Goal: Task Accomplishment & Management: Complete application form

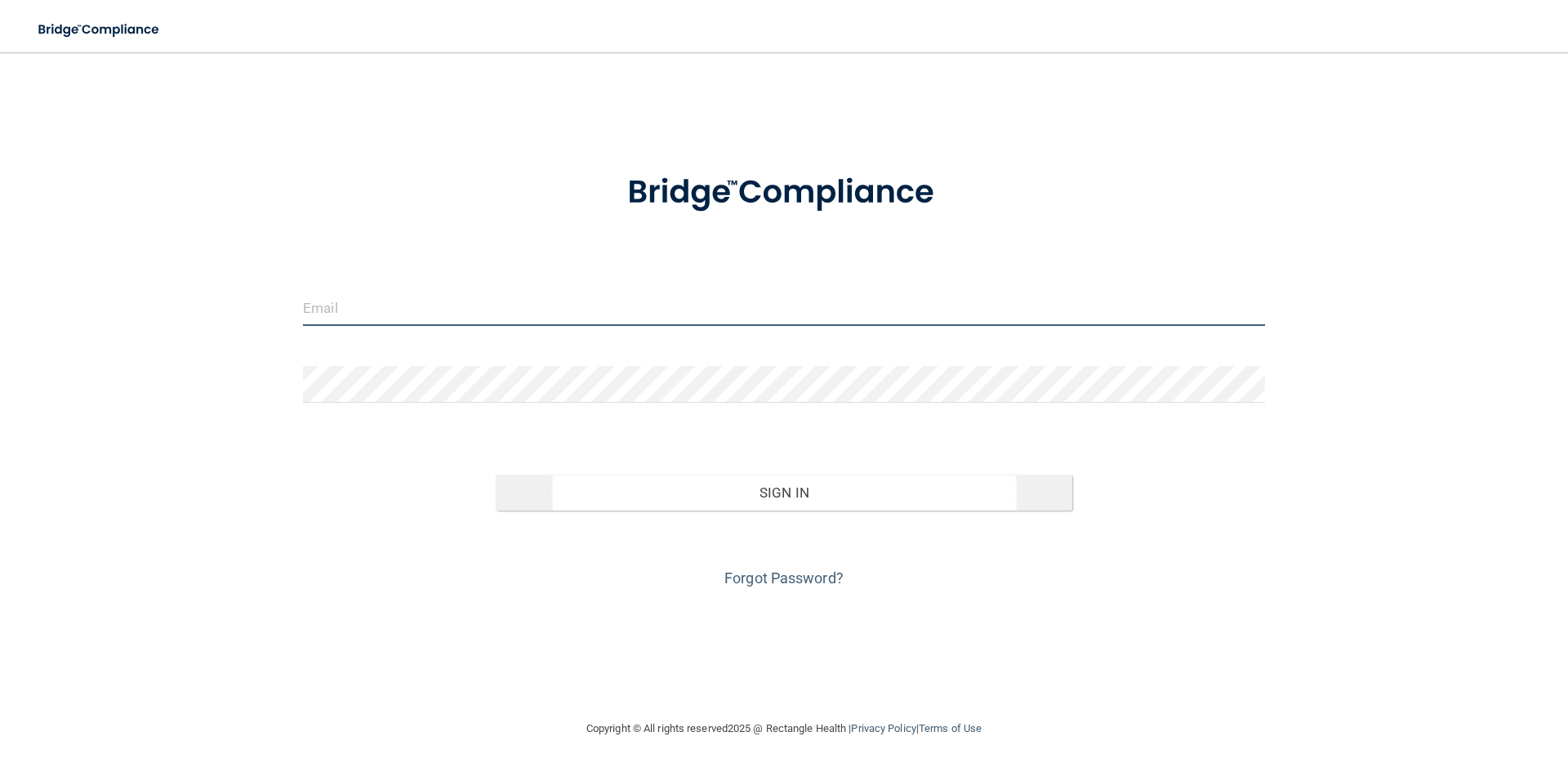
type input "[EMAIL_ADDRESS][DOMAIN_NAME]"
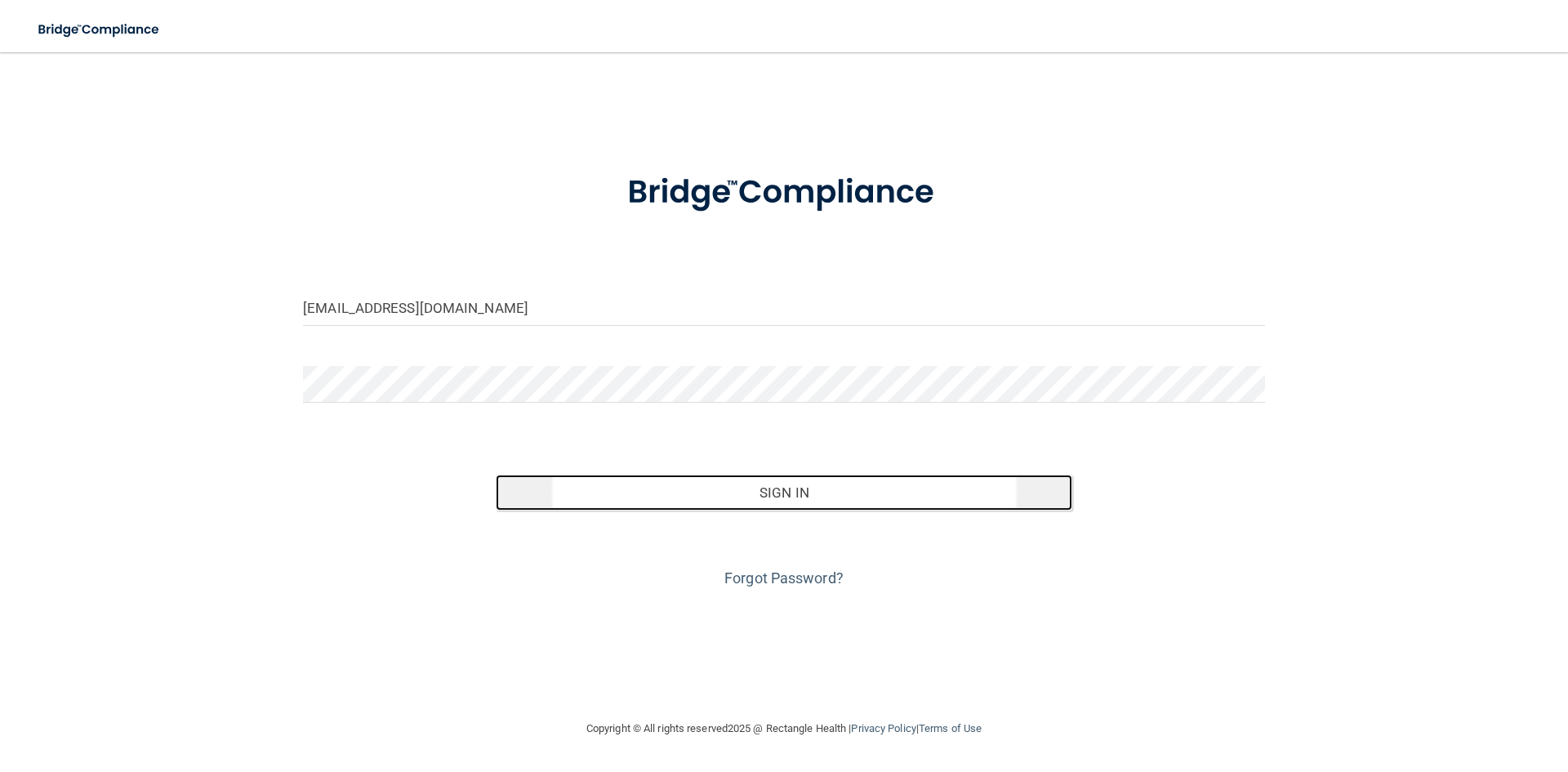
click at [808, 487] on button "Sign In" at bounding box center [784, 492] width 577 height 36
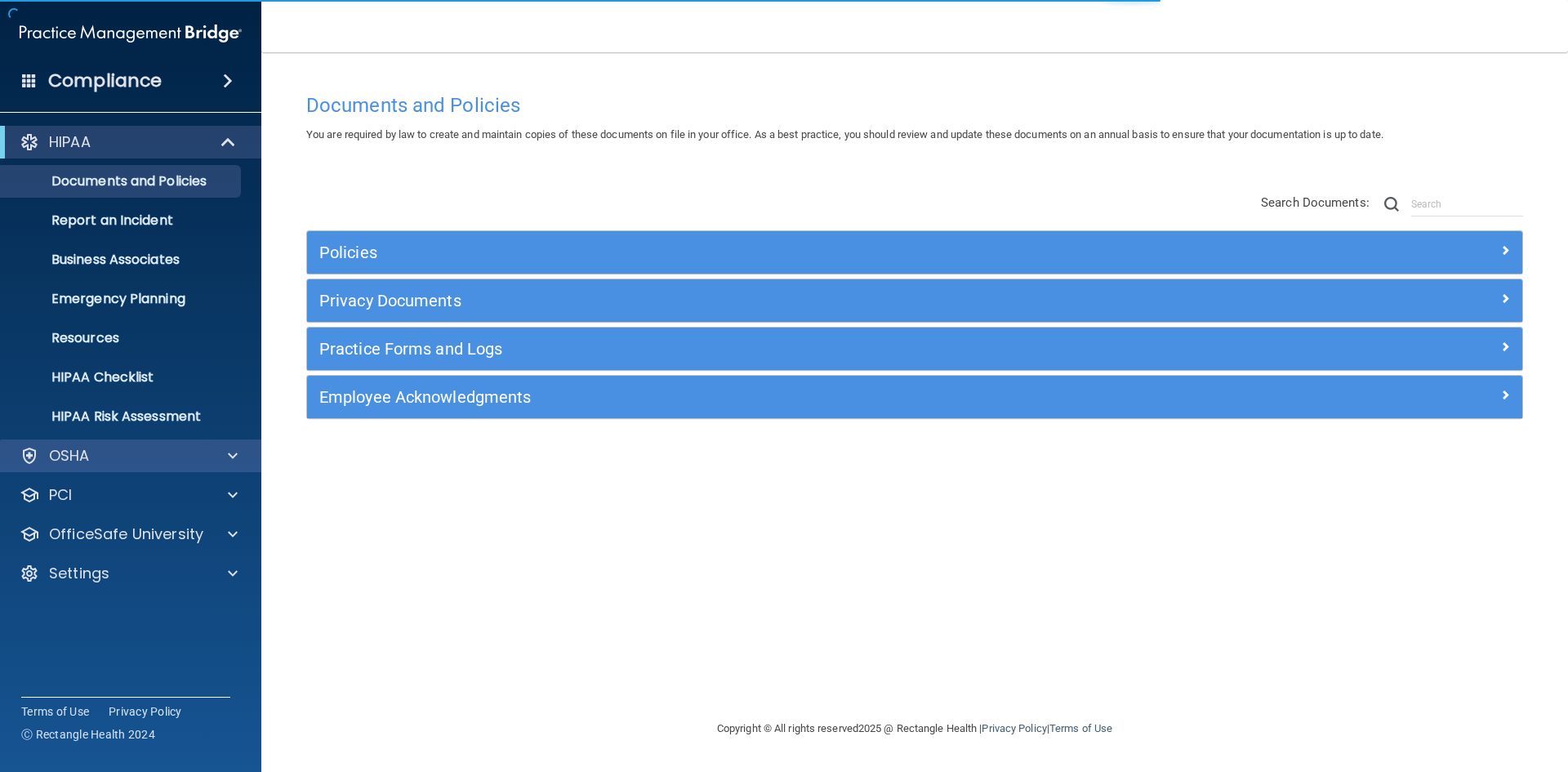
click at [160, 444] on div "OSHA" at bounding box center [131, 455] width 262 height 33
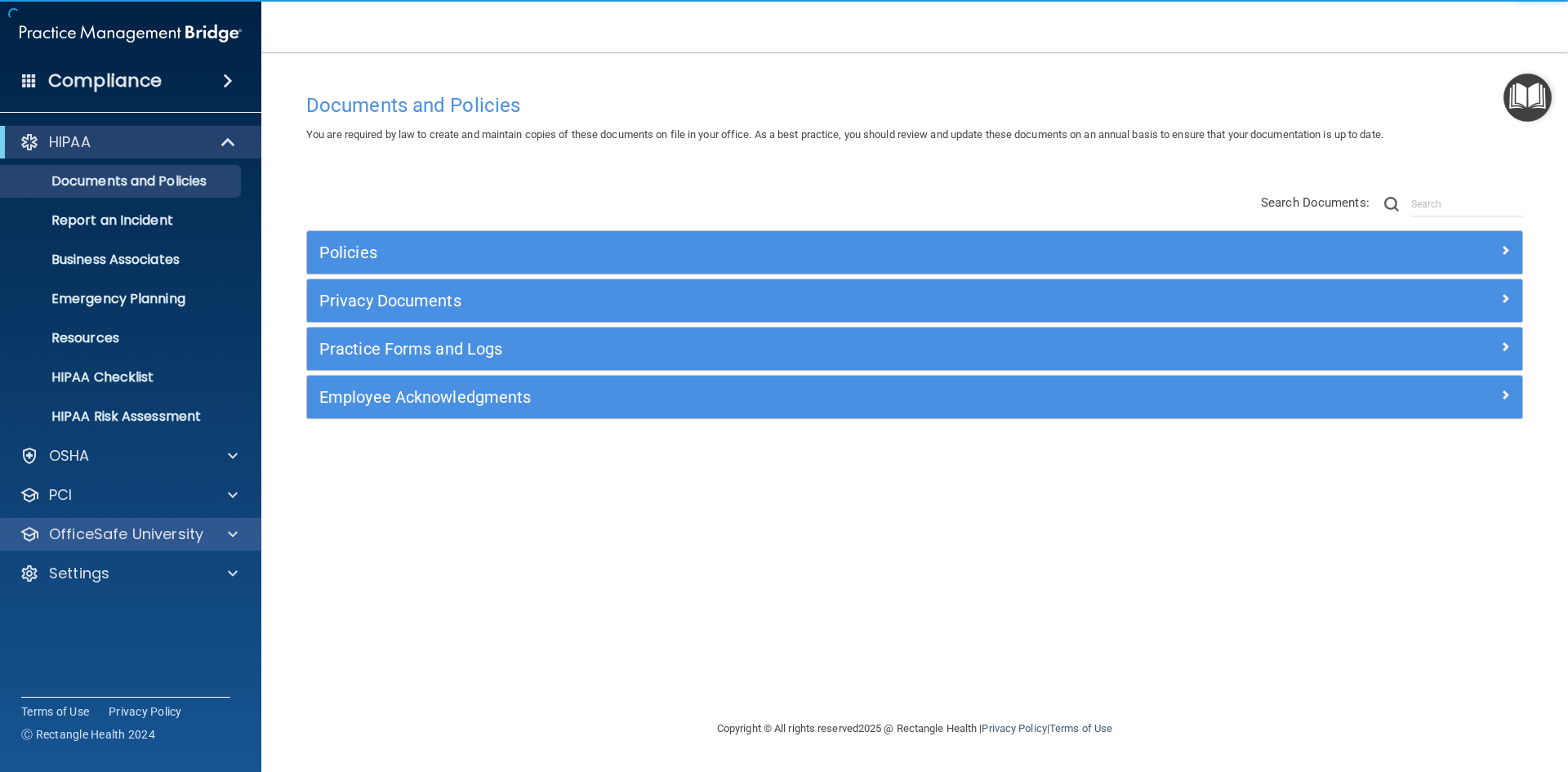
click at [206, 523] on div "OfficeSafe University" at bounding box center [131, 534] width 262 height 33
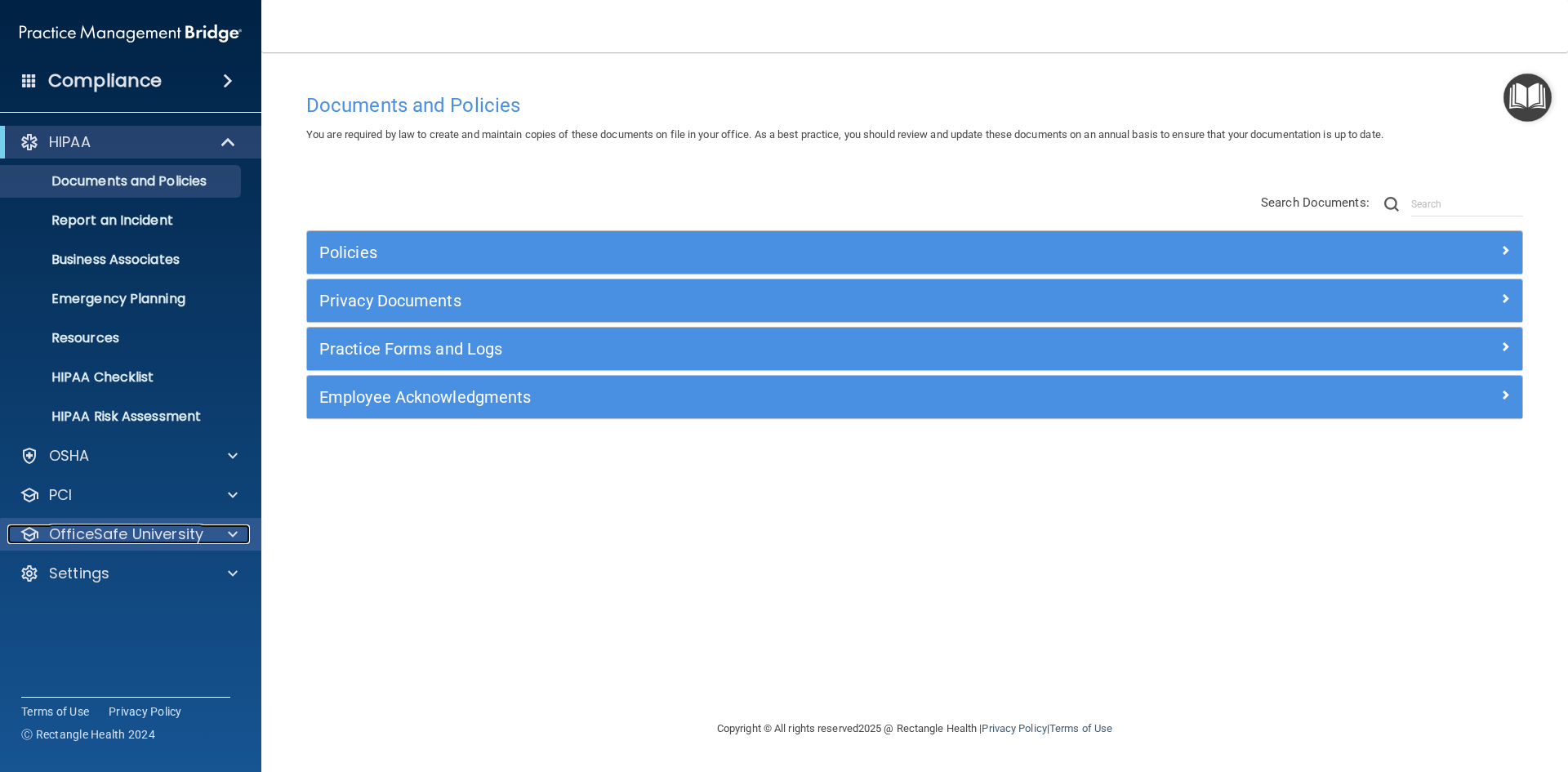
click at [232, 531] on span at bounding box center [233, 534] width 10 height 20
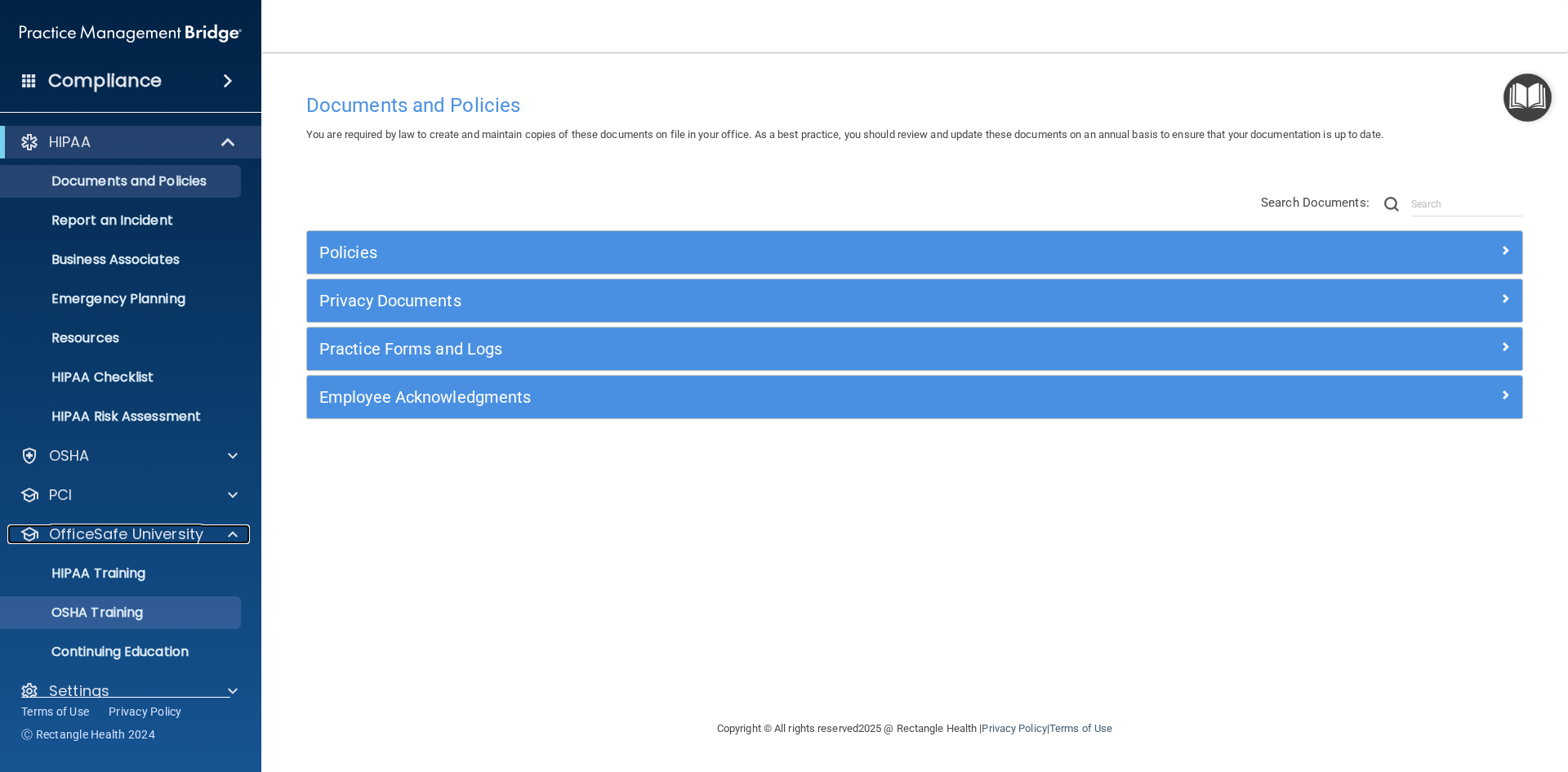
scroll to position [24, 0]
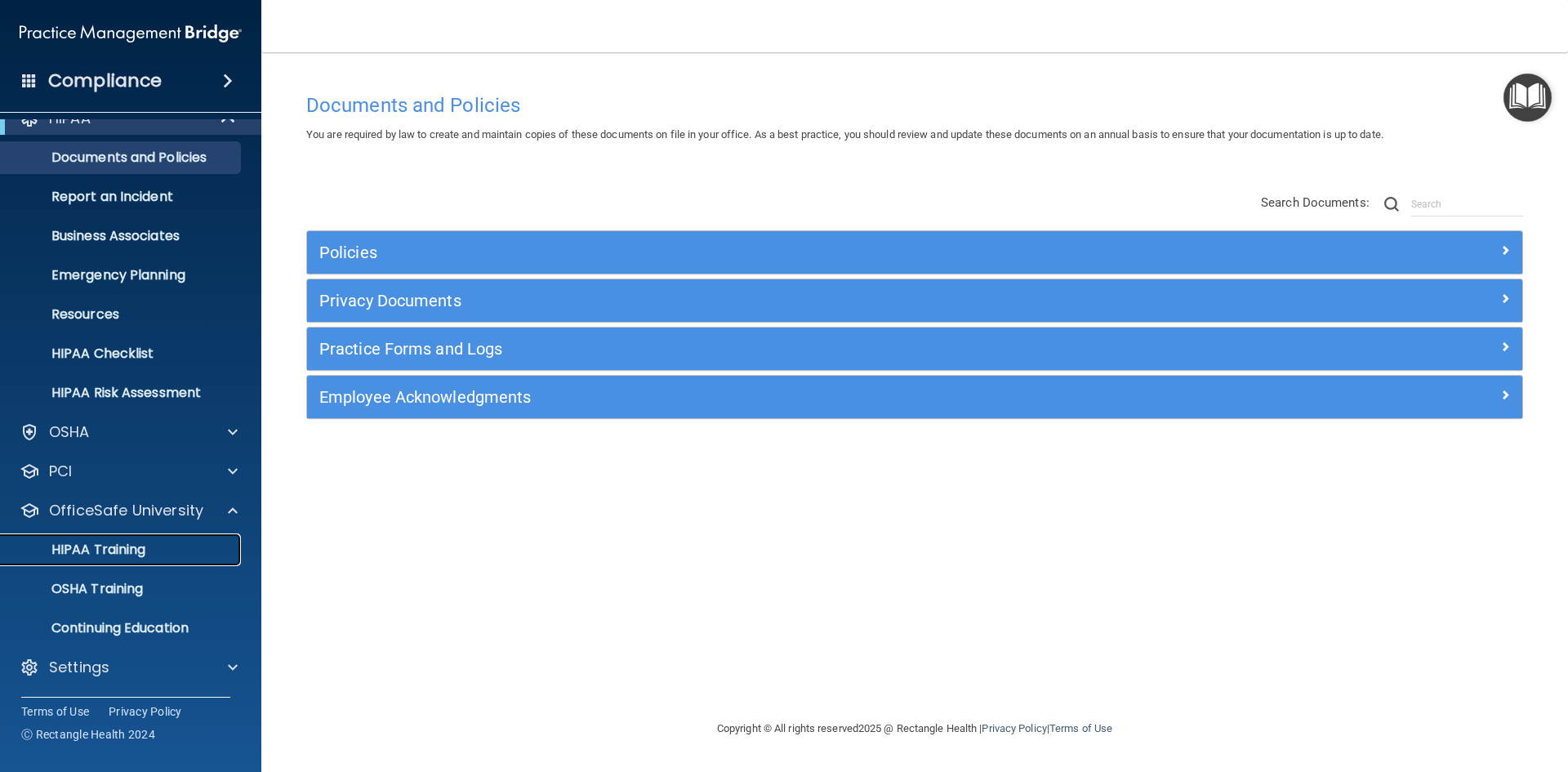
click at [149, 550] on div "HIPAA Training" at bounding box center [122, 549] width 223 height 16
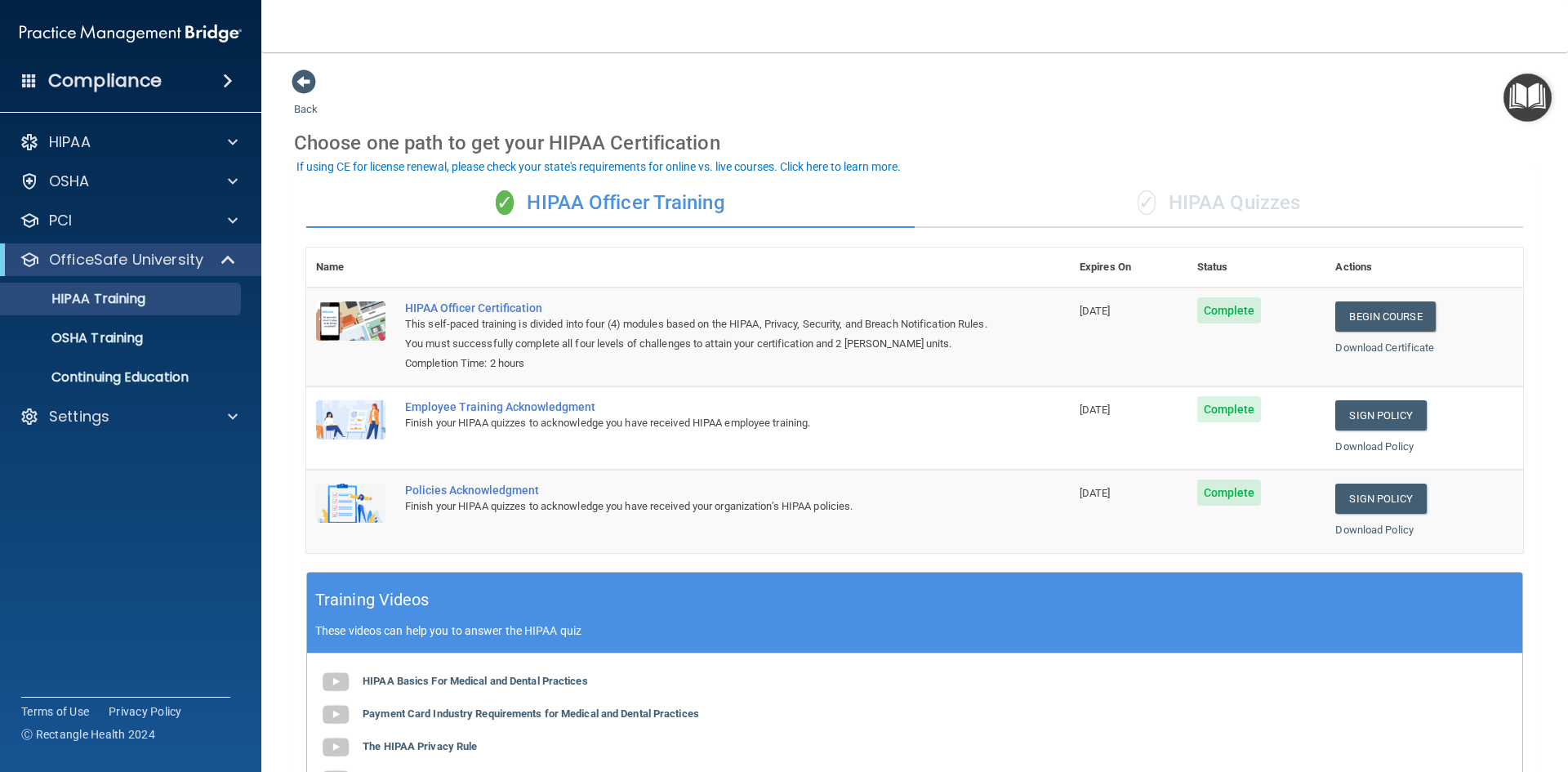
click at [1232, 202] on div "✓ HIPAA Quizzes" at bounding box center [1218, 203] width 608 height 49
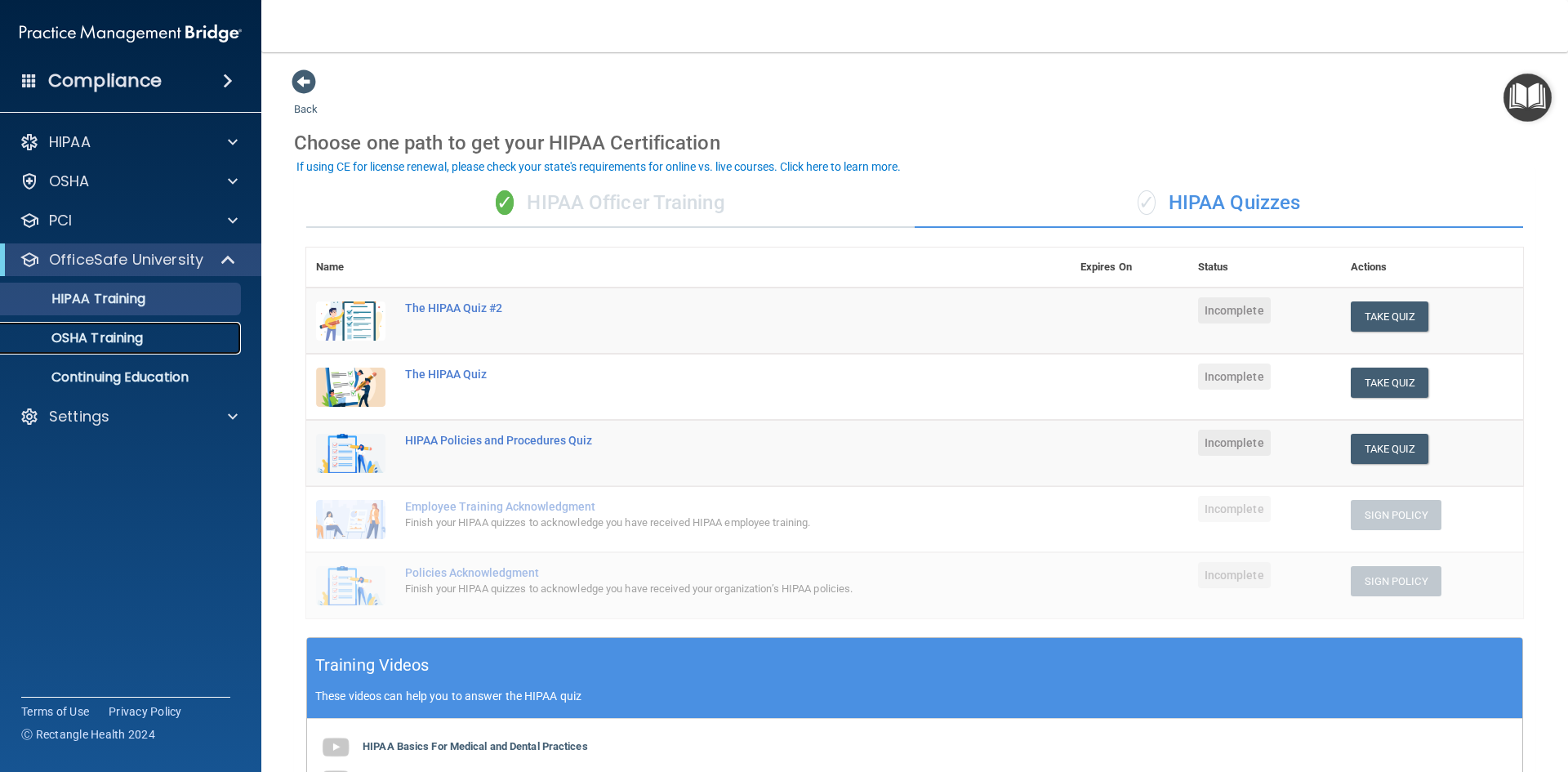
click at [130, 336] on p "OSHA Training" at bounding box center [77, 338] width 132 height 16
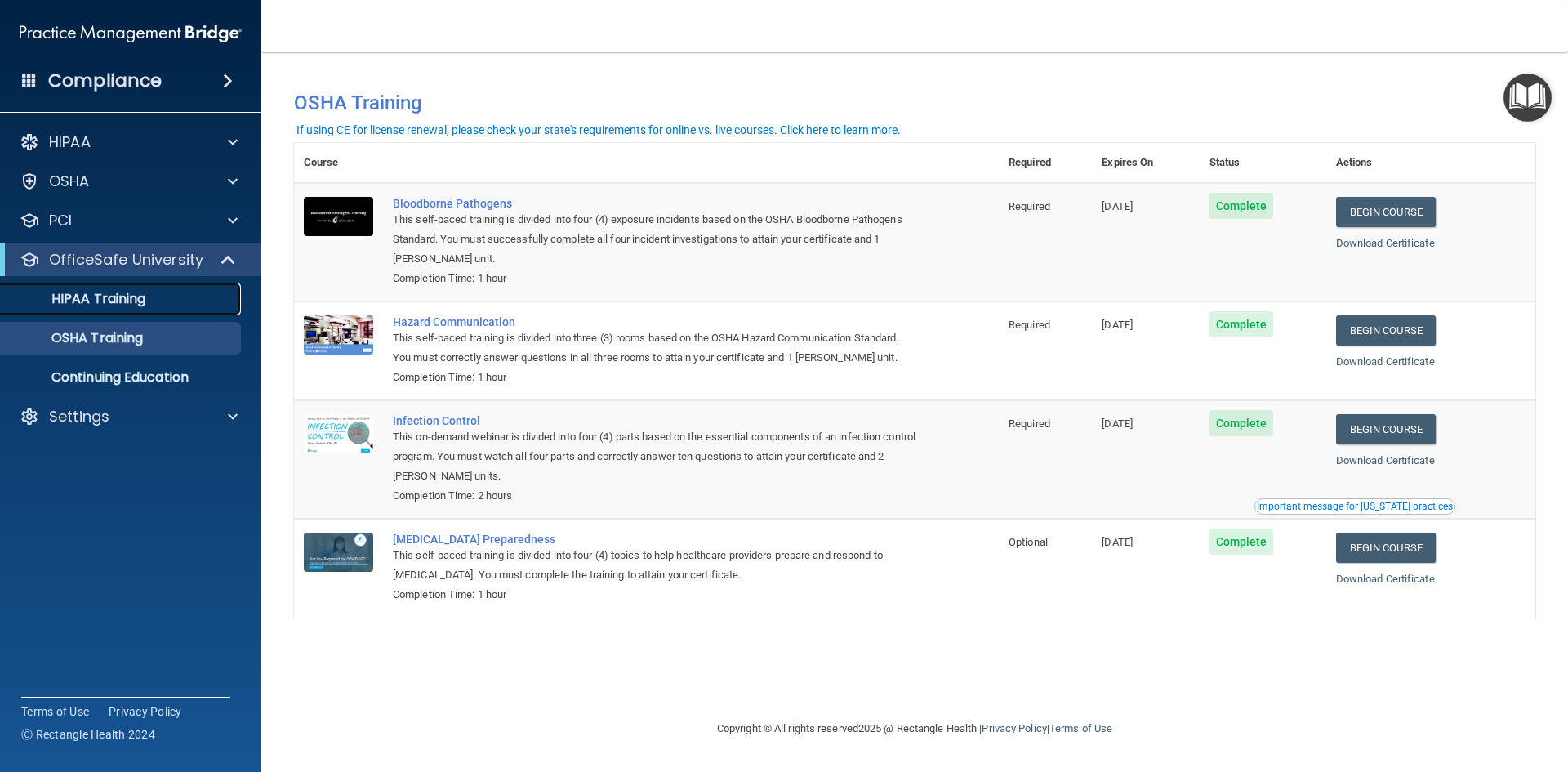
click at [139, 309] on link "HIPAA Training" at bounding box center [112, 299] width 257 height 33
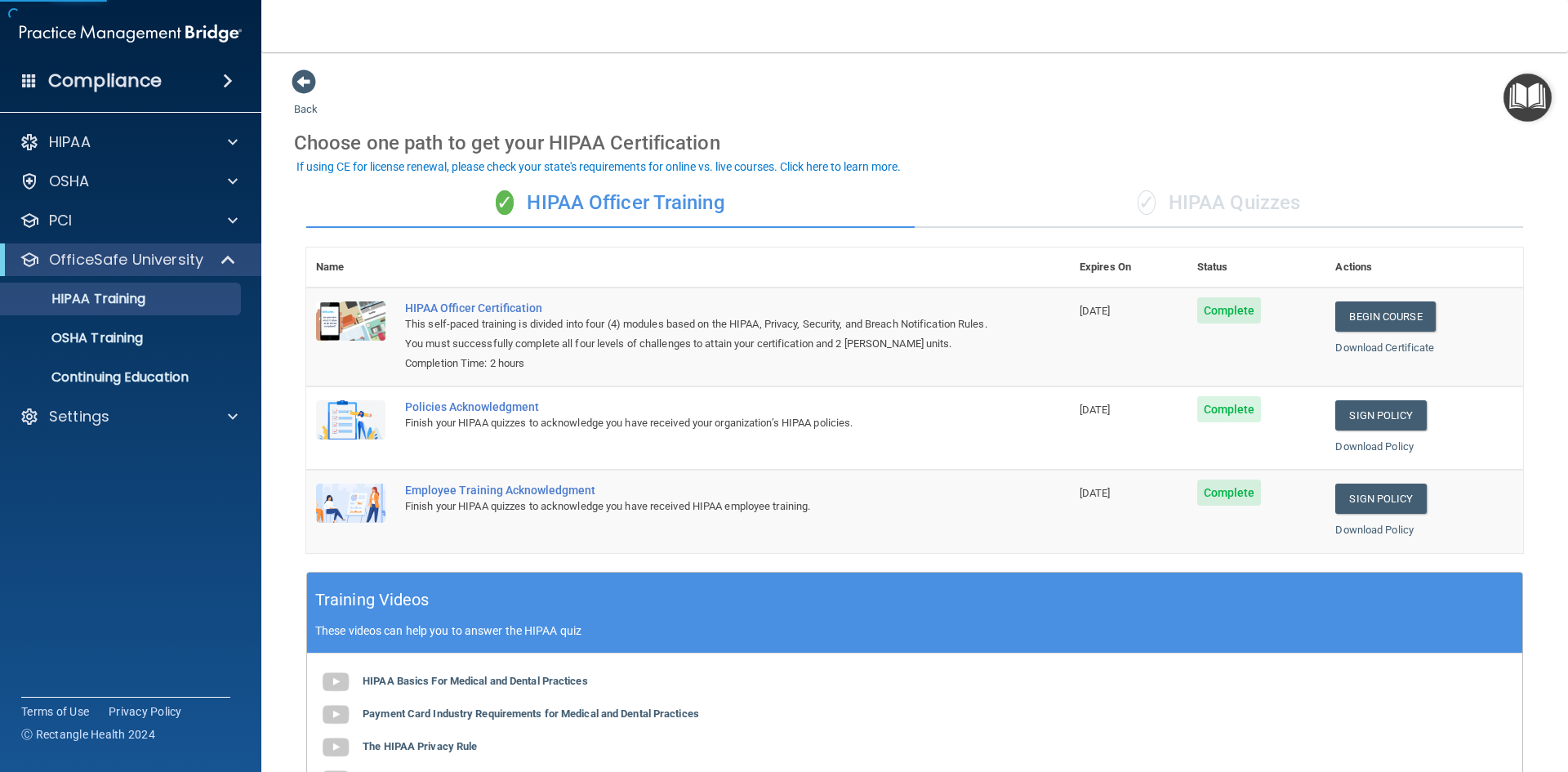
click at [1222, 193] on div "✓ HIPAA Quizzes" at bounding box center [1218, 203] width 608 height 49
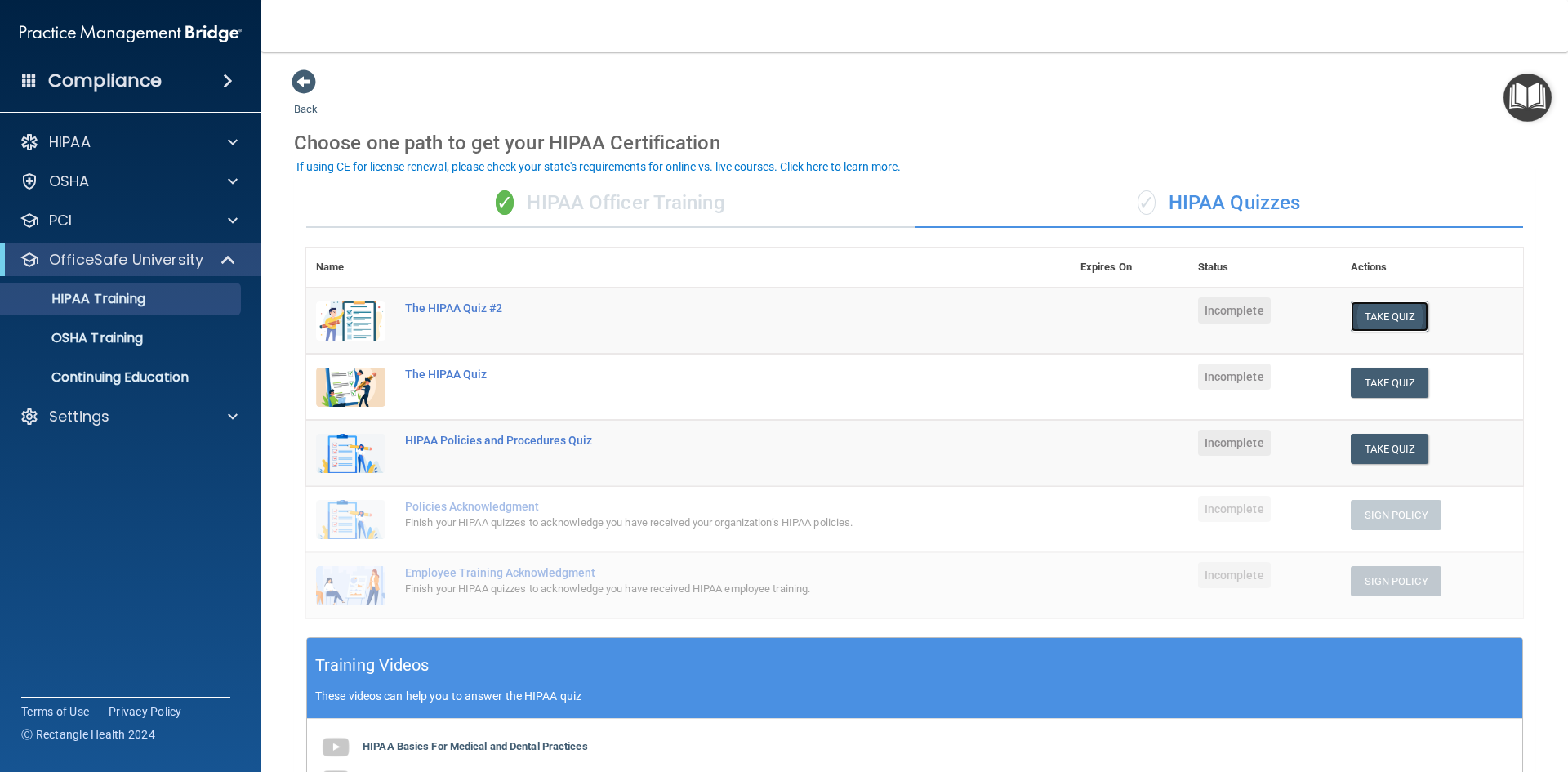
click at [1368, 318] on button "Take Quiz" at bounding box center [1389, 316] width 78 height 30
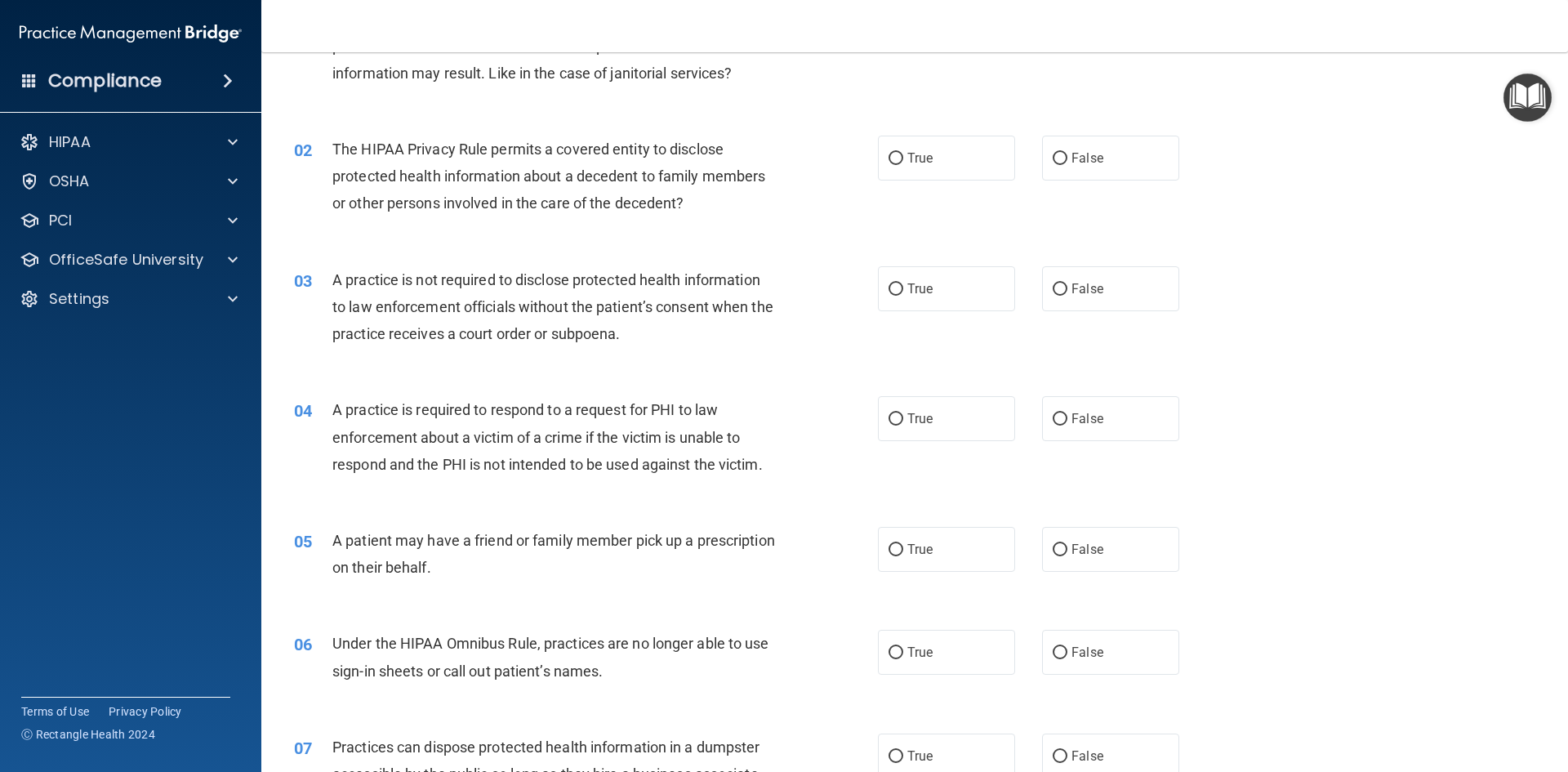
scroll to position [163, 0]
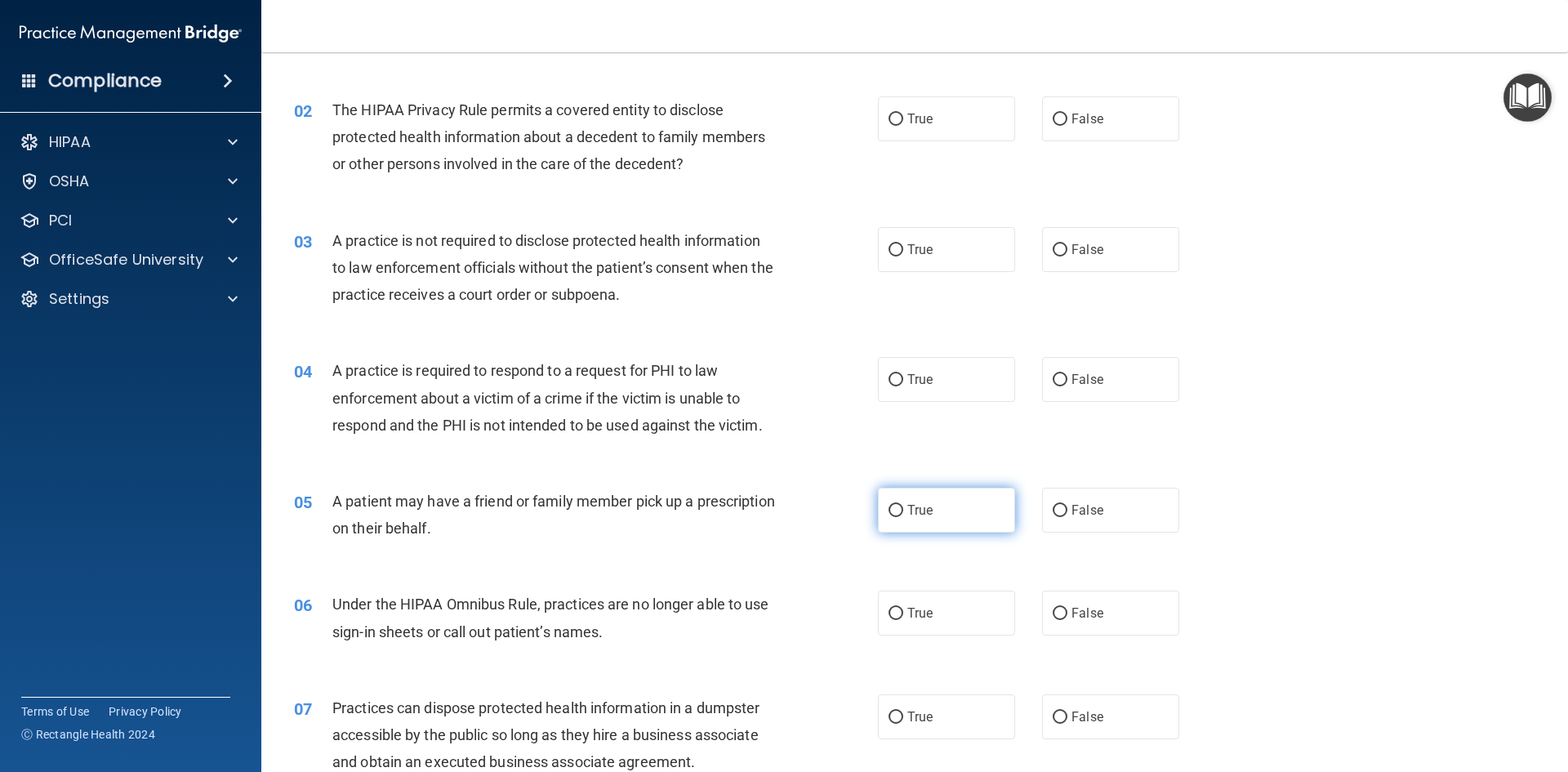
click at [915, 506] on span "True" at bounding box center [919, 510] width 25 height 16
click at [903, 506] on input "True" at bounding box center [895, 511] width 15 height 12
radio input "true"
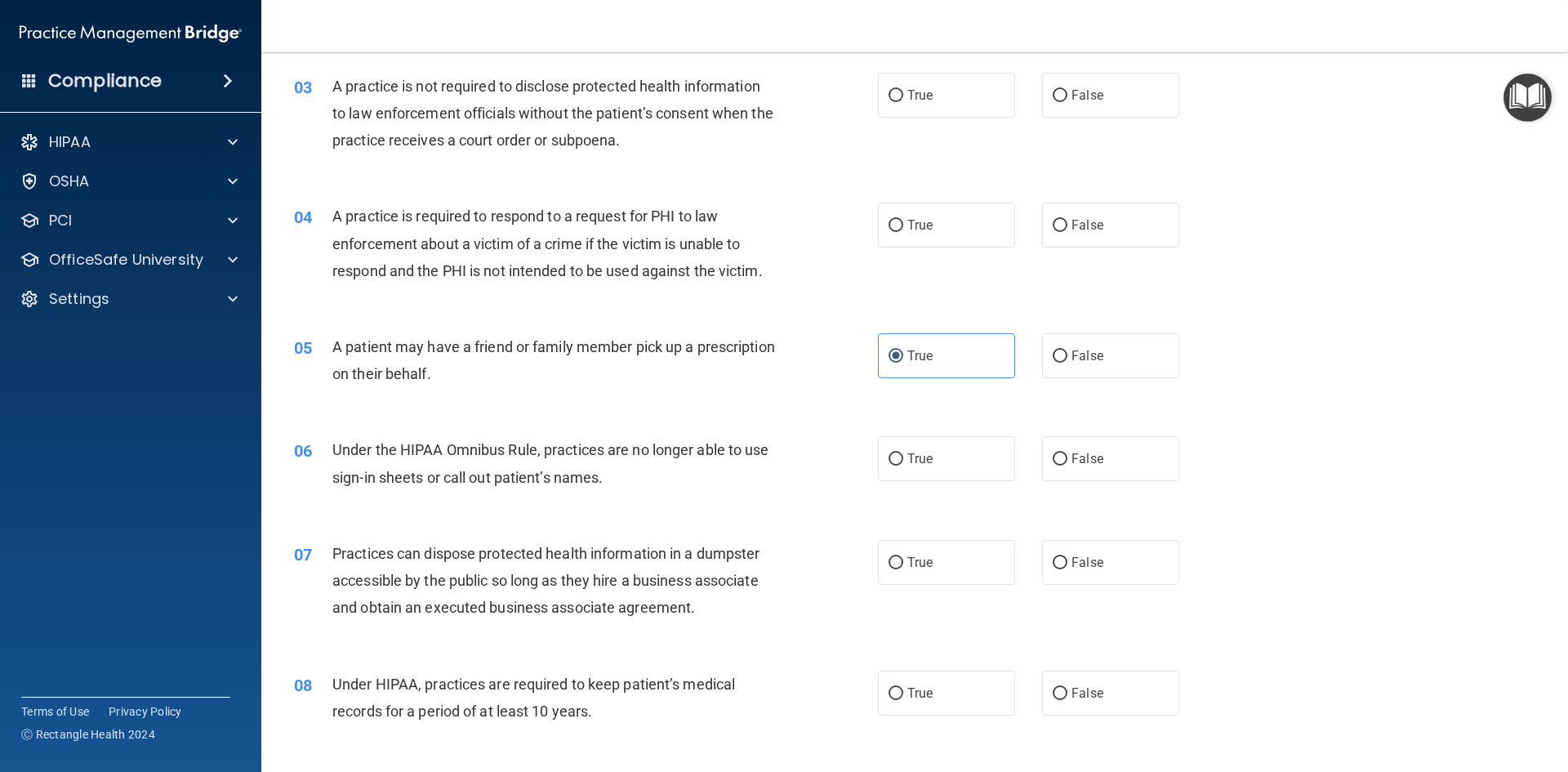
scroll to position [327, 0]
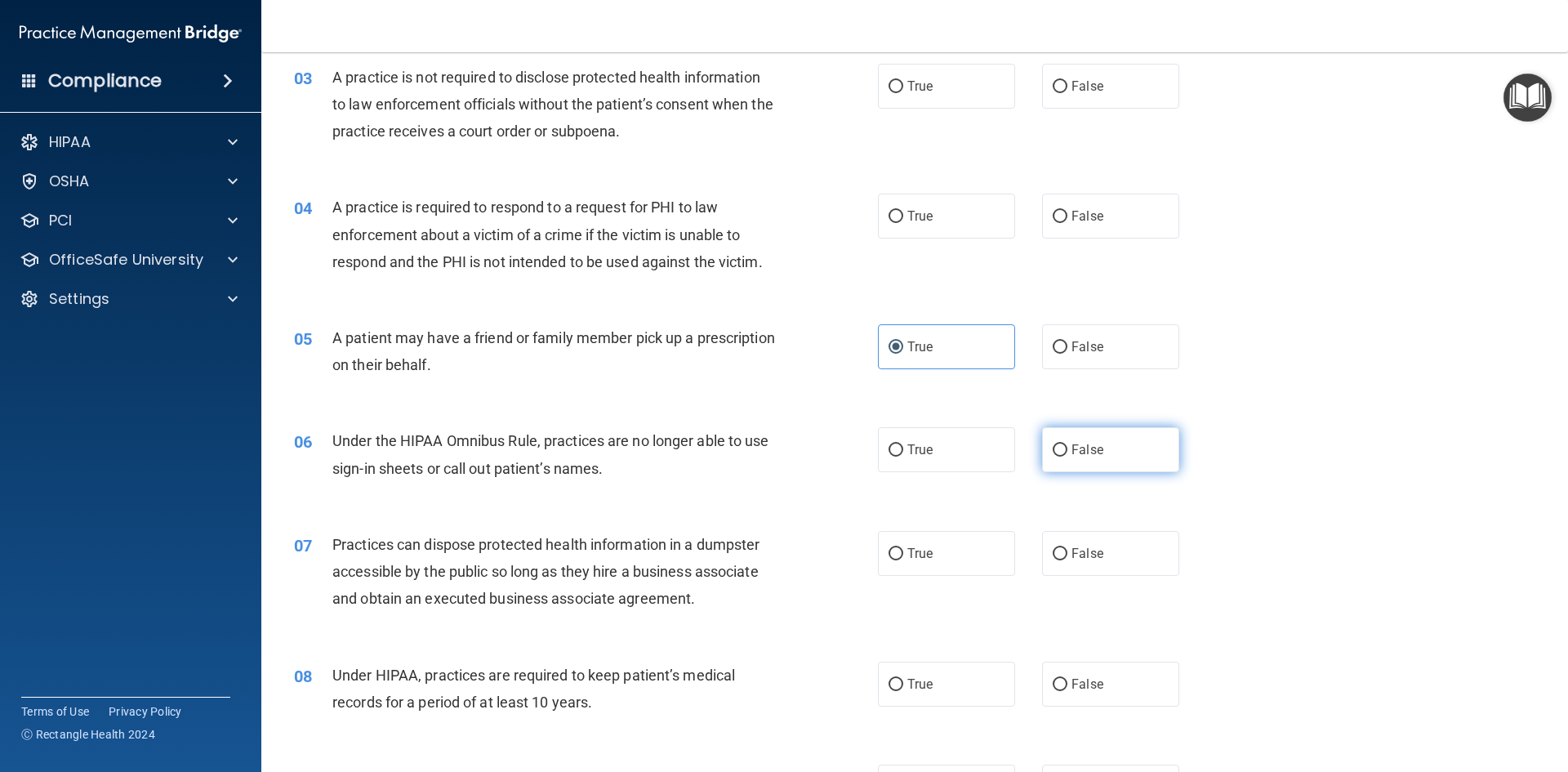
click at [1071, 444] on span "False" at bounding box center [1087, 450] width 32 height 16
click at [1067, 444] on input "False" at bounding box center [1059, 450] width 15 height 12
radio input "true"
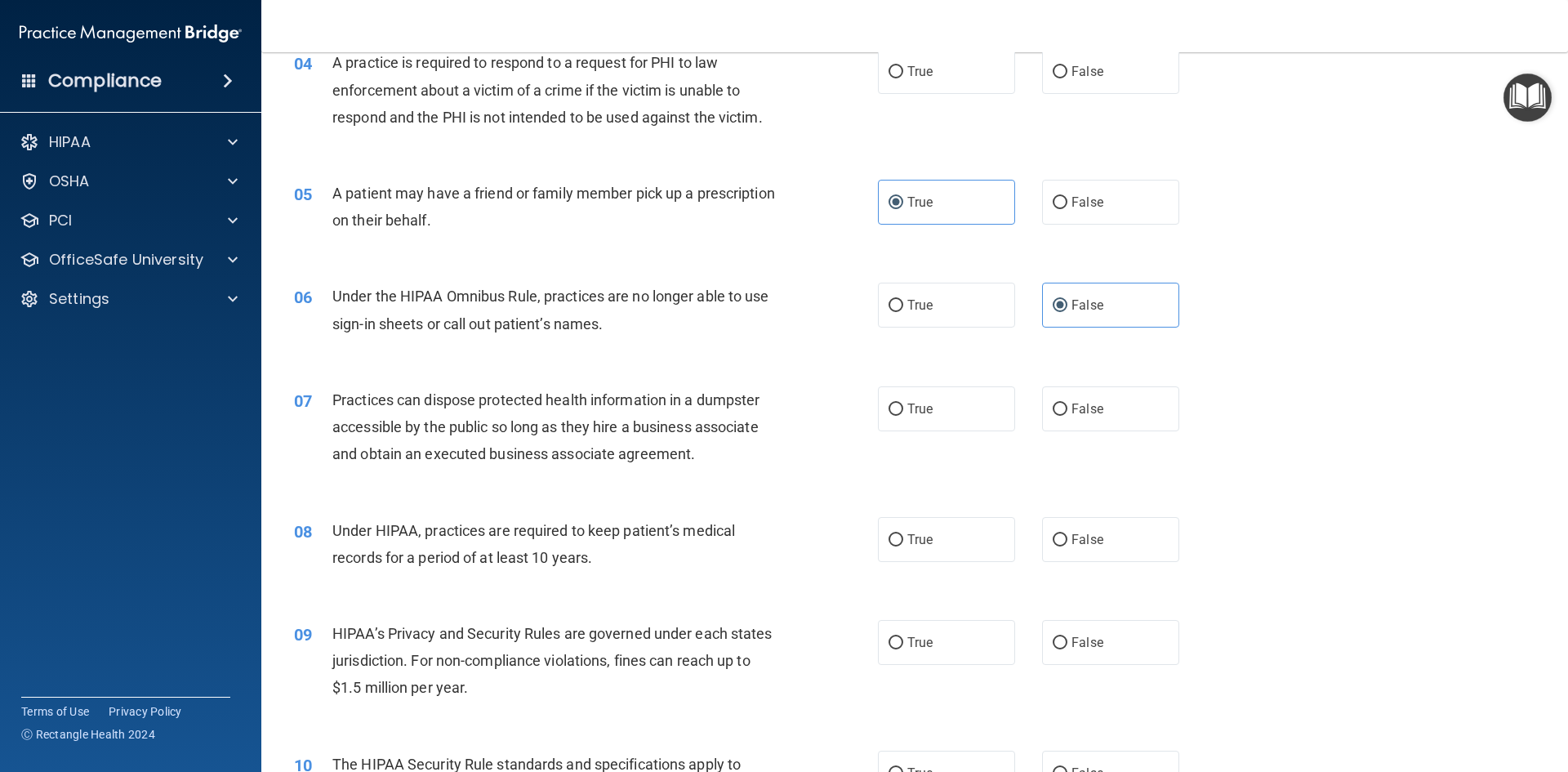
scroll to position [490, 0]
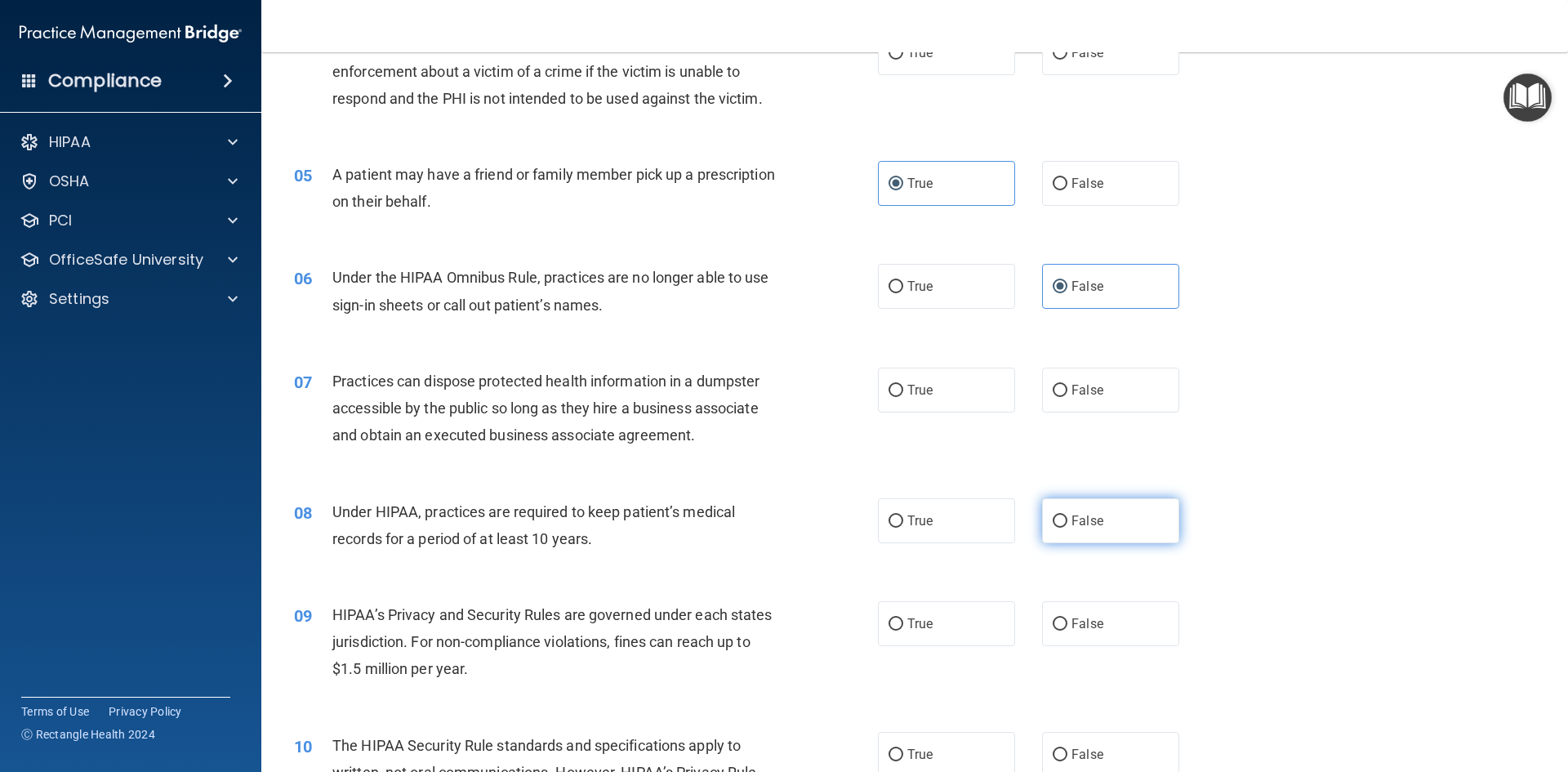
click at [1097, 507] on label "False" at bounding box center [1110, 520] width 137 height 45
click at [1067, 515] on input "False" at bounding box center [1059, 521] width 15 height 12
radio input "true"
click at [953, 513] on label "True" at bounding box center [946, 520] width 137 height 45
click at [903, 515] on input "True" at bounding box center [895, 521] width 15 height 12
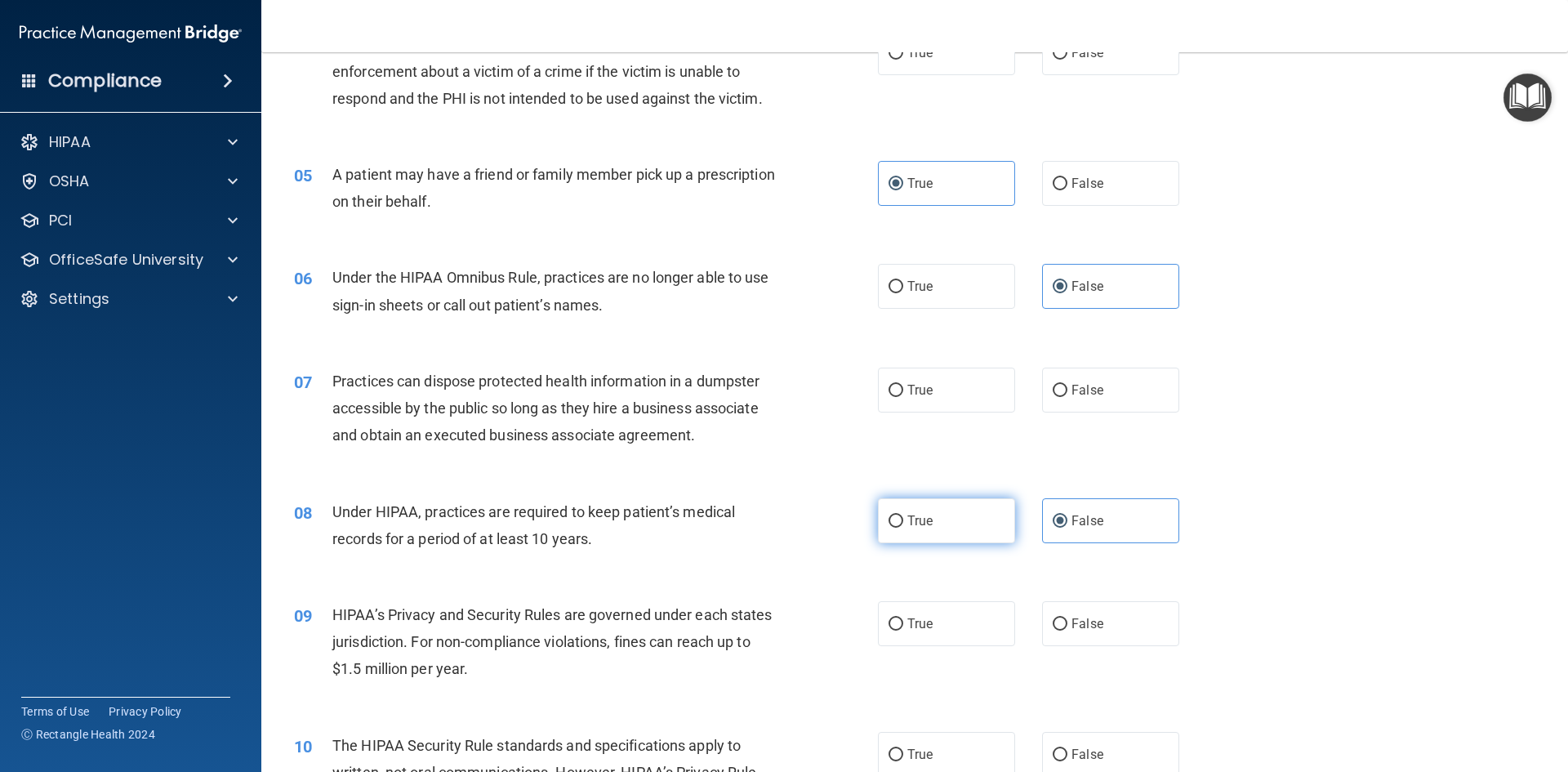
radio input "true"
radio input "false"
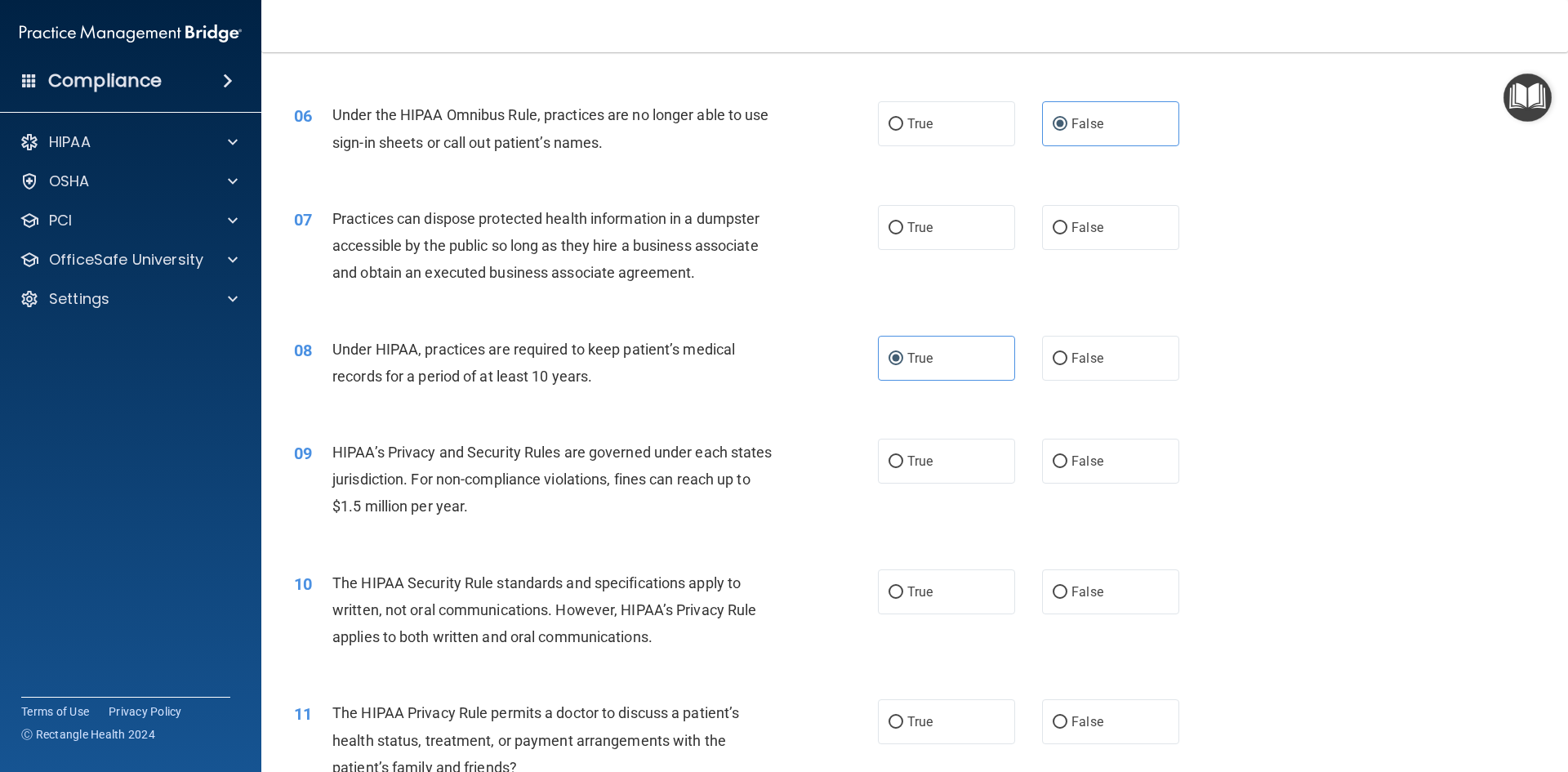
scroll to position [653, 0]
click at [934, 453] on label "True" at bounding box center [946, 460] width 137 height 45
click at [903, 455] on input "True" at bounding box center [895, 461] width 15 height 12
radio input "true"
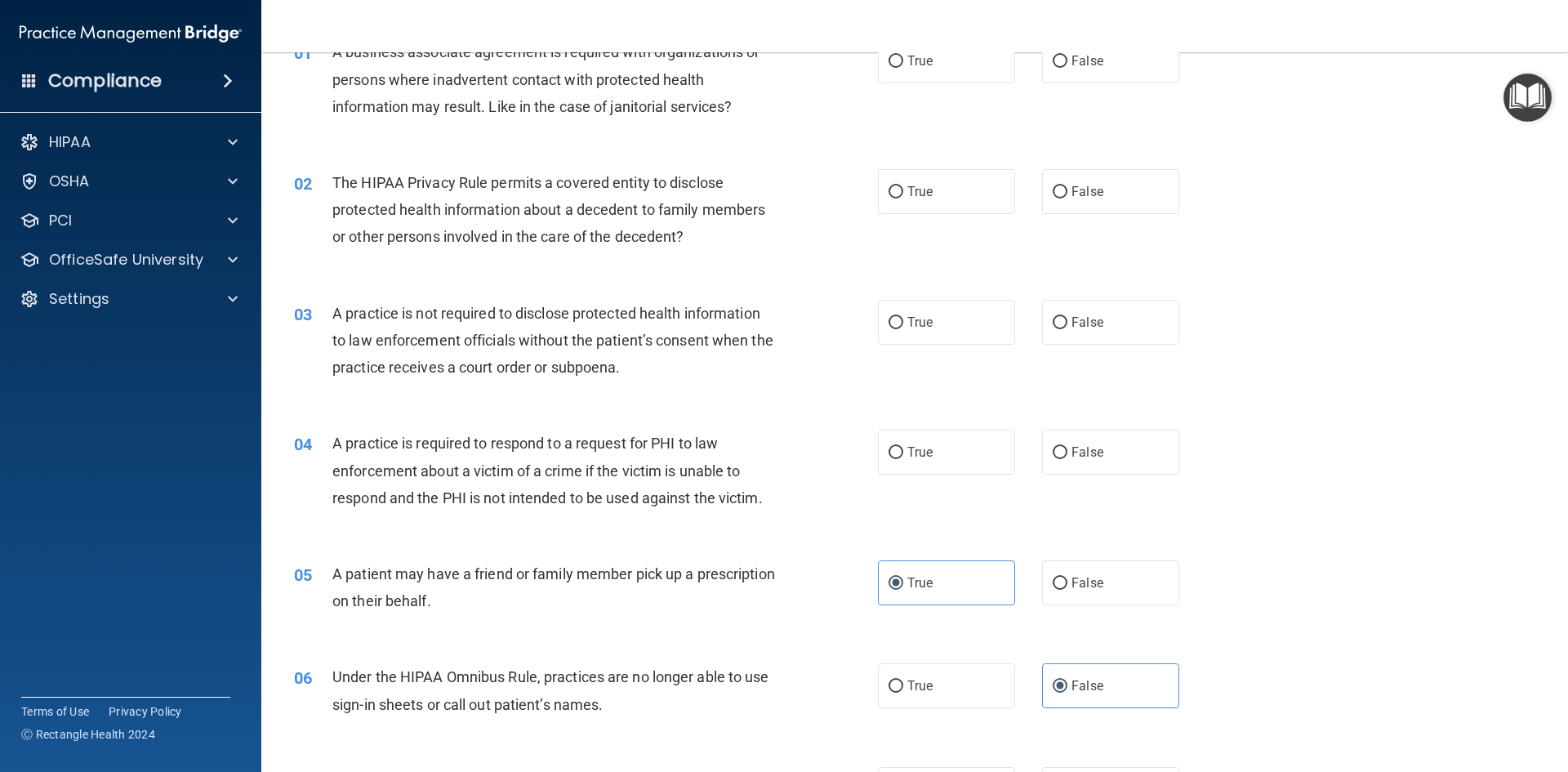
scroll to position [0, 0]
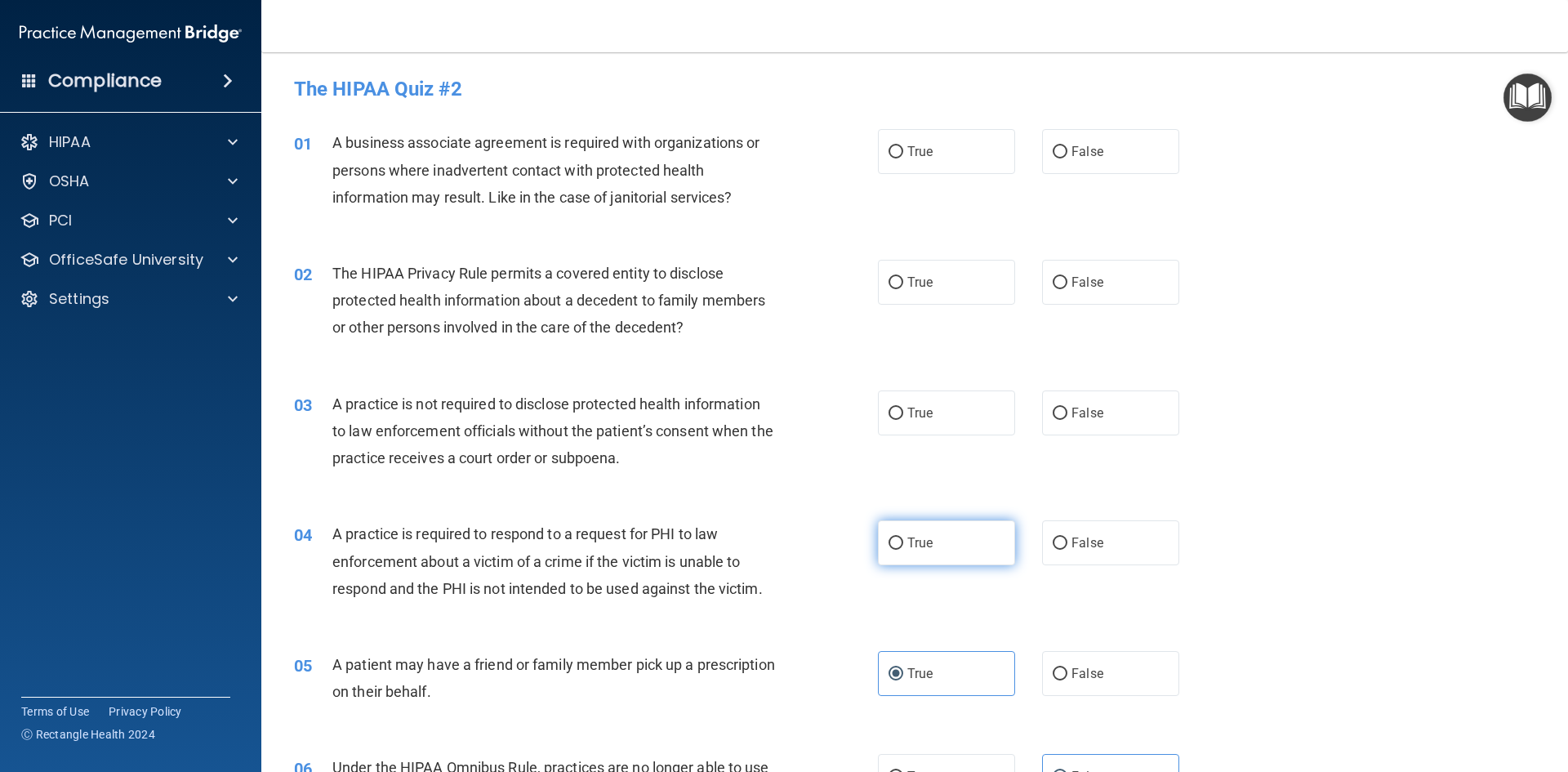
click at [936, 546] on label "True" at bounding box center [946, 542] width 137 height 45
click at [903, 546] on input "True" at bounding box center [895, 543] width 15 height 12
radio input "true"
click at [1071, 407] on span "False" at bounding box center [1087, 413] width 32 height 16
click at [1067, 407] on input "False" at bounding box center [1059, 413] width 15 height 12
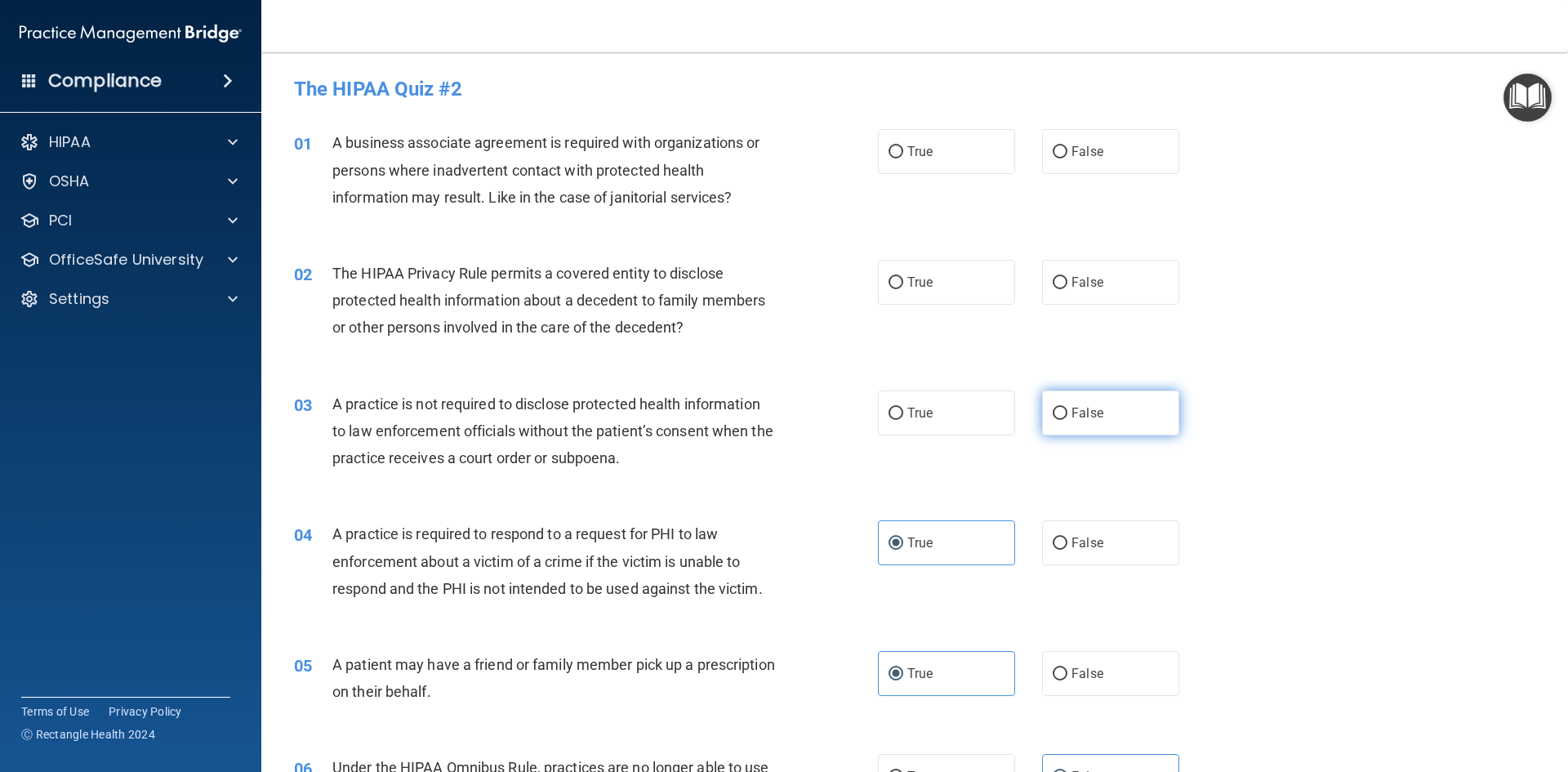
radio input "true"
click at [907, 287] on span "True" at bounding box center [919, 282] width 25 height 16
click at [903, 287] on input "True" at bounding box center [895, 283] width 15 height 12
radio input "true"
click at [890, 171] on label "True" at bounding box center [946, 151] width 137 height 45
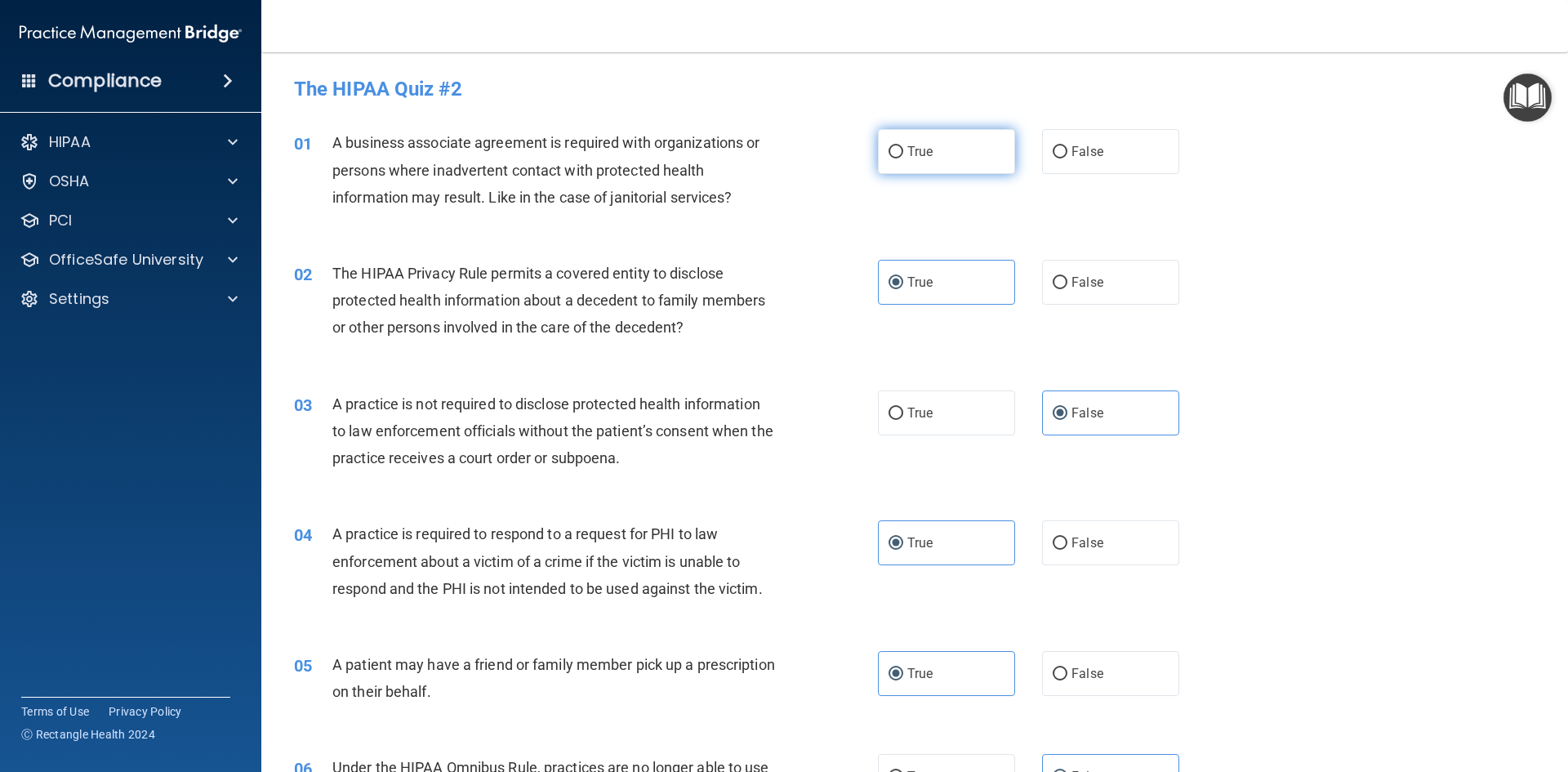
click at [890, 158] on input "True" at bounding box center [895, 152] width 15 height 12
radio input "true"
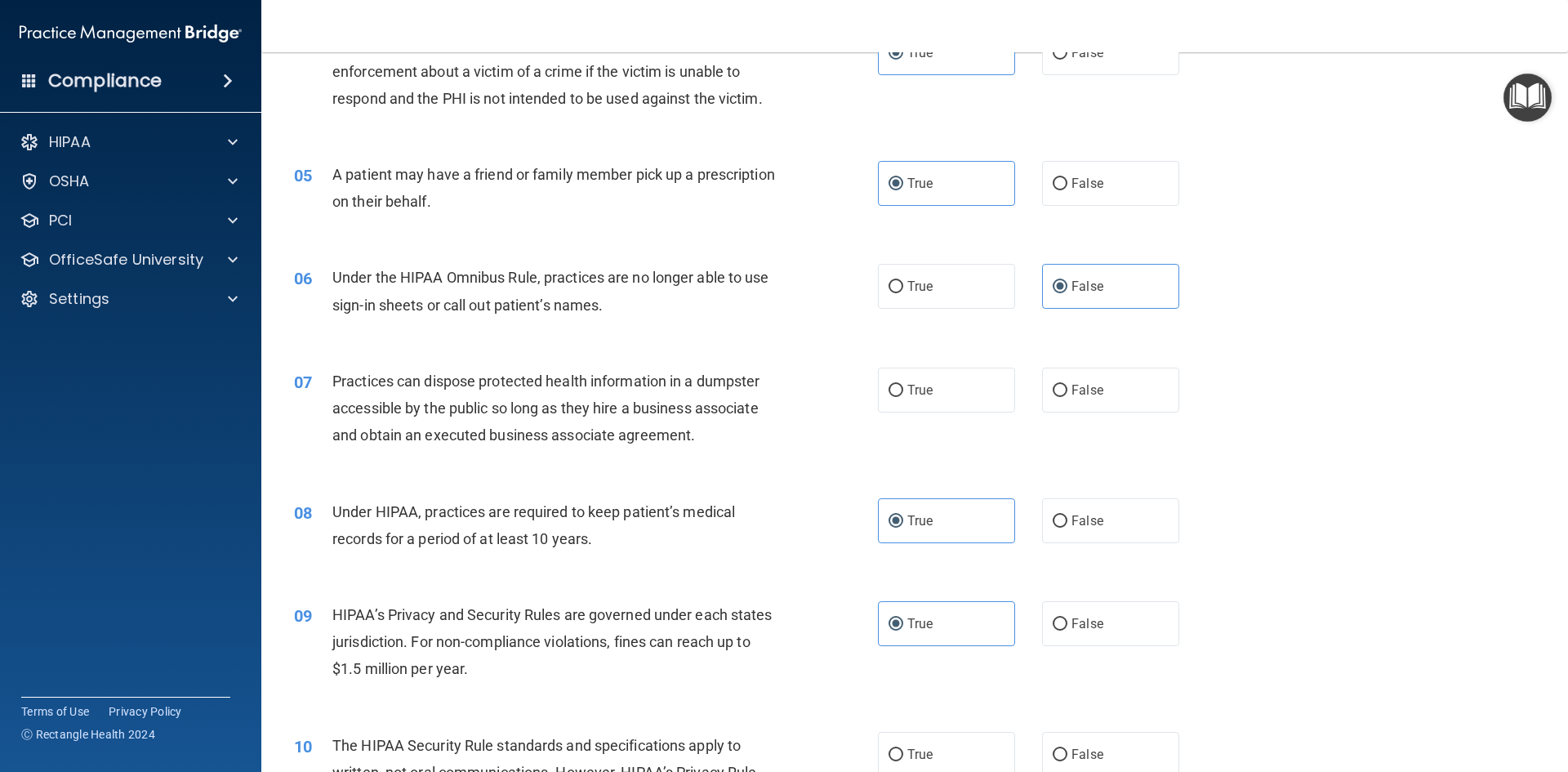
scroll to position [572, 0]
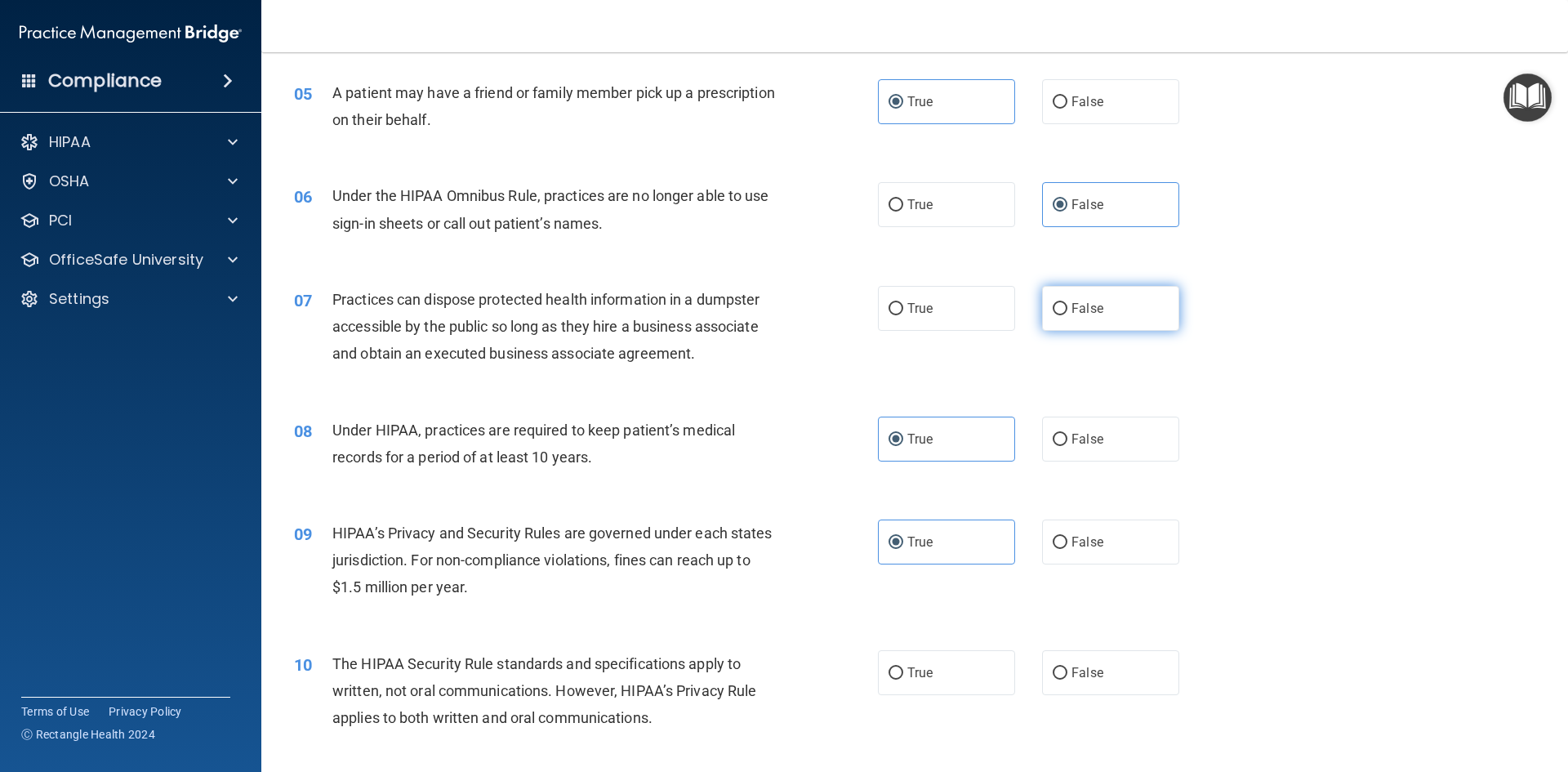
click at [1097, 303] on label "False" at bounding box center [1110, 308] width 137 height 45
click at [1067, 303] on input "False" at bounding box center [1059, 309] width 15 height 12
radio input "true"
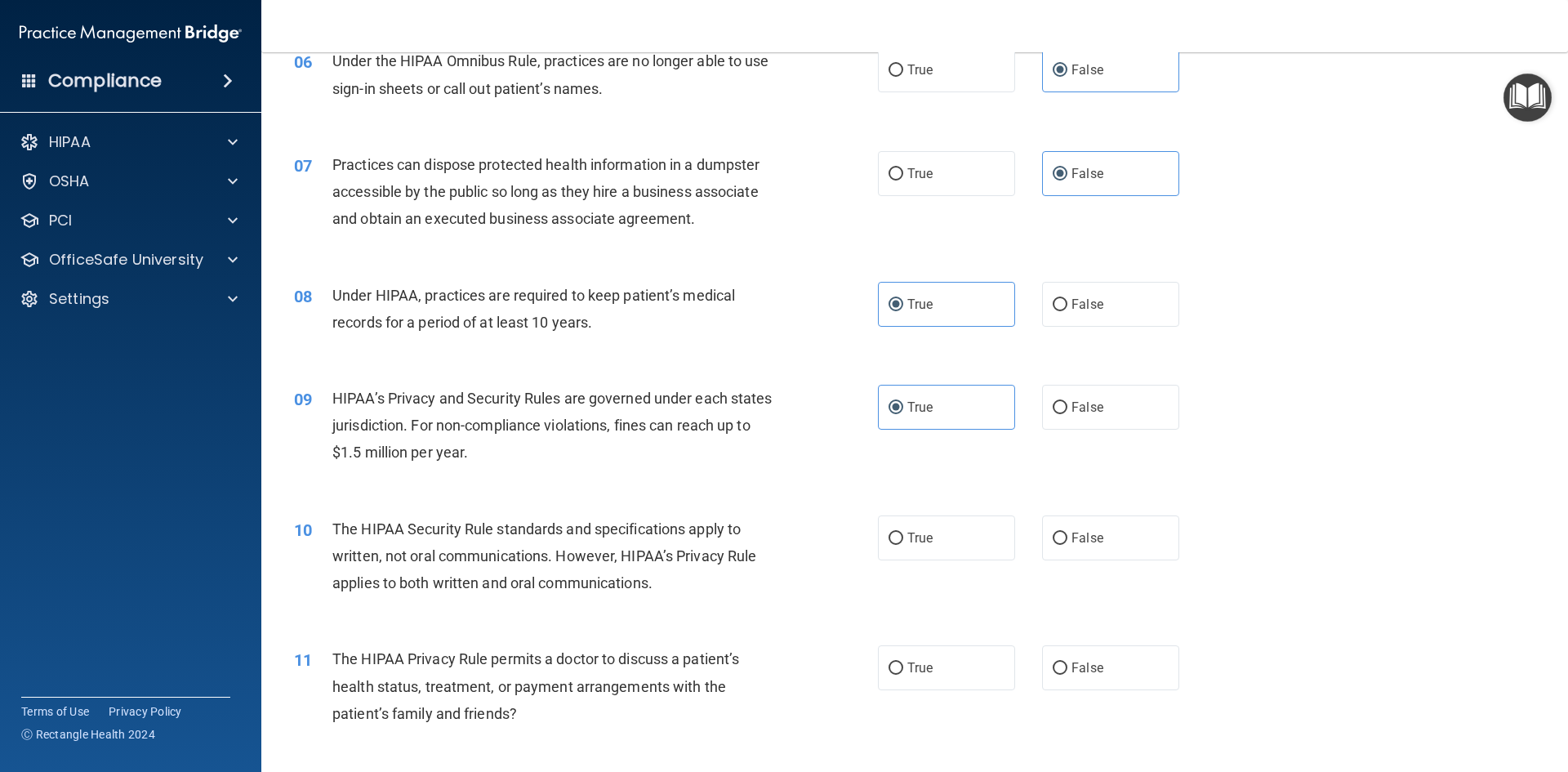
scroll to position [735, 0]
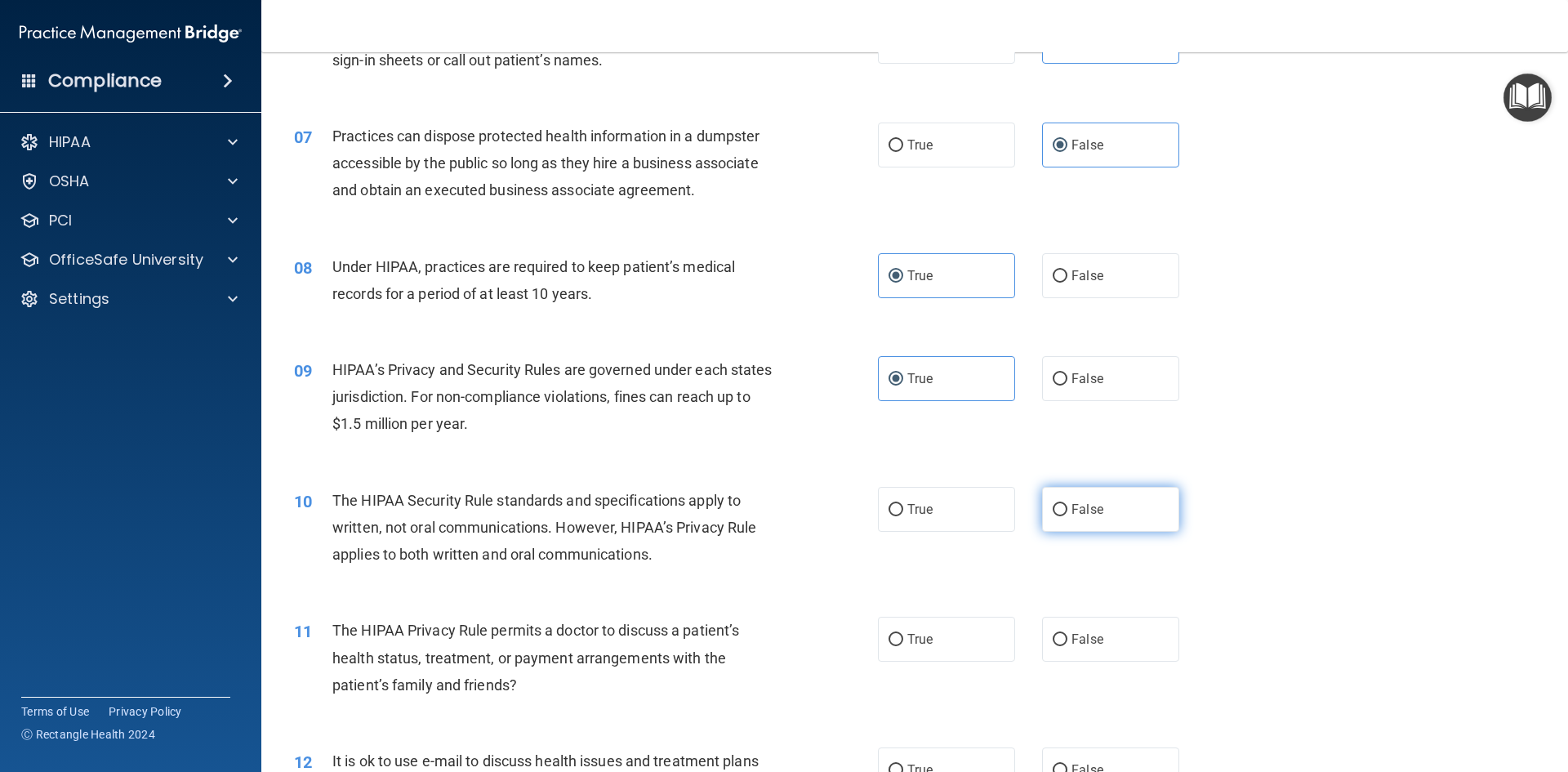
click at [1132, 520] on label "False" at bounding box center [1110, 509] width 137 height 45
click at [1067, 516] on input "False" at bounding box center [1059, 510] width 15 height 12
radio input "true"
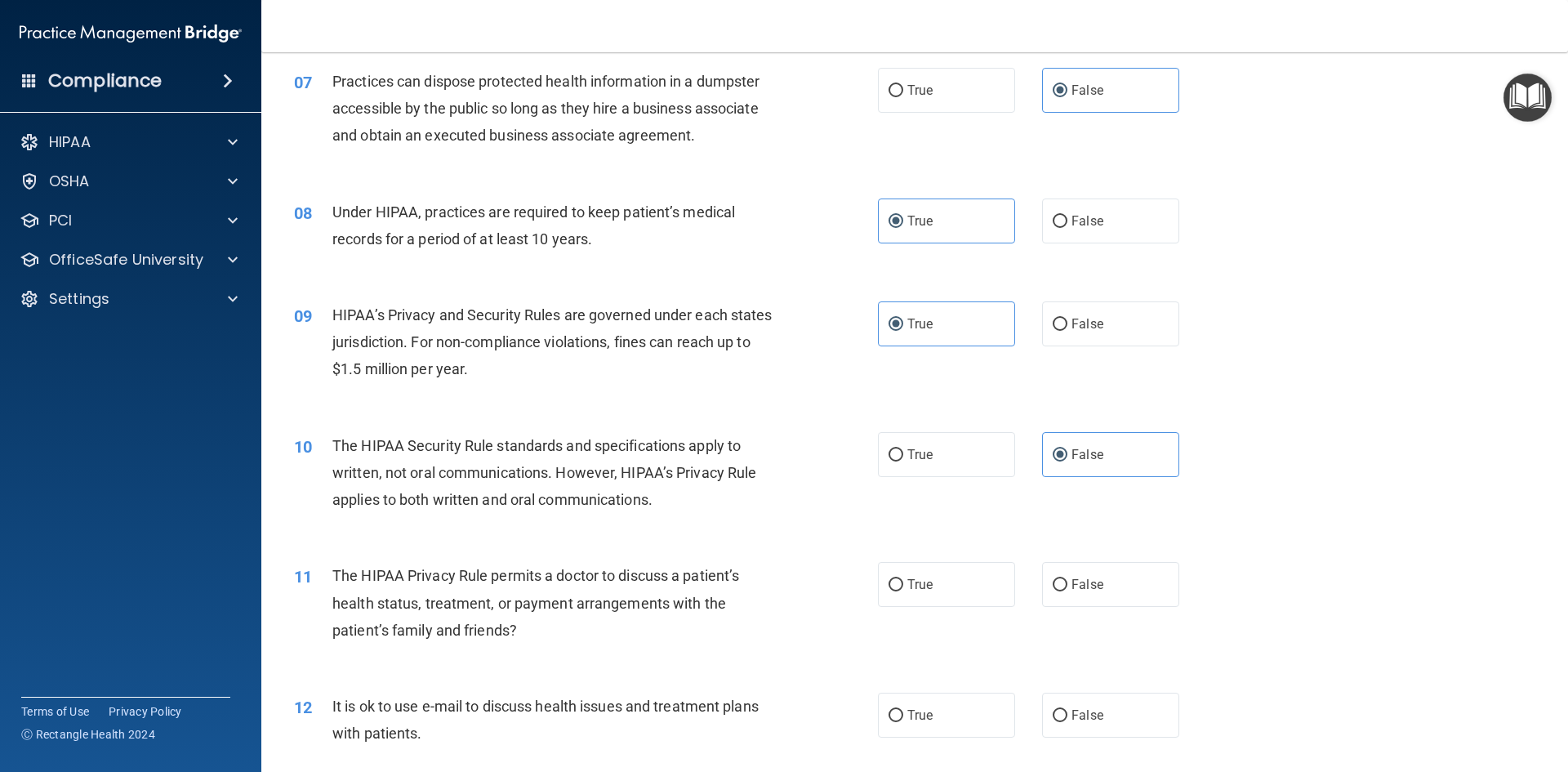
scroll to position [898, 0]
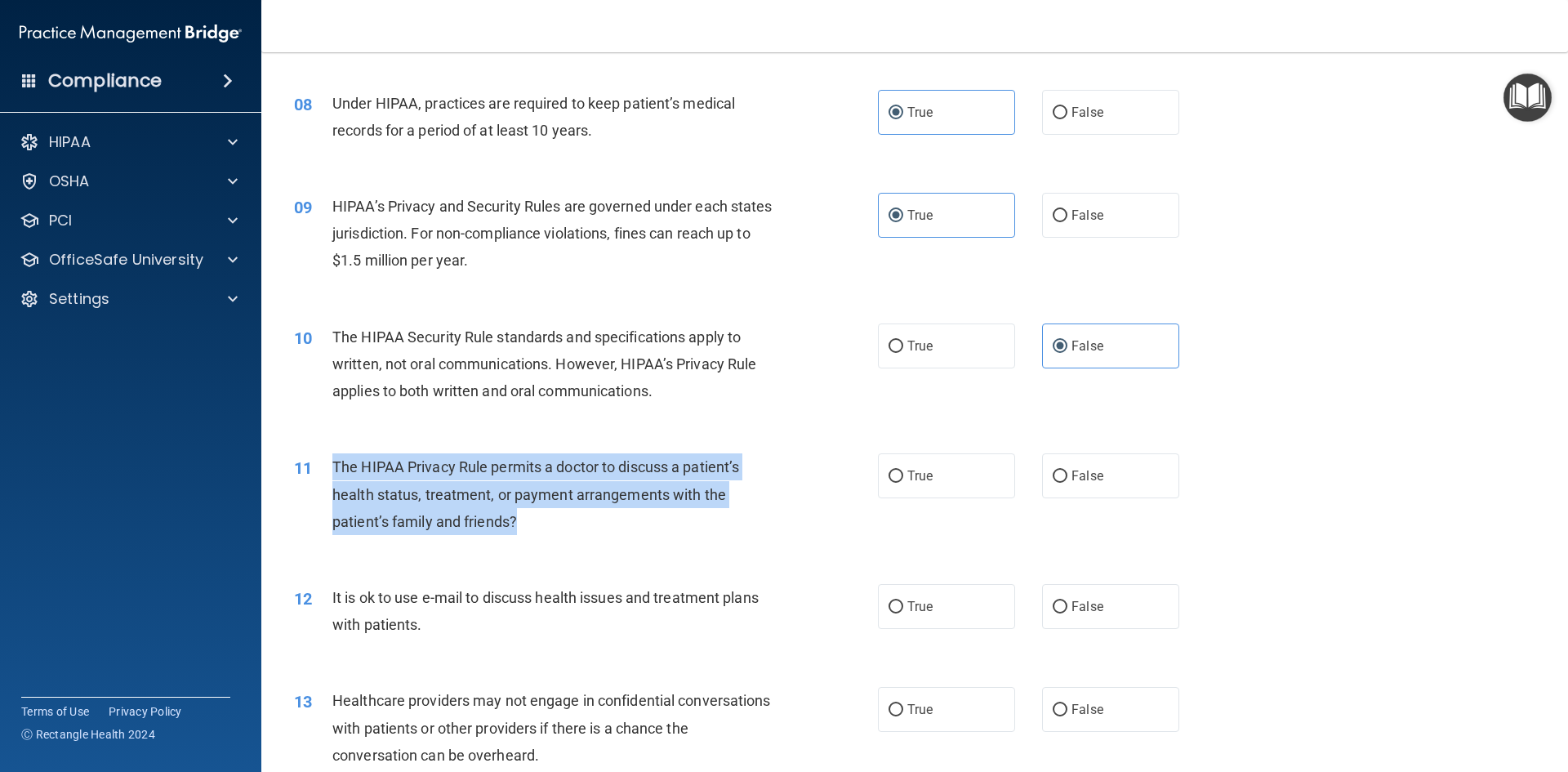
drag, startPoint x: 327, startPoint y: 461, endPoint x: 527, endPoint y: 530, distance: 211.7
click at [527, 530] on div "11 The HIPAA Privacy Rule permits a doctor to discuss a patient’s health status…" at bounding box center [585, 498] width 633 height 90
copy div "The HIPAA Privacy Rule permits a doctor to discuss a patient’s health status, t…"
click at [888, 477] on input "True" at bounding box center [895, 476] width 15 height 12
radio input "true"
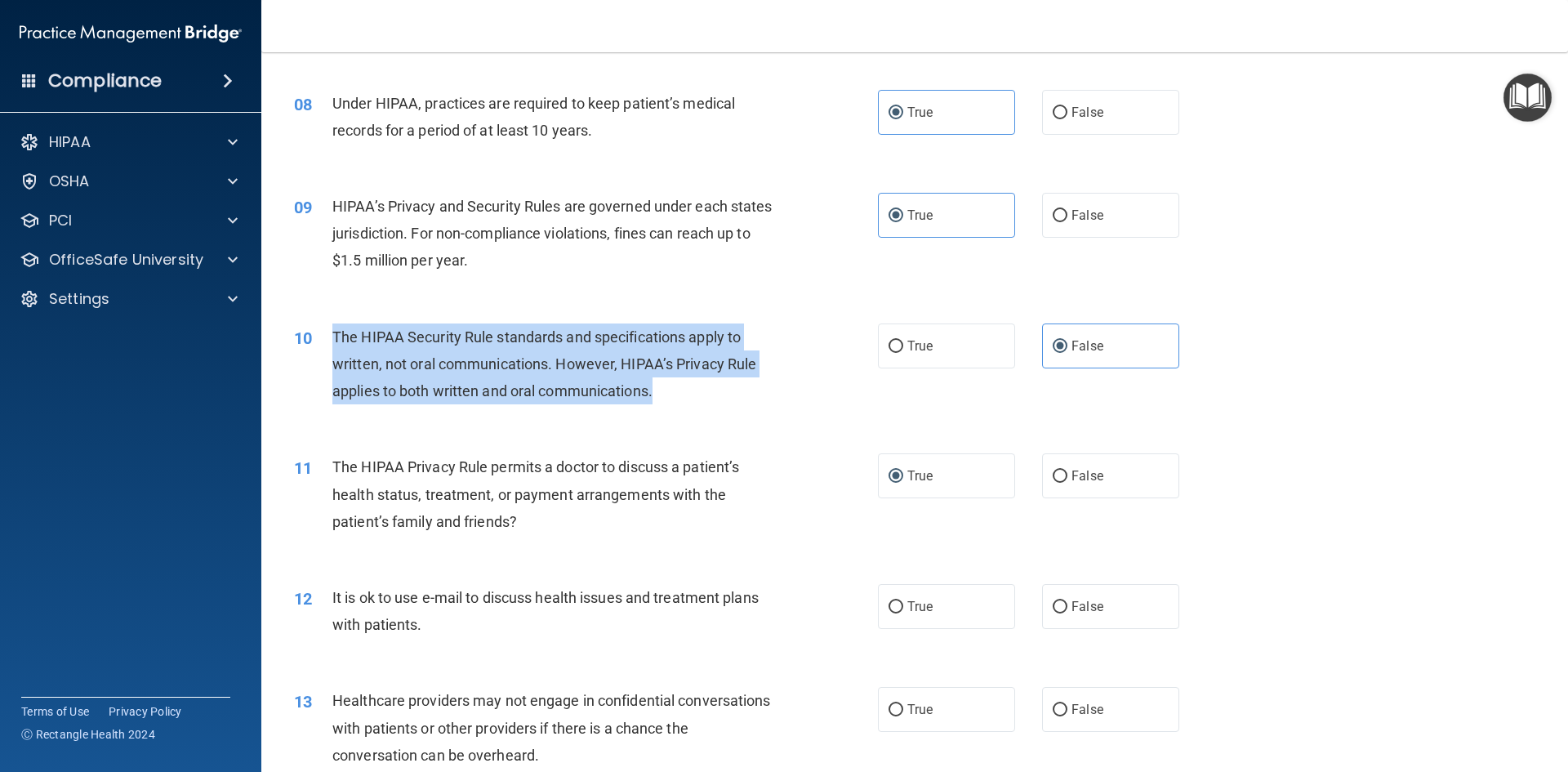
drag, startPoint x: 331, startPoint y: 330, endPoint x: 661, endPoint y: 400, distance: 337.3
click at [661, 400] on div "10 The HIPAA Security Rule standards and specifications apply to written, not o…" at bounding box center [585, 368] width 633 height 90
copy div "The HIPAA Security Rule standards and specifications apply to written, not oral…"
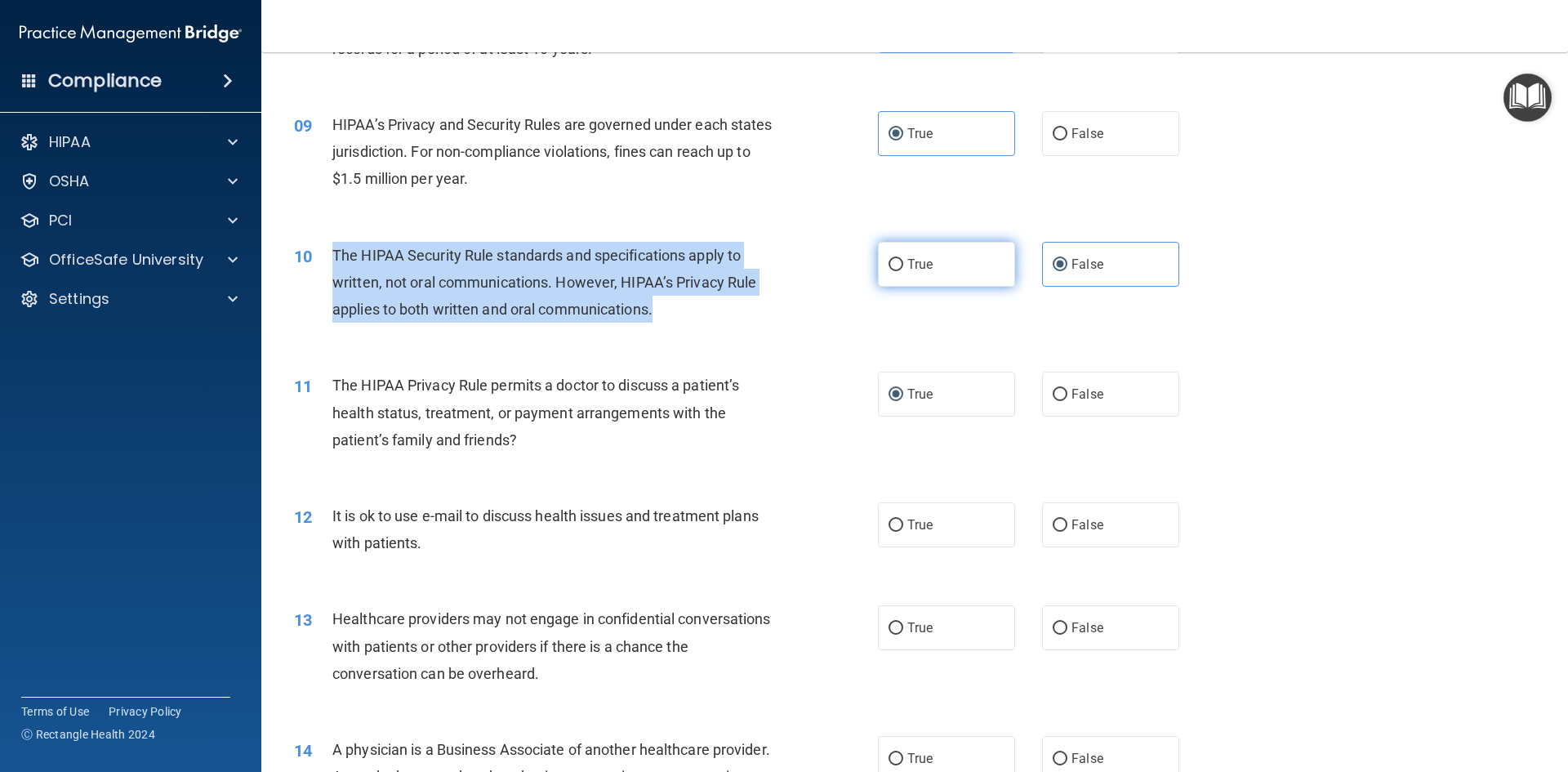
scroll to position [1061, 0]
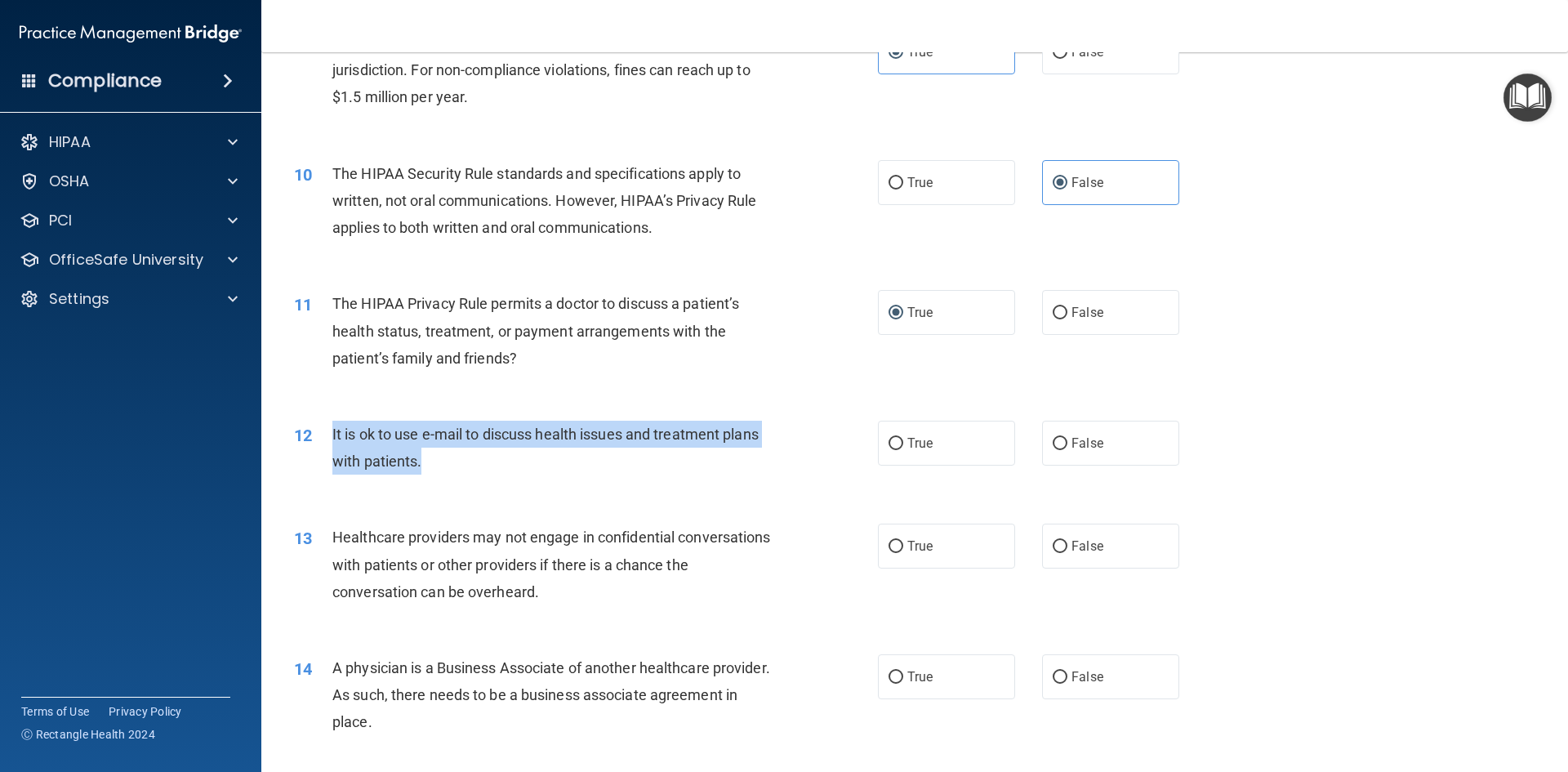
drag, startPoint x: 324, startPoint y: 432, endPoint x: 421, endPoint y: 468, distance: 103.6
click at [421, 468] on div "12 It is ok to use e-mail to discuss health issues and treatment plans with pat…" at bounding box center [585, 451] width 633 height 62
copy div "It is ok to use e-mail to discuss health issues and treatment plans with patien…"
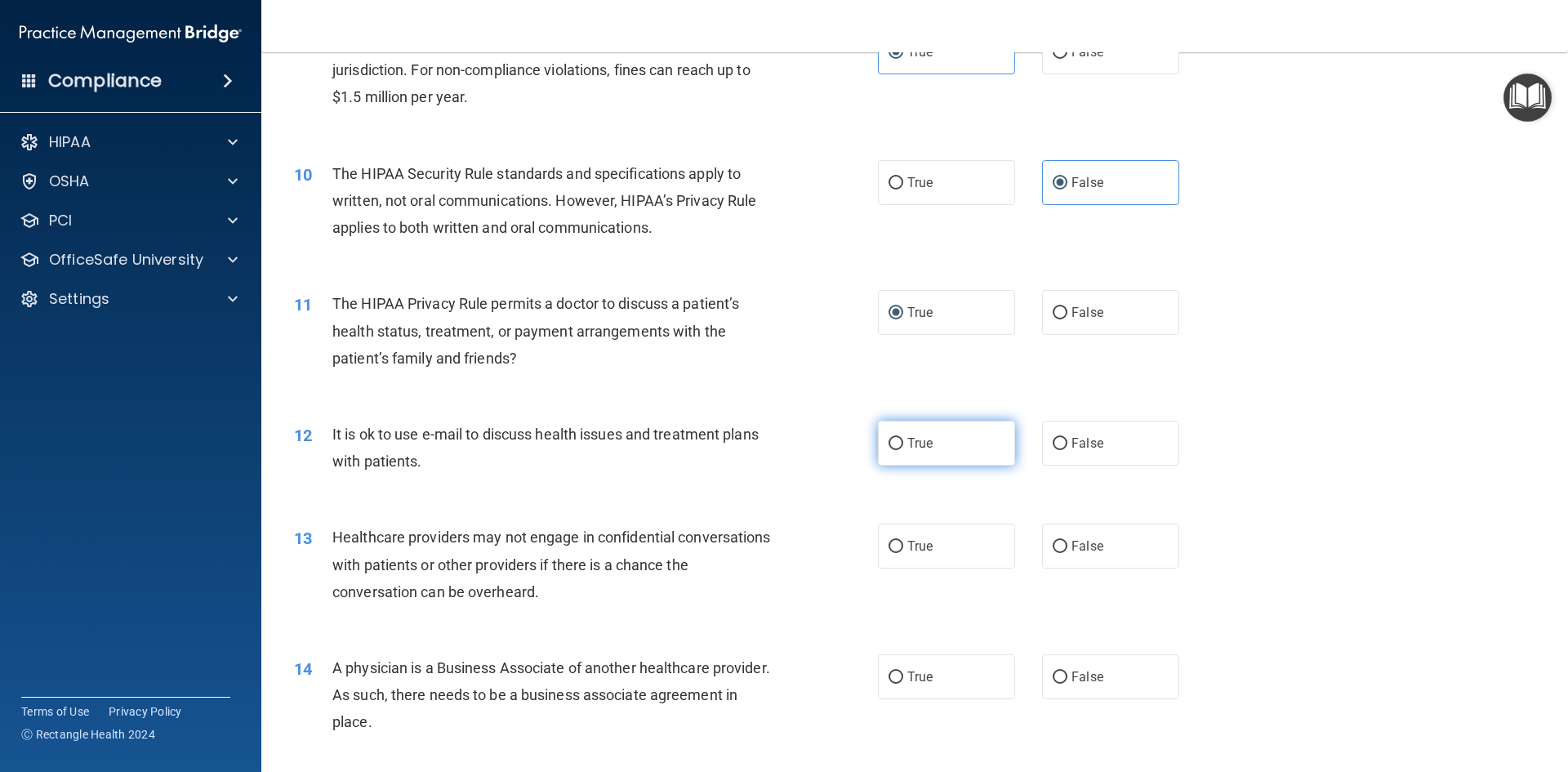
click at [907, 448] on span "True" at bounding box center [919, 443] width 25 height 16
click at [903, 448] on input "True" at bounding box center [895, 444] width 15 height 12
radio input "true"
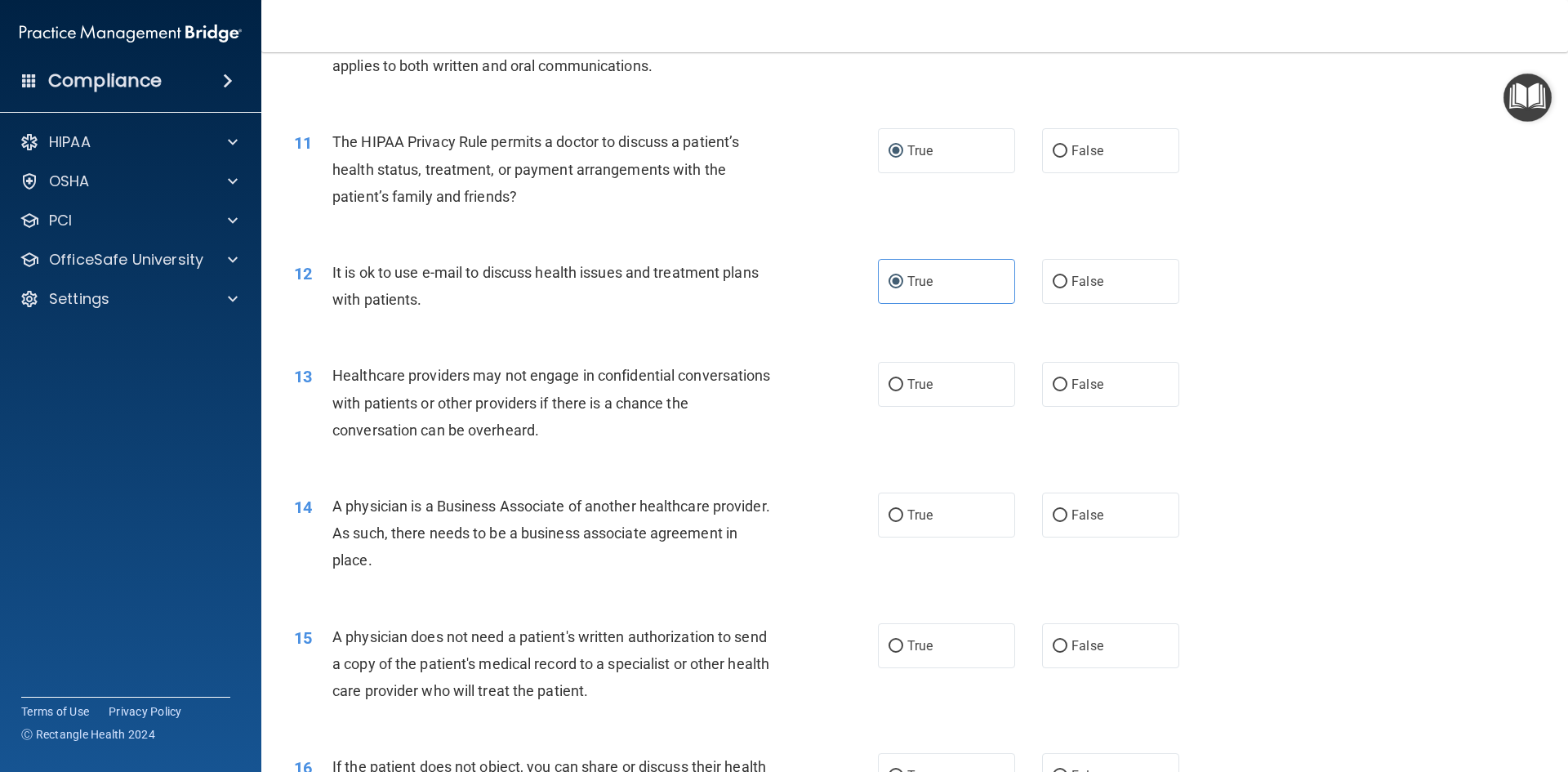
scroll to position [1225, 0]
click at [1062, 363] on label "False" at bounding box center [1110, 382] width 137 height 45
click at [1062, 377] on input "False" at bounding box center [1059, 383] width 15 height 12
radio input "true"
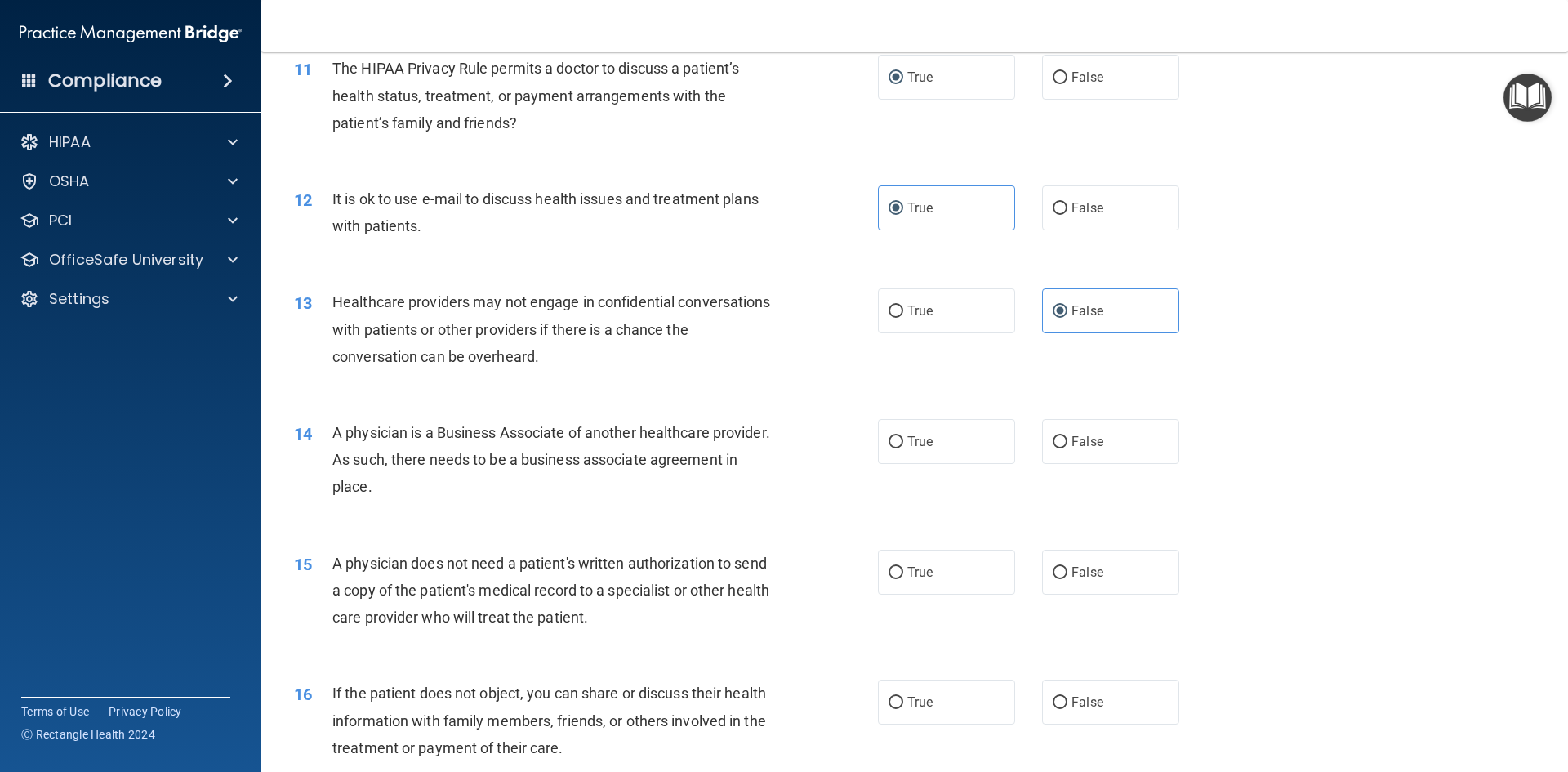
scroll to position [1388, 0]
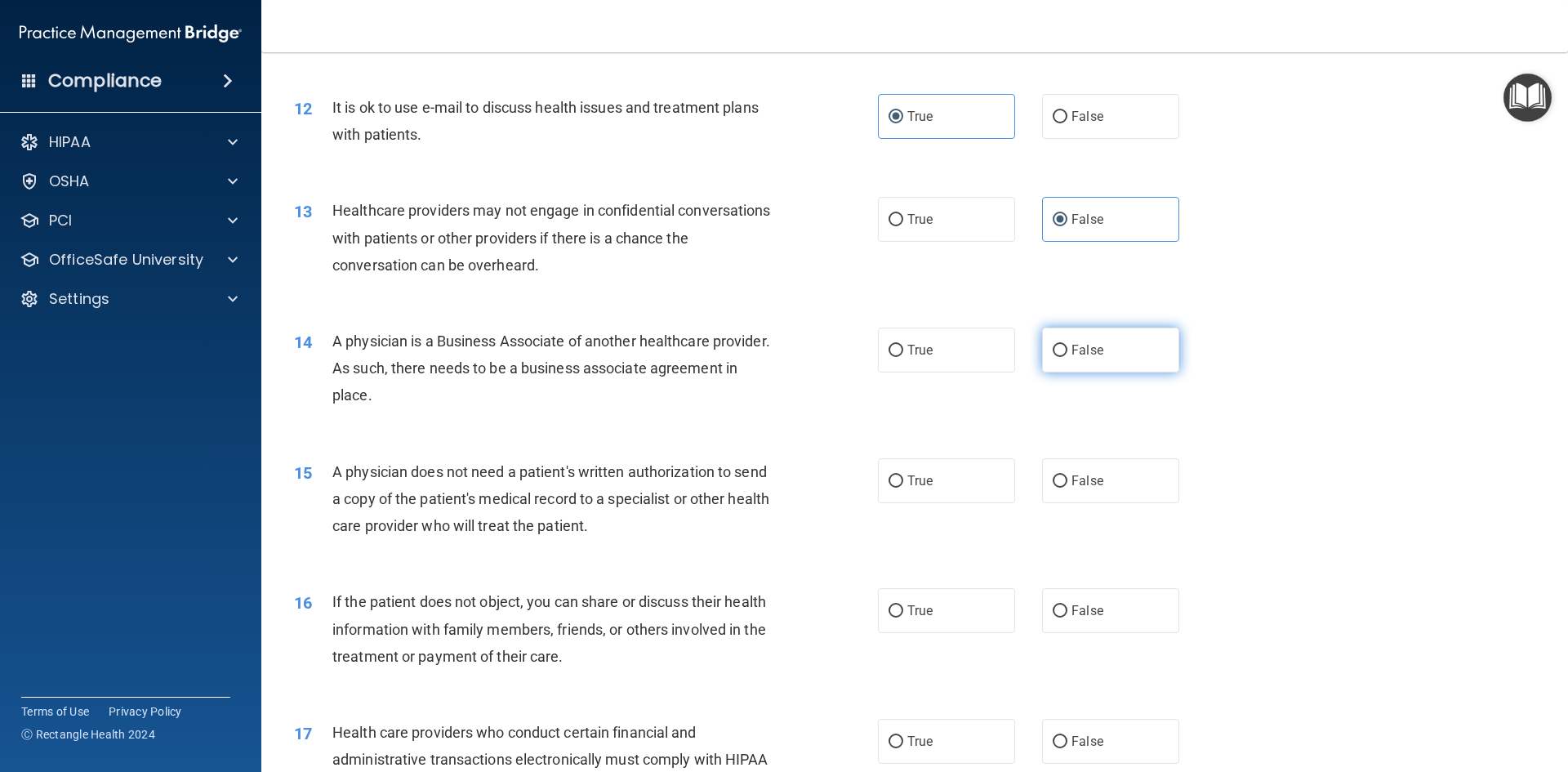
click at [1106, 342] on label "False" at bounding box center [1110, 349] width 137 height 45
click at [1067, 345] on input "False" at bounding box center [1059, 351] width 15 height 12
radio input "true"
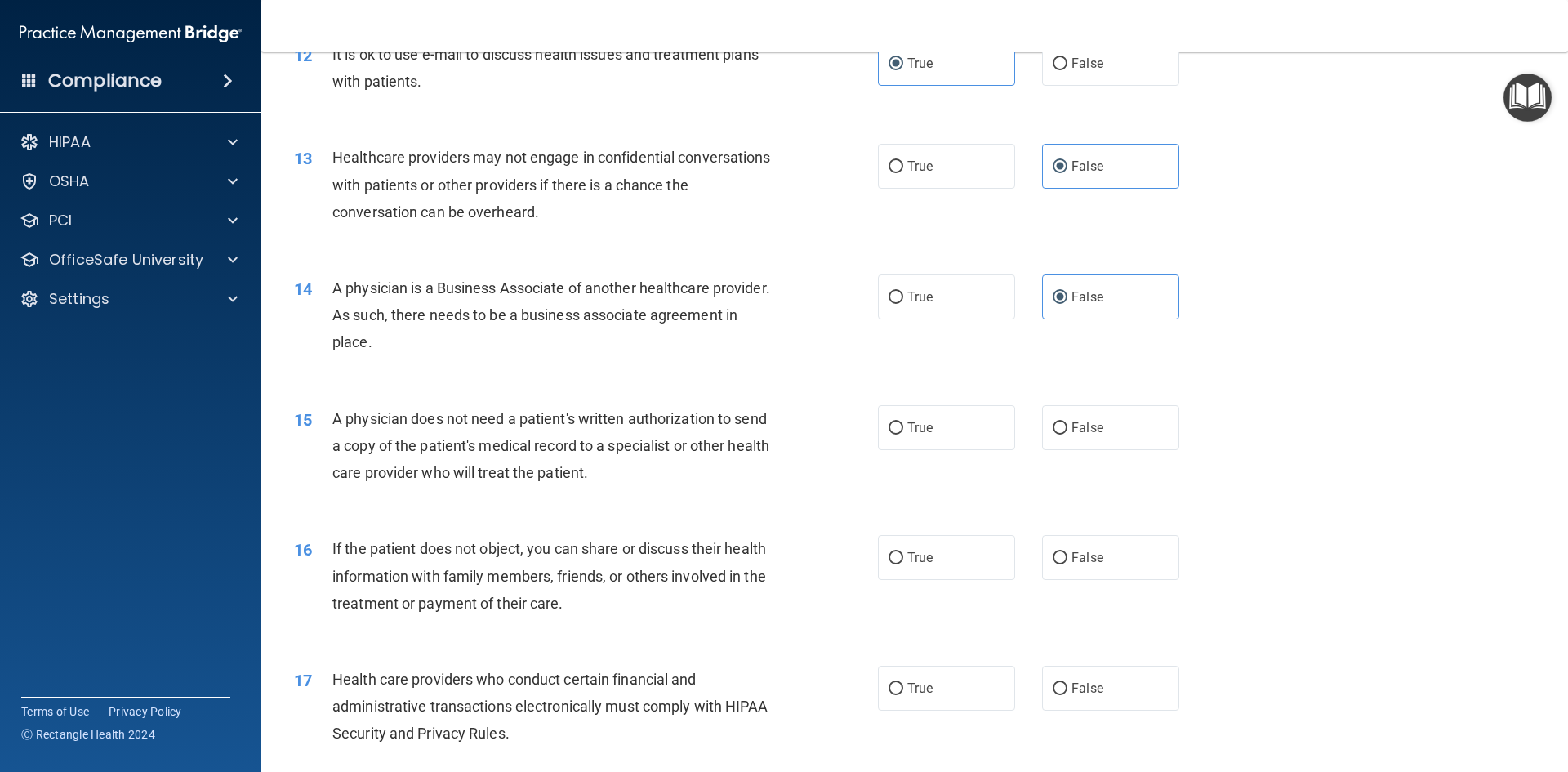
scroll to position [1470, 0]
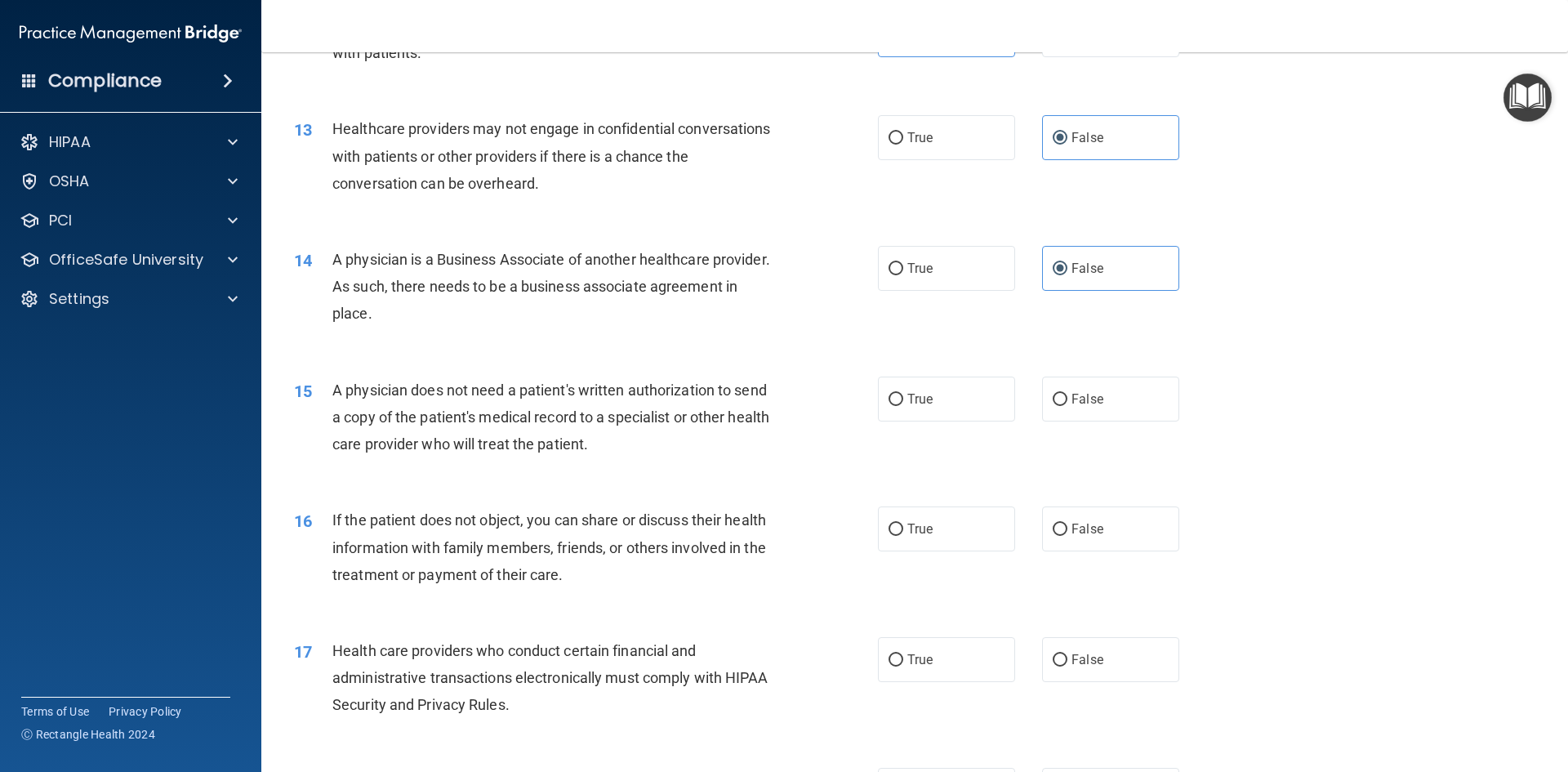
drag, startPoint x: 327, startPoint y: 252, endPoint x: 469, endPoint y: 322, distance: 158.8
click at [469, 322] on div "14 A physician is a Business Associate of another healthcare provider. As such,…" at bounding box center [585, 291] width 633 height 90
copy div "A physician is a Business Associate of another healthcare provider. As such, th…"
click at [933, 398] on label "True" at bounding box center [946, 398] width 137 height 45
click at [903, 398] on input "True" at bounding box center [895, 400] width 15 height 12
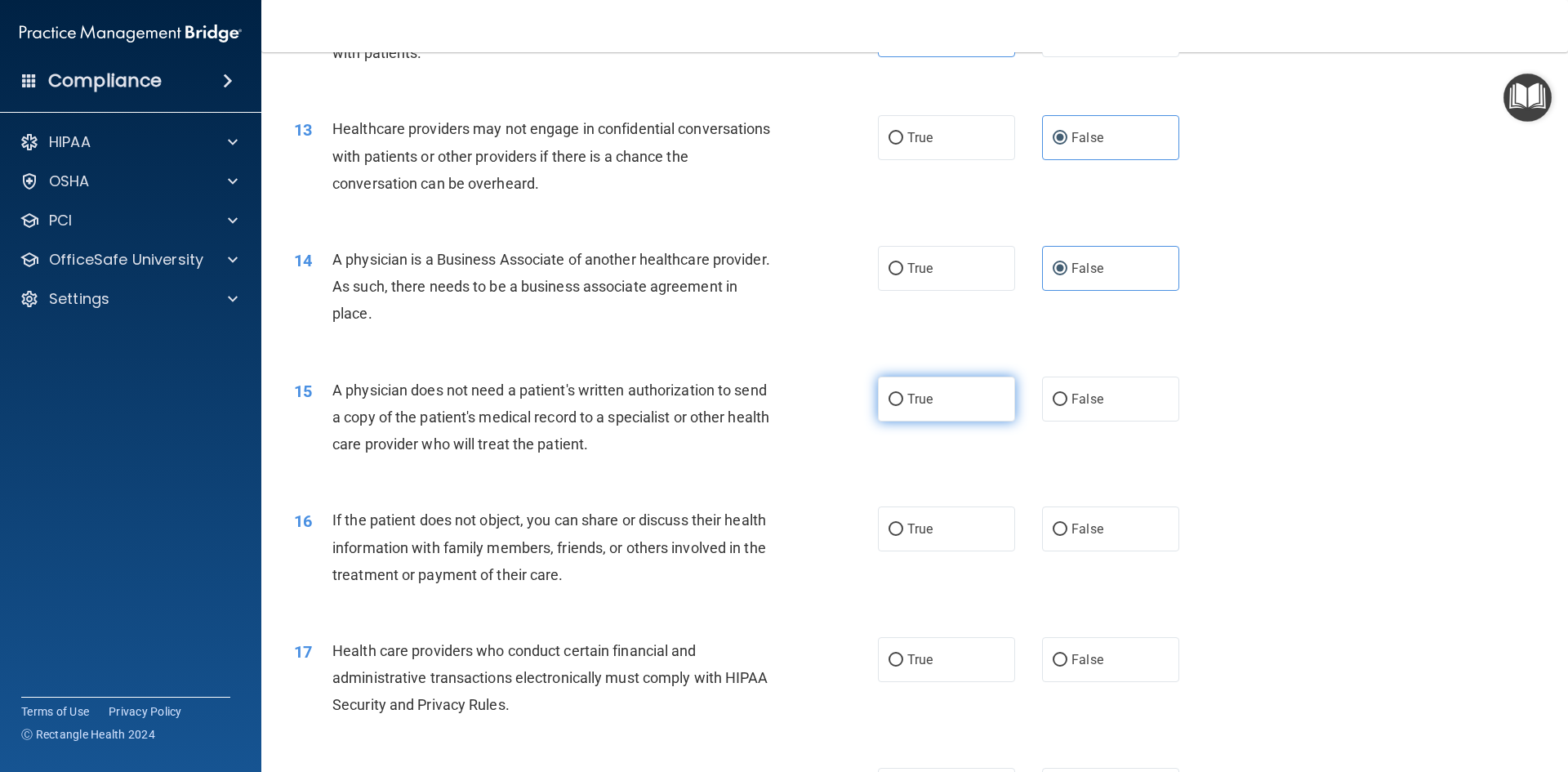
radio input "true"
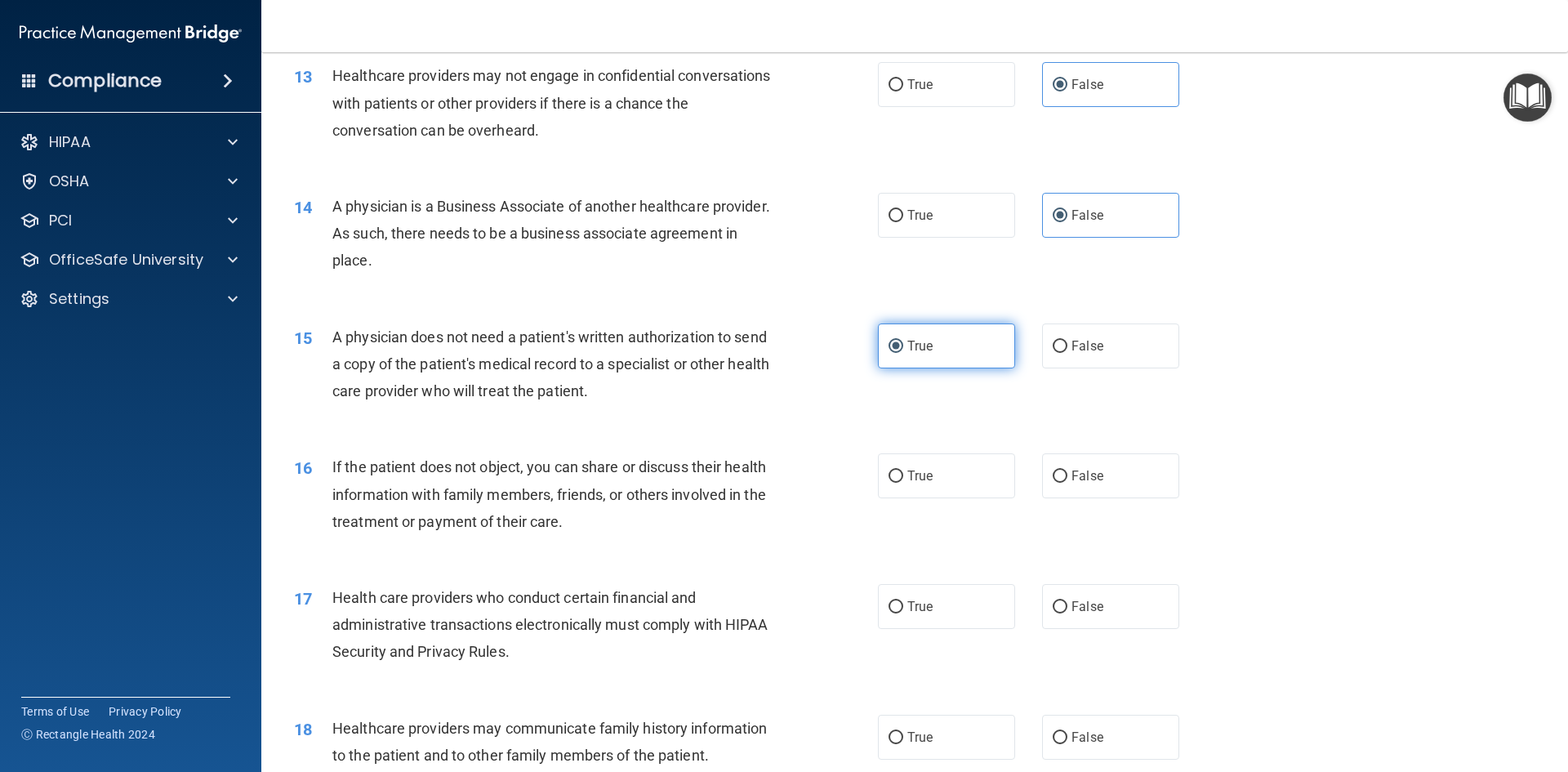
scroll to position [1551, 0]
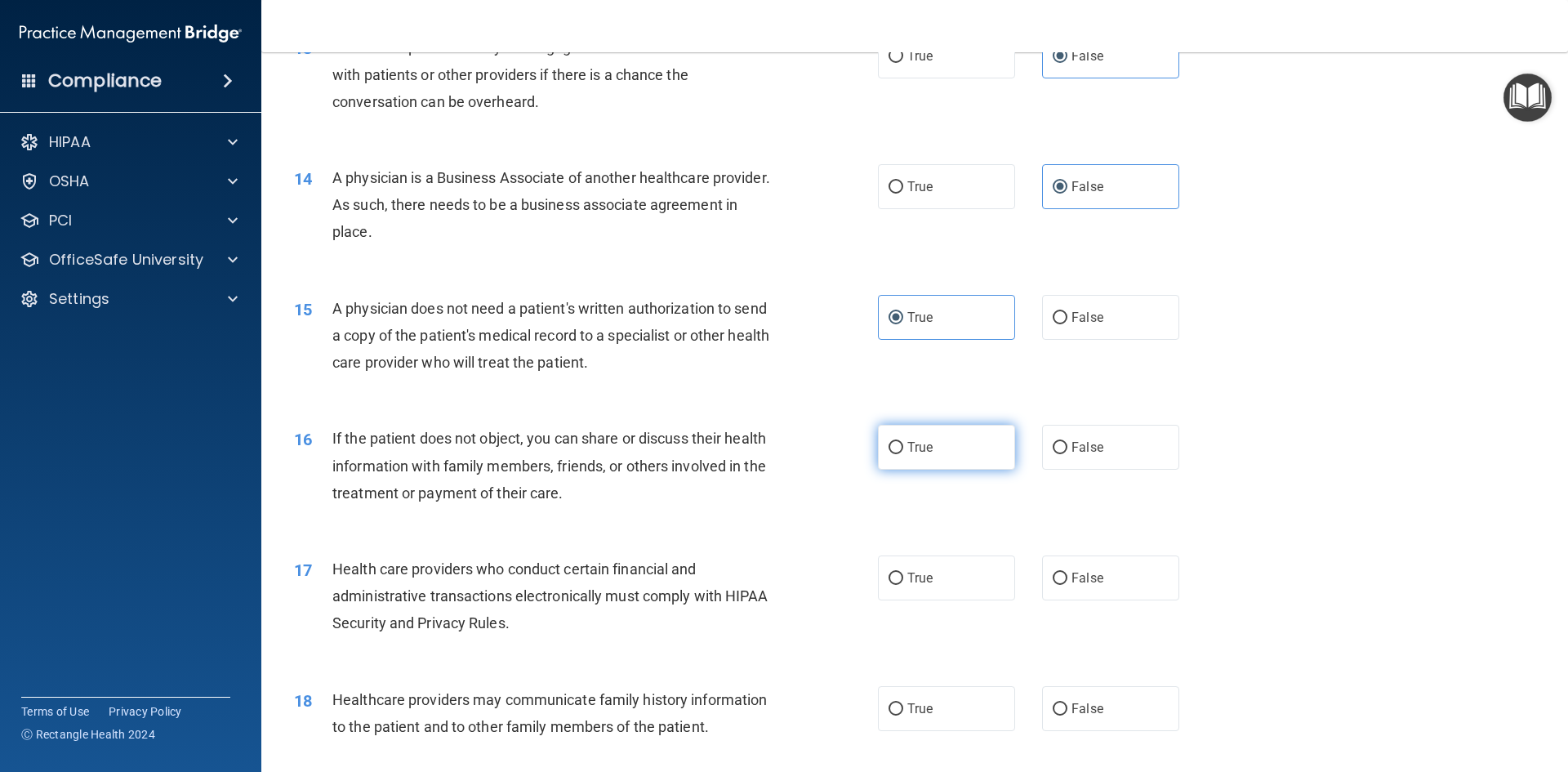
click at [900, 452] on label "True" at bounding box center [946, 447] width 137 height 45
click at [900, 452] on input "True" at bounding box center [895, 448] width 15 height 12
radio input "true"
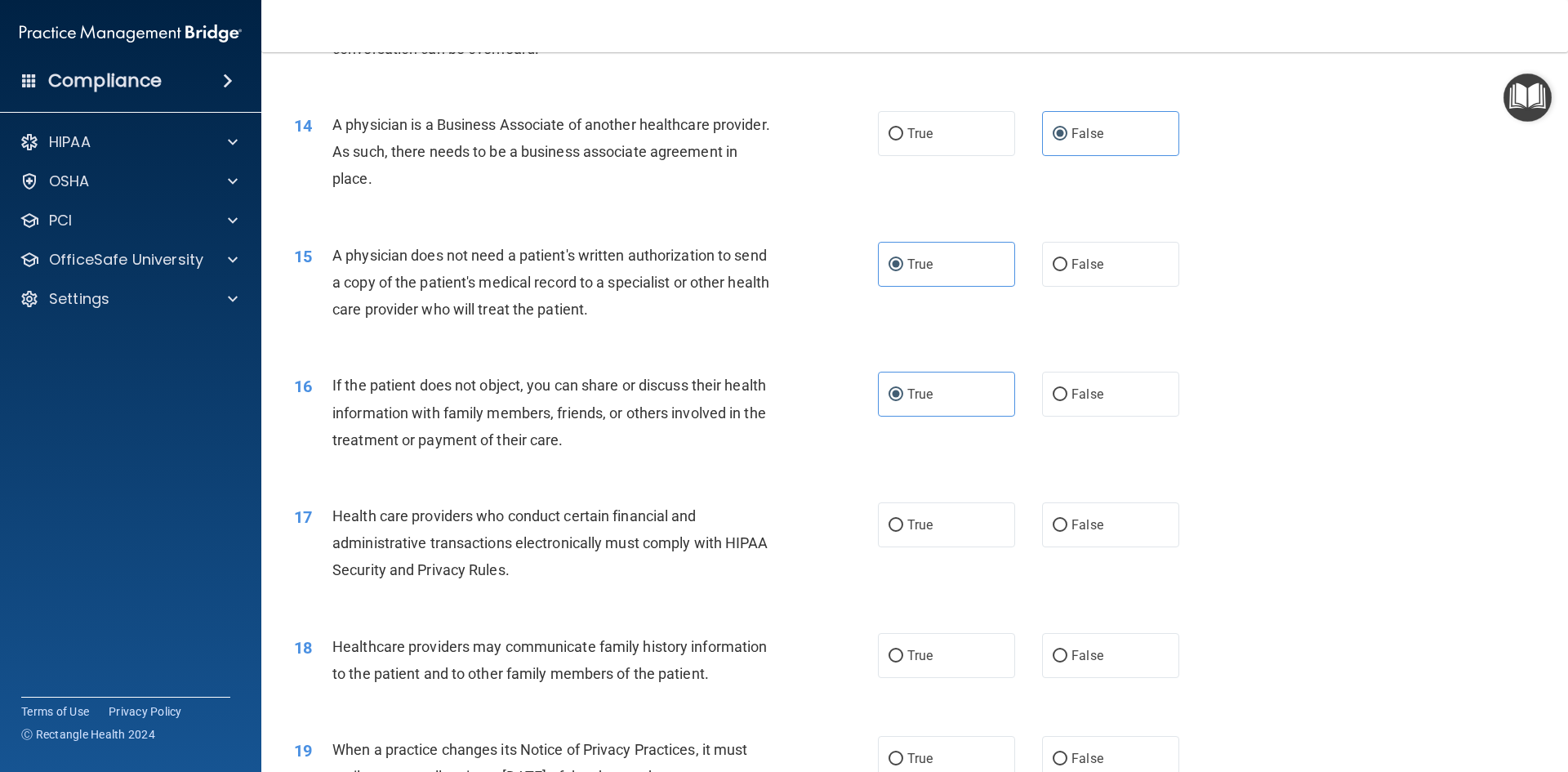
scroll to position [1633, 0]
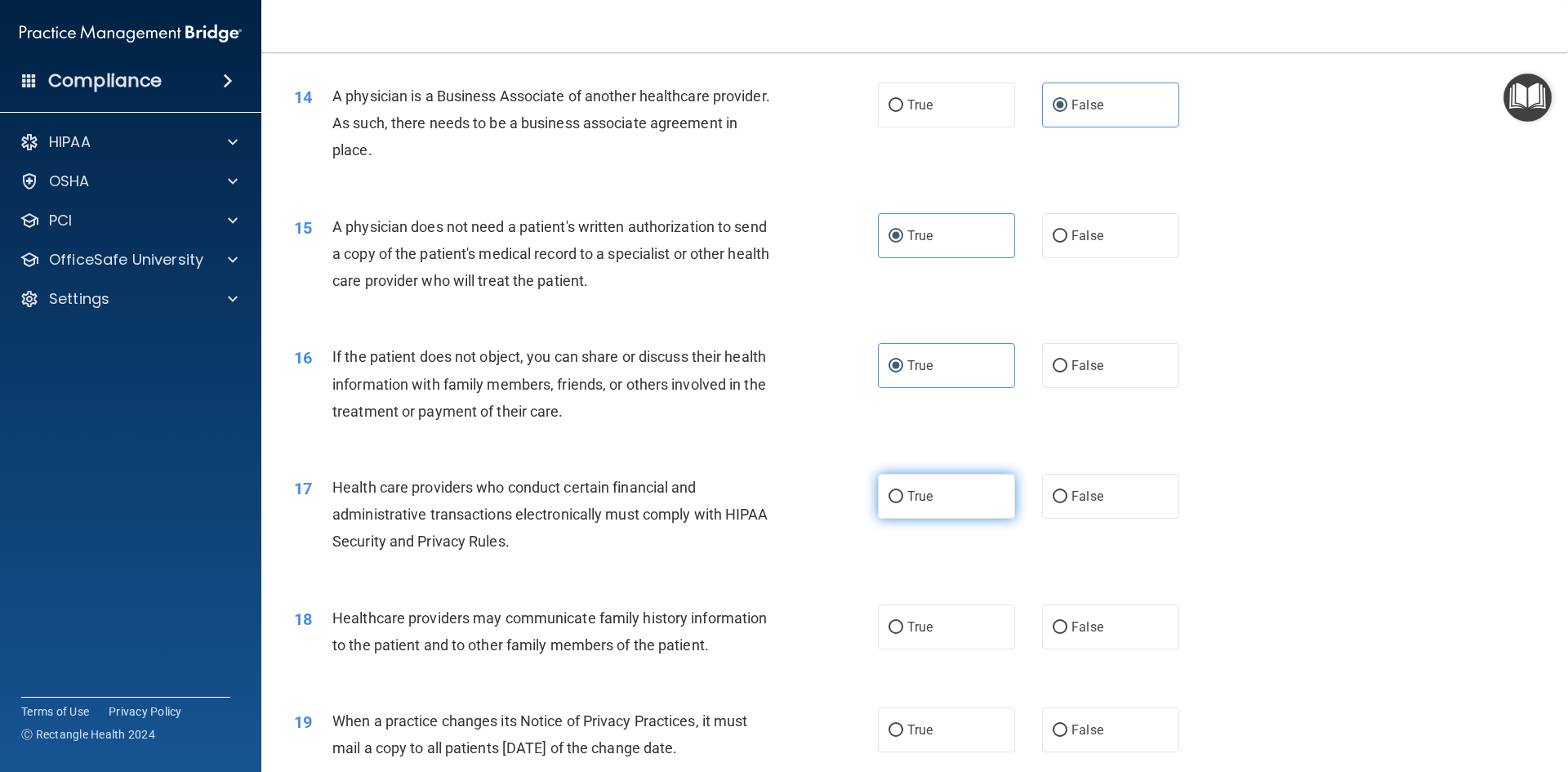
click at [909, 487] on label "True" at bounding box center [946, 496] width 137 height 45
click at [903, 491] on input "True" at bounding box center [895, 497] width 15 height 12
radio input "true"
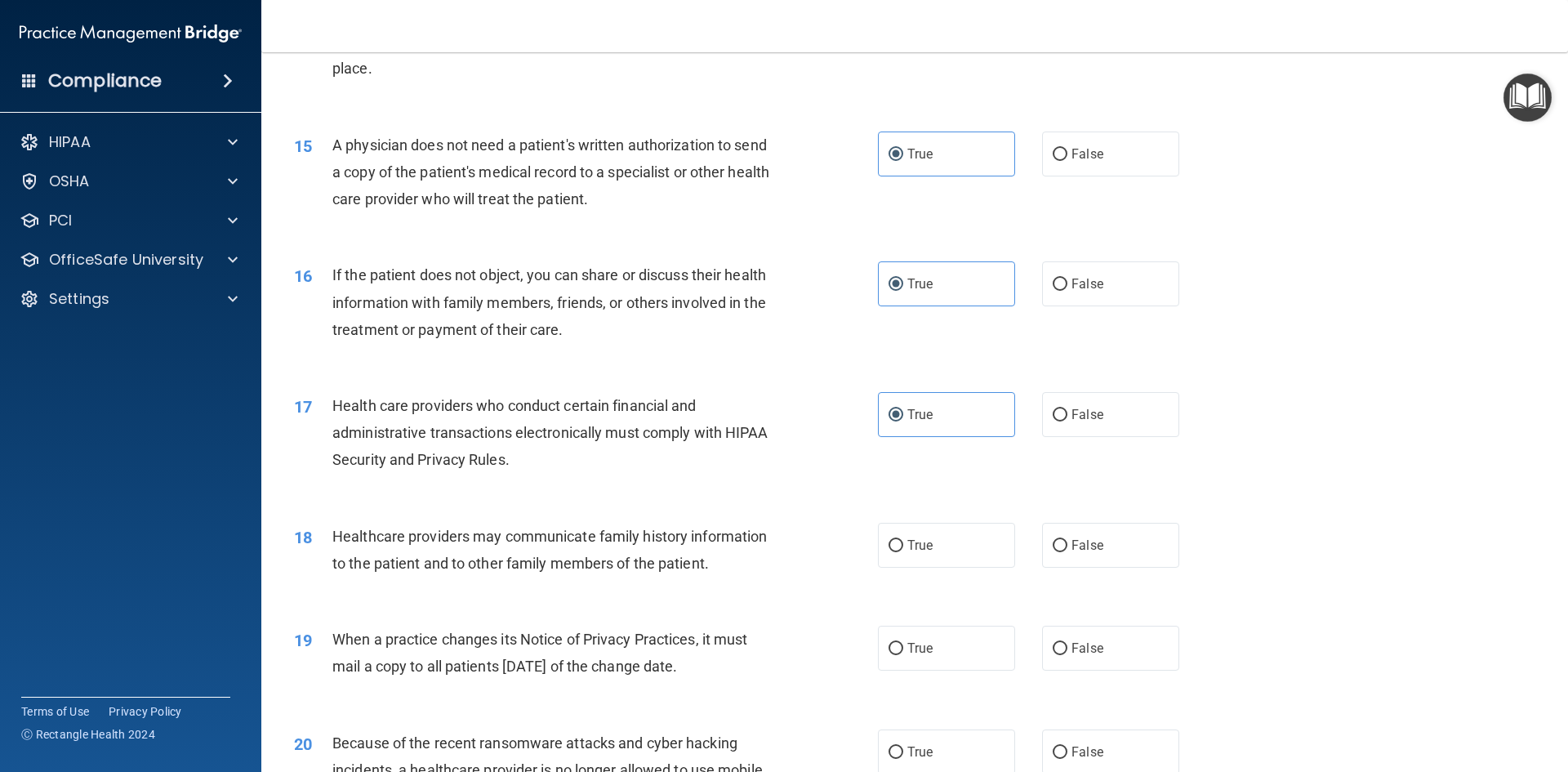
scroll to position [1796, 0]
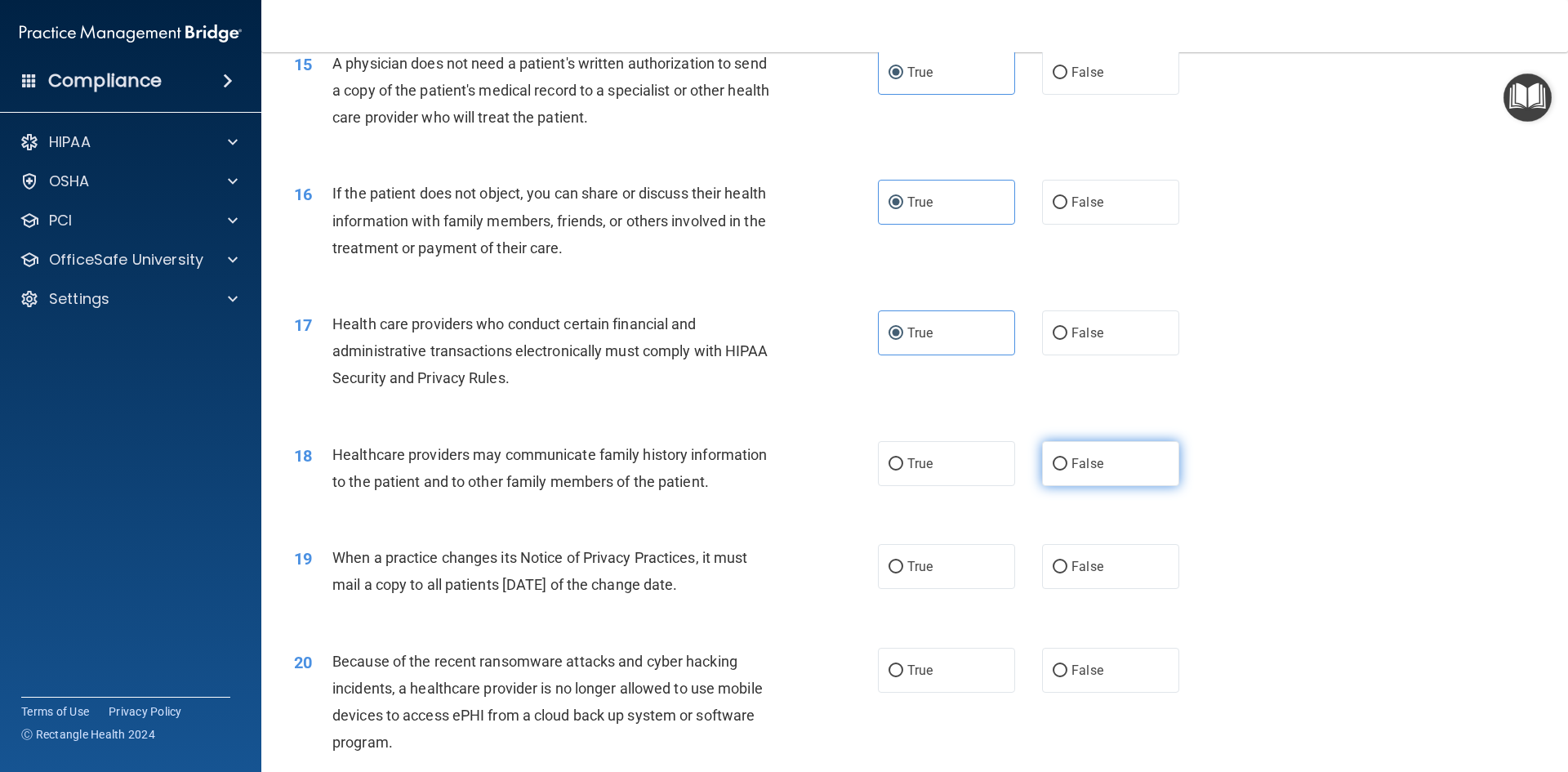
click at [1052, 467] on input "False" at bounding box center [1059, 464] width 15 height 12
radio input "true"
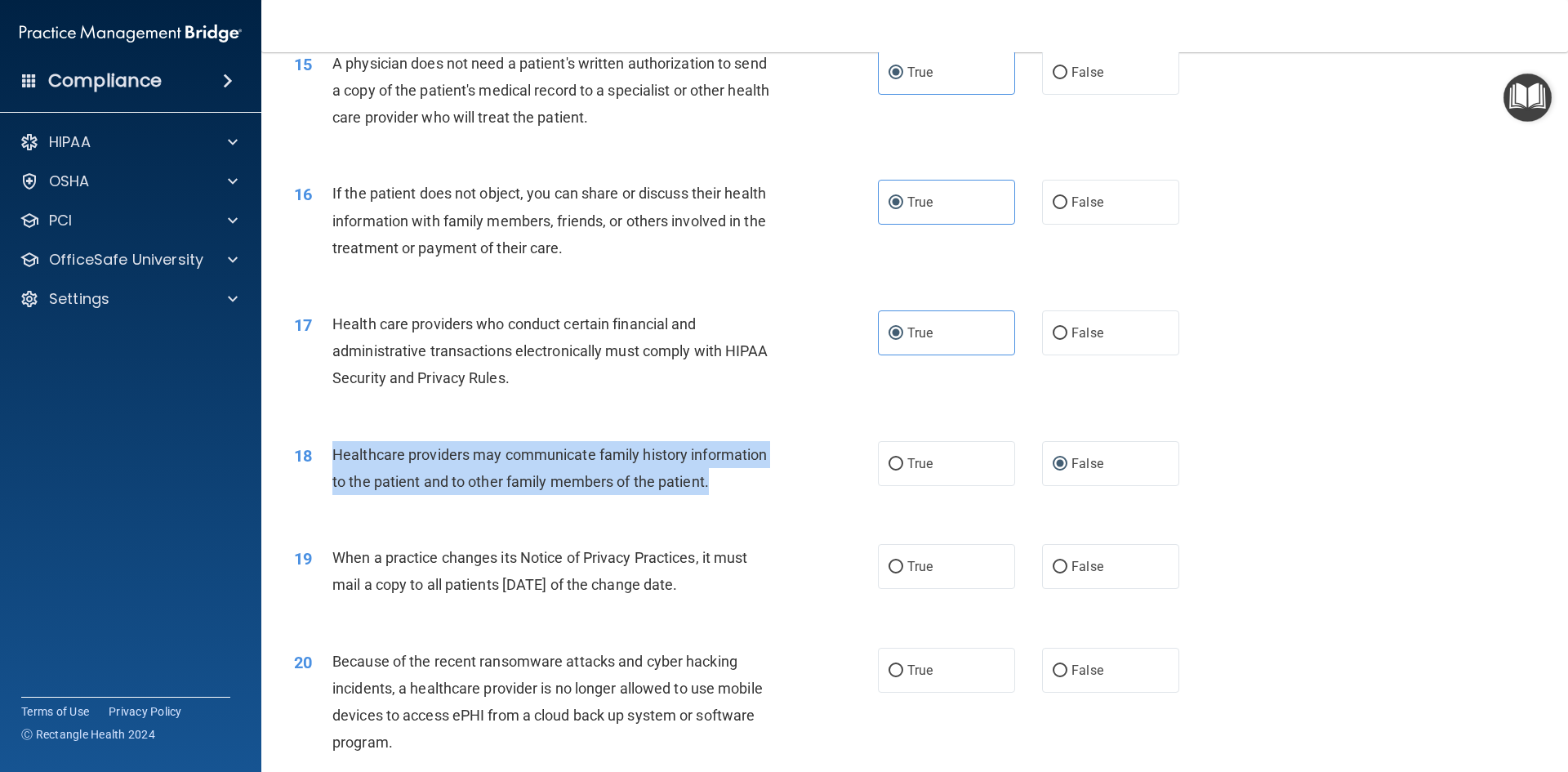
drag, startPoint x: 331, startPoint y: 450, endPoint x: 748, endPoint y: 496, distance: 418.9
click at [748, 496] on div "18 Healthcare providers may communicate family history information to the patie…" at bounding box center [585, 472] width 633 height 62
copy span "Healthcare providers may communicate family history information to the patient …"
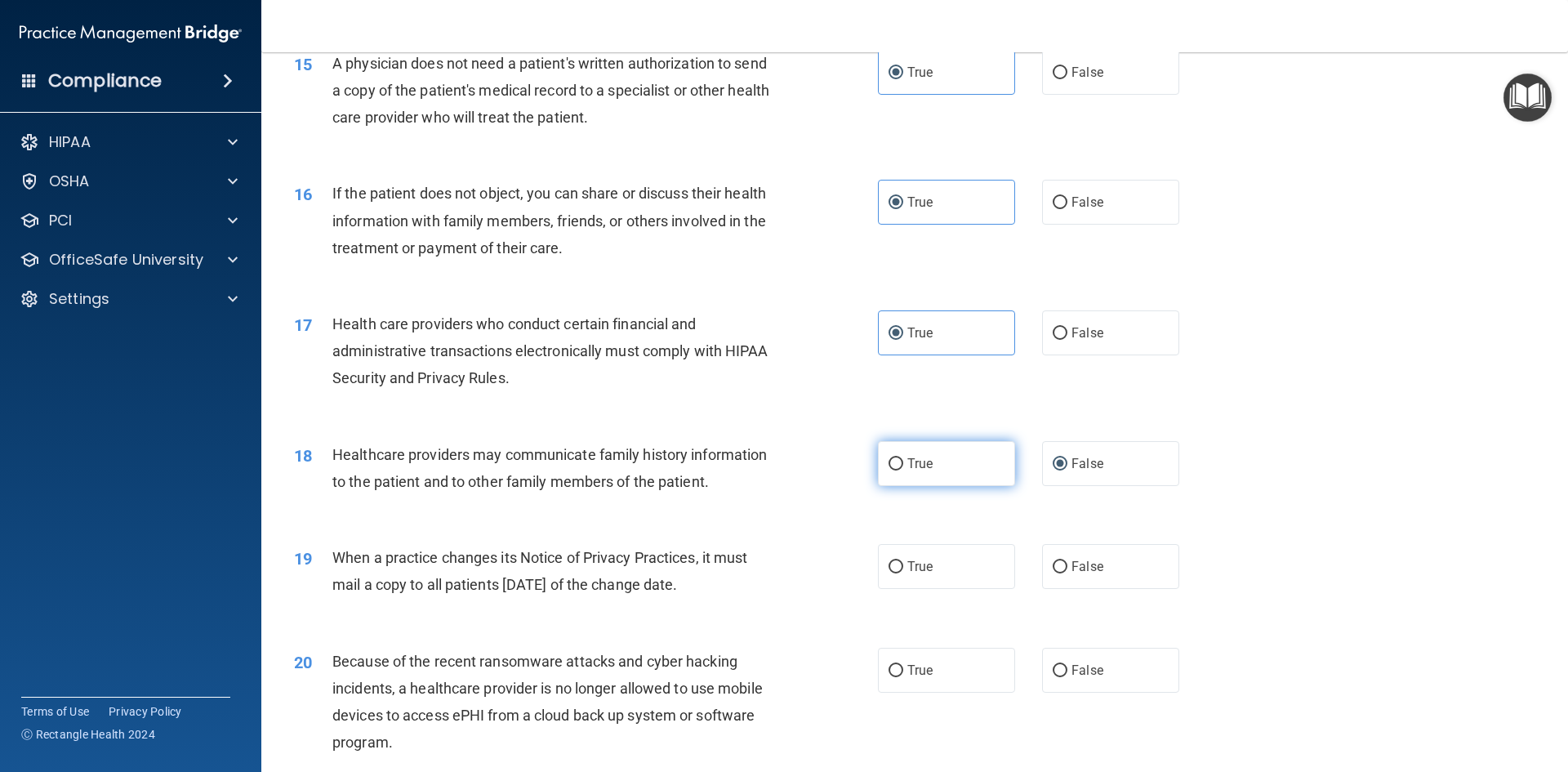
click at [898, 474] on label "True" at bounding box center [946, 463] width 137 height 45
click at [898, 470] on input "True" at bounding box center [895, 464] width 15 height 12
radio input "true"
radio input "false"
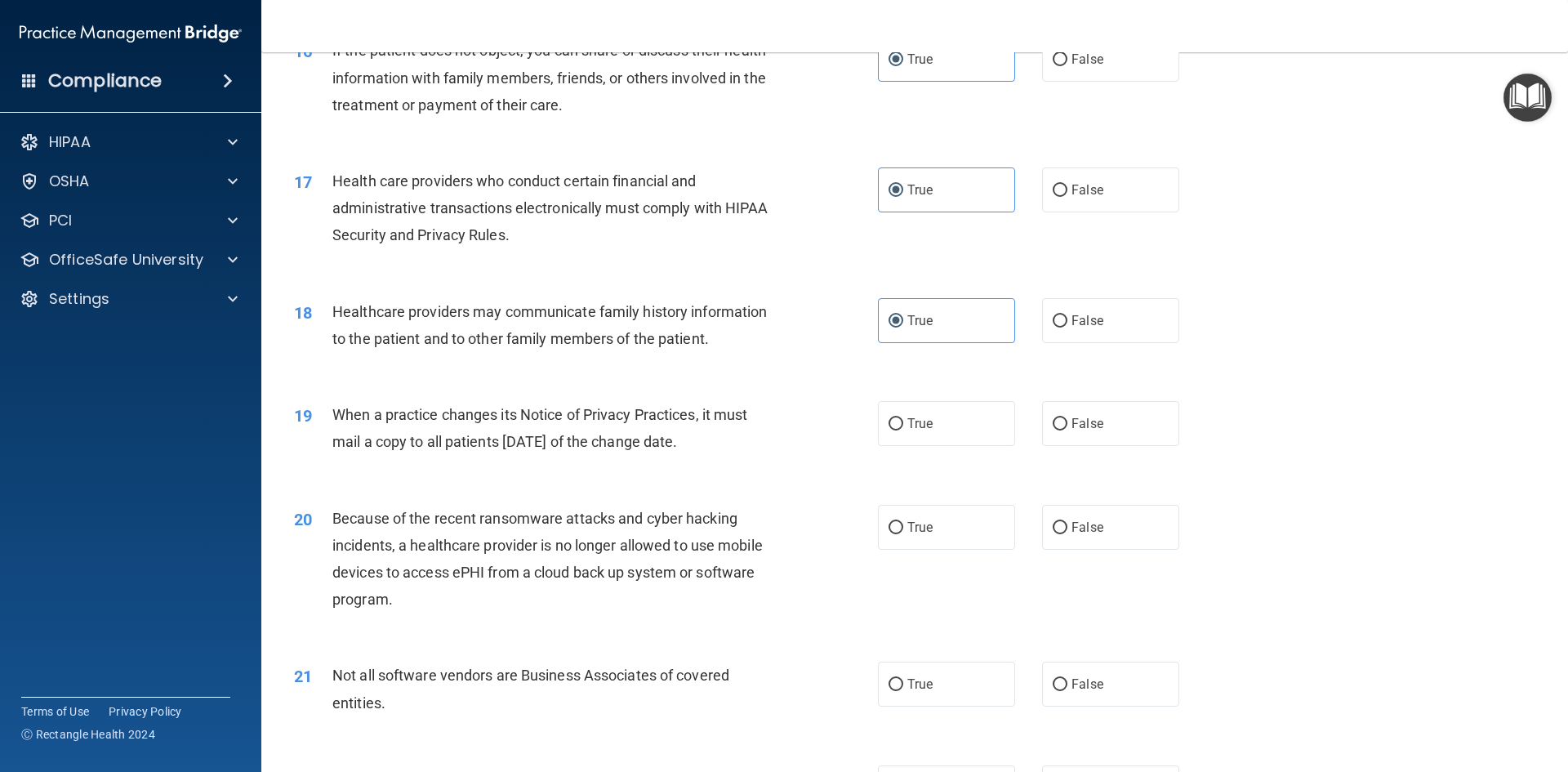
scroll to position [1960, 0]
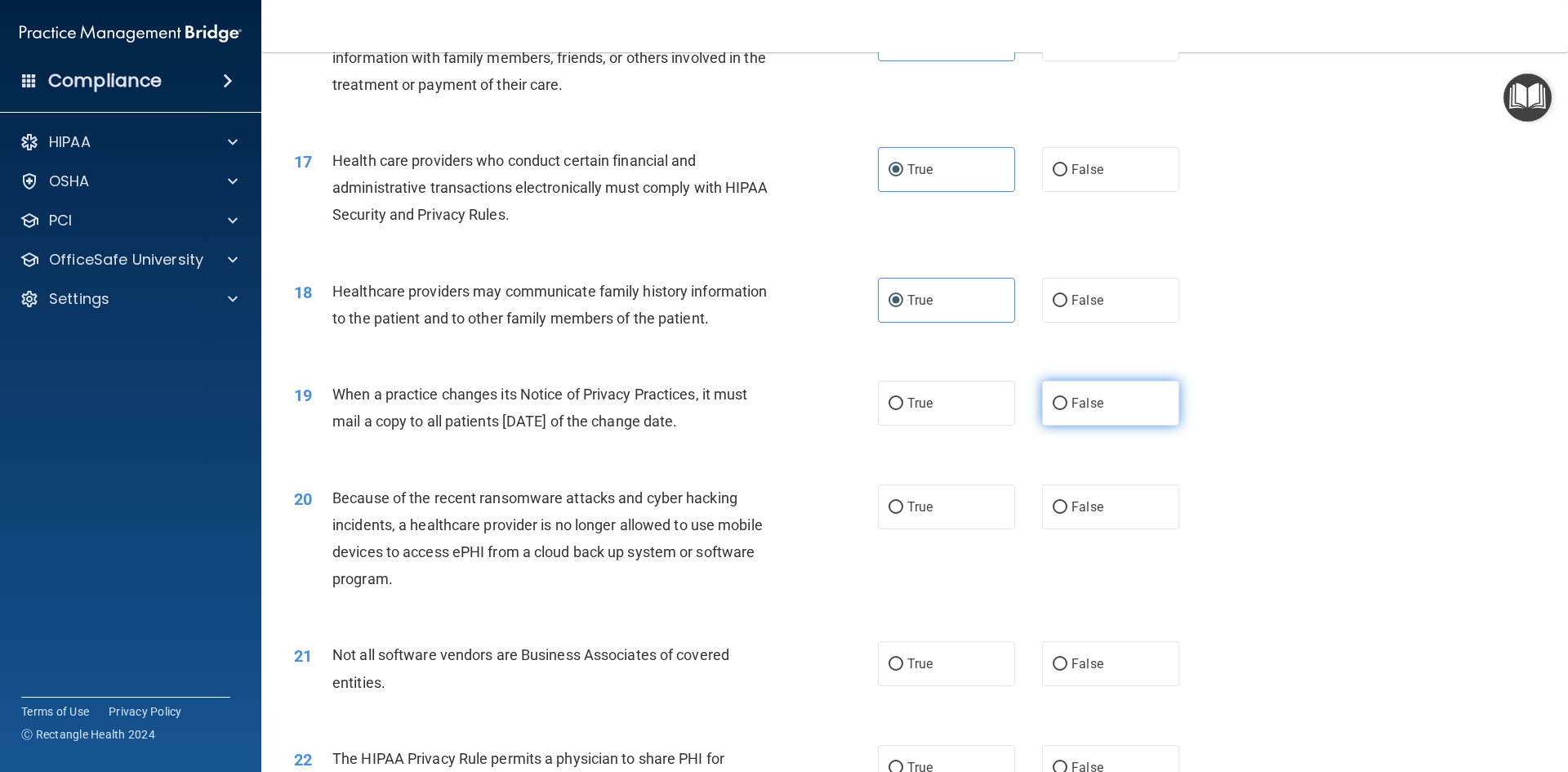
click at [1044, 387] on label "False" at bounding box center [1110, 402] width 137 height 45
click at [1052, 398] on input "False" at bounding box center [1059, 404] width 15 height 12
radio input "true"
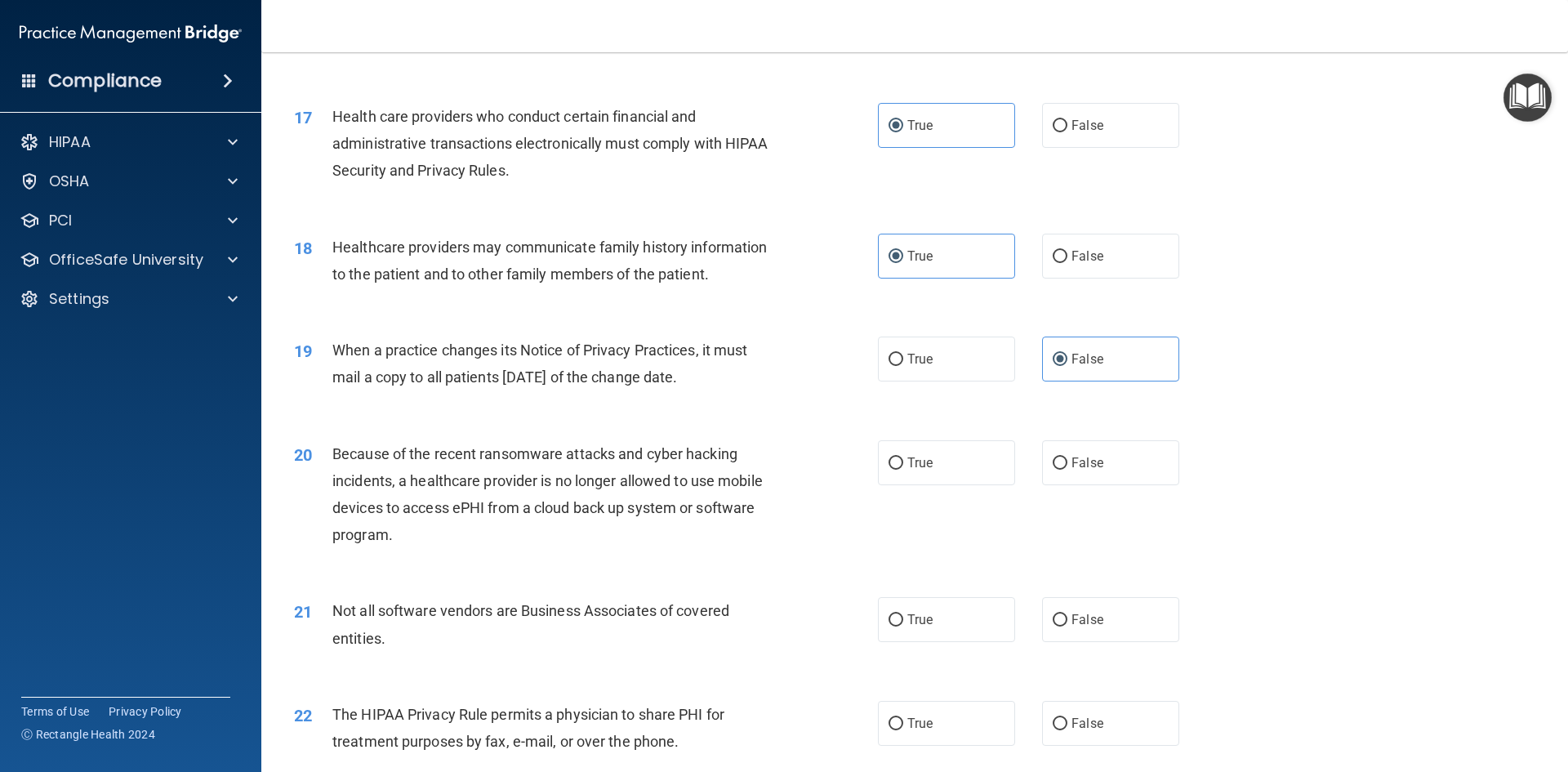
scroll to position [2041, 0]
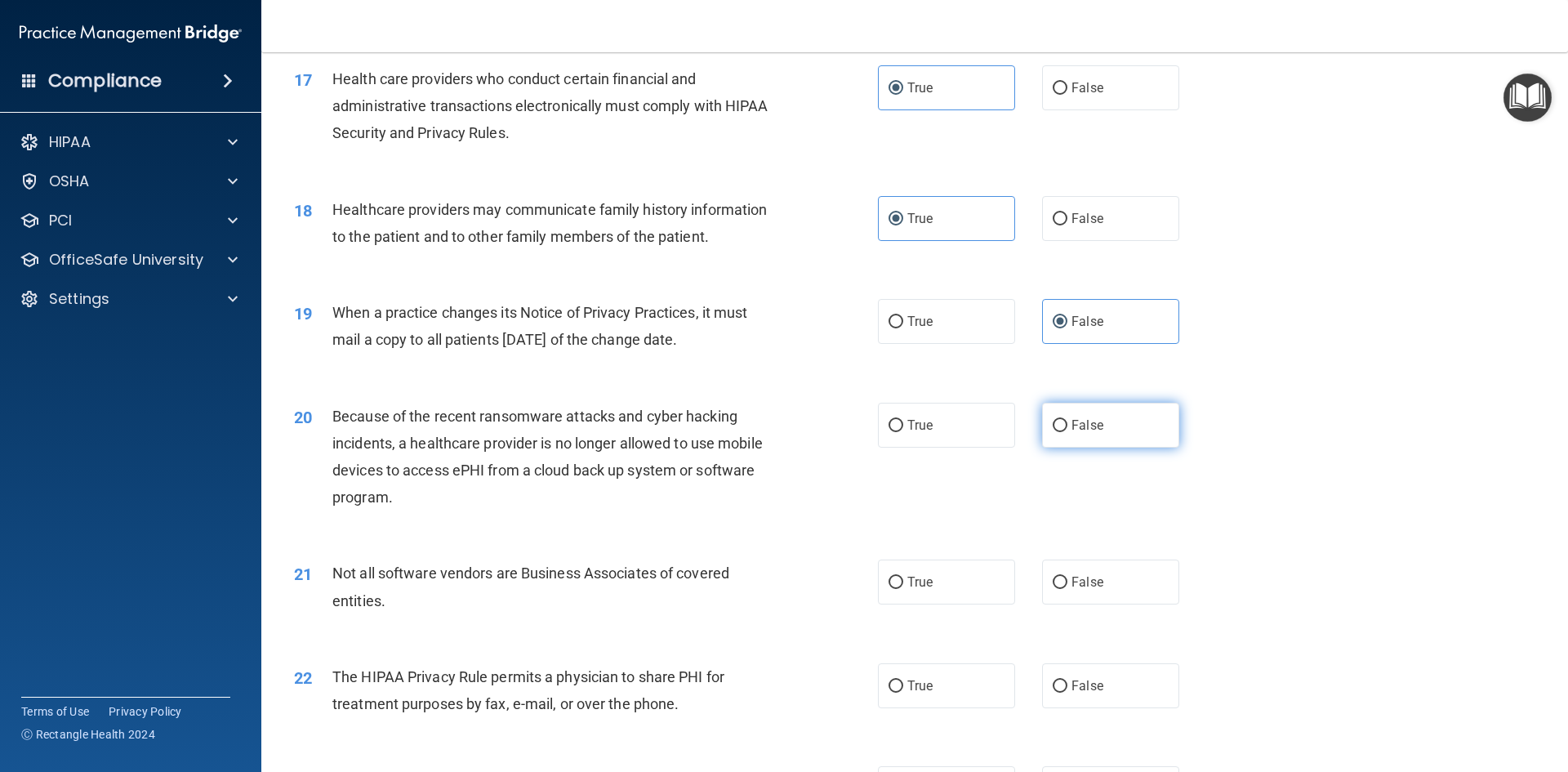
click at [1042, 434] on label "False" at bounding box center [1110, 425] width 137 height 45
click at [1052, 432] on input "False" at bounding box center [1059, 426] width 15 height 12
radio input "true"
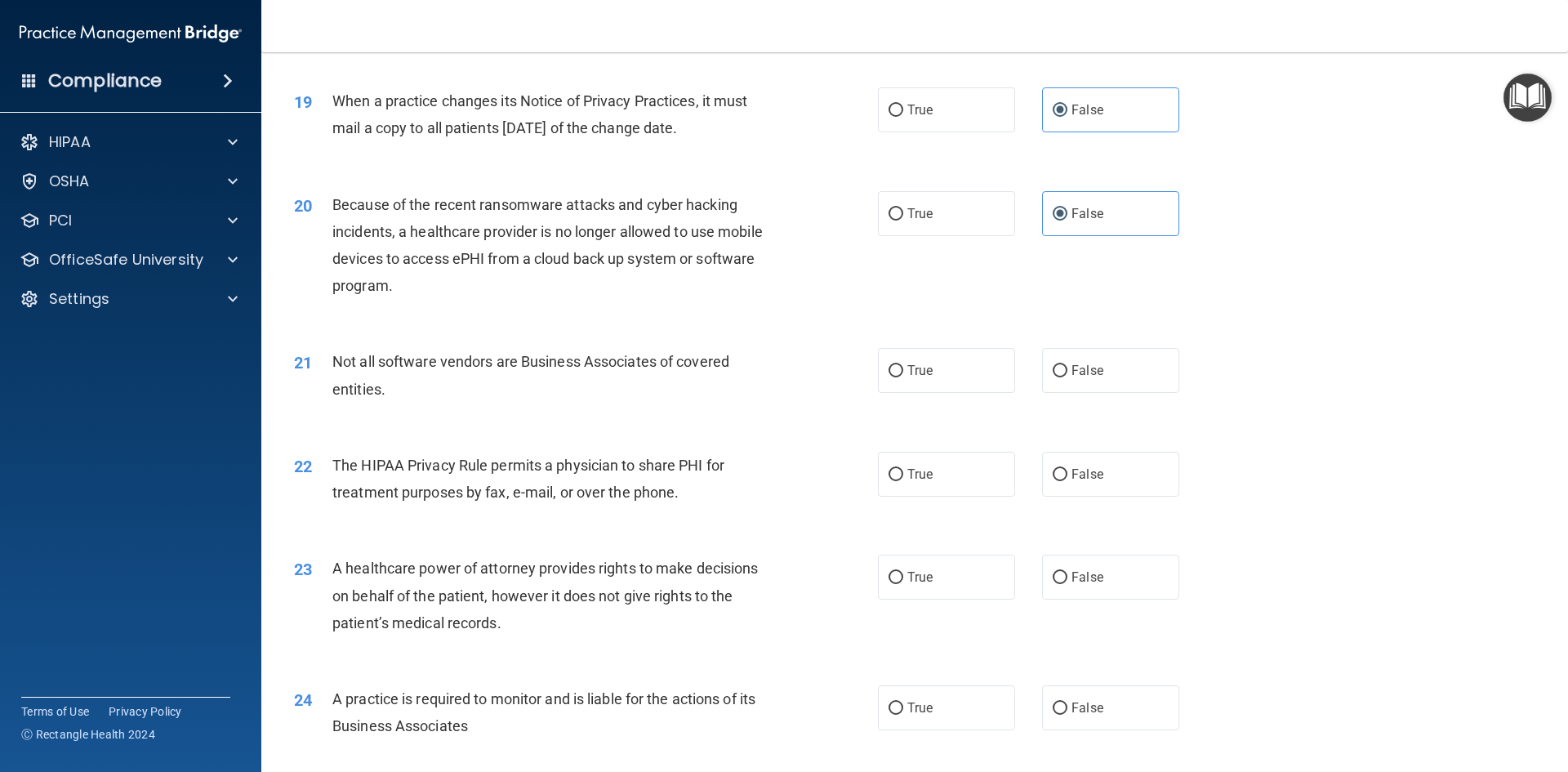
scroll to position [2286, 0]
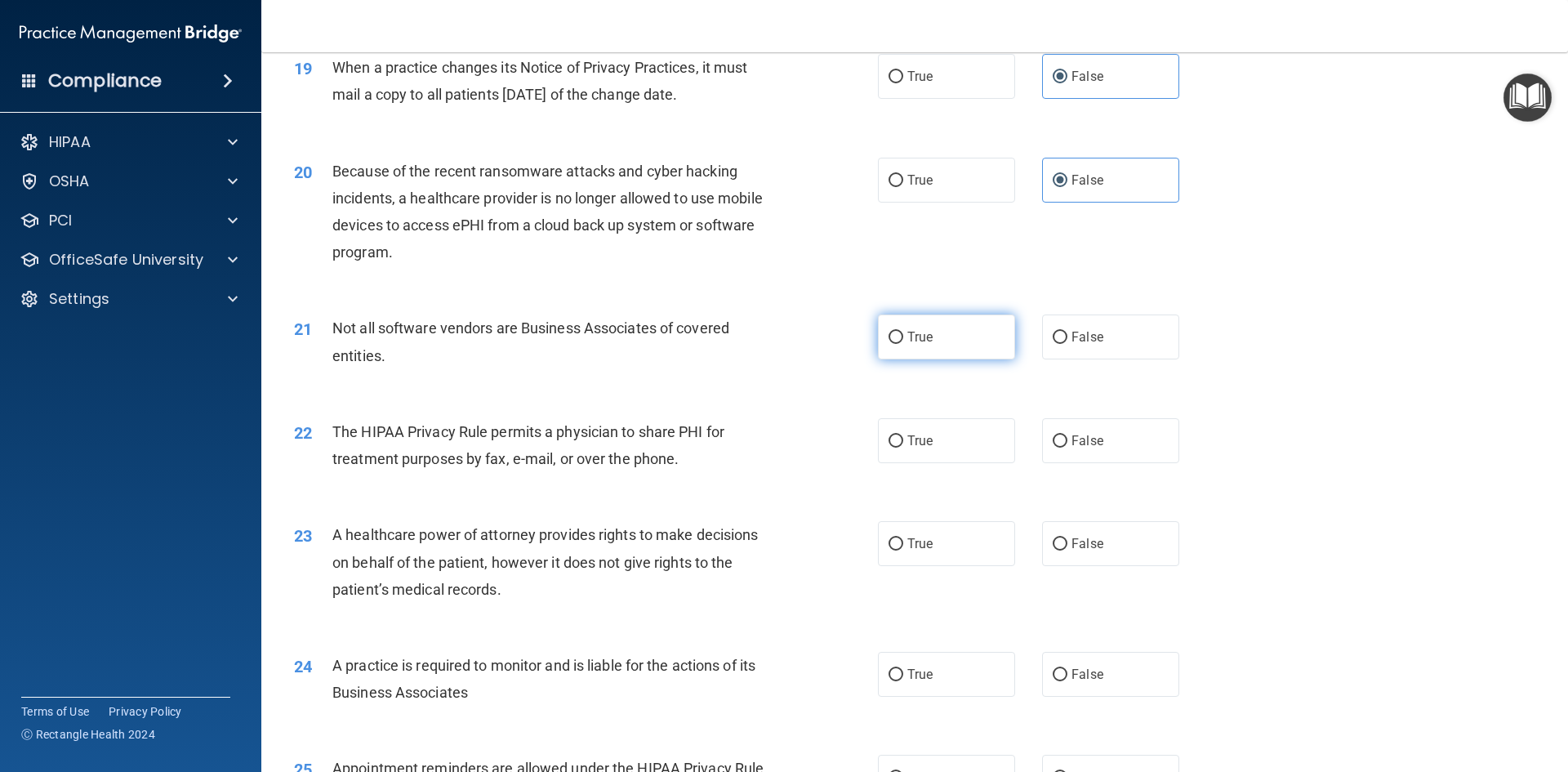
click at [888, 340] on input "True" at bounding box center [895, 337] width 15 height 12
radio input "true"
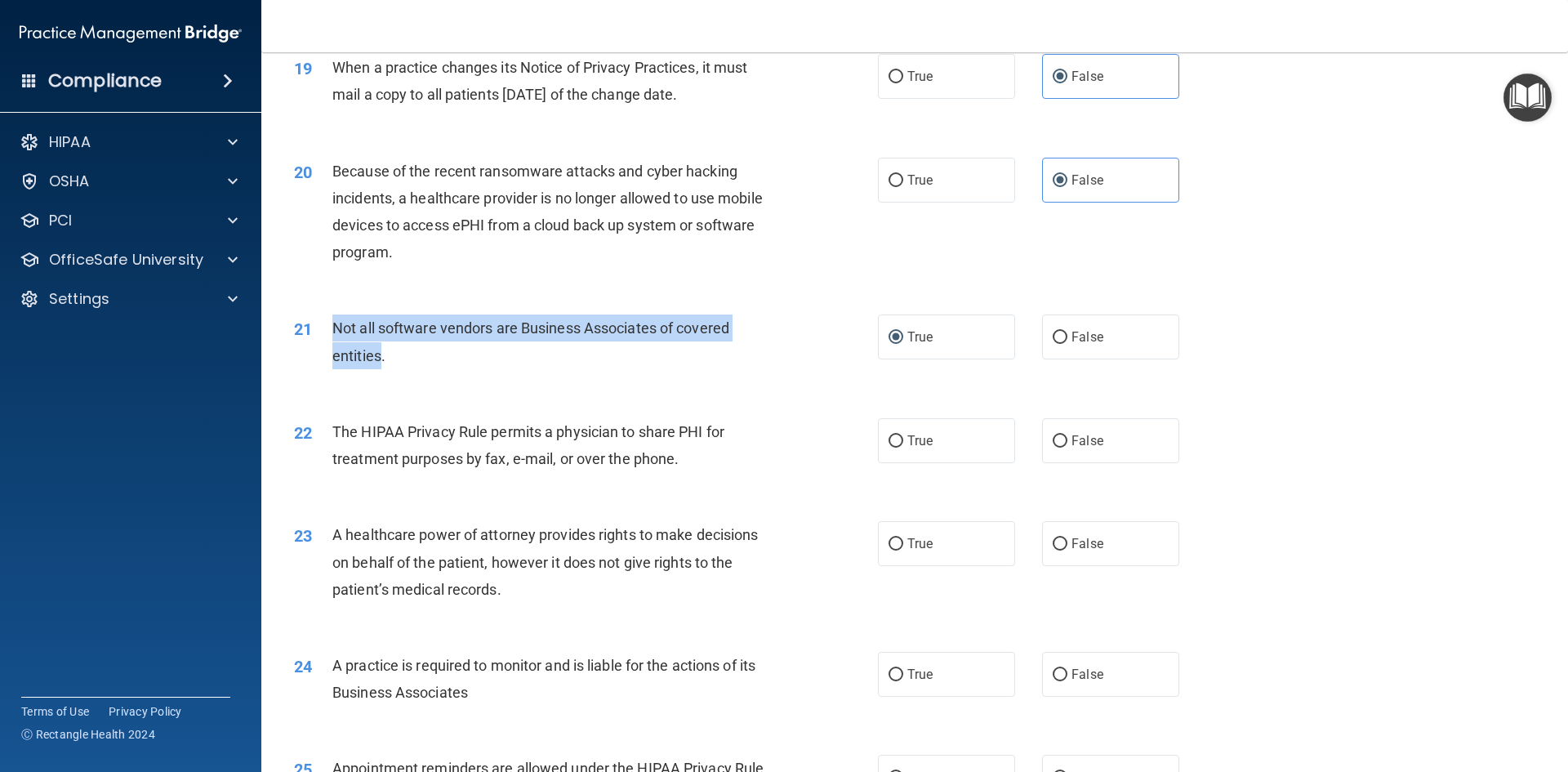
drag, startPoint x: 334, startPoint y: 323, endPoint x: 382, endPoint y: 358, distance: 59.1
click at [382, 358] on span "Not all software vendors are Business Associates of covered entities." at bounding box center [530, 341] width 397 height 44
copy span "Not all software vendors are Business Associates of covered entities"
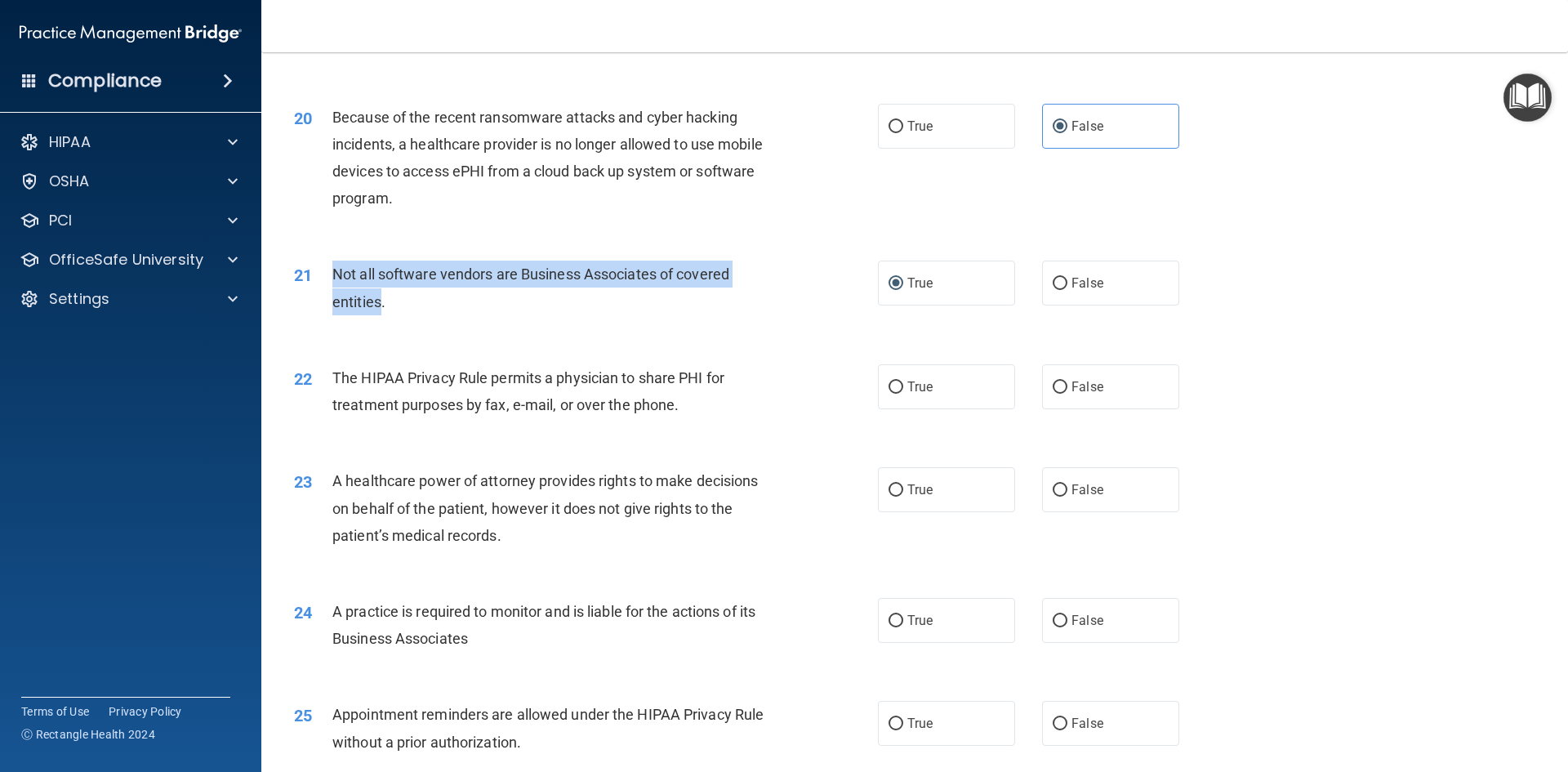
scroll to position [2368, 0]
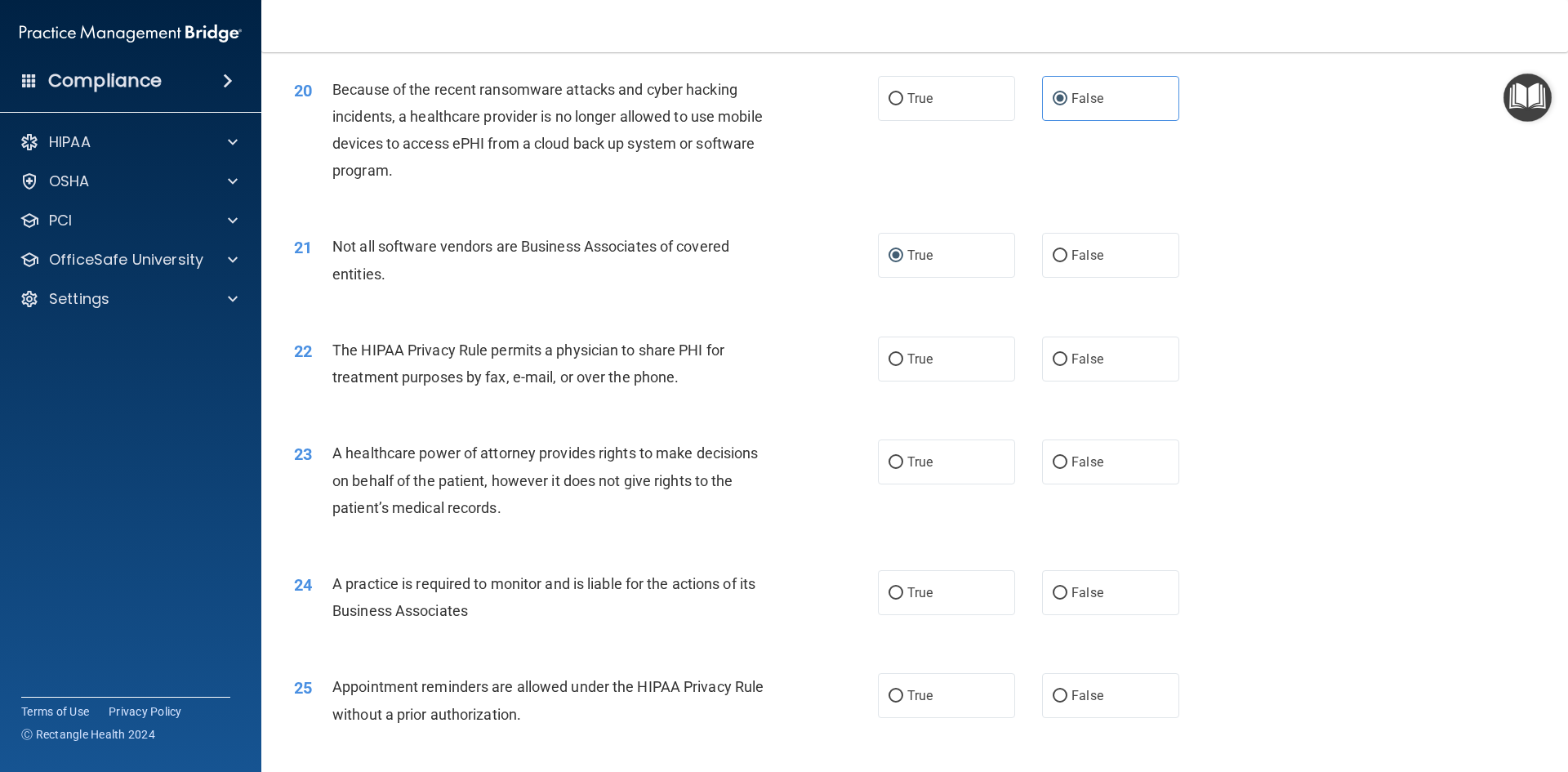
click at [331, 347] on div "22" at bounding box center [307, 351] width 51 height 30
click at [977, 372] on label "True" at bounding box center [946, 358] width 137 height 45
click at [903, 366] on input "True" at bounding box center [895, 360] width 15 height 12
radio input "true"
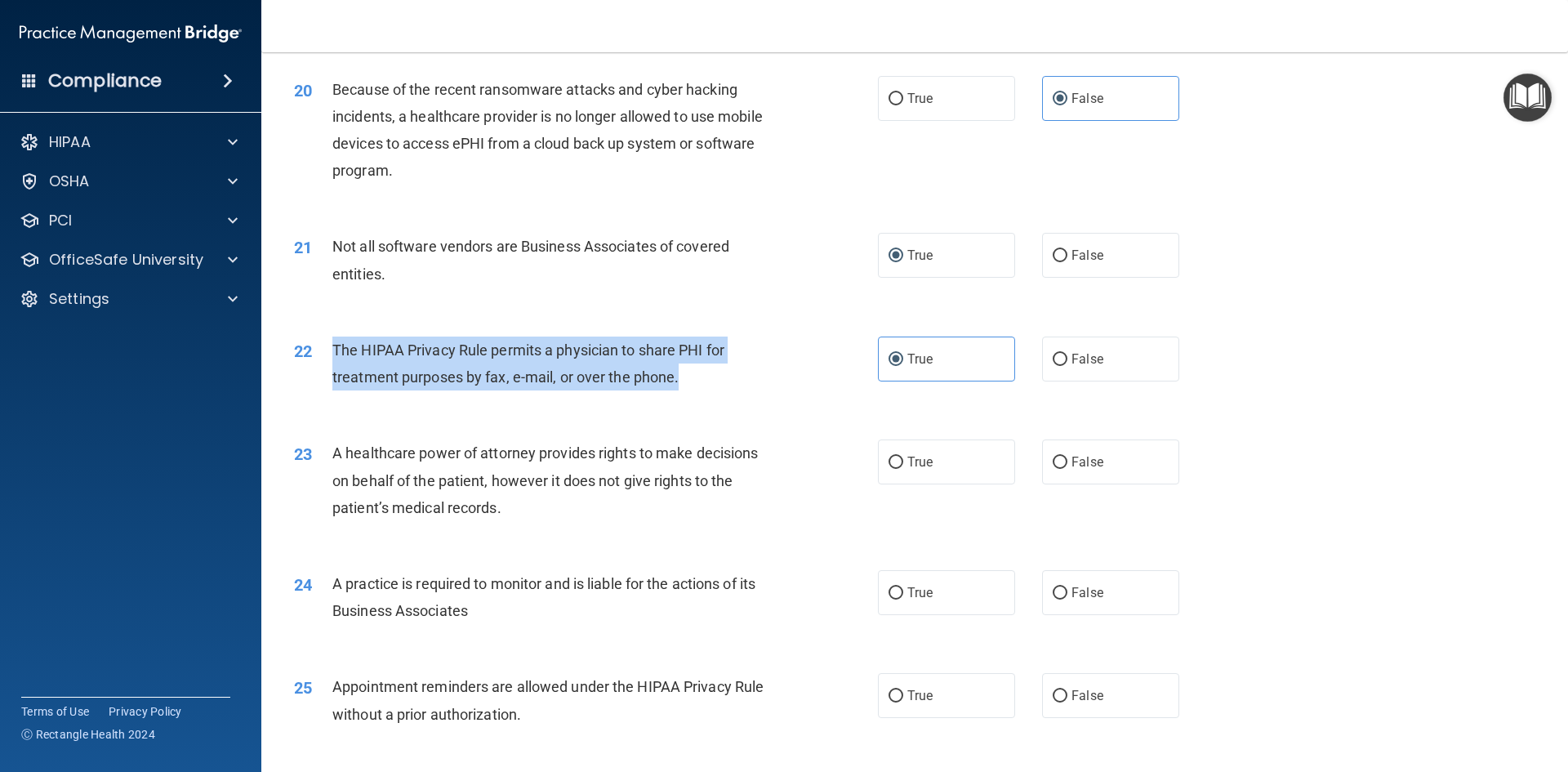
drag, startPoint x: 335, startPoint y: 347, endPoint x: 696, endPoint y: 392, distance: 364.5
click at [696, 392] on div "22 The HIPAA Privacy Rule permits a physician to share PHI for treatment purpos…" at bounding box center [585, 367] width 633 height 62
copy span "The HIPAA Privacy Rule permits a physician to share PHI for treatment purposes …"
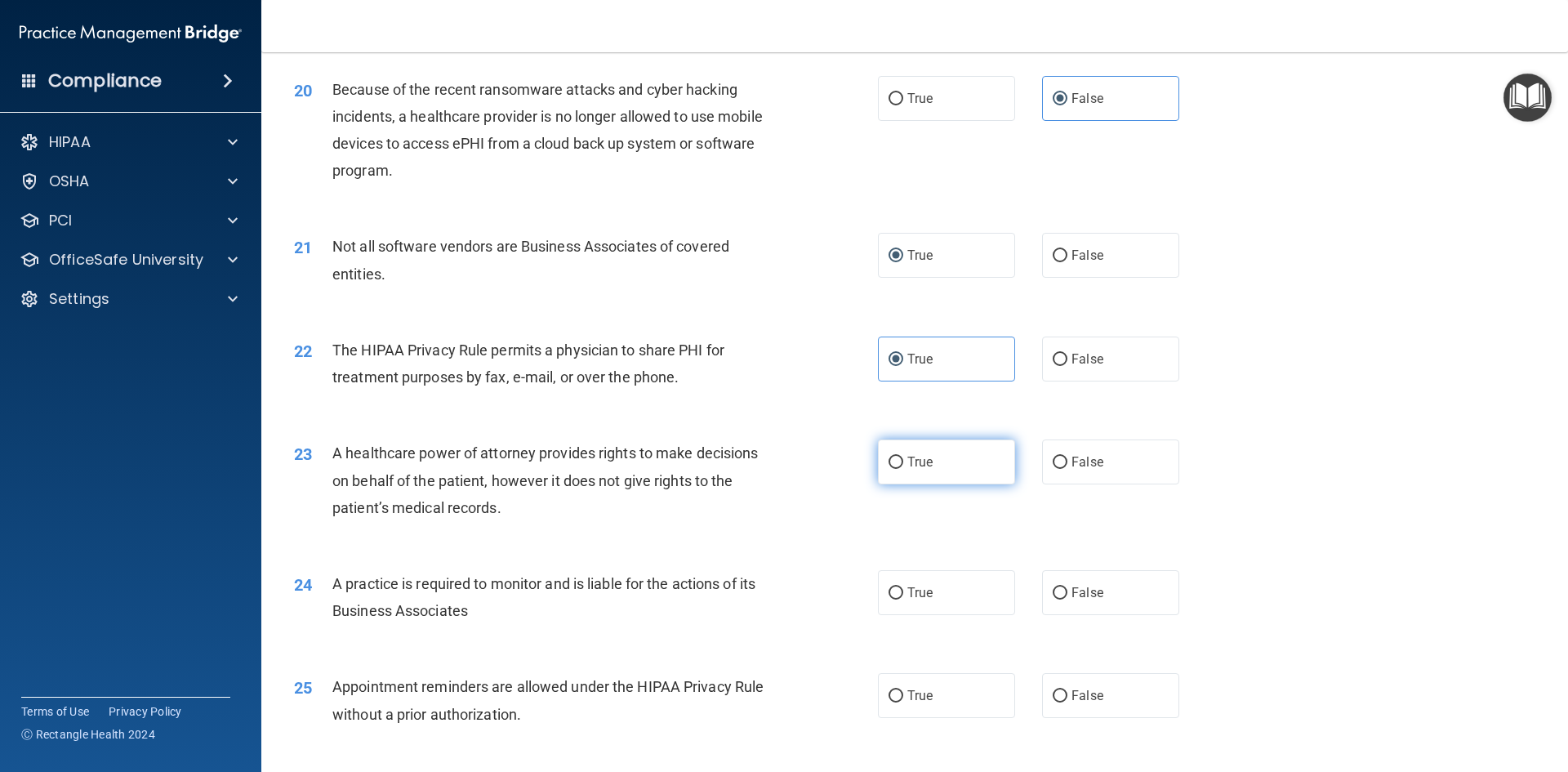
click at [917, 480] on label "True" at bounding box center [946, 461] width 137 height 45
click at [903, 469] on input "True" at bounding box center [895, 462] width 15 height 12
radio input "true"
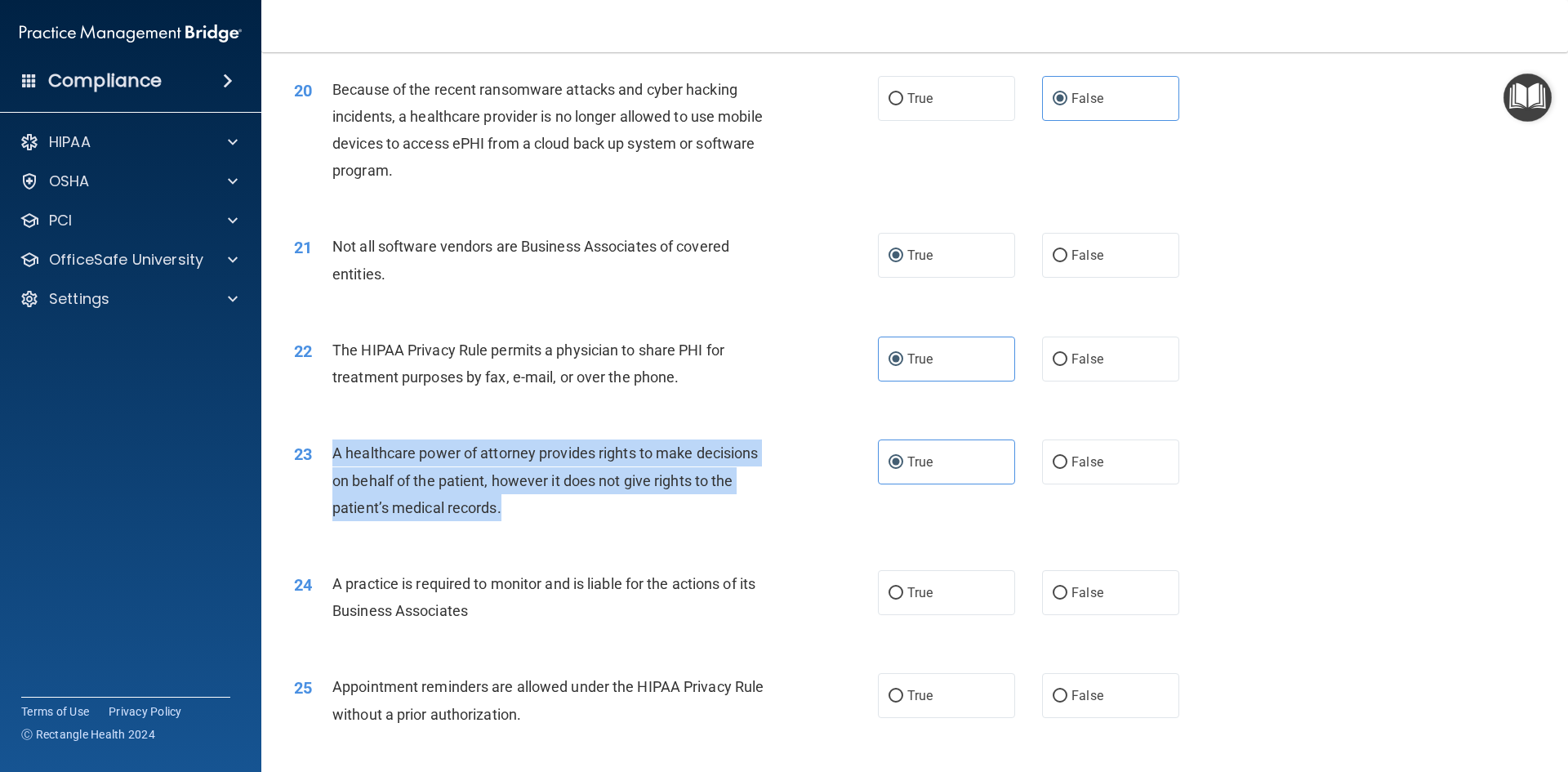
drag, startPoint x: 333, startPoint y: 451, endPoint x: 509, endPoint y: 527, distance: 191.6
click at [509, 527] on div "23 A healthcare power of attorney provides rights to make decisions on behalf o…" at bounding box center [585, 484] width 633 height 90
copy span "A healthcare power of attorney provides rights to make decisions on behalf of t…"
click at [1052, 458] on input "False" at bounding box center [1059, 462] width 15 height 12
radio input "true"
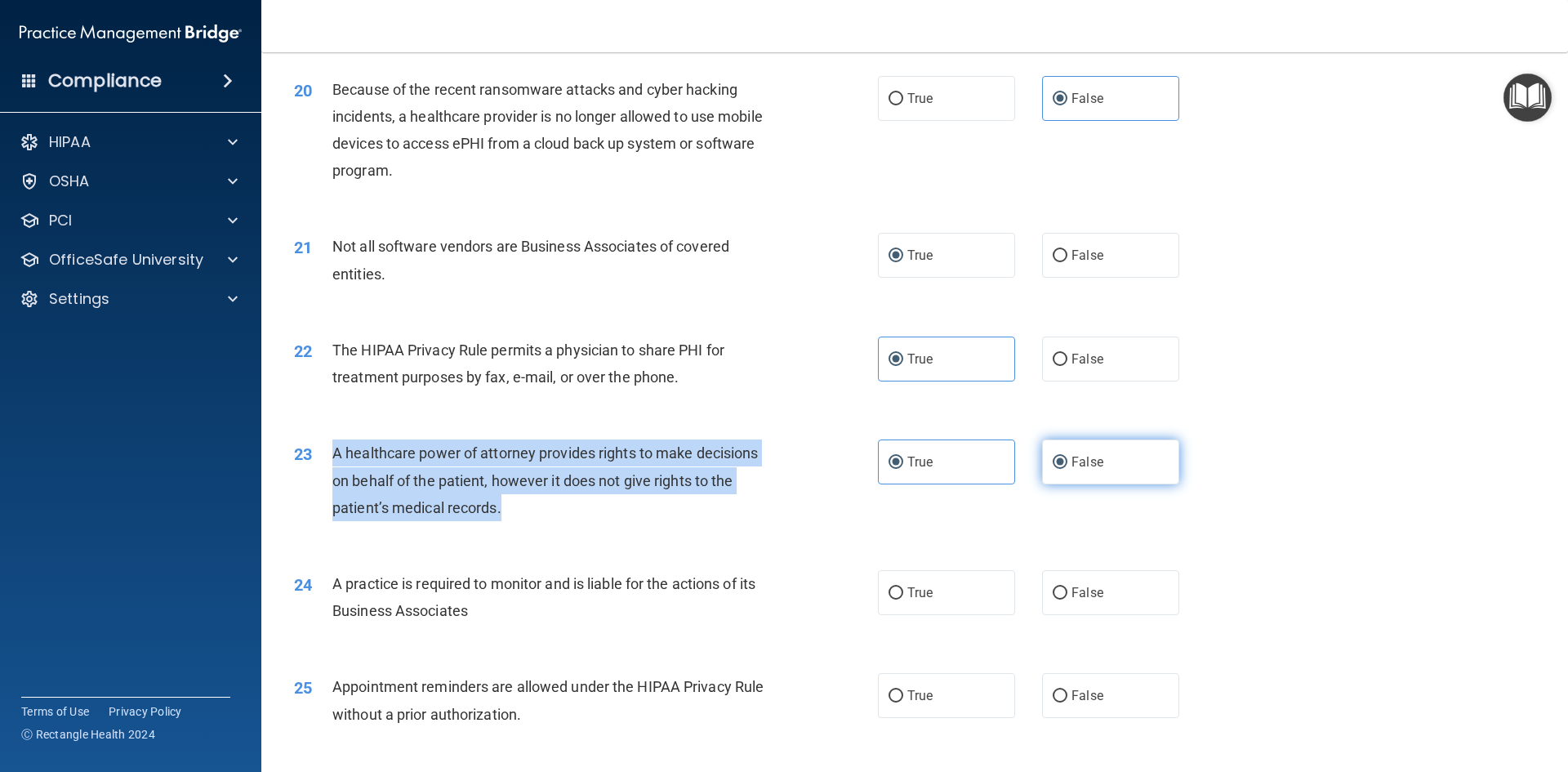
radio input "false"
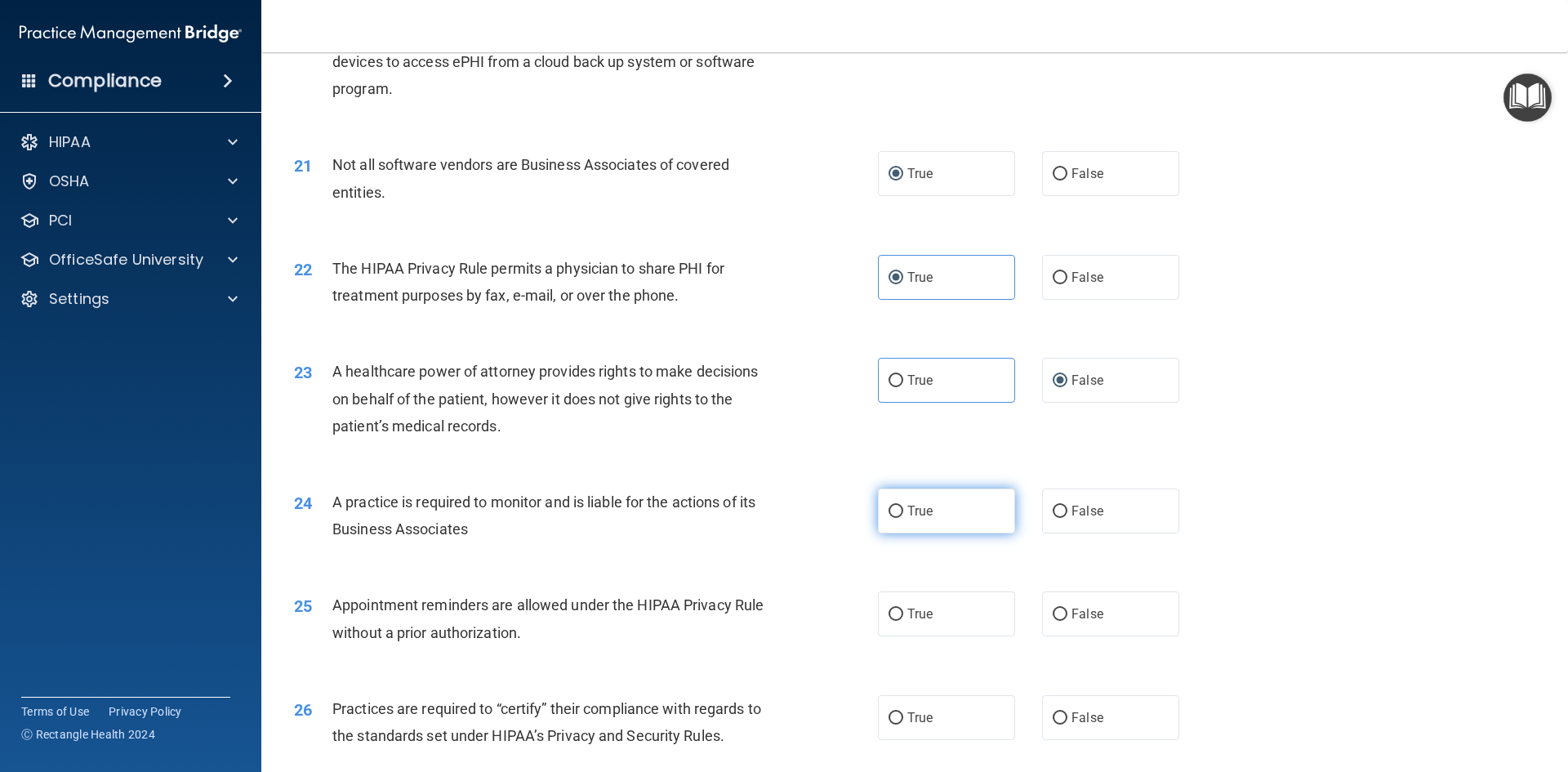
click at [899, 514] on label "True" at bounding box center [946, 510] width 137 height 45
click at [899, 514] on input "True" at bounding box center [895, 511] width 15 height 12
radio input "true"
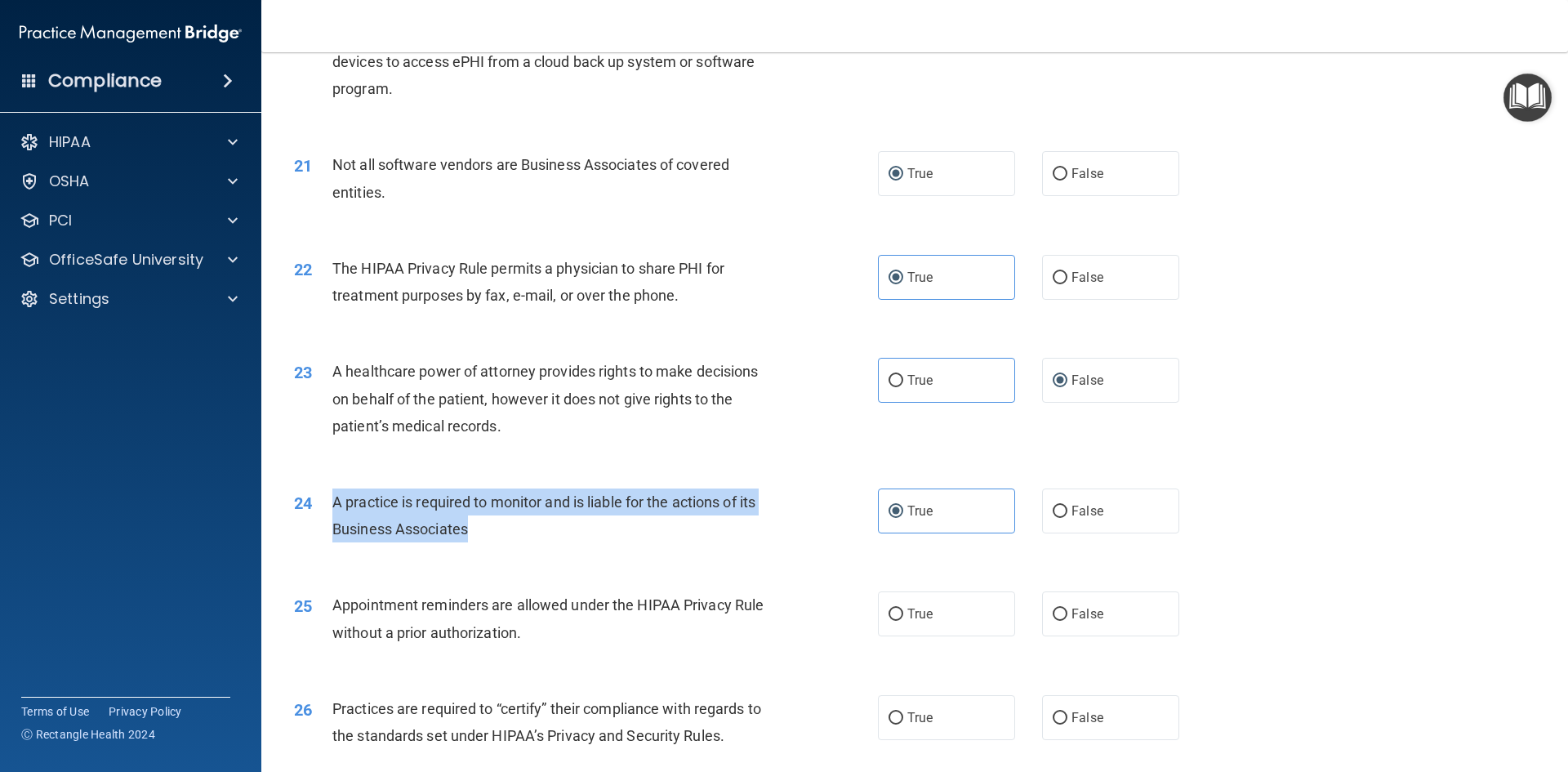
drag, startPoint x: 328, startPoint y: 499, endPoint x: 474, endPoint y: 543, distance: 151.9
click at [474, 543] on div "24 A practice is required to monitor and is liable for the actions of its Busin…" at bounding box center [585, 519] width 633 height 62
copy div "A practice is required to monitor and is liable for the actions of its Business…"
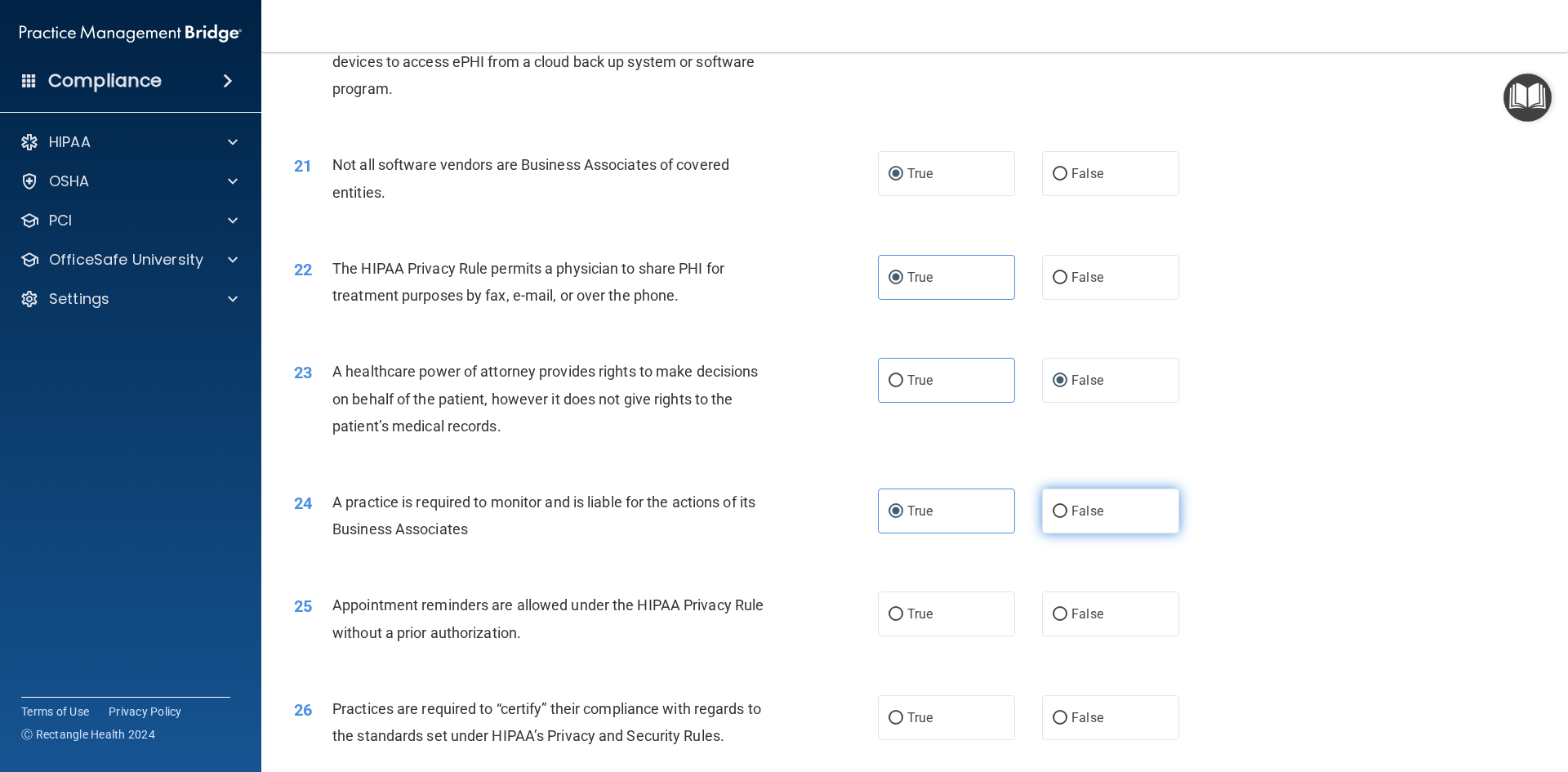
click at [1071, 509] on span "False" at bounding box center [1087, 511] width 32 height 16
click at [1066, 509] on input "False" at bounding box center [1059, 511] width 15 height 12
radio input "true"
radio input "false"
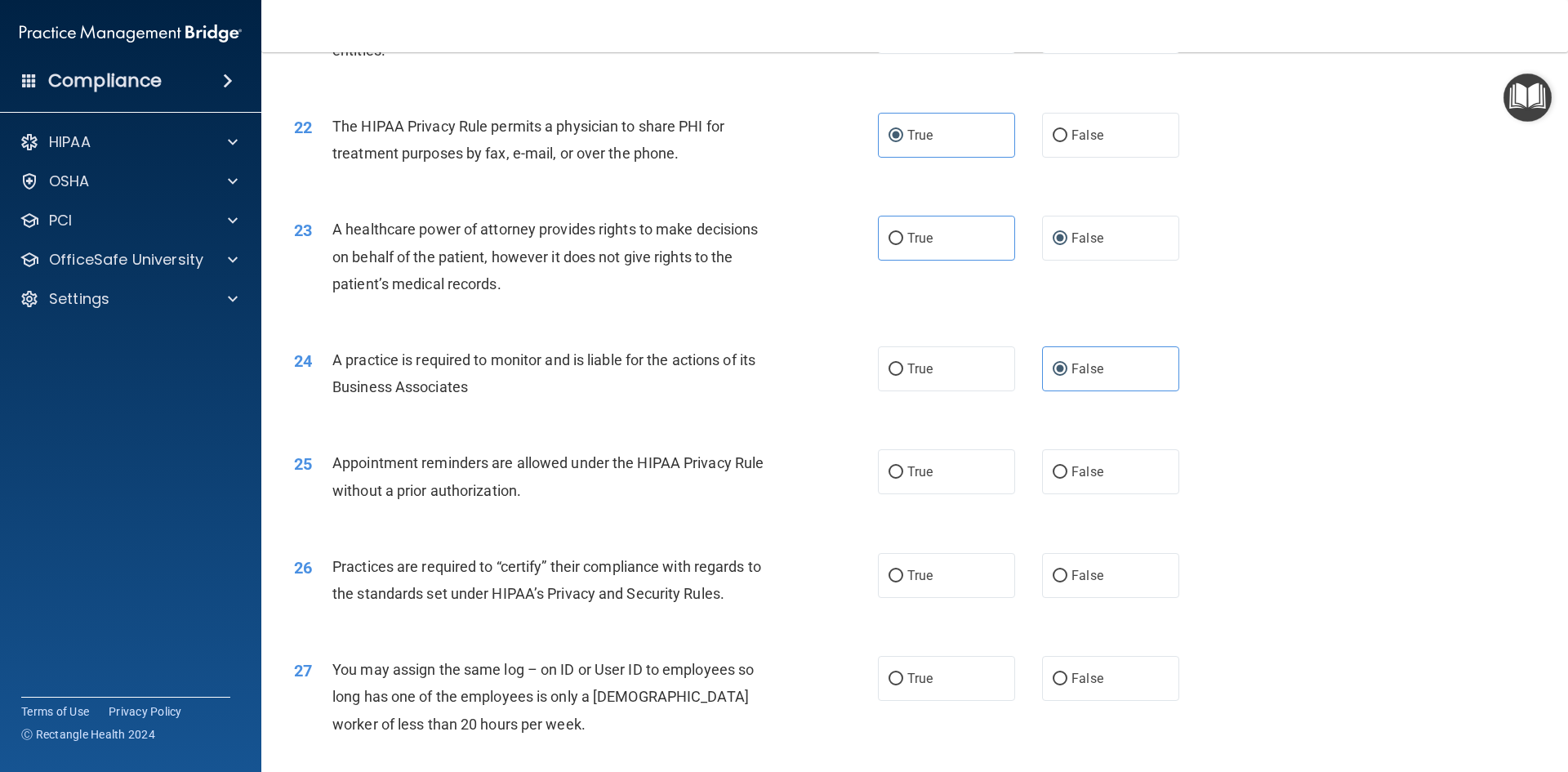
scroll to position [2613, 0]
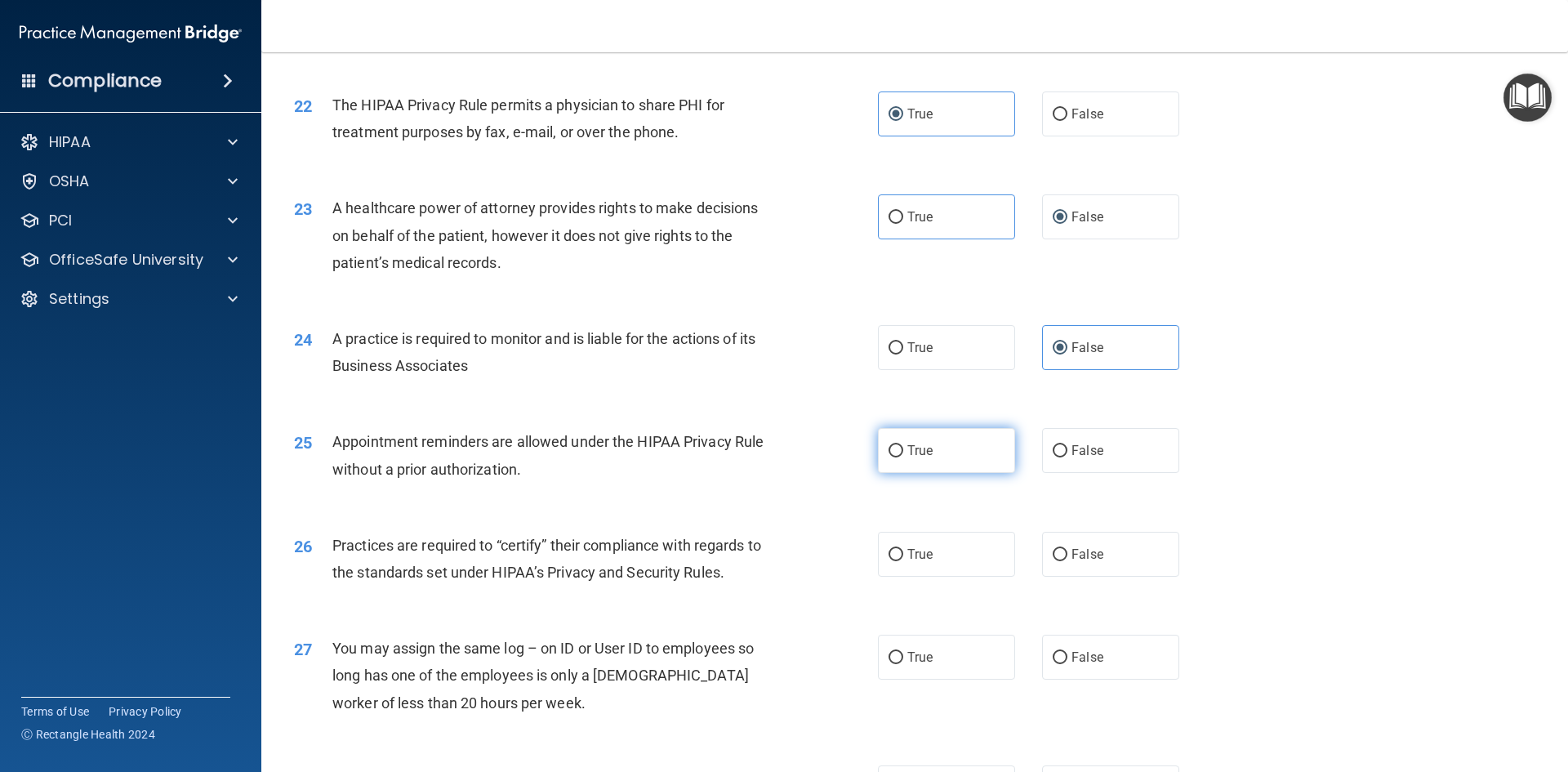
click at [920, 456] on span "True" at bounding box center [919, 451] width 25 height 16
click at [903, 456] on input "True" at bounding box center [895, 451] width 15 height 12
radio input "true"
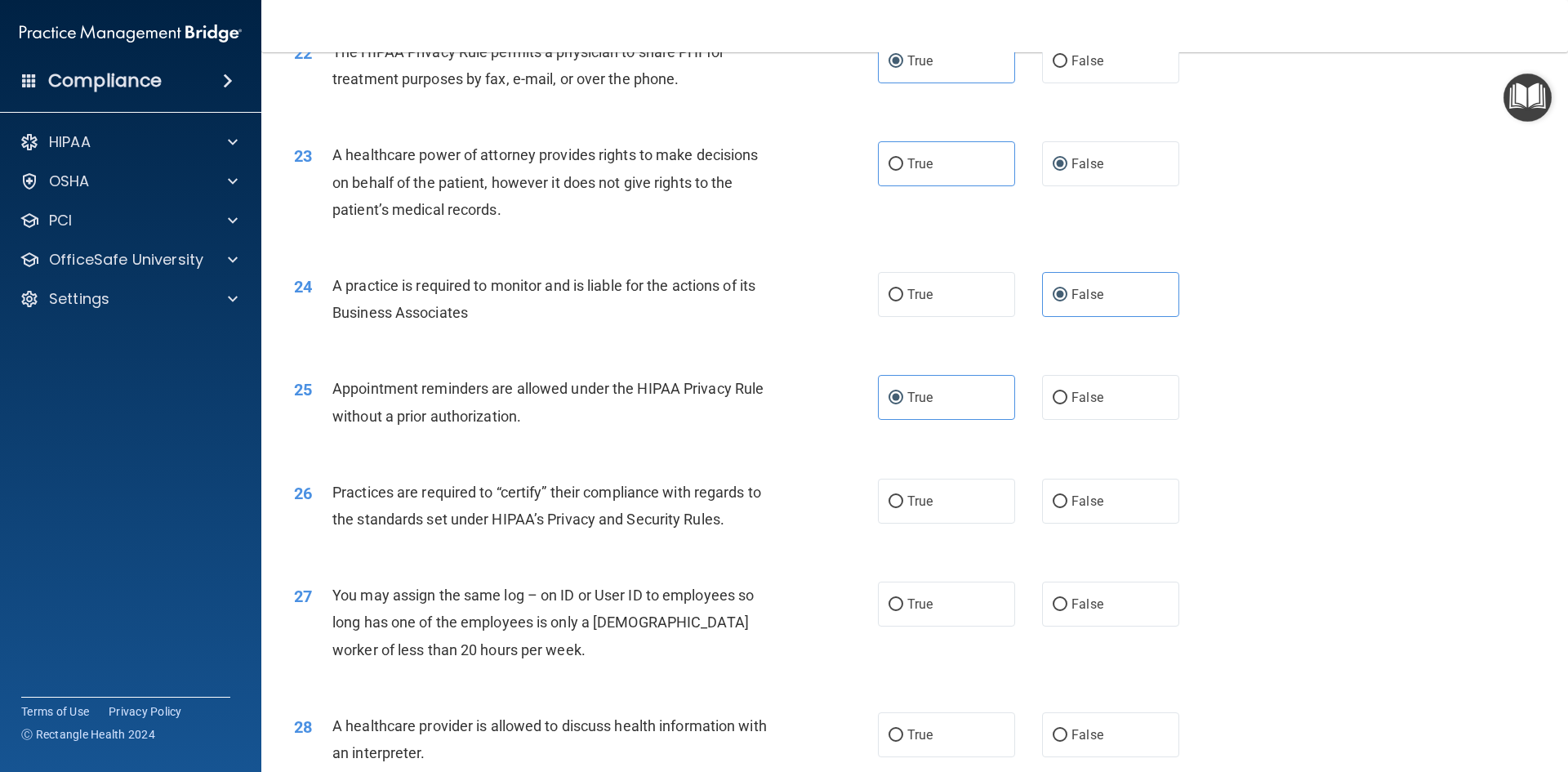
scroll to position [2694, 0]
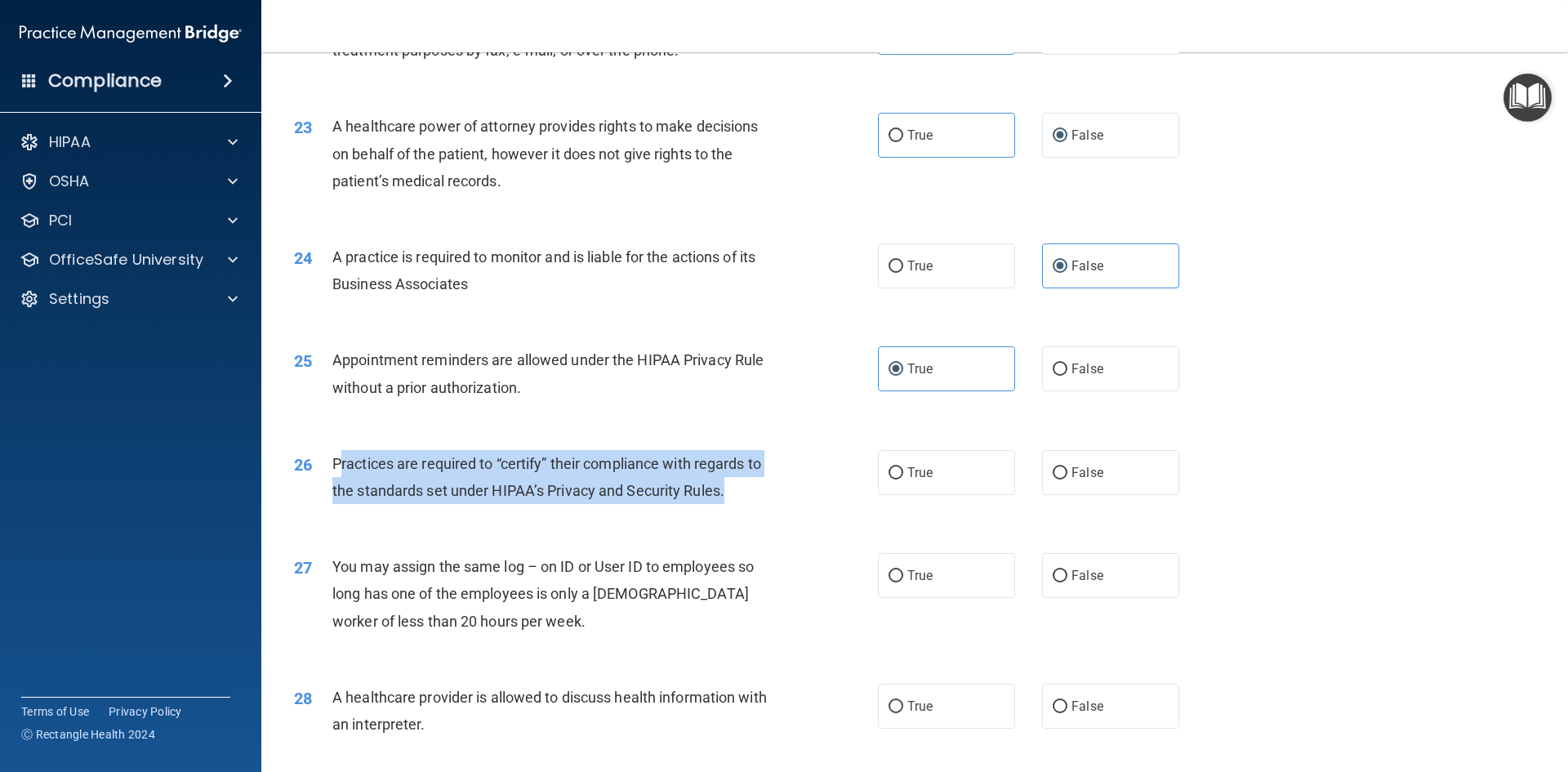
drag, startPoint x: 337, startPoint y: 461, endPoint x: 742, endPoint y: 490, distance: 406.0
click at [742, 490] on div "Practices are required to “certify” their compliance with regards to the standa…" at bounding box center [560, 477] width 456 height 54
click at [346, 474] on div "Practices are required to “certify” their compliance with regards to the standa…" at bounding box center [560, 477] width 456 height 54
drag, startPoint x: 331, startPoint y: 466, endPoint x: 741, endPoint y: 509, distance: 411.3
click at [741, 509] on div "26 Practices are required to “certify” their compliance with regards to the sta…" at bounding box center [585, 481] width 633 height 62
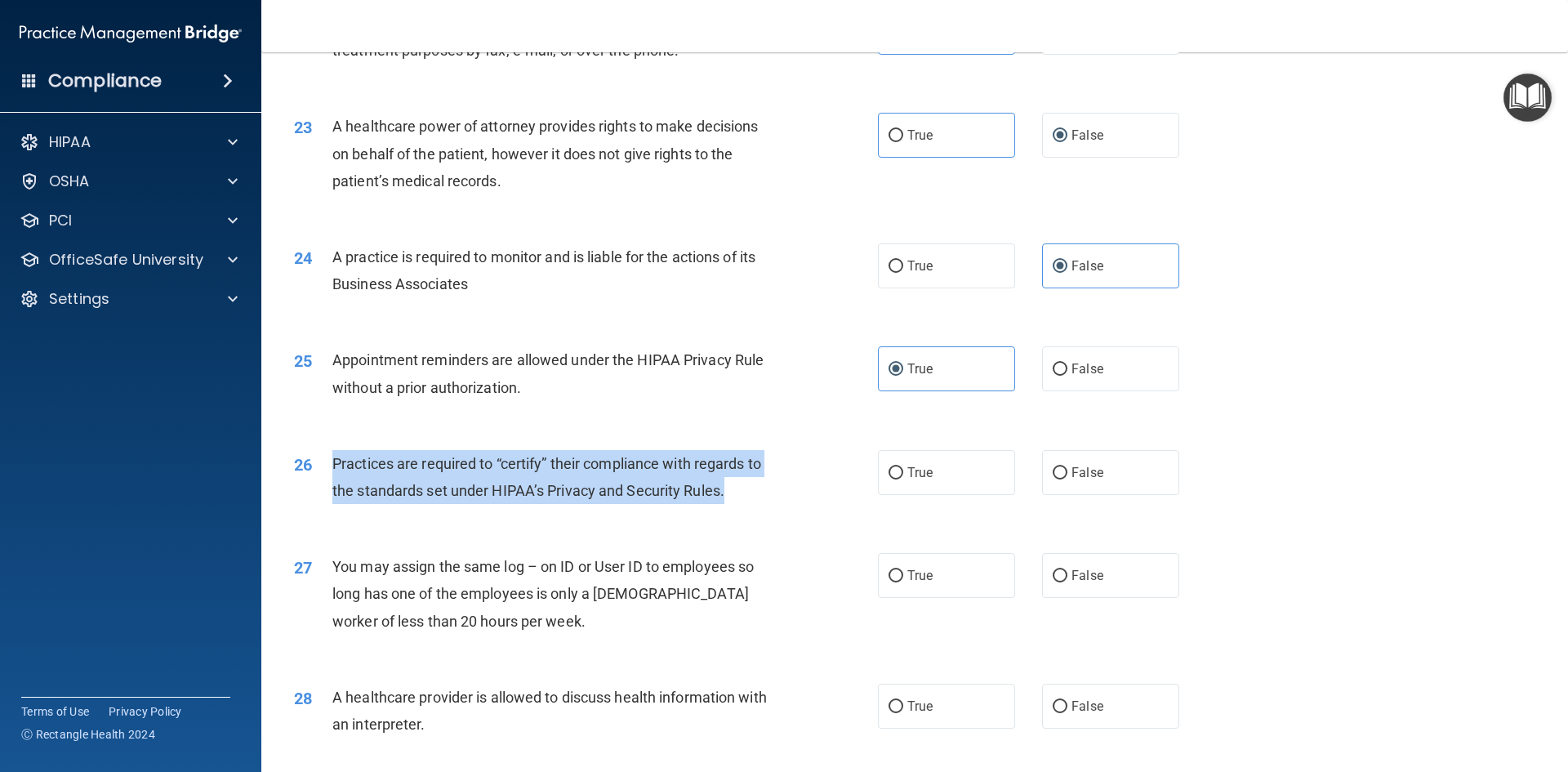
copy span "Practices are required to “certify” their compliance with regards to the standa…"
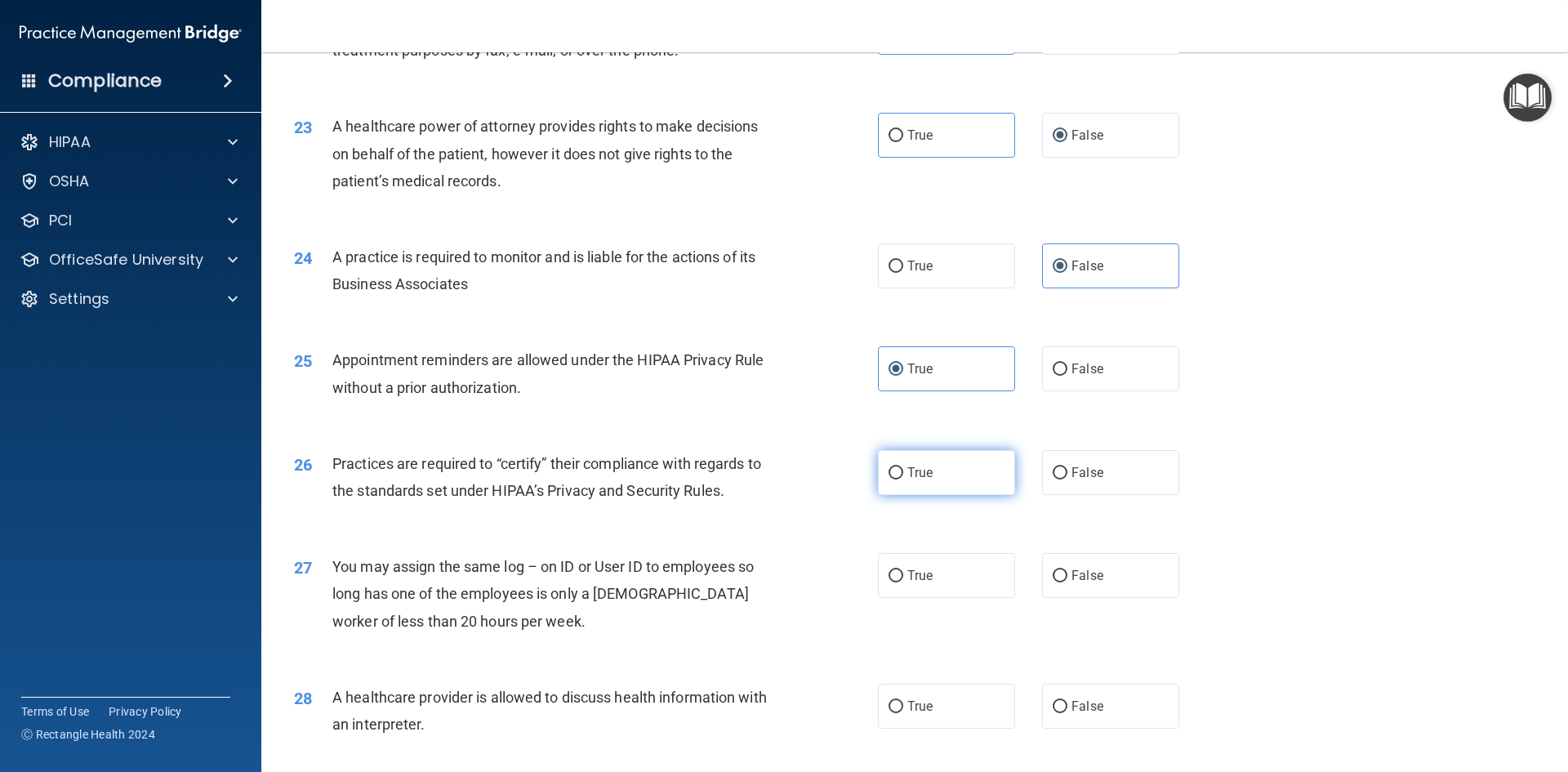
drag, startPoint x: 879, startPoint y: 474, endPoint x: 885, endPoint y: 479, distance: 8.7
click at [880, 474] on label "True" at bounding box center [946, 472] width 137 height 45
click at [888, 474] on input "True" at bounding box center [895, 473] width 15 height 12
radio input "true"
click at [1043, 467] on label "False" at bounding box center [1110, 472] width 137 height 45
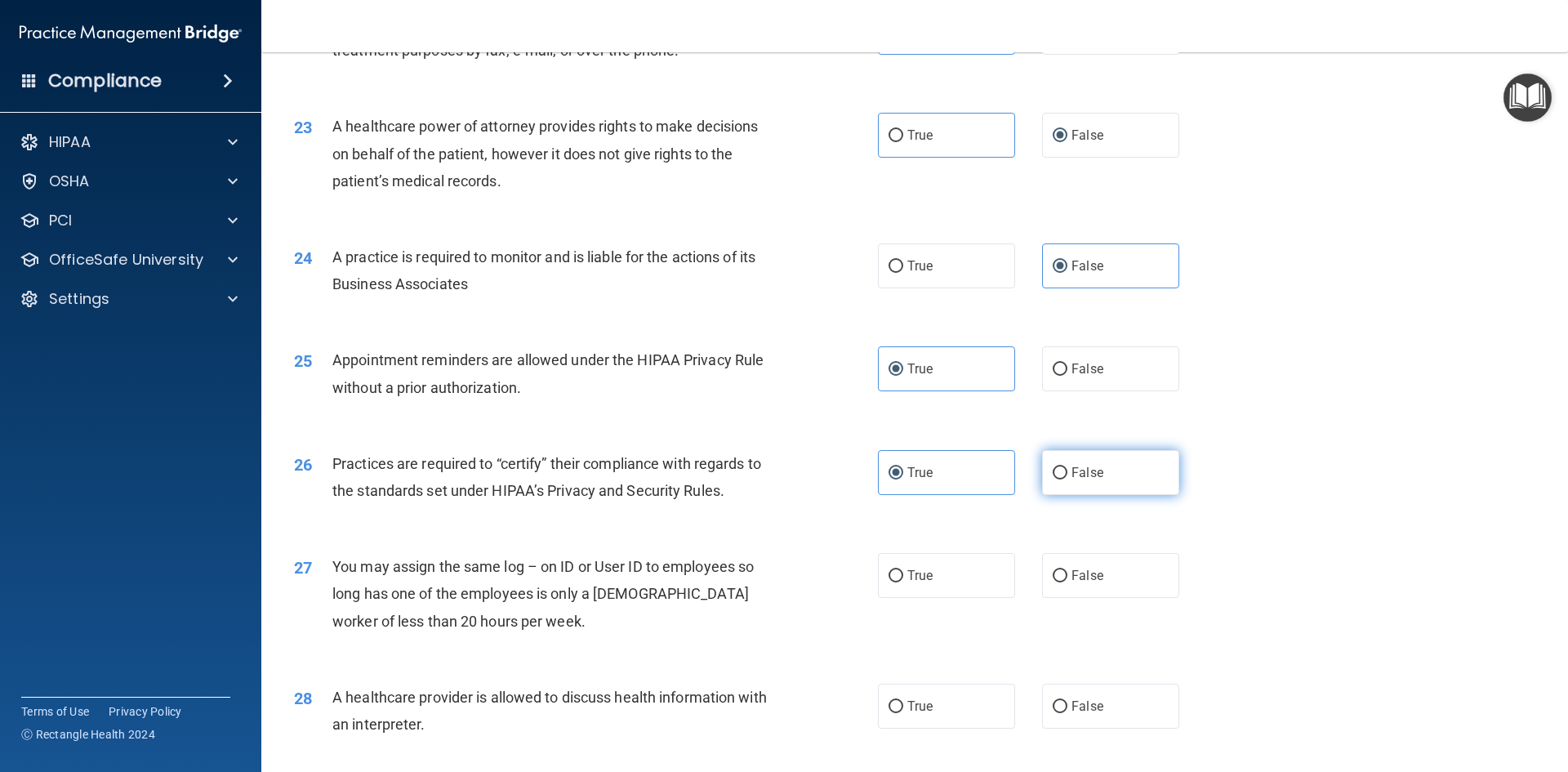
click at [1052, 467] on input "False" at bounding box center [1059, 473] width 15 height 12
radio input "true"
radio input "false"
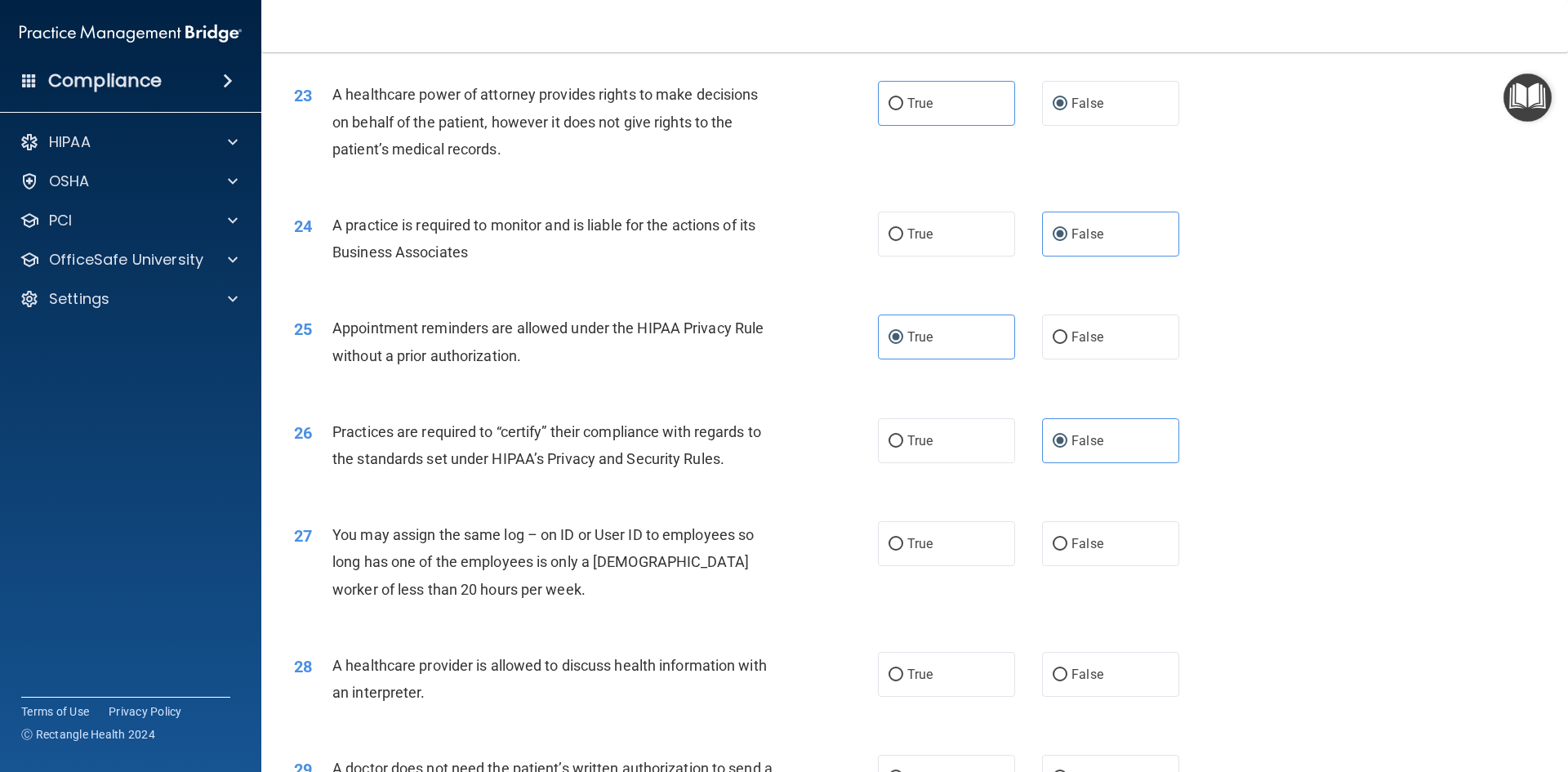
scroll to position [2776, 0]
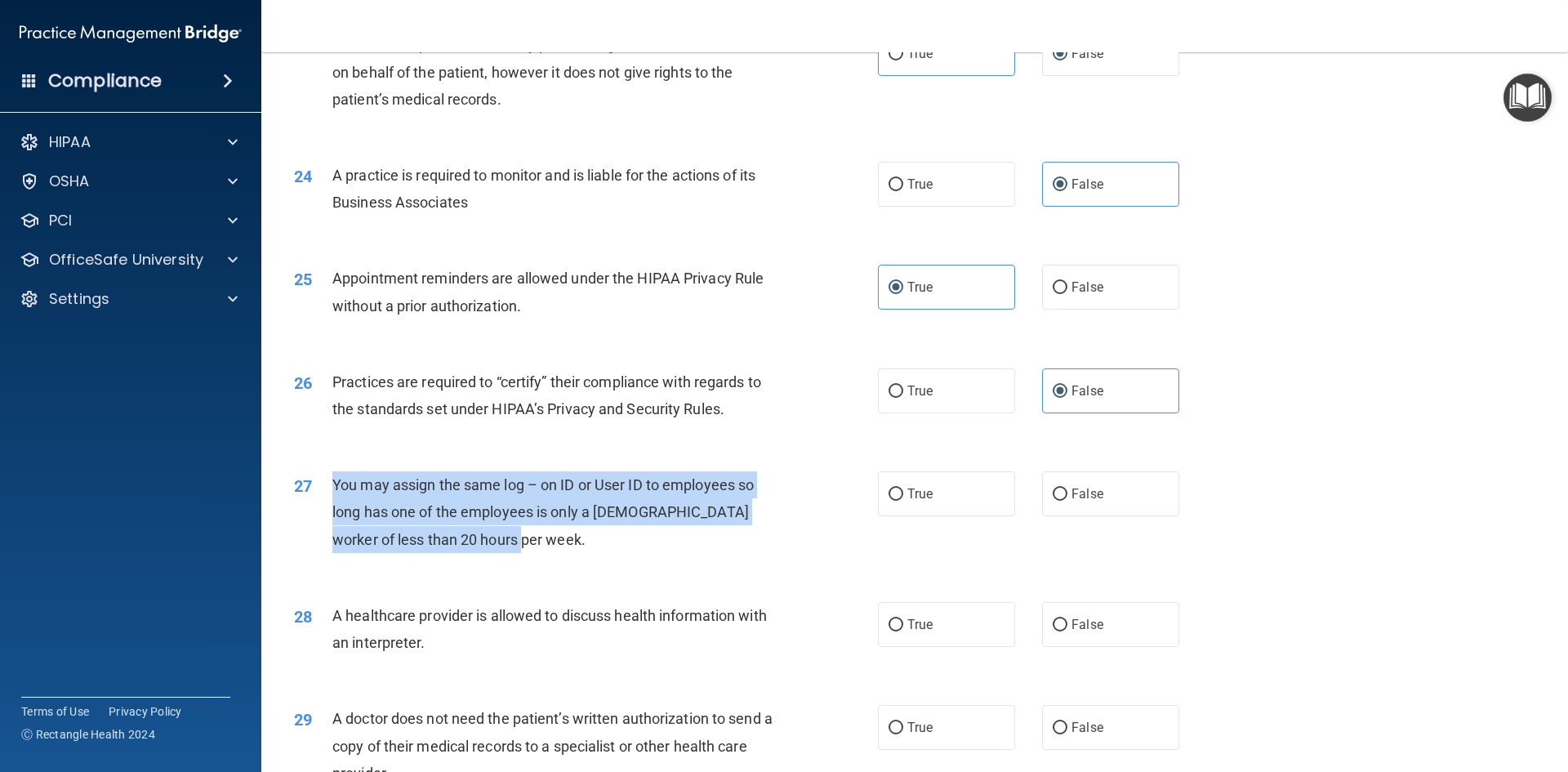
drag, startPoint x: 332, startPoint y: 478, endPoint x: 519, endPoint y: 555, distance: 202.4
click at [519, 555] on div "27 You may assign the same log – on ID or User ID to employees so long has one …" at bounding box center [585, 516] width 633 height 90
click at [1052, 497] on input "False" at bounding box center [1059, 494] width 15 height 12
radio input "true"
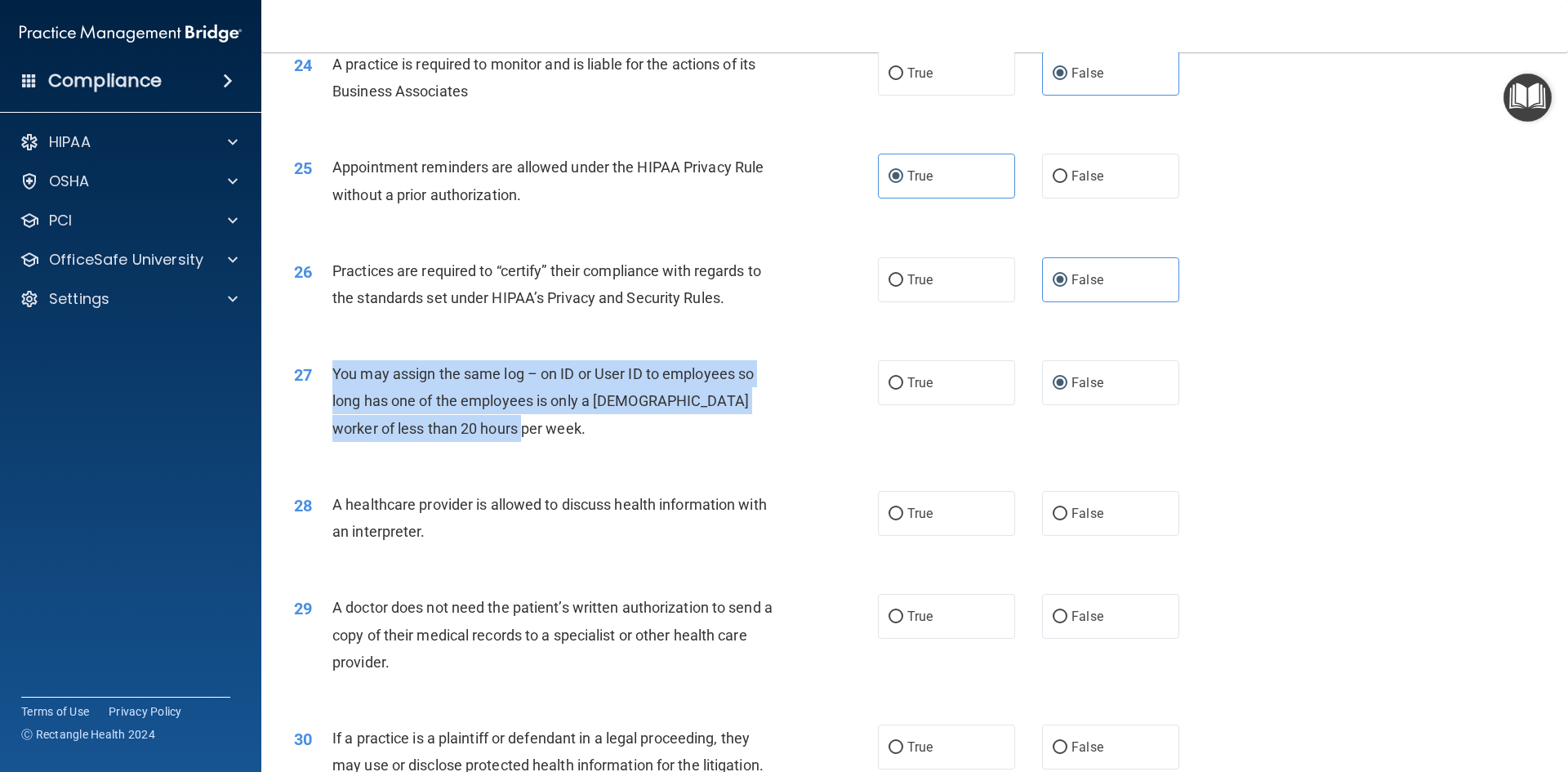
scroll to position [2939, 0]
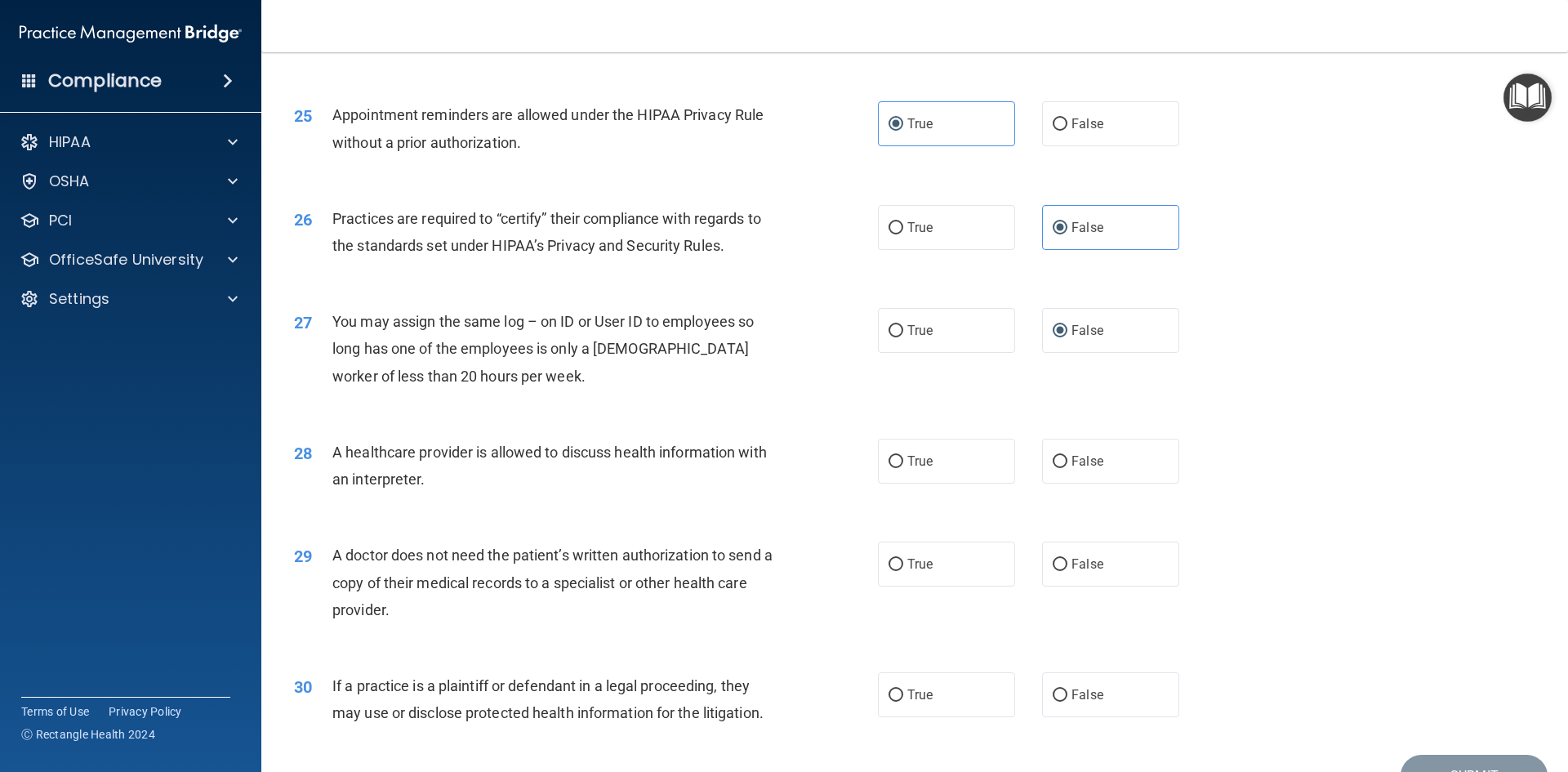
click at [337, 445] on span "A healthcare provider is allowed to discuss health information with an interpre…" at bounding box center [549, 465] width 434 height 44
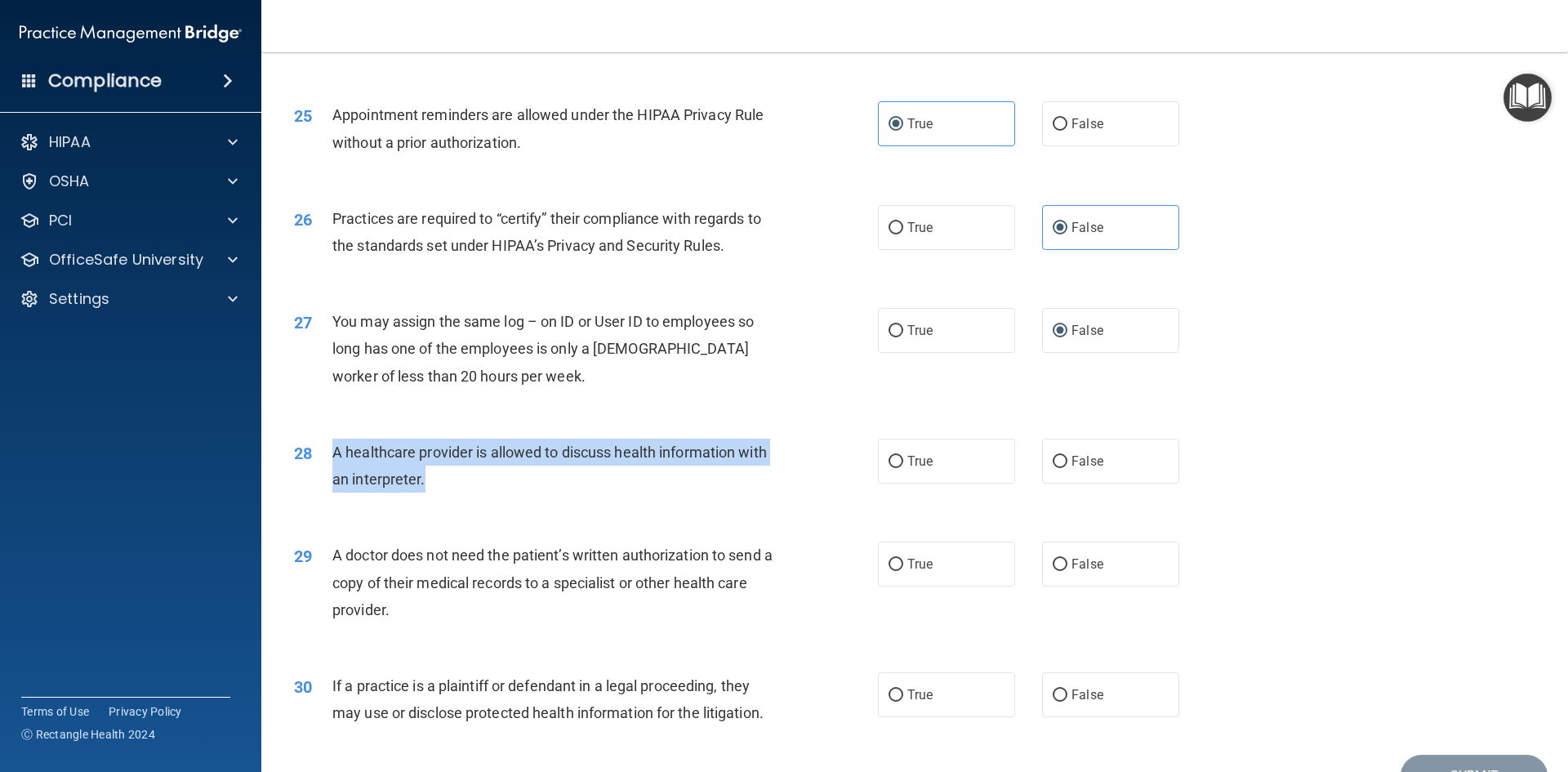
drag, startPoint x: 333, startPoint y: 447, endPoint x: 430, endPoint y: 492, distance: 107.0
click at [430, 492] on div "A healthcare provider is allowed to discuss health information with an interpre…" at bounding box center [560, 465] width 456 height 54
click at [897, 457] on input "True" at bounding box center [895, 462] width 15 height 12
radio input "true"
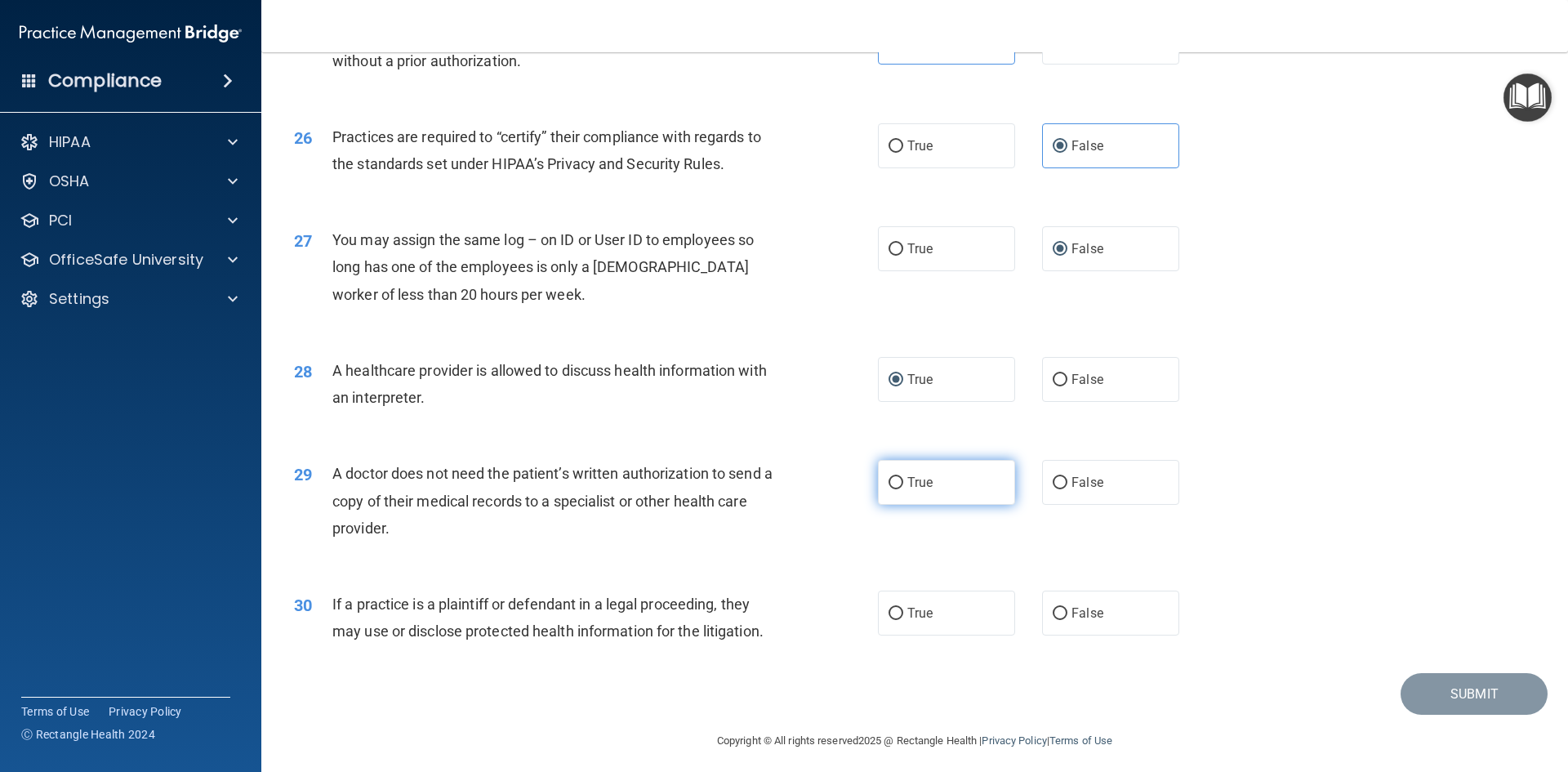
click at [905, 474] on label "True" at bounding box center [946, 482] width 137 height 45
click at [903, 477] on input "True" at bounding box center [895, 483] width 15 height 12
radio input "true"
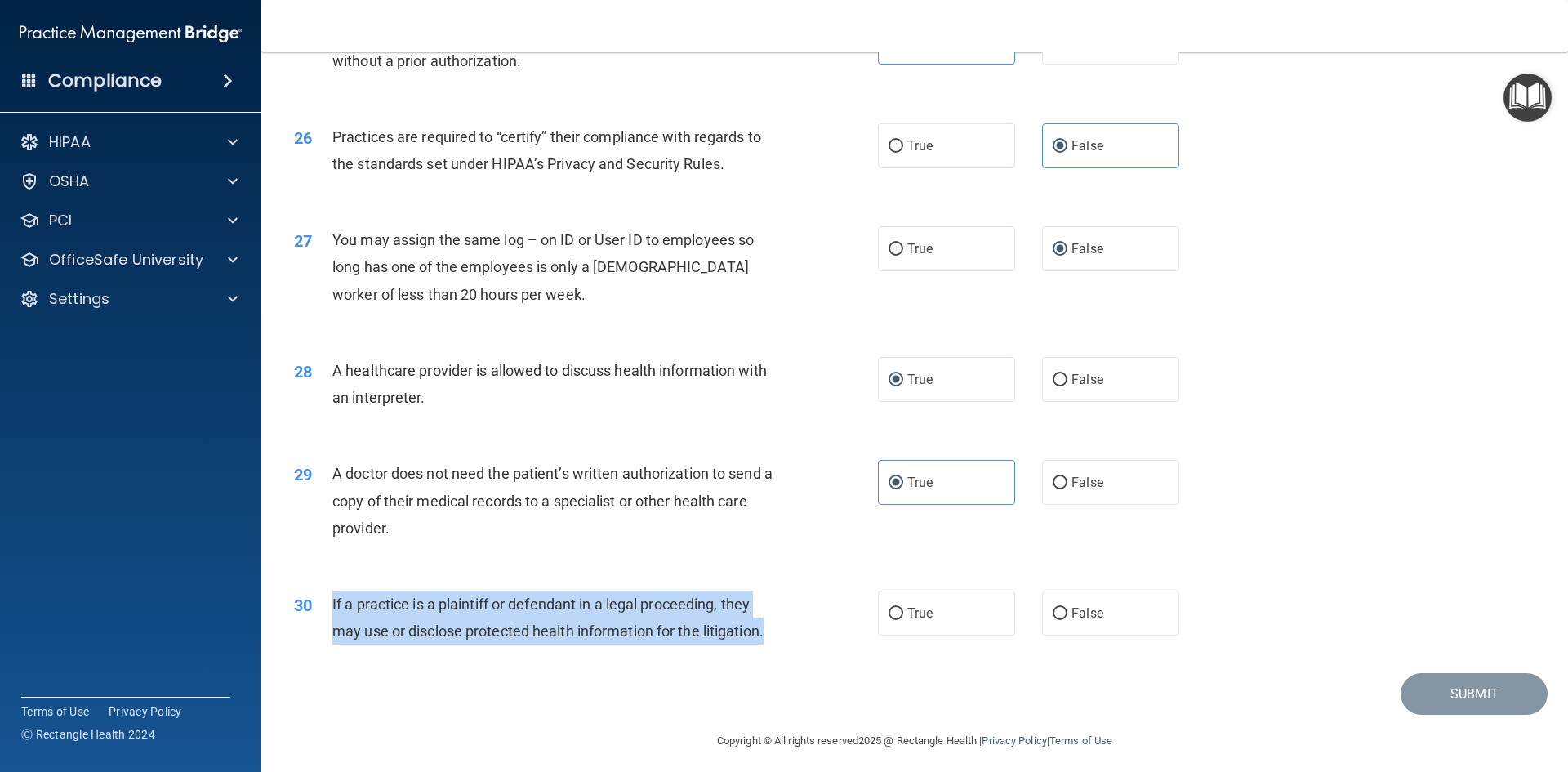
drag, startPoint x: 331, startPoint y: 604, endPoint x: 768, endPoint y: 641, distance: 437.6
click at [768, 641] on div "If a practice is a plaintiff or defendant in a legal proceeding, they may use o…" at bounding box center [560, 617] width 456 height 54
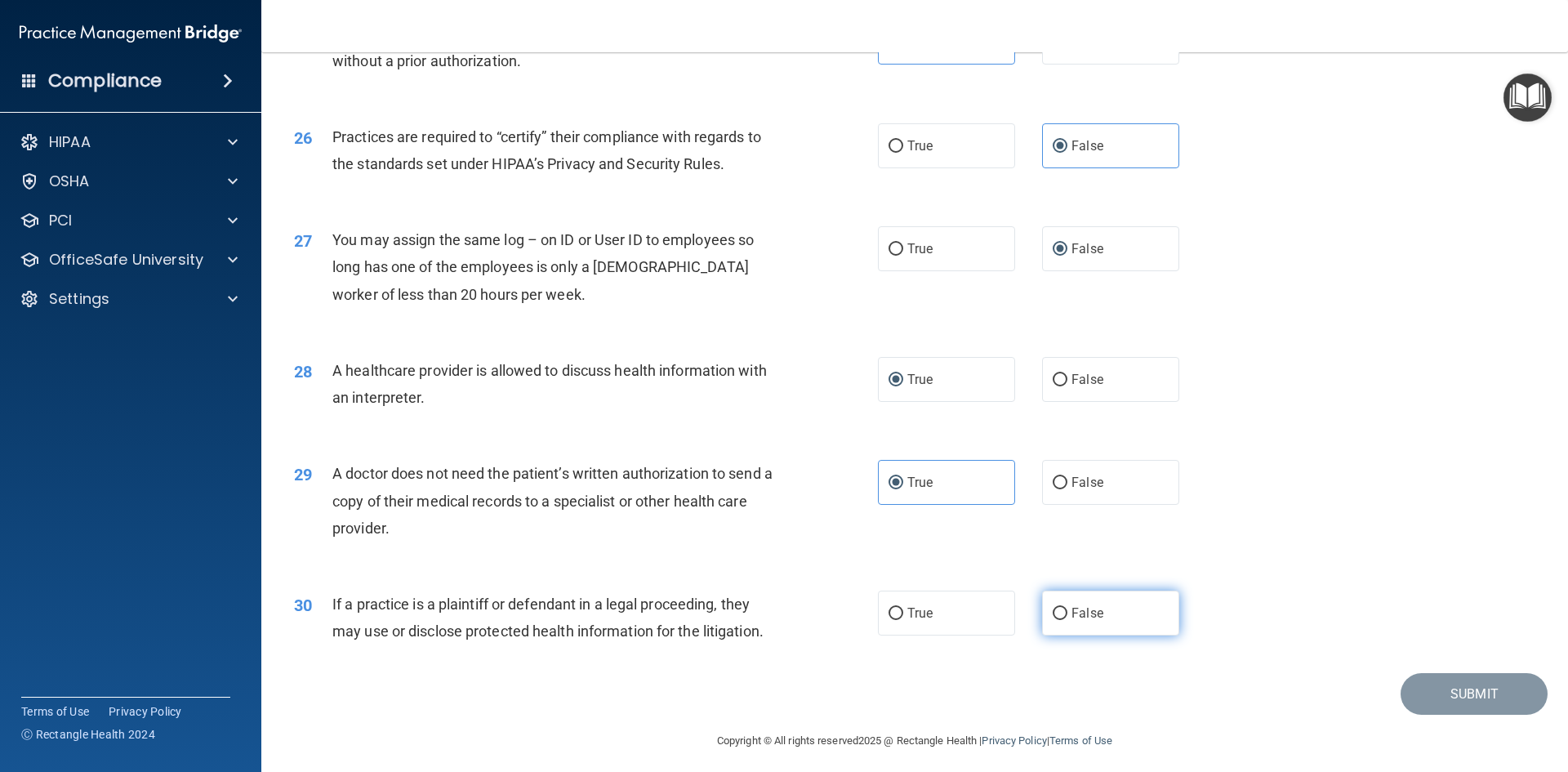
click at [1046, 603] on label "False" at bounding box center [1110, 612] width 137 height 45
click at [1052, 607] on input "False" at bounding box center [1059, 613] width 15 height 12
radio input "true"
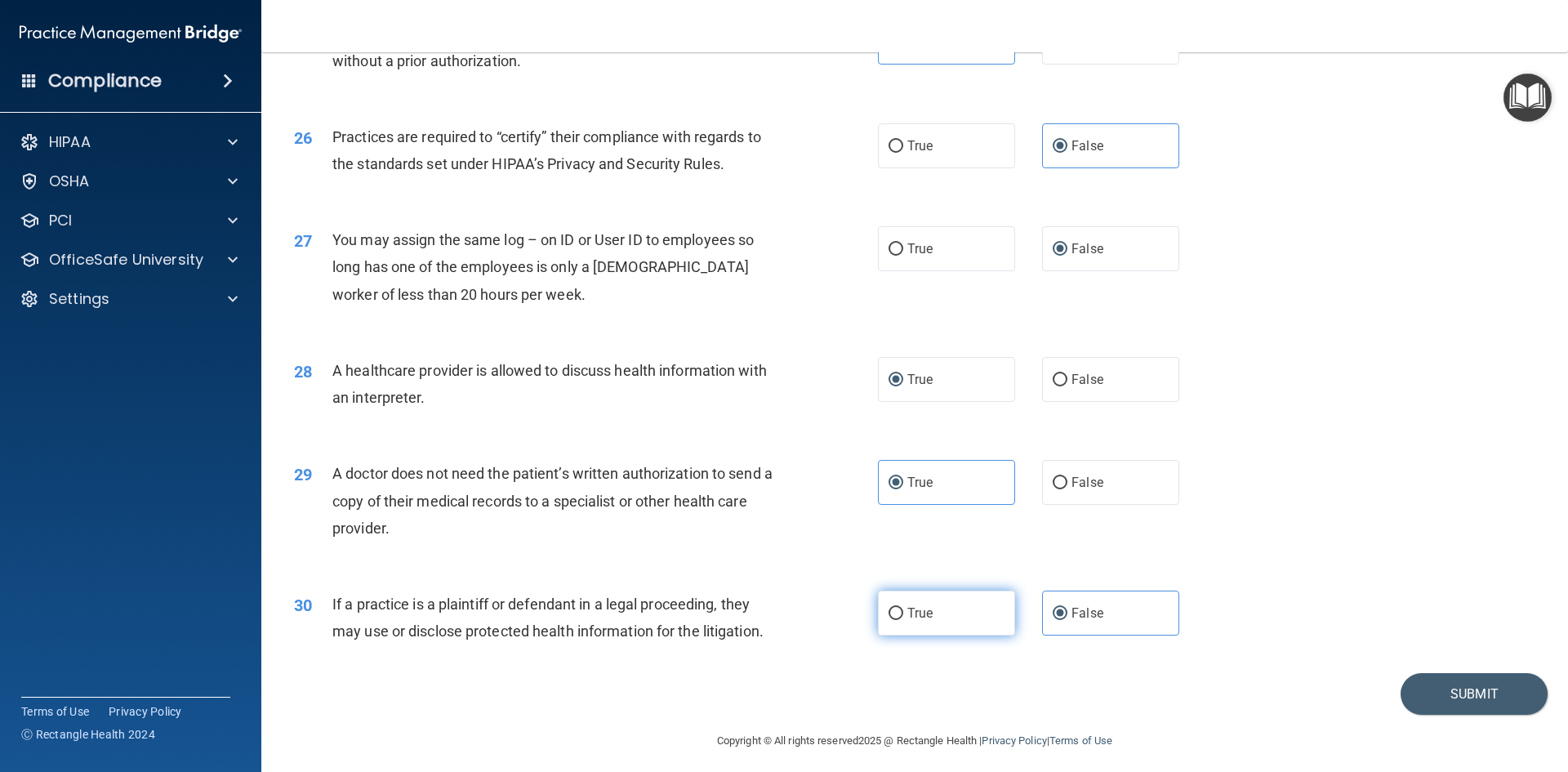
click at [894, 603] on label "True" at bounding box center [946, 612] width 137 height 45
click at [894, 607] on input "True" at bounding box center [895, 613] width 15 height 12
radio input "true"
radio input "false"
click at [1104, 484] on label "False" at bounding box center [1110, 482] width 137 height 45
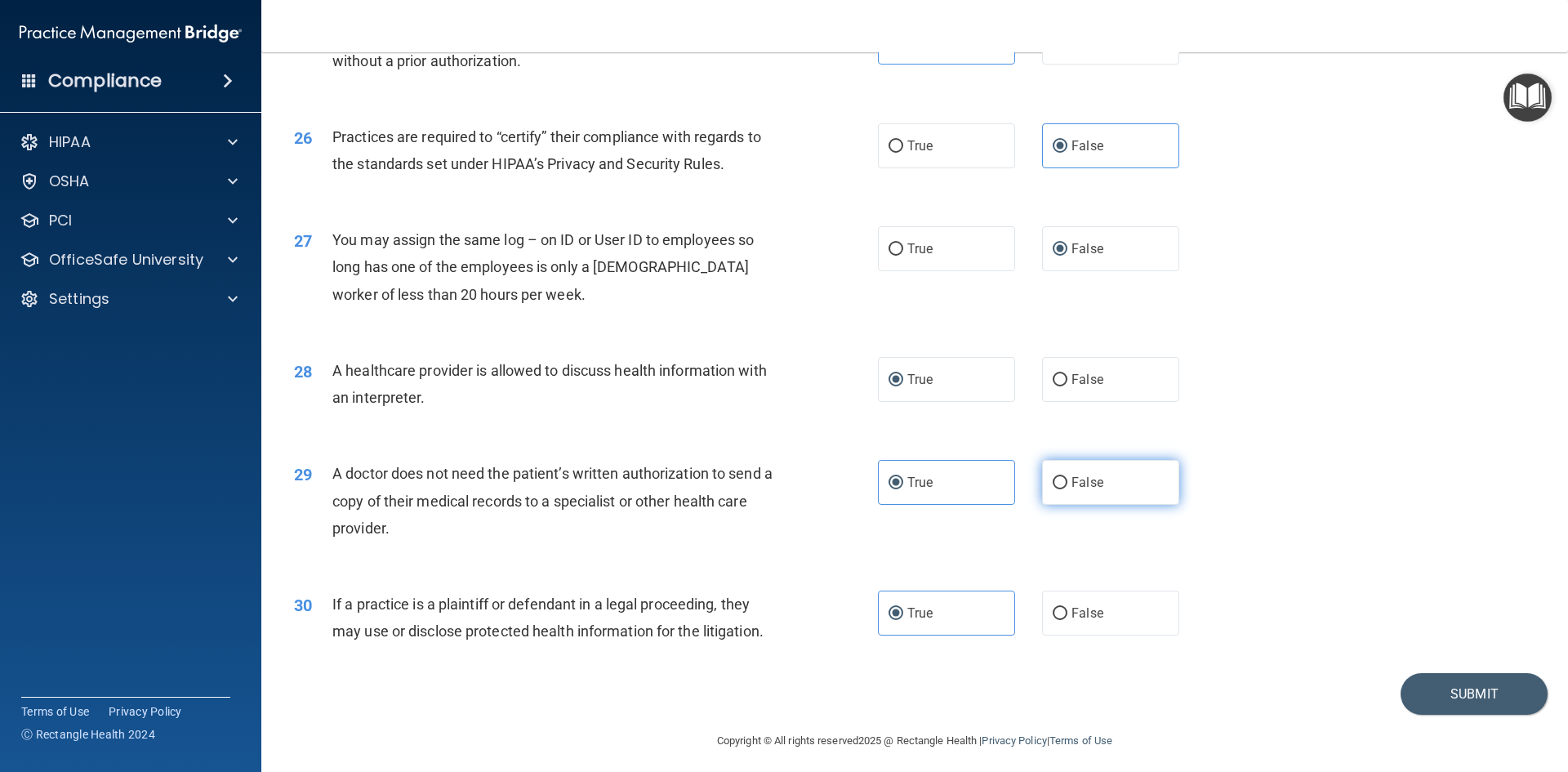
click at [1067, 484] on input "False" at bounding box center [1059, 483] width 15 height 12
radio input "true"
click at [964, 489] on label "True" at bounding box center [946, 482] width 137 height 45
click at [903, 489] on input "True" at bounding box center [895, 483] width 15 height 12
radio input "true"
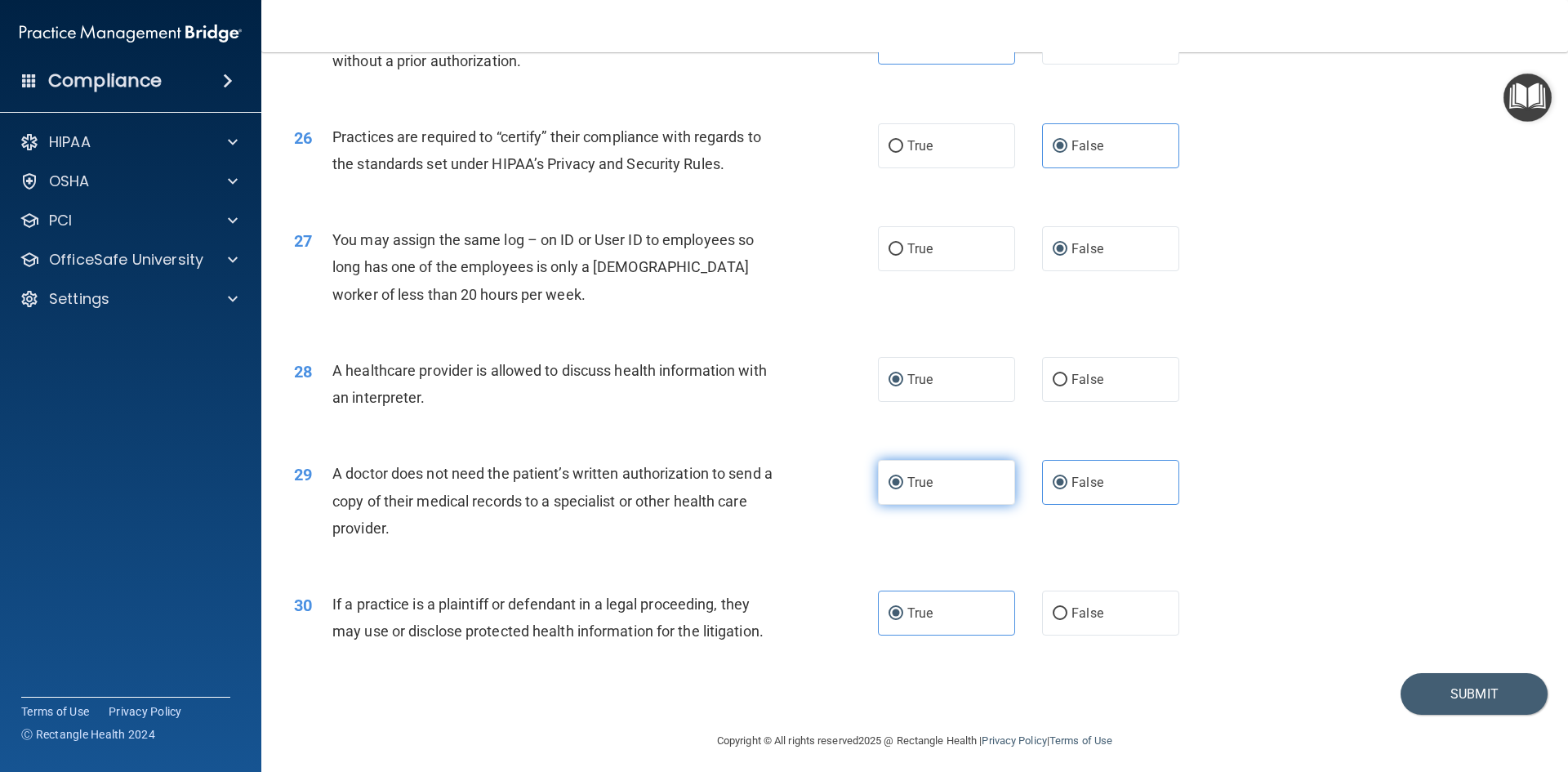
radio input "false"
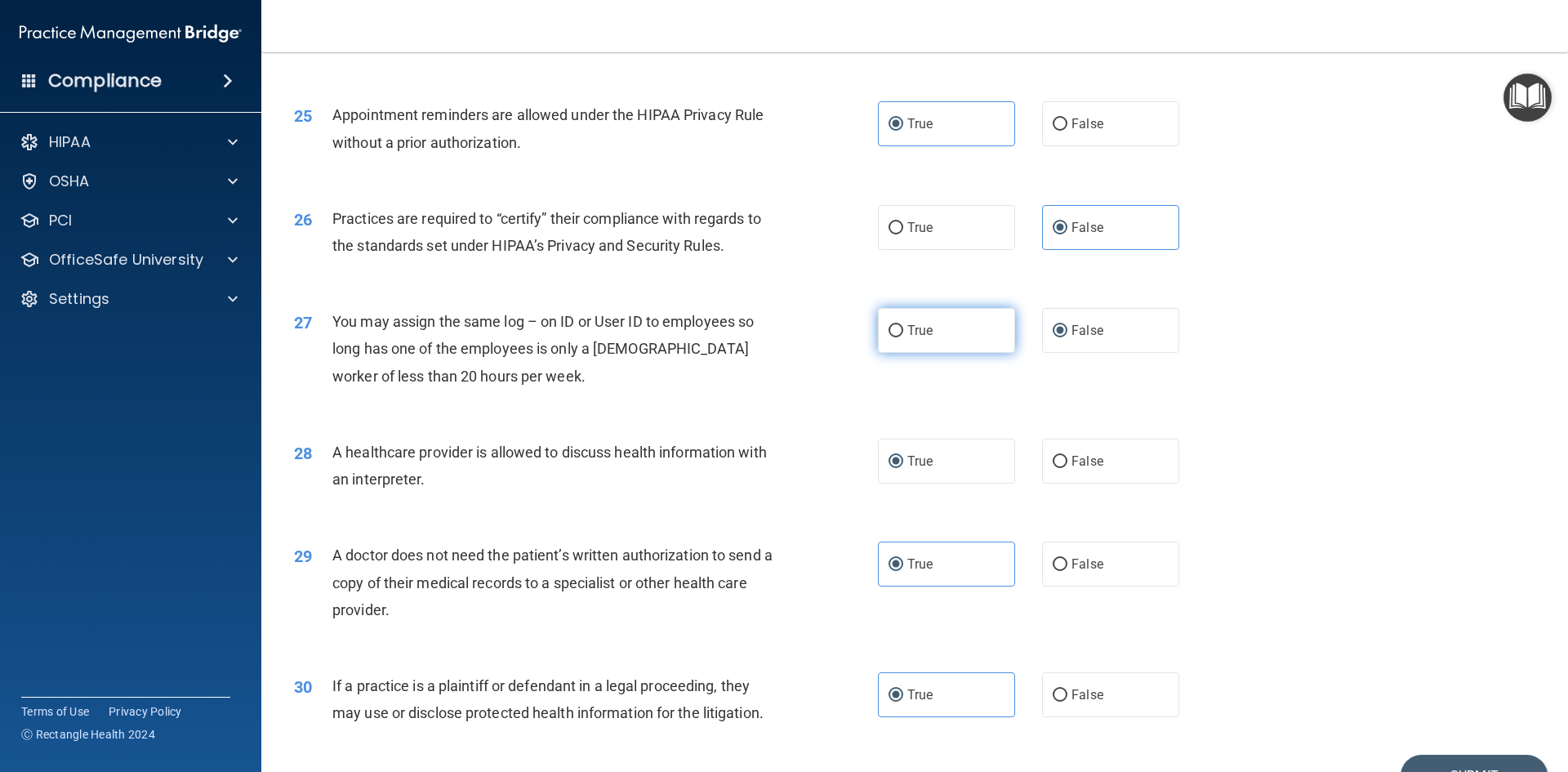
click at [932, 327] on label "True" at bounding box center [946, 330] width 137 height 45
click at [903, 327] on input "True" at bounding box center [895, 331] width 15 height 12
radio input "true"
click at [1075, 323] on span "False" at bounding box center [1087, 331] width 32 height 16
click at [1067, 325] on input "False" at bounding box center [1059, 331] width 15 height 12
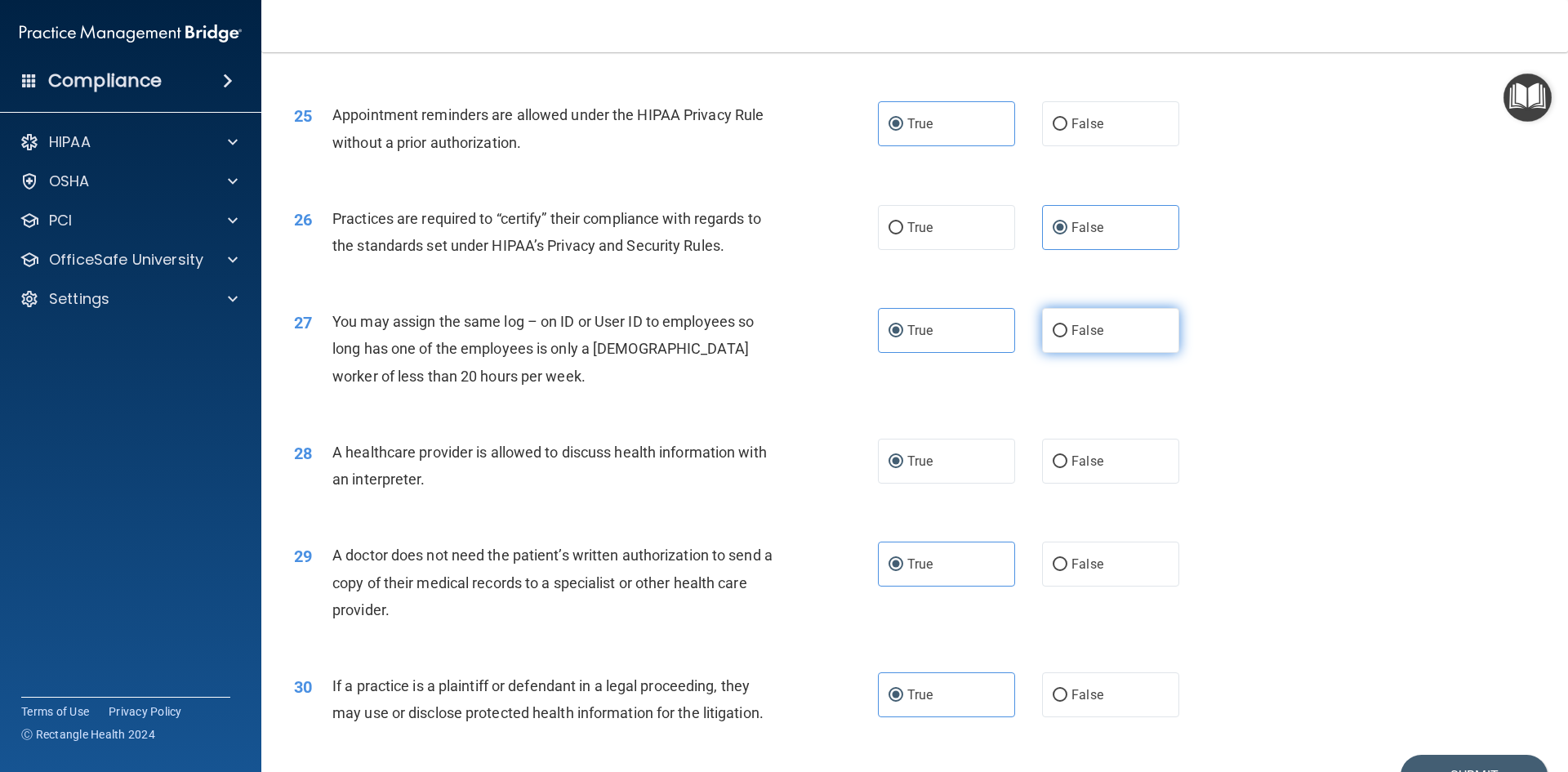
radio input "true"
radio input "false"
click at [1123, 463] on label "False" at bounding box center [1110, 460] width 137 height 45
click at [1067, 463] on input "False" at bounding box center [1059, 462] width 15 height 12
radio input "true"
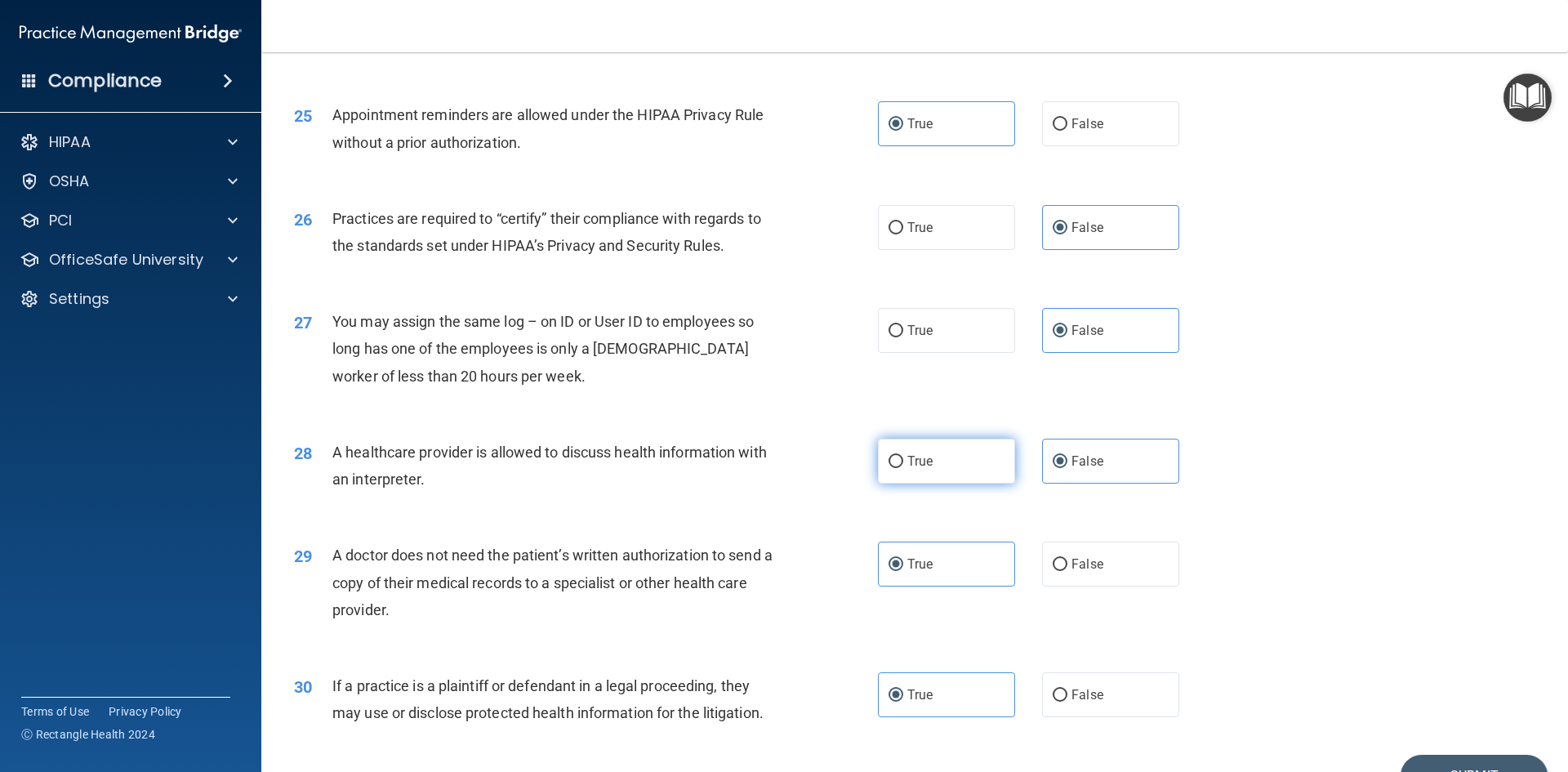
click at [970, 465] on label "True" at bounding box center [946, 460] width 137 height 45
click at [903, 465] on input "True" at bounding box center [895, 462] width 15 height 12
radio input "true"
radio input "false"
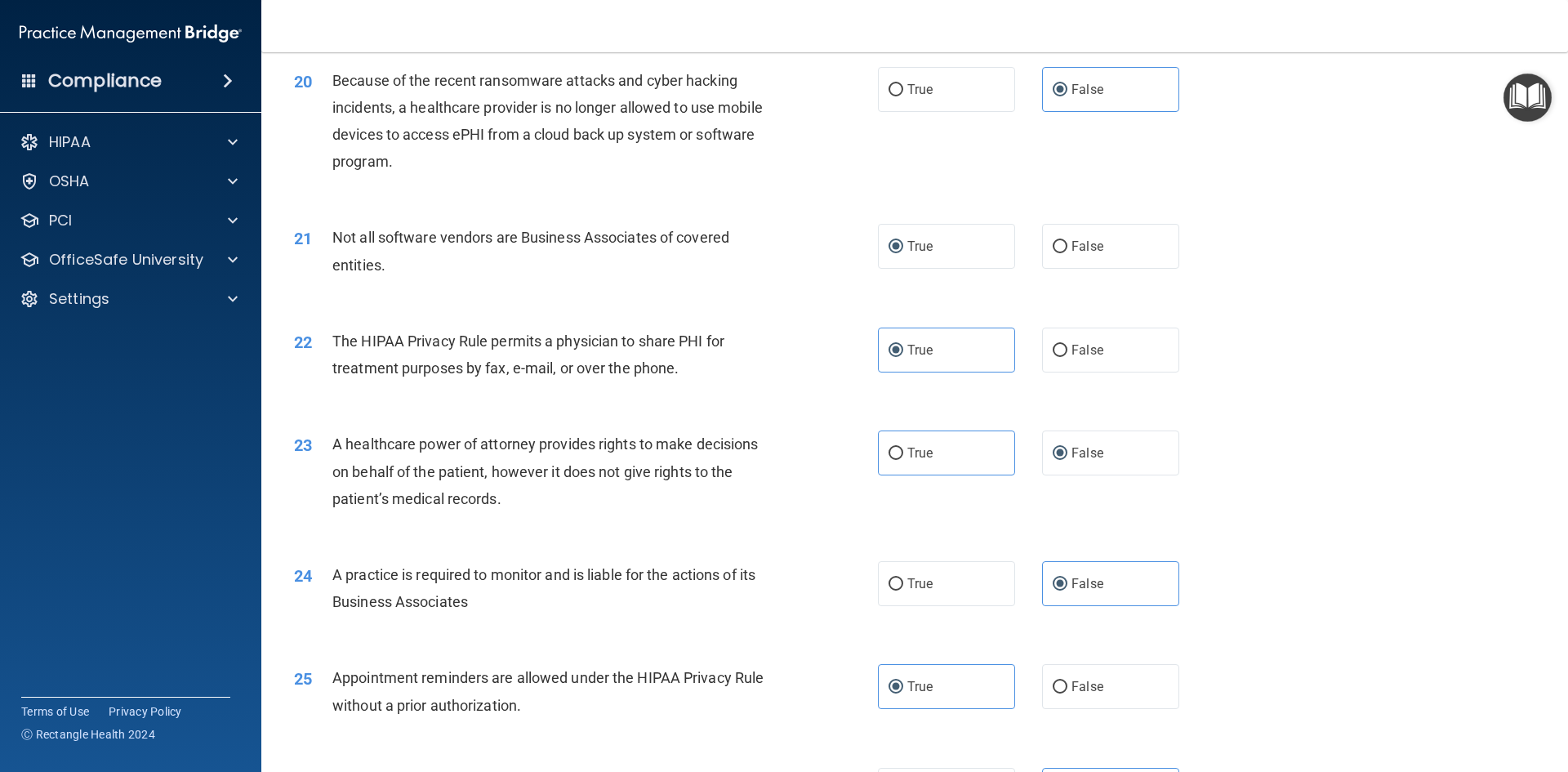
scroll to position [2294, 0]
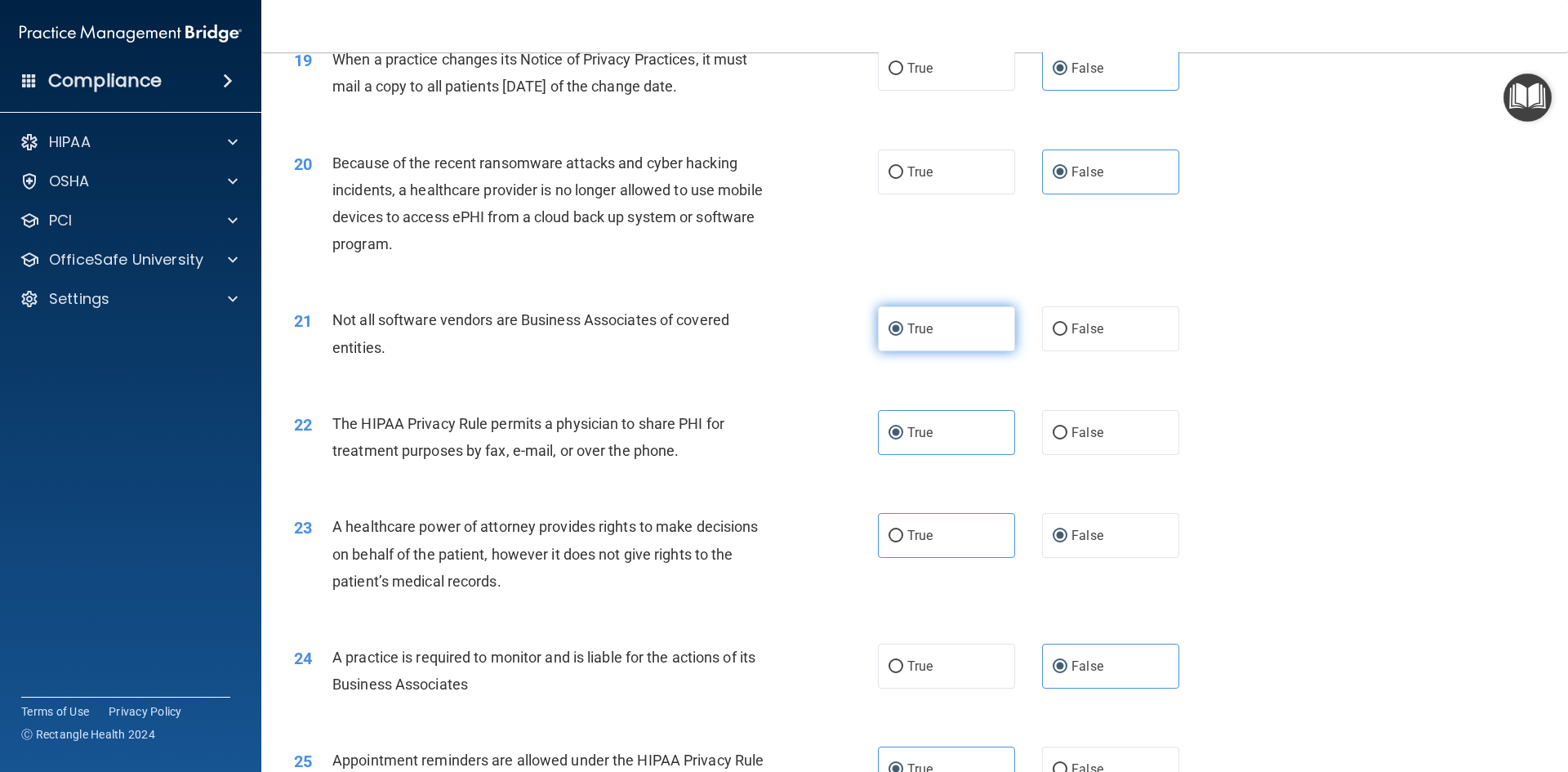
click at [961, 318] on label "True" at bounding box center [946, 328] width 137 height 45
click at [903, 323] on input "True" at bounding box center [895, 329] width 15 height 12
click at [1059, 327] on input "False" at bounding box center [1059, 329] width 15 height 12
radio input "true"
click at [941, 331] on label "True" at bounding box center [946, 328] width 137 height 45
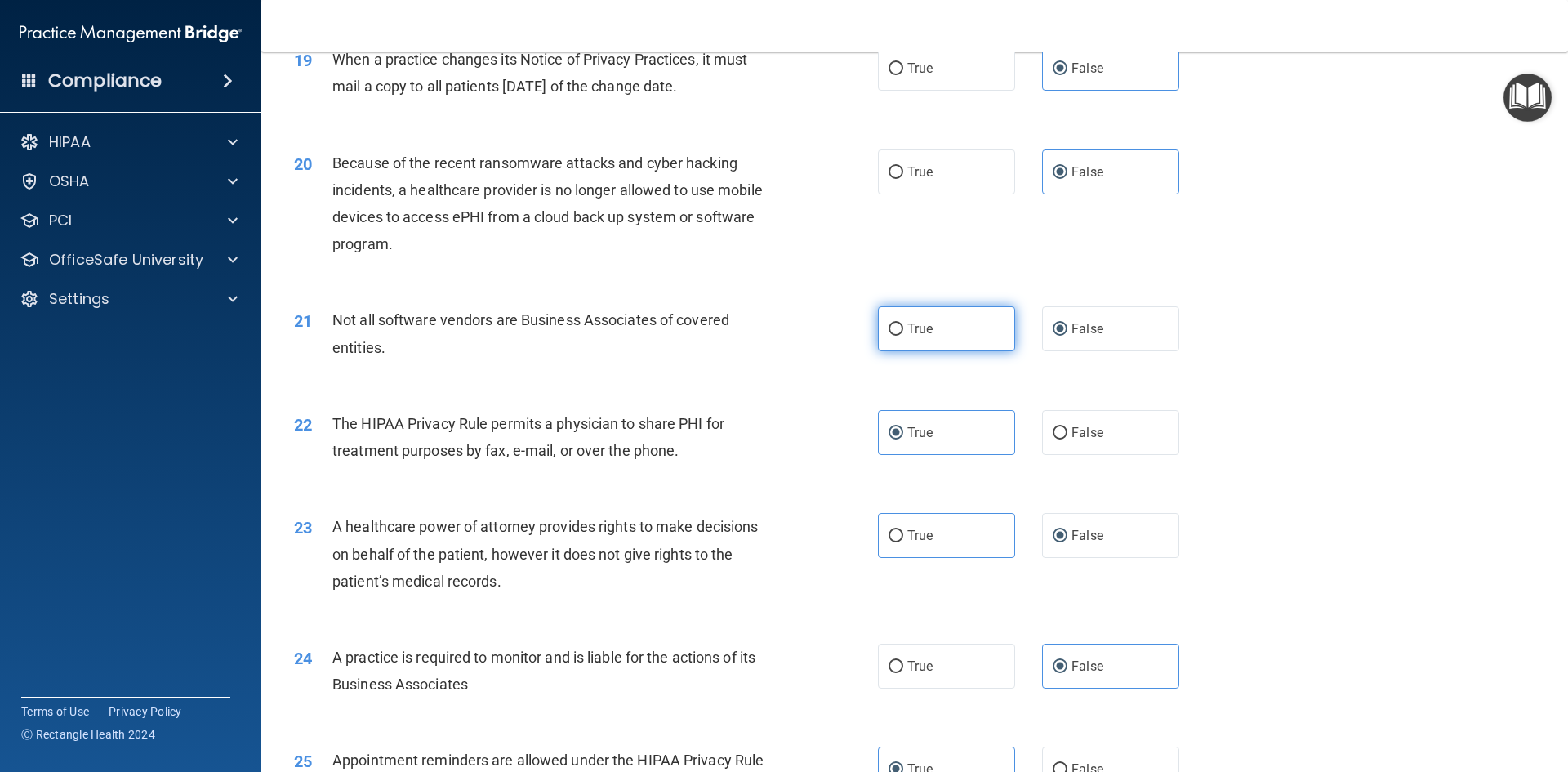
click at [903, 331] on input "True" at bounding box center [895, 329] width 15 height 12
radio input "true"
radio input "false"
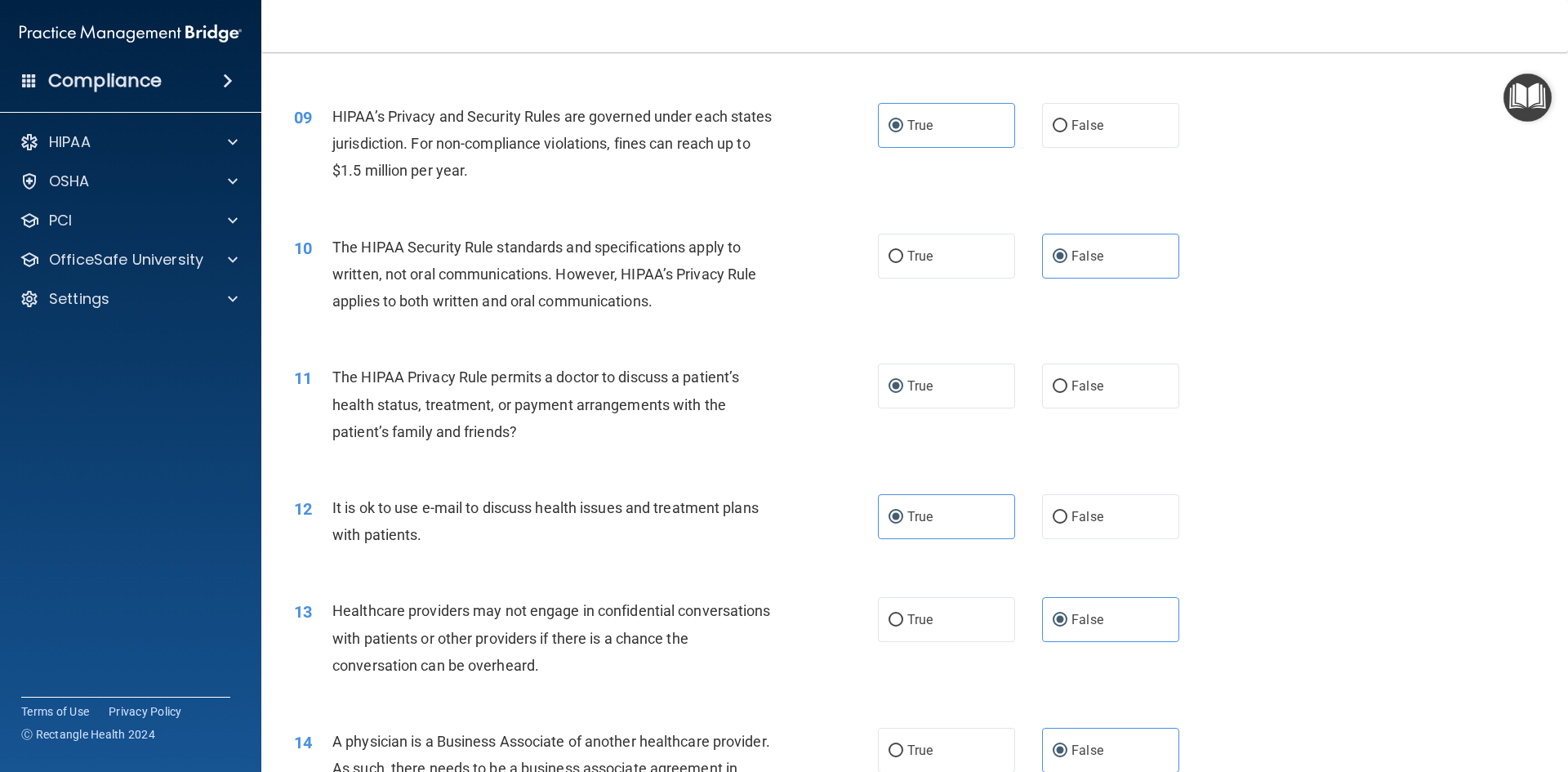
scroll to position [906, 0]
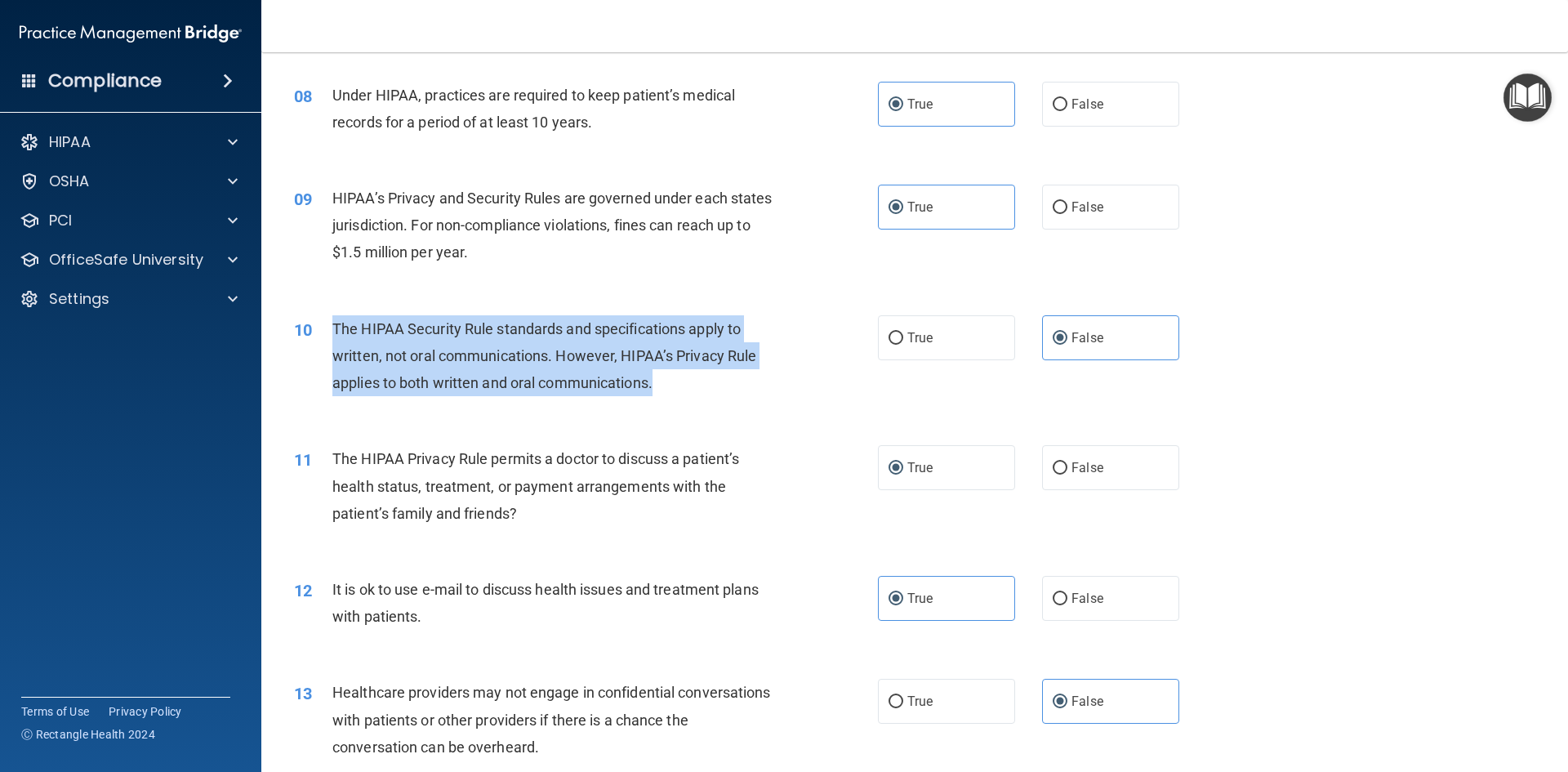
drag, startPoint x: 328, startPoint y: 327, endPoint x: 655, endPoint y: 394, distance: 333.4
click at [655, 394] on div "10 The HIPAA Security Rule standards and specifications apply to written, not o…" at bounding box center [585, 360] width 633 height 90
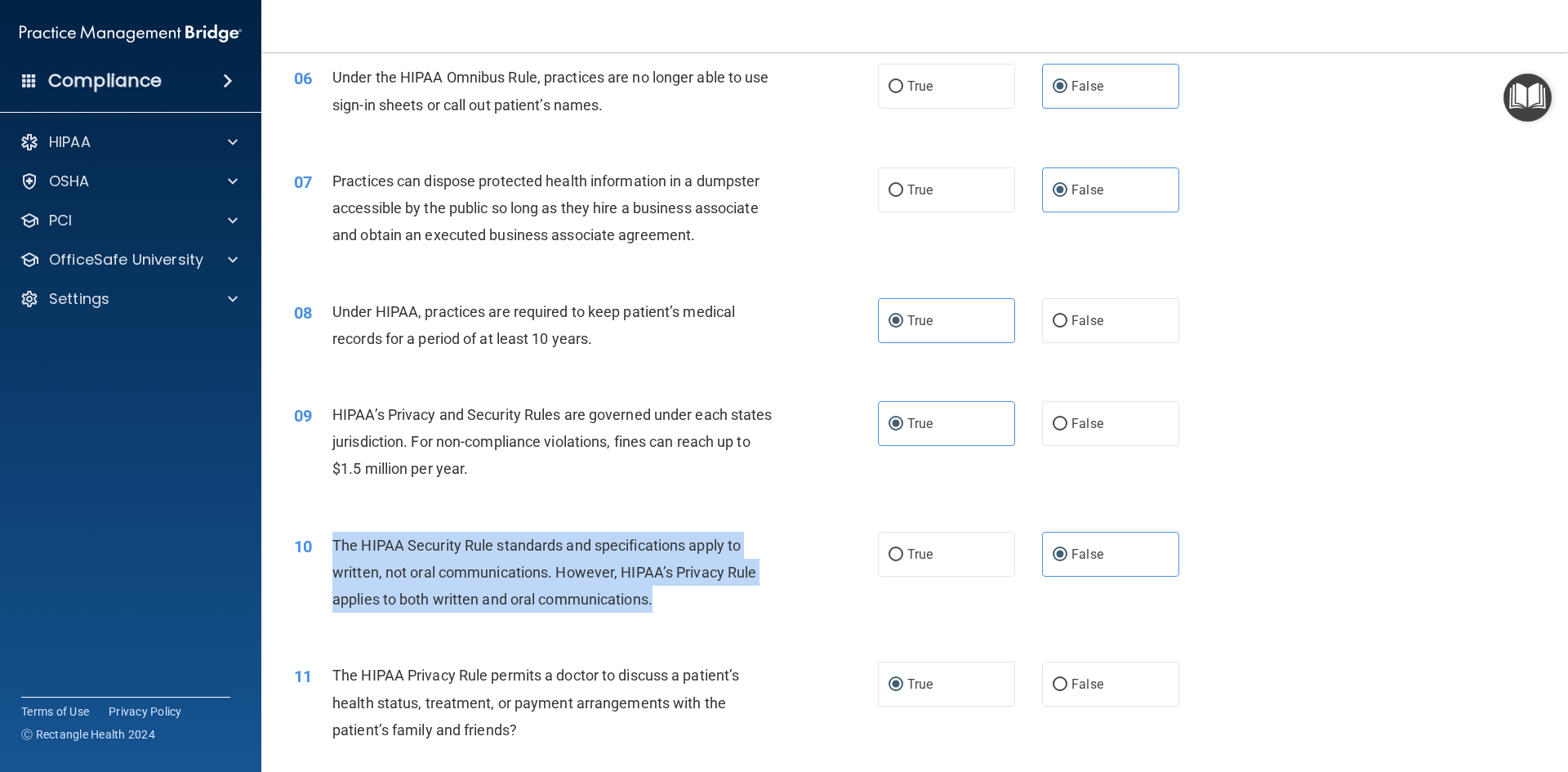
scroll to position [661, 0]
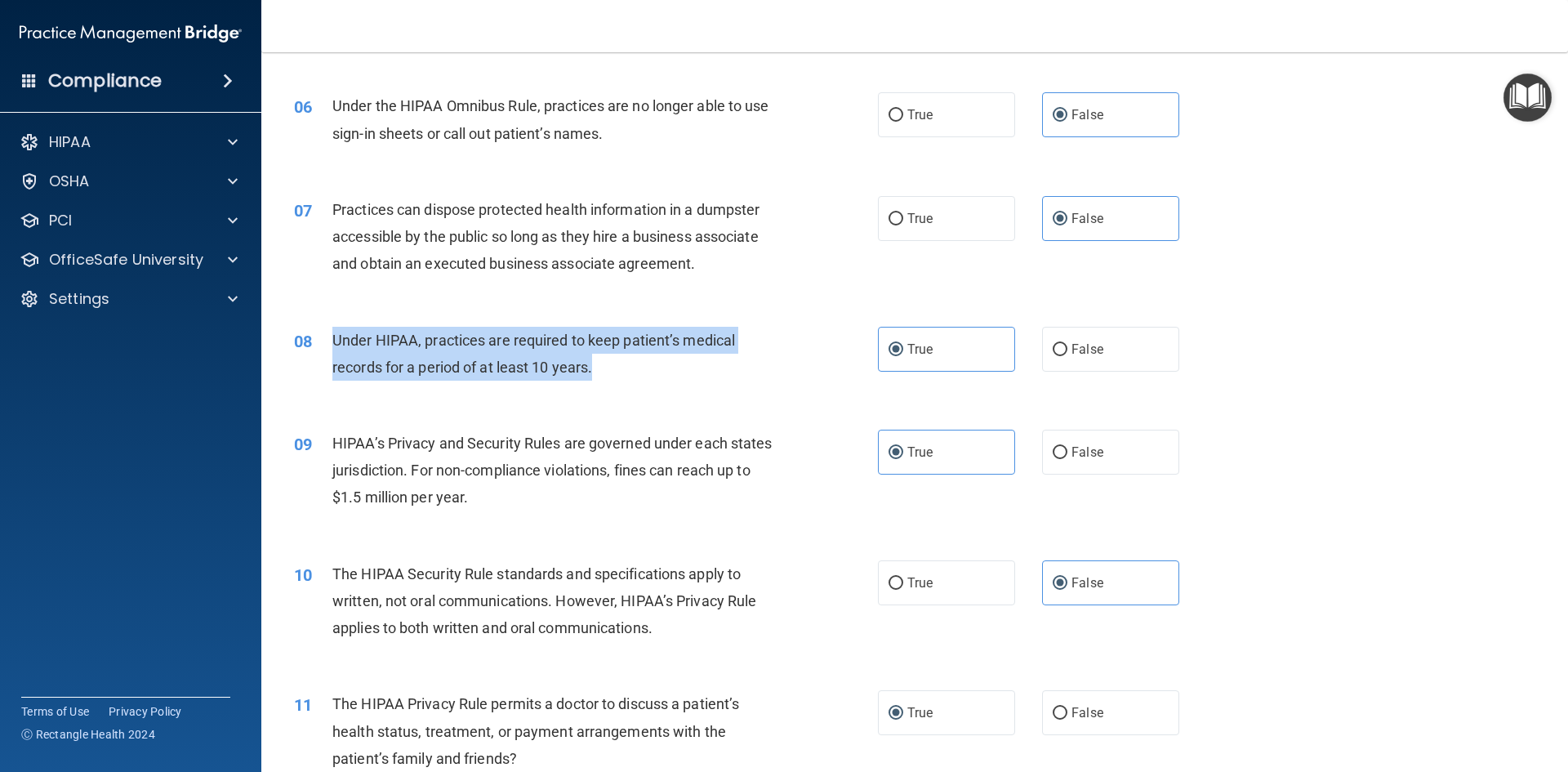
drag, startPoint x: 328, startPoint y: 336, endPoint x: 590, endPoint y: 371, distance: 264.3
click at [592, 371] on div "08 Under HIPAA, practices are required to keep patient’s medical records for a …" at bounding box center [585, 358] width 633 height 62
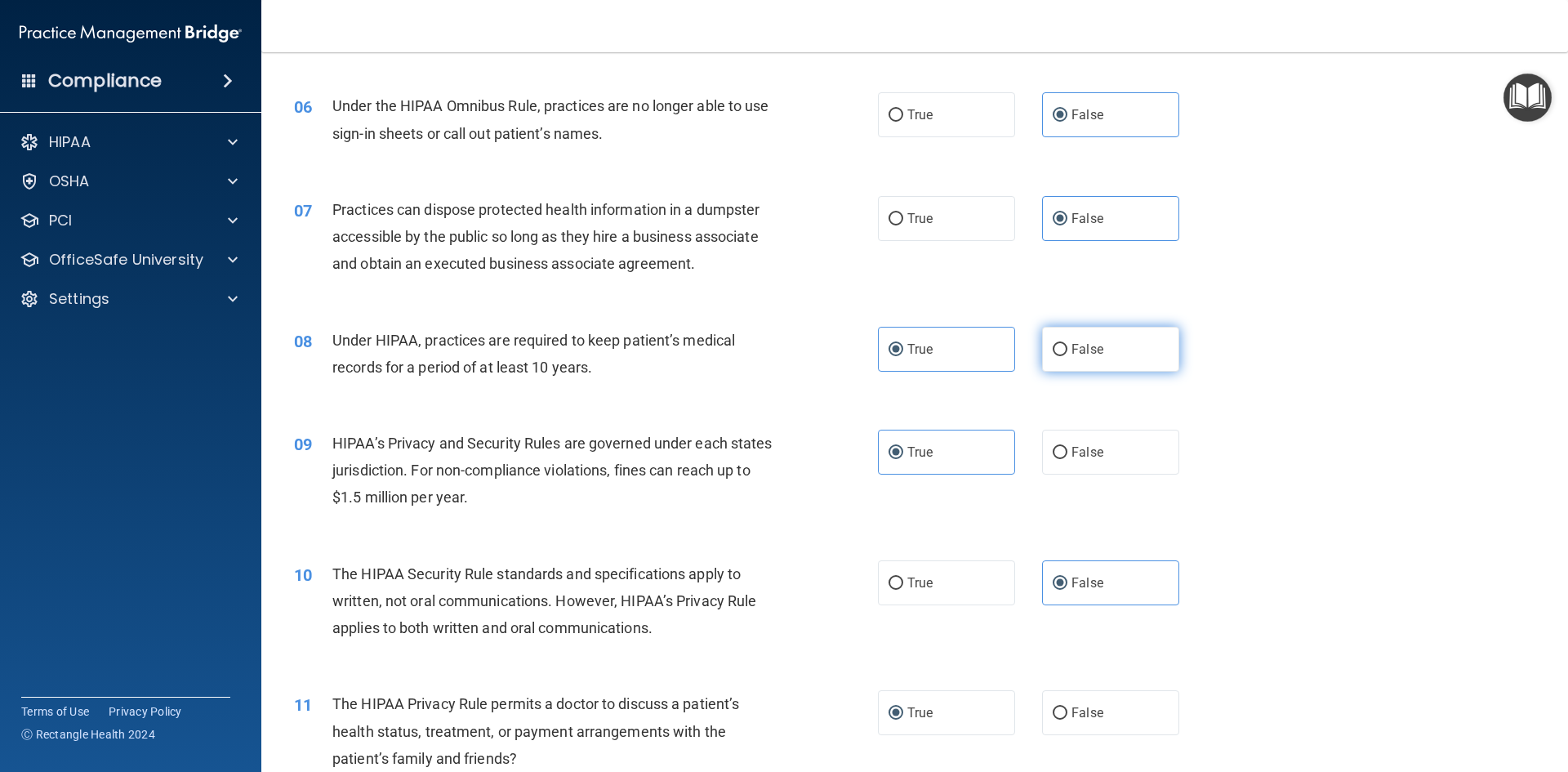
click at [1061, 359] on label "False" at bounding box center [1110, 349] width 137 height 45
click at [1061, 356] on input "False" at bounding box center [1059, 350] width 15 height 12
radio input "true"
radio input "false"
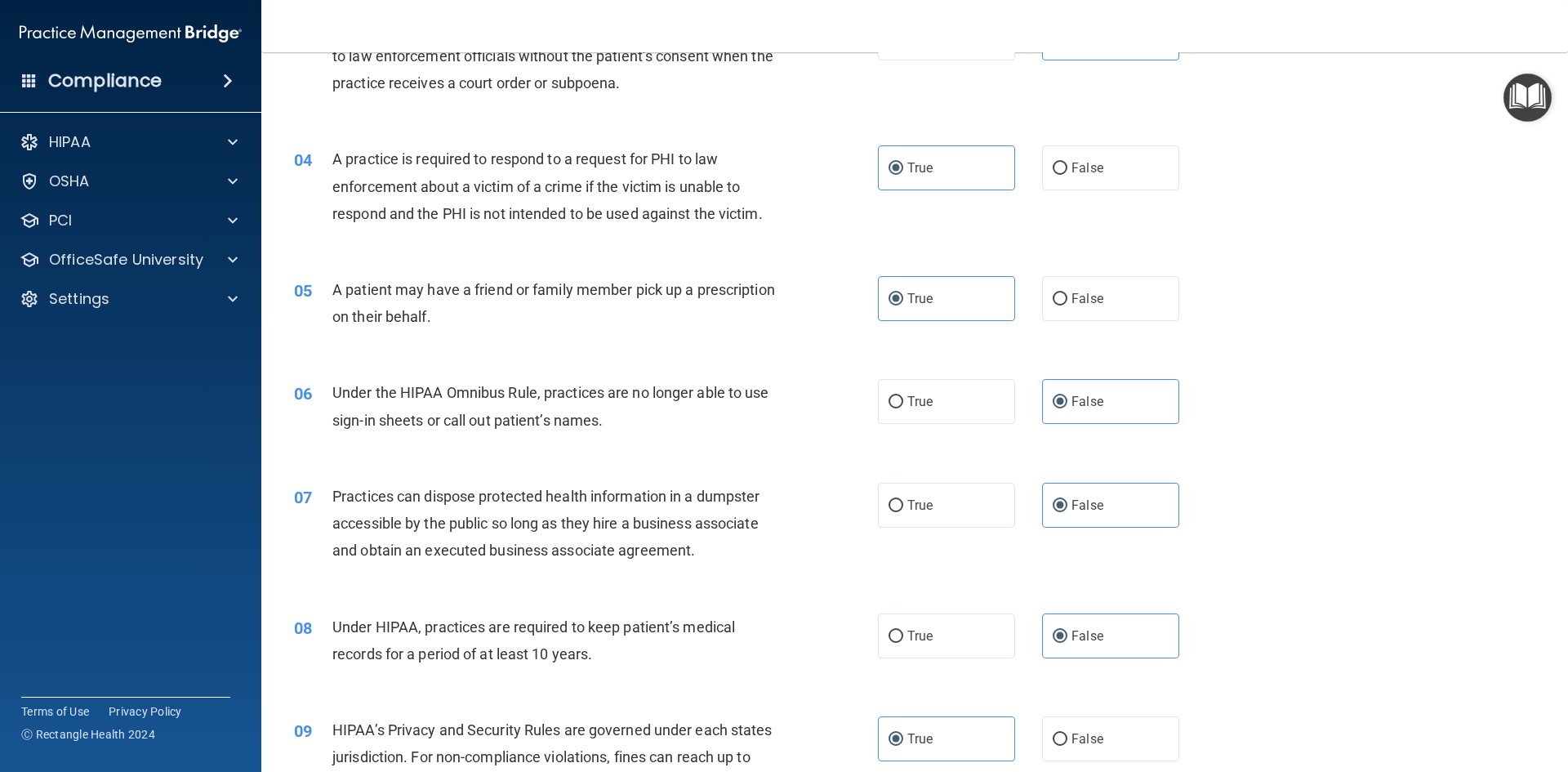
scroll to position [335, 0]
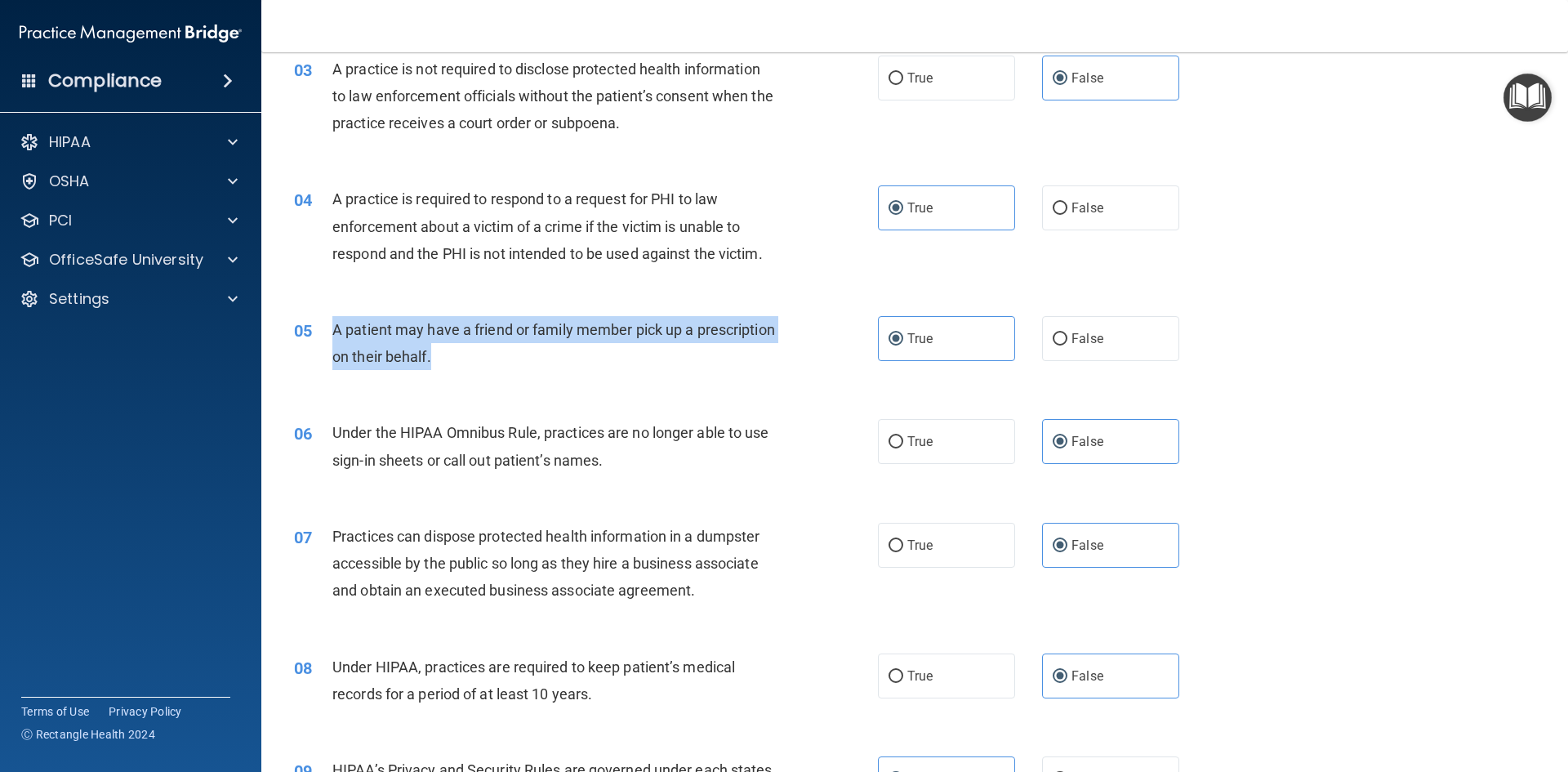
drag, startPoint x: 330, startPoint y: 330, endPoint x: 515, endPoint y: 358, distance: 187.5
click at [518, 358] on div "05 A patient may have a friend or family member pick up a prescription on their…" at bounding box center [585, 347] width 633 height 62
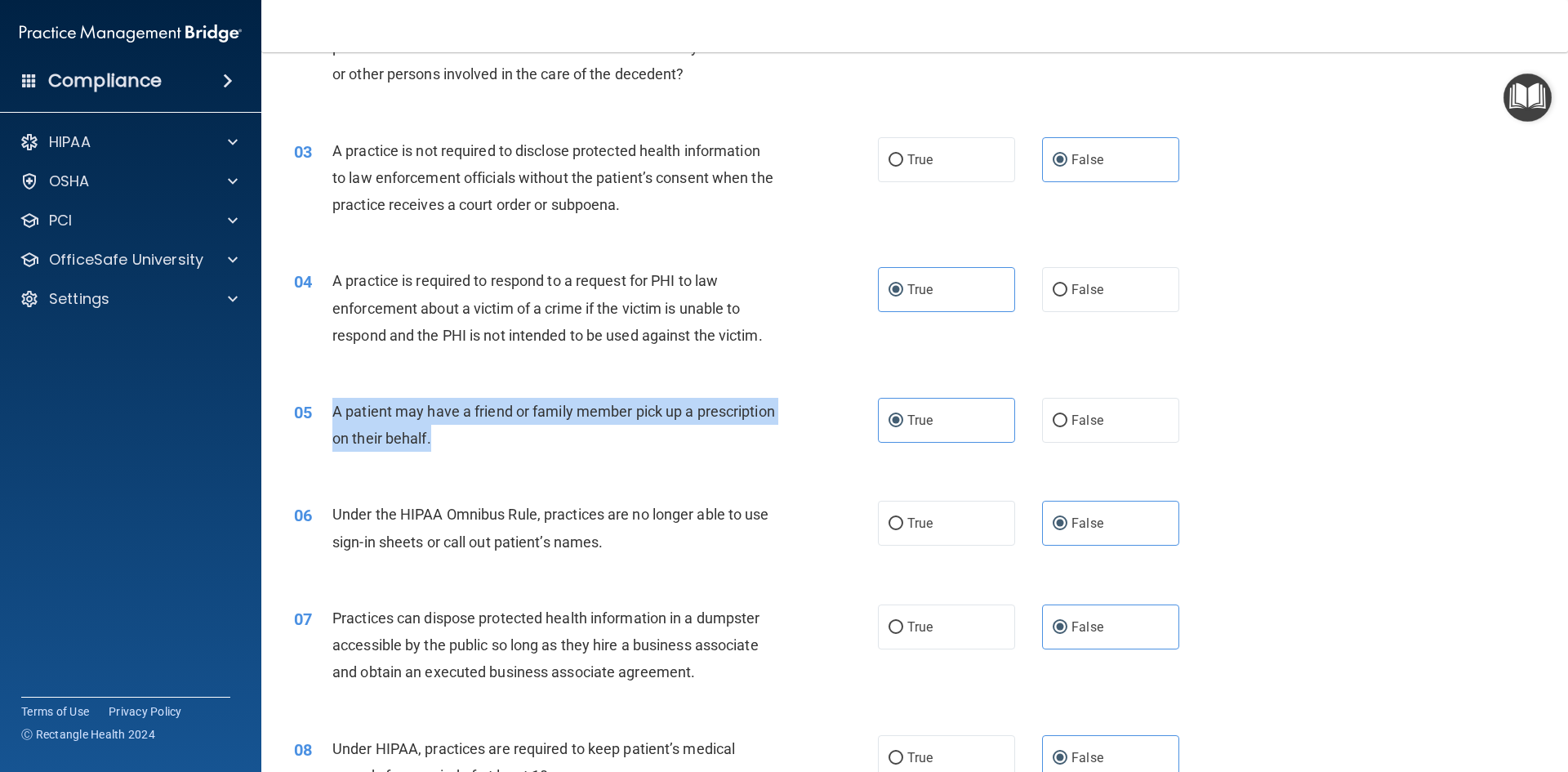
scroll to position [171, 0]
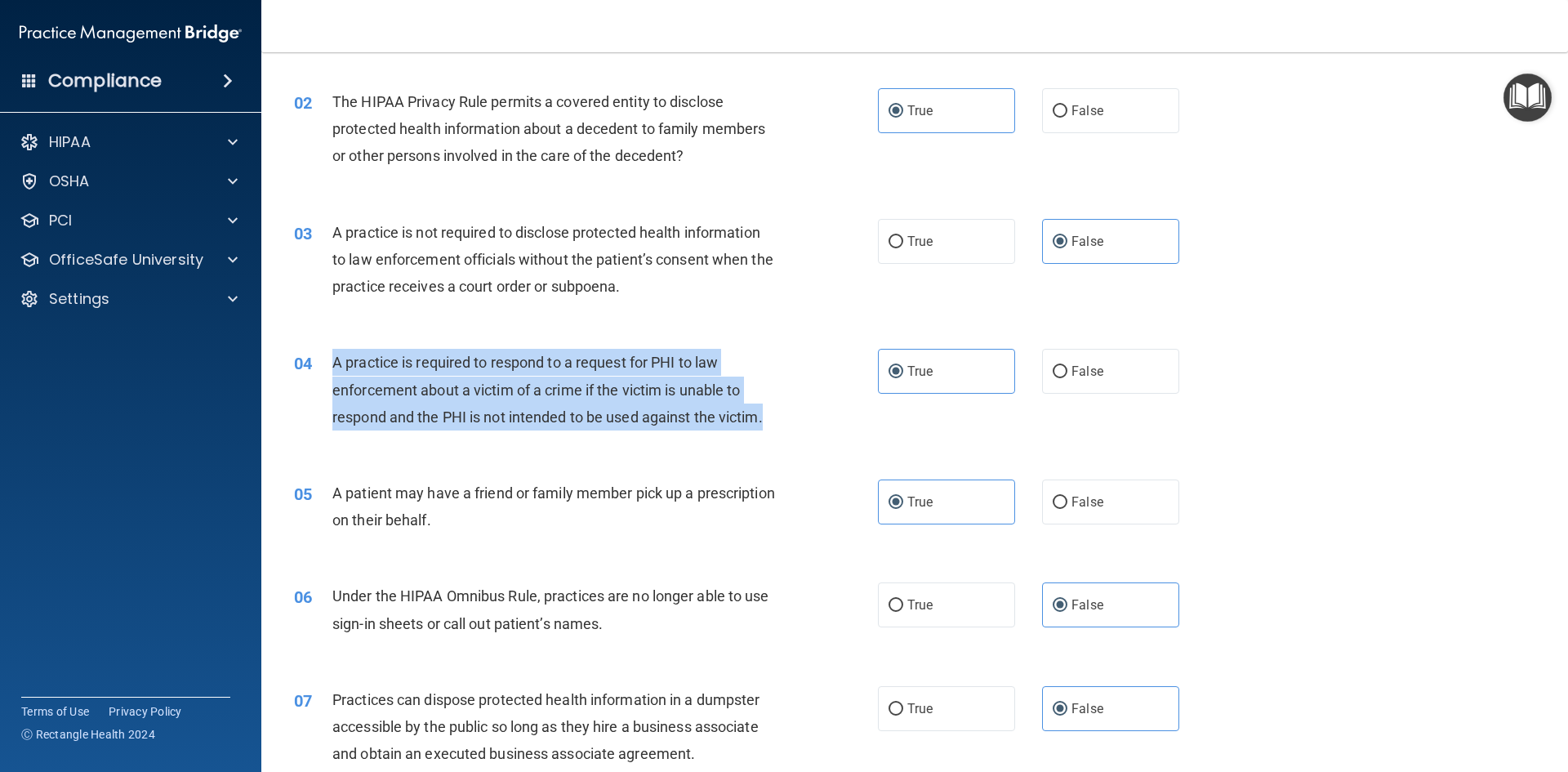
drag, startPoint x: 334, startPoint y: 360, endPoint x: 775, endPoint y: 421, distance: 445.1
click at [775, 421] on div "A practice is required to respond to a request for PHI to law enforcement about…" at bounding box center [560, 390] width 456 height 82
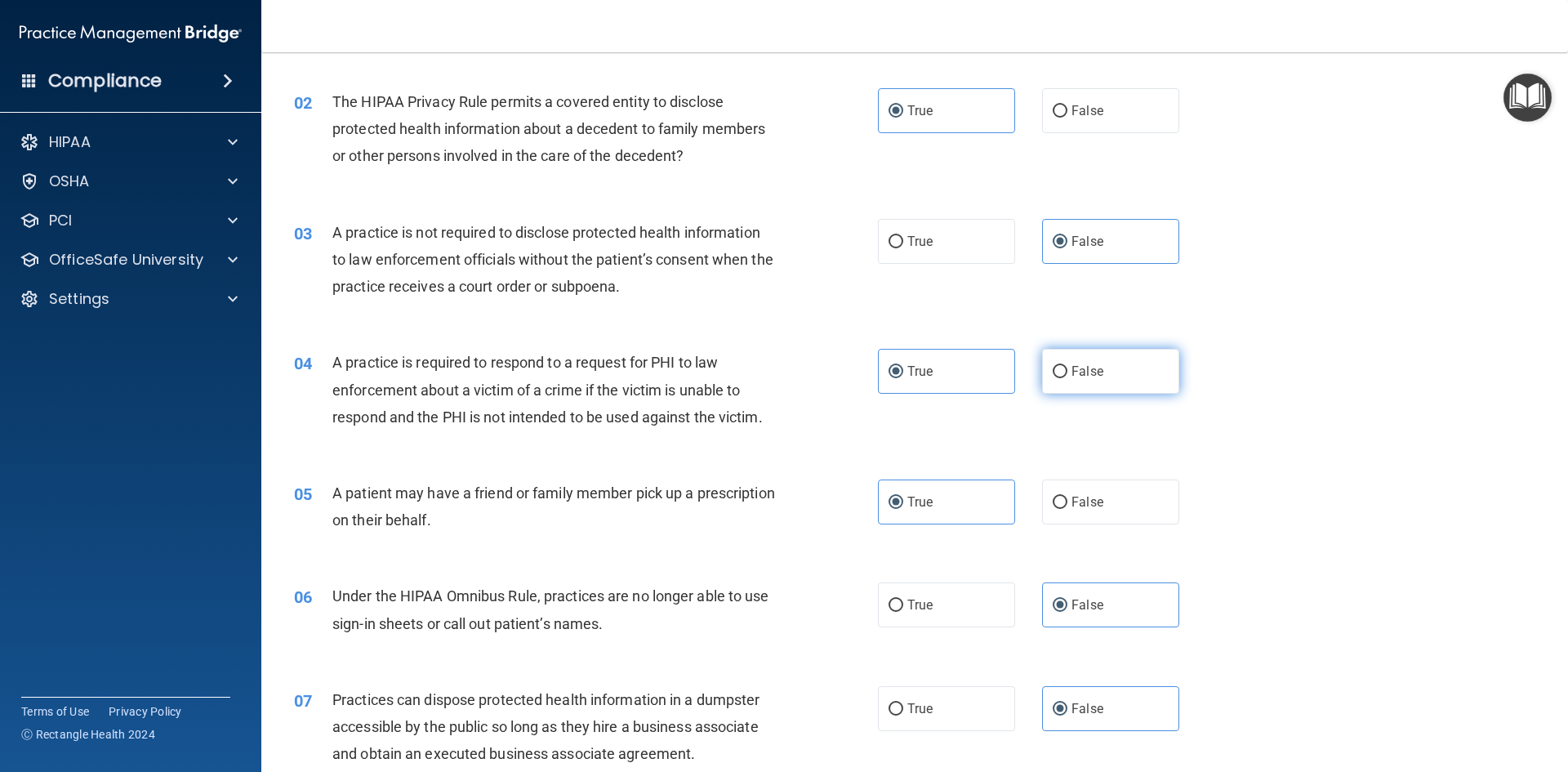
click at [1071, 374] on span "False" at bounding box center [1087, 371] width 32 height 16
click at [1064, 374] on input "False" at bounding box center [1059, 372] width 15 height 12
radio input "true"
radio input "false"
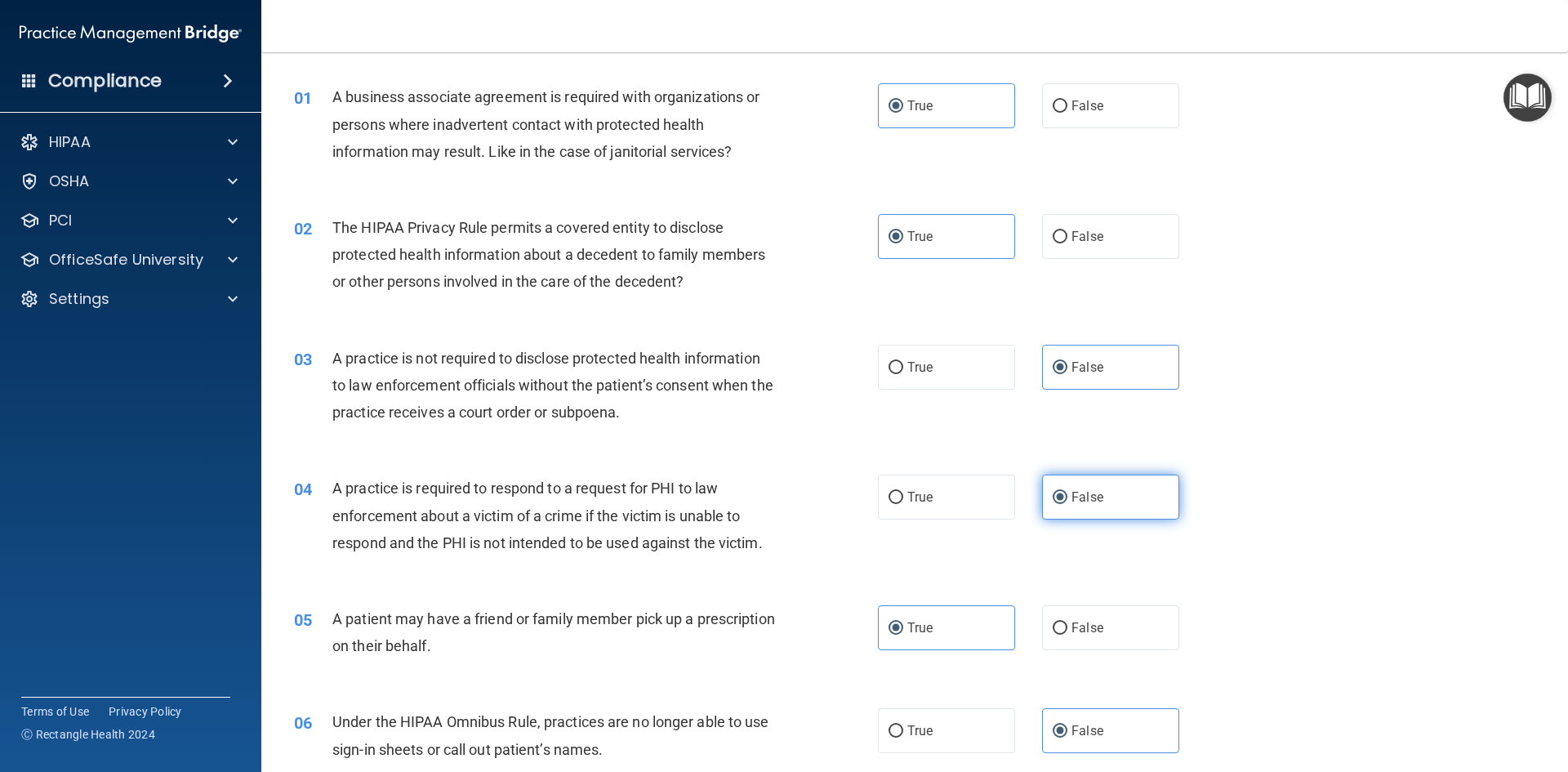
scroll to position [8, 0]
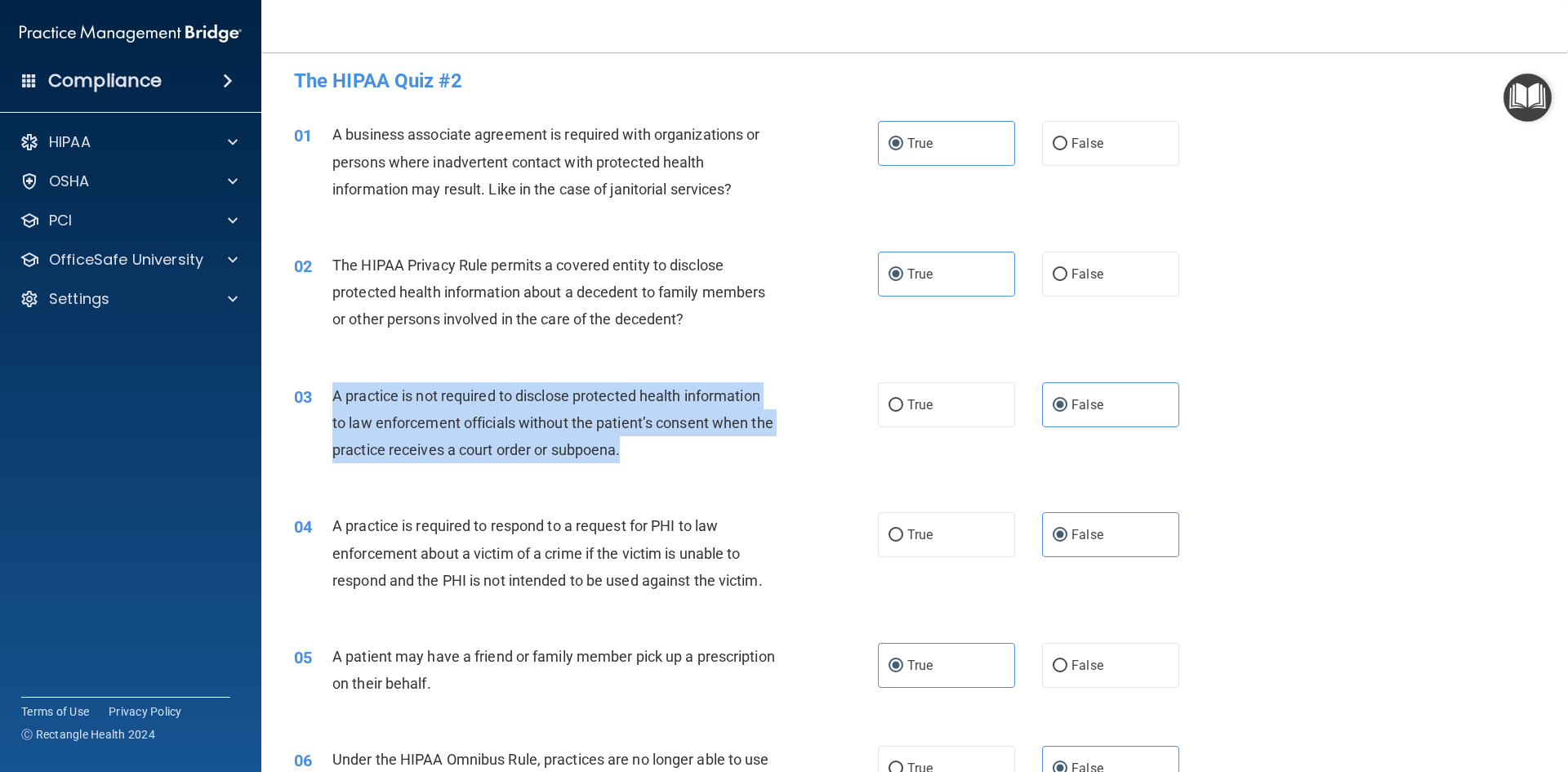
drag, startPoint x: 333, startPoint y: 392, endPoint x: 668, endPoint y: 465, distance: 342.7
click at [668, 465] on div "03 A practice is not required to disclose protected health information to law e…" at bounding box center [585, 427] width 633 height 90
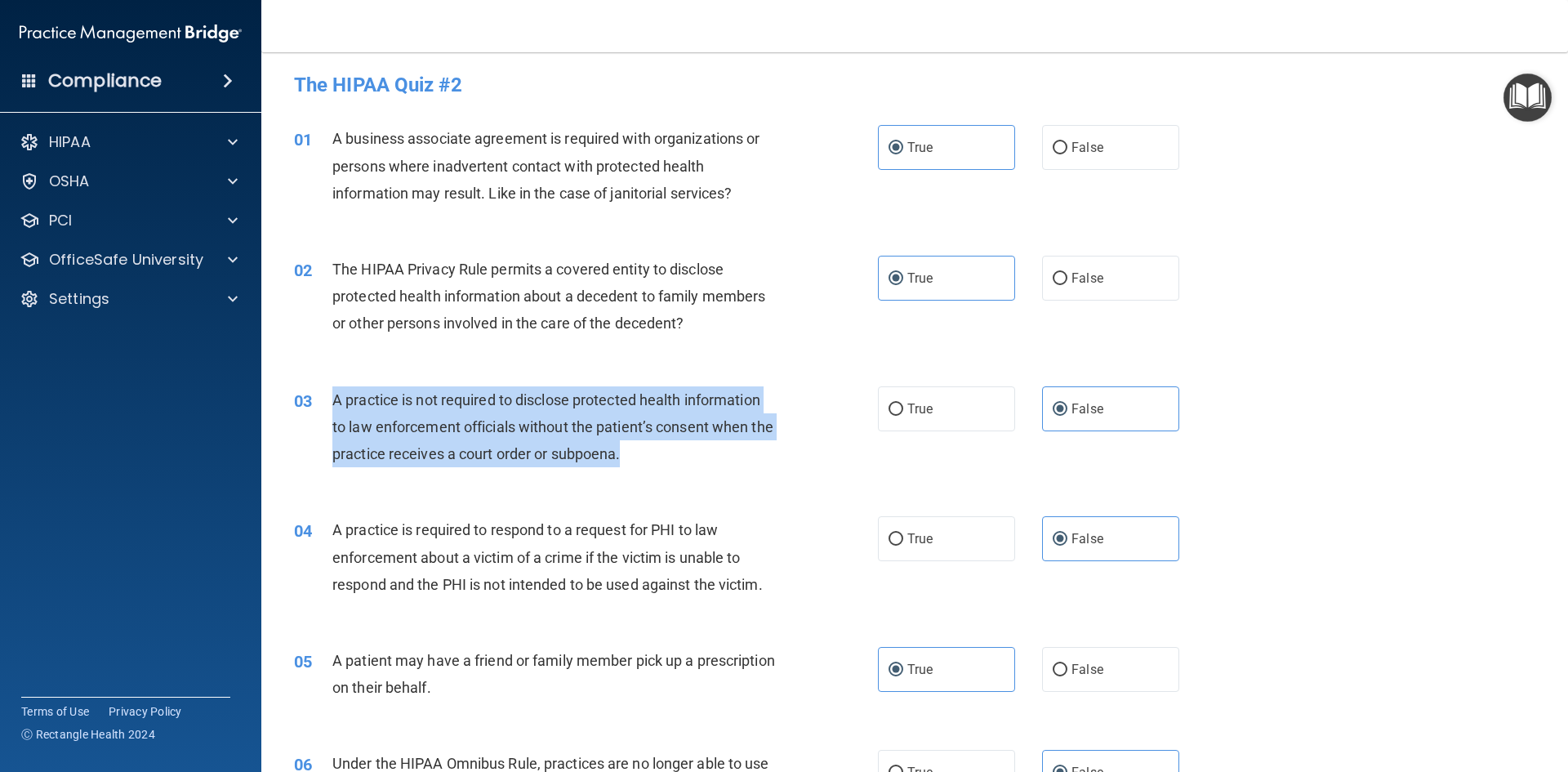
scroll to position [0, 0]
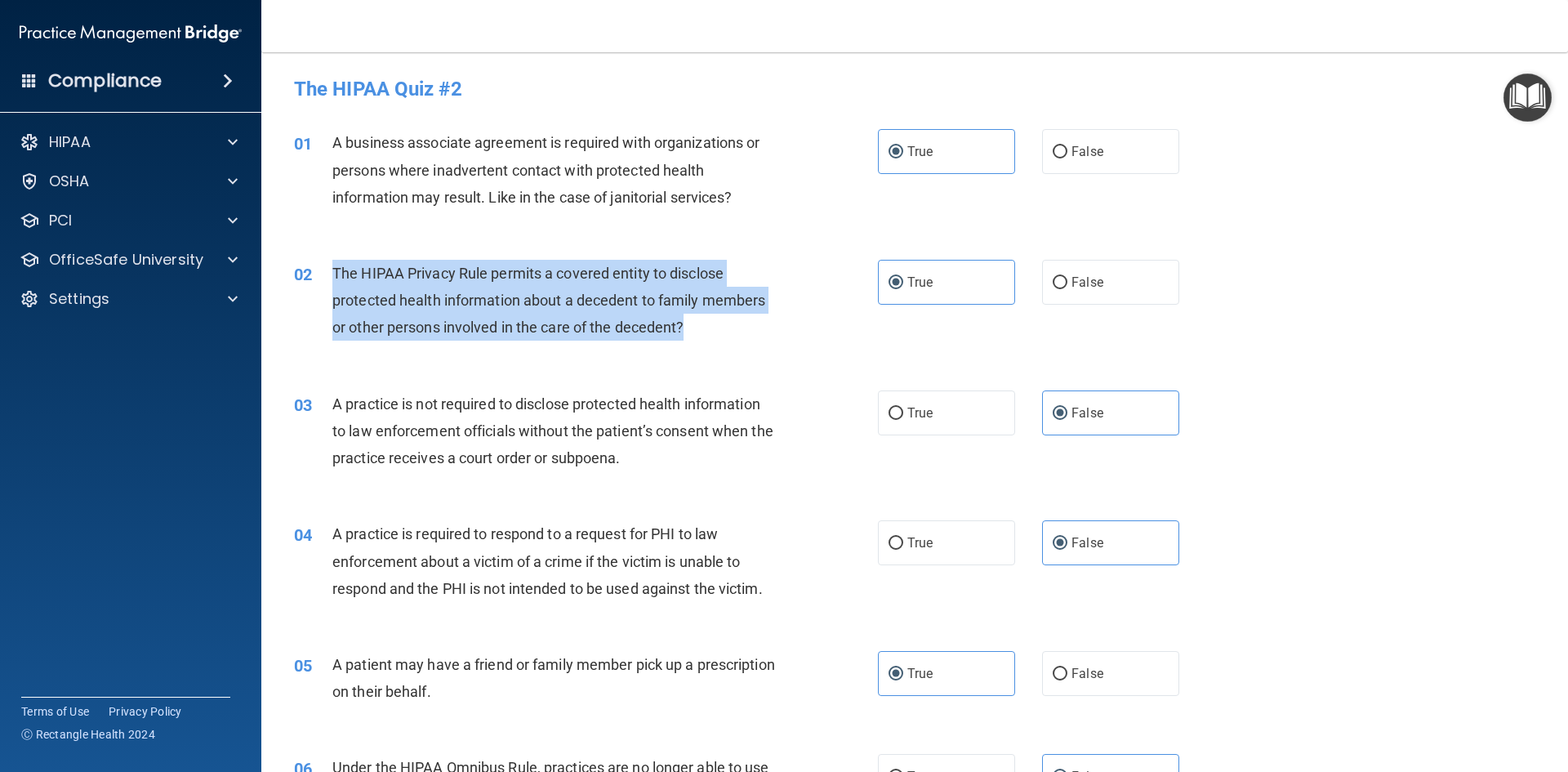
drag, startPoint x: 331, startPoint y: 268, endPoint x: 697, endPoint y: 339, distance: 373.4
click at [697, 339] on div "02 The HIPAA Privacy Rule permits a covered entity to disclose protected health…" at bounding box center [585, 305] width 633 height 90
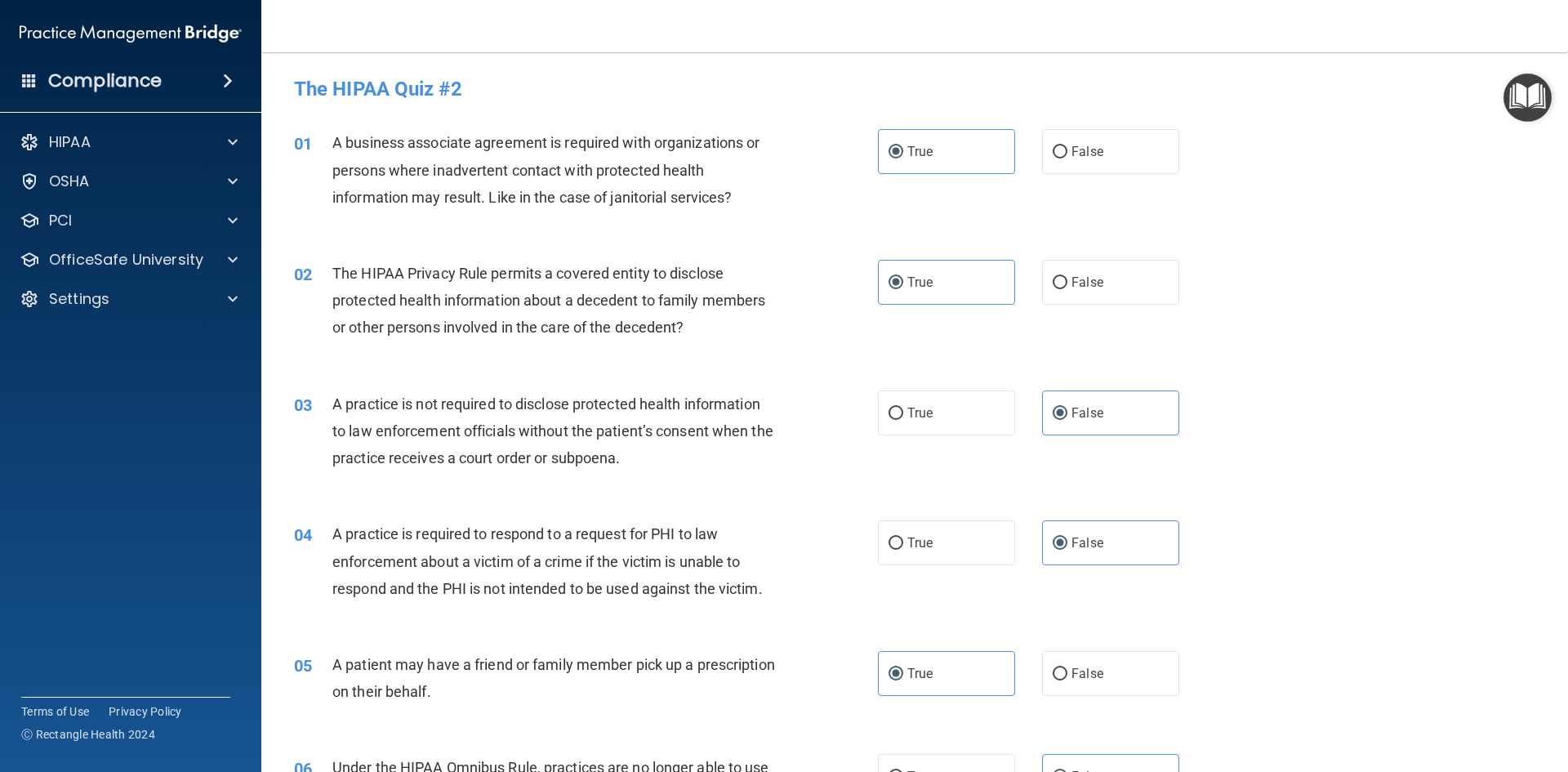
click at [339, 141] on span "A business associate agreement is required with organizations or persons where …" at bounding box center [545, 169] width 427 height 71
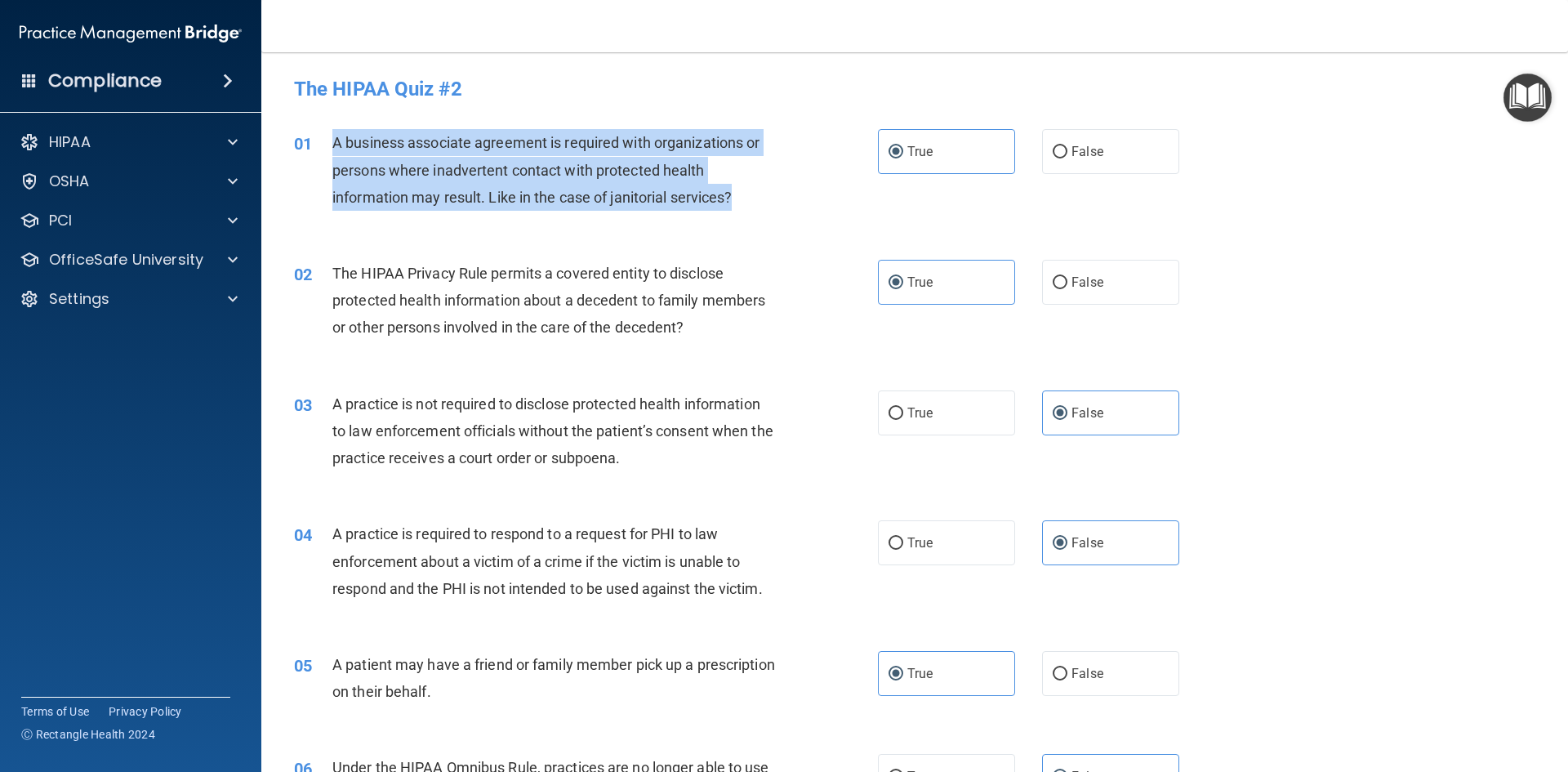
drag, startPoint x: 334, startPoint y: 137, endPoint x: 745, endPoint y: 211, distance: 417.4
click at [745, 211] on div "01 A business associate agreement is required with organizations or persons whe…" at bounding box center [585, 174] width 633 height 90
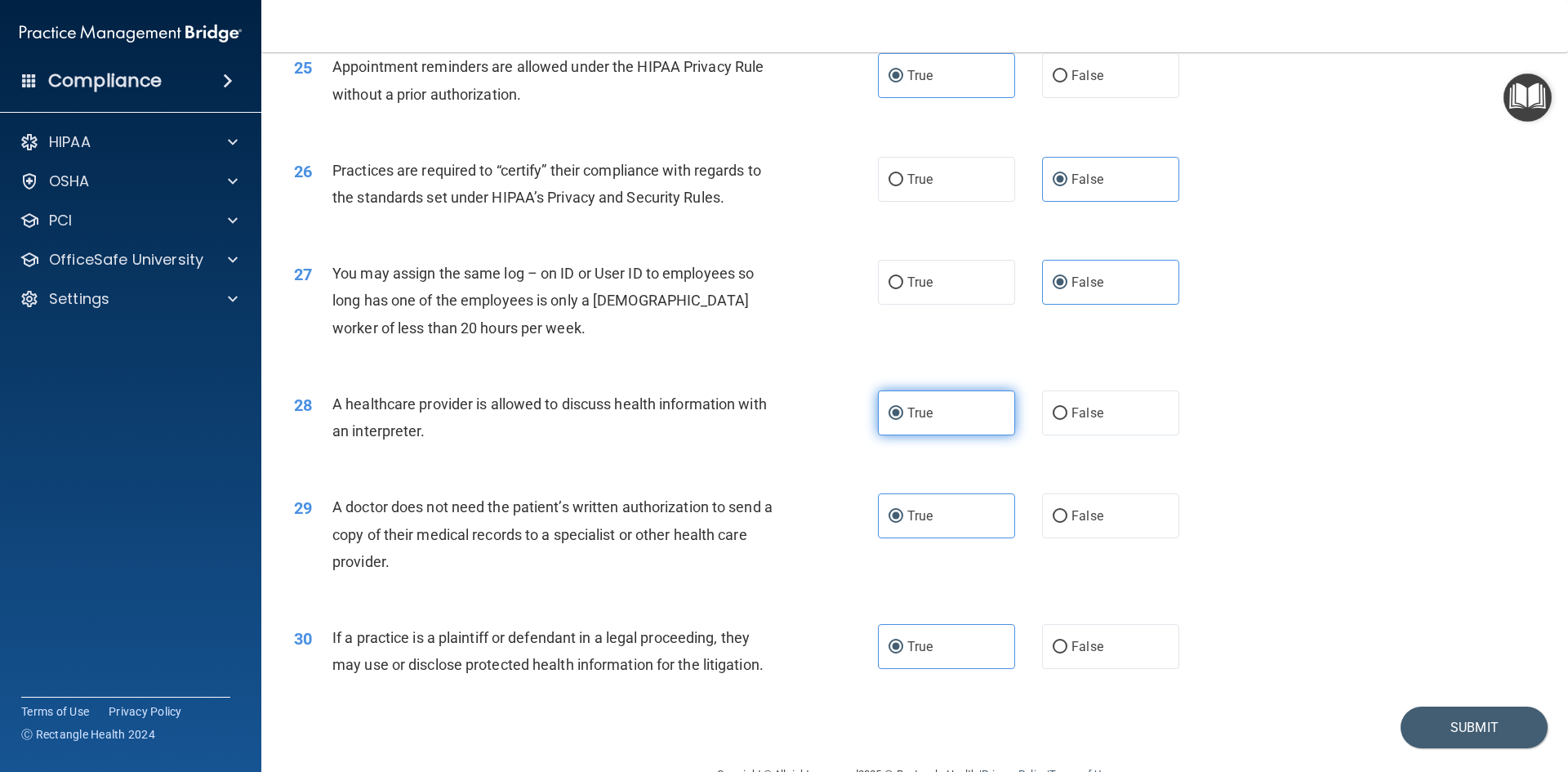
scroll to position [3029, 0]
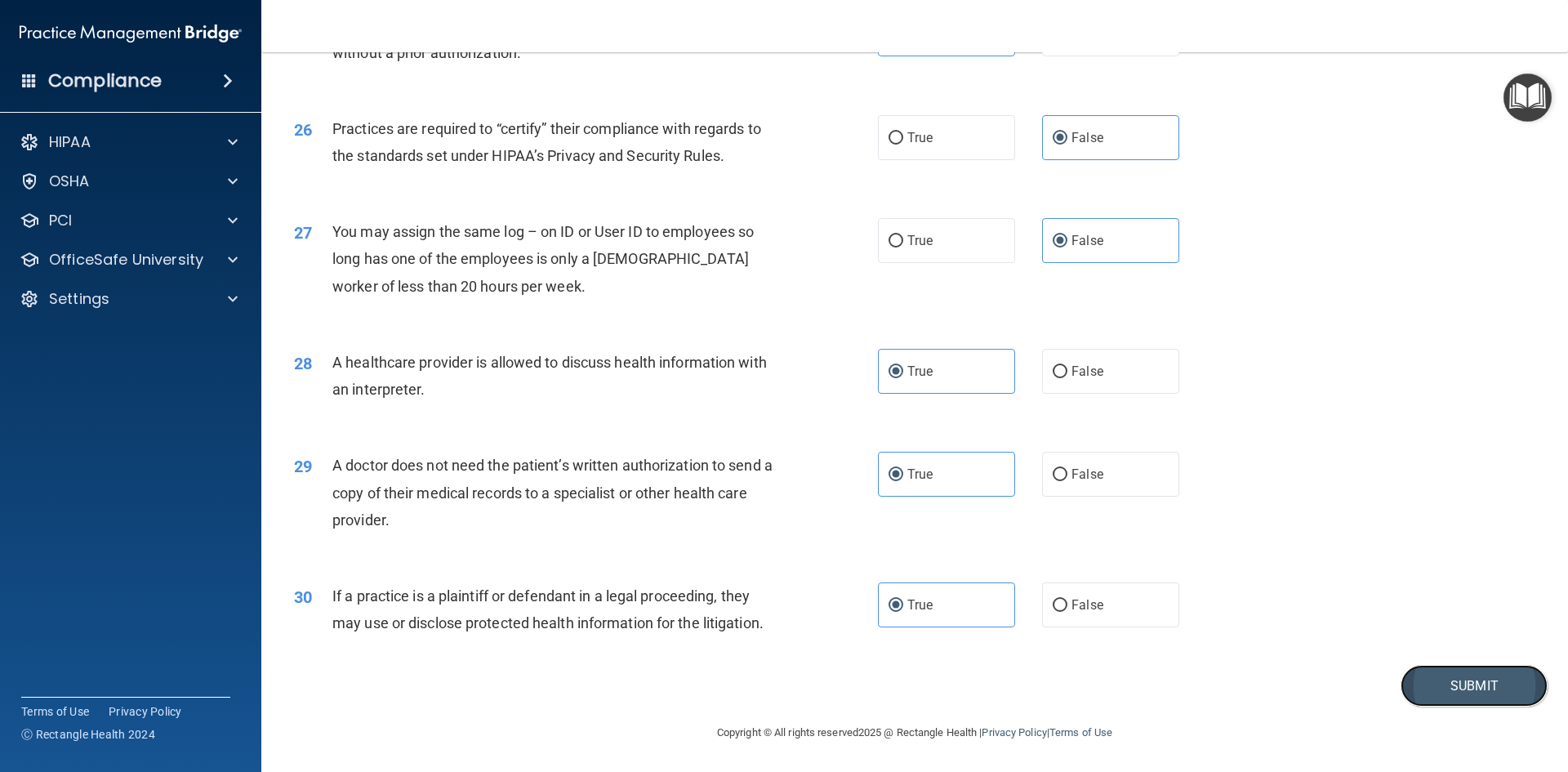
click at [1479, 674] on button "Submit" at bounding box center [1473, 686] width 147 height 42
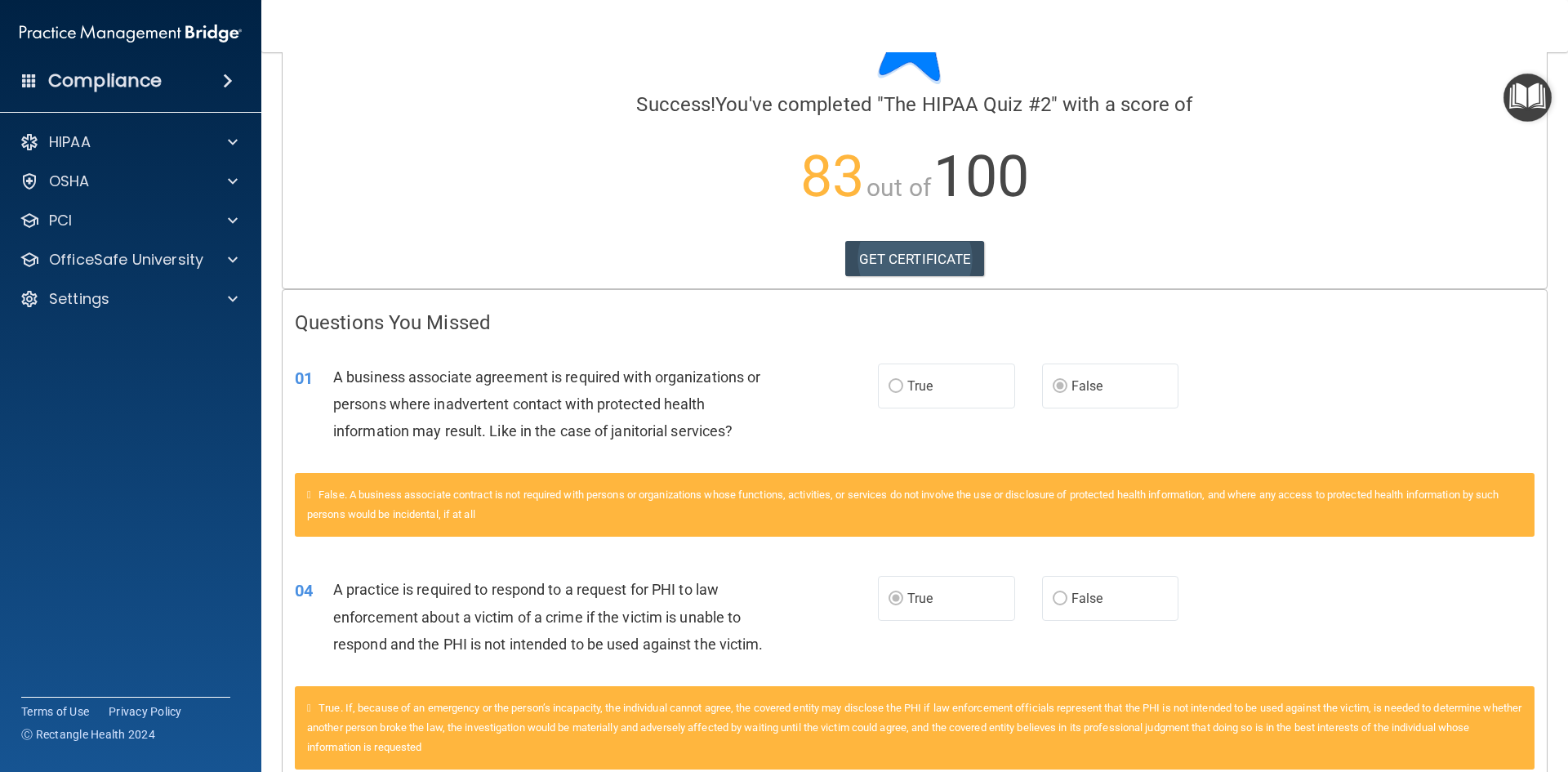
scroll to position [82, 0]
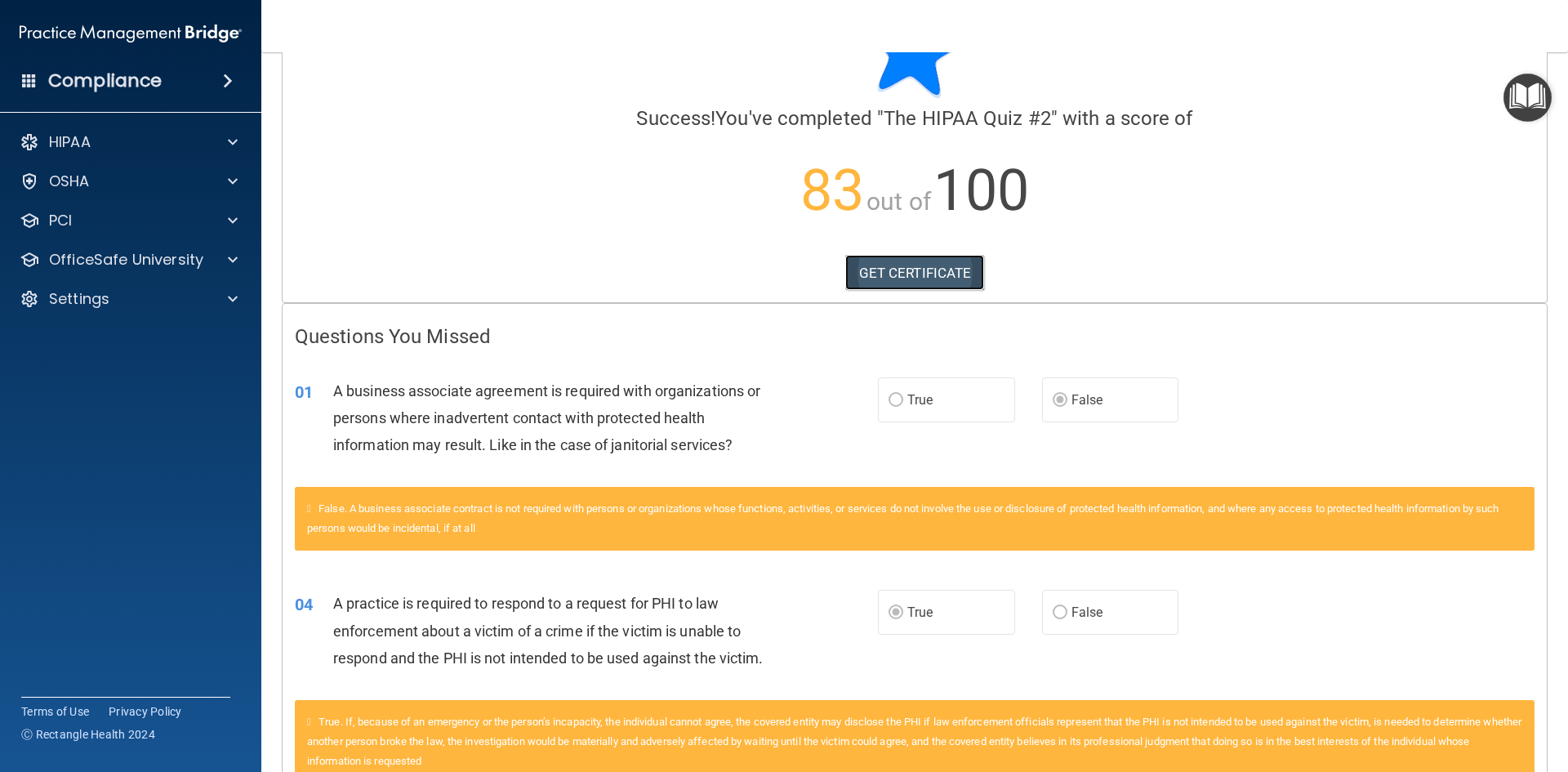
click at [910, 267] on link "GET CERTIFICATE" at bounding box center [915, 273] width 140 height 36
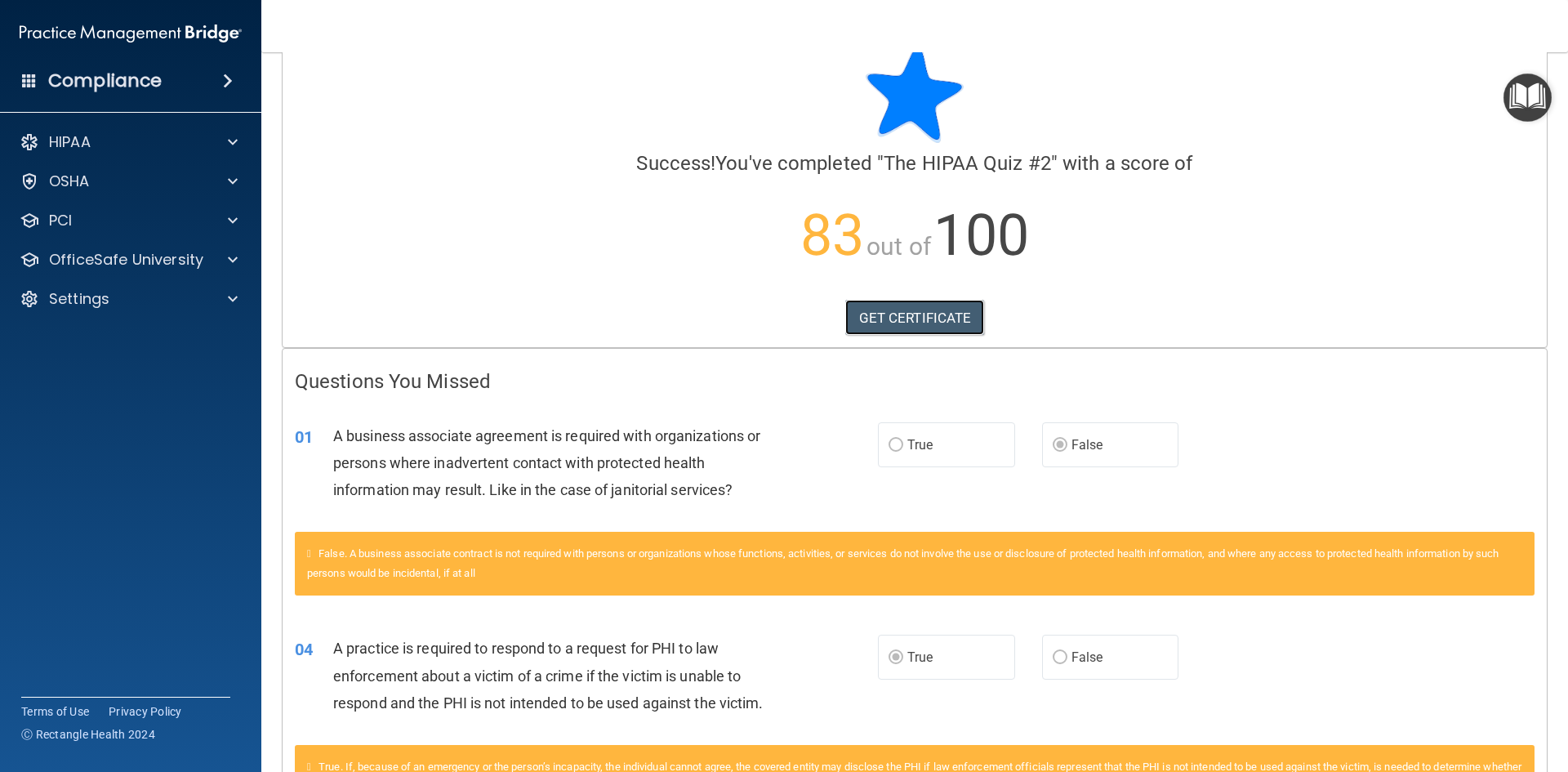
scroll to position [0, 0]
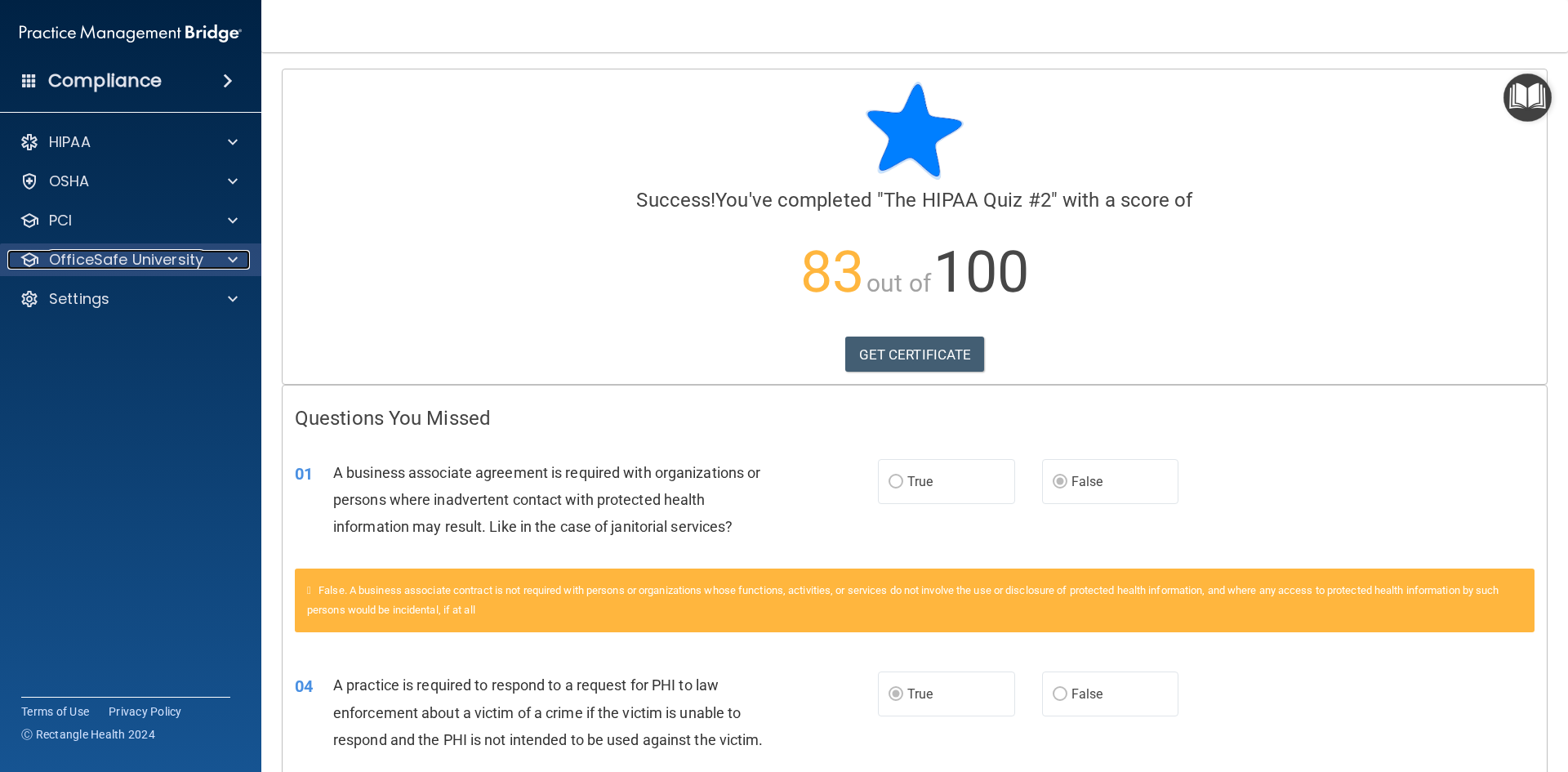
click at [86, 262] on p "OfficeSafe University" at bounding box center [126, 260] width 154 height 20
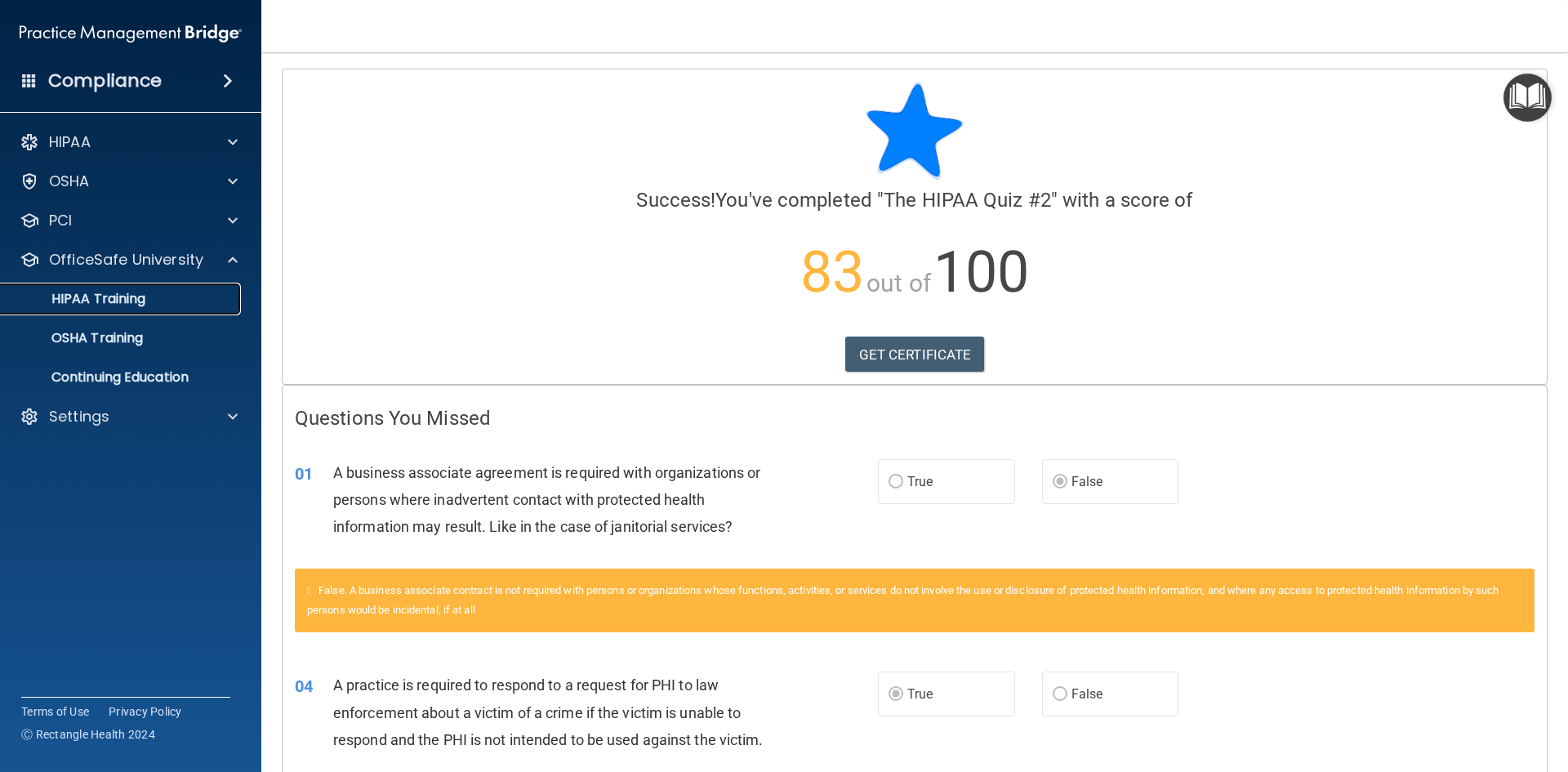
click at [114, 300] on p "HIPAA Training" at bounding box center [78, 299] width 135 height 16
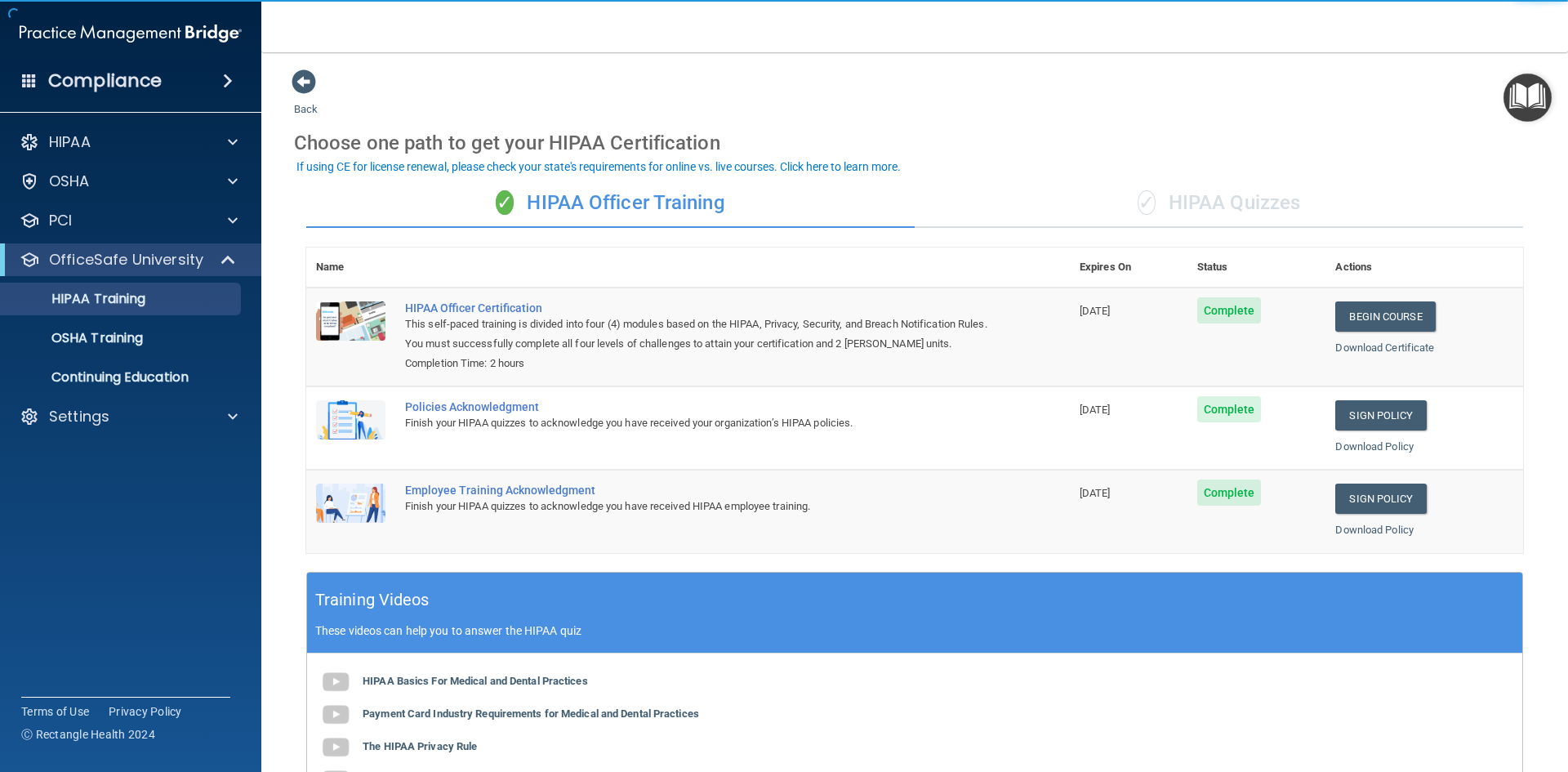
click at [1230, 205] on div "✓ HIPAA Quizzes" at bounding box center [1218, 203] width 608 height 49
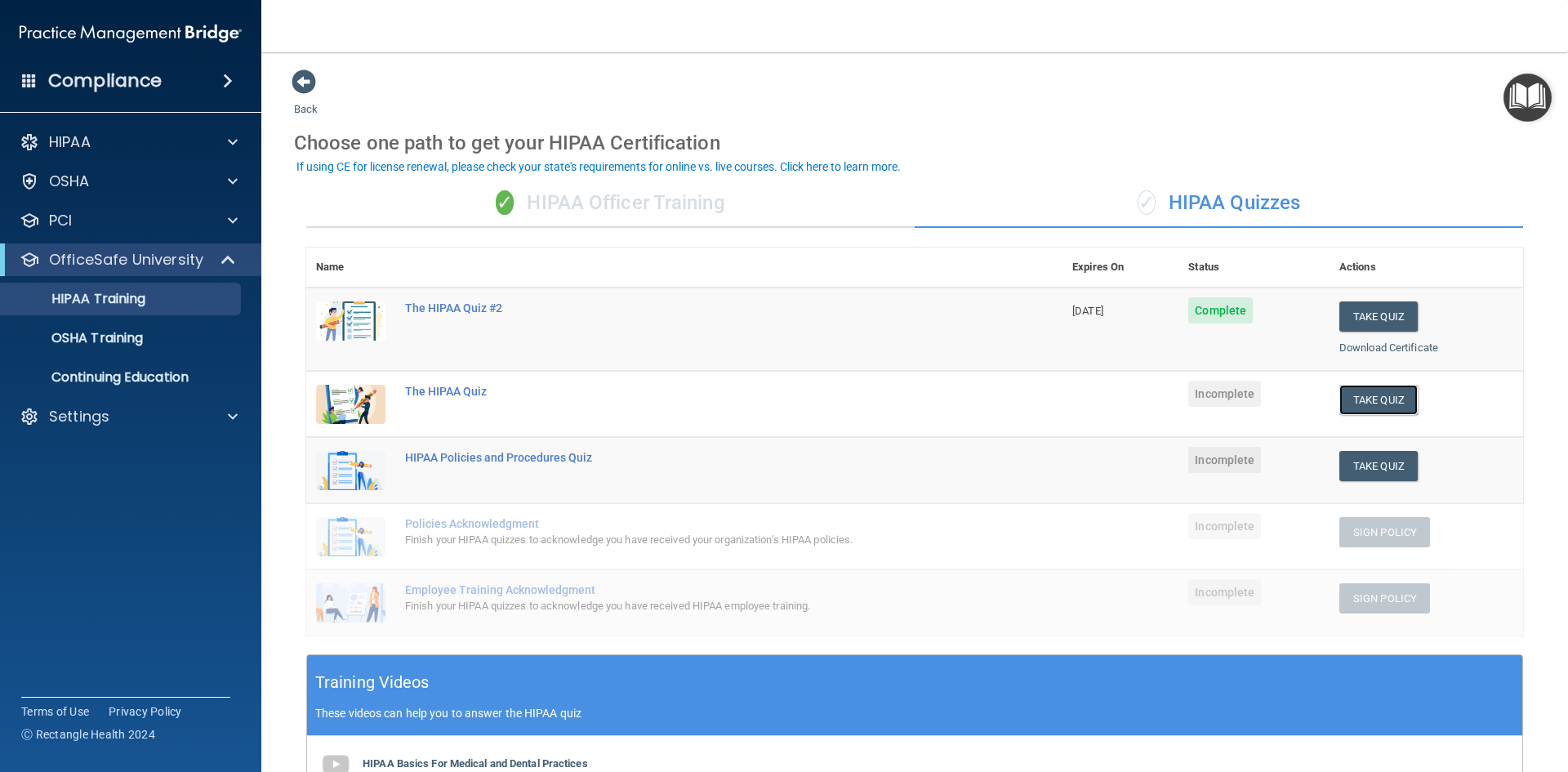
click at [1354, 431] on td "Take Quiz Download Certificate" at bounding box center [1426, 404] width 194 height 66
click at [1367, 400] on button "Take Quiz" at bounding box center [1378, 400] width 78 height 30
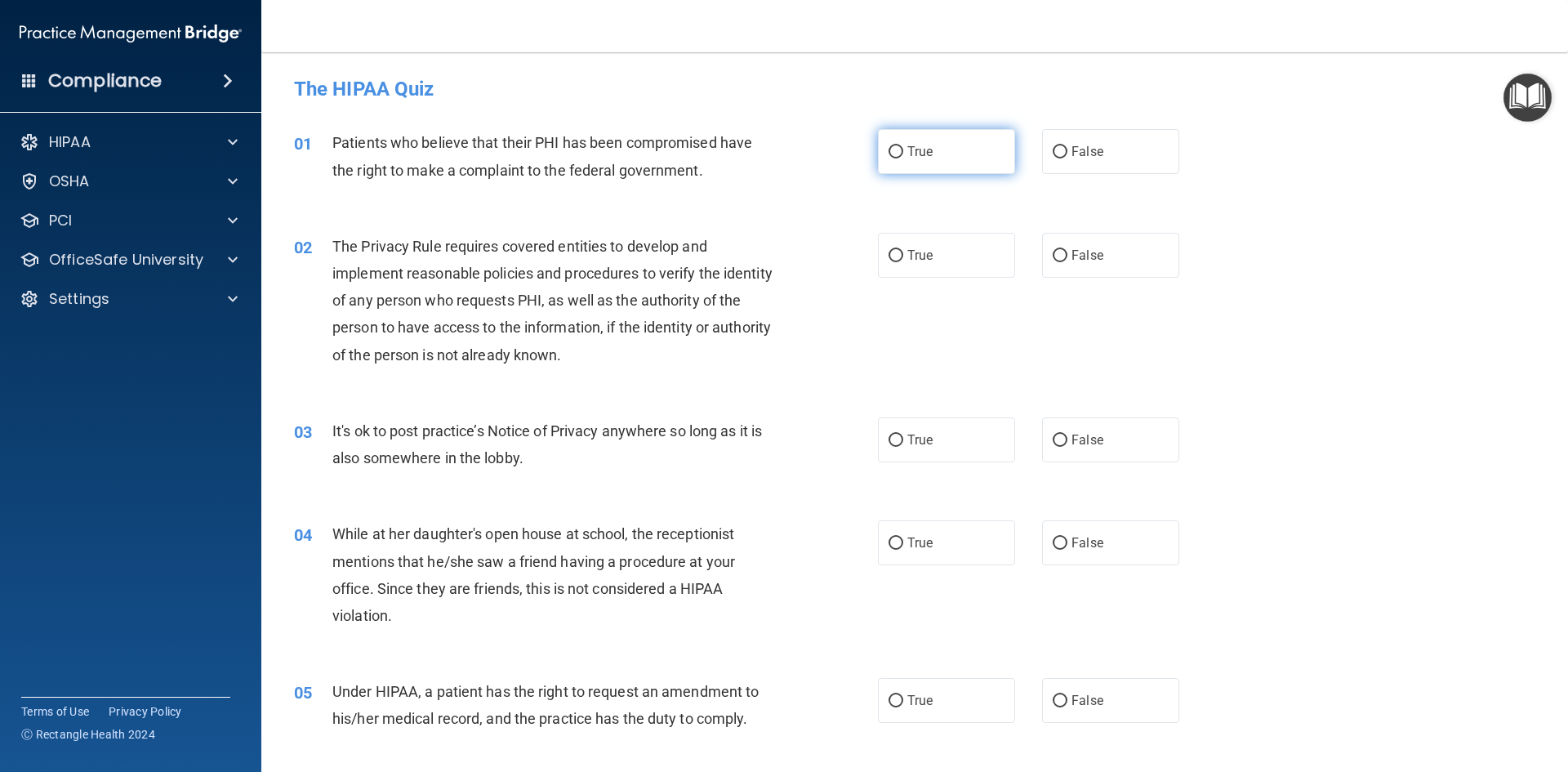
click at [918, 149] on span "True" at bounding box center [919, 152] width 25 height 16
click at [903, 149] on input "True" at bounding box center [895, 152] width 15 height 12
radio input "true"
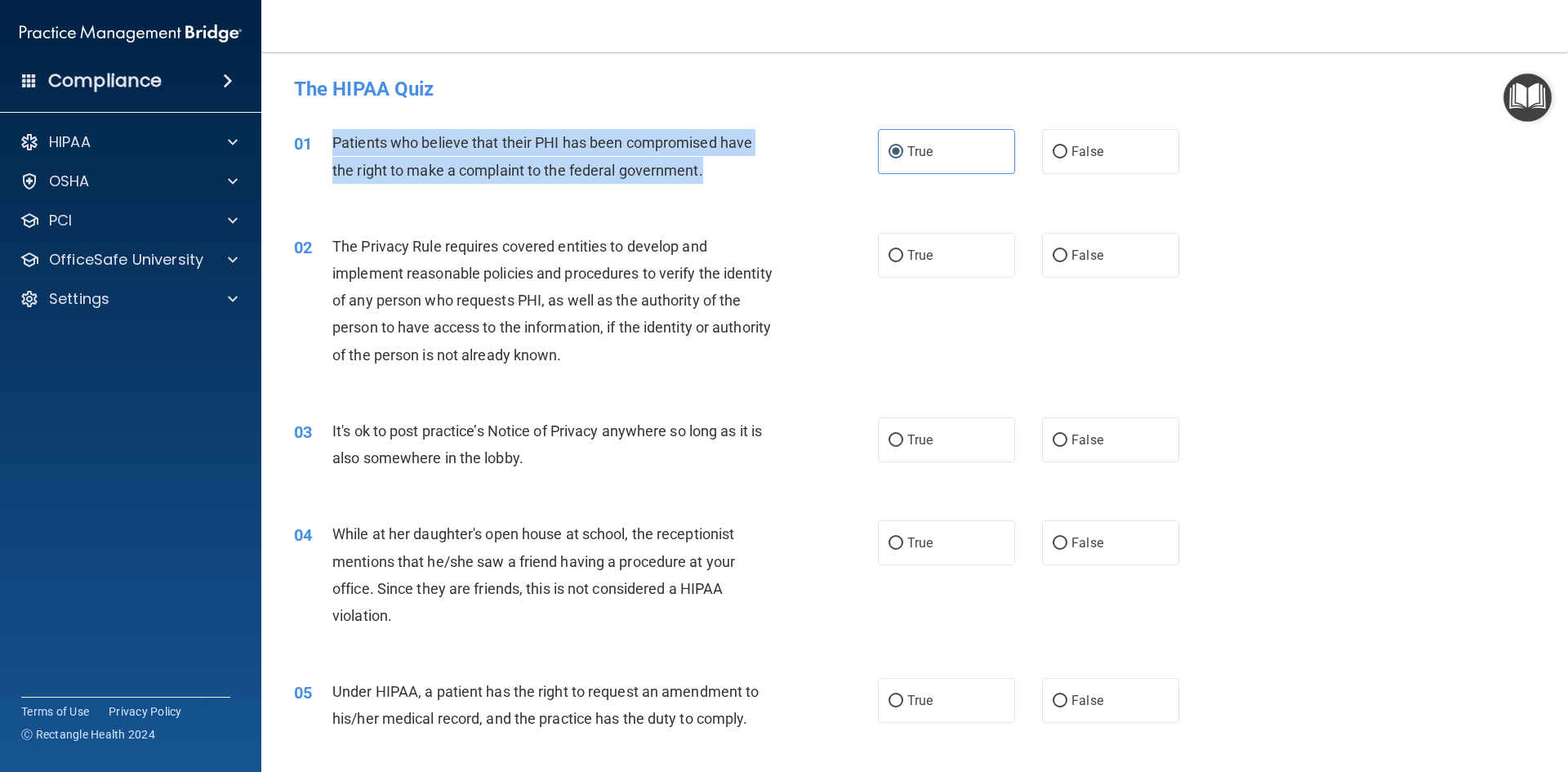
drag, startPoint x: 333, startPoint y: 138, endPoint x: 712, endPoint y: 189, distance: 382.2
click at [712, 189] on div "01 Patients who believe that their PHI has been compromised have the right to m…" at bounding box center [585, 160] width 633 height 62
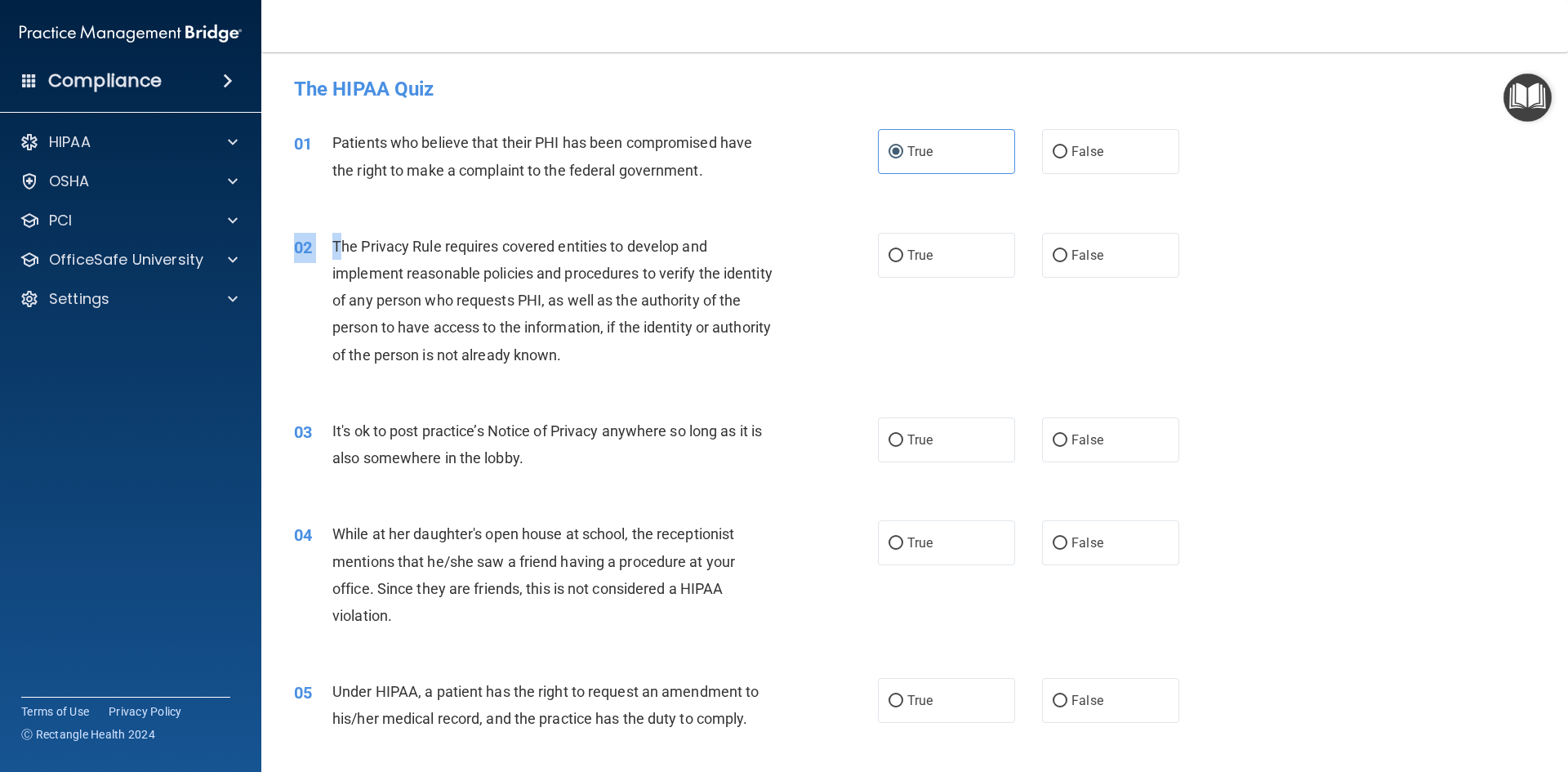
drag, startPoint x: 336, startPoint y: 243, endPoint x: 619, endPoint y: 380, distance: 313.7
click at [639, 392] on div "02 The Privacy Rule requires covered entities to develop and implement reasonab…" at bounding box center [915, 304] width 1266 height 185
click at [326, 238] on div "02" at bounding box center [307, 248] width 51 height 30
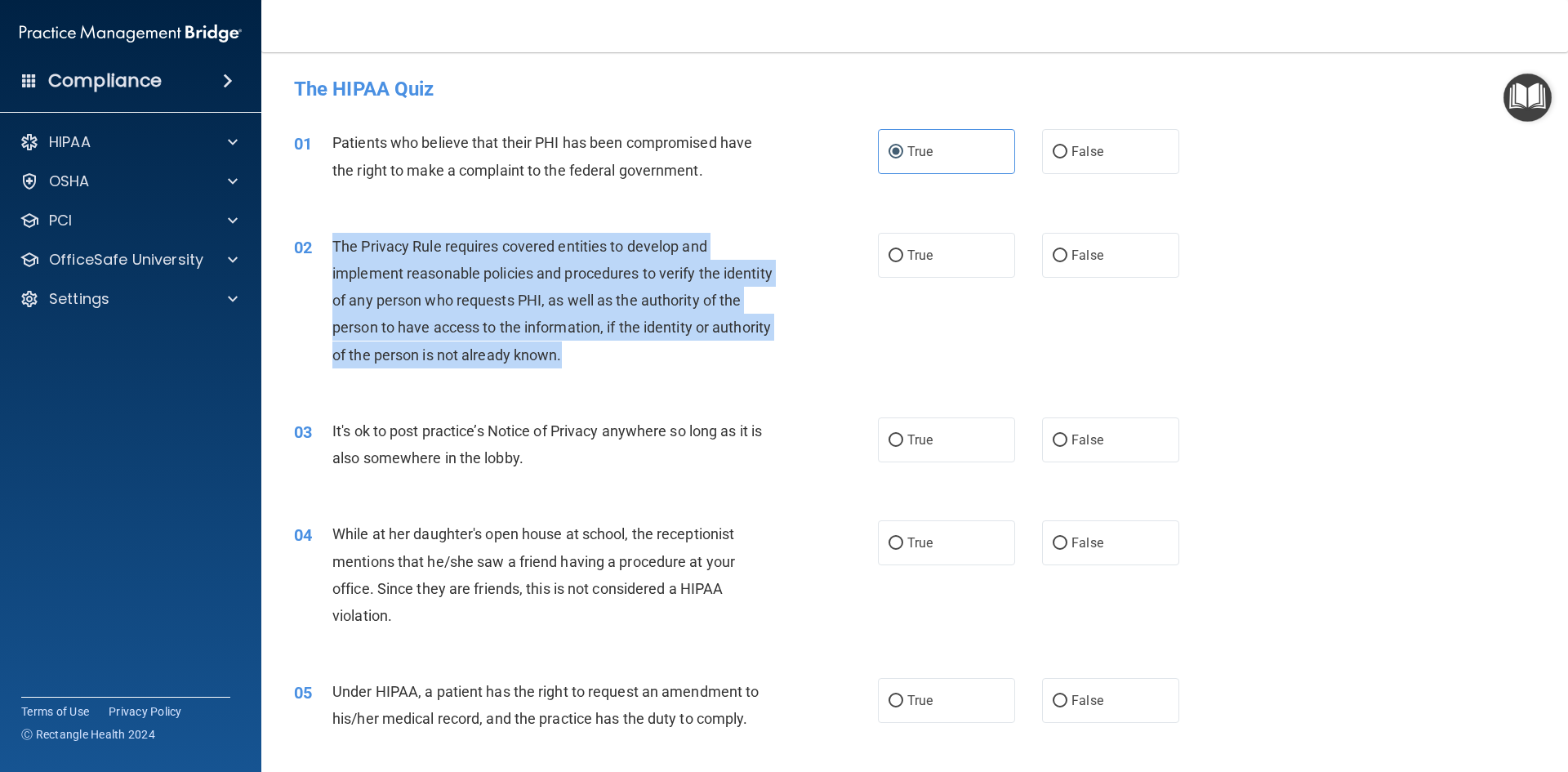
drag, startPoint x: 331, startPoint y: 242, endPoint x: 627, endPoint y: 369, distance: 322.6
click at [627, 369] on div "02 The Privacy Rule requires covered entities to develop and implement reasonab…" at bounding box center [585, 305] width 633 height 144
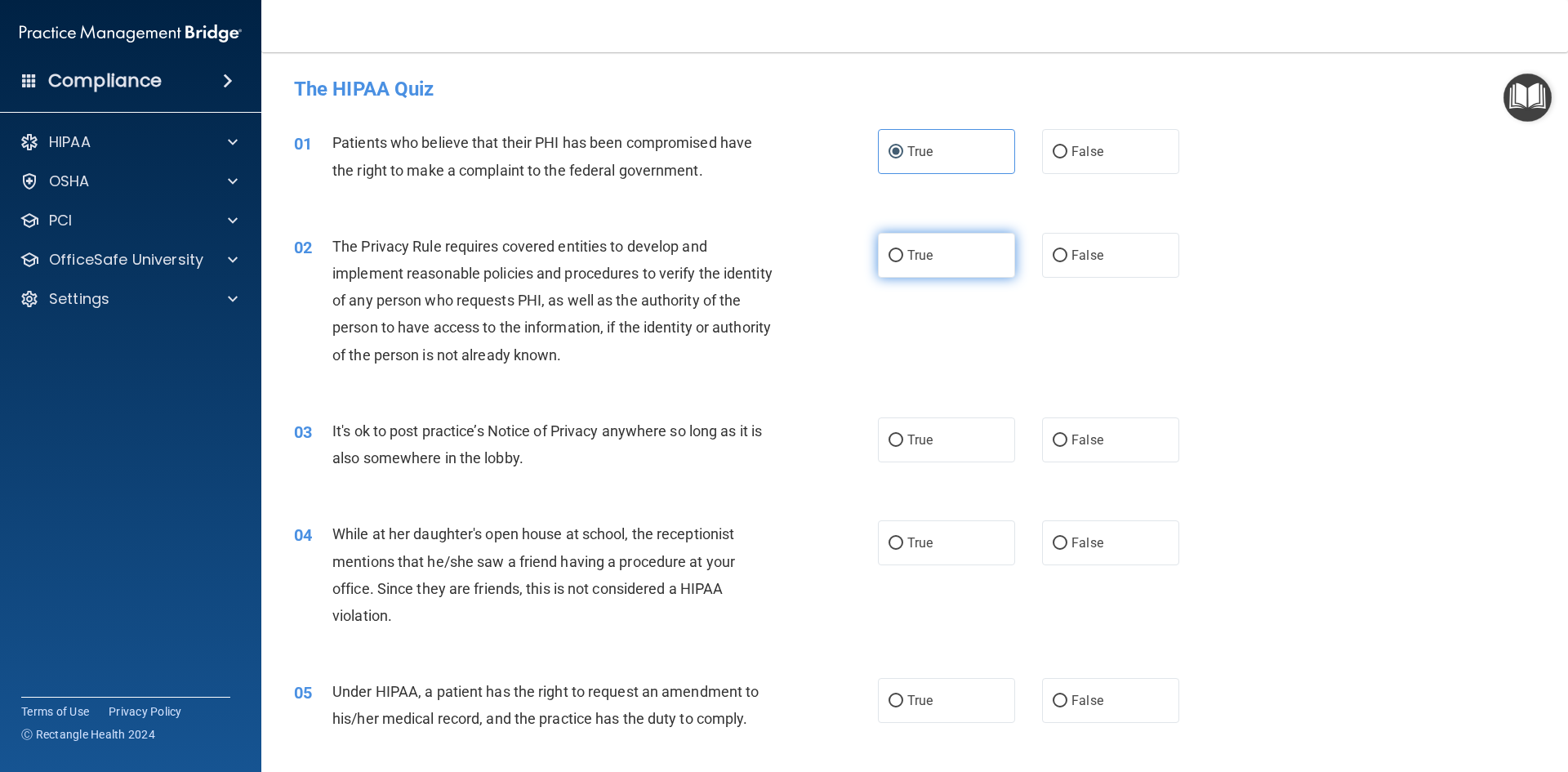
click at [909, 250] on span "True" at bounding box center [919, 255] width 25 height 16
click at [903, 250] on input "True" at bounding box center [895, 256] width 15 height 12
radio input "true"
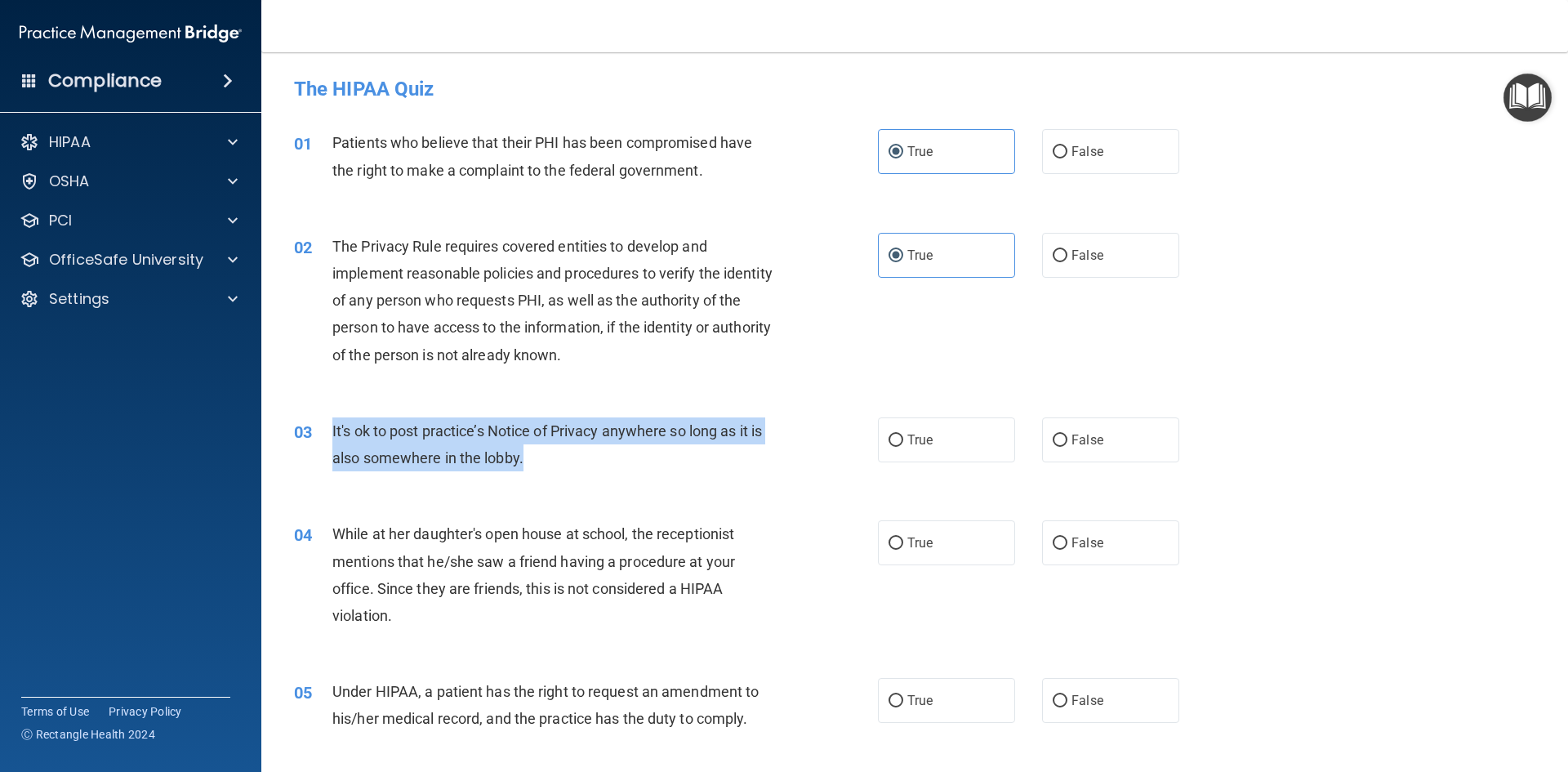
drag, startPoint x: 328, startPoint y: 423, endPoint x: 574, endPoint y: 467, distance: 249.7
click at [574, 467] on div "03 It's ok to post practice’s Notice of Privacy anywhere so long as it is also …" at bounding box center [585, 448] width 633 height 62
click at [1052, 443] on input "False" at bounding box center [1059, 440] width 15 height 12
radio input "true"
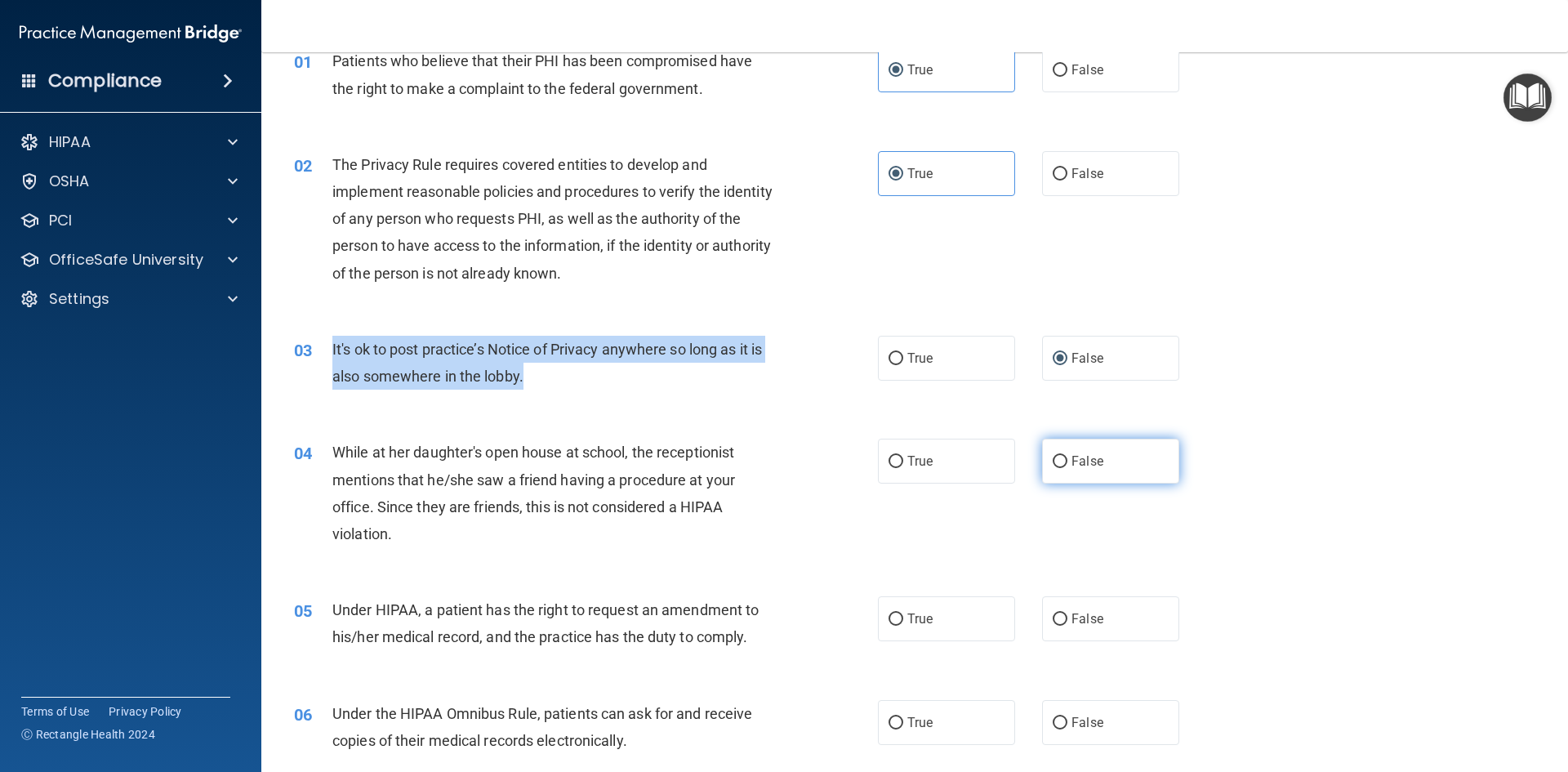
click at [1052, 468] on input "False" at bounding box center [1059, 462] width 15 height 12
radio input "true"
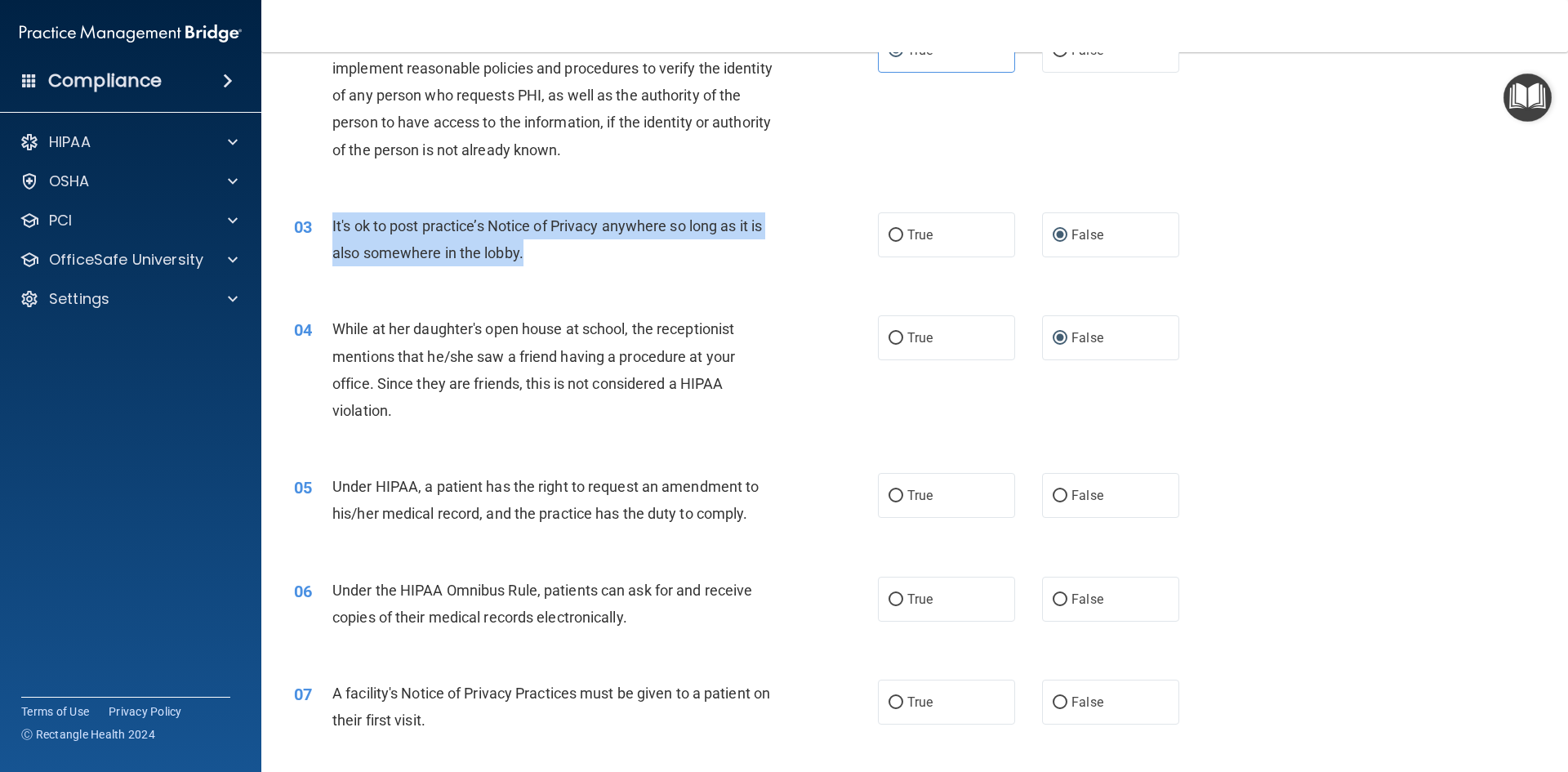
scroll to position [245, 0]
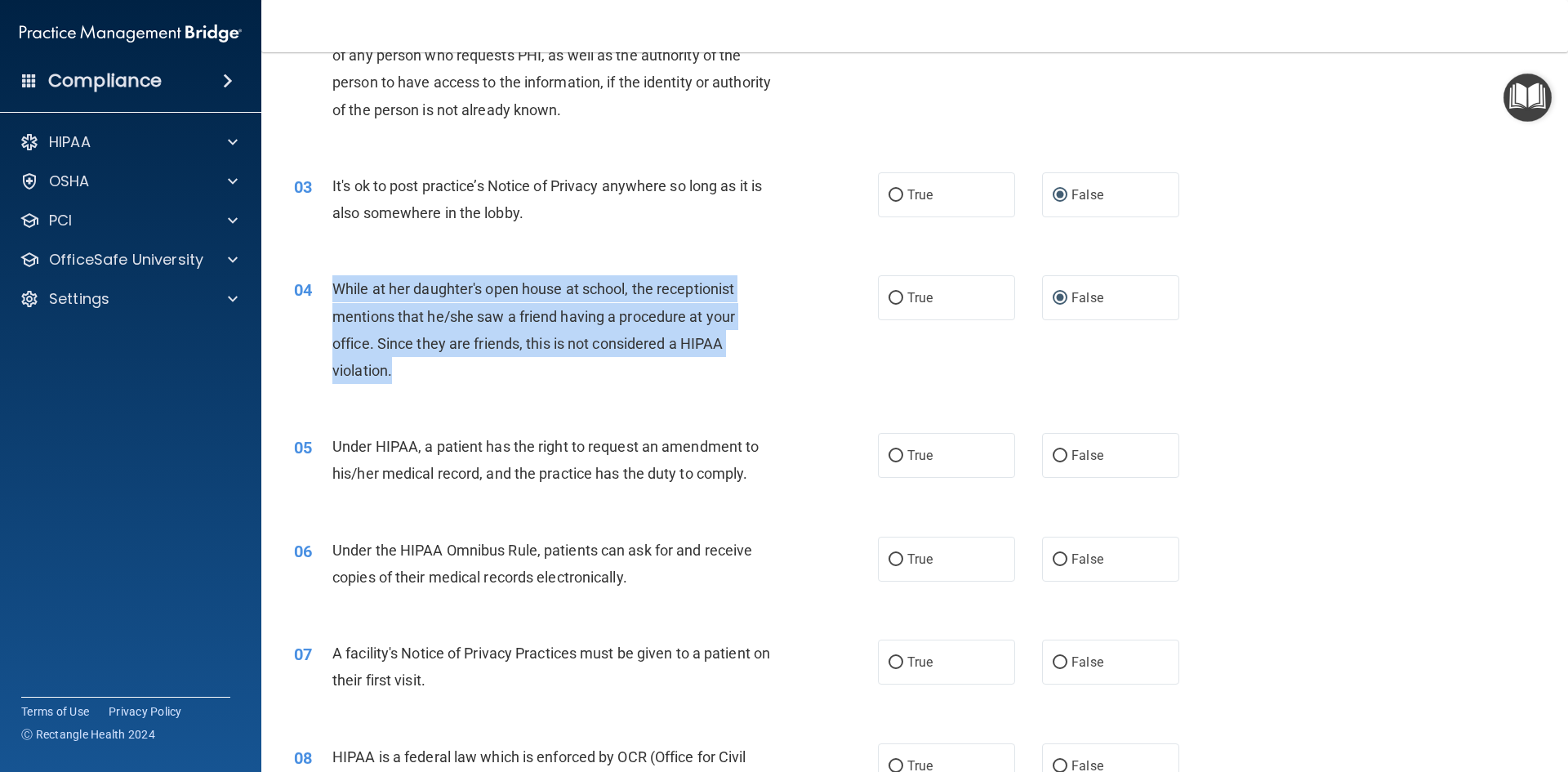
drag, startPoint x: 335, startPoint y: 285, endPoint x: 696, endPoint y: 382, distance: 373.7
click at [696, 382] on div "While at her daughter's open house at school, the receptionist mentions that he…" at bounding box center [560, 329] width 456 height 109
click at [893, 456] on input "True" at bounding box center [895, 456] width 15 height 12
radio input "true"
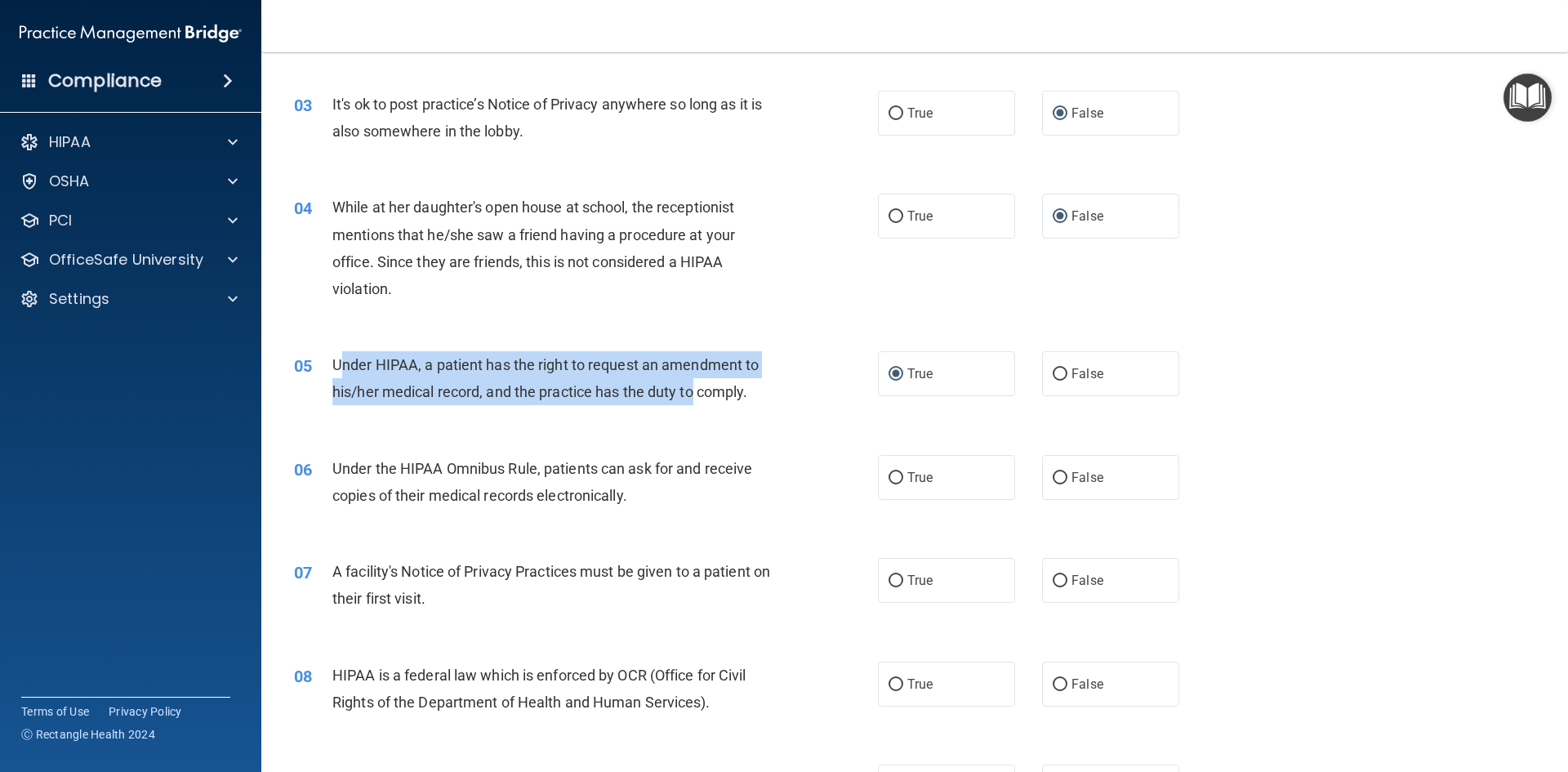
drag, startPoint x: 338, startPoint y: 366, endPoint x: 692, endPoint y: 393, distance: 354.6
click at [692, 393] on span "Under HIPAA, a patient has the right to request an amendment to his/her medical…" at bounding box center [545, 378] width 426 height 44
click at [370, 367] on span "Under HIPAA, a patient has the right to request an amendment to his/her medical…" at bounding box center [545, 378] width 426 height 44
drag, startPoint x: 328, startPoint y: 365, endPoint x: 754, endPoint y: 394, distance: 427.2
click at [754, 394] on div "05 Under HIPAA, a patient has the right to request an amendment to his/her medi…" at bounding box center [585, 382] width 633 height 62
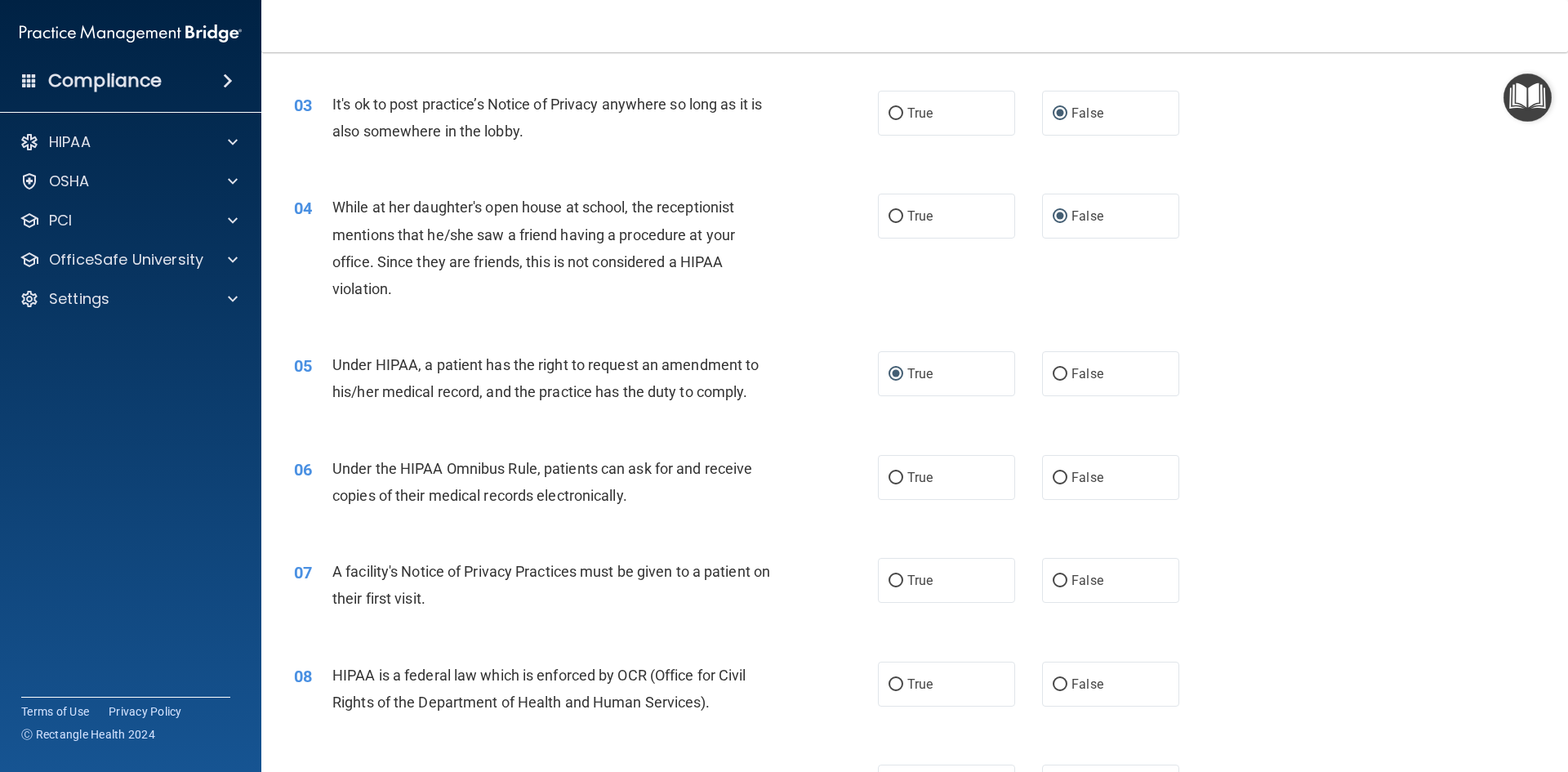
click at [665, 422] on div "05 Under HIPAA, a patient has the right to request an amendment to his/her medi…" at bounding box center [915, 382] width 1266 height 103
drag, startPoint x: 1021, startPoint y: 372, endPoint x: 1055, endPoint y: 372, distance: 33.5
click at [1041, 372] on div "True False" at bounding box center [1042, 373] width 329 height 45
click at [1055, 372] on input "False" at bounding box center [1059, 374] width 15 height 12
radio input "true"
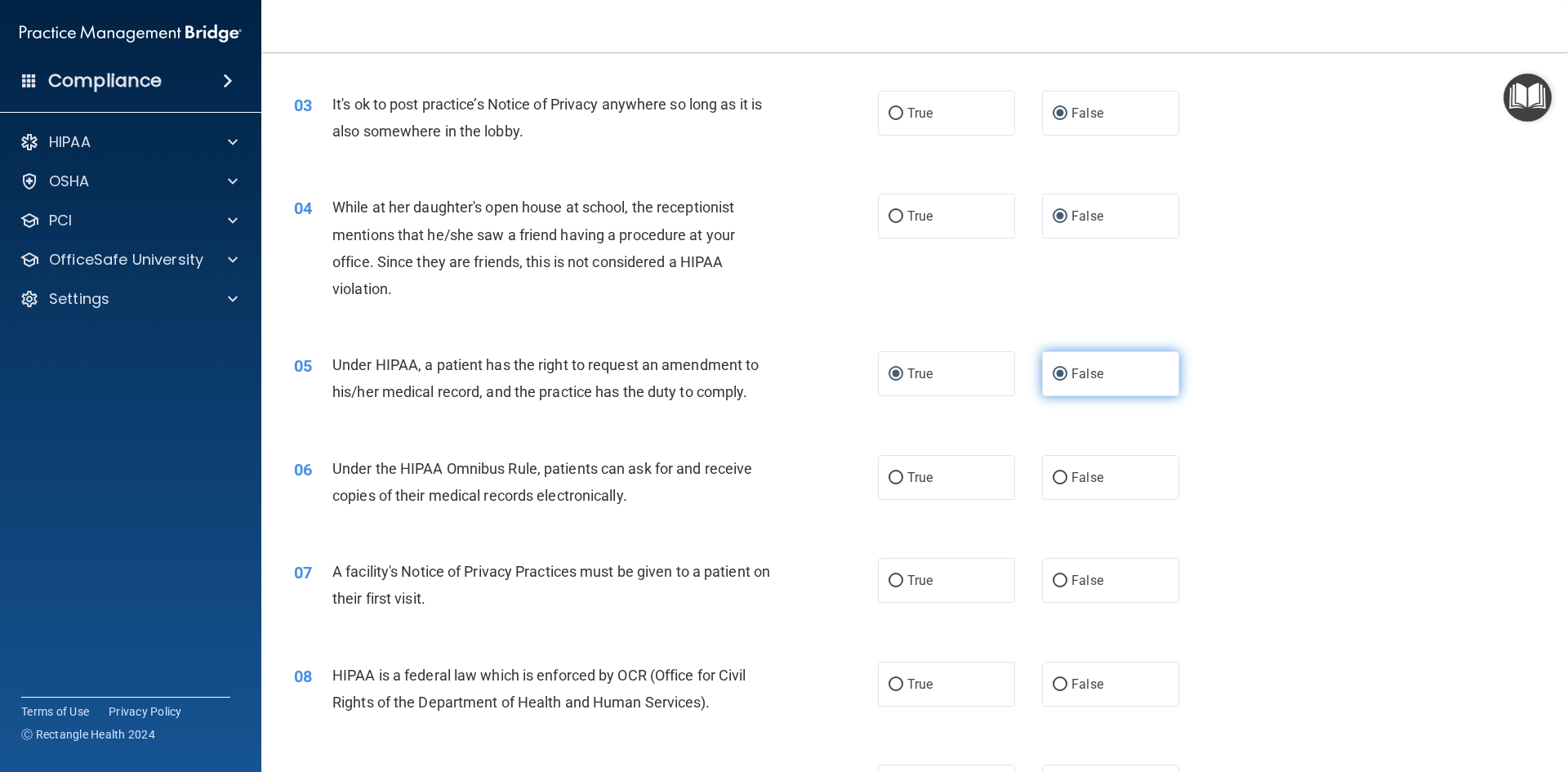
radio input "false"
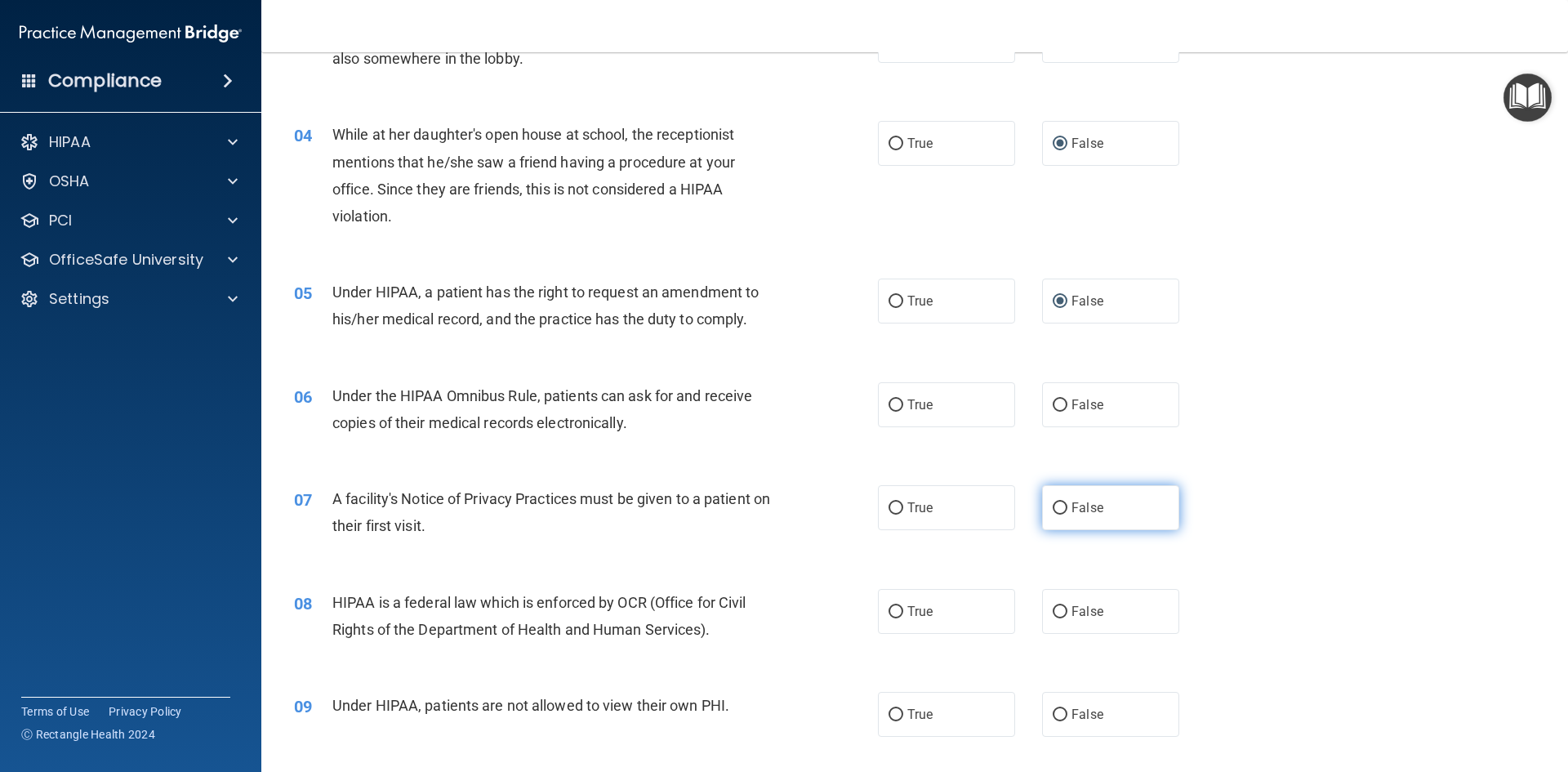
scroll to position [490, 0]
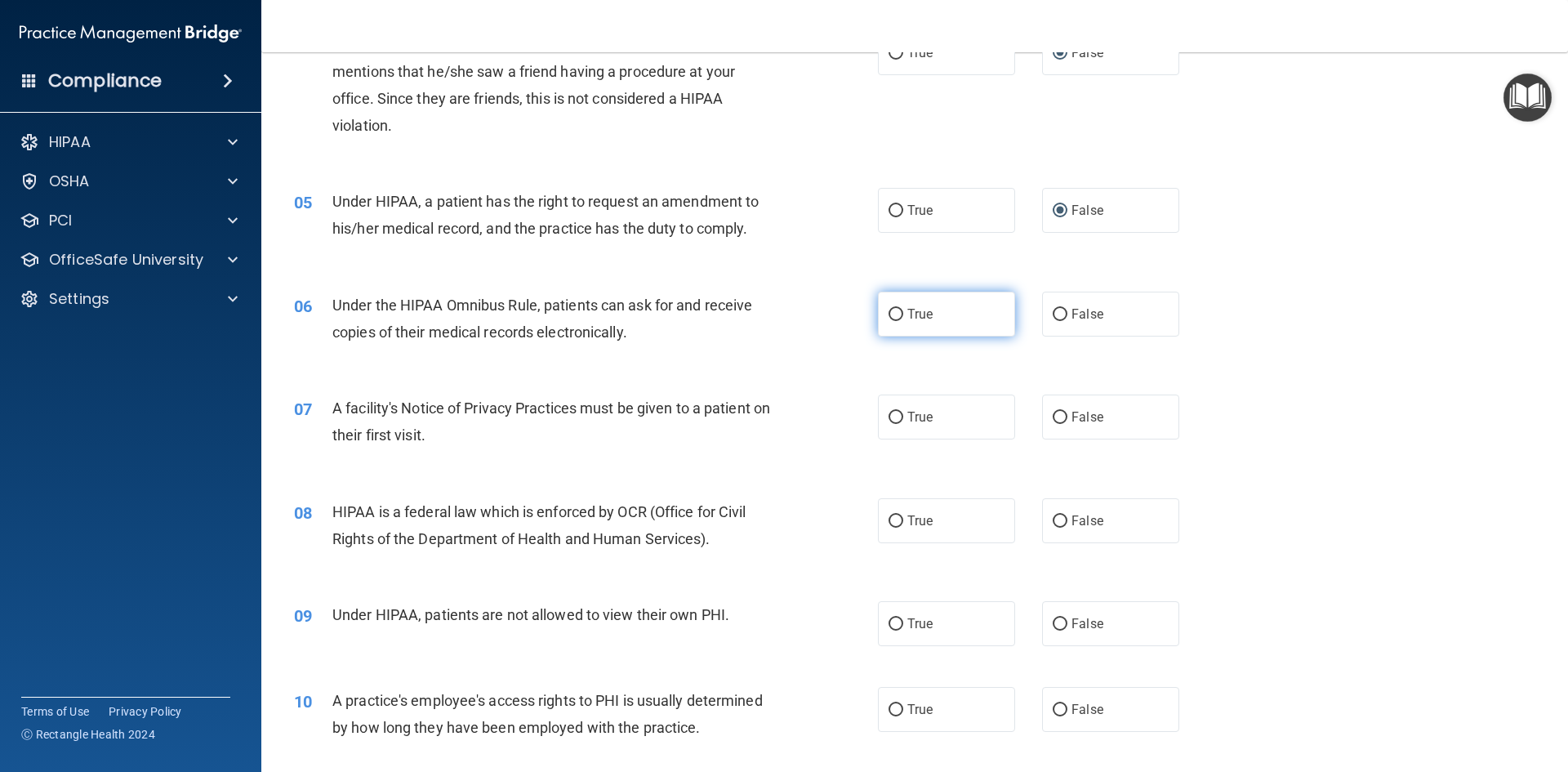
click at [929, 311] on label "True" at bounding box center [946, 313] width 137 height 45
click at [903, 311] on input "True" at bounding box center [895, 315] width 15 height 12
radio input "true"
click at [880, 525] on label "True" at bounding box center [946, 520] width 137 height 45
click at [888, 525] on input "True" at bounding box center [895, 521] width 15 height 12
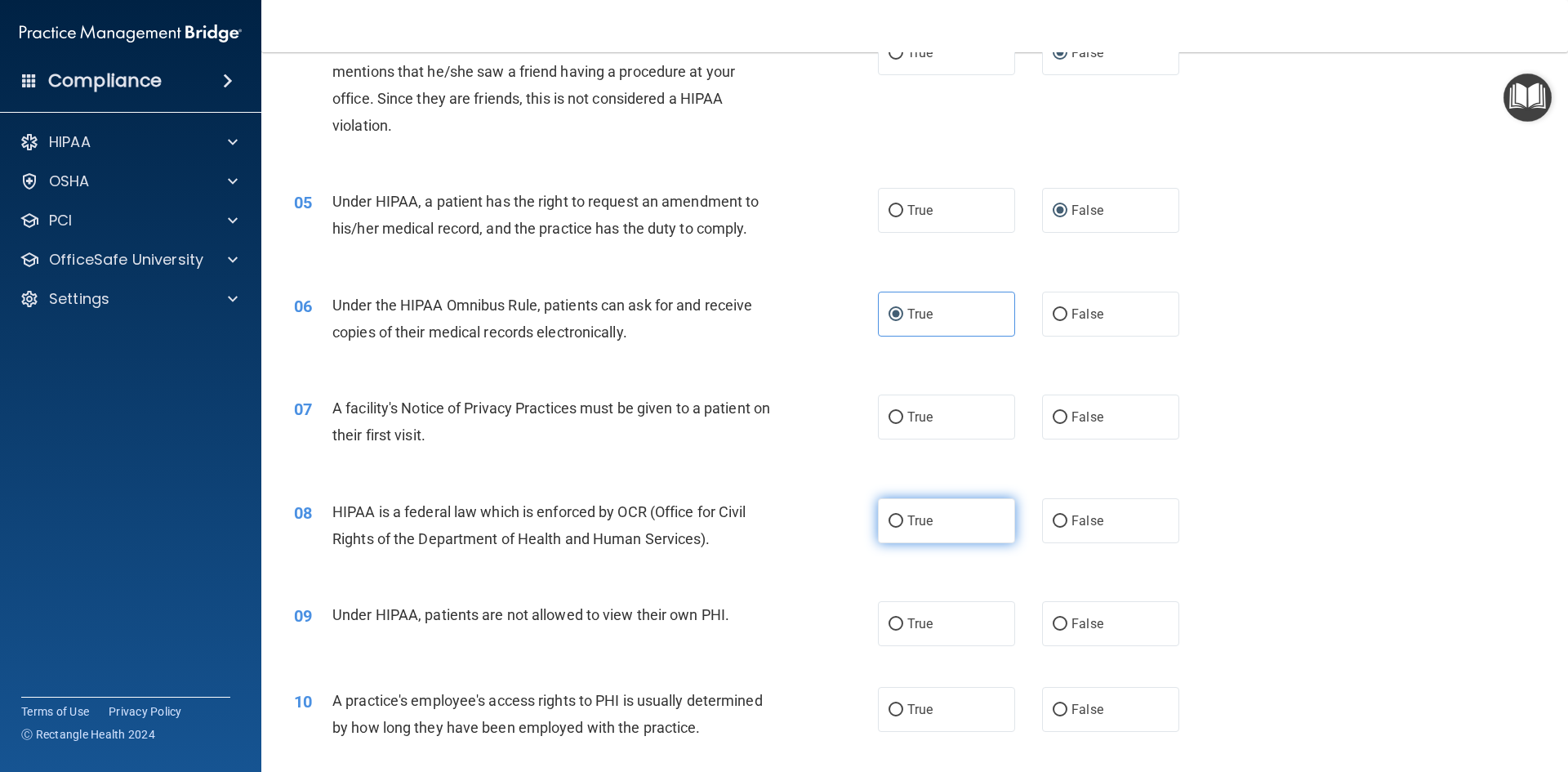
radio input "true"
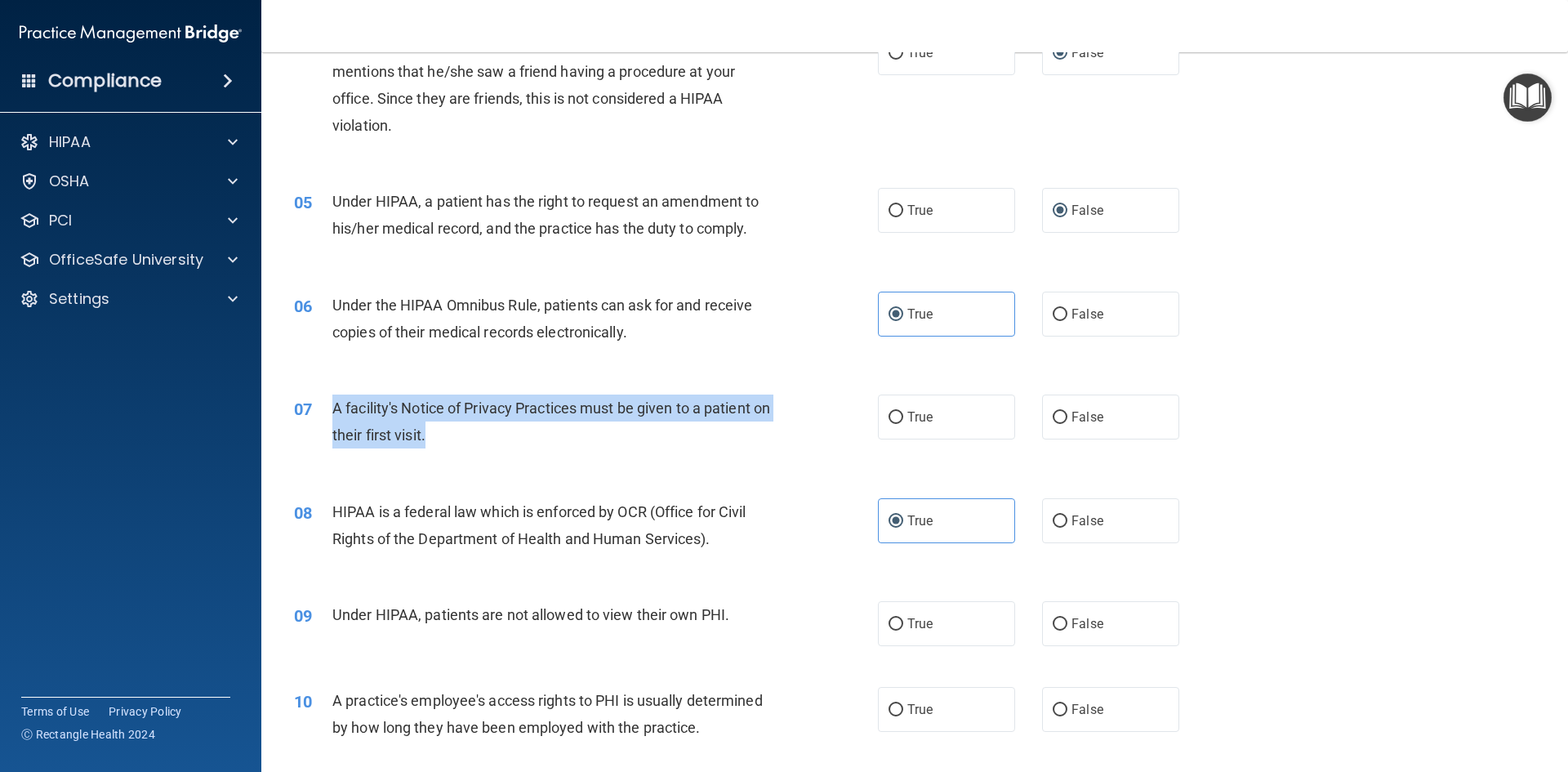
drag, startPoint x: 466, startPoint y: 436, endPoint x: 332, endPoint y: 407, distance: 136.9
click at [332, 407] on div "A facility's Notice of Privacy Practices must be given to a patient on their fi…" at bounding box center [560, 421] width 456 height 54
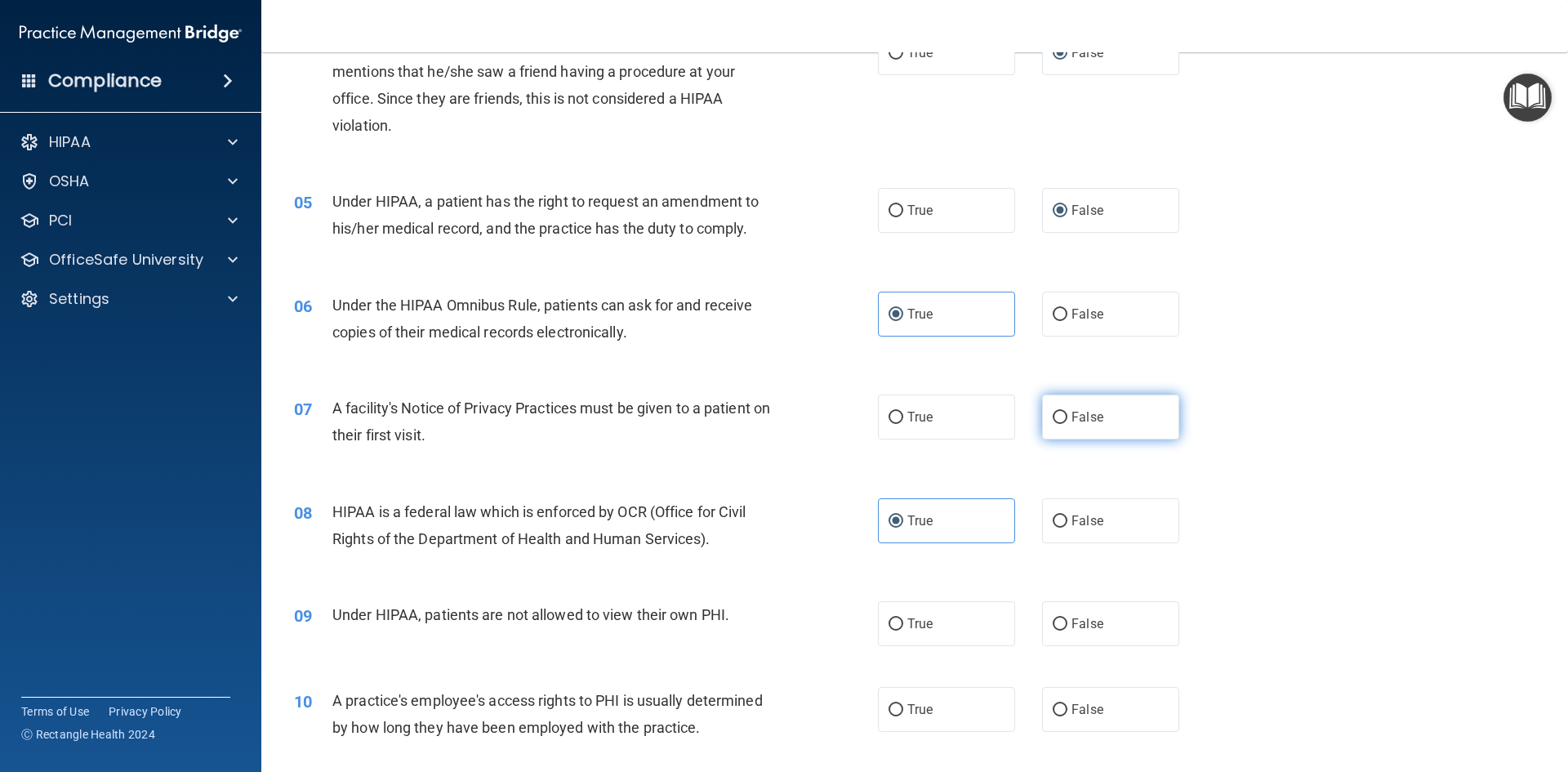
click at [1065, 425] on label "False" at bounding box center [1110, 416] width 137 height 45
click at [1065, 424] on input "False" at bounding box center [1059, 418] width 15 height 12
radio input "true"
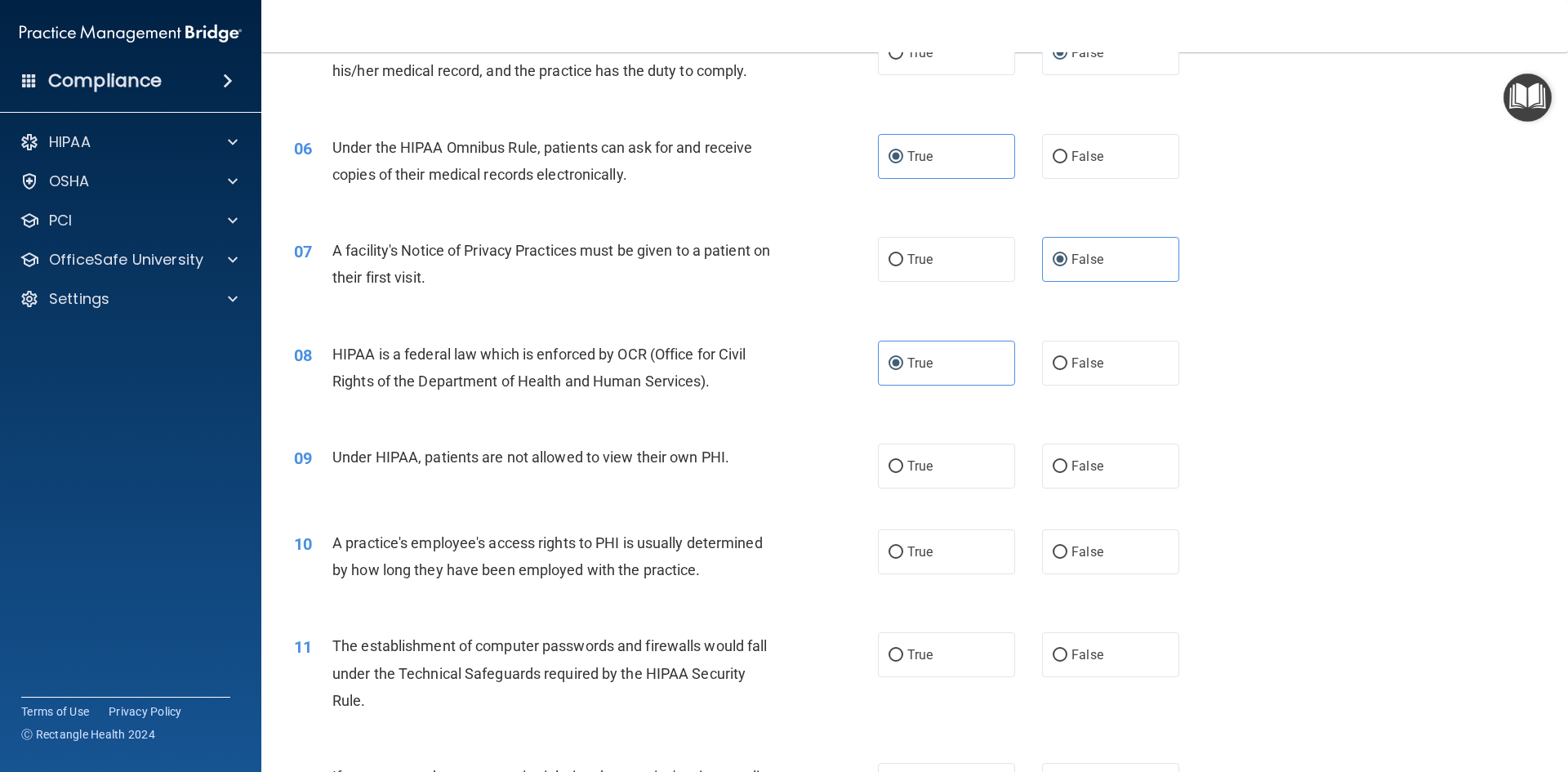
scroll to position [653, 0]
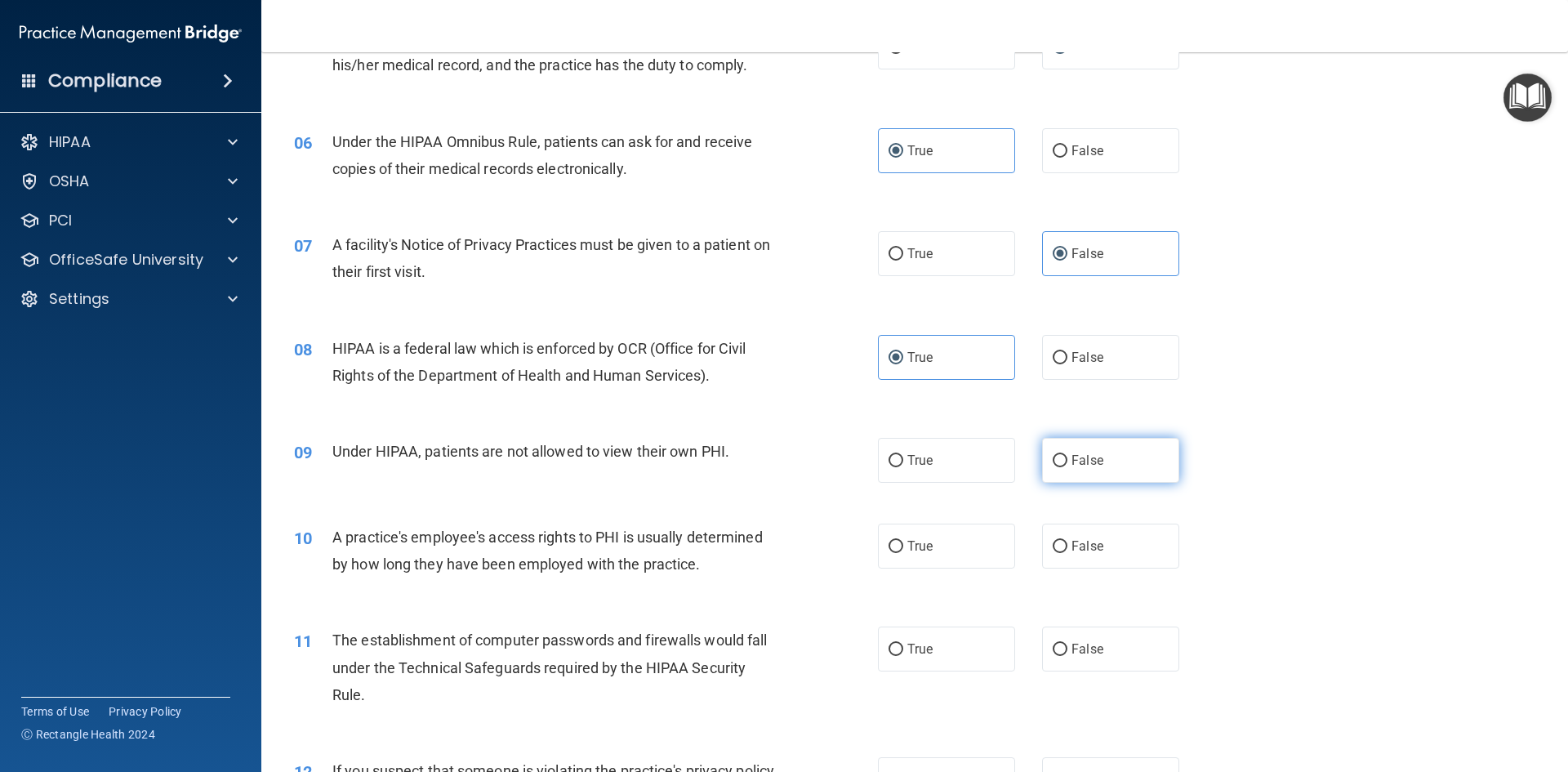
click at [1043, 468] on label "False" at bounding box center [1110, 460] width 137 height 45
click at [1052, 467] on input "False" at bounding box center [1059, 461] width 15 height 12
radio input "true"
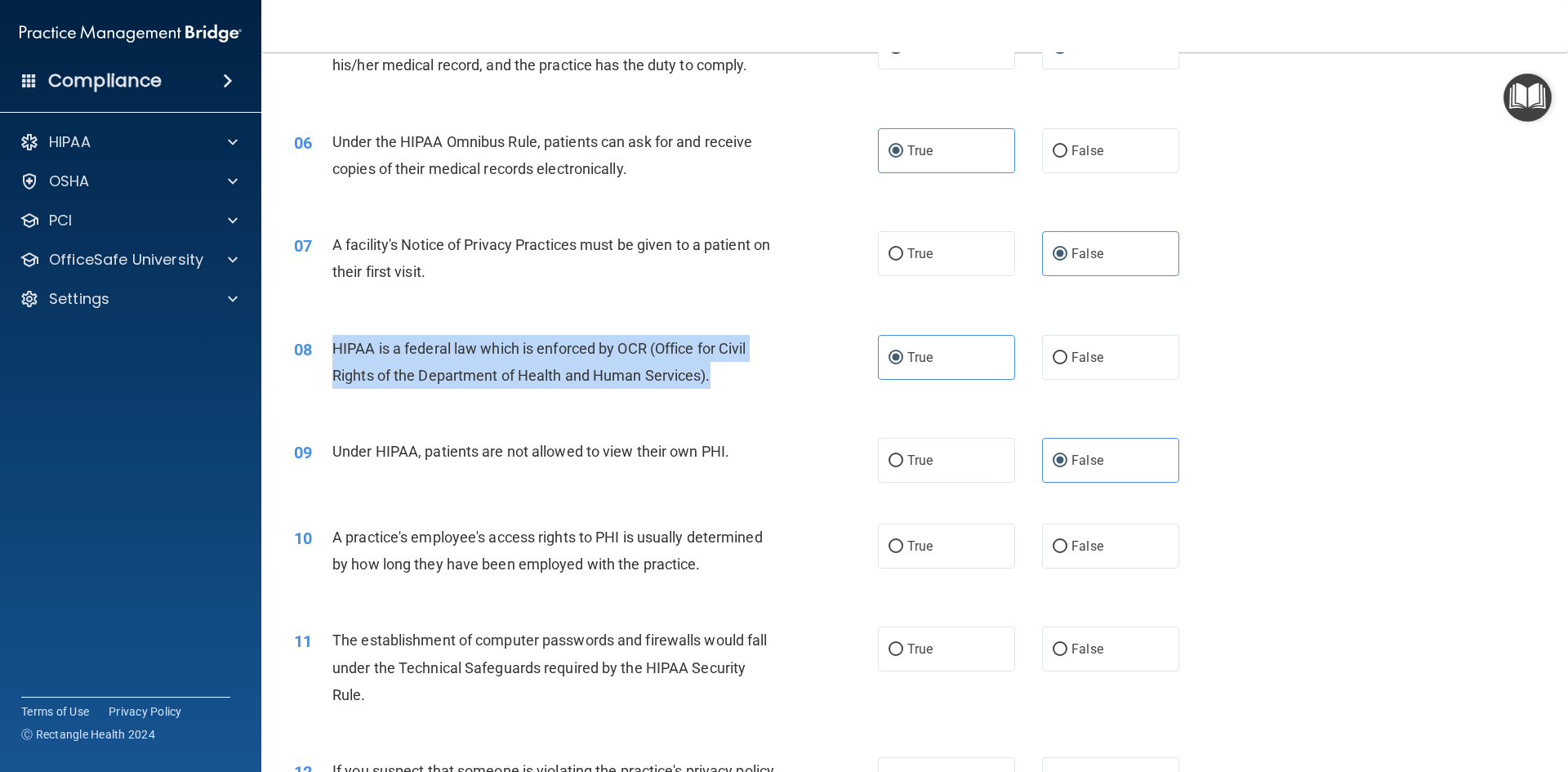
drag, startPoint x: 327, startPoint y: 345, endPoint x: 710, endPoint y: 385, distance: 385.9
click at [710, 385] on div "08 HIPAA is a federal law which is enforced by OCR (Office for Civil Rights of …" at bounding box center [585, 366] width 633 height 62
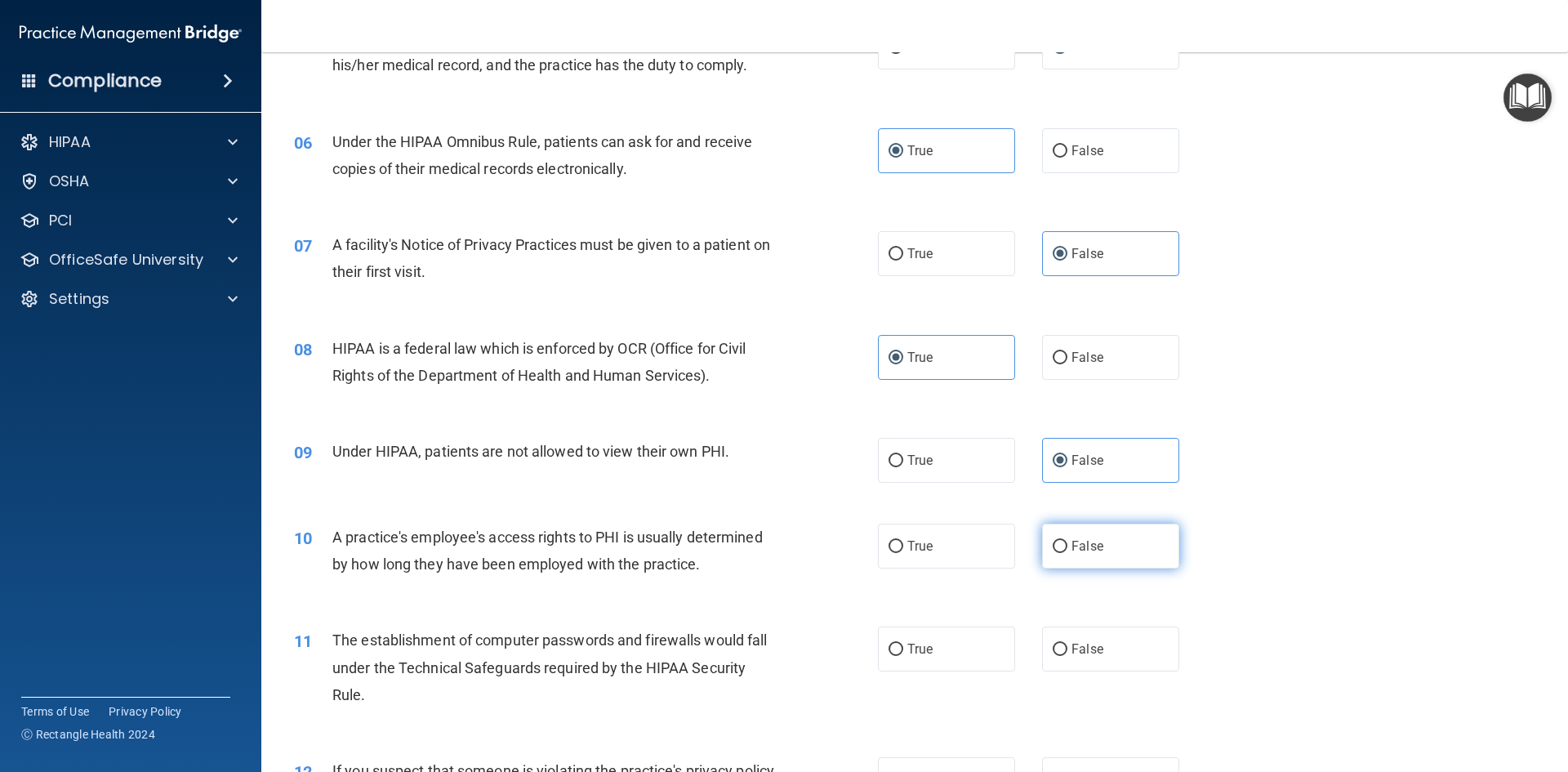
click at [1104, 541] on label "False" at bounding box center [1110, 545] width 137 height 45
click at [1067, 541] on input "False" at bounding box center [1059, 547] width 15 height 12
radio input "true"
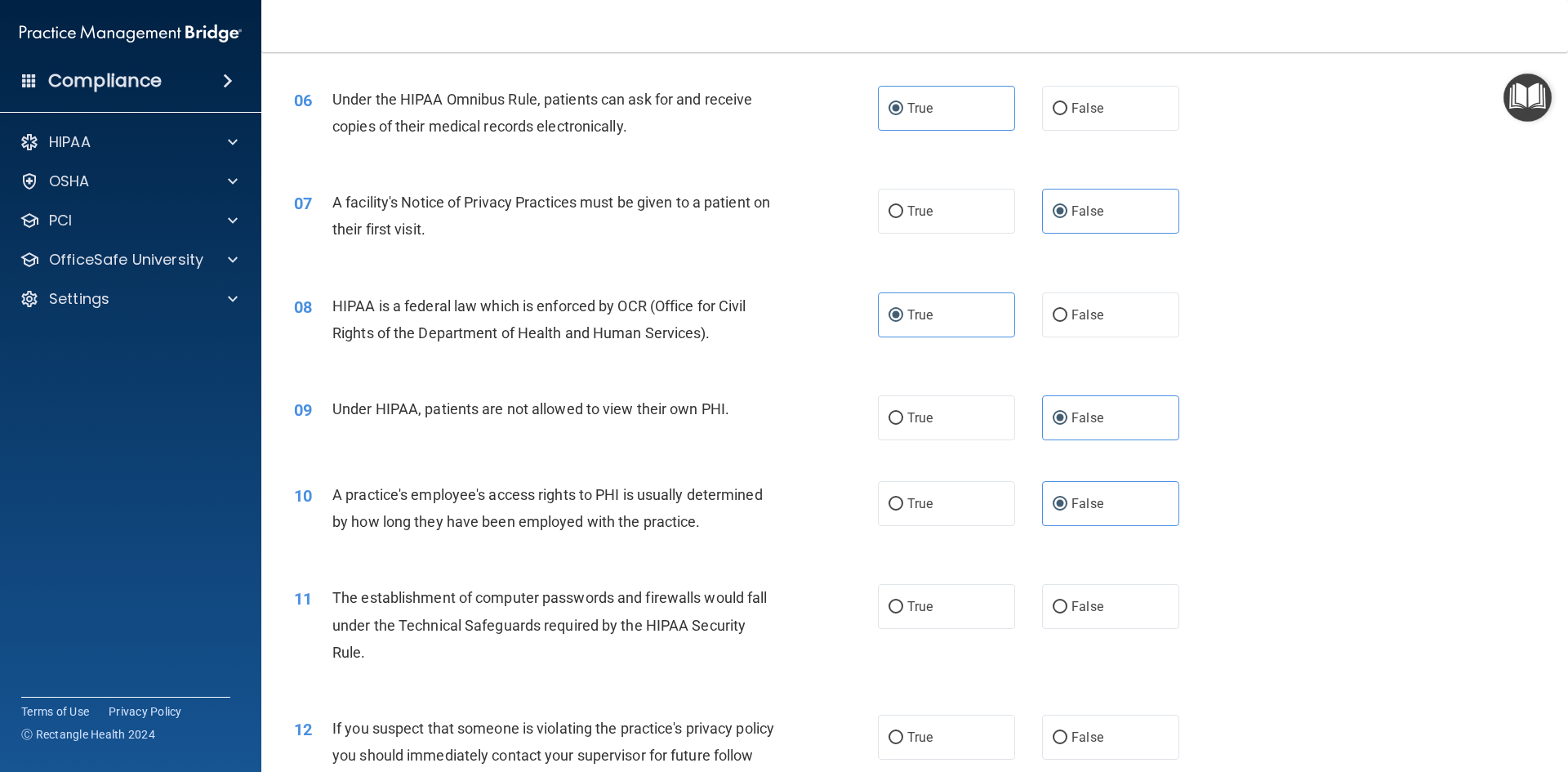
scroll to position [816, 0]
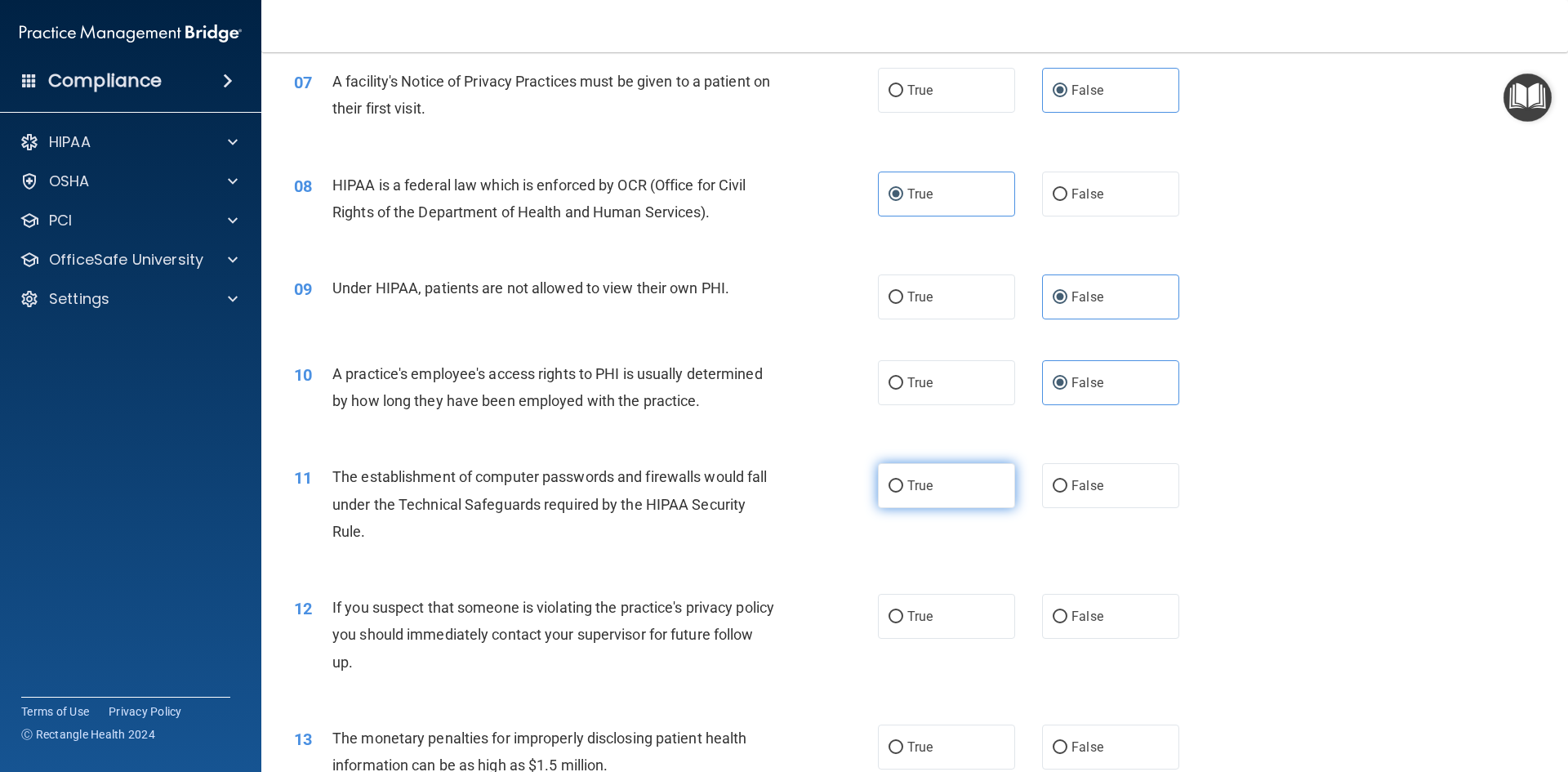
click at [907, 484] on span "True" at bounding box center [919, 486] width 25 height 16
click at [901, 484] on input "True" at bounding box center [895, 486] width 15 height 12
radio input "true"
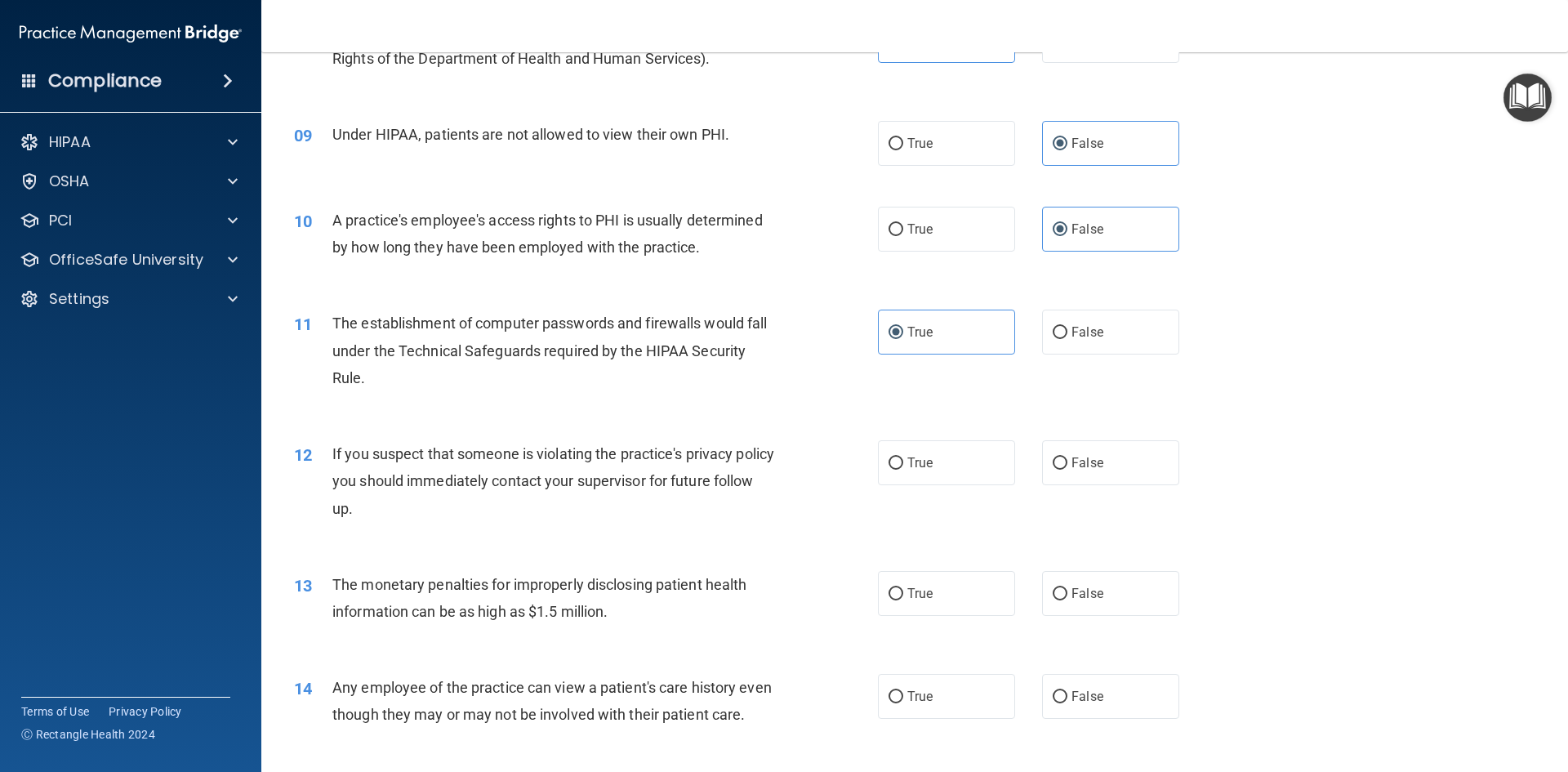
scroll to position [980, 0]
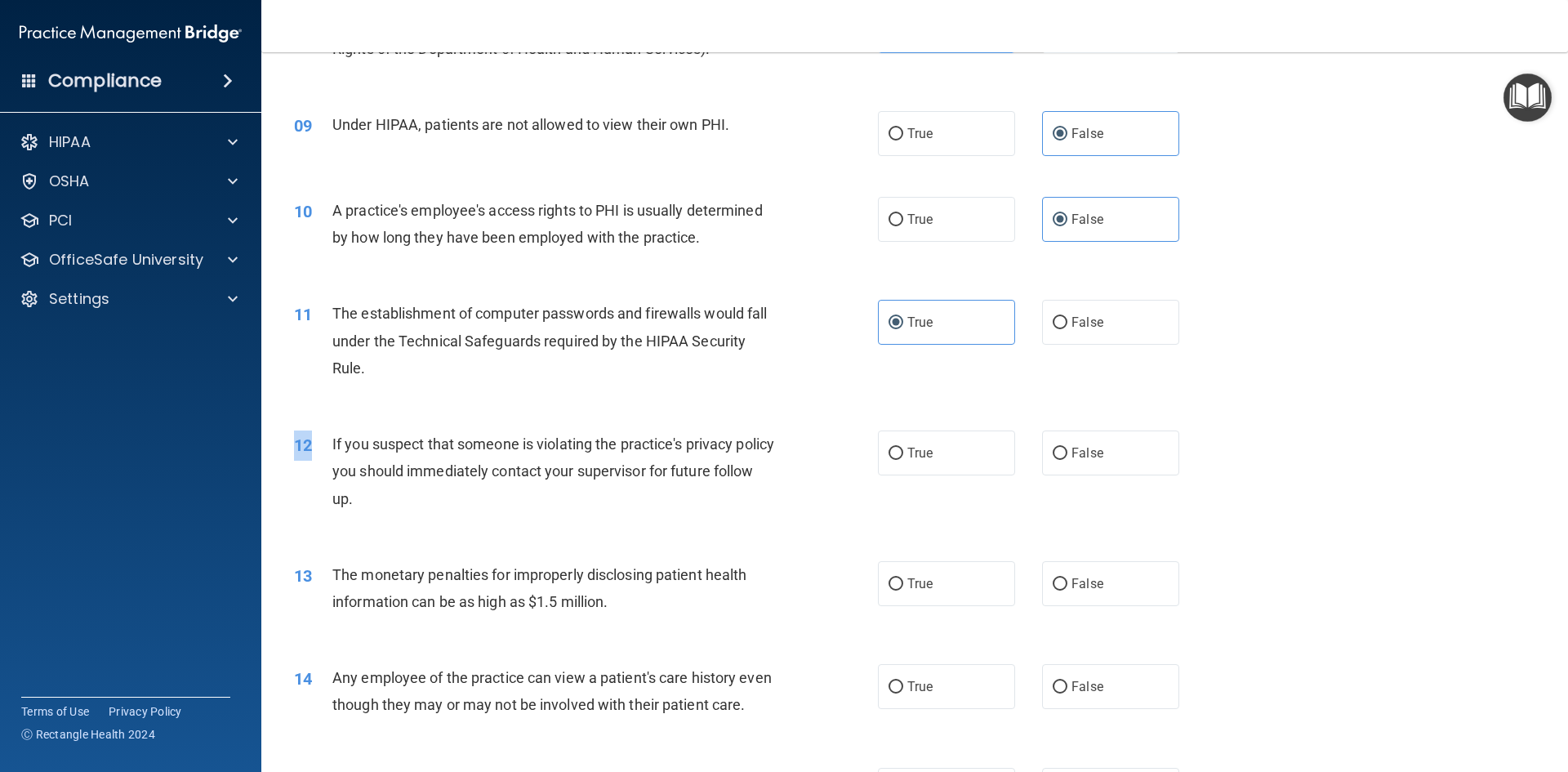
drag, startPoint x: 330, startPoint y: 440, endPoint x: 472, endPoint y: 521, distance: 163.5
click at [472, 521] on div "12 If you suspect that someone is violating the practice's privacy policy you s…" at bounding box center [915, 475] width 1266 height 131
click at [345, 457] on div "If you suspect that someone is violating the practice's privacy policy you shou…" at bounding box center [560, 471] width 456 height 82
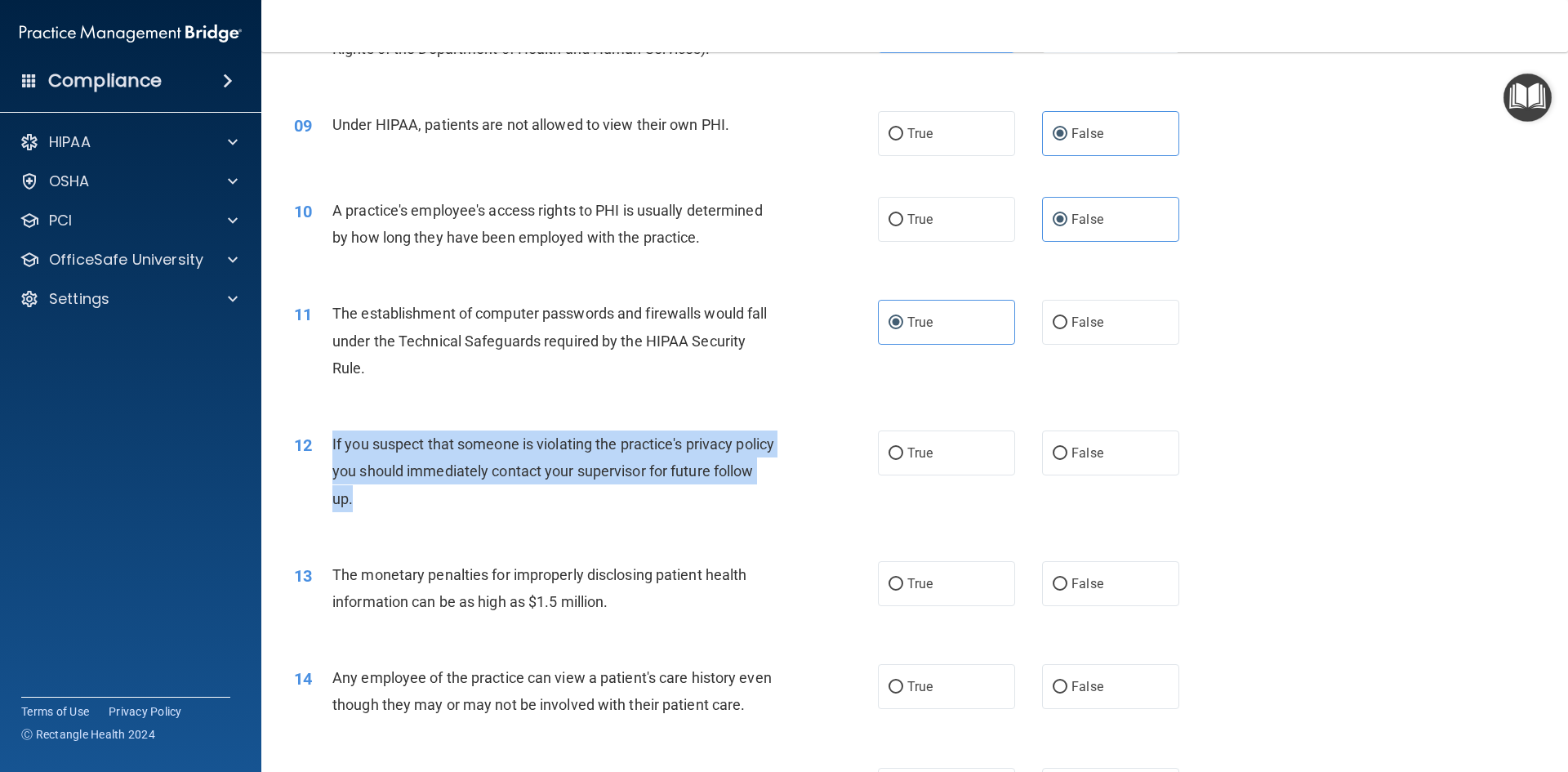
drag, startPoint x: 332, startPoint y: 446, endPoint x: 400, endPoint y: 501, distance: 87.1
click at [400, 501] on div "If you suspect that someone is violating the practice's privacy policy you shou…" at bounding box center [560, 471] width 456 height 82
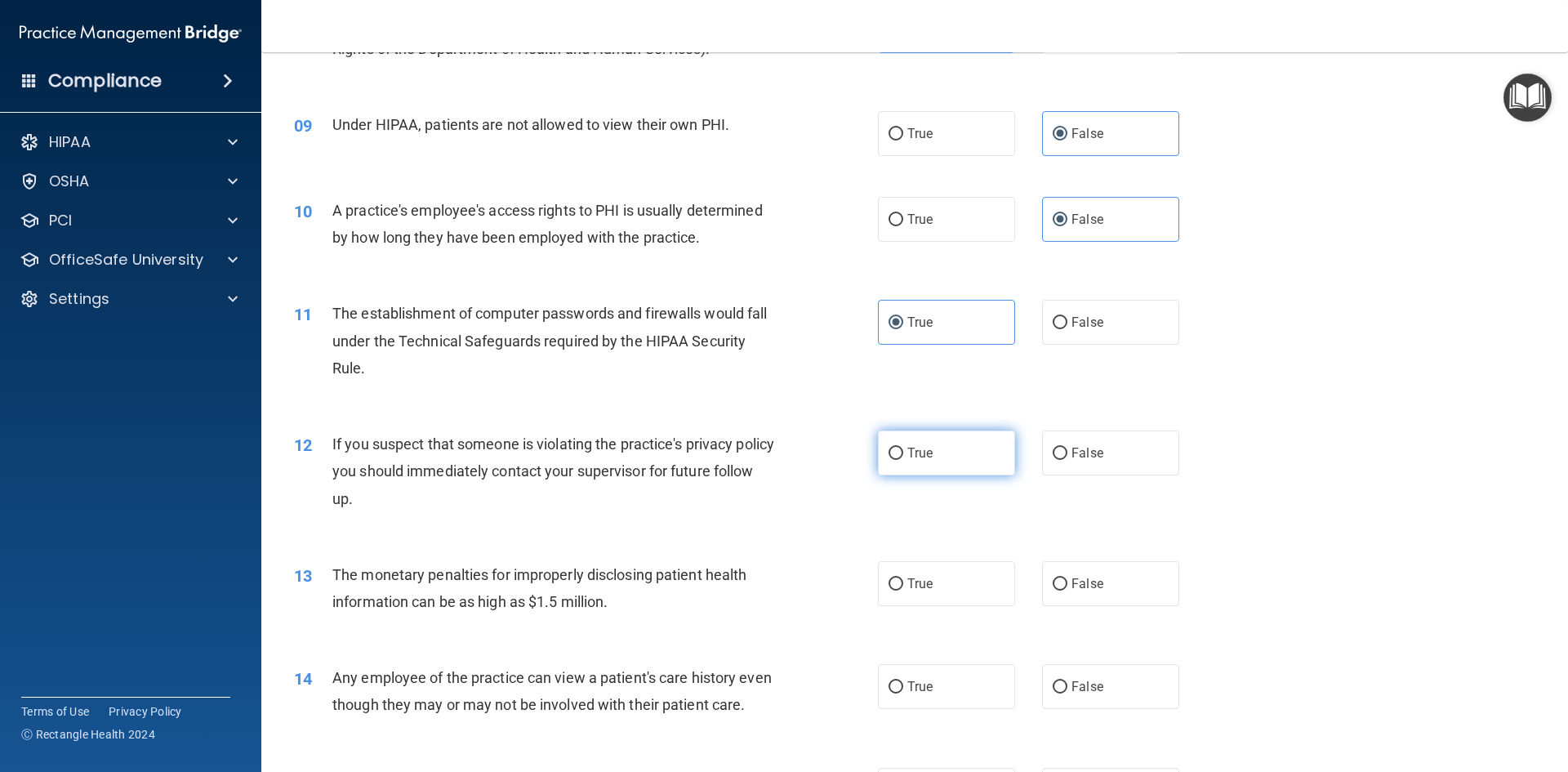
click at [911, 459] on span "True" at bounding box center [919, 453] width 25 height 16
click at [903, 459] on input "True" at bounding box center [895, 453] width 15 height 12
radio input "true"
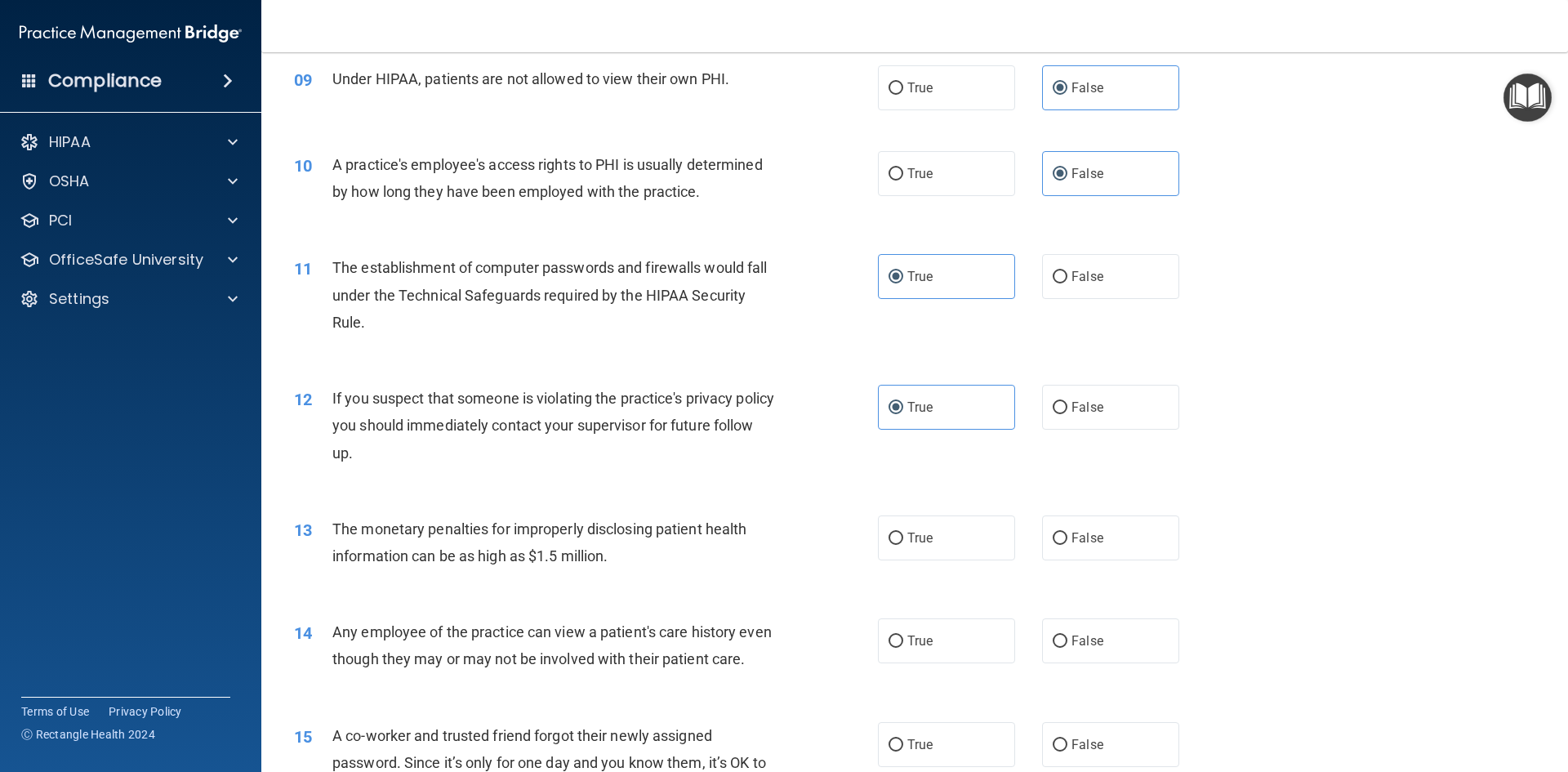
scroll to position [1061, 0]
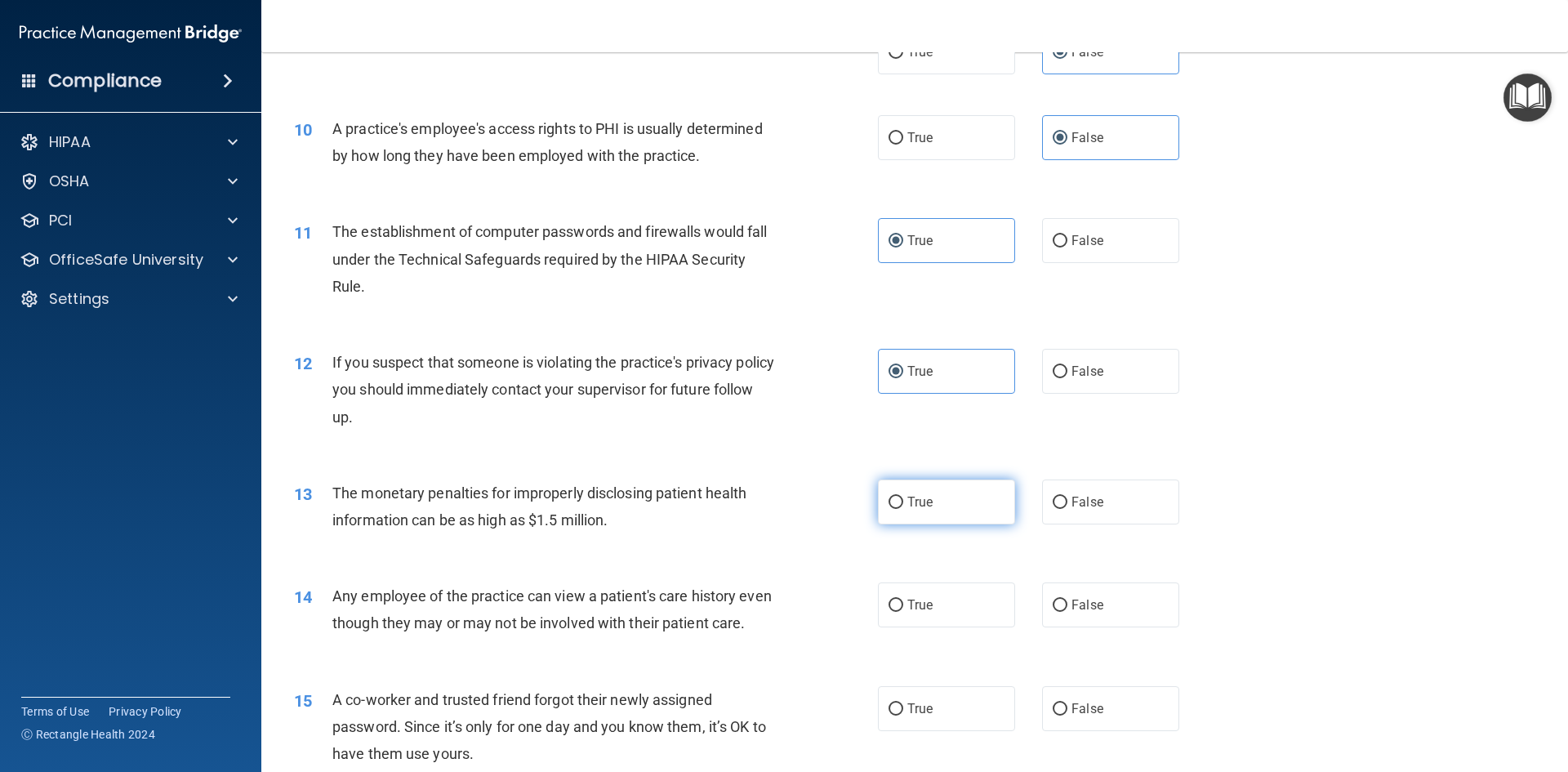
click at [908, 508] on span "True" at bounding box center [919, 502] width 25 height 16
click at [903, 508] on input "True" at bounding box center [895, 502] width 15 height 12
radio input "true"
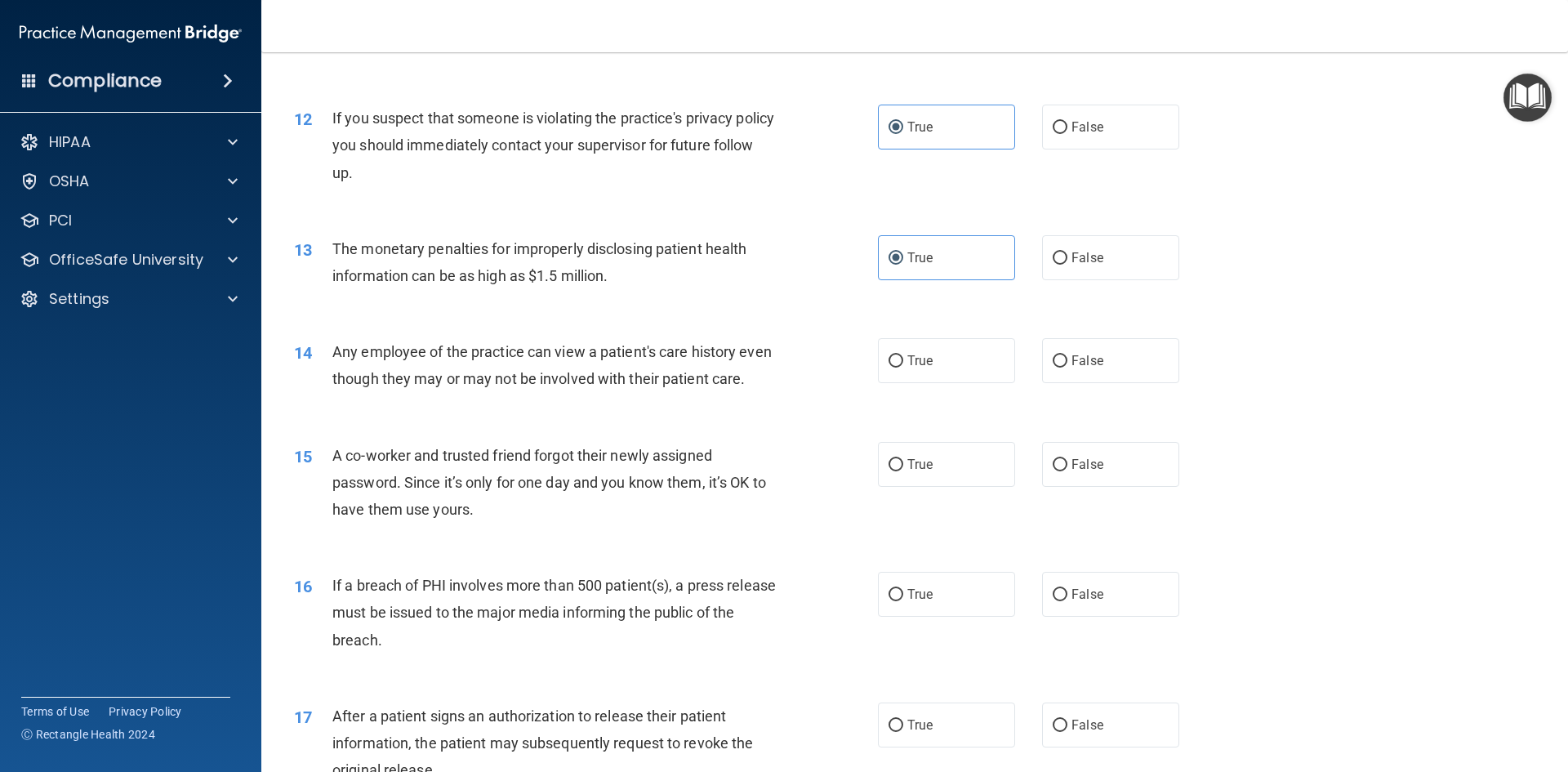
scroll to position [1306, 0]
click at [1047, 367] on label "False" at bounding box center [1110, 359] width 137 height 45
click at [1052, 367] on input "False" at bounding box center [1059, 360] width 15 height 12
radio input "true"
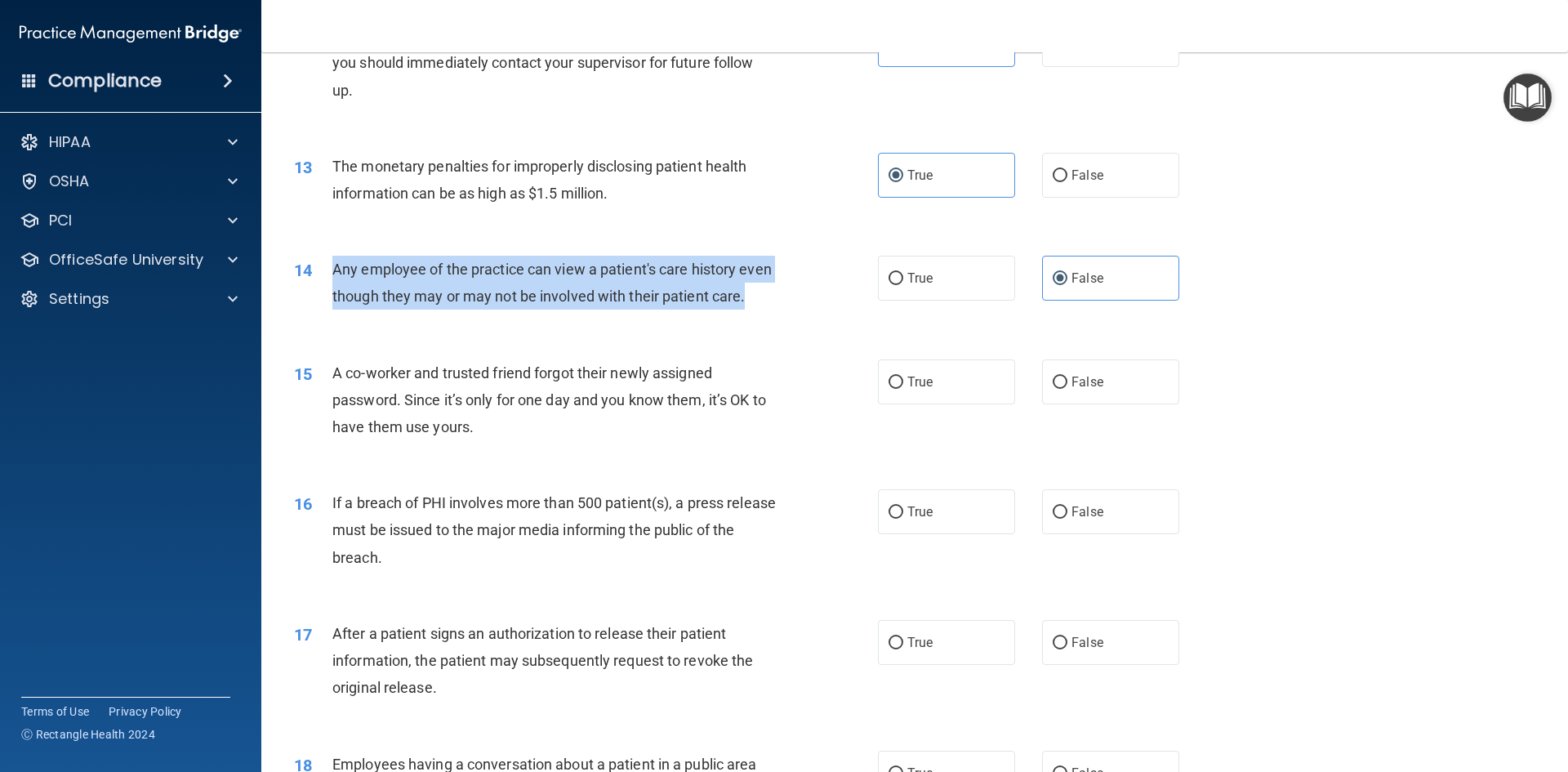
drag, startPoint x: 336, startPoint y: 263, endPoint x: 408, endPoint y: 343, distance: 108.1
click at [408, 318] on div "14 Any employee of the practice can view a patient's care history even though t…" at bounding box center [585, 287] width 633 height 62
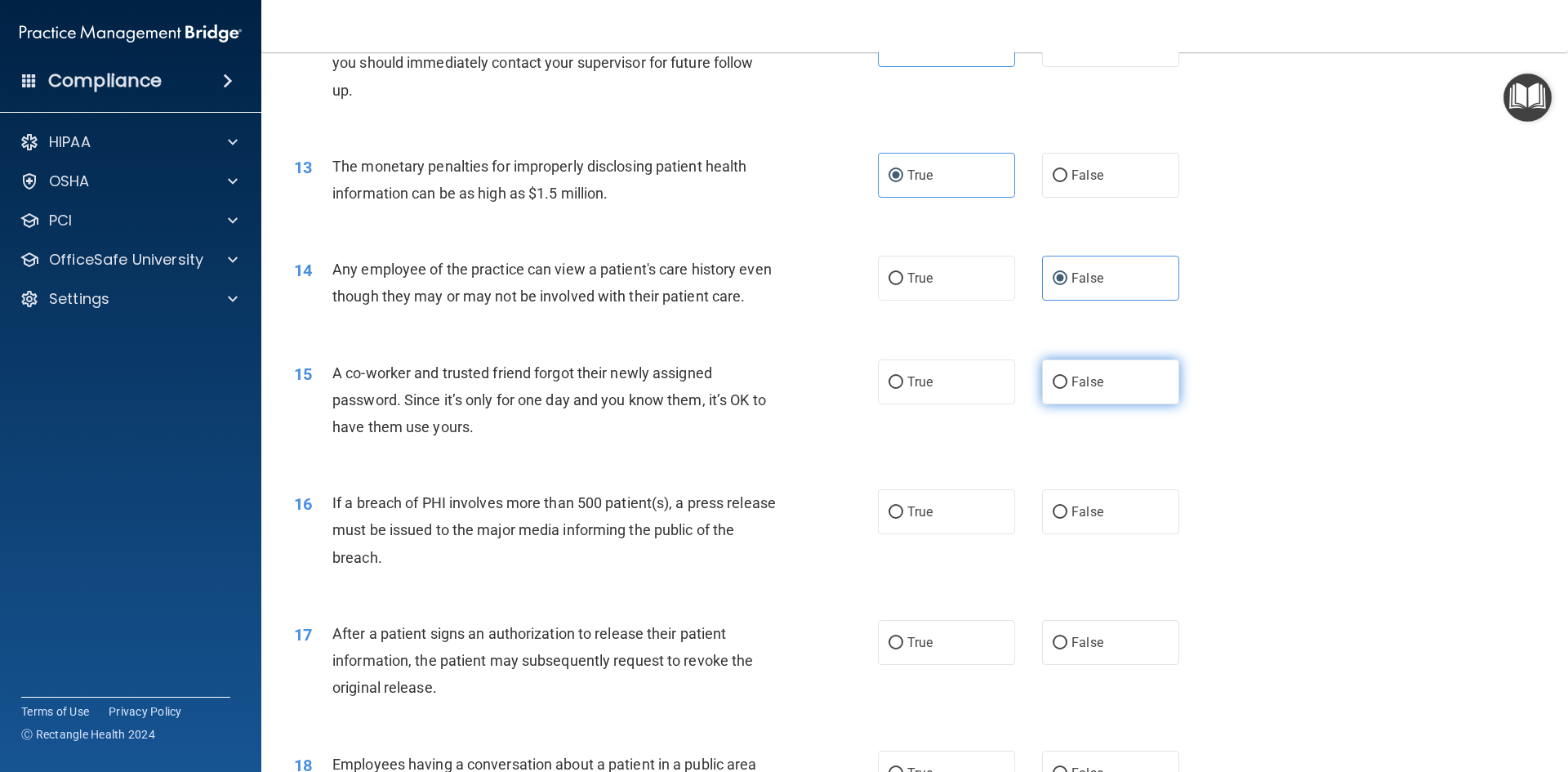
click at [1043, 398] on label "False" at bounding box center [1110, 381] width 137 height 45
click at [1052, 389] on input "False" at bounding box center [1059, 382] width 15 height 12
radio input "true"
click at [913, 519] on span "True" at bounding box center [919, 512] width 25 height 16
click at [903, 518] on input "True" at bounding box center [895, 512] width 15 height 12
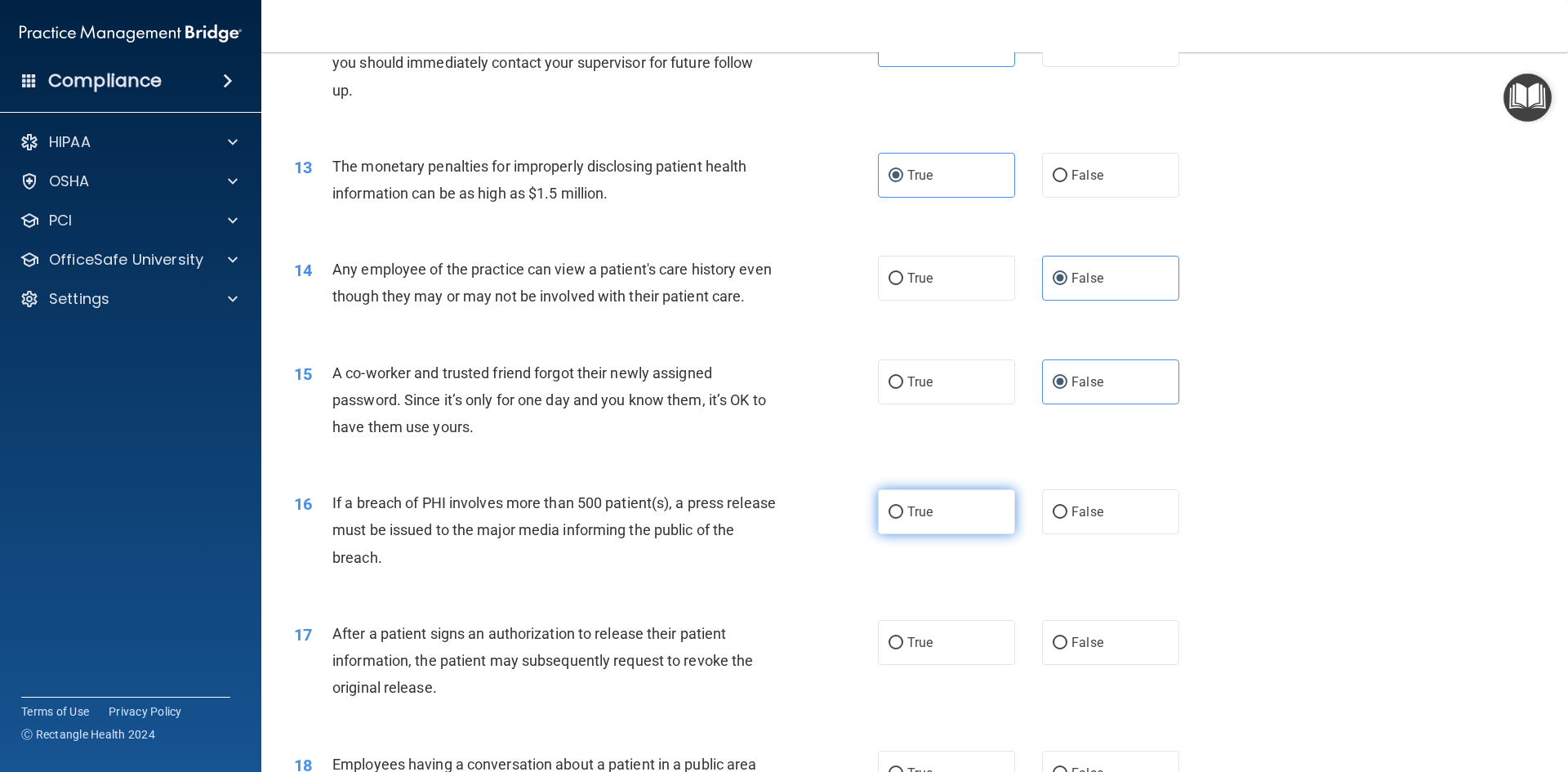
radio input "true"
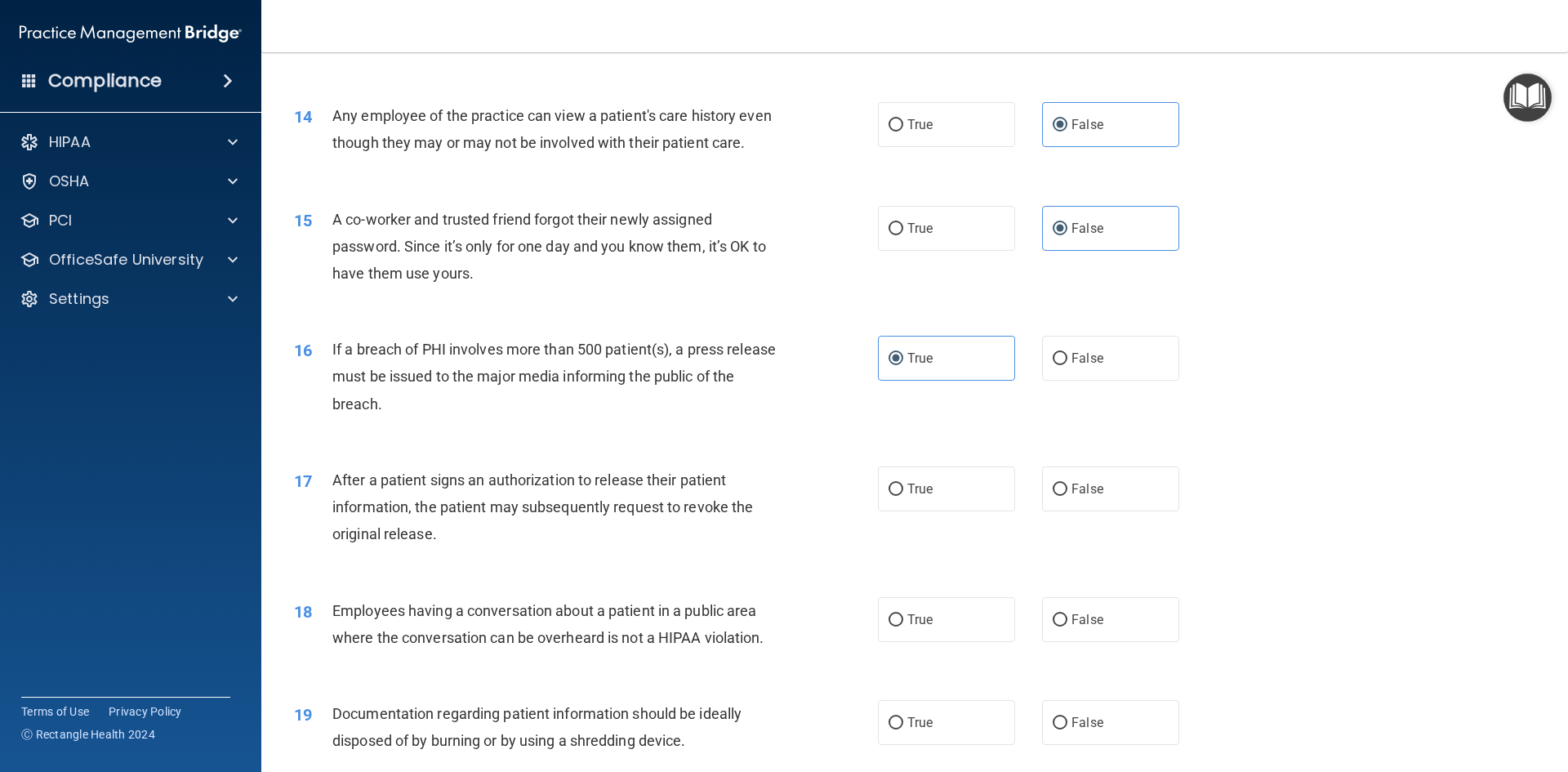
scroll to position [1551, 0]
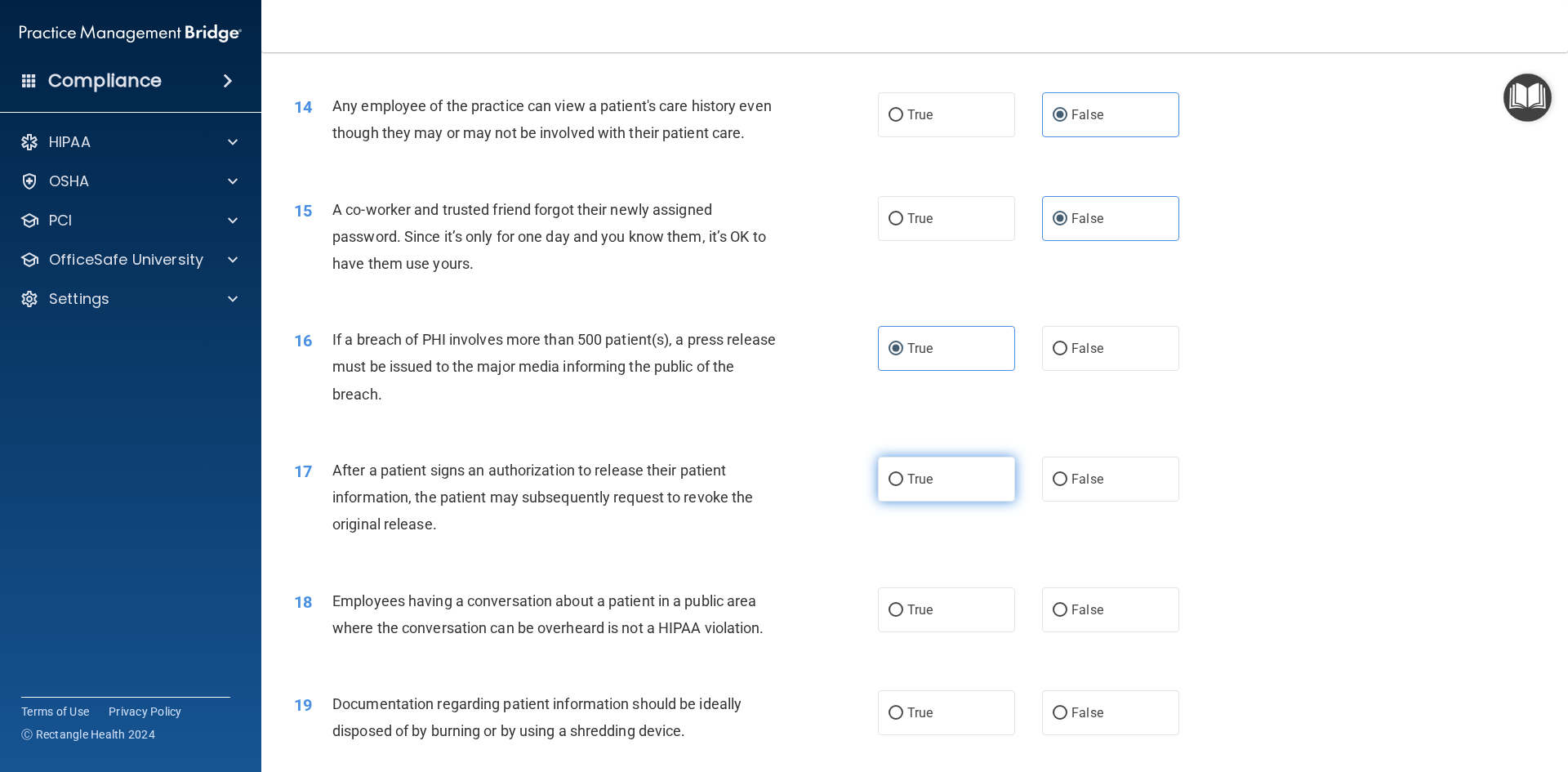
click at [941, 501] on label "True" at bounding box center [946, 478] width 137 height 45
click at [903, 486] on input "True" at bounding box center [895, 480] width 15 height 12
radio input "true"
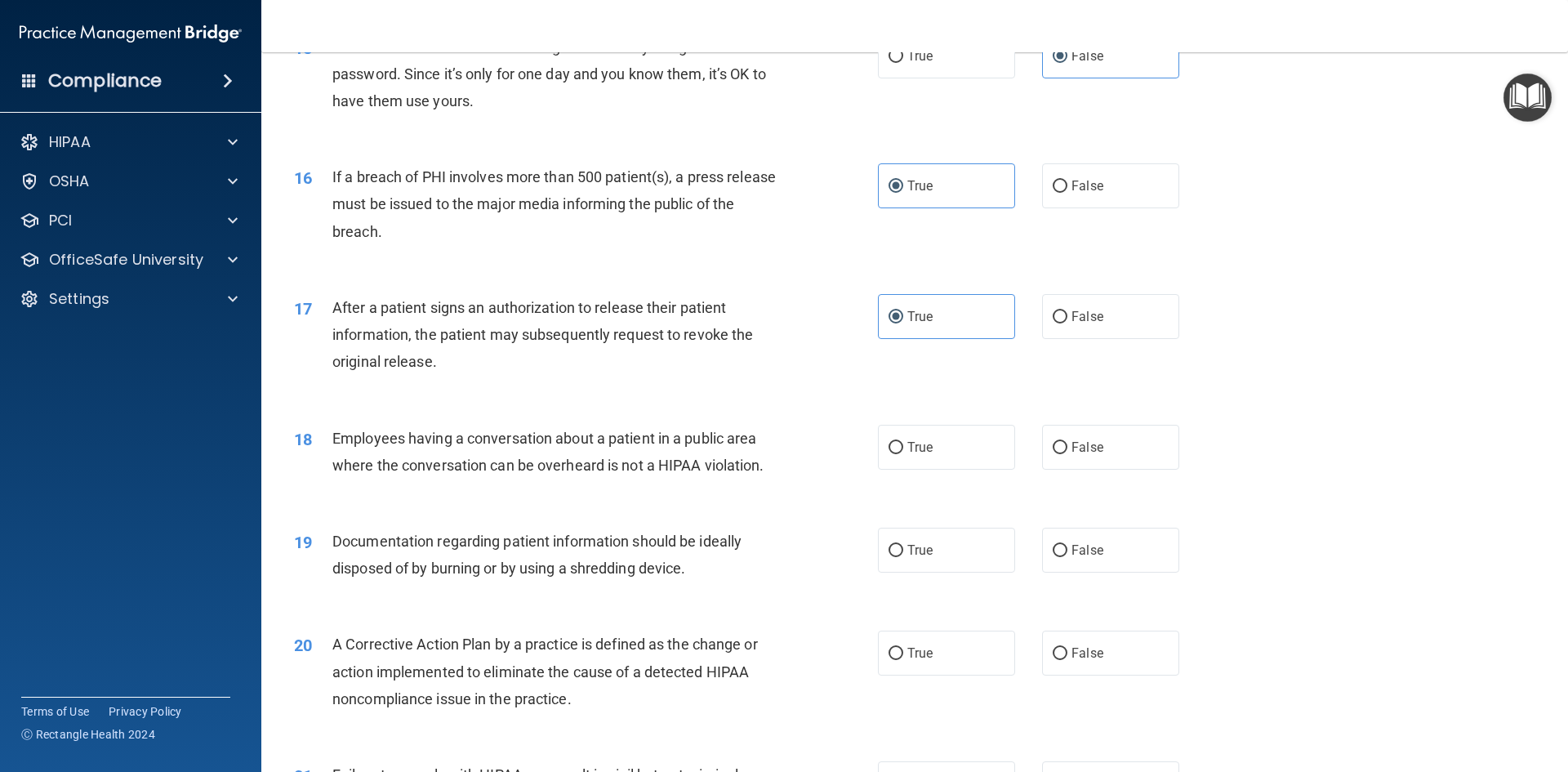
scroll to position [1715, 0]
click at [880, 469] on label "True" at bounding box center [946, 446] width 137 height 45
click at [888, 453] on input "True" at bounding box center [895, 447] width 15 height 12
radio input "true"
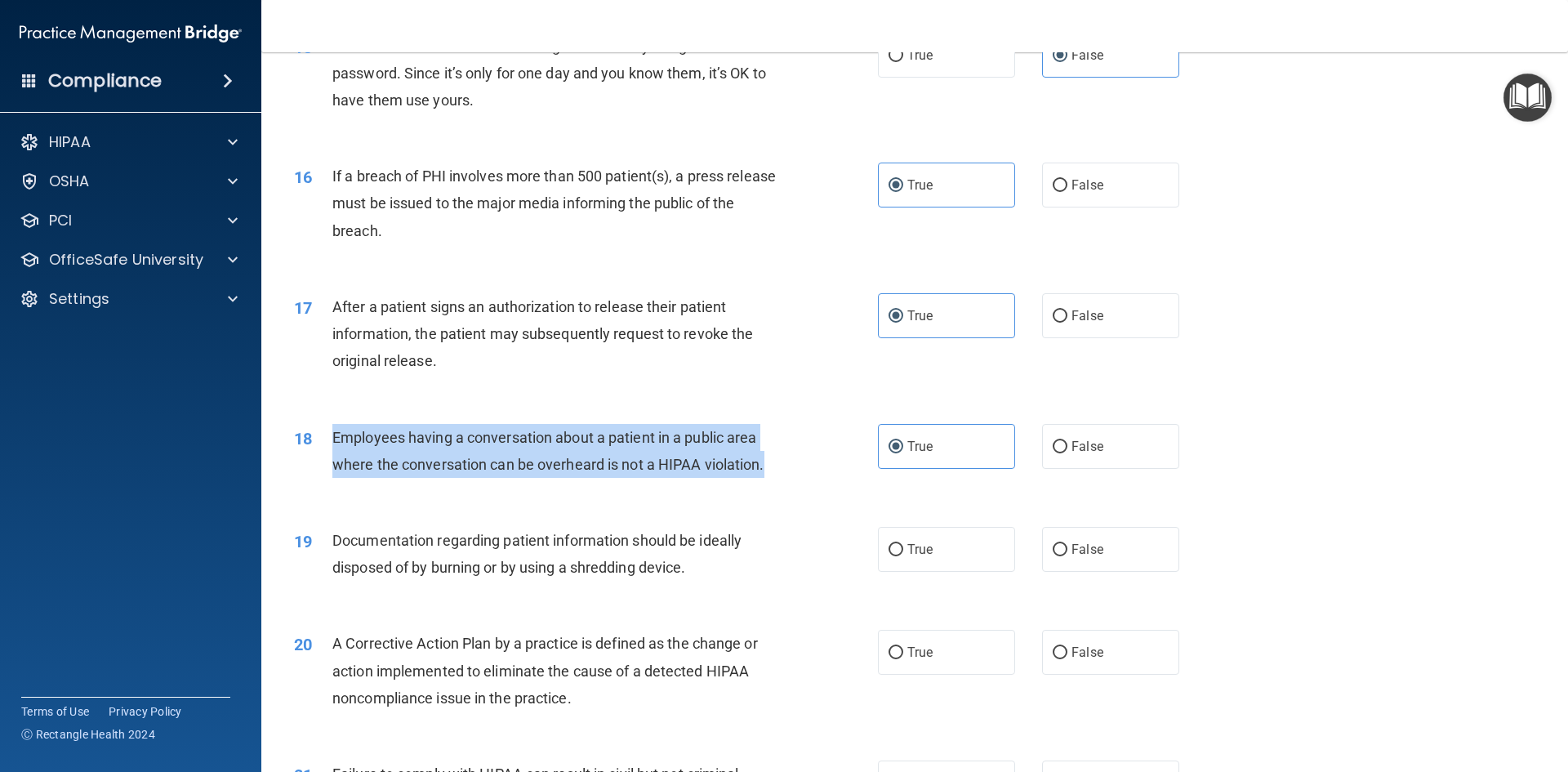
drag, startPoint x: 334, startPoint y: 457, endPoint x: 765, endPoint y: 506, distance: 433.9
click at [765, 486] on div "18 Employees having a conversation about a patient in a public area where the c…" at bounding box center [585, 455] width 633 height 62
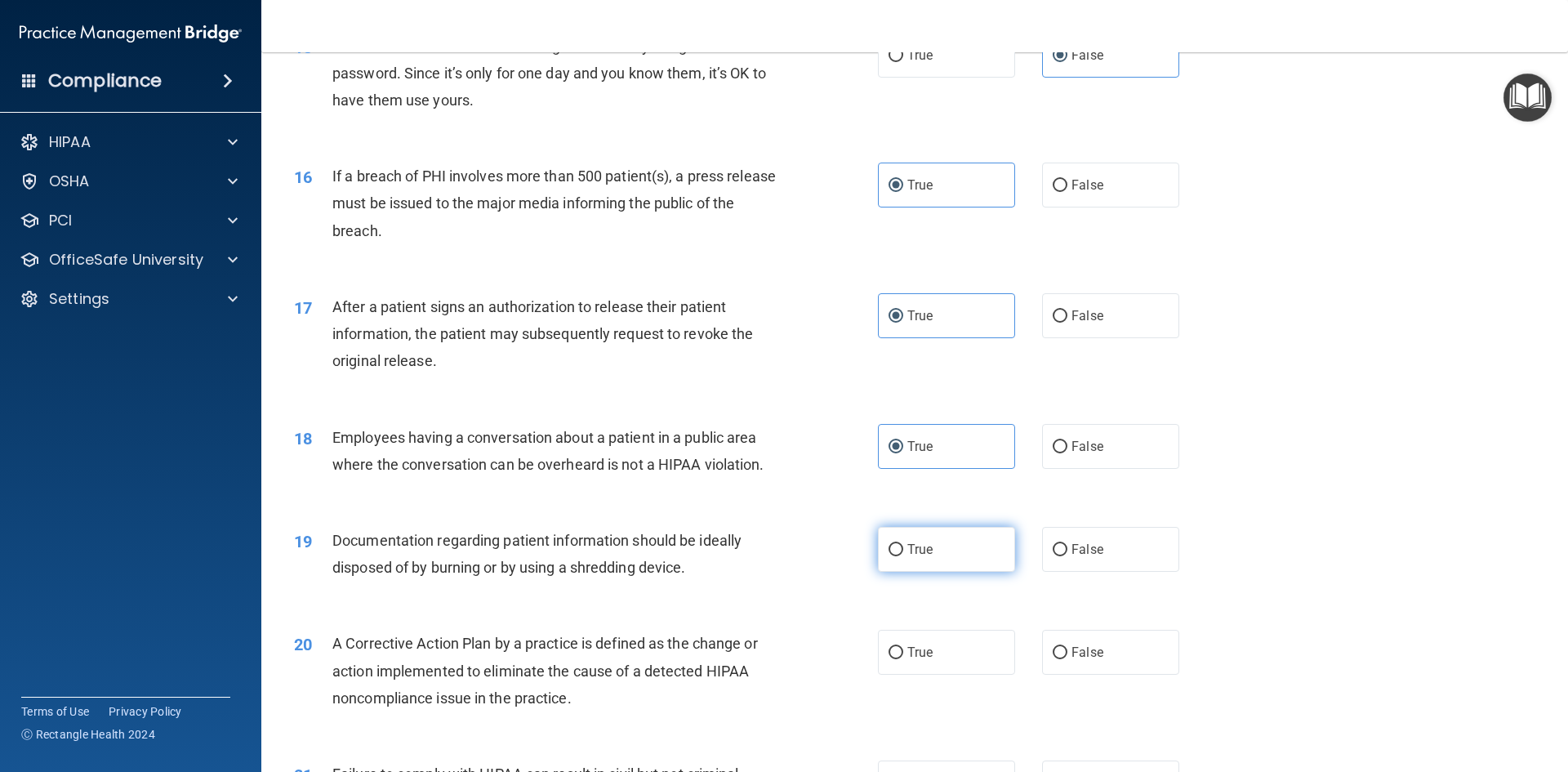
click at [931, 572] on label "True" at bounding box center [946, 549] width 137 height 45
click at [903, 556] on input "True" at bounding box center [895, 550] width 15 height 12
radio input "true"
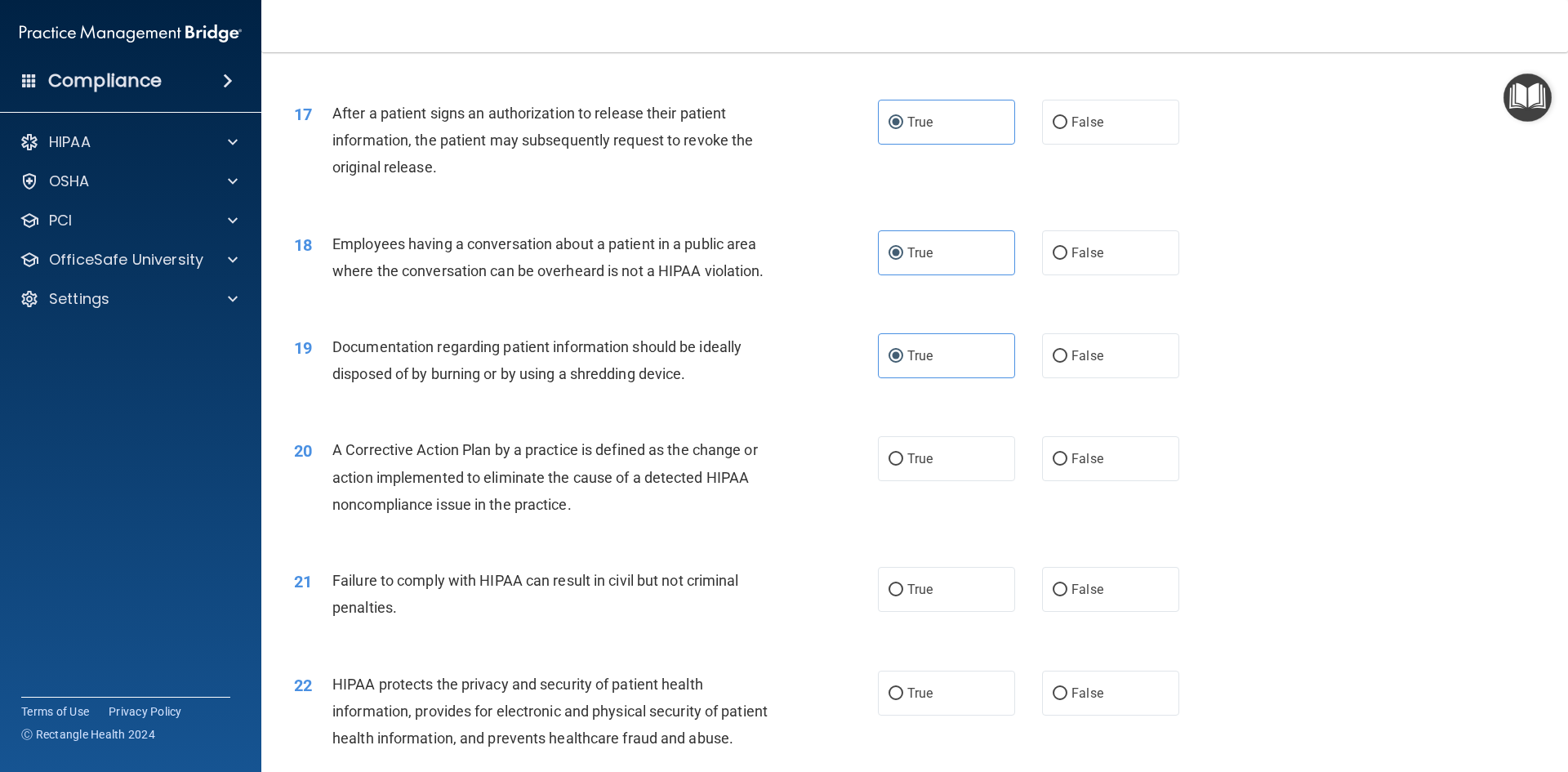
scroll to position [1960, 0]
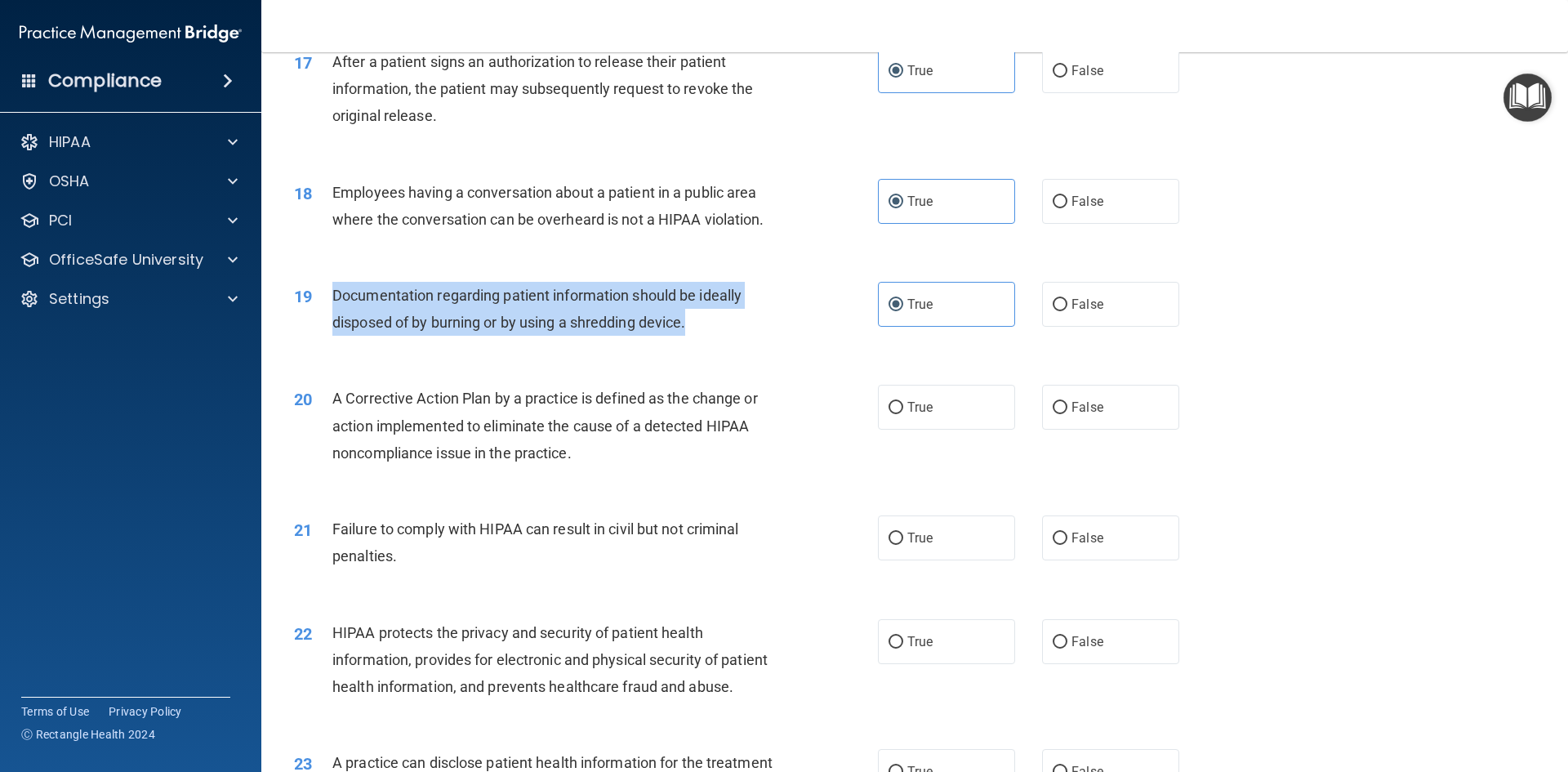
drag, startPoint x: 330, startPoint y: 323, endPoint x: 637, endPoint y: 321, distance: 307.0
click at [692, 344] on div "19 Documentation regarding patient information should be ideally disposed of by…" at bounding box center [585, 313] width 633 height 62
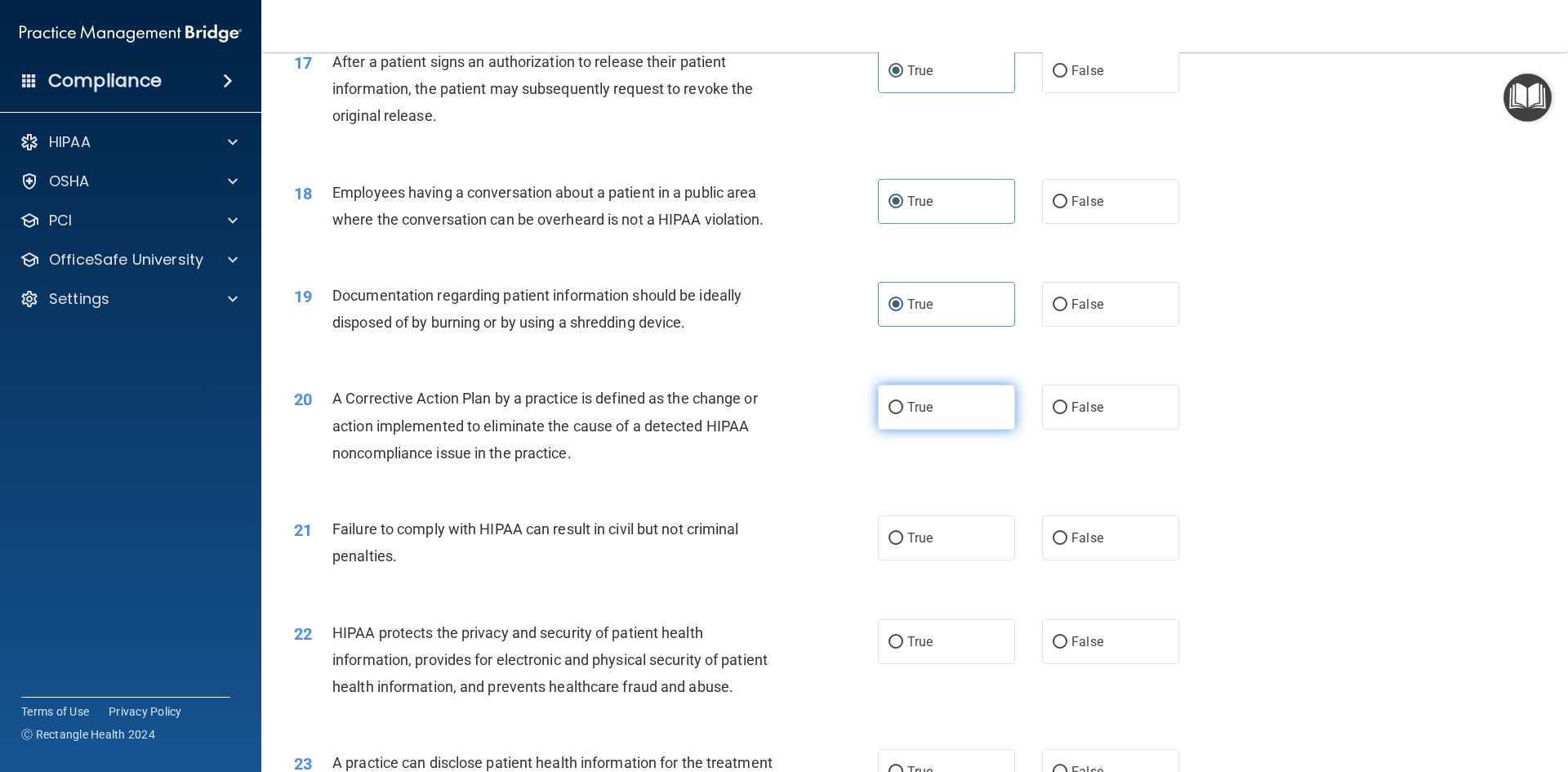
click at [888, 429] on label "True" at bounding box center [946, 407] width 137 height 45
click at [888, 414] on input "True" at bounding box center [895, 408] width 15 height 12
radio input "true"
drag, startPoint x: 1070, startPoint y: 557, endPoint x: 944, endPoint y: 575, distance: 127.0
click at [1071, 545] on span "False" at bounding box center [1087, 538] width 32 height 16
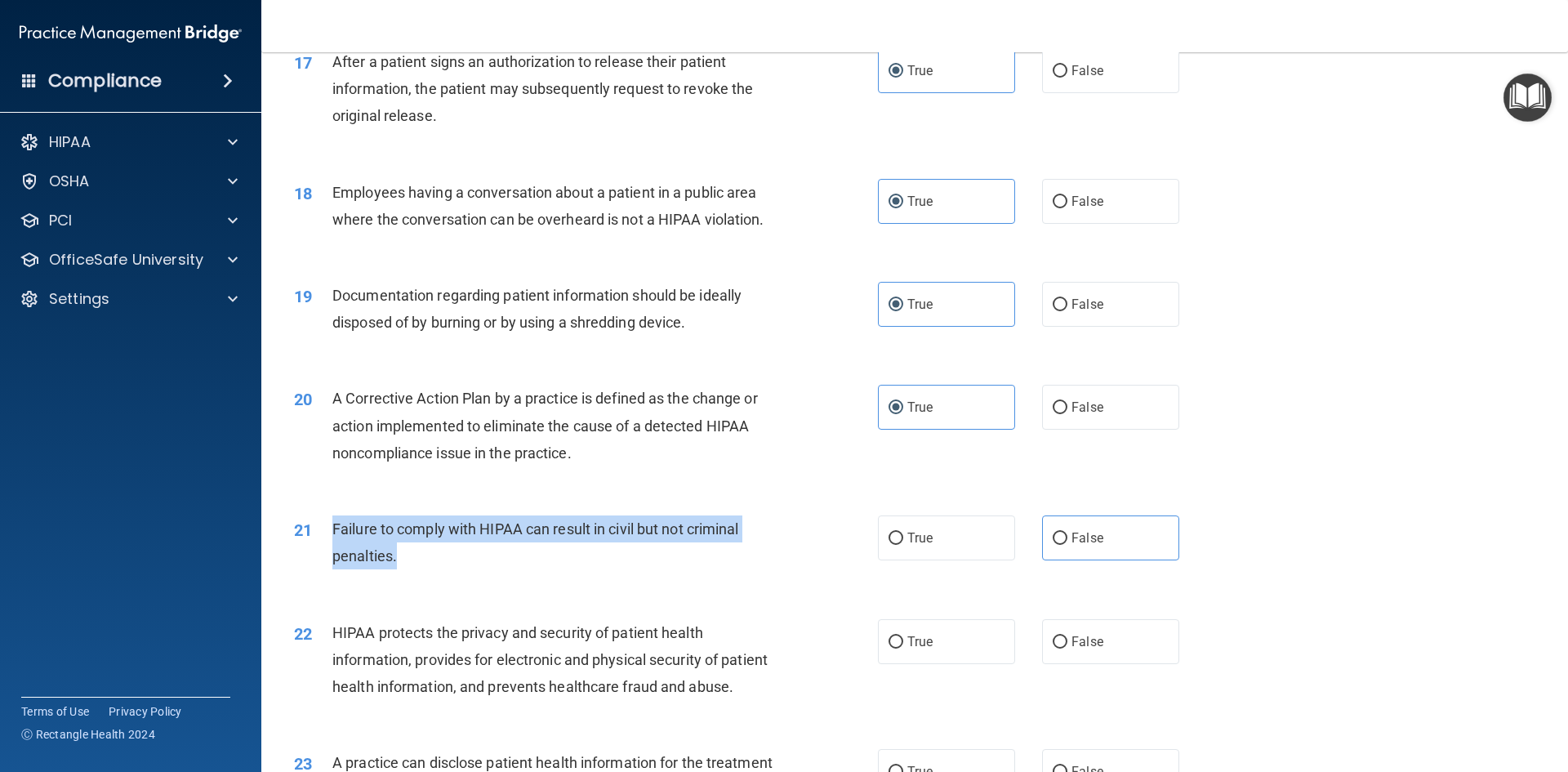
drag, startPoint x: 322, startPoint y: 545, endPoint x: 352, endPoint y: 563, distance: 35.1
click at [421, 577] on div "21 Failure to comply with HIPAA can result in civil but not criminal penalties." at bounding box center [585, 546] width 633 height 62
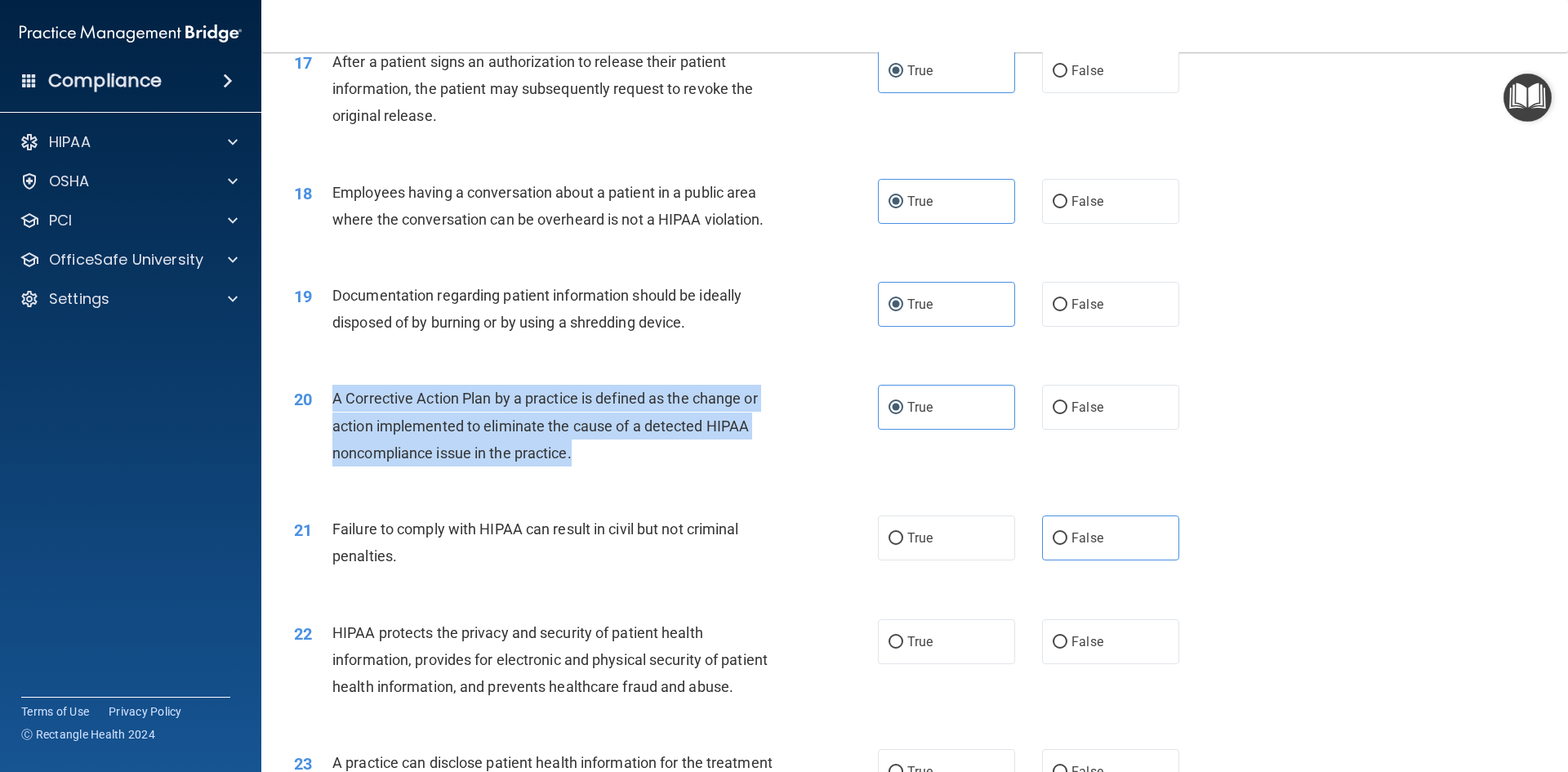
drag, startPoint x: 330, startPoint y: 420, endPoint x: 583, endPoint y: 488, distance: 262.0
click at [583, 474] on div "20 A Corrective Action Plan by a practice is defined as the change or action im…" at bounding box center [585, 430] width 633 height 90
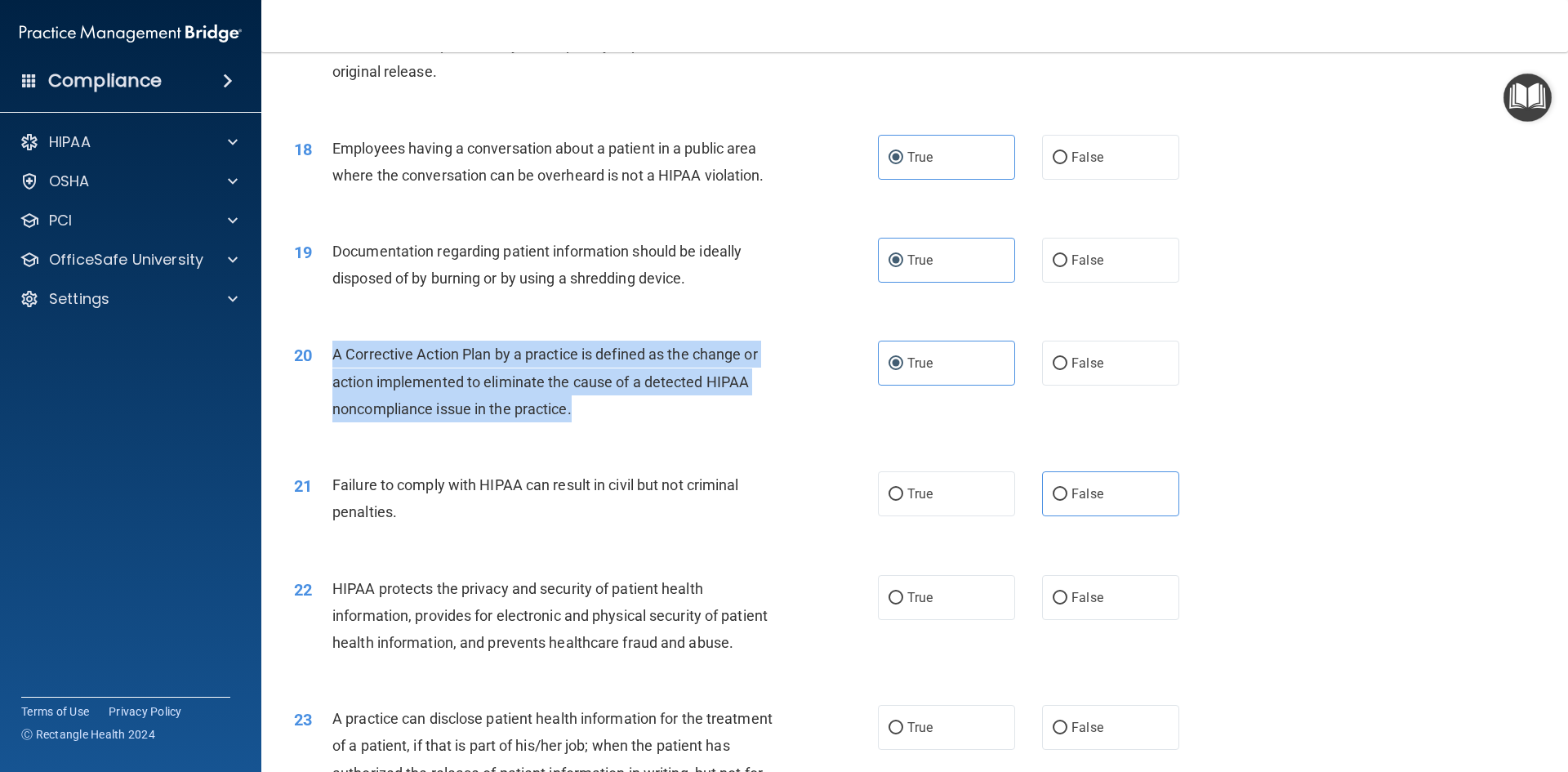
scroll to position [2041, 0]
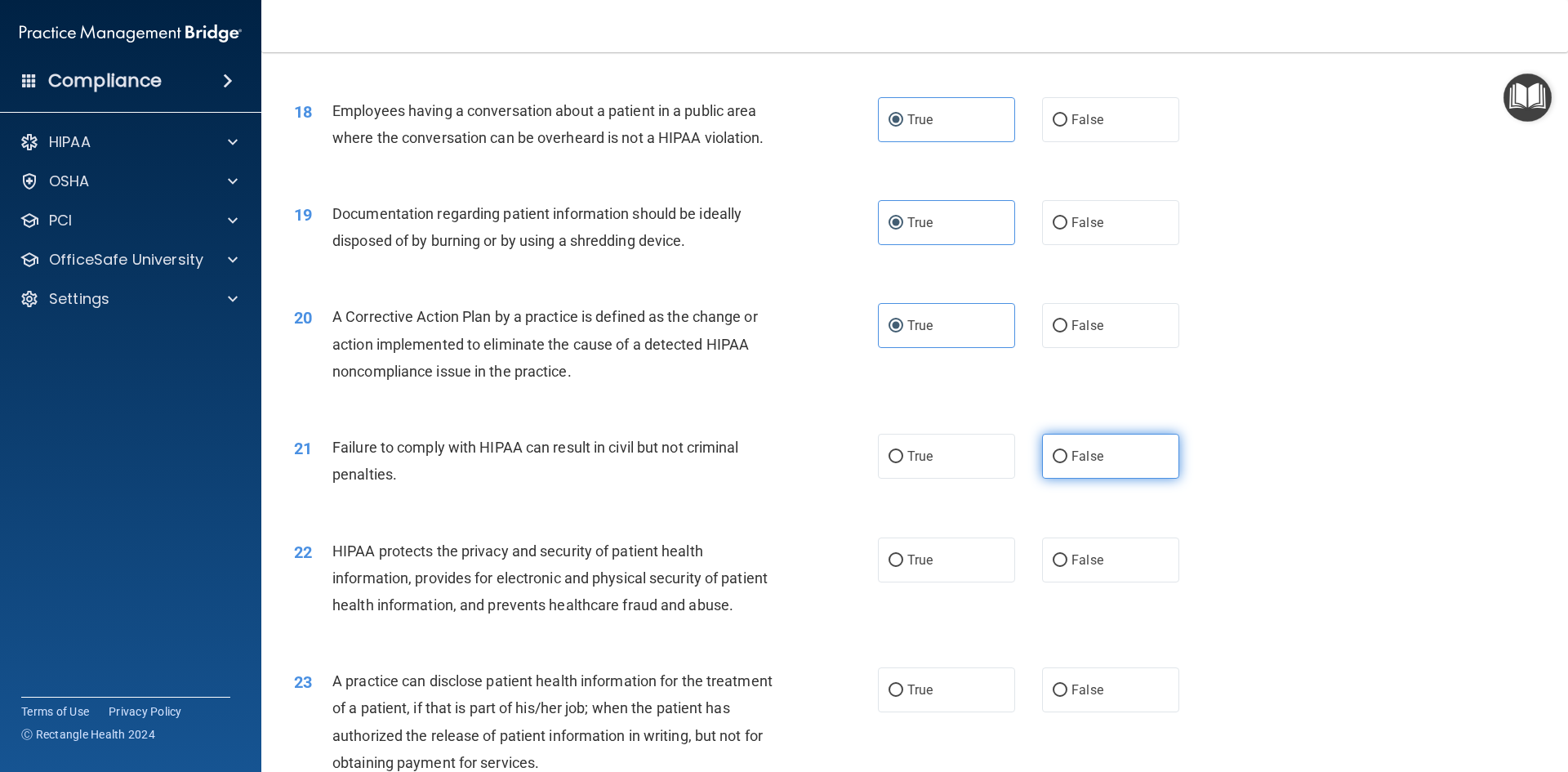
click at [1071, 464] on span "False" at bounding box center [1087, 456] width 32 height 16
click at [1066, 463] on input "False" at bounding box center [1059, 457] width 15 height 12
radio input "true"
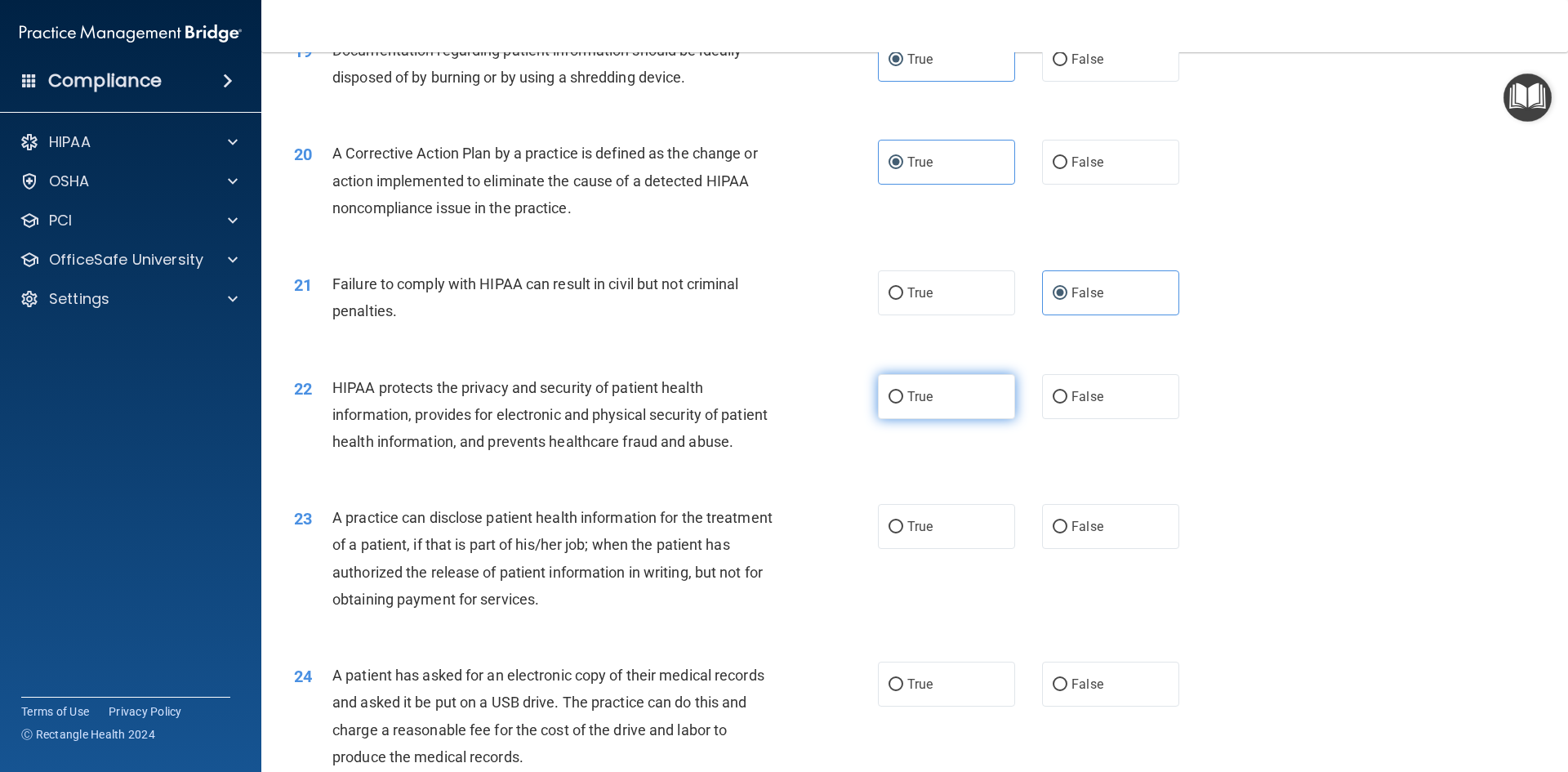
click at [919, 413] on label "True" at bounding box center [946, 396] width 137 height 45
click at [903, 403] on input "True" at bounding box center [895, 397] width 15 height 12
radio input "true"
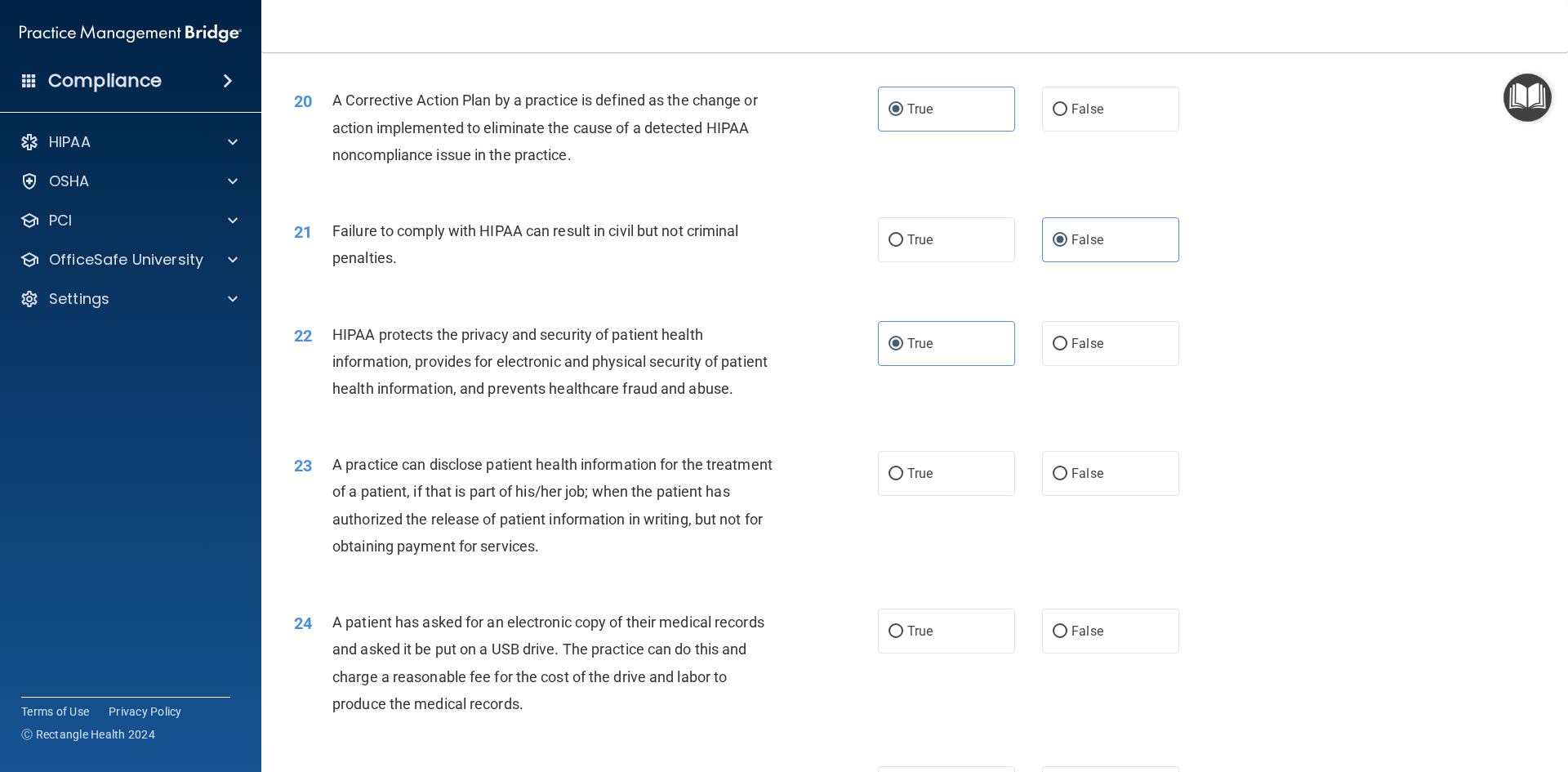
scroll to position [2368, 0]
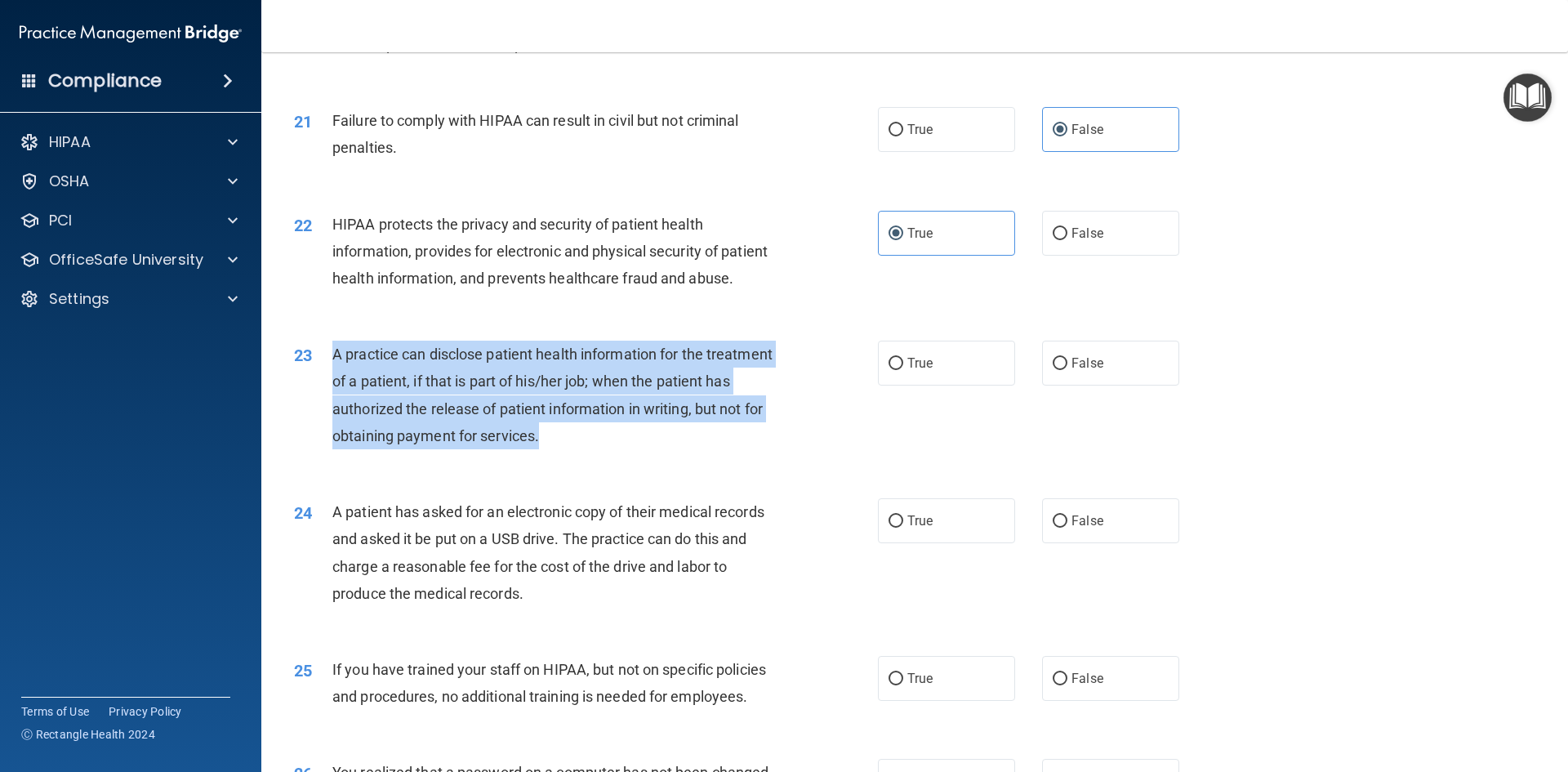
drag, startPoint x: 323, startPoint y: 404, endPoint x: 631, endPoint y: 499, distance: 322.1
click at [631, 457] on div "23 A practice can disclose patient health information for the treatment of a pa…" at bounding box center [585, 398] width 633 height 117
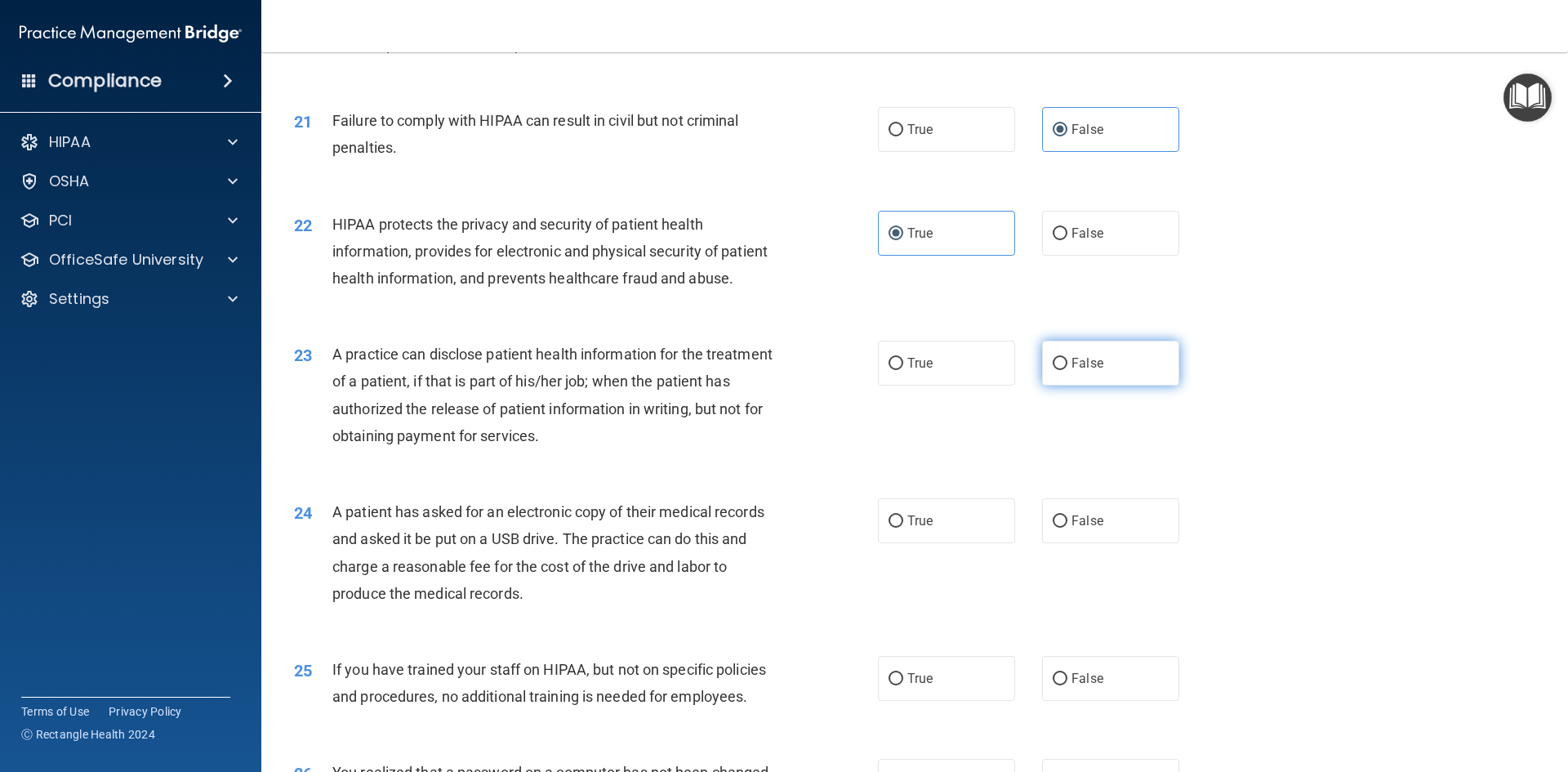
click at [1060, 385] on label "False" at bounding box center [1110, 362] width 137 height 45
click at [1060, 370] on input "False" at bounding box center [1059, 364] width 15 height 12
radio input "true"
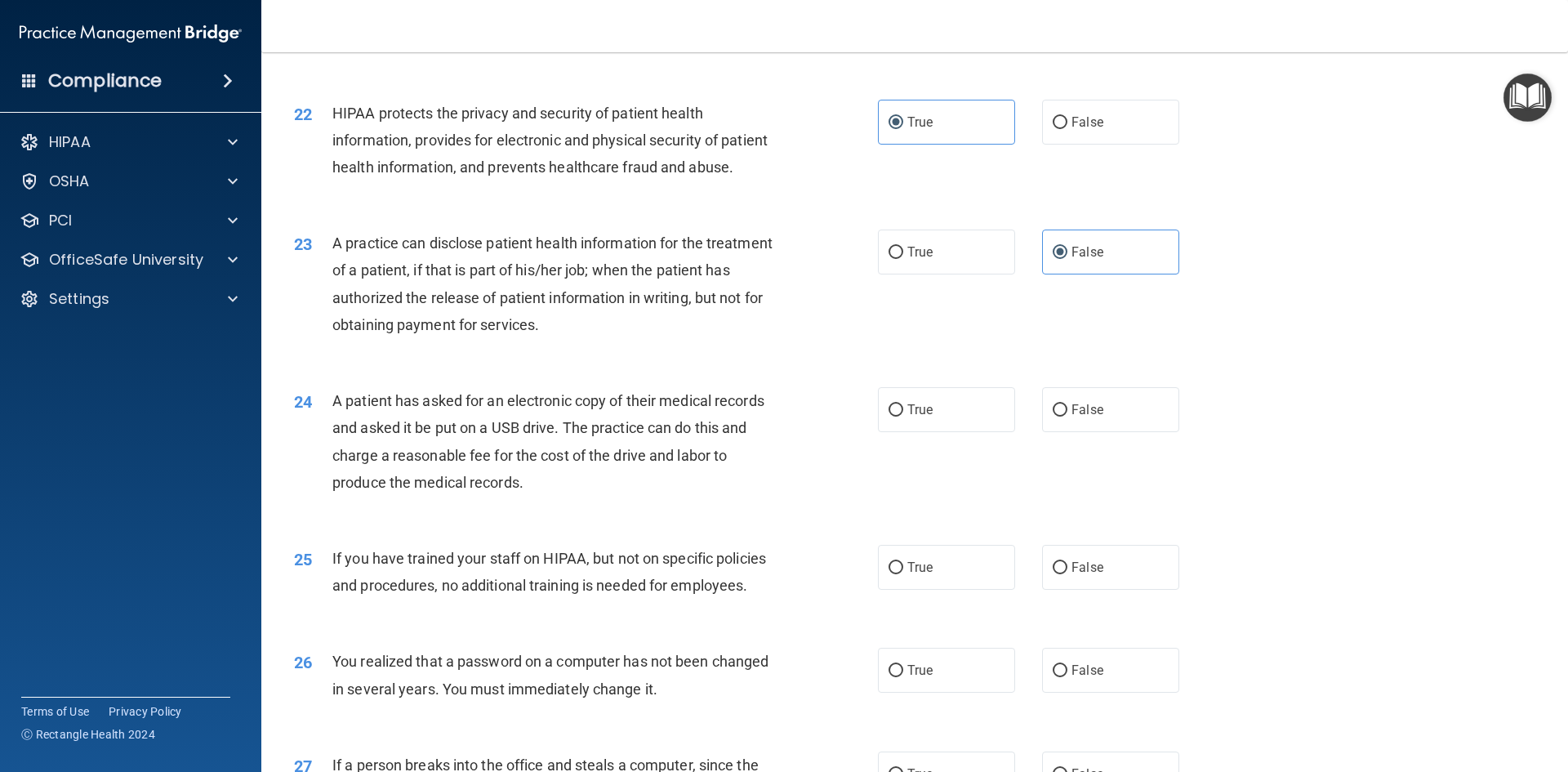
scroll to position [2531, 0]
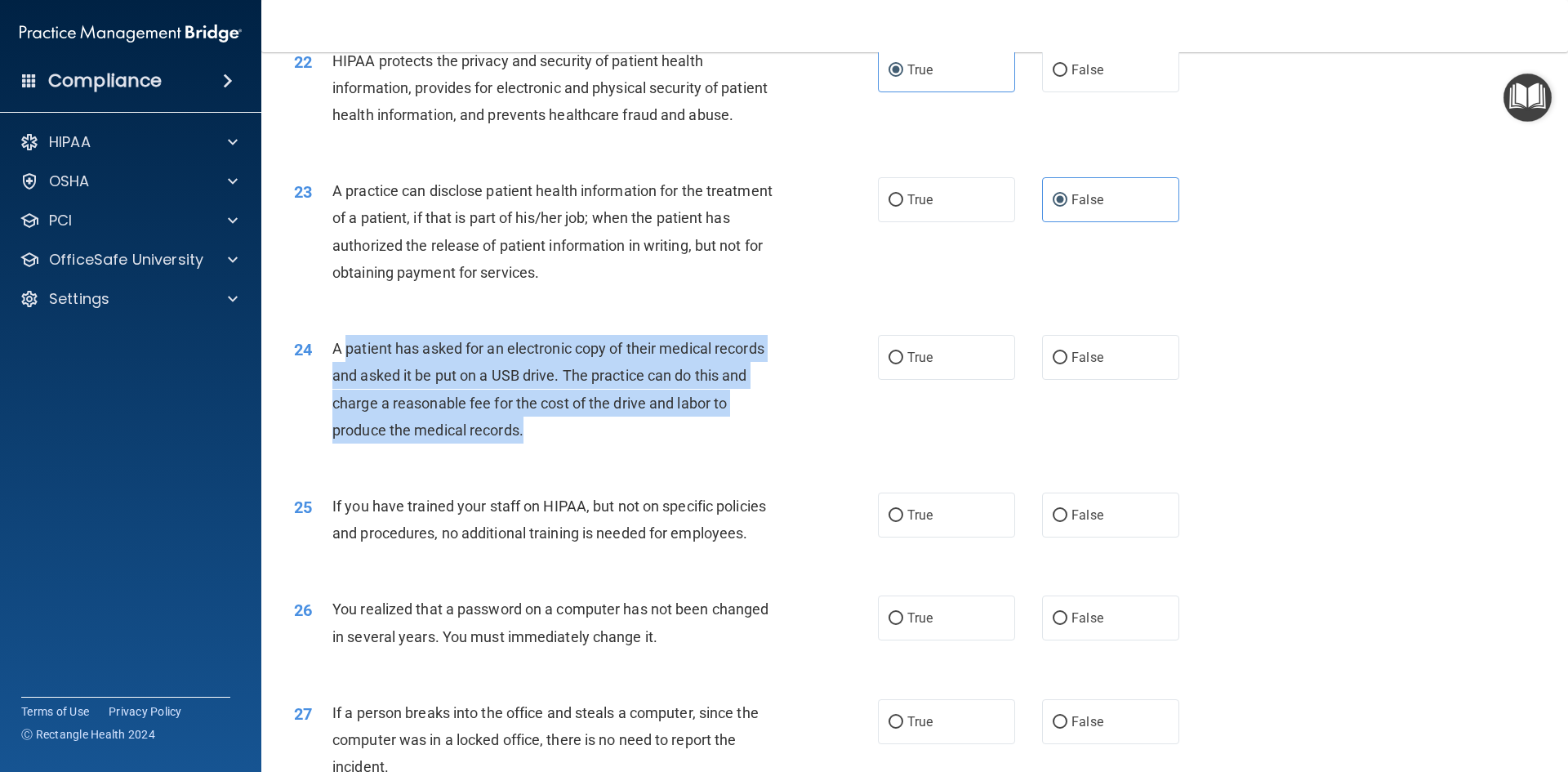
drag, startPoint x: 345, startPoint y: 402, endPoint x: 576, endPoint y: 496, distance: 248.7
click at [576, 443] on div "A patient has asked for an electronic copy of their medical records and asked i…" at bounding box center [560, 389] width 456 height 109
click at [563, 443] on div "A patient has asked for an electronic copy of their medical records and asked i…" at bounding box center [560, 389] width 456 height 109
drag, startPoint x: 333, startPoint y: 403, endPoint x: 536, endPoint y: 497, distance: 223.9
click at [546, 452] on div "24 A patient has asked for an electronic copy of their medical records and aske…" at bounding box center [585, 393] width 633 height 117
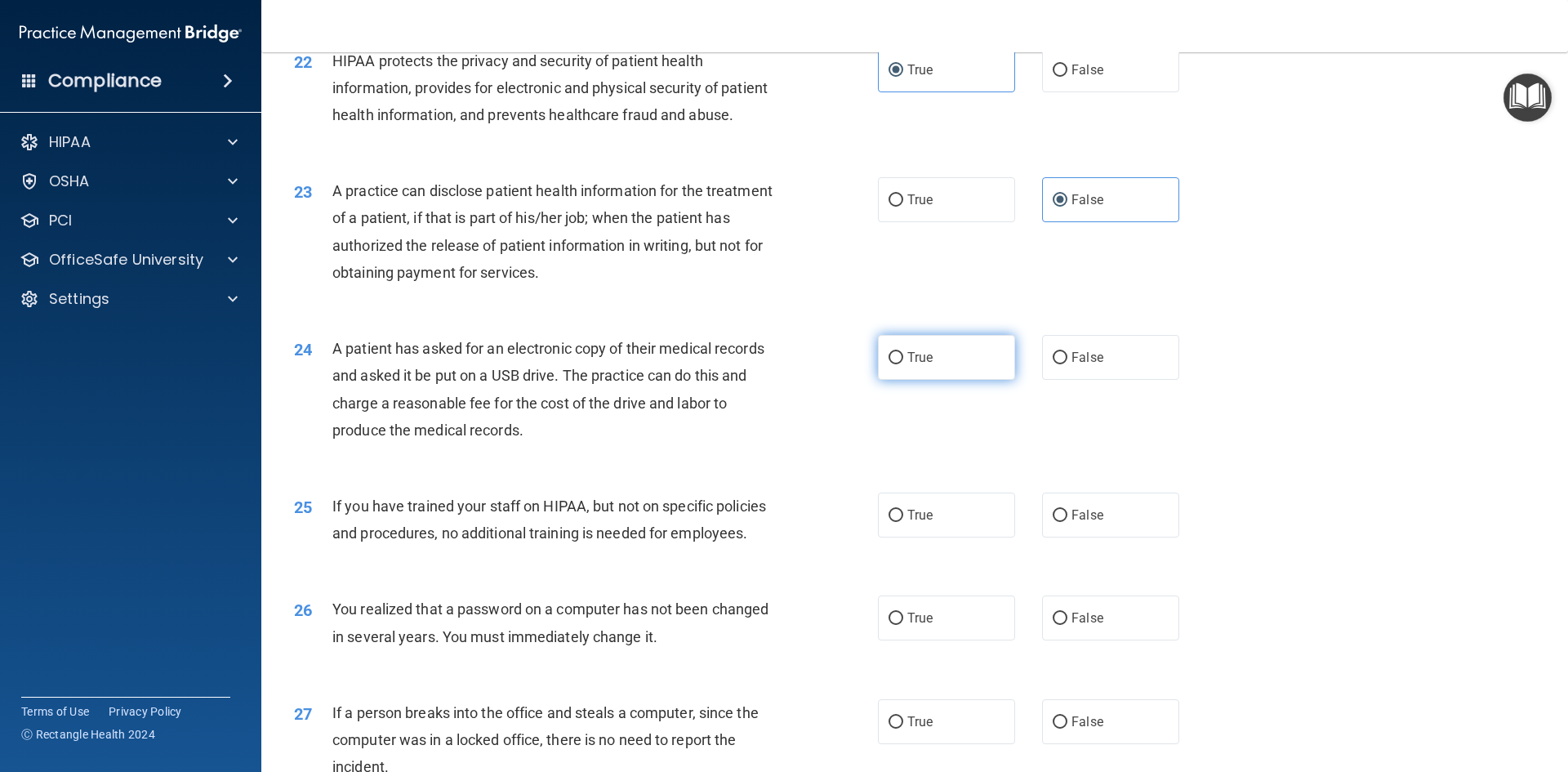
click at [933, 380] on label "True" at bounding box center [946, 357] width 137 height 45
click at [903, 364] on input "True" at bounding box center [895, 358] width 15 height 12
radio input "true"
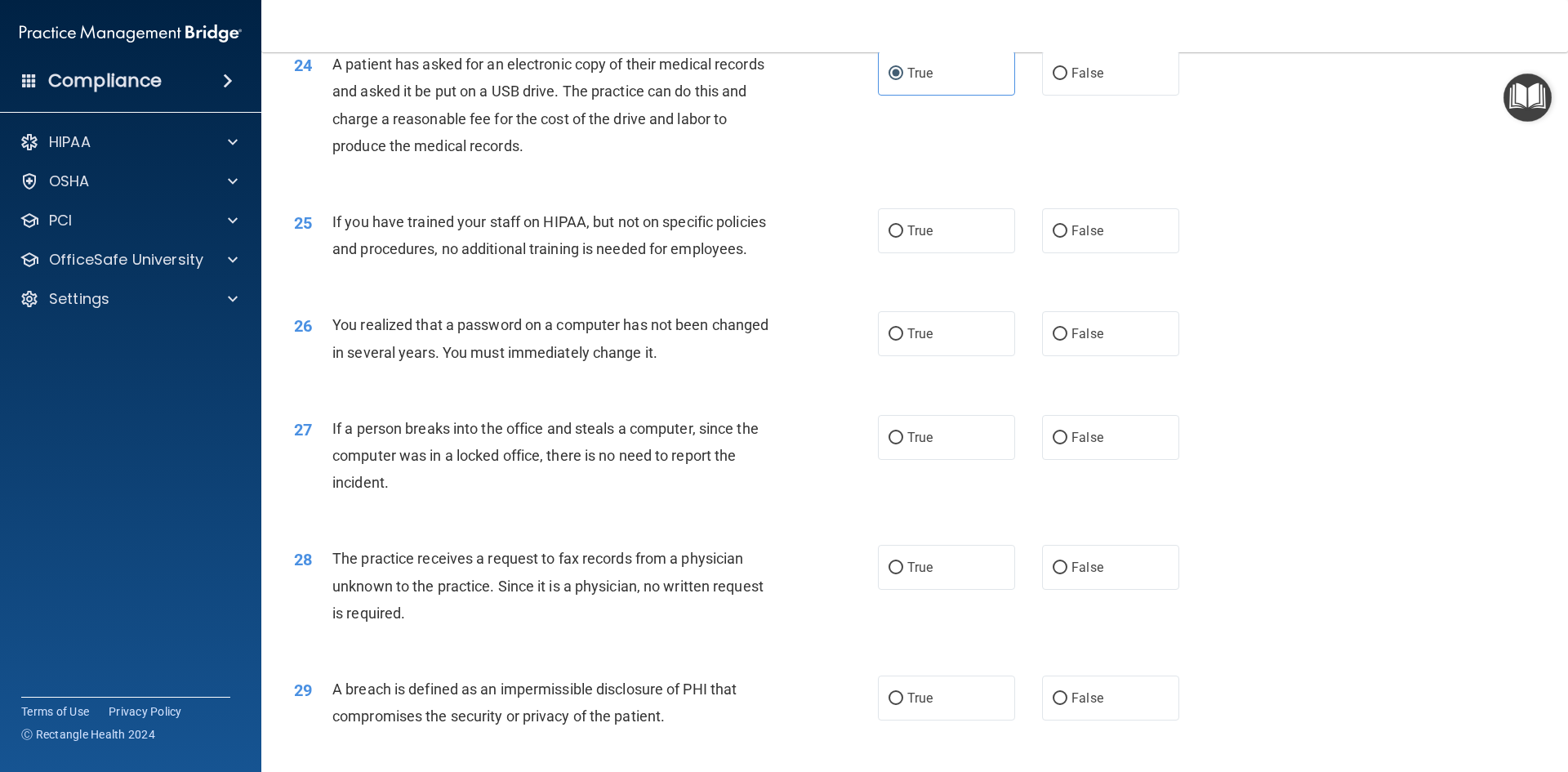
scroll to position [2776, 0]
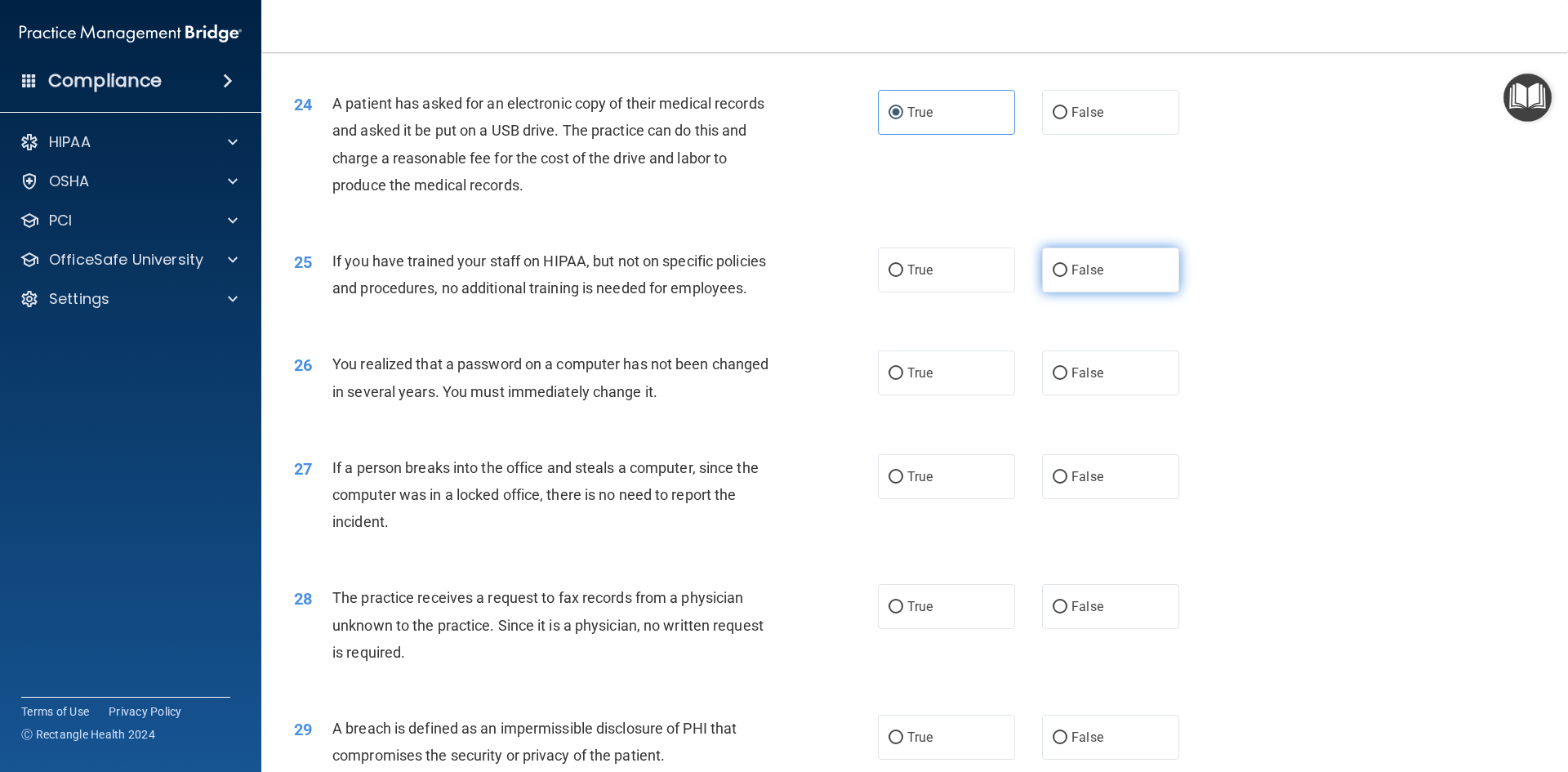
click at [1042, 292] on label "False" at bounding box center [1110, 269] width 137 height 45
click at [1052, 277] on input "False" at bounding box center [1059, 271] width 15 height 12
radio input "true"
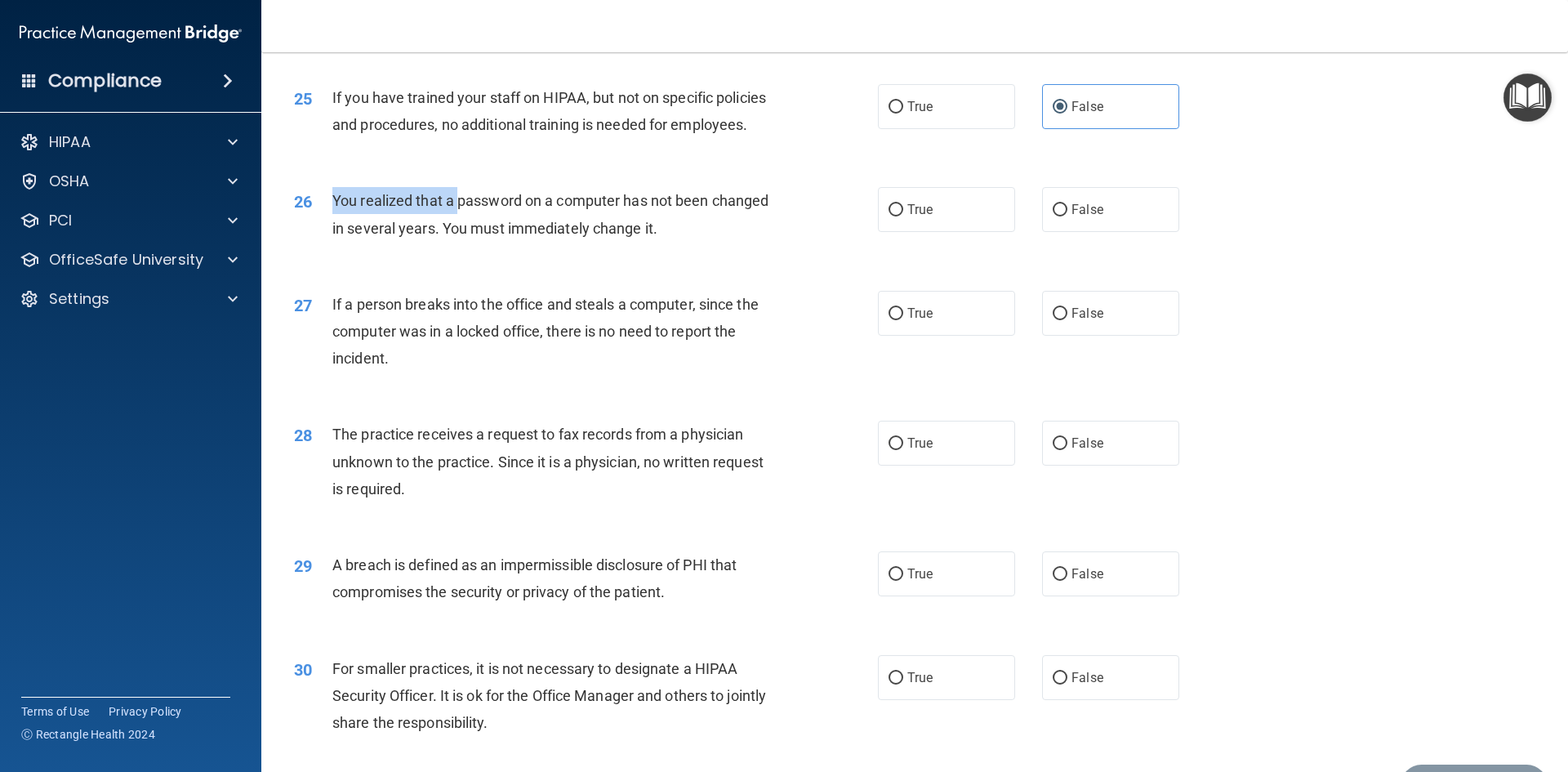
drag, startPoint x: 330, startPoint y: 248, endPoint x: 501, endPoint y: 266, distance: 172.4
click at [460, 249] on div "26 You realized that a password on a computer has not been changed in several y…" at bounding box center [585, 218] width 633 height 62
click at [610, 240] on div "26 You realized that a password on a computer has not been changed in several y…" at bounding box center [915, 218] width 1266 height 103
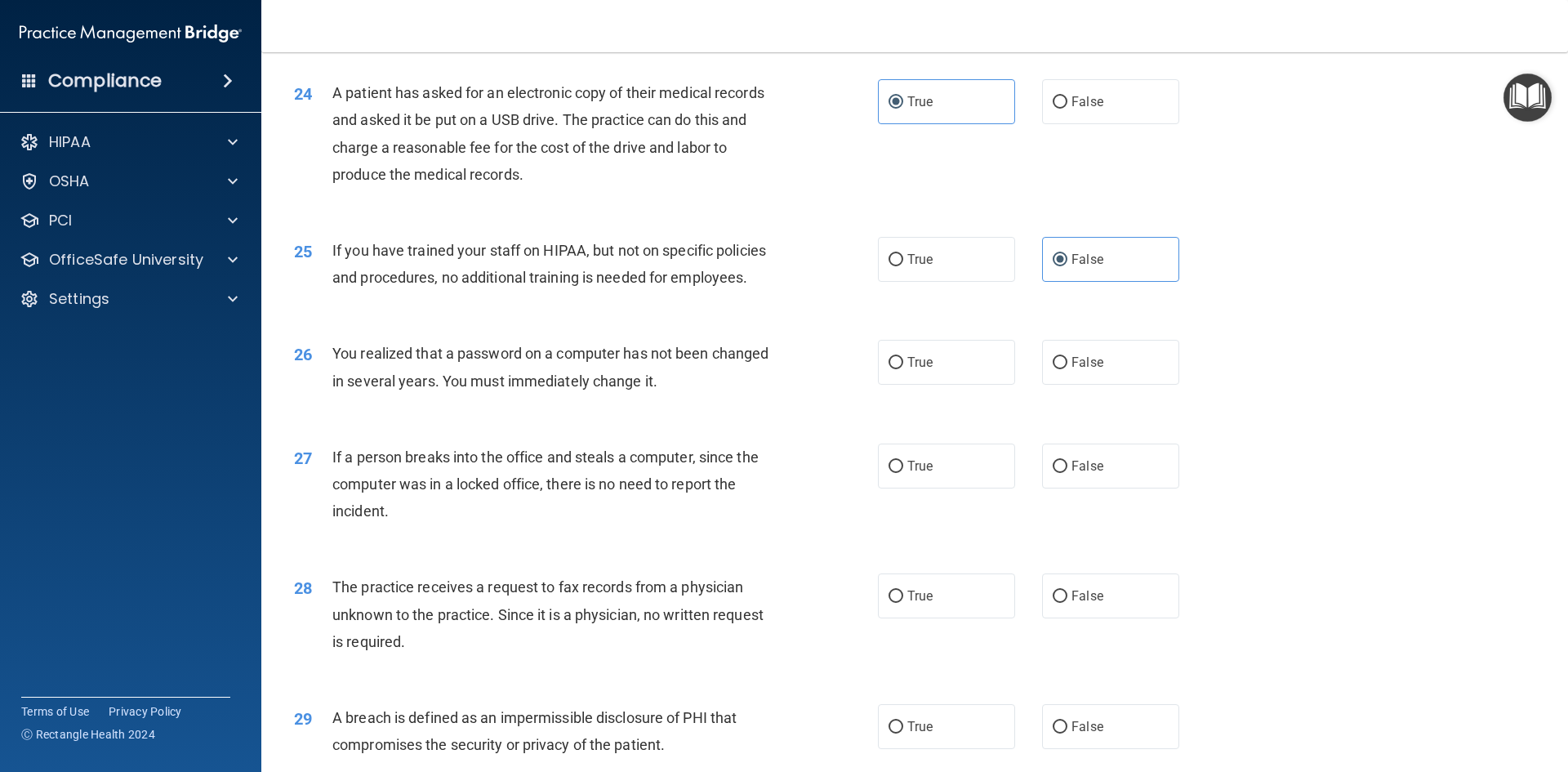
scroll to position [2776, 0]
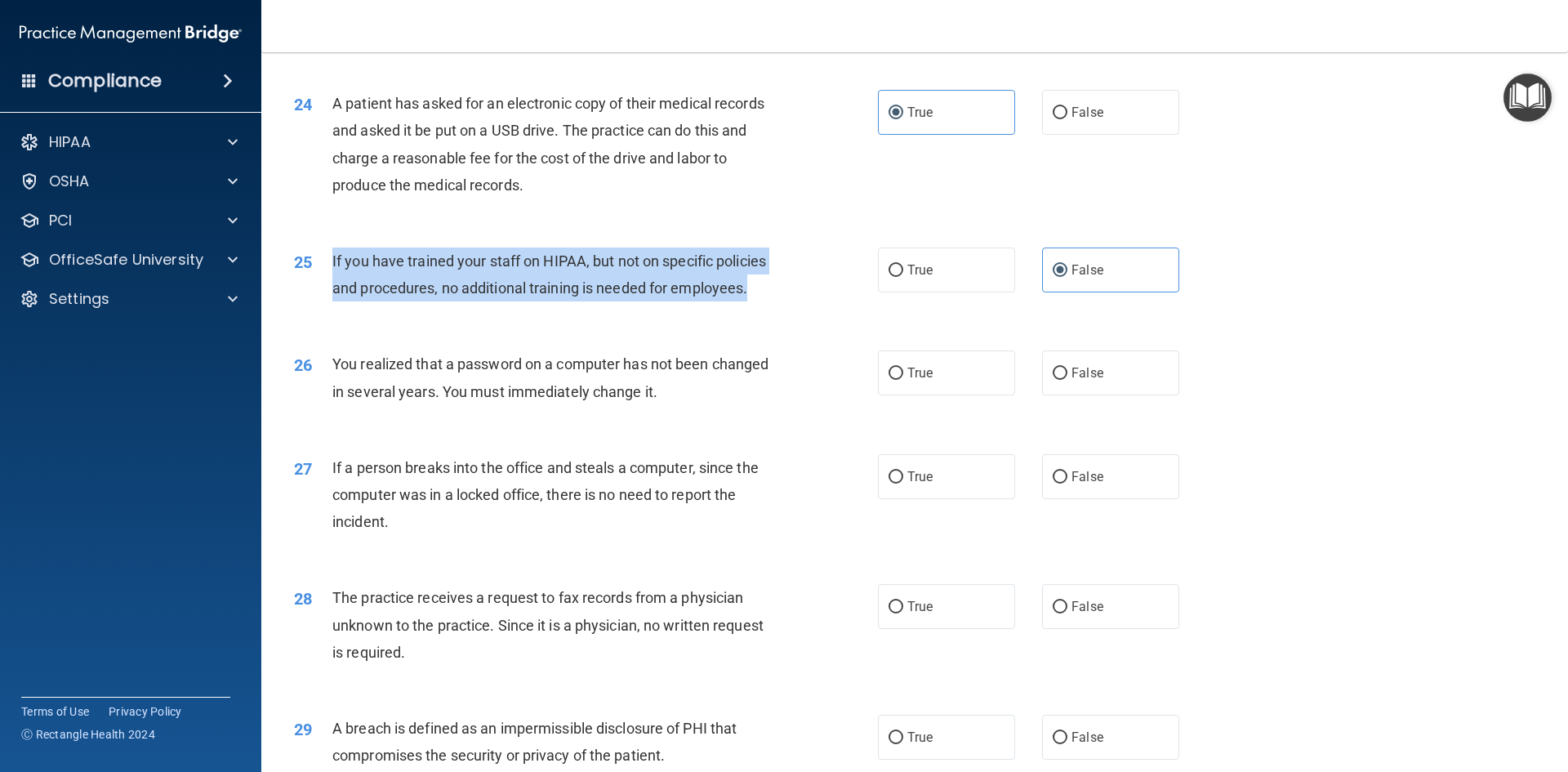
drag, startPoint x: 330, startPoint y: 306, endPoint x: 754, endPoint y: 353, distance: 427.1
click at [754, 309] on div "25 If you have trained your staff on HIPAA, but not on specific policies and pr…" at bounding box center [585, 278] width 633 height 62
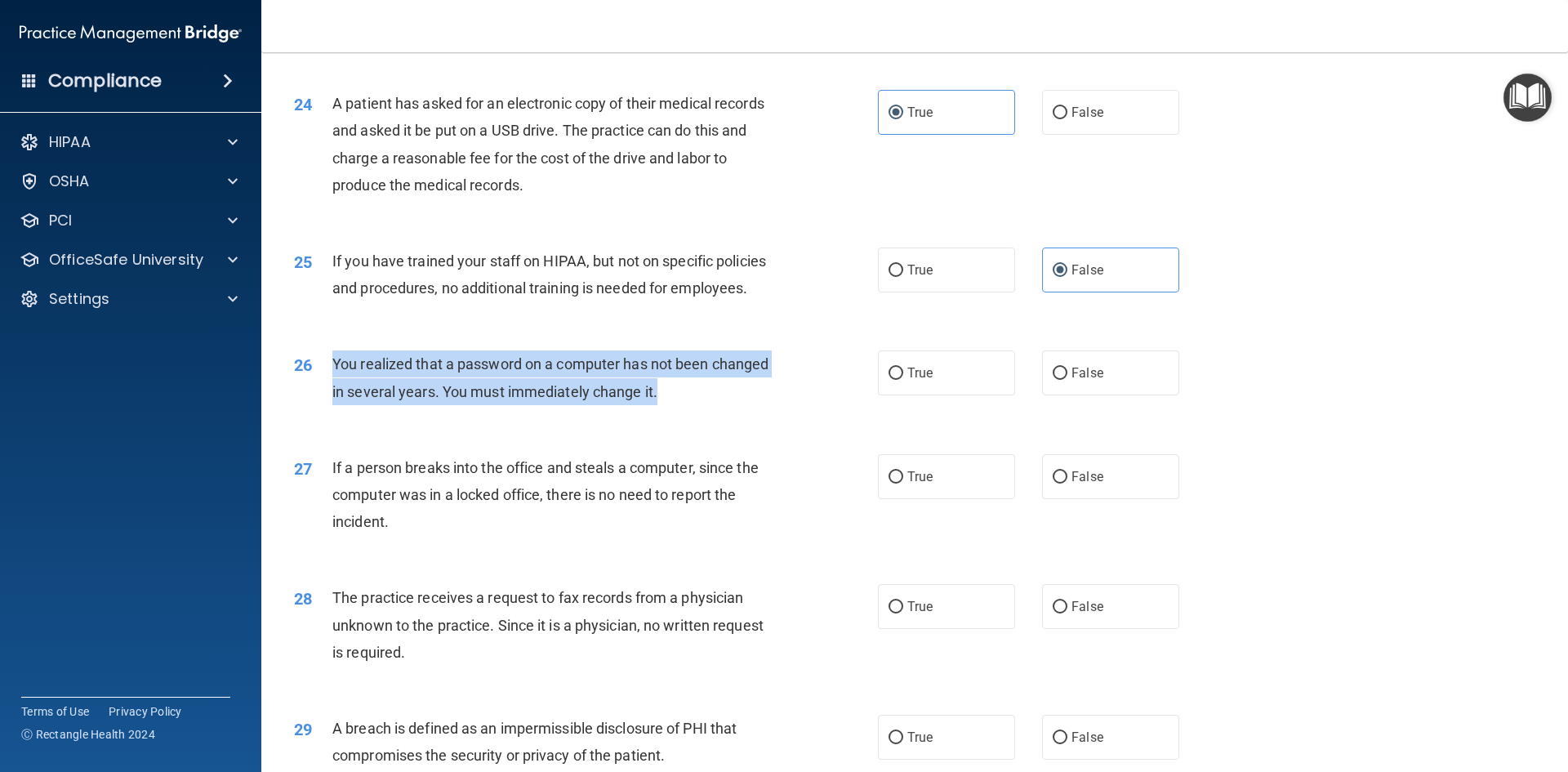
drag, startPoint x: 334, startPoint y: 411, endPoint x: 661, endPoint y: 457, distance: 330.7
click at [661, 404] on div "You realized that a password on a computer has not been changed in several year…" at bounding box center [560, 377] width 456 height 54
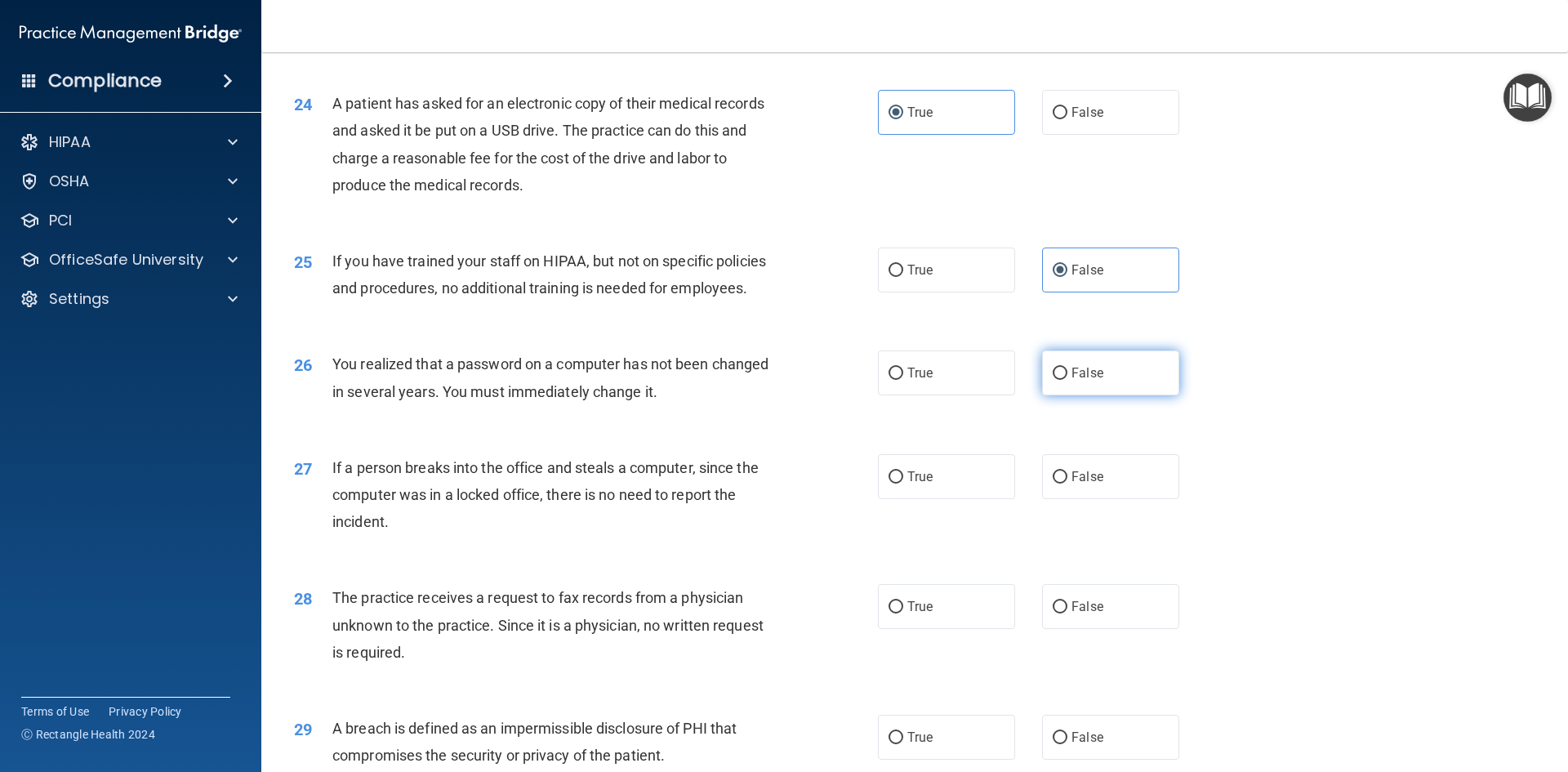
click at [1074, 380] on span "False" at bounding box center [1087, 373] width 32 height 16
click at [1067, 380] on input "False" at bounding box center [1059, 373] width 15 height 12
radio input "true"
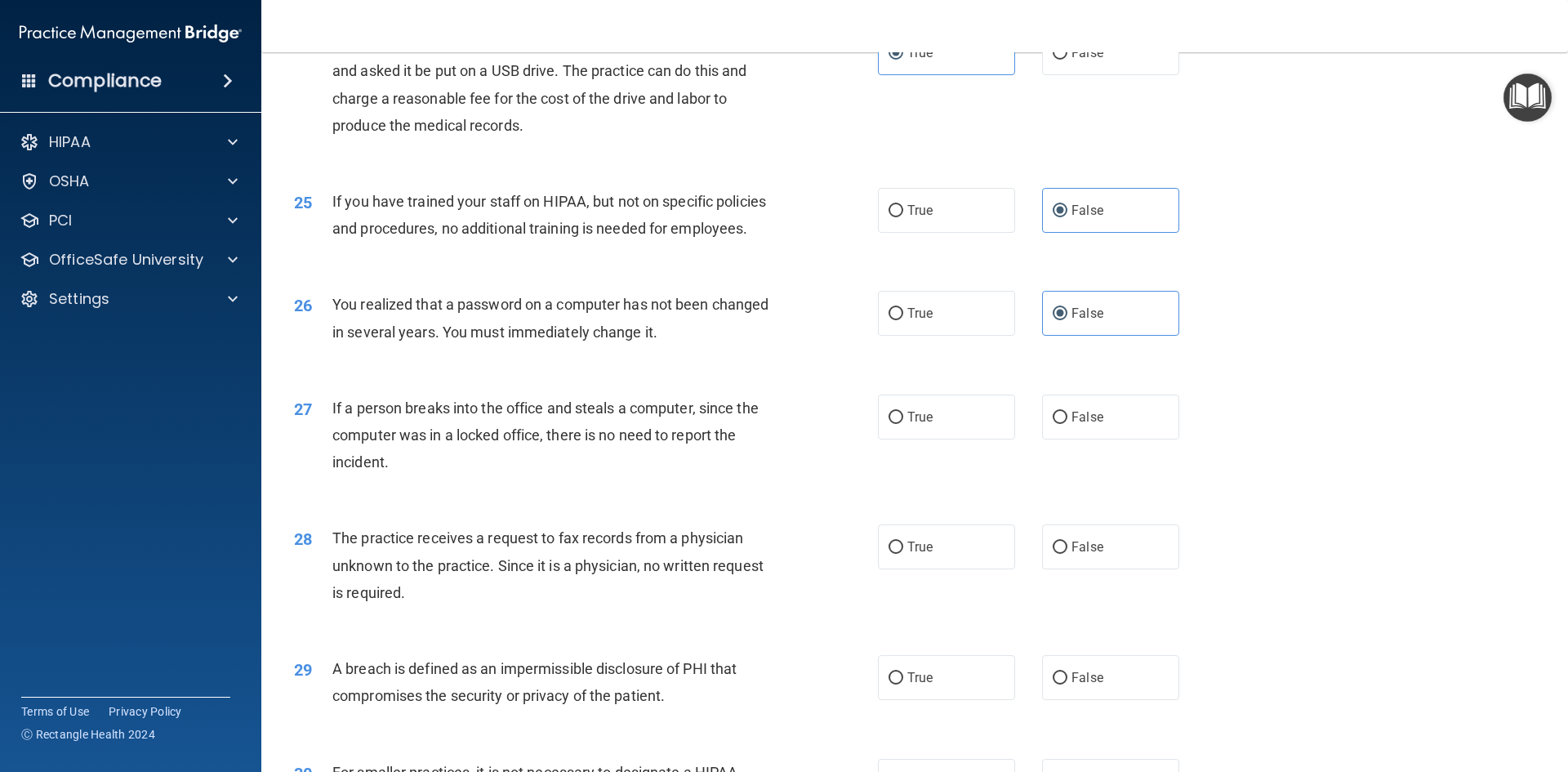
scroll to position [2939, 0]
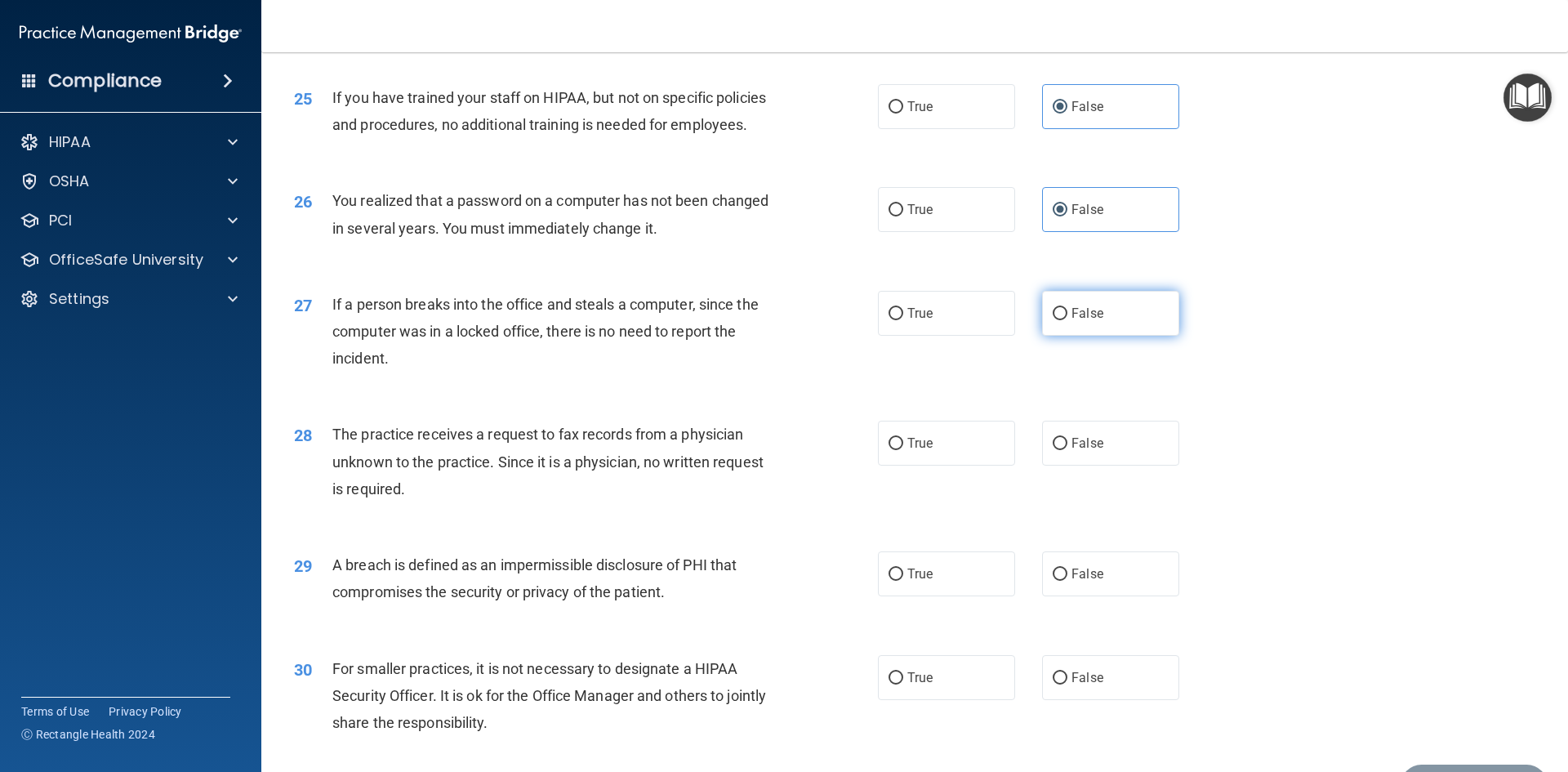
click at [1141, 336] on label "False" at bounding box center [1110, 313] width 137 height 45
click at [1067, 320] on input "False" at bounding box center [1059, 314] width 15 height 12
radio input "true"
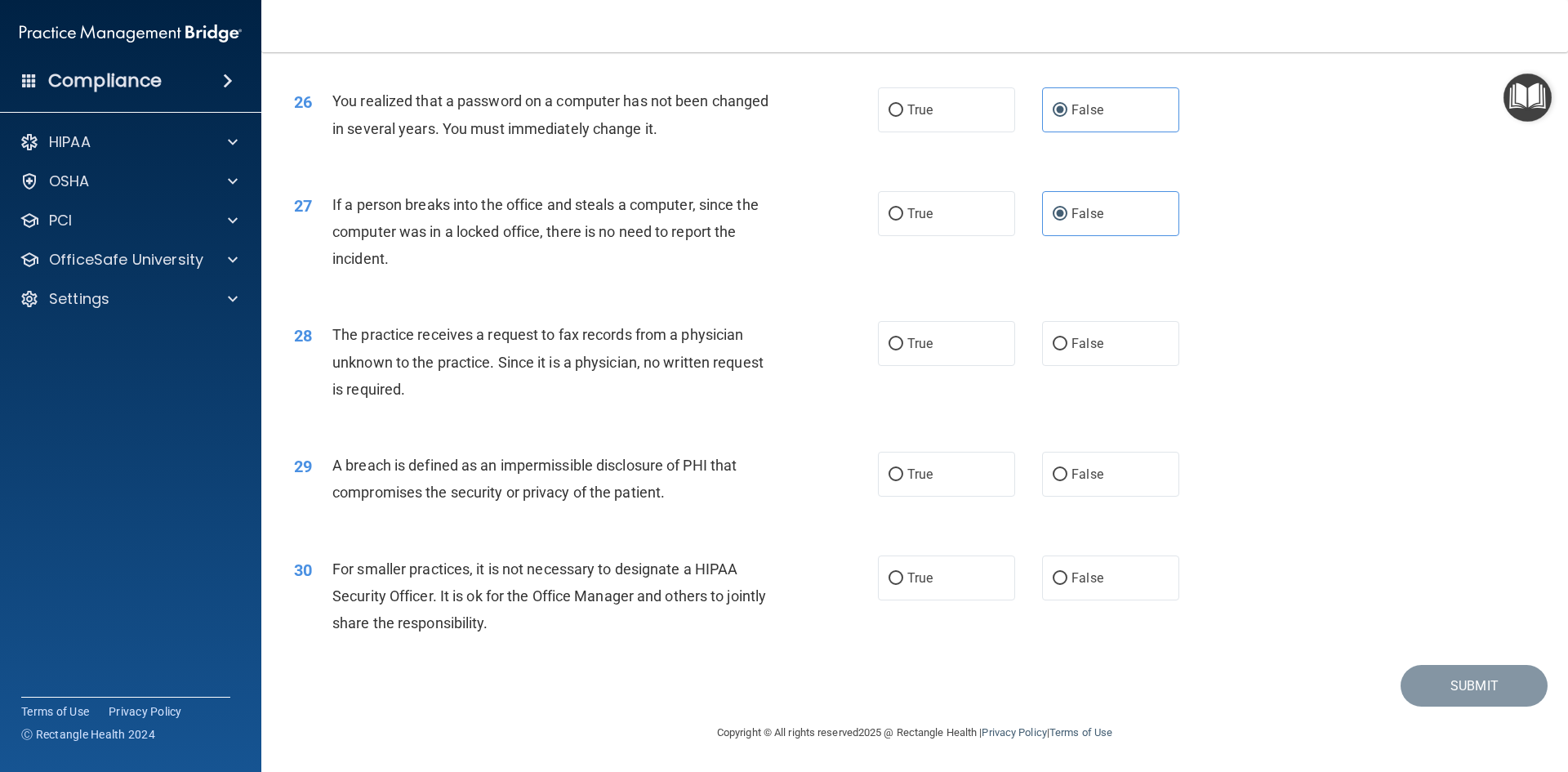
scroll to position [3093, 0]
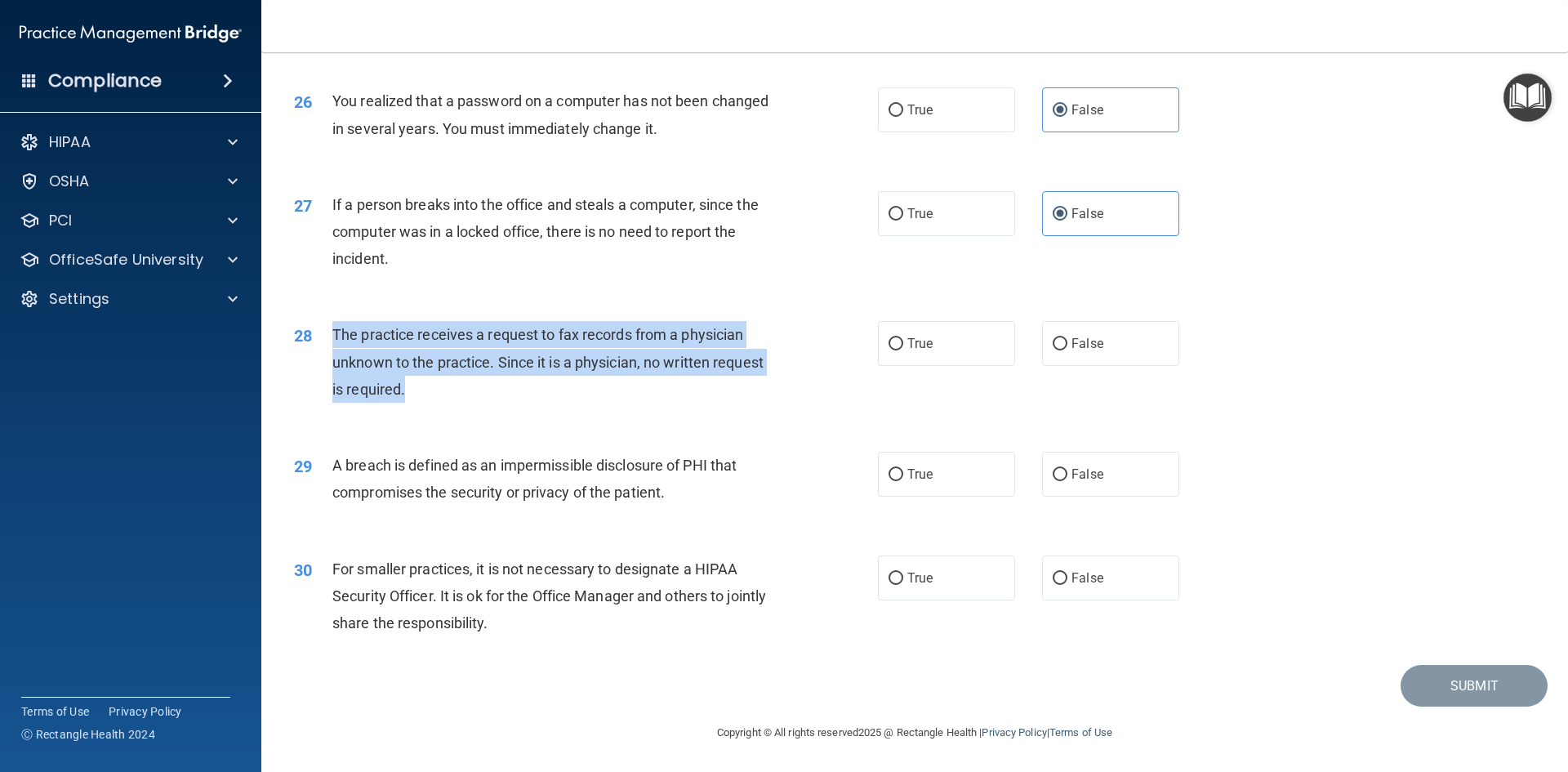
drag, startPoint x: 329, startPoint y: 329, endPoint x: 554, endPoint y: 408, distance: 238.9
click at [554, 408] on div "28 The practice receives a request to fax records from a physician unknown to t…" at bounding box center [585, 366] width 633 height 90
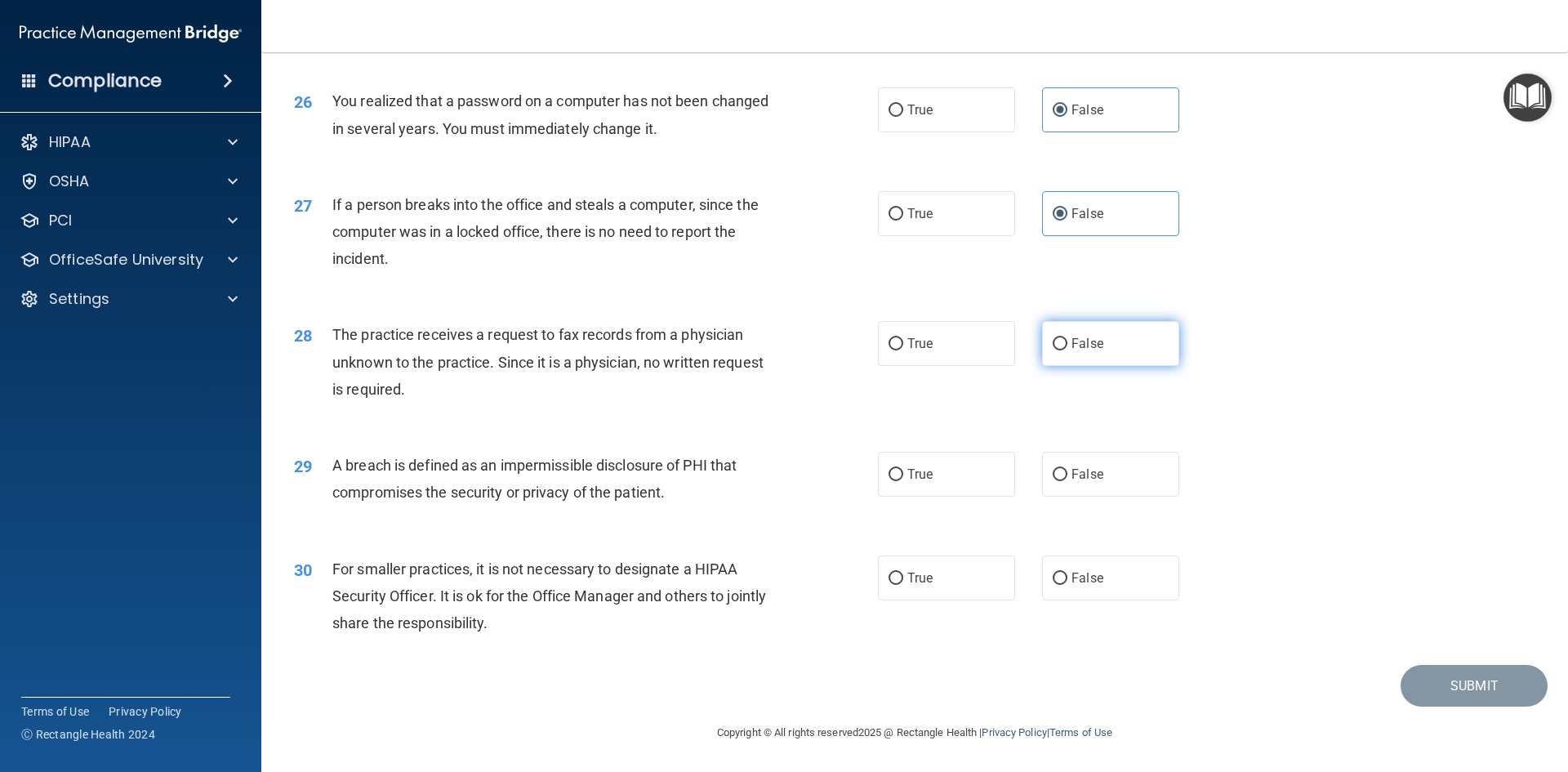
click at [1071, 343] on span "False" at bounding box center [1087, 344] width 32 height 16
click at [1067, 343] on input "False" at bounding box center [1059, 344] width 15 height 12
radio input "true"
click at [937, 485] on label "True" at bounding box center [946, 474] width 137 height 45
click at [903, 481] on input "True" at bounding box center [895, 475] width 15 height 12
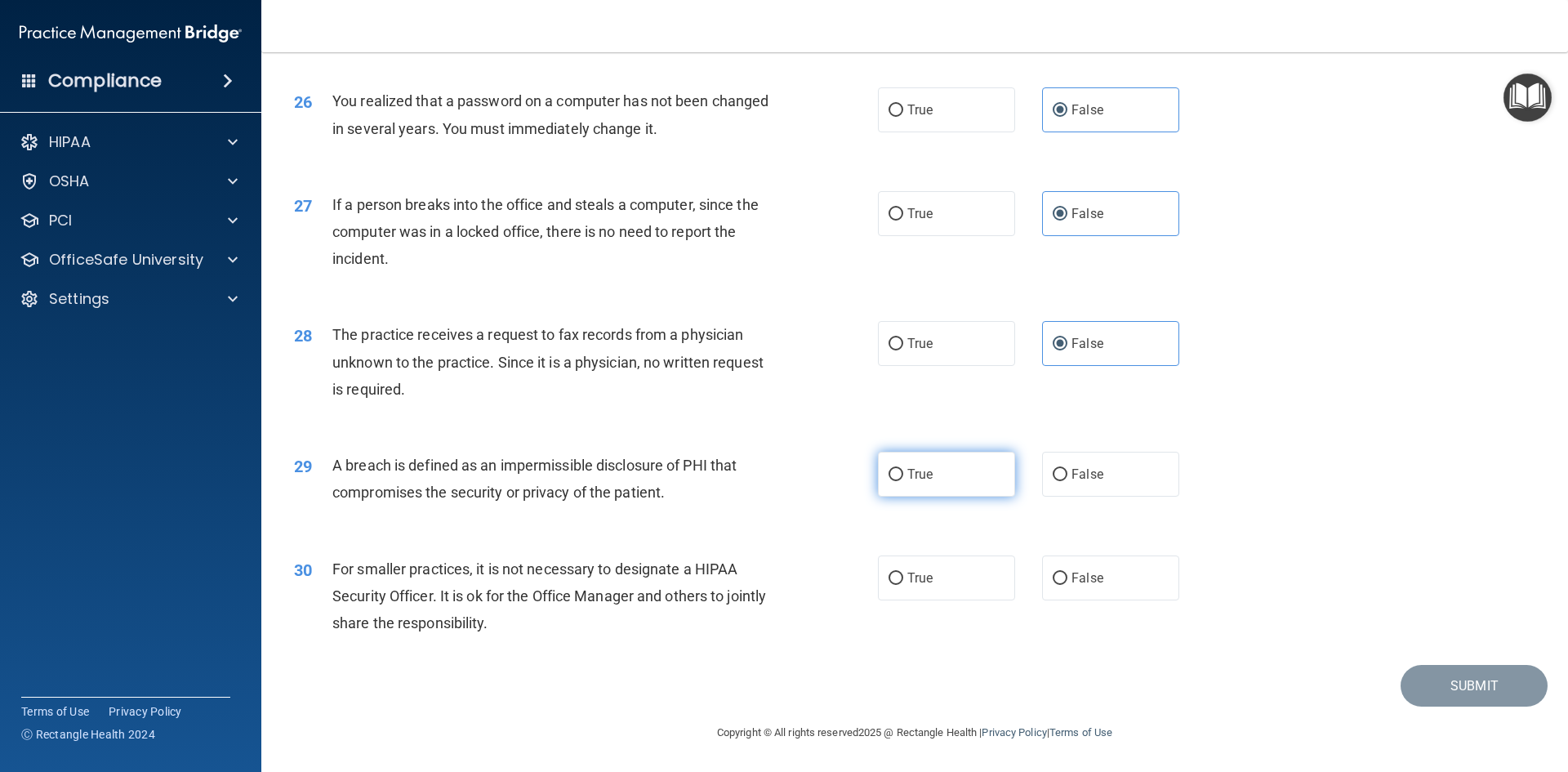
radio input "true"
click at [1092, 576] on span "False" at bounding box center [1087, 578] width 32 height 16
click at [1067, 576] on input "False" at bounding box center [1059, 578] width 15 height 12
radio input "true"
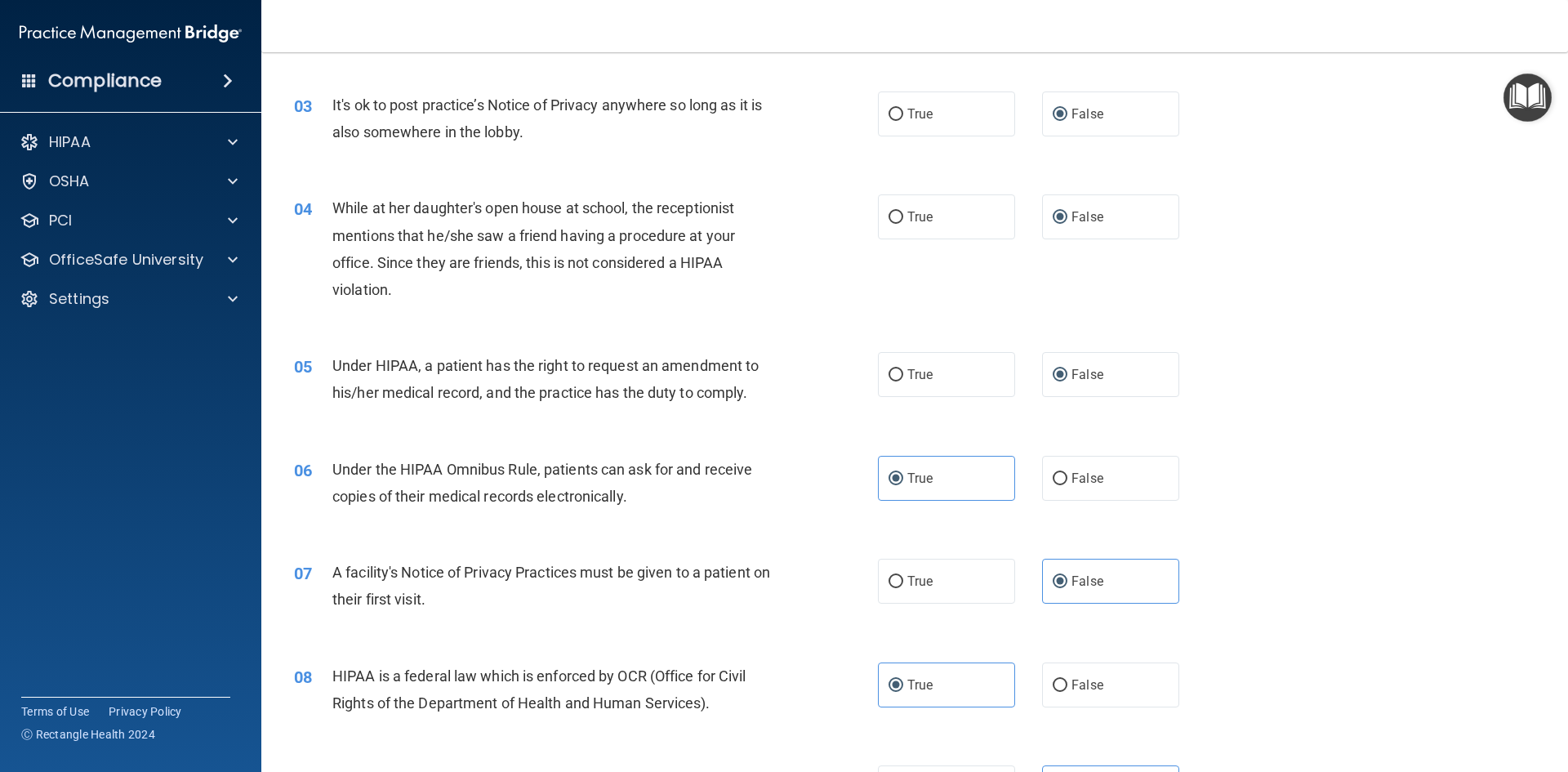
scroll to position [327, 0]
click at [1080, 372] on span "False" at bounding box center [1087, 374] width 32 height 16
click at [1067, 372] on input "False" at bounding box center [1059, 374] width 15 height 12
click at [1071, 222] on span "False" at bounding box center [1087, 216] width 32 height 16
click at [1067, 222] on input "False" at bounding box center [1059, 217] width 15 height 12
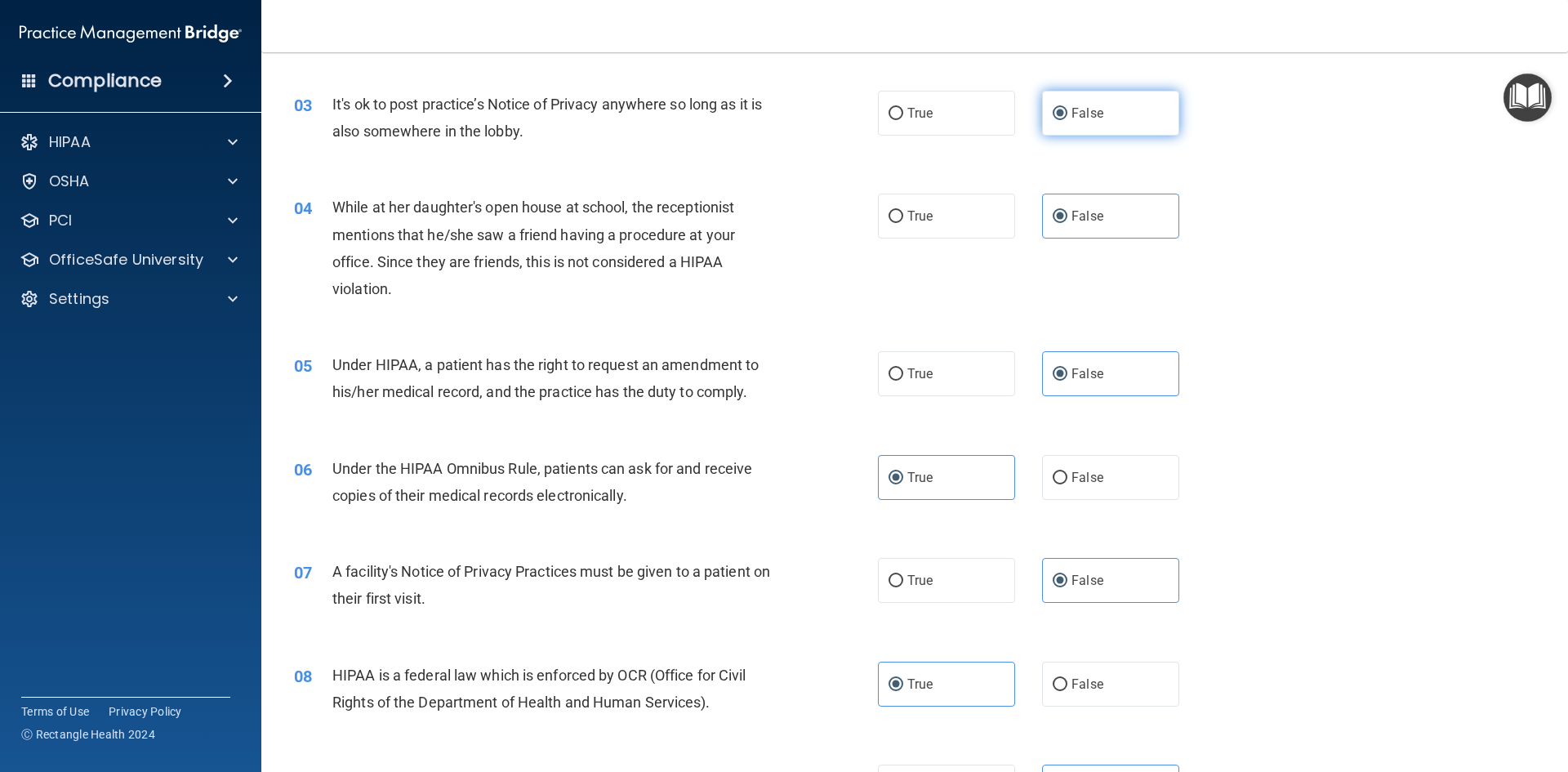
click at [1104, 110] on label "False" at bounding box center [1110, 113] width 137 height 45
click at [1067, 110] on input "False" at bounding box center [1059, 114] width 15 height 12
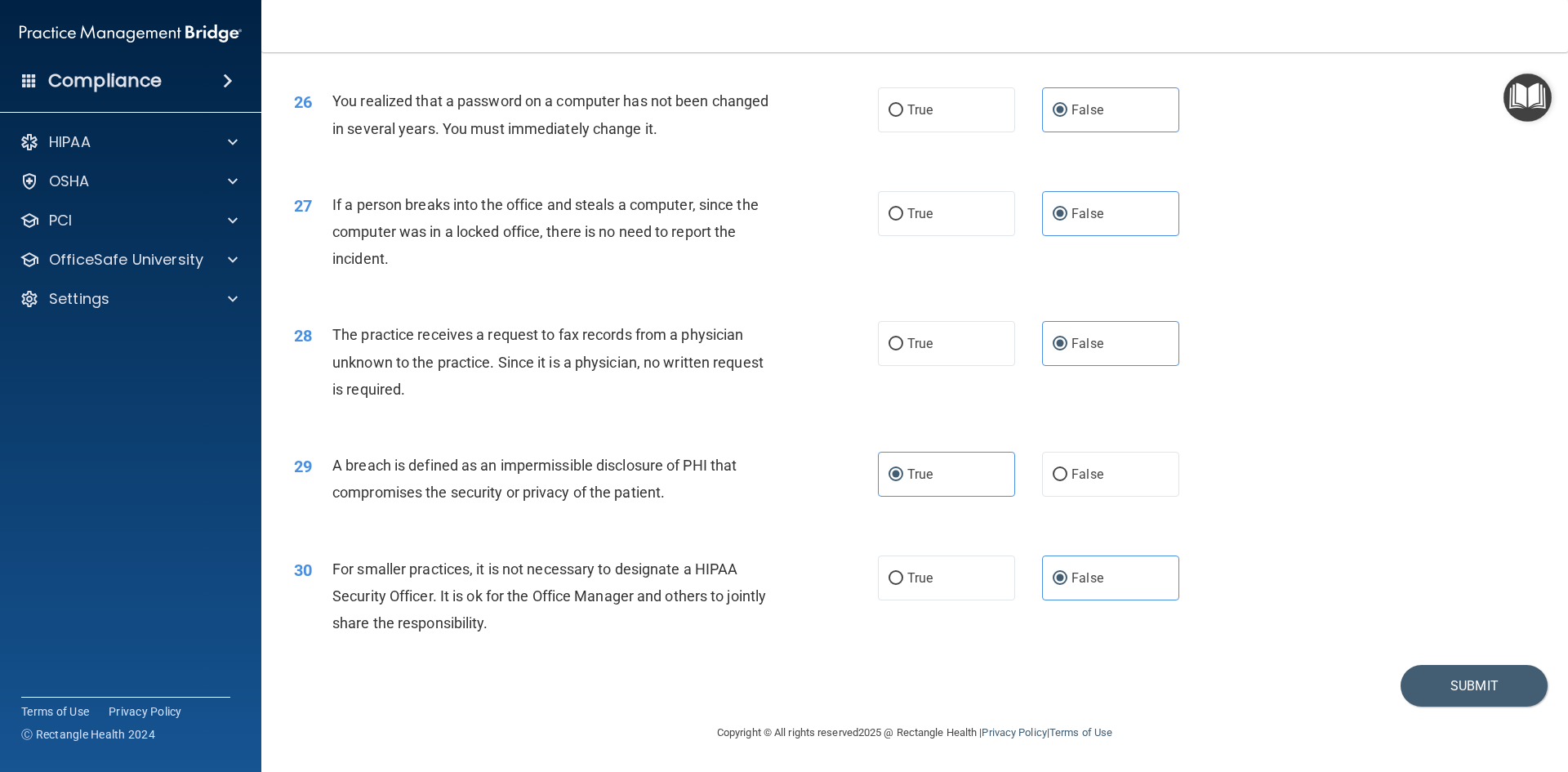
scroll to position [3093, 0]
click at [1461, 691] on button "Submit" at bounding box center [1473, 686] width 147 height 42
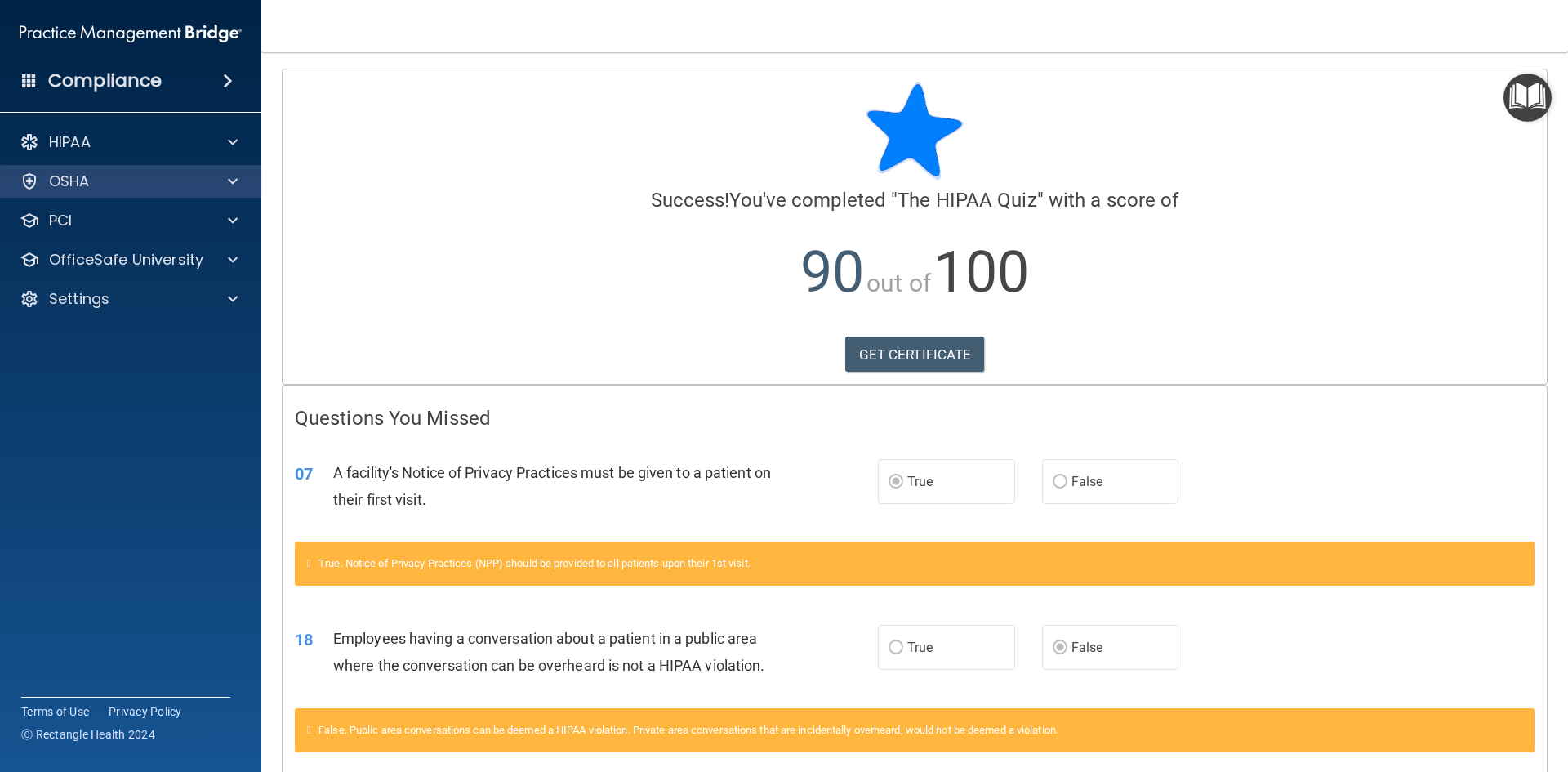
click at [179, 193] on div "OSHA" at bounding box center [131, 181] width 262 height 33
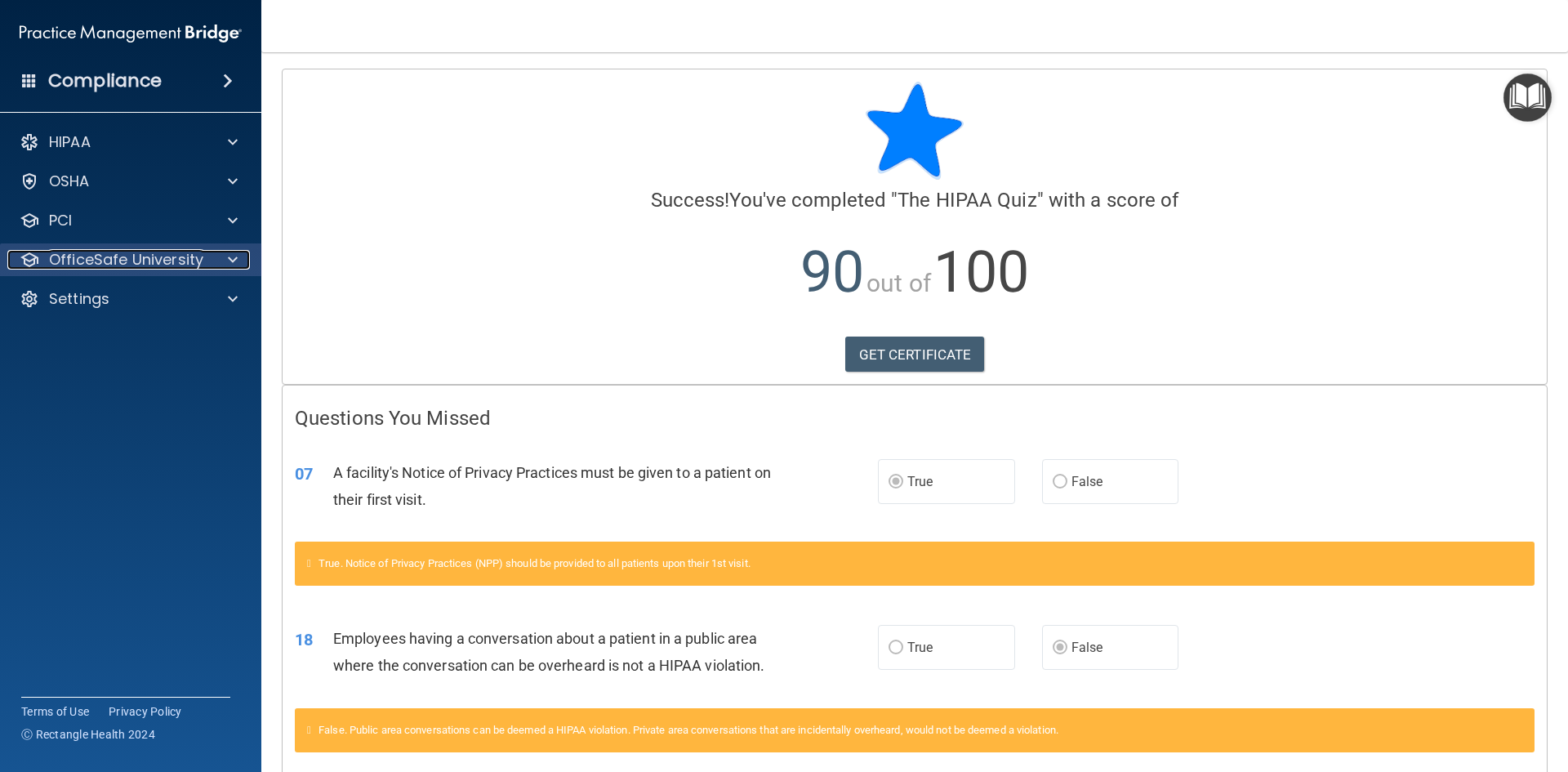
click at [188, 261] on p "OfficeSafe University" at bounding box center [126, 260] width 154 height 20
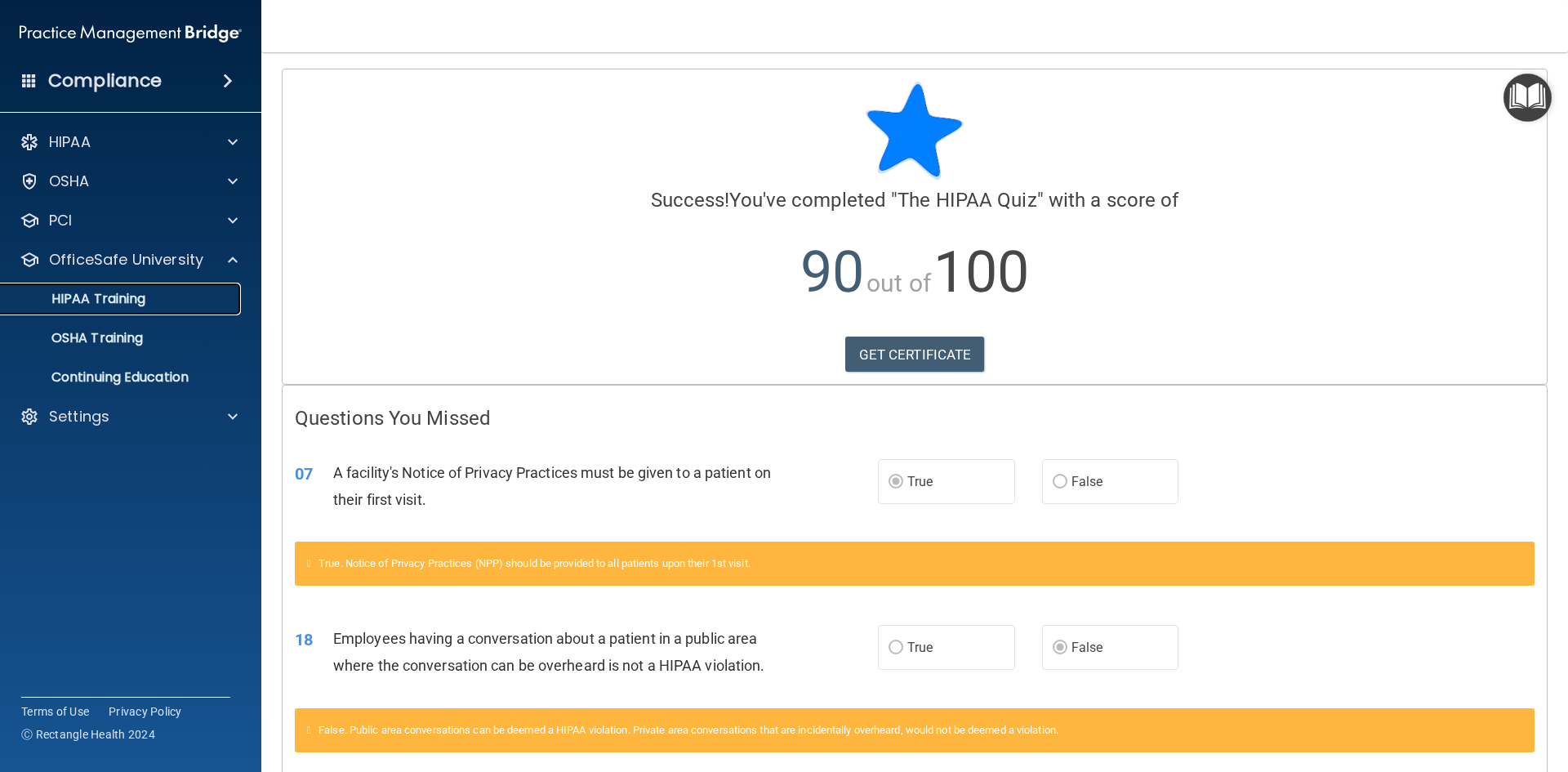
click at [125, 301] on p "HIPAA Training" at bounding box center [78, 299] width 135 height 16
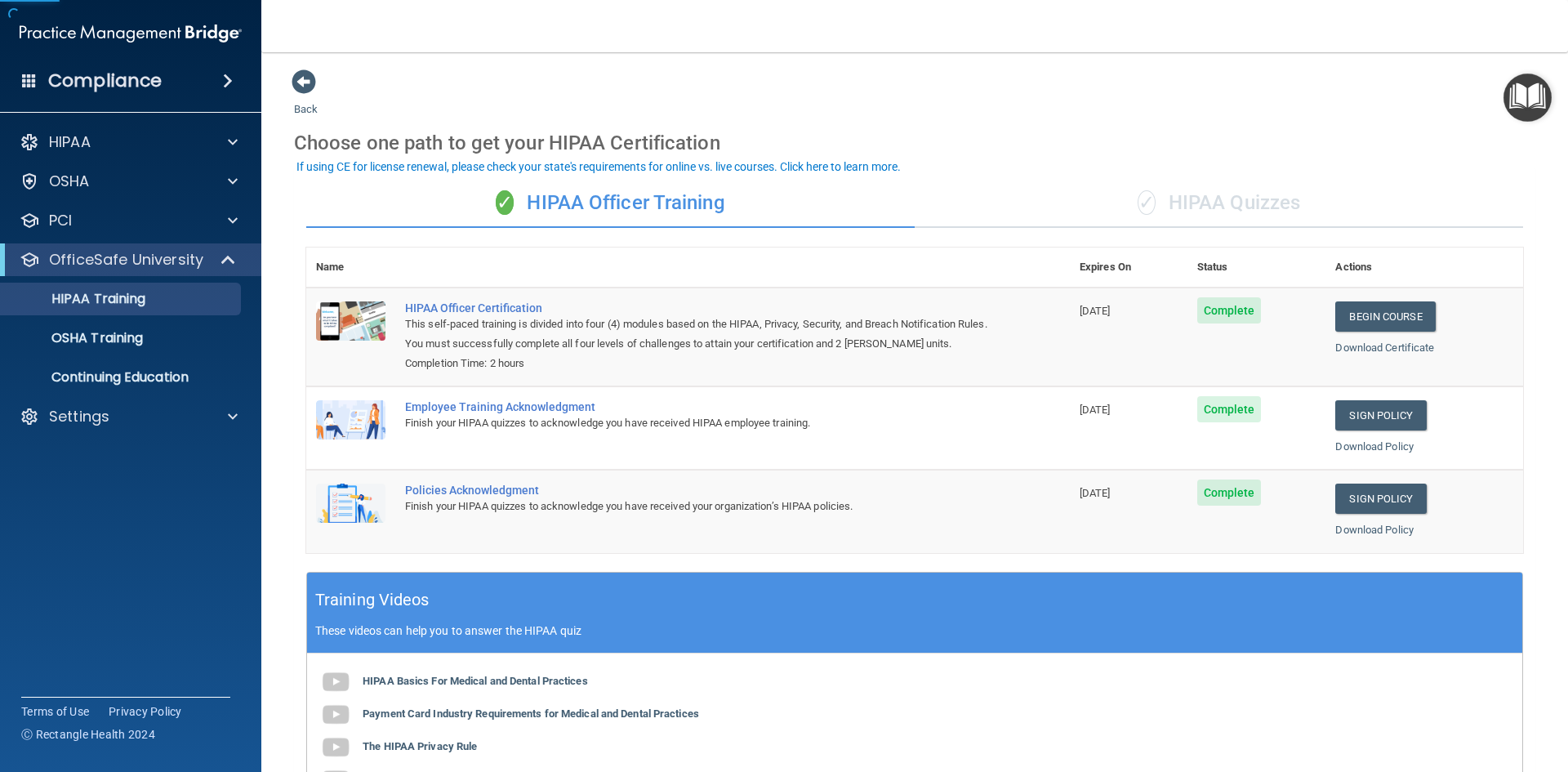
click at [1235, 184] on div "✓ HIPAA Quizzes" at bounding box center [1218, 203] width 608 height 49
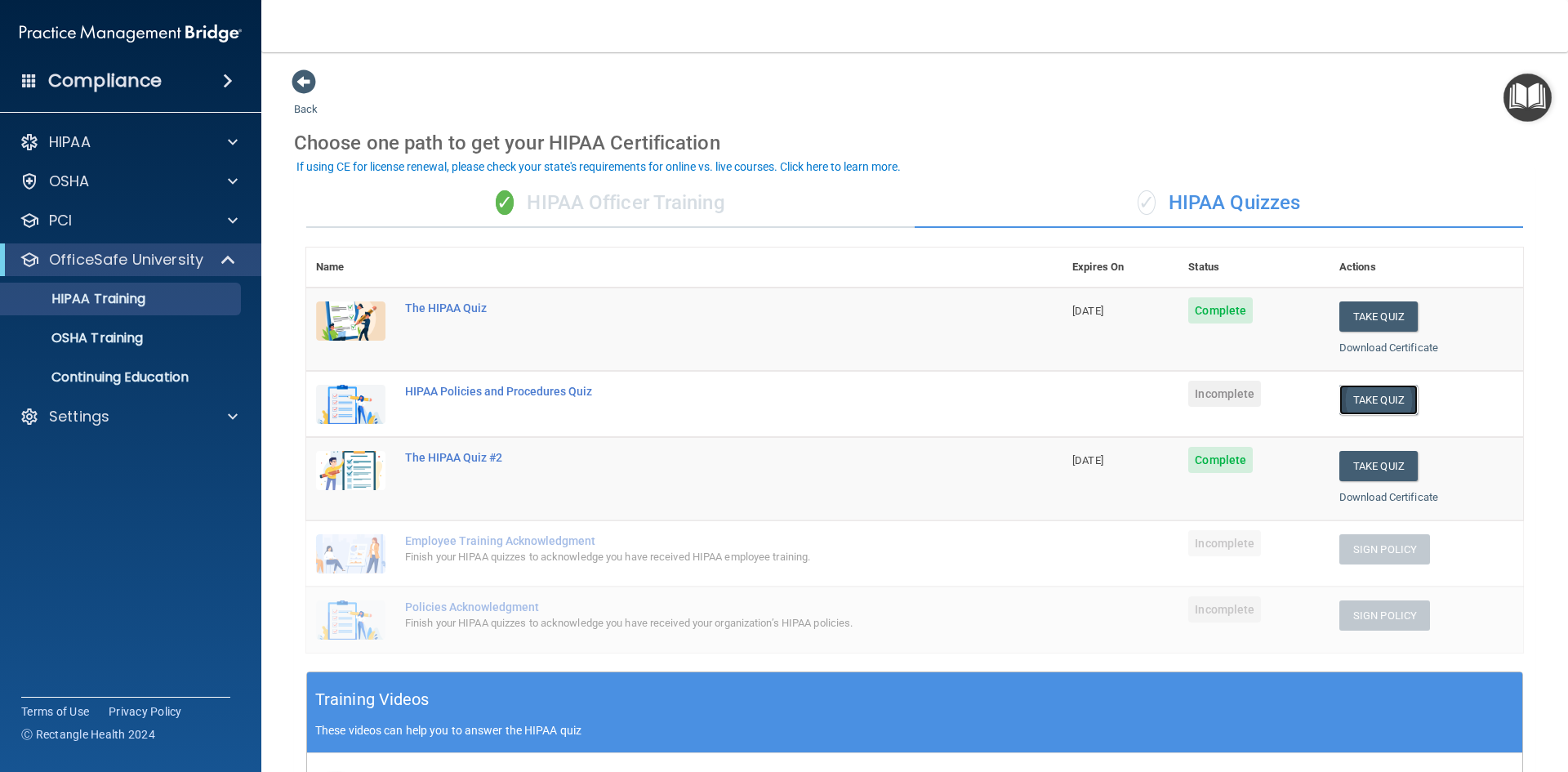
click at [1383, 404] on button "Take Quiz" at bounding box center [1378, 400] width 78 height 30
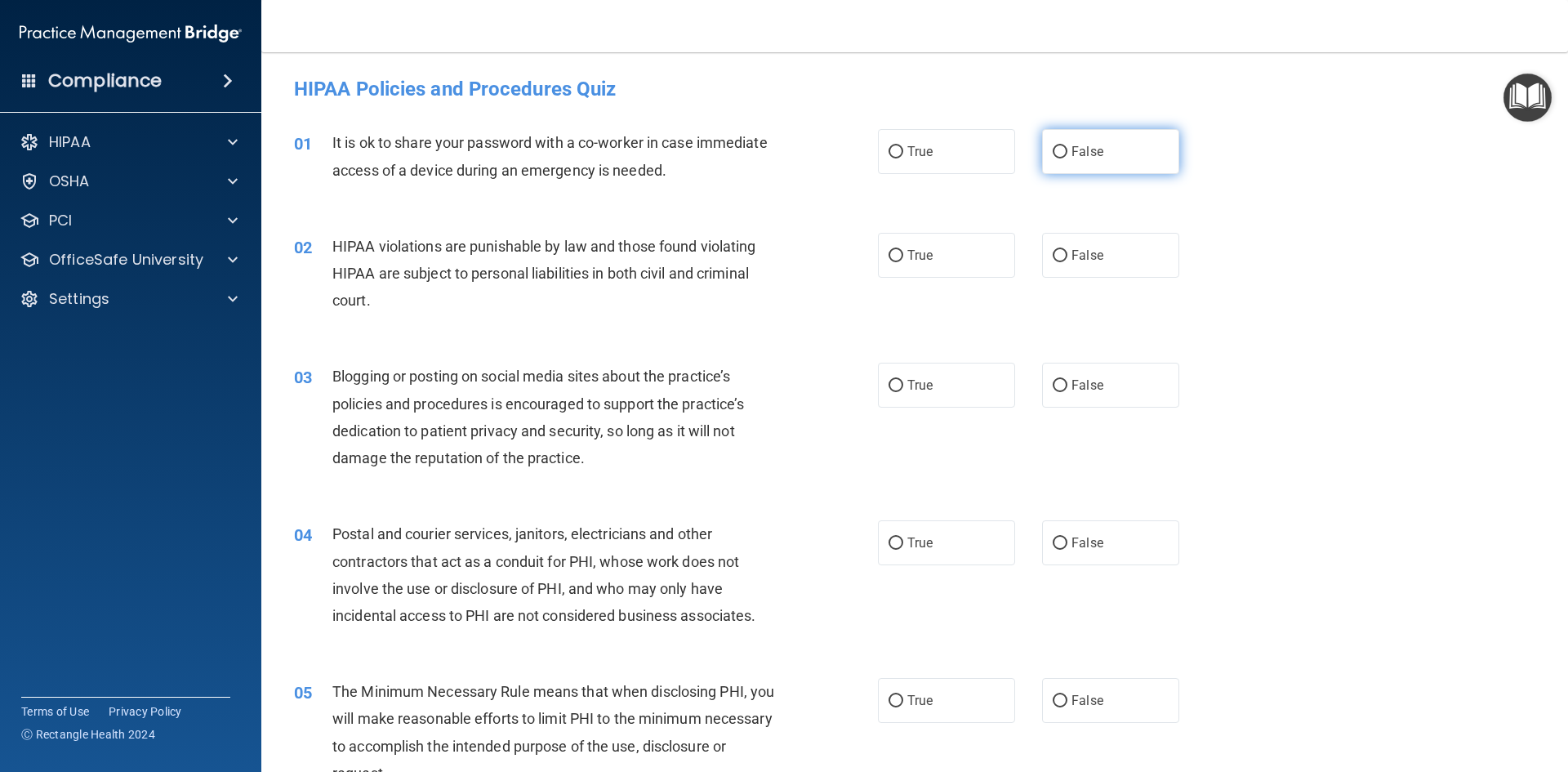
click at [1084, 153] on span "False" at bounding box center [1087, 152] width 32 height 16
click at [1067, 153] on input "False" at bounding box center [1059, 152] width 15 height 12
radio input "true"
click at [915, 255] on span "True" at bounding box center [919, 255] width 25 height 16
click at [903, 255] on input "True" at bounding box center [895, 256] width 15 height 12
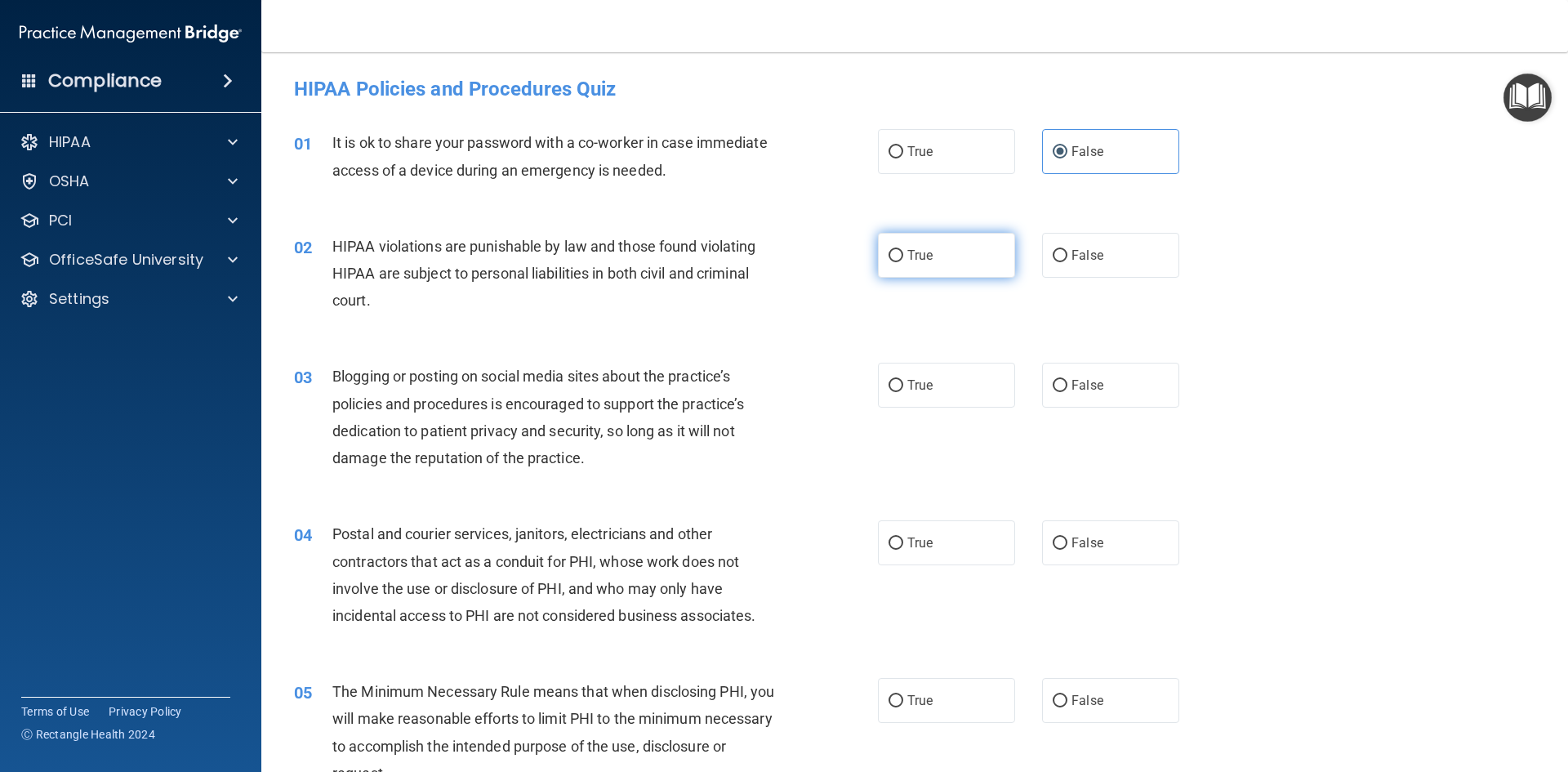
radio input "true"
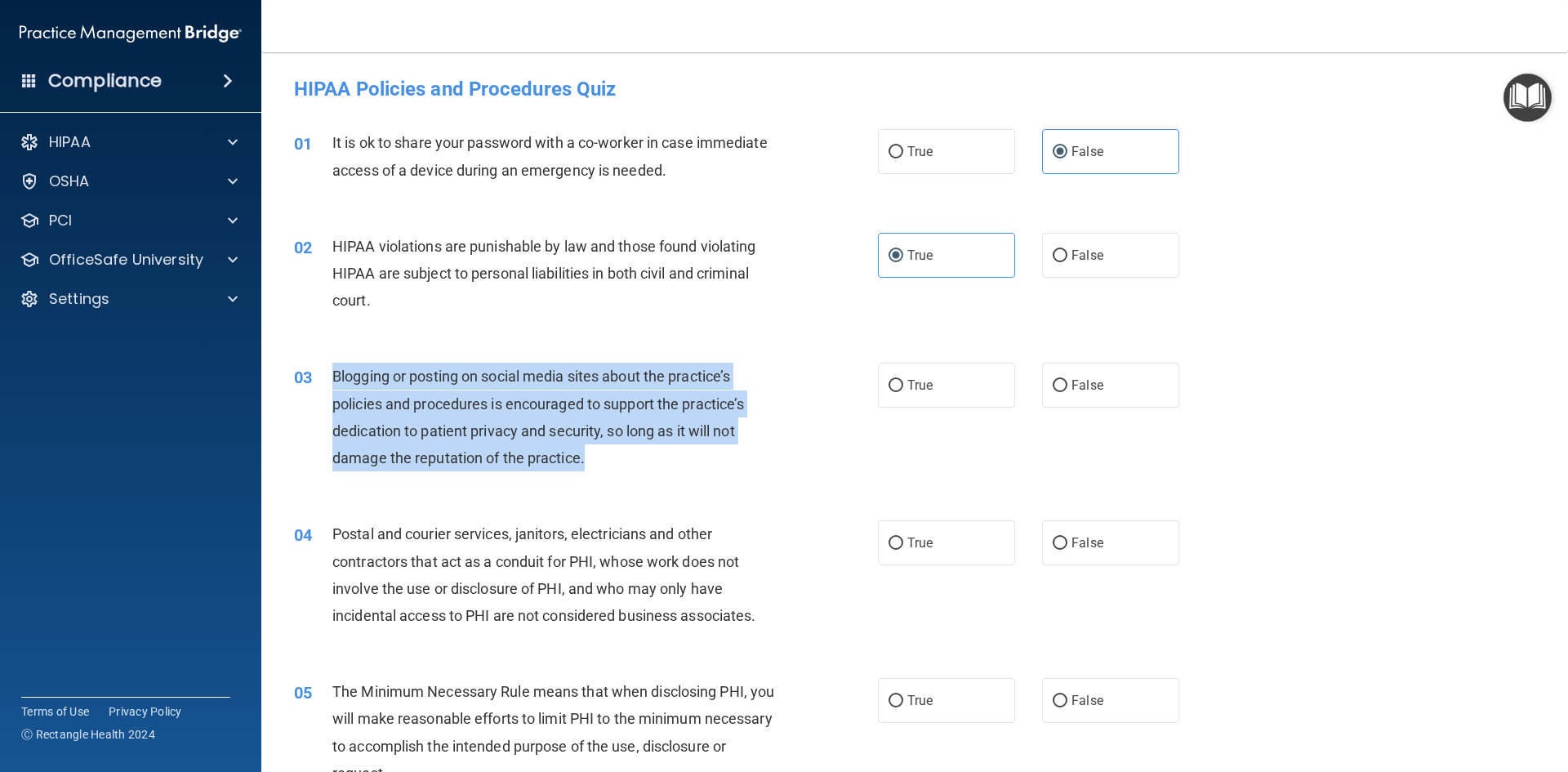
drag, startPoint x: 331, startPoint y: 374, endPoint x: 591, endPoint y: 469, distance: 277.4
click at [591, 469] on div "03 Blogging or posting on social media sites about the practice’s policies and …" at bounding box center [585, 421] width 633 height 117
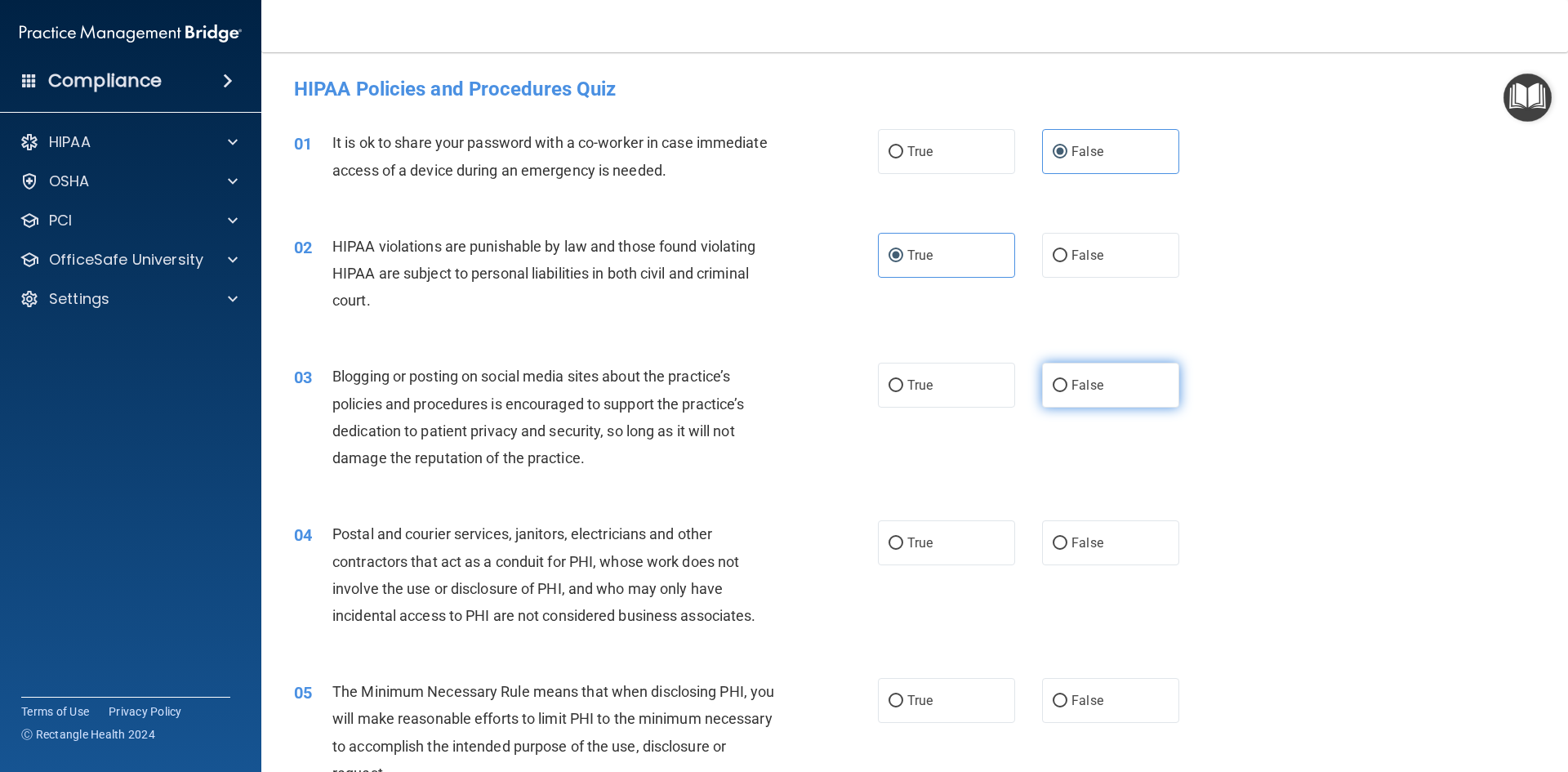
click at [1071, 387] on span "False" at bounding box center [1087, 385] width 32 height 16
click at [1067, 387] on input "False" at bounding box center [1059, 386] width 15 height 12
radio input "true"
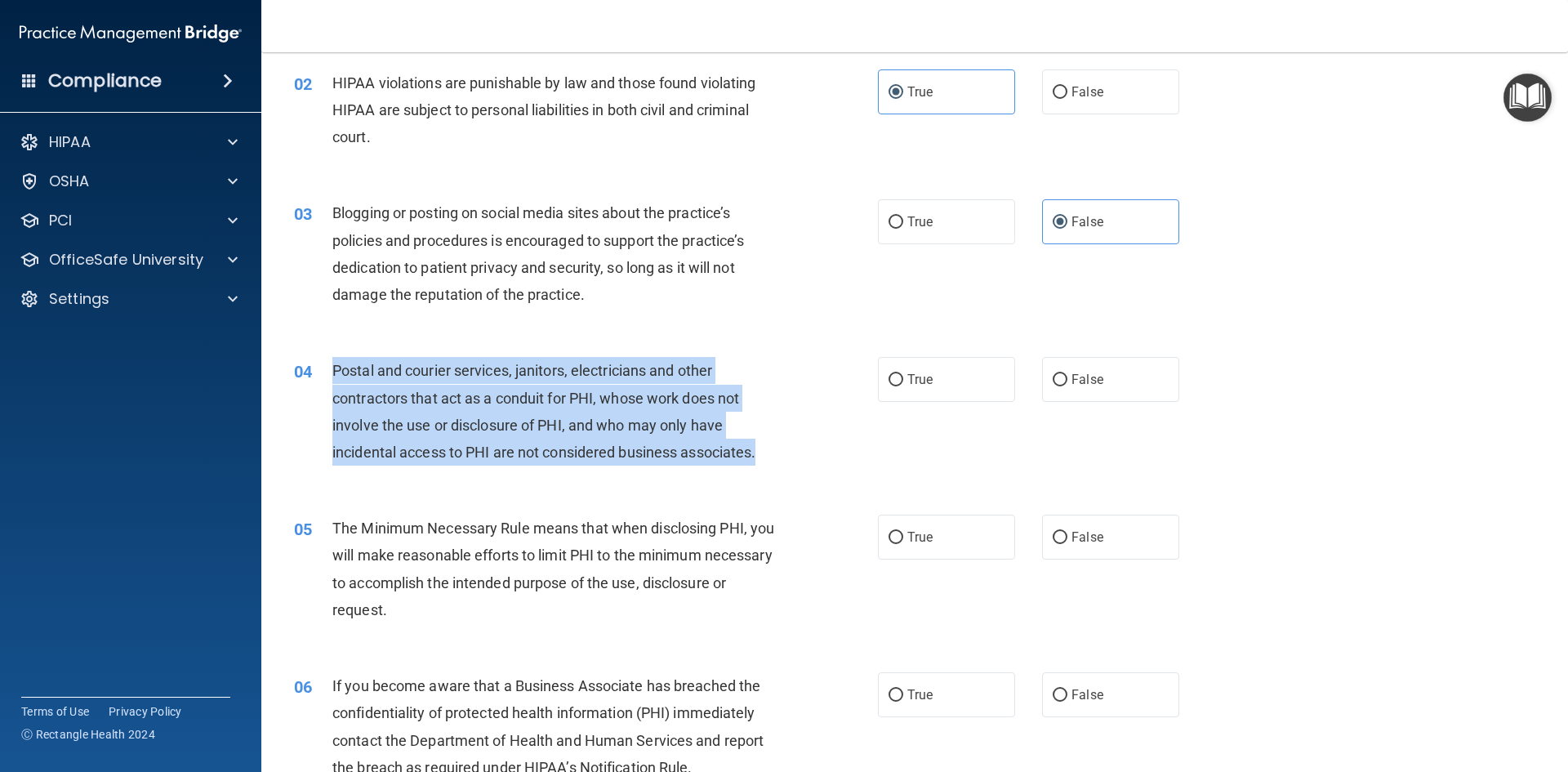
drag, startPoint x: 329, startPoint y: 366, endPoint x: 756, endPoint y: 469, distance: 439.4
click at [763, 469] on div "04 Postal and courier services, janitors, electricians and other contractors th…" at bounding box center [585, 415] width 633 height 117
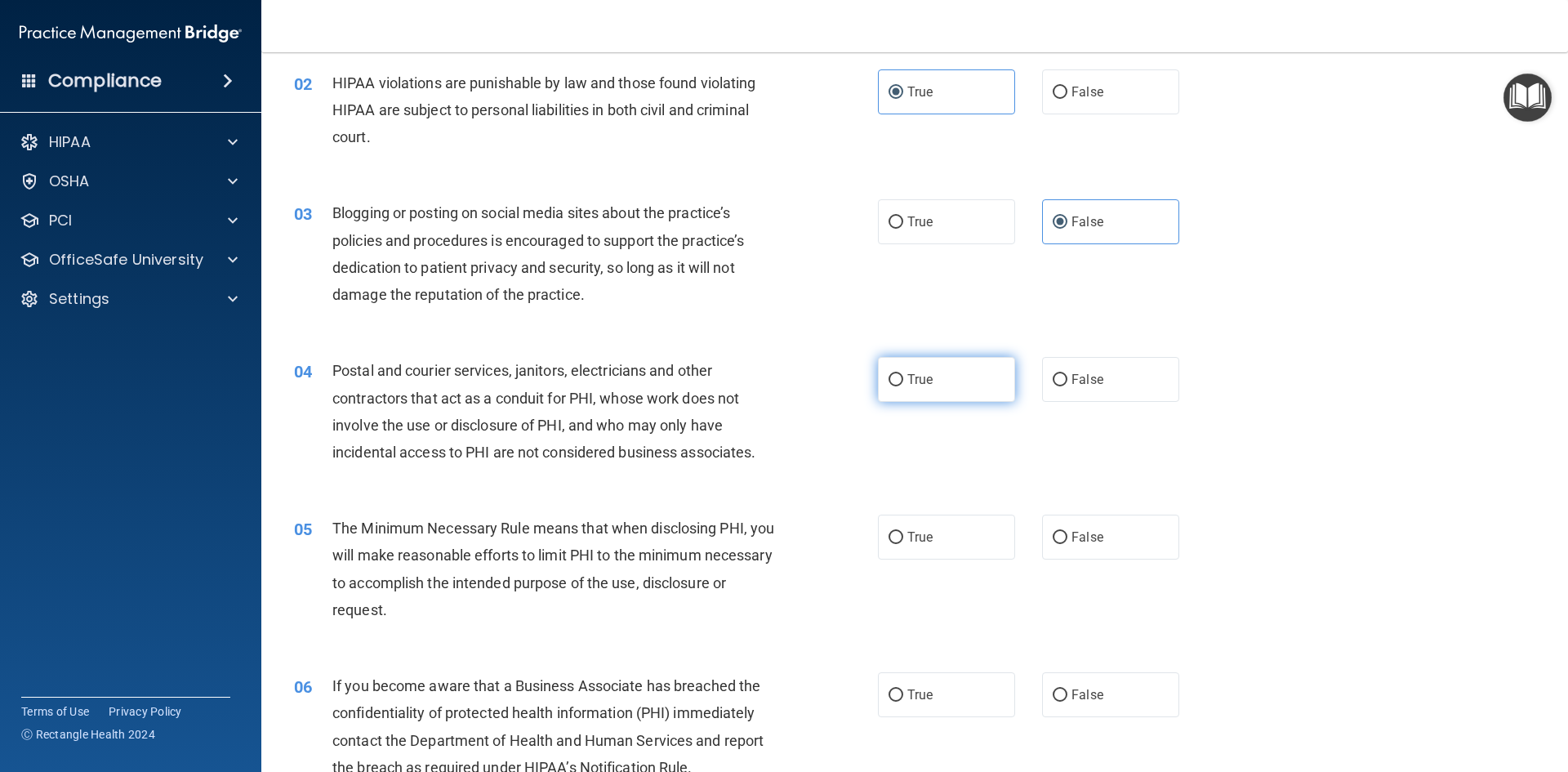
click at [907, 374] on span "True" at bounding box center [919, 380] width 25 height 16
click at [903, 374] on input "True" at bounding box center [895, 380] width 15 height 12
radio input "true"
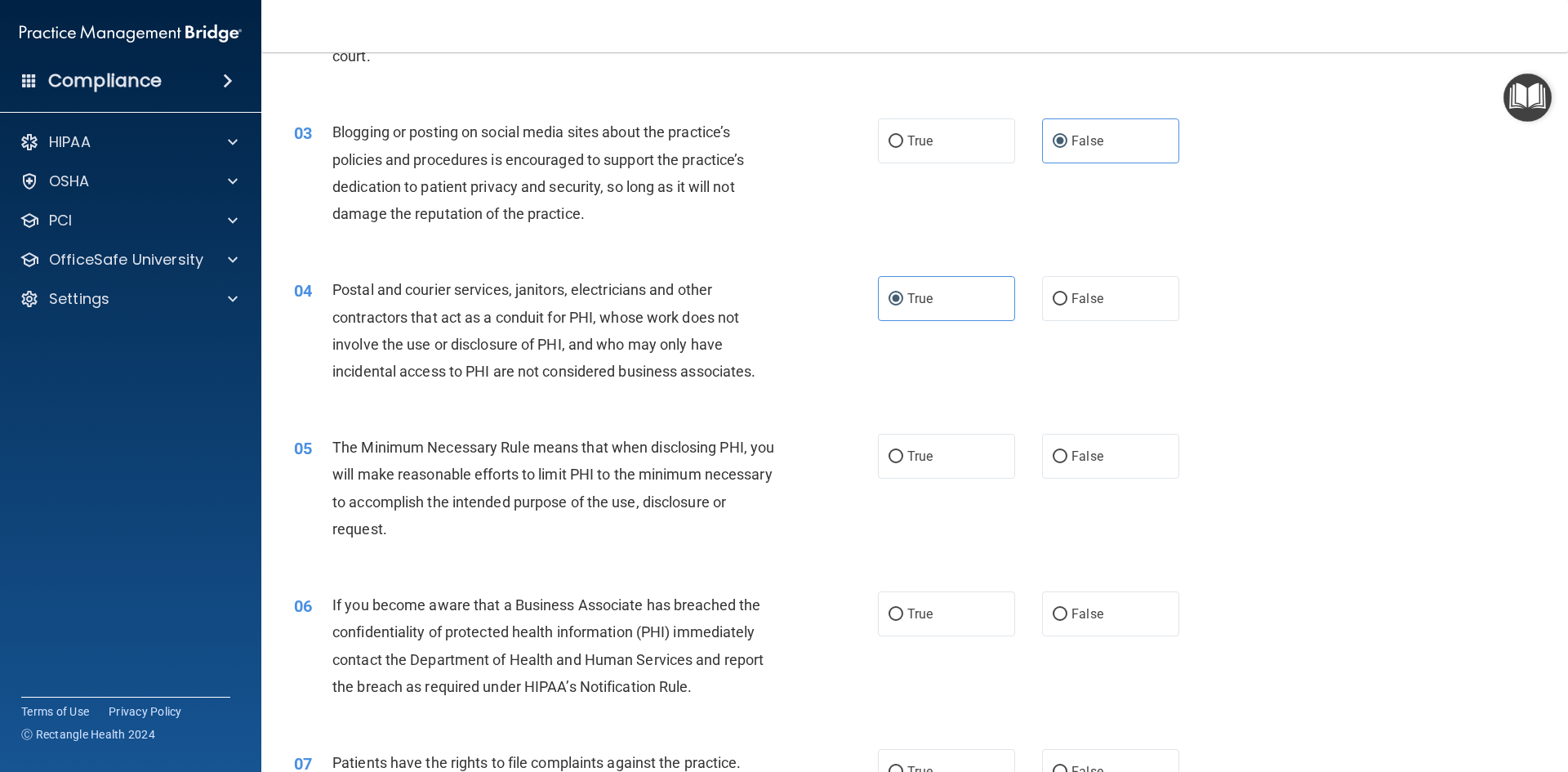
scroll to position [245, 0]
click at [914, 453] on span "True" at bounding box center [919, 455] width 25 height 16
click at [903, 453] on input "True" at bounding box center [895, 456] width 15 height 12
radio input "true"
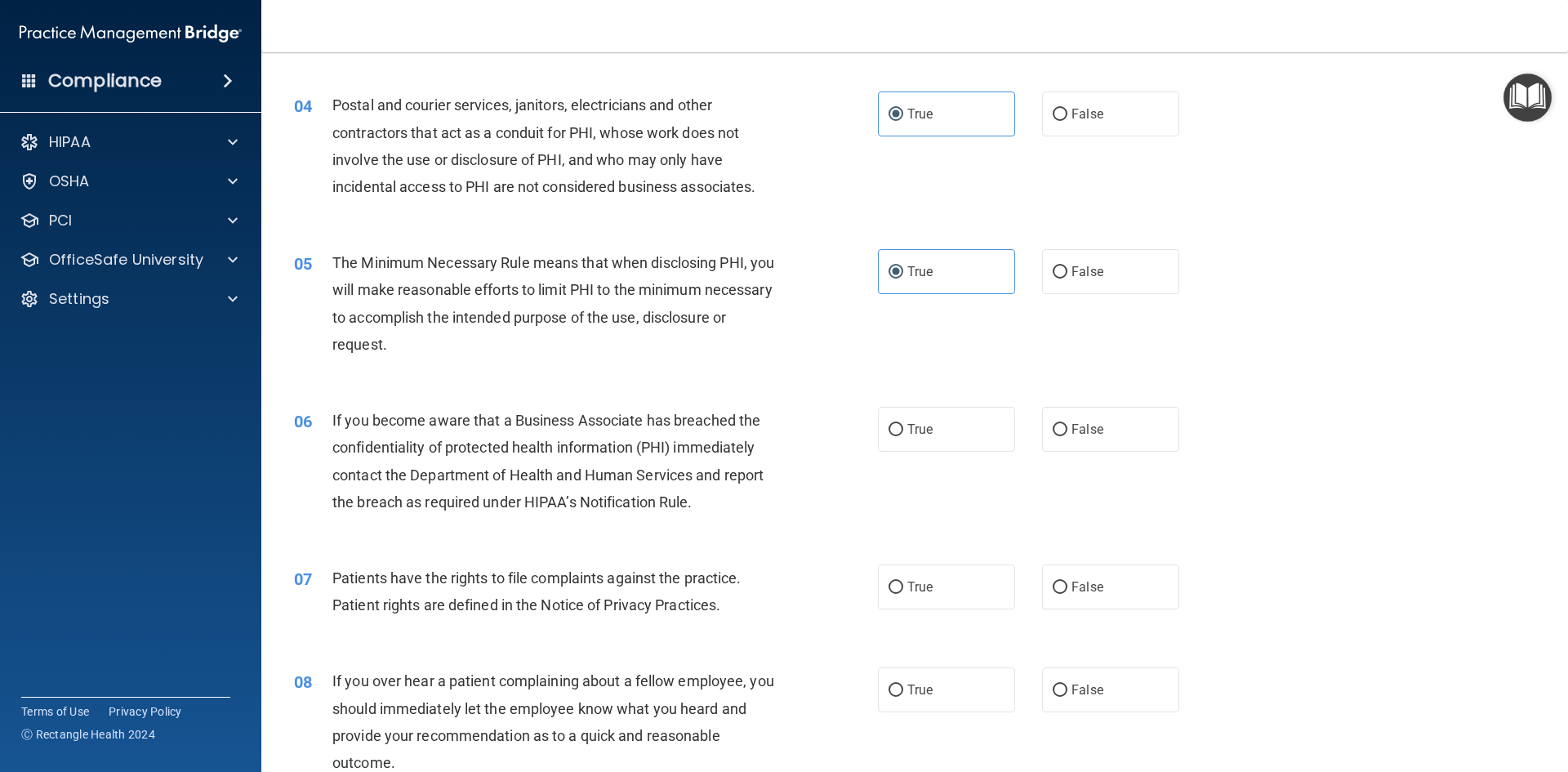
scroll to position [490, 0]
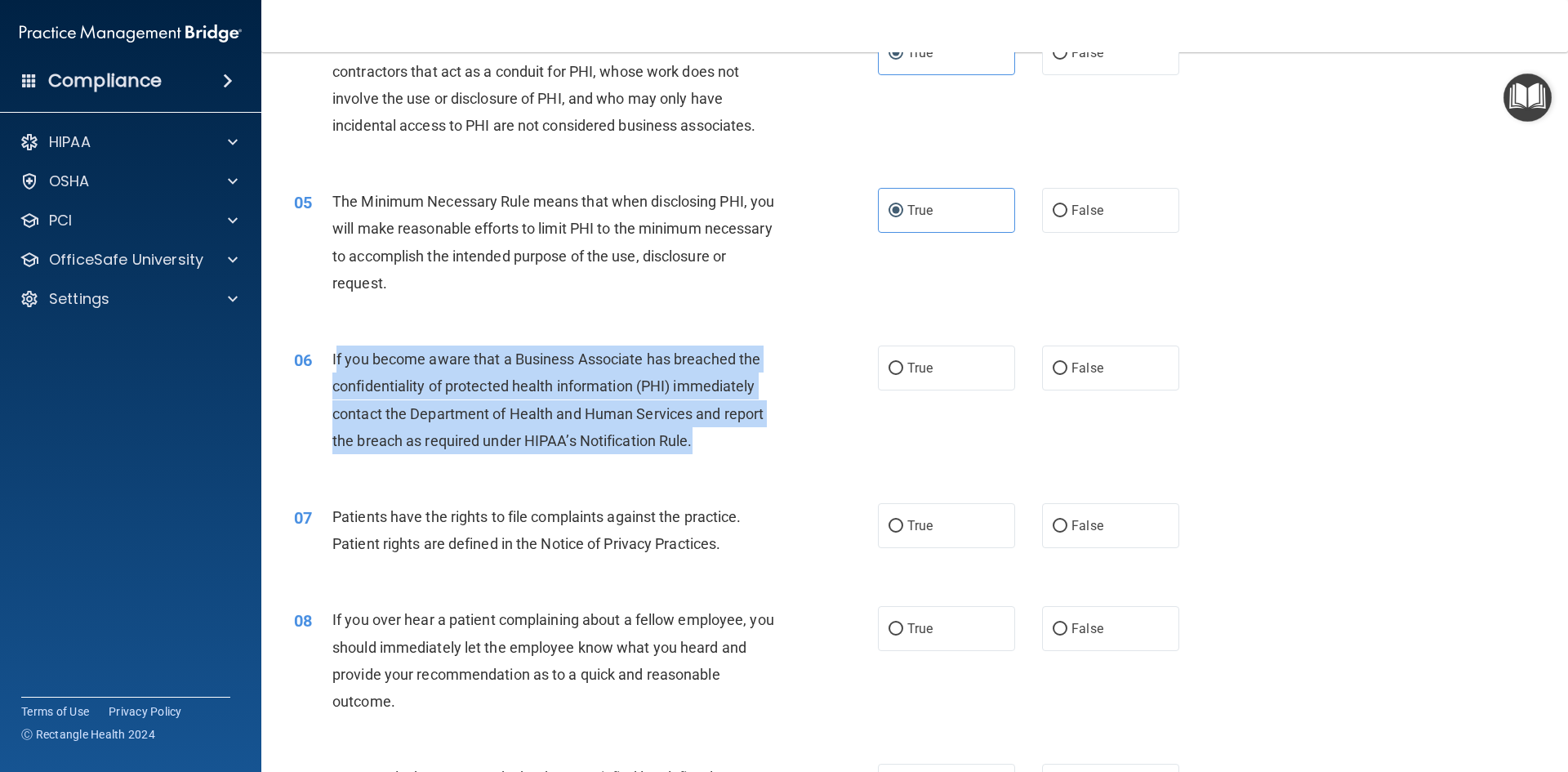
drag, startPoint x: 335, startPoint y: 350, endPoint x: 316, endPoint y: 389, distance: 42.7
click at [748, 461] on div "06 If you become aware that a Business Associate has breached the confidentiali…" at bounding box center [585, 403] width 633 height 117
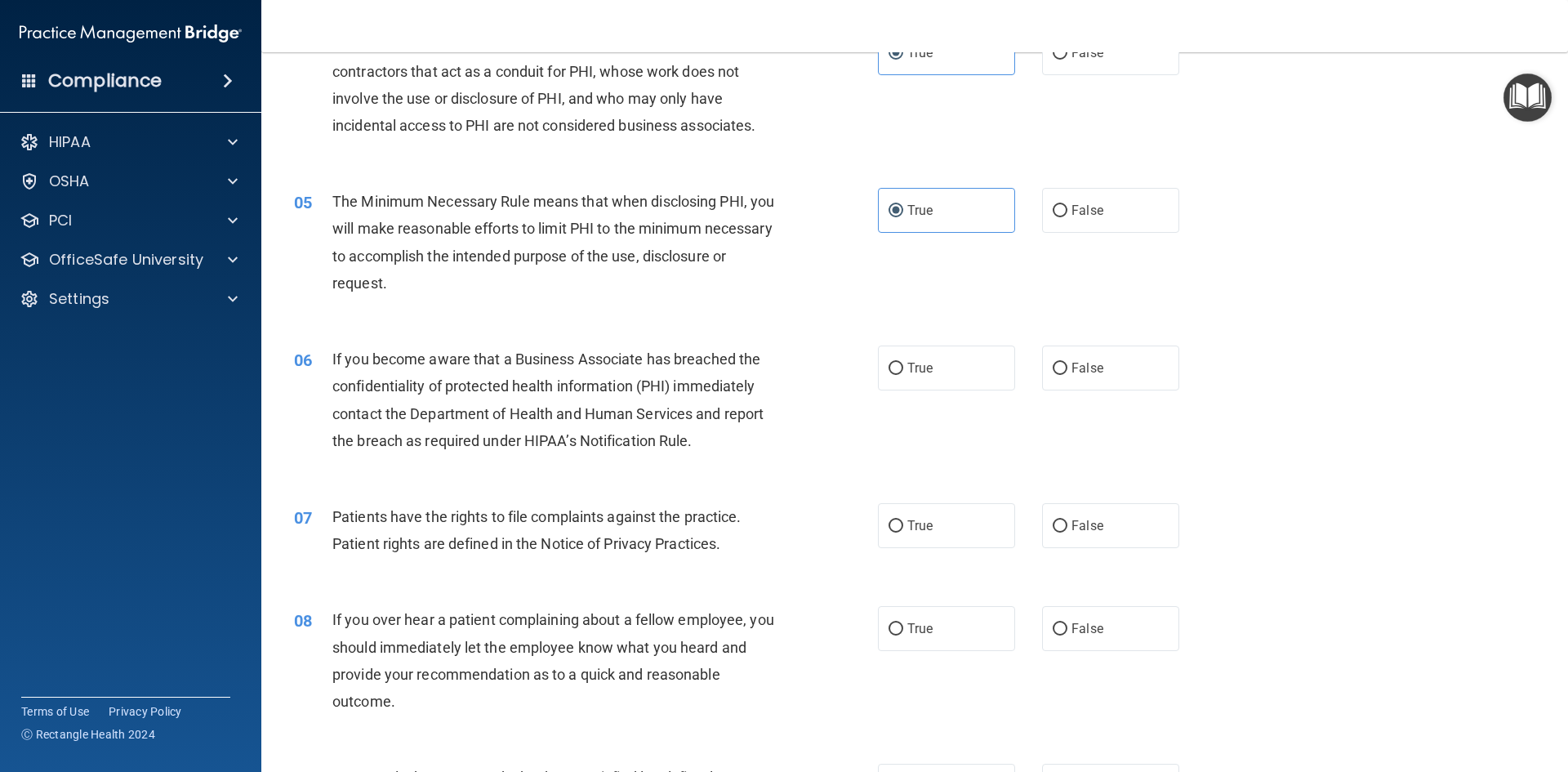
drag, startPoint x: 315, startPoint y: 389, endPoint x: 327, endPoint y: 365, distance: 26.3
click at [314, 387] on div "06 If you become aware that a Business Associate has breached the confidentiali…" at bounding box center [585, 403] width 633 height 117
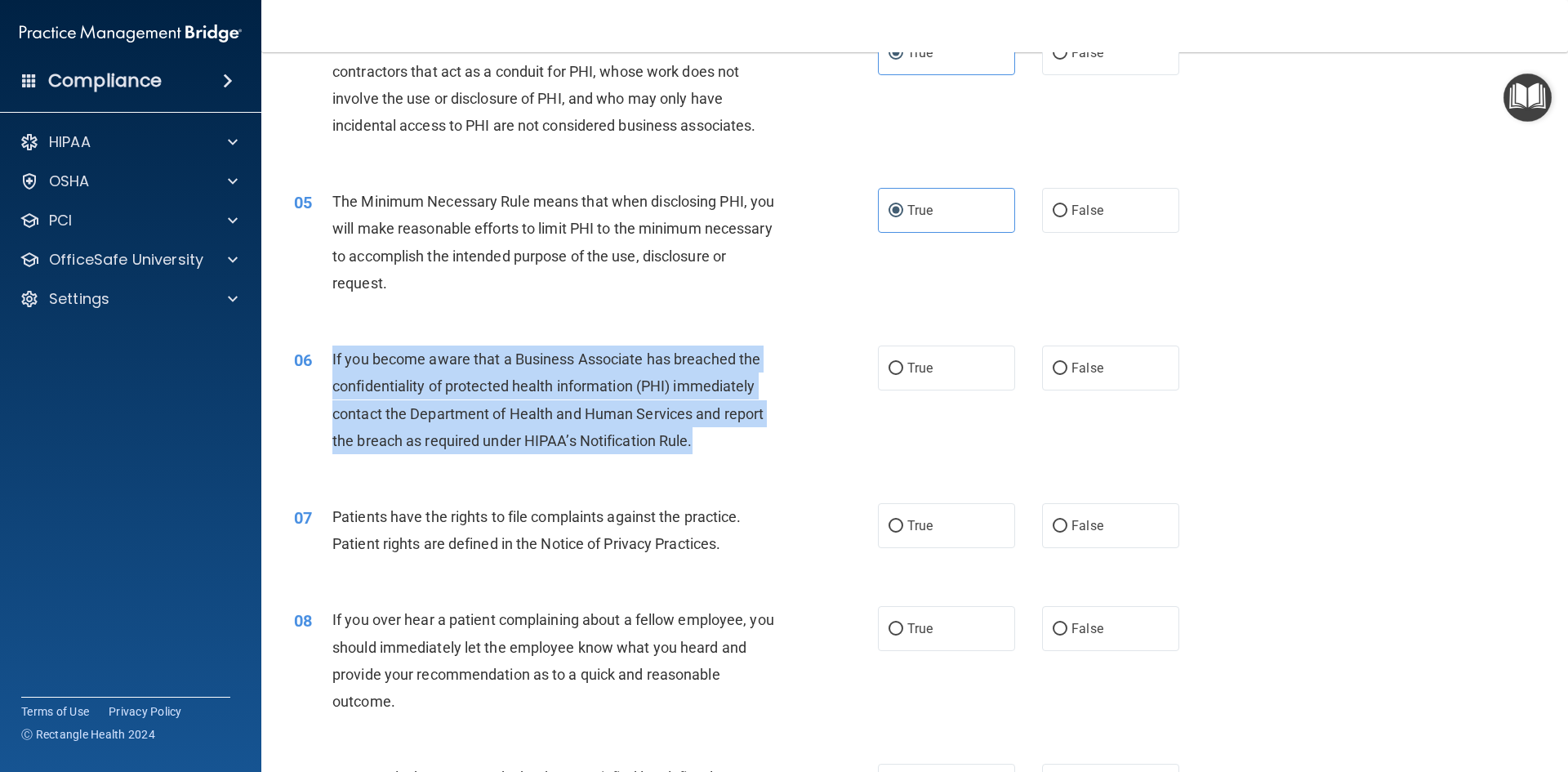
drag, startPoint x: 330, startPoint y: 358, endPoint x: 637, endPoint y: 440, distance: 317.9
click at [692, 451] on div "06 If you become aware that a Business Associate has breached the confidentiali…" at bounding box center [585, 403] width 633 height 117
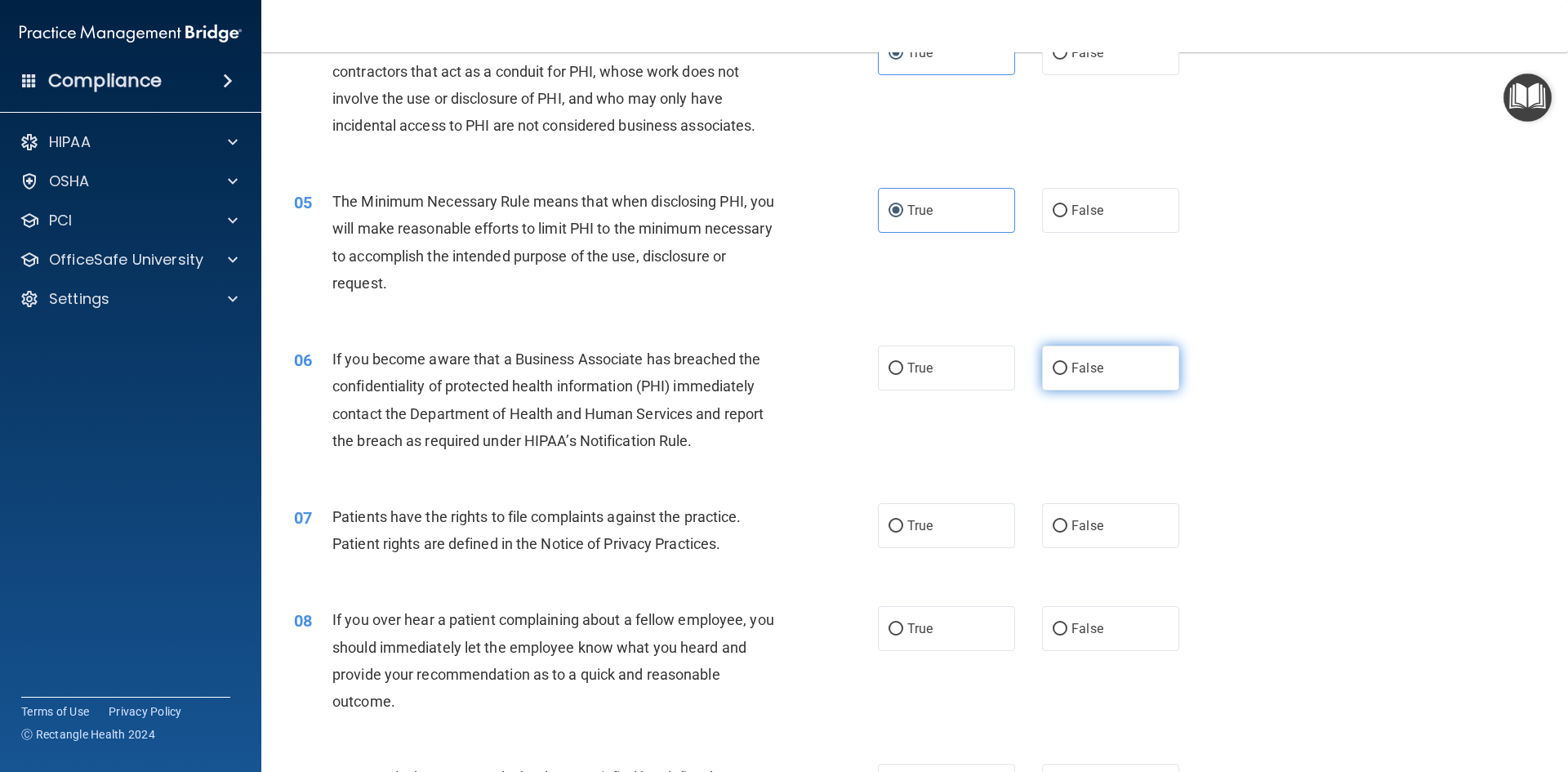
click at [1063, 372] on label "False" at bounding box center [1110, 367] width 137 height 45
click at [1063, 372] on input "False" at bounding box center [1059, 369] width 15 height 12
radio input "true"
click at [890, 524] on input "True" at bounding box center [895, 526] width 15 height 12
radio input "true"
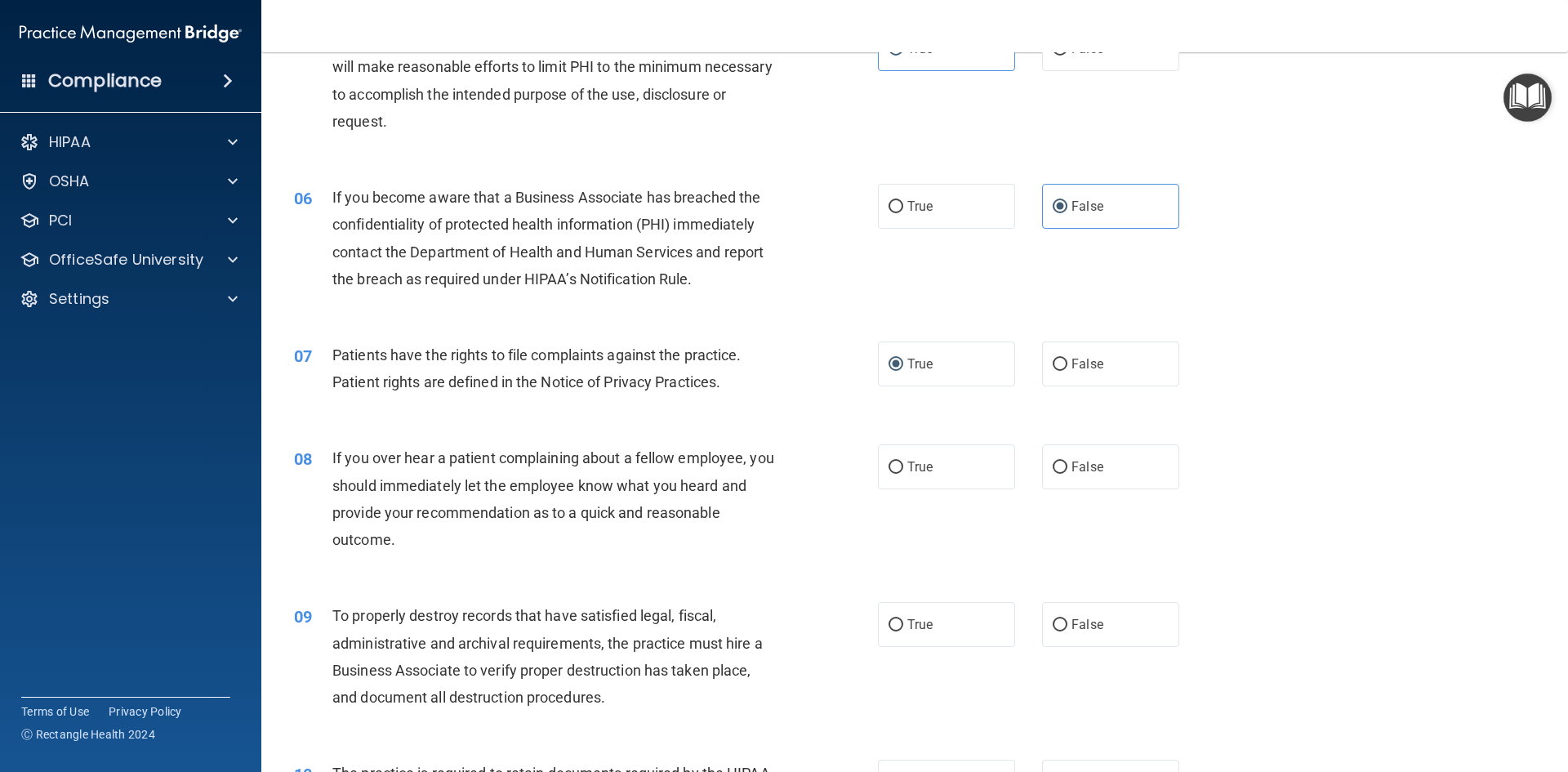
scroll to position [653, 0]
click at [1064, 455] on label "False" at bounding box center [1110, 465] width 137 height 45
click at [1064, 460] on input "False" at bounding box center [1059, 466] width 15 height 12
radio input "true"
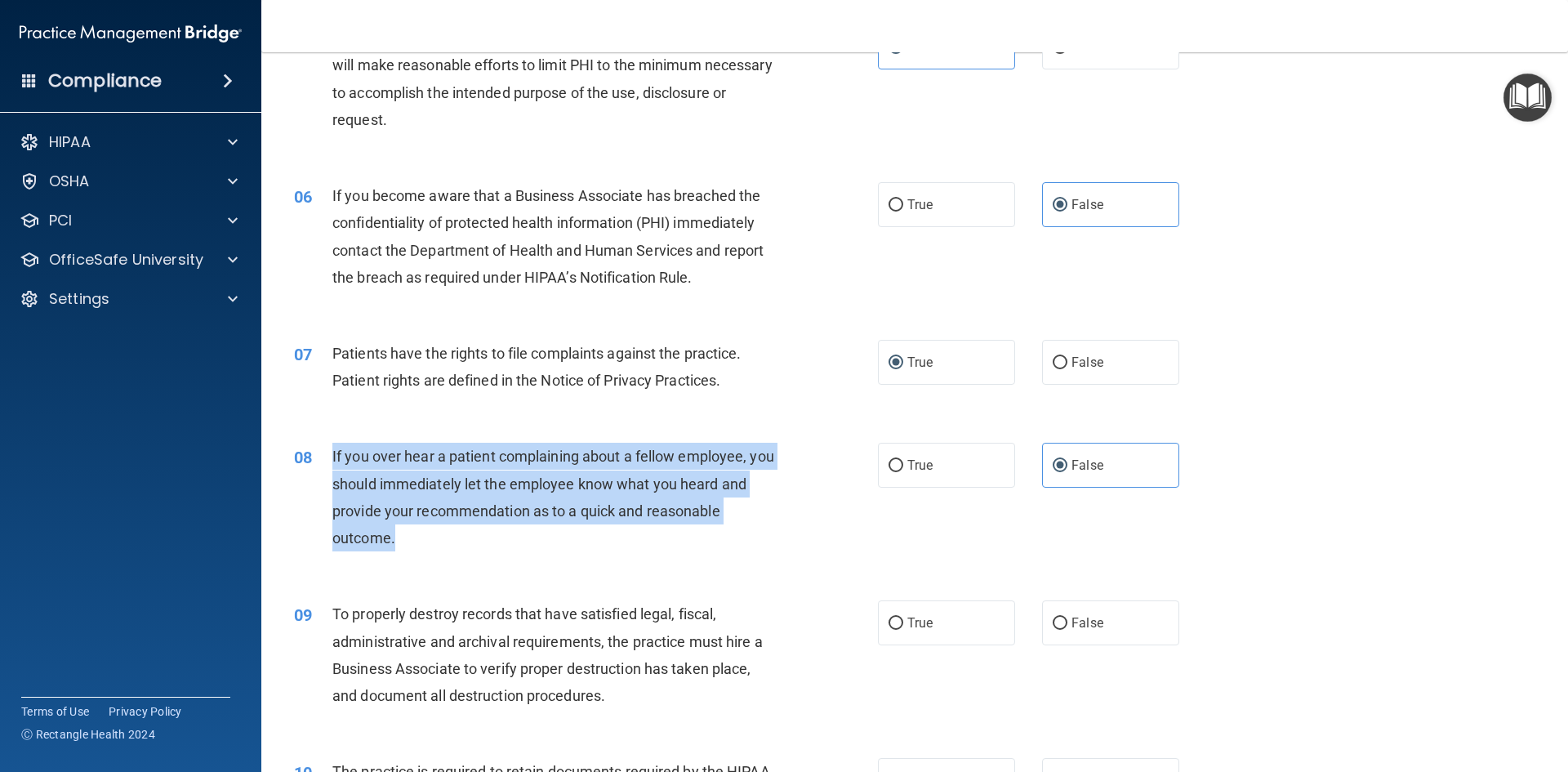
drag, startPoint x: 332, startPoint y: 449, endPoint x: 764, endPoint y: 551, distance: 443.8
click at [764, 551] on div "If you over hear a patient complaining about a fellow employee, you should imme…" at bounding box center [560, 497] width 456 height 109
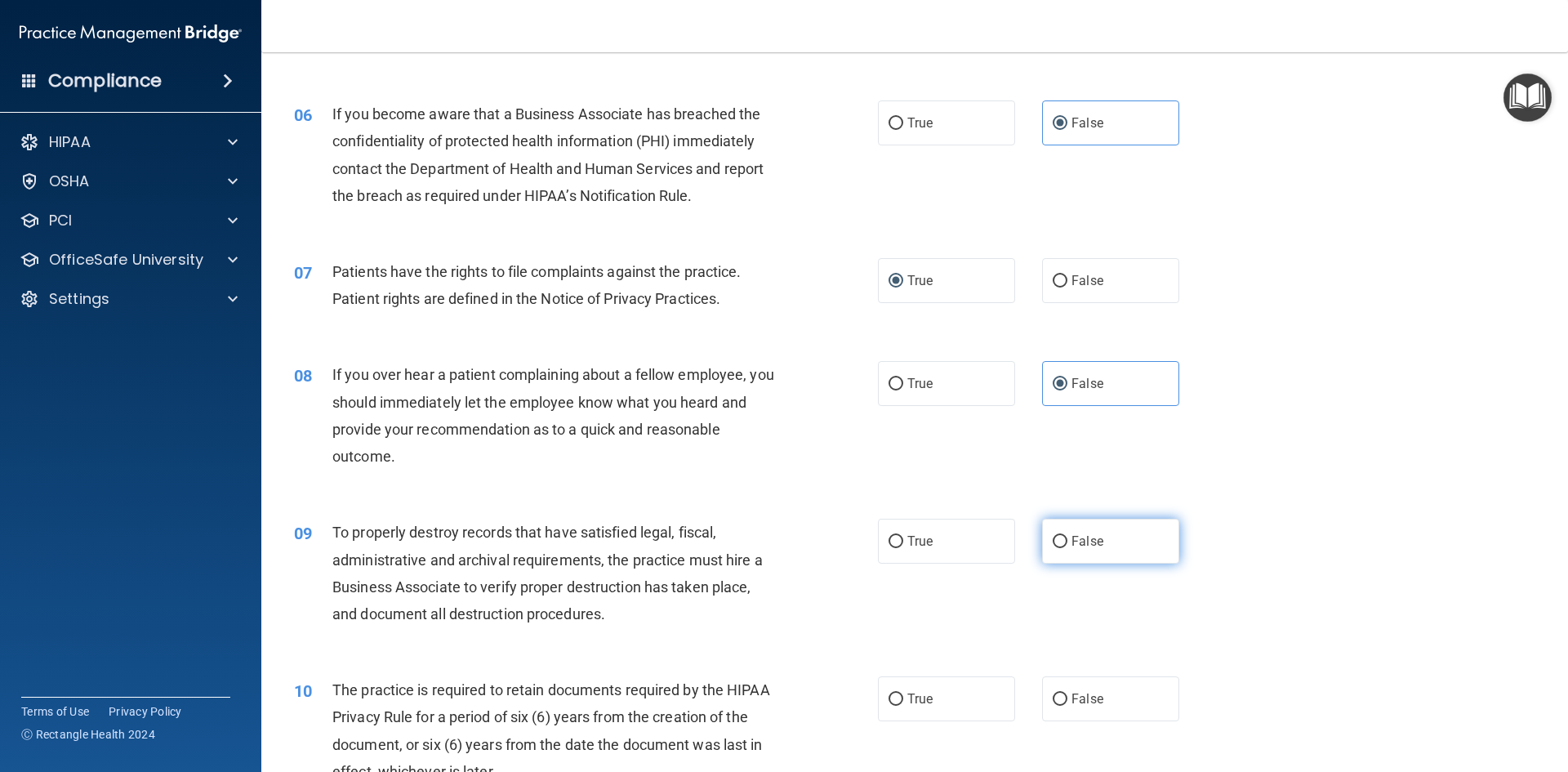
click at [1066, 554] on label "False" at bounding box center [1110, 540] width 137 height 45
click at [1066, 548] on input "False" at bounding box center [1059, 542] width 15 height 12
radio input "true"
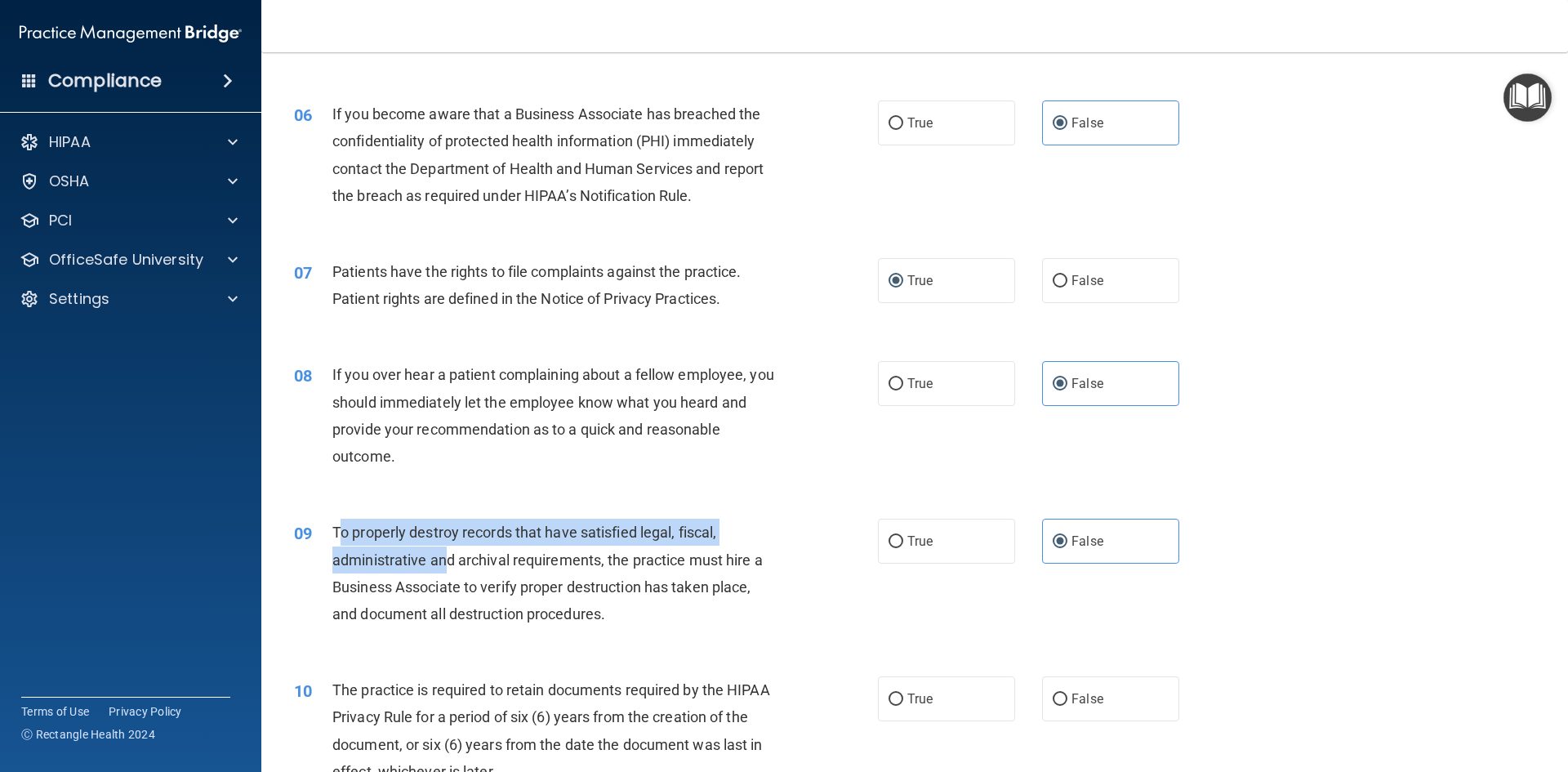
drag, startPoint x: 338, startPoint y: 532, endPoint x: 450, endPoint y: 558, distance: 114.7
click at [450, 558] on span "To properly destroy records that have satisfied legal, fiscal, administrative a…" at bounding box center [547, 572] width 430 height 99
click at [350, 521] on div "To properly destroy records that have satisfied legal, fiscal, administrative a…" at bounding box center [560, 572] width 456 height 109
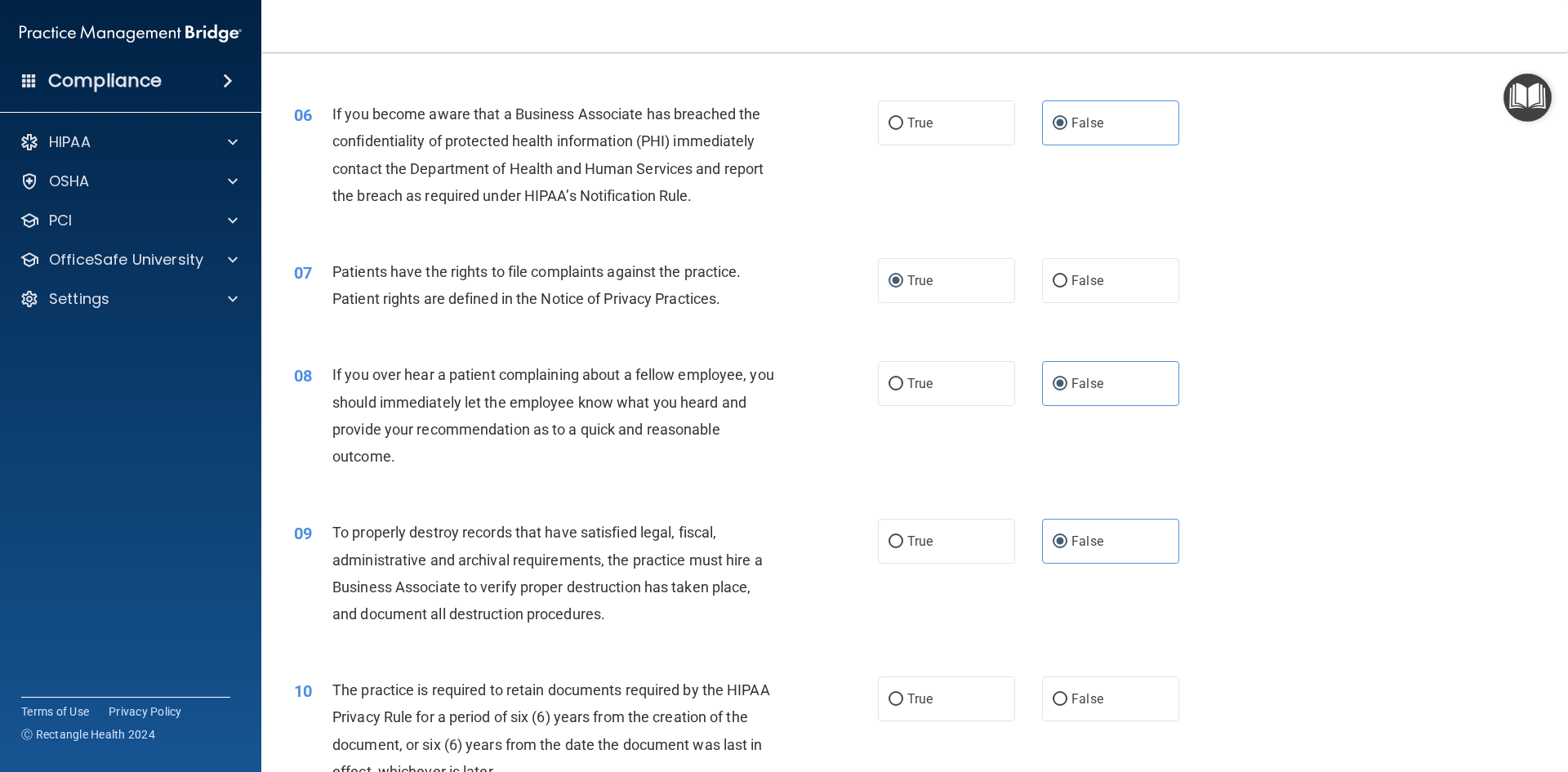
click at [326, 526] on div "09" at bounding box center [307, 533] width 51 height 30
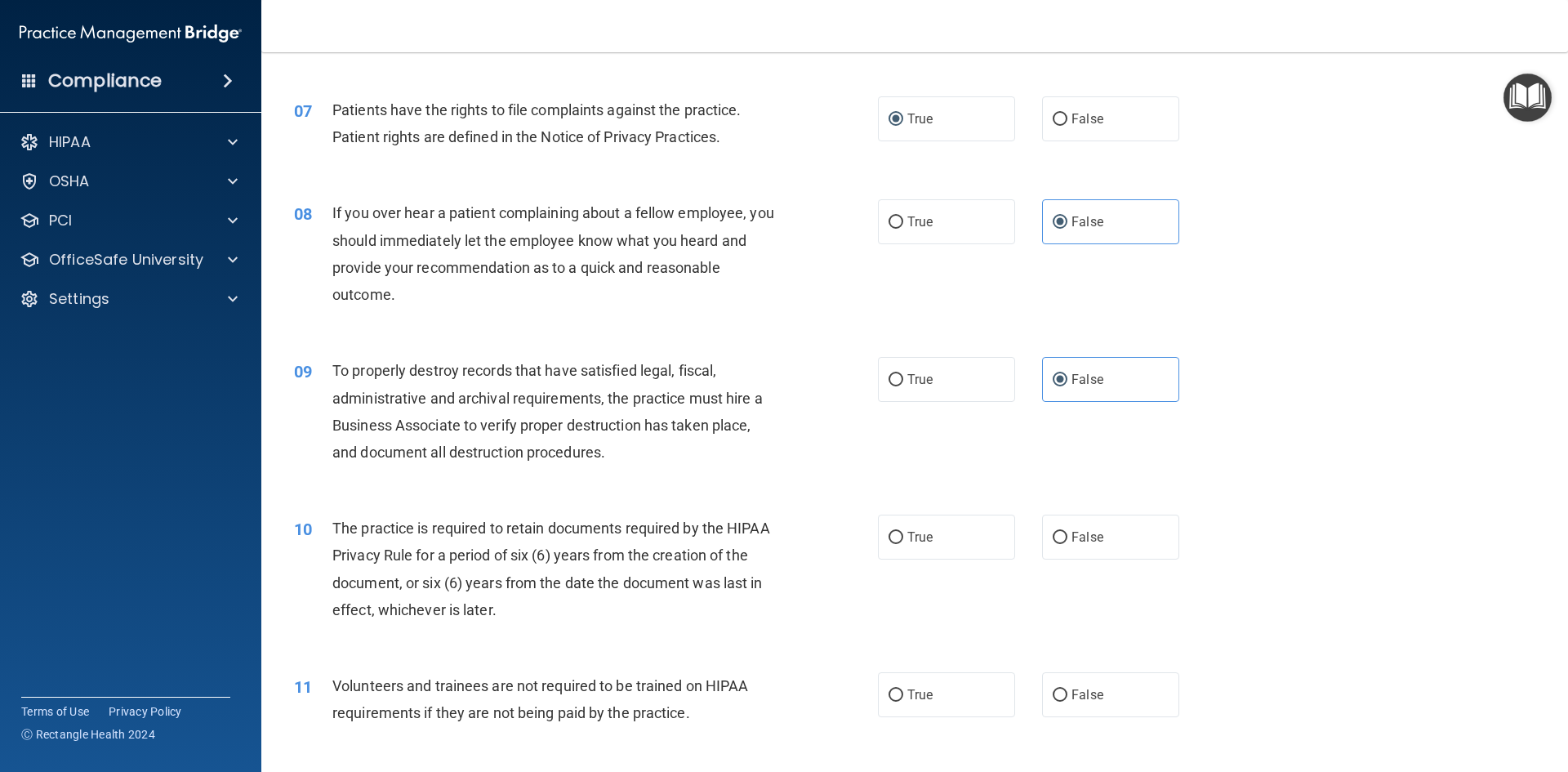
scroll to position [898, 0]
click at [910, 539] on span "True" at bounding box center [919, 535] width 25 height 16
click at [903, 539] on input "True" at bounding box center [895, 536] width 15 height 12
radio input "true"
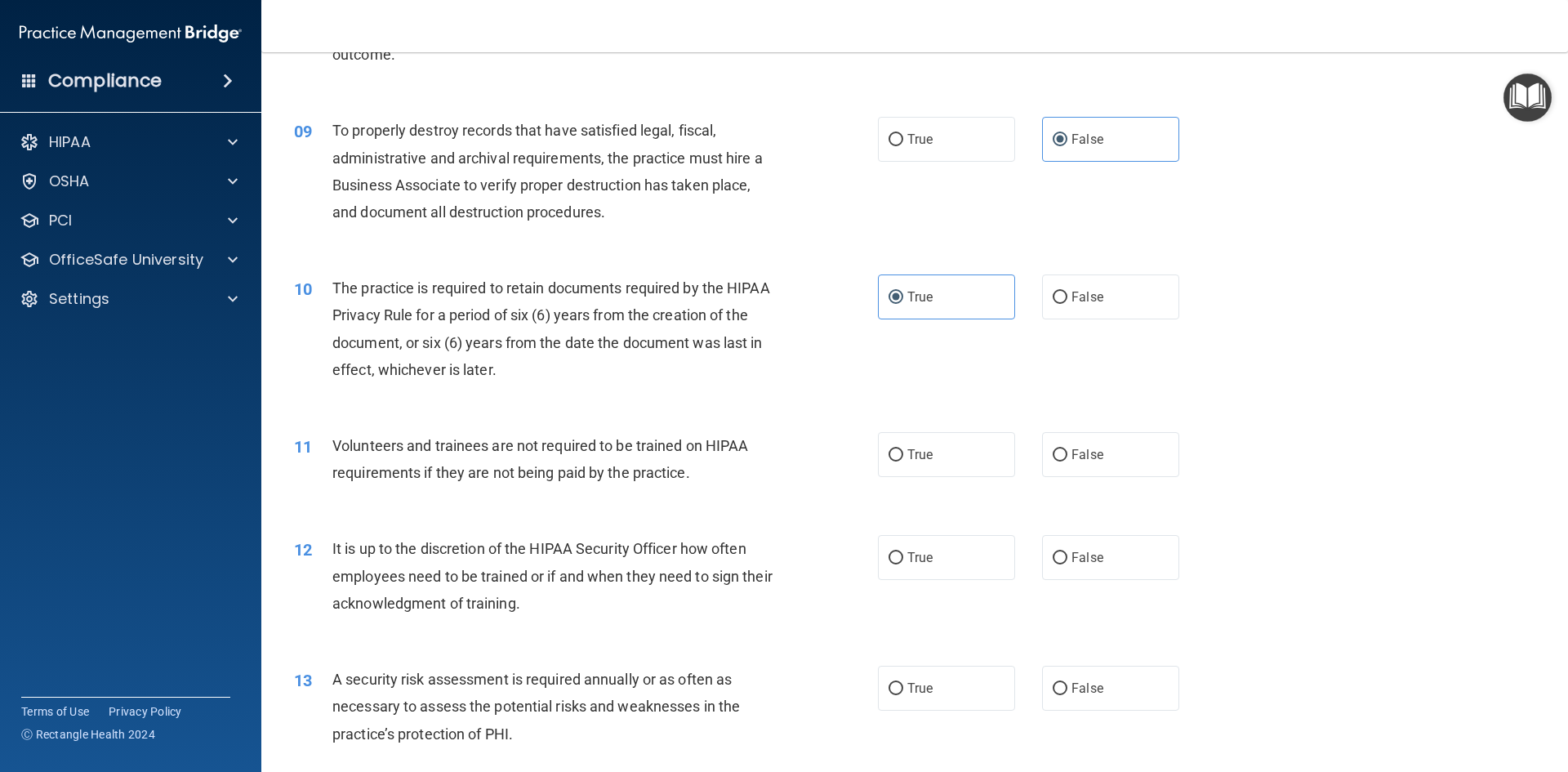
scroll to position [1143, 0]
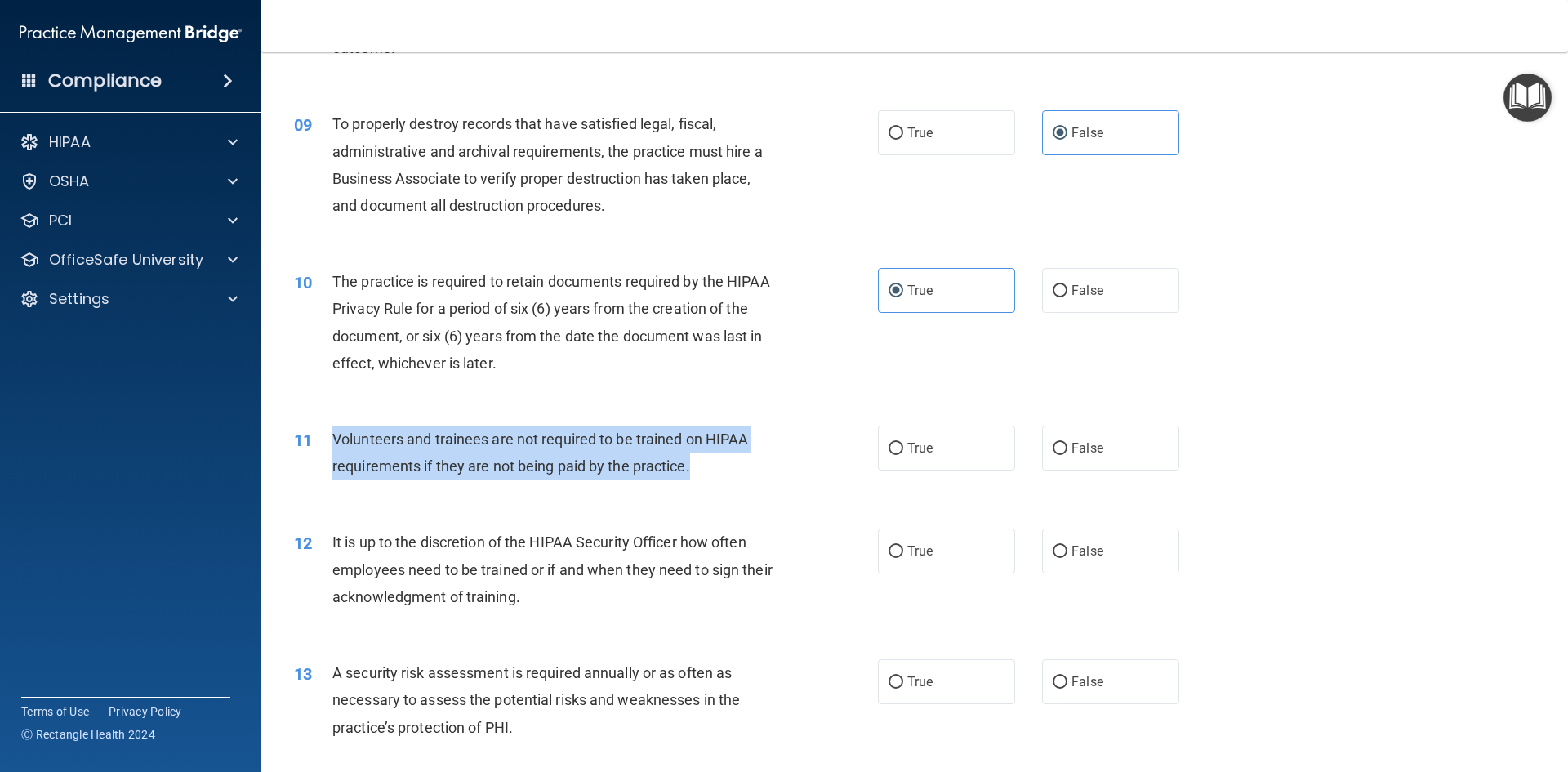
drag, startPoint x: 326, startPoint y: 431, endPoint x: 701, endPoint y: 484, distance: 379.3
click at [721, 487] on div "11 Volunteers and trainees are not required to be trained on HIPAA requirements…" at bounding box center [585, 456] width 633 height 62
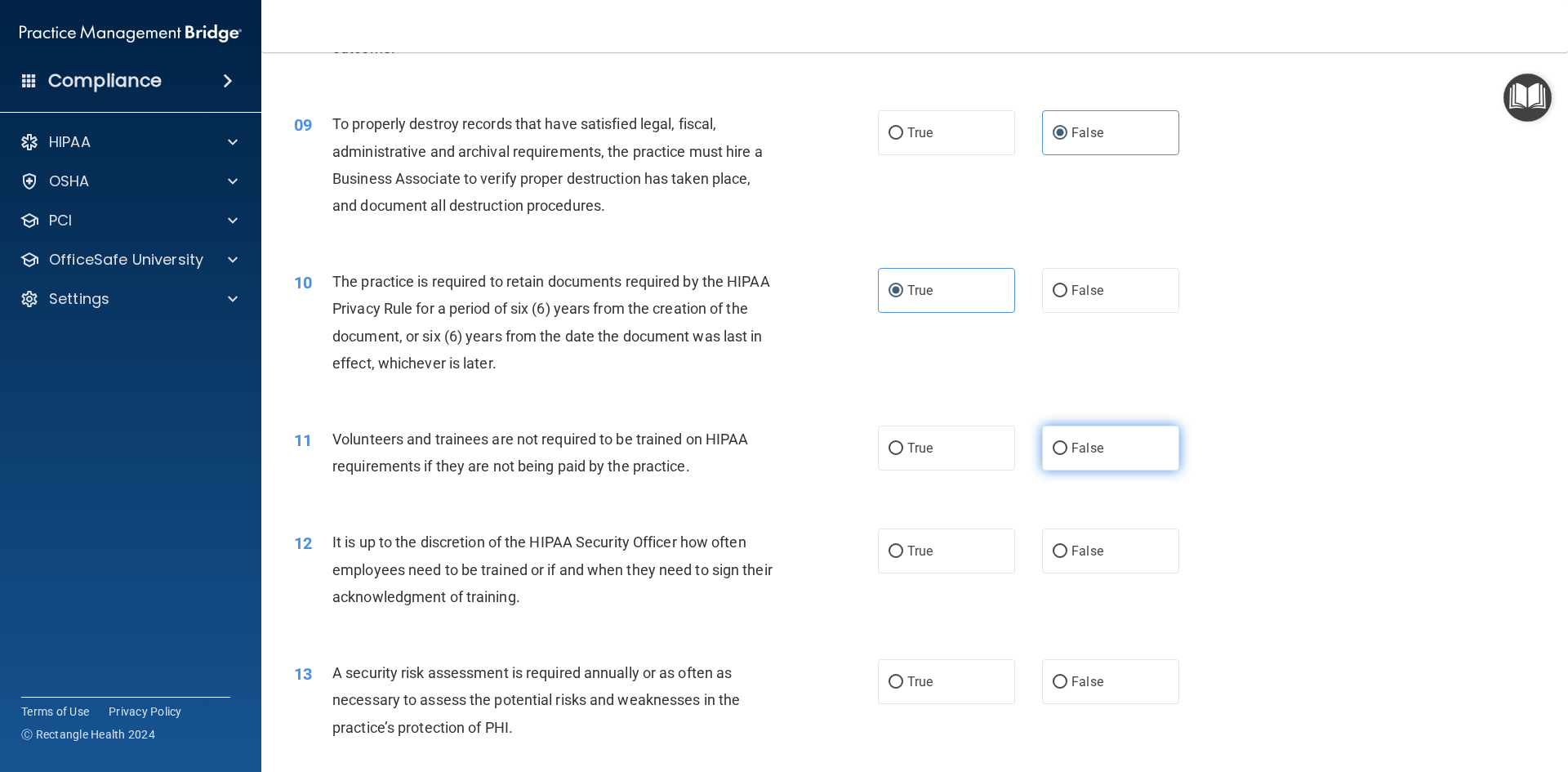
click at [1071, 455] on span "False" at bounding box center [1087, 448] width 32 height 16
click at [1067, 455] on input "False" at bounding box center [1059, 449] width 15 height 12
radio input "true"
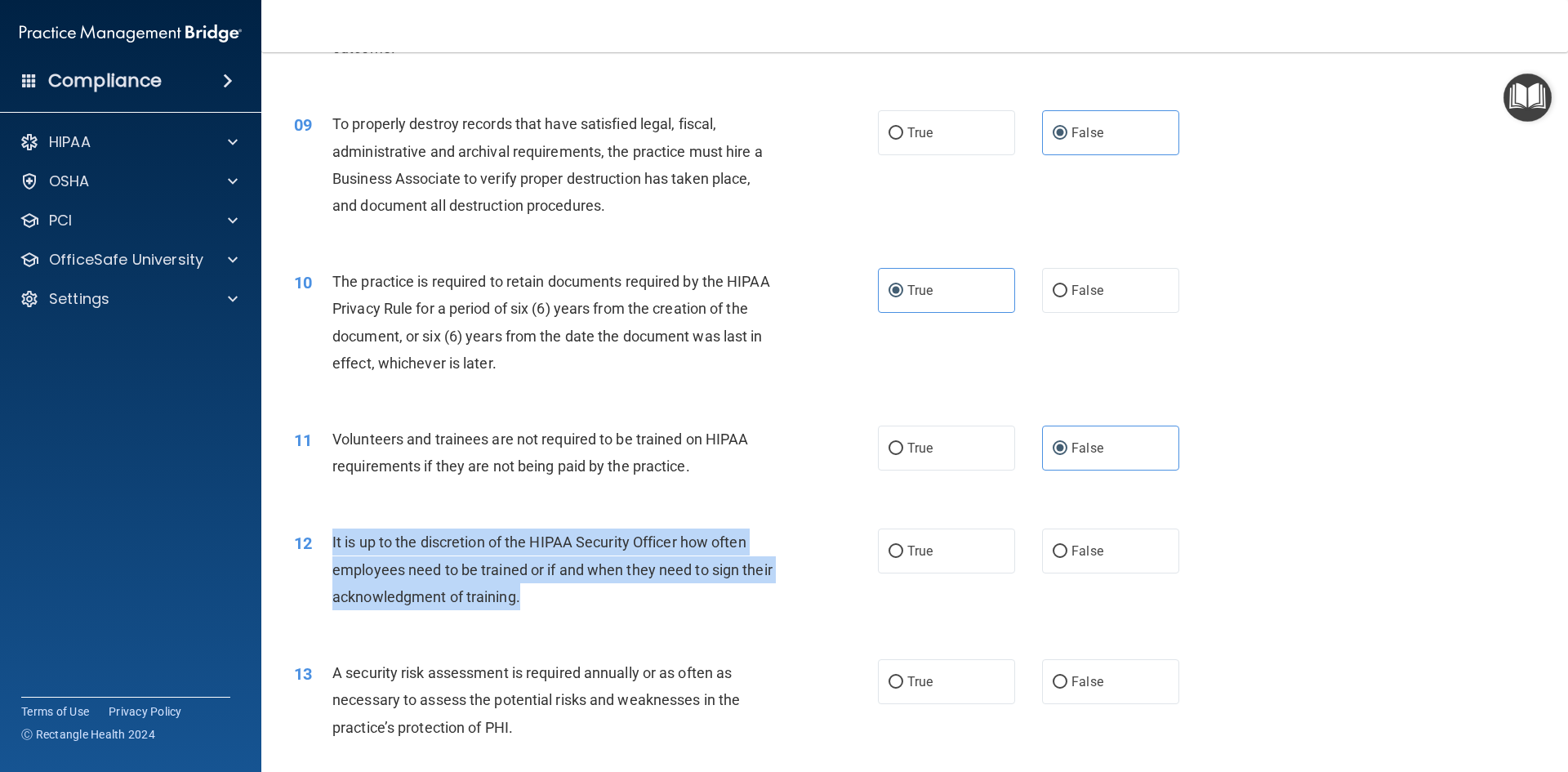
drag, startPoint x: 333, startPoint y: 541, endPoint x: 581, endPoint y: 605, distance: 255.7
click at [581, 605] on div "It is up to the discretion of the HIPAA Security Officer how often employees ne…" at bounding box center [560, 569] width 456 height 82
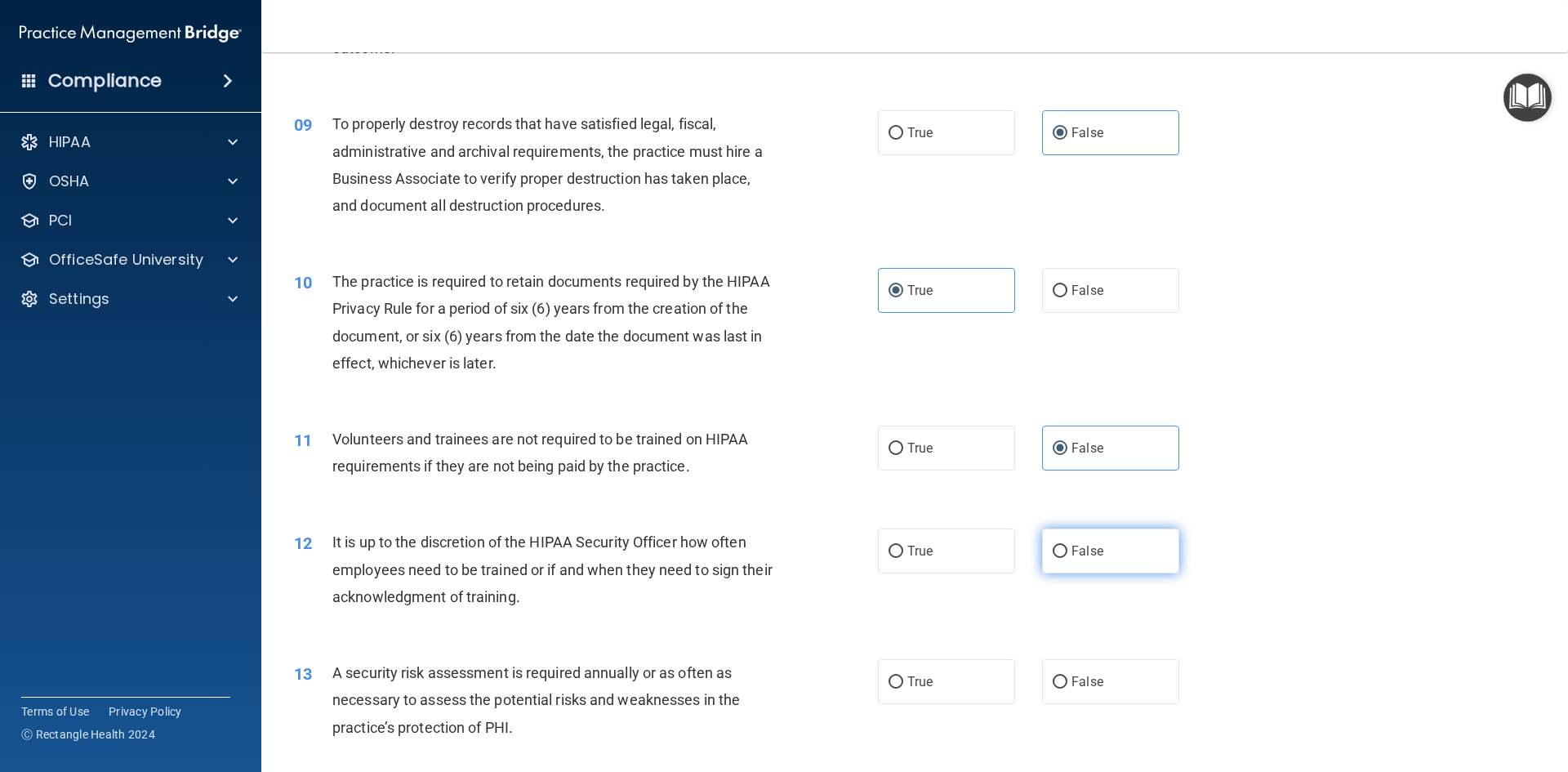
click at [1098, 536] on label "False" at bounding box center [1110, 550] width 137 height 45
click at [1067, 545] on input "False" at bounding box center [1059, 551] width 15 height 12
radio input "true"
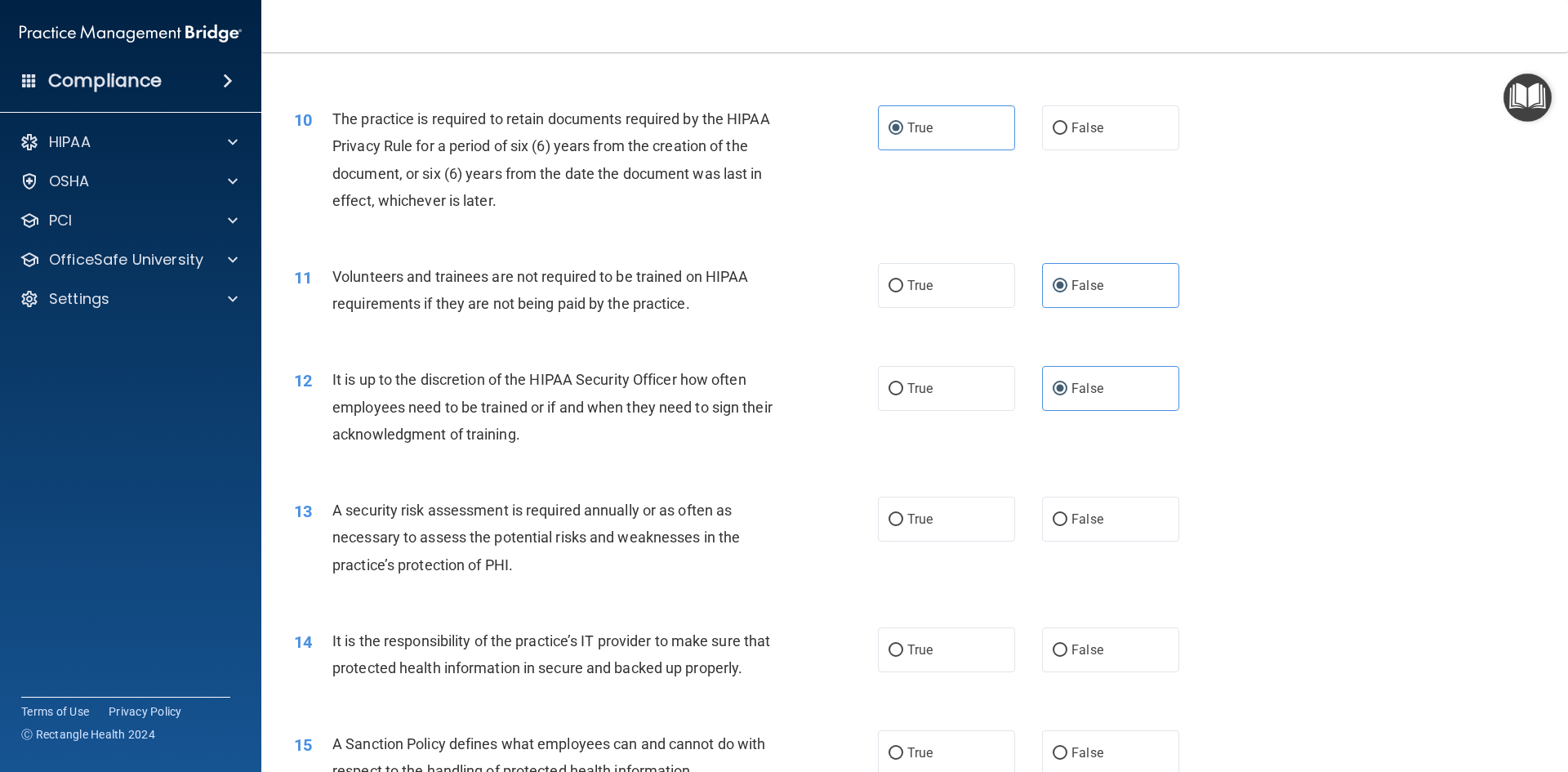
scroll to position [1306, 0]
click at [894, 524] on input "True" at bounding box center [895, 519] width 15 height 12
radio input "true"
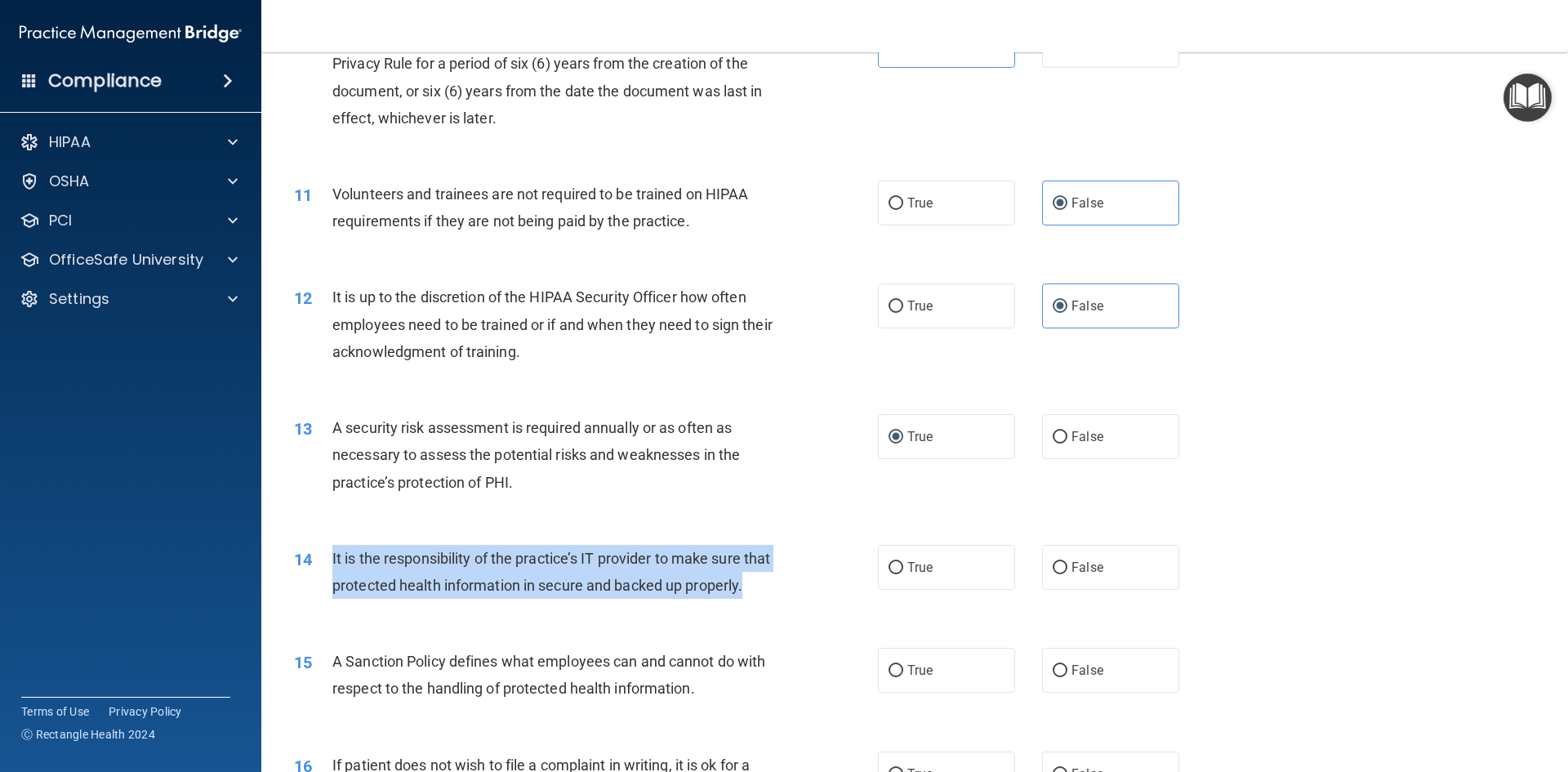
drag, startPoint x: 328, startPoint y: 561, endPoint x: 446, endPoint y: 625, distance: 133.7
click at [446, 607] on div "14 It is the responsibility of the practice’s IT provider to make sure that pro…" at bounding box center [585, 576] width 633 height 62
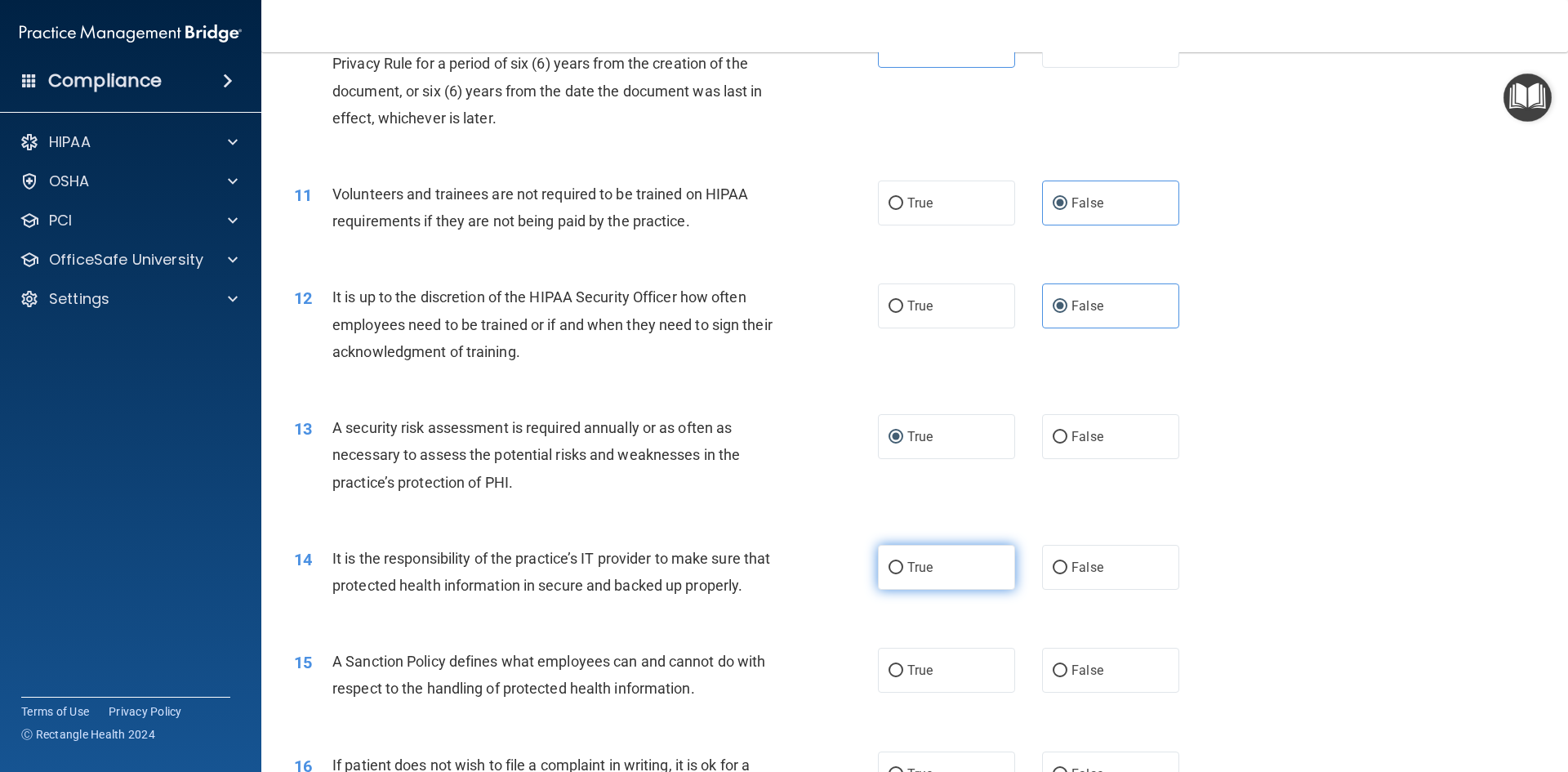
click at [895, 578] on label "True" at bounding box center [946, 567] width 137 height 45
click at [895, 574] on input "True" at bounding box center [895, 568] width 15 height 12
radio input "true"
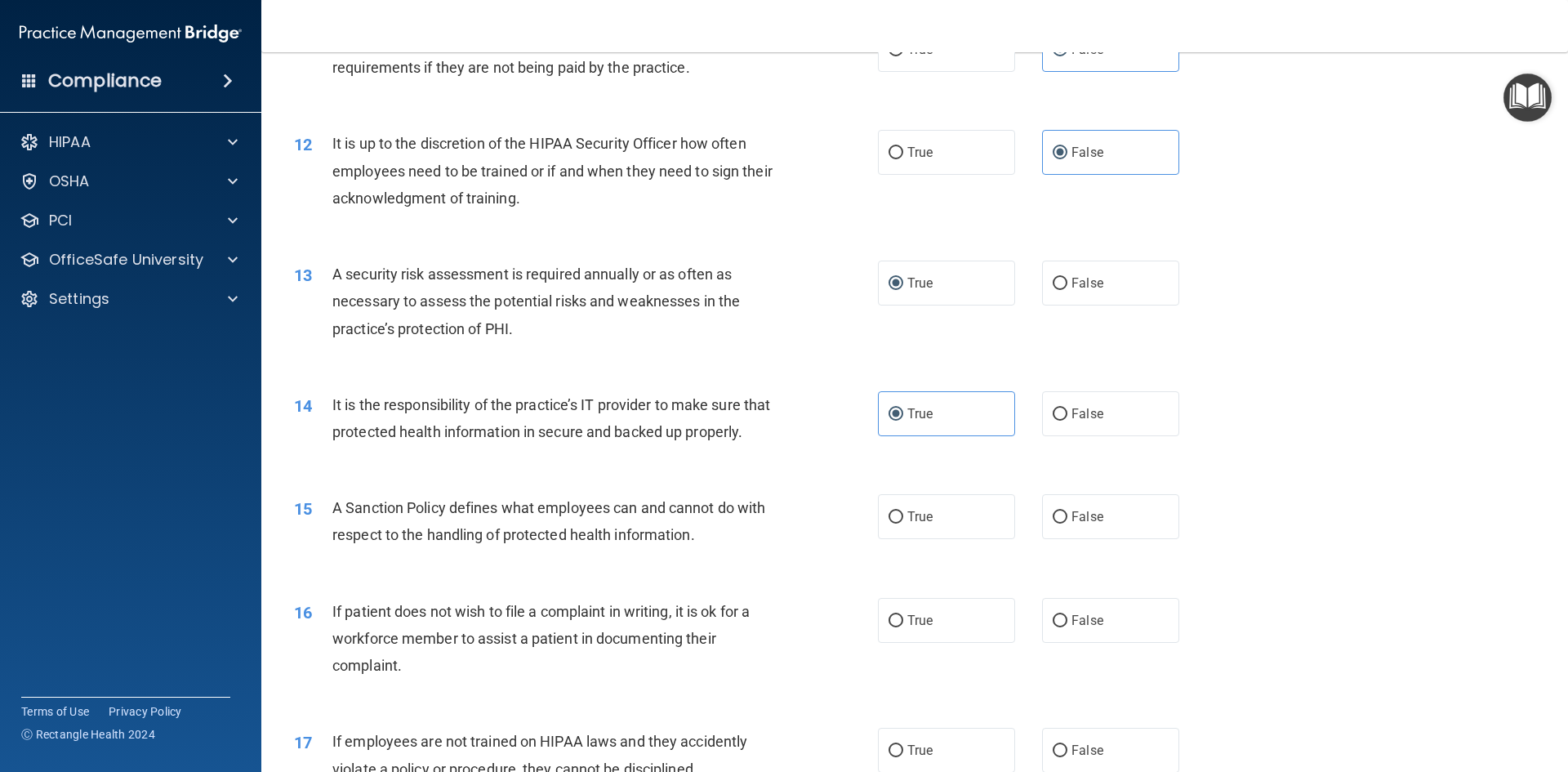
scroll to position [1551, 0]
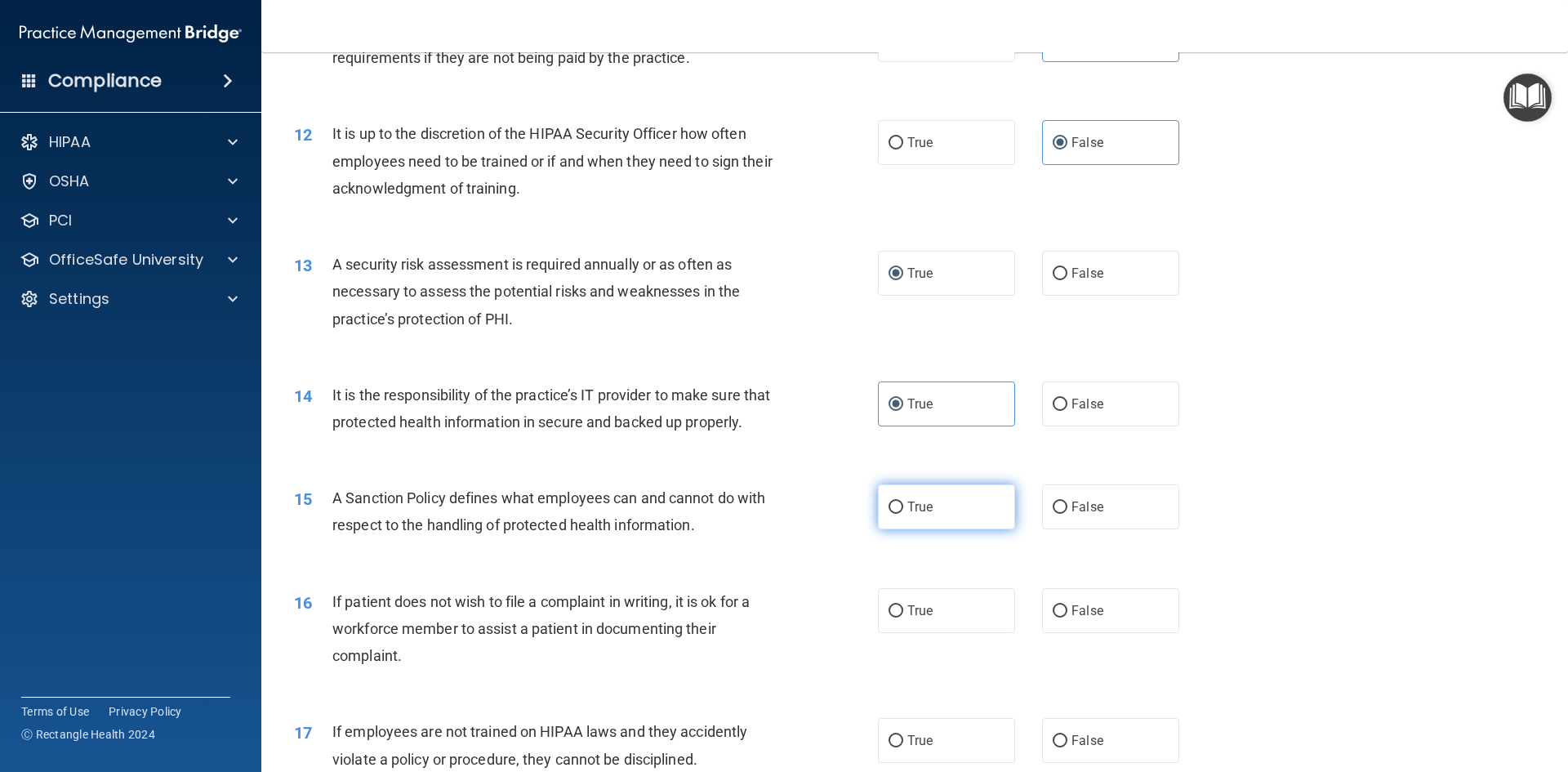
click at [907, 514] on span "True" at bounding box center [919, 507] width 25 height 16
click at [901, 514] on input "True" at bounding box center [895, 507] width 15 height 12
radio input "true"
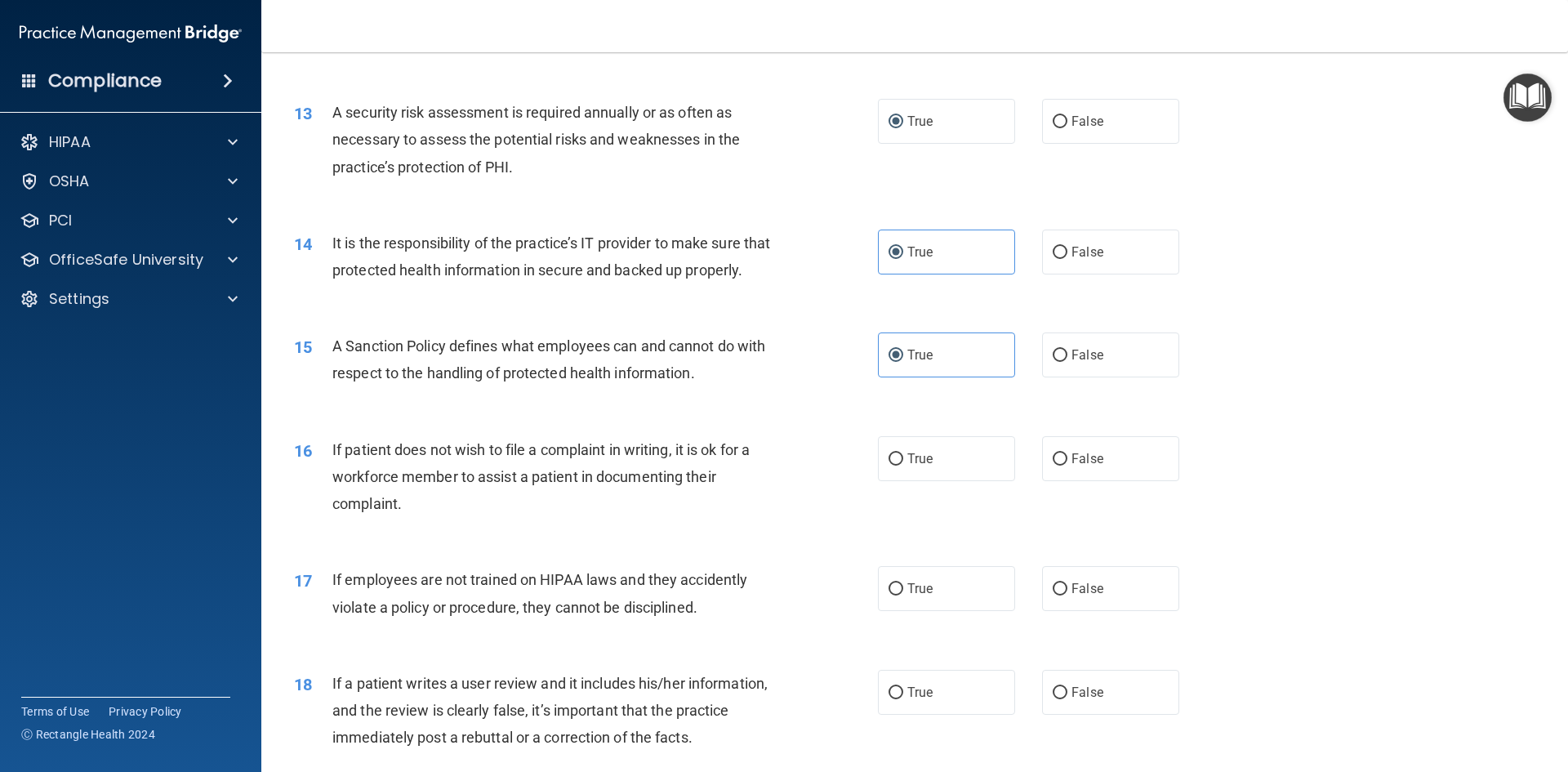
scroll to position [1715, 0]
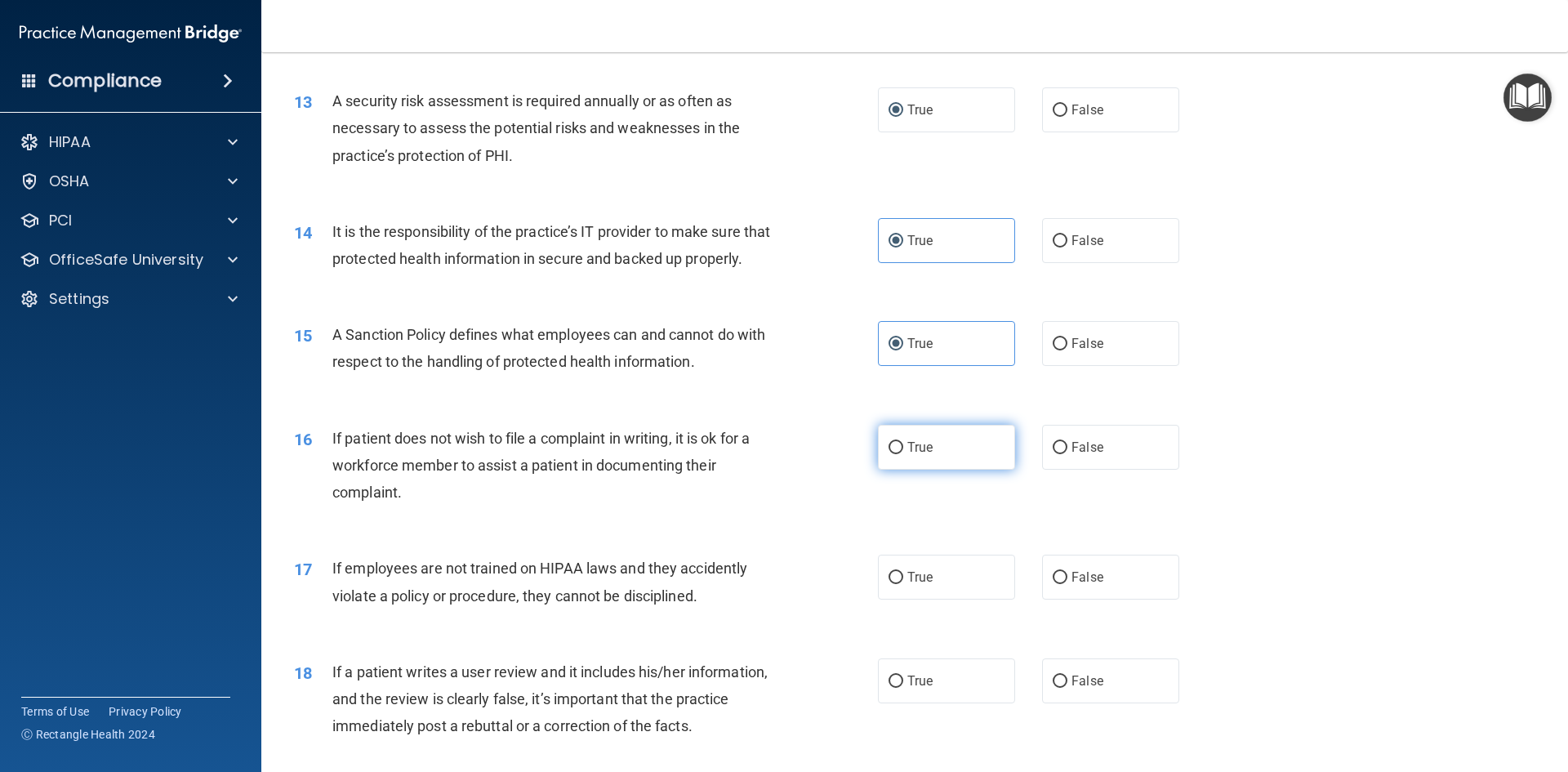
click at [941, 469] on label "True" at bounding box center [946, 447] width 137 height 45
click at [903, 454] on input "True" at bounding box center [895, 448] width 15 height 12
radio input "true"
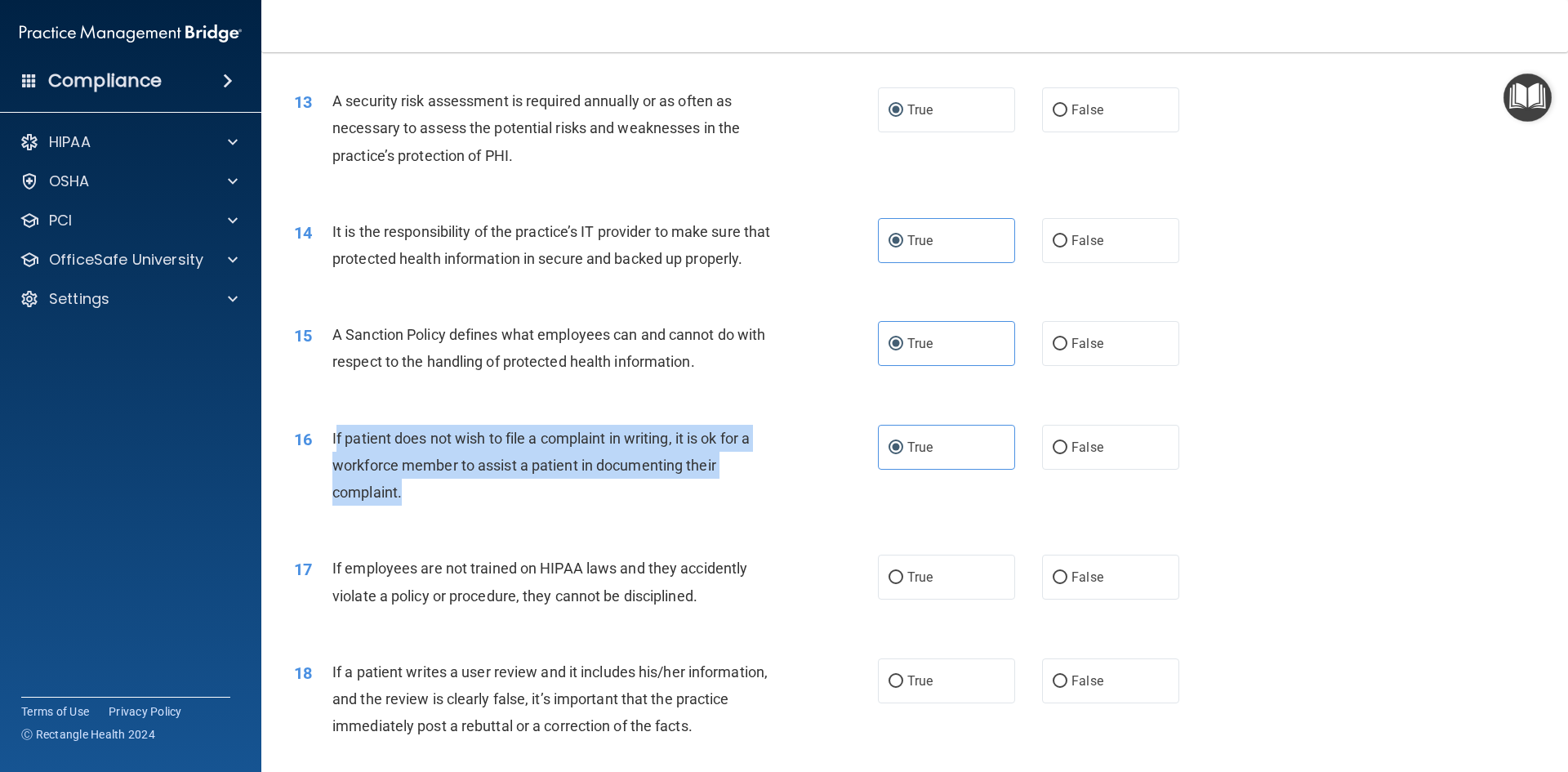
drag, startPoint x: 338, startPoint y: 462, endPoint x: 460, endPoint y: 534, distance: 141.3
click at [460, 514] on div "16 If patient does not wish to file a complaint in writing, it is ok for a work…" at bounding box center [585, 470] width 633 height 90
click at [353, 468] on span "If patient does not wish to file a complaint in writing, it is ok for a workfor…" at bounding box center [540, 464] width 417 height 71
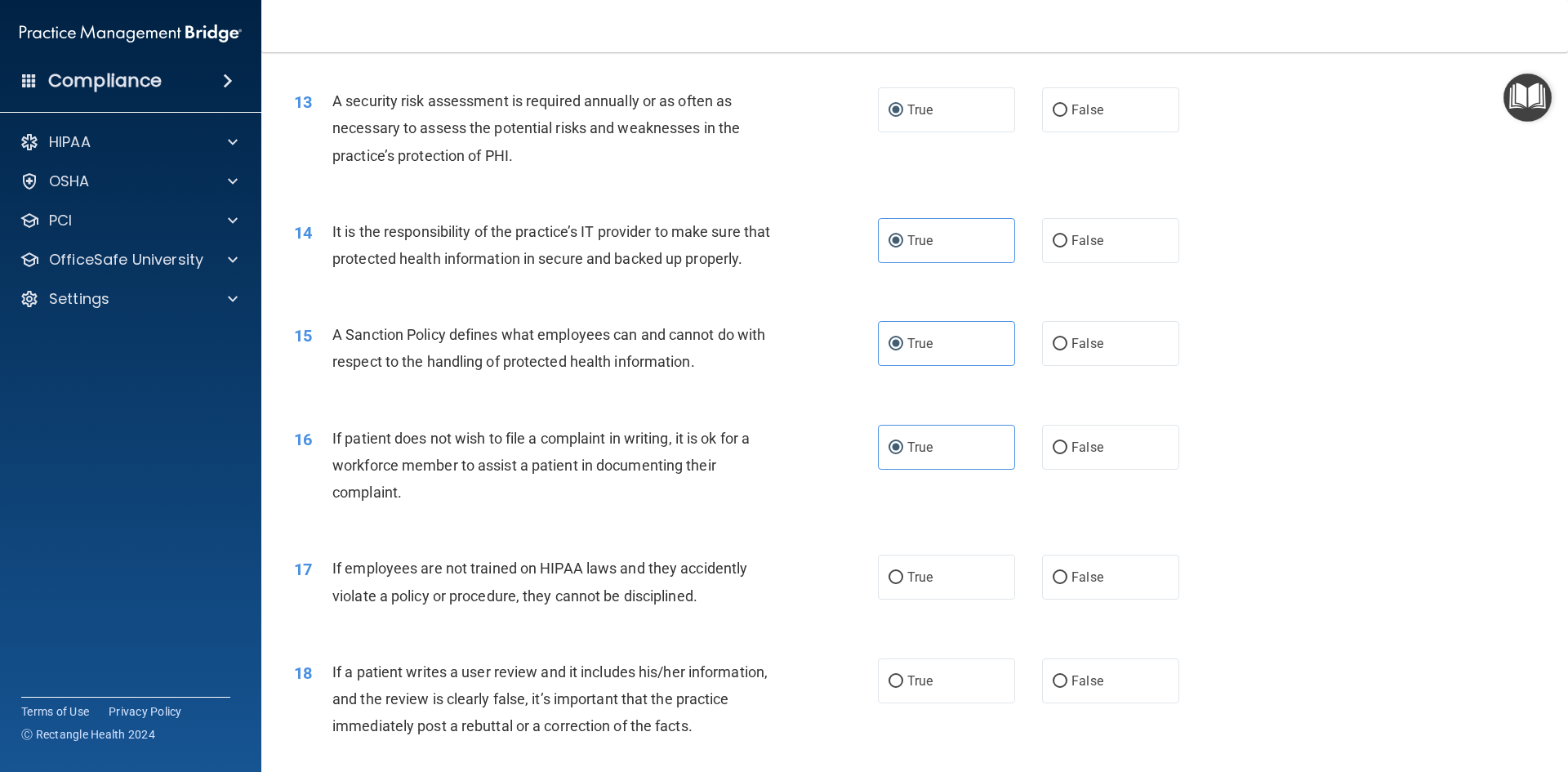
drag, startPoint x: 1080, startPoint y: 607, endPoint x: 1026, endPoint y: 601, distance: 54.3
click at [1079, 585] on span "False" at bounding box center [1087, 577] width 32 height 16
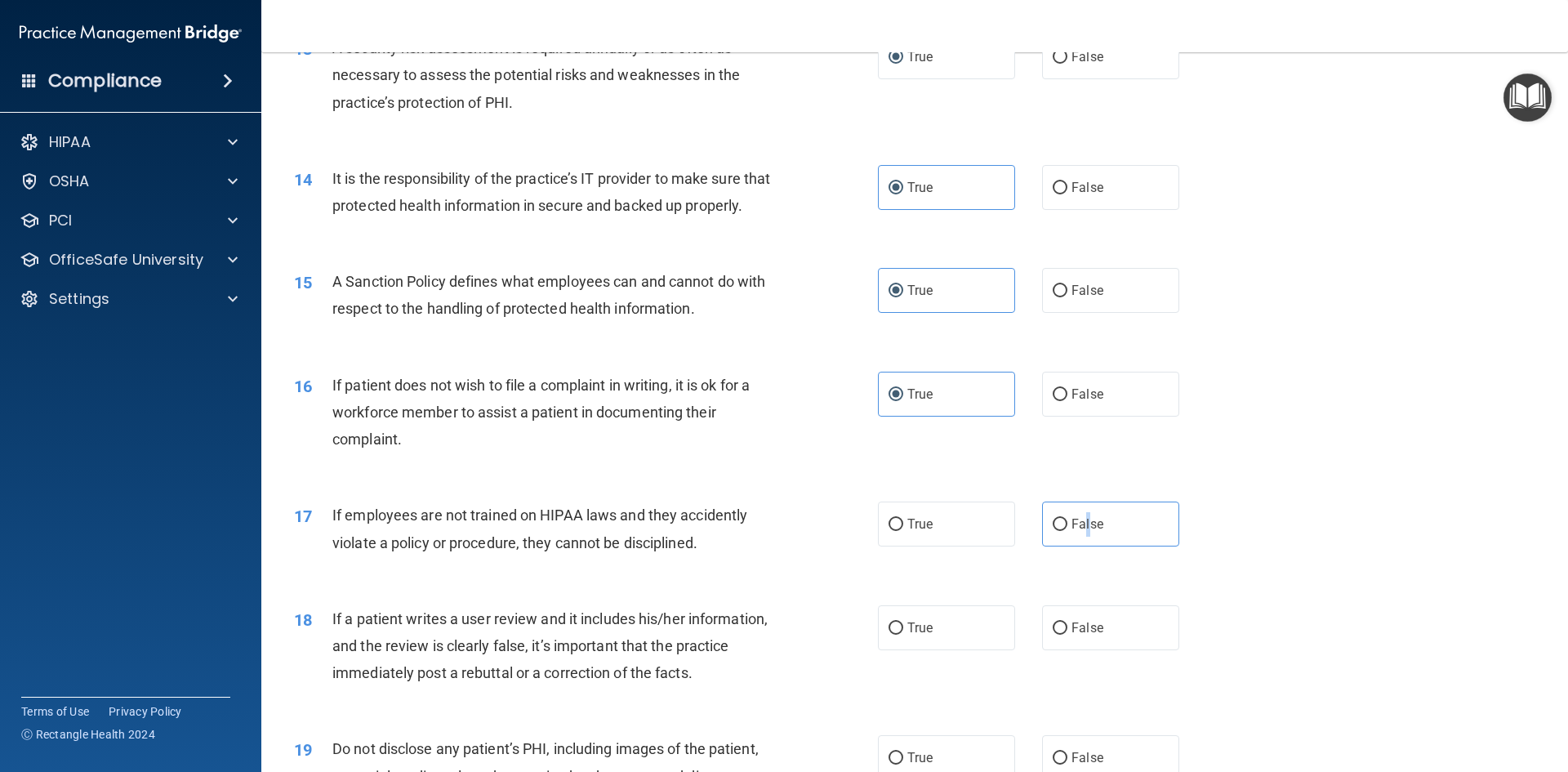
scroll to position [1796, 0]
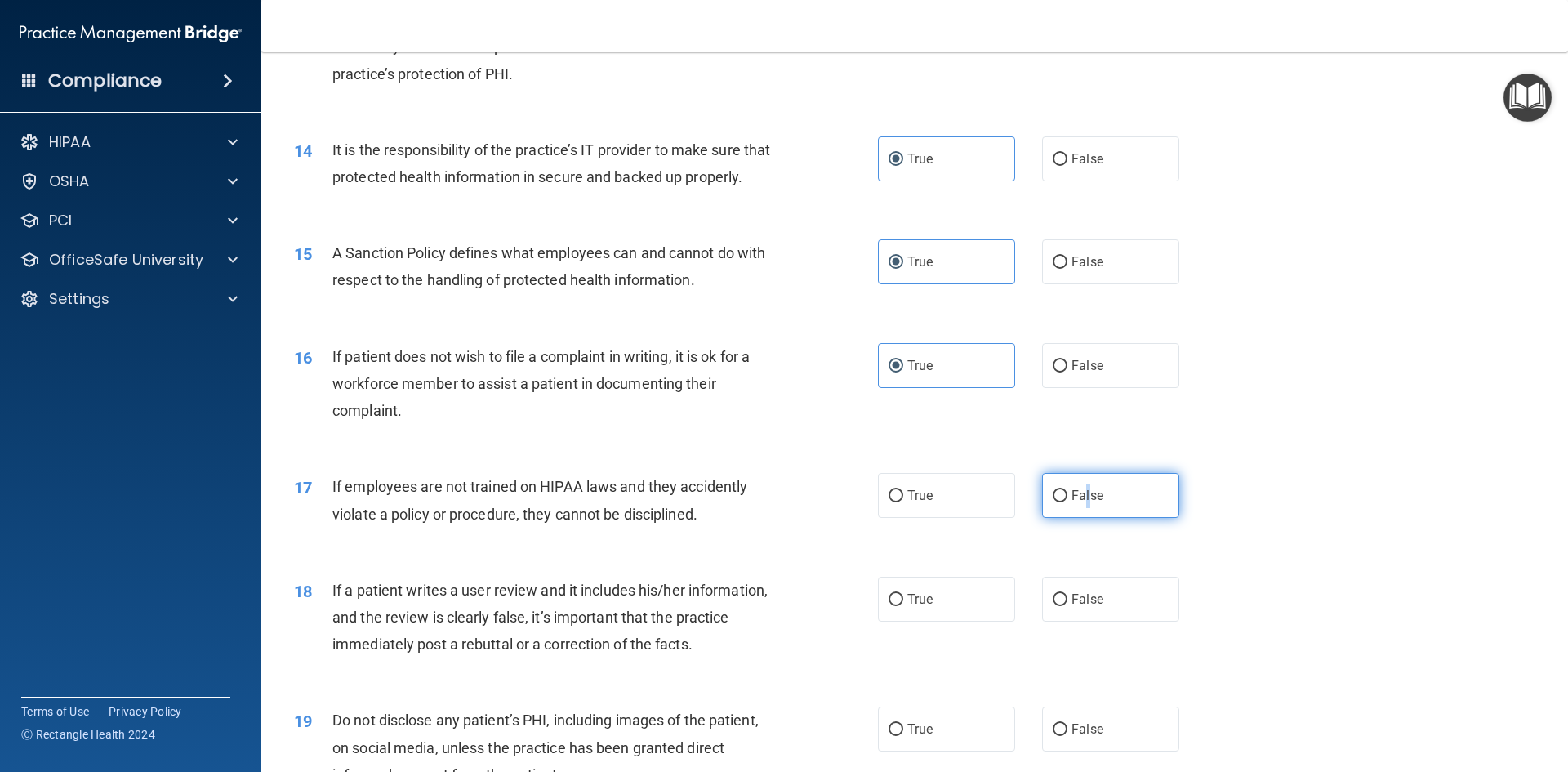
click at [1054, 502] on input "False" at bounding box center [1059, 496] width 15 height 12
radio input "true"
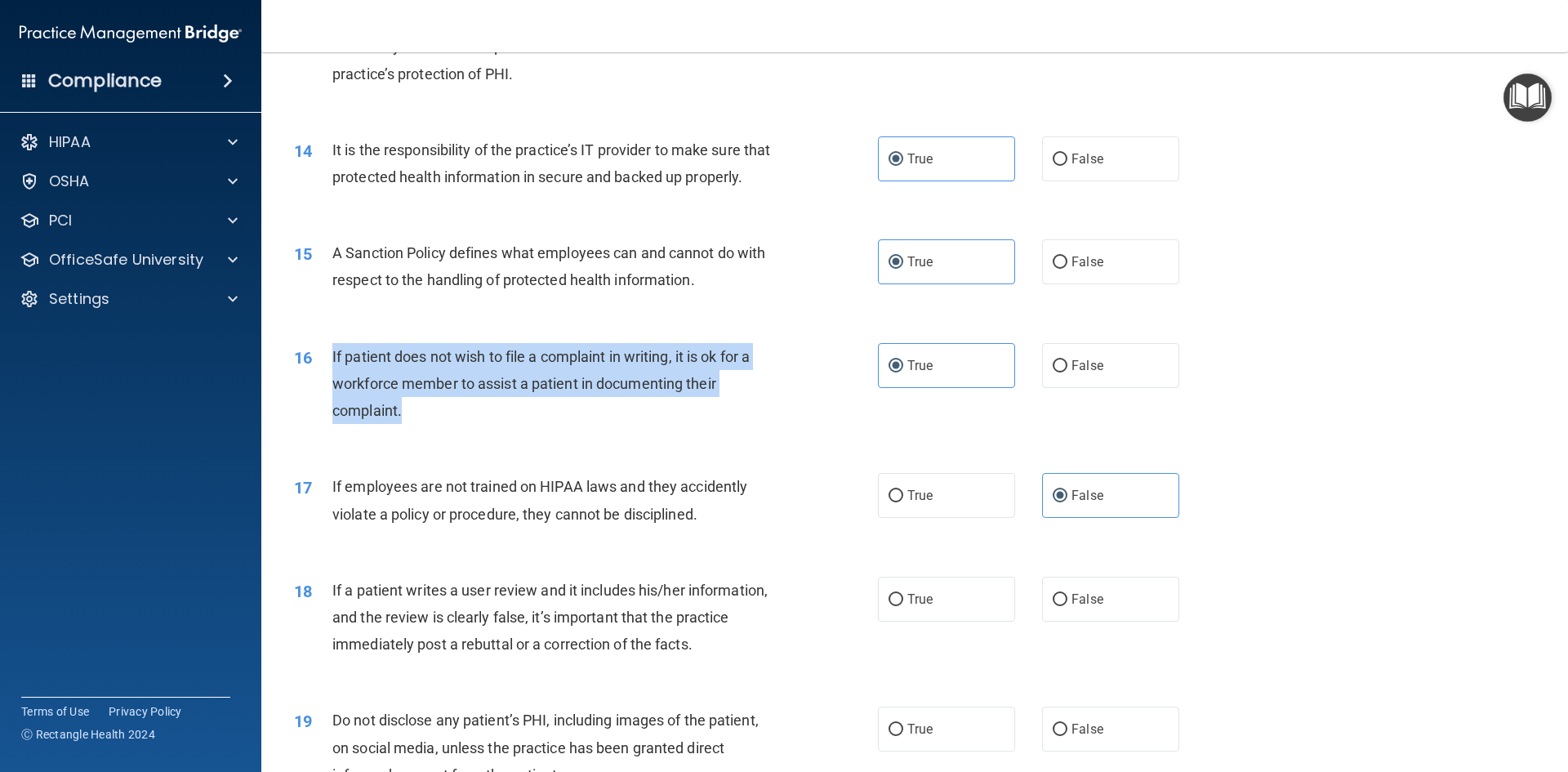
drag, startPoint x: 331, startPoint y: 369, endPoint x: 480, endPoint y: 444, distance: 167.2
click at [480, 433] on div "16 If patient does not wish to file a complaint in writing, it is ok for a work…" at bounding box center [585, 388] width 633 height 90
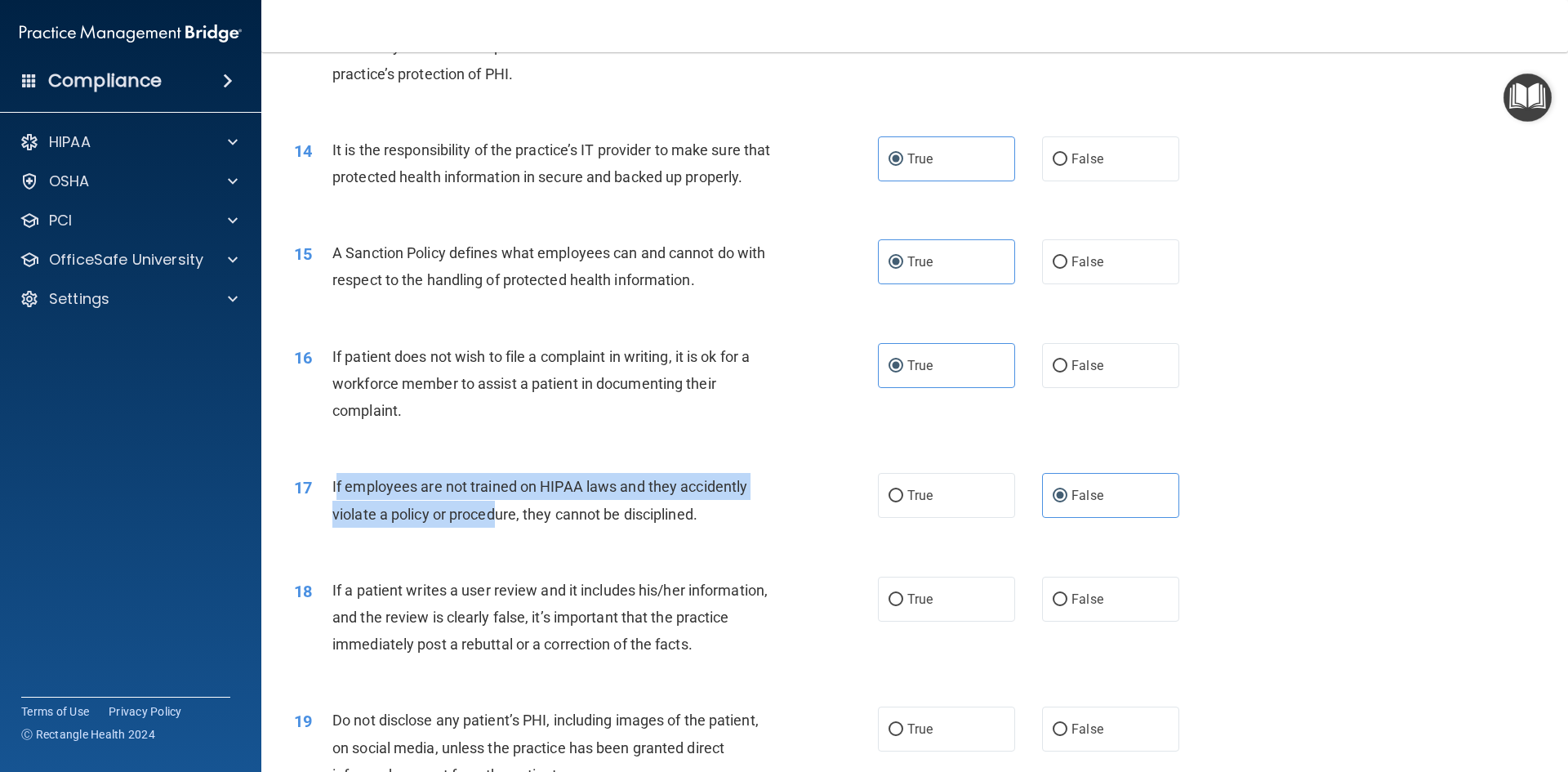
drag, startPoint x: 334, startPoint y: 512, endPoint x: 496, endPoint y: 545, distance: 165.1
click at [496, 522] on span "If employees are not trained on HIPAA laws and they accidently violate a policy…" at bounding box center [539, 500] width 415 height 44
click at [339, 512] on span "If employees are not trained on HIPAA laws and they accidently violate a policy…" at bounding box center [539, 500] width 415 height 44
drag, startPoint x: 331, startPoint y: 508, endPoint x: 643, endPoint y: 538, distance: 314.2
click at [709, 535] on div "17 If employees are not trained on HIPAA laws and they accidently violate a pol…" at bounding box center [585, 504] width 633 height 62
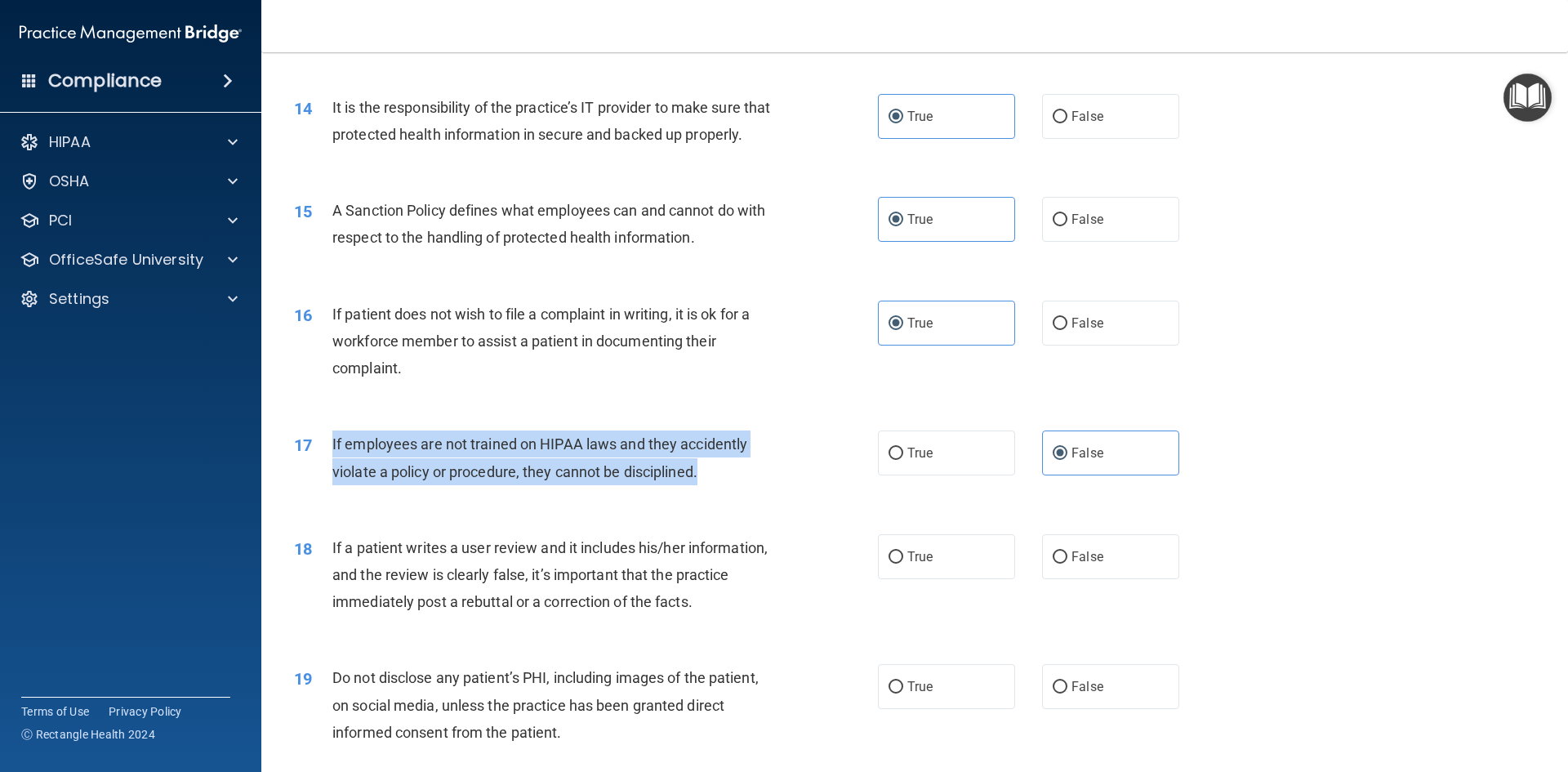
scroll to position [1878, 0]
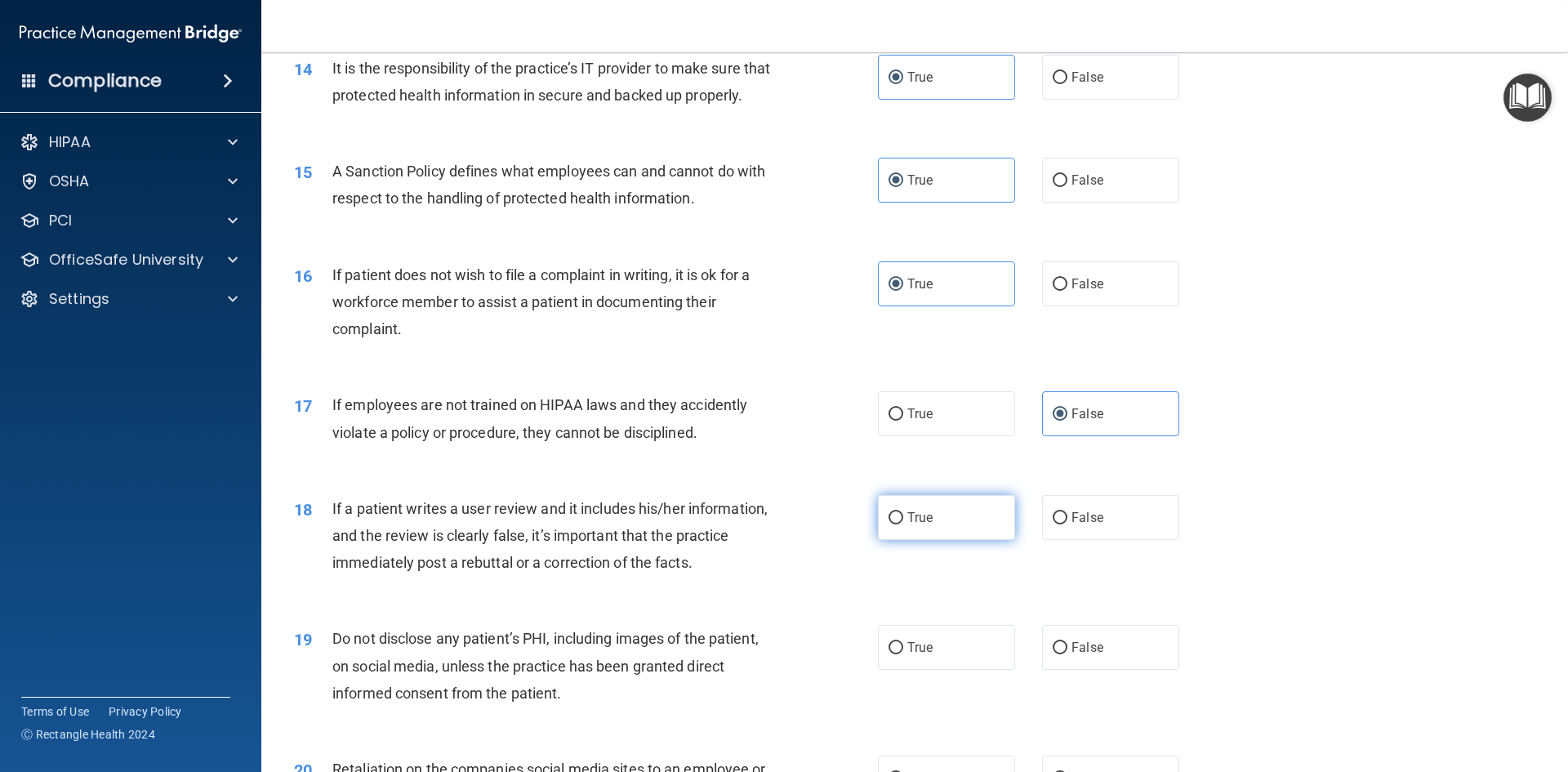
click at [912, 525] on span "True" at bounding box center [919, 517] width 25 height 16
click at [903, 524] on input "True" at bounding box center [895, 518] width 15 height 12
radio input "true"
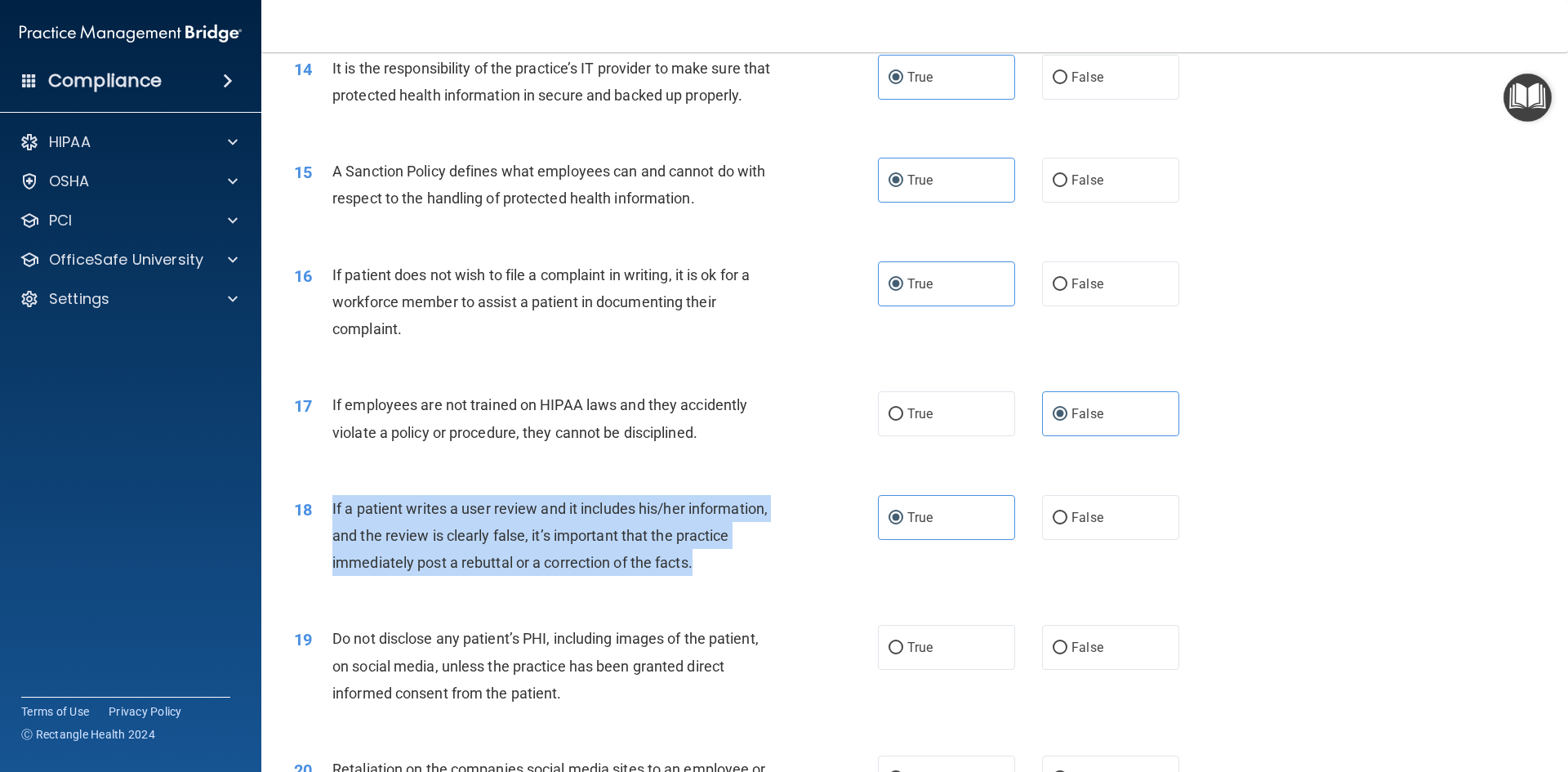
drag, startPoint x: 339, startPoint y: 532, endPoint x: 667, endPoint y: 594, distance: 334.0
click at [704, 585] on div "18 If a patient writes a user review and it includes his/her information, and t…" at bounding box center [585, 540] width 633 height 90
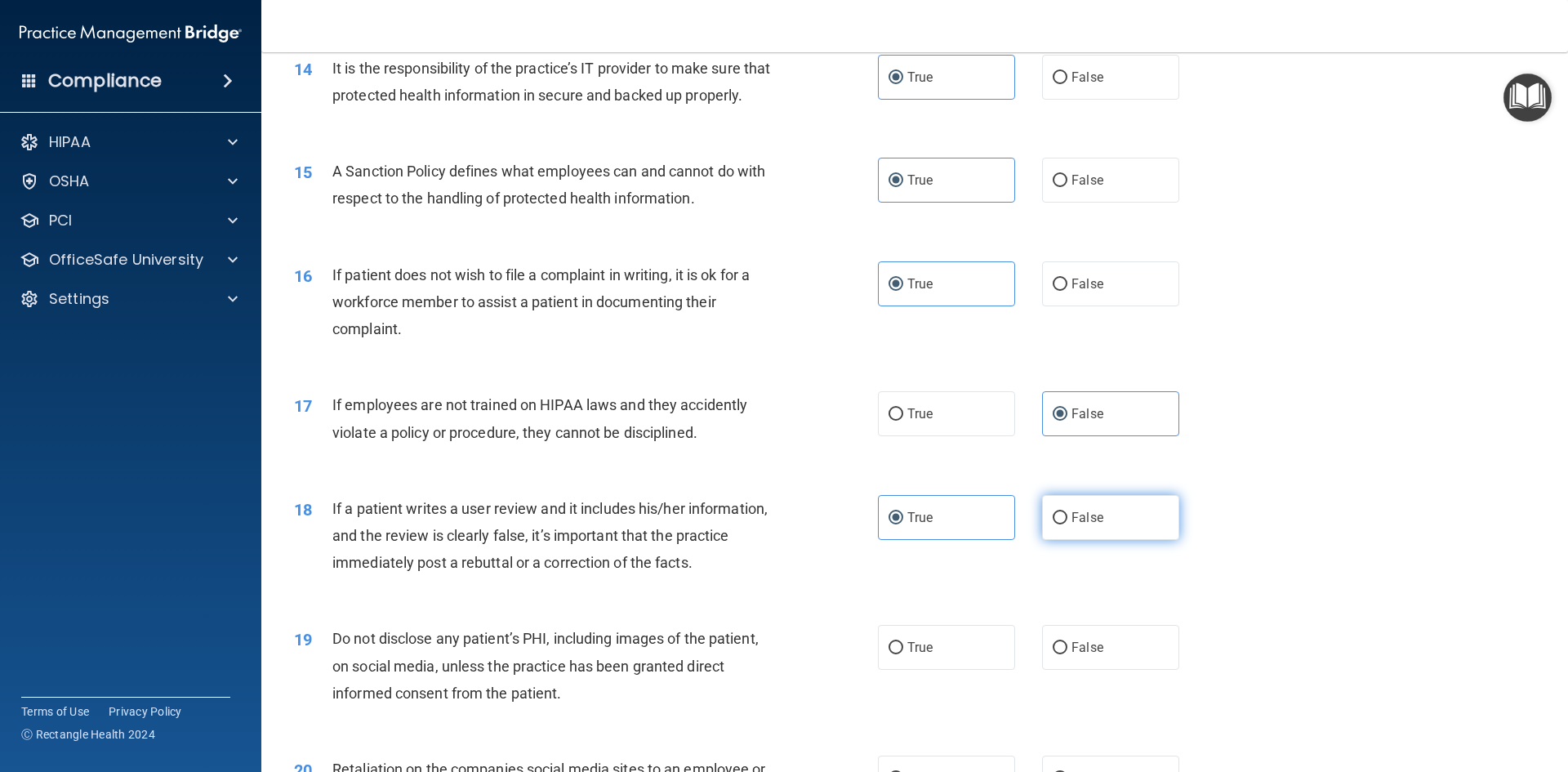
click at [1071, 525] on span "False" at bounding box center [1087, 517] width 32 height 16
click at [1067, 524] on input "False" at bounding box center [1059, 518] width 15 height 12
radio input "true"
radio input "false"
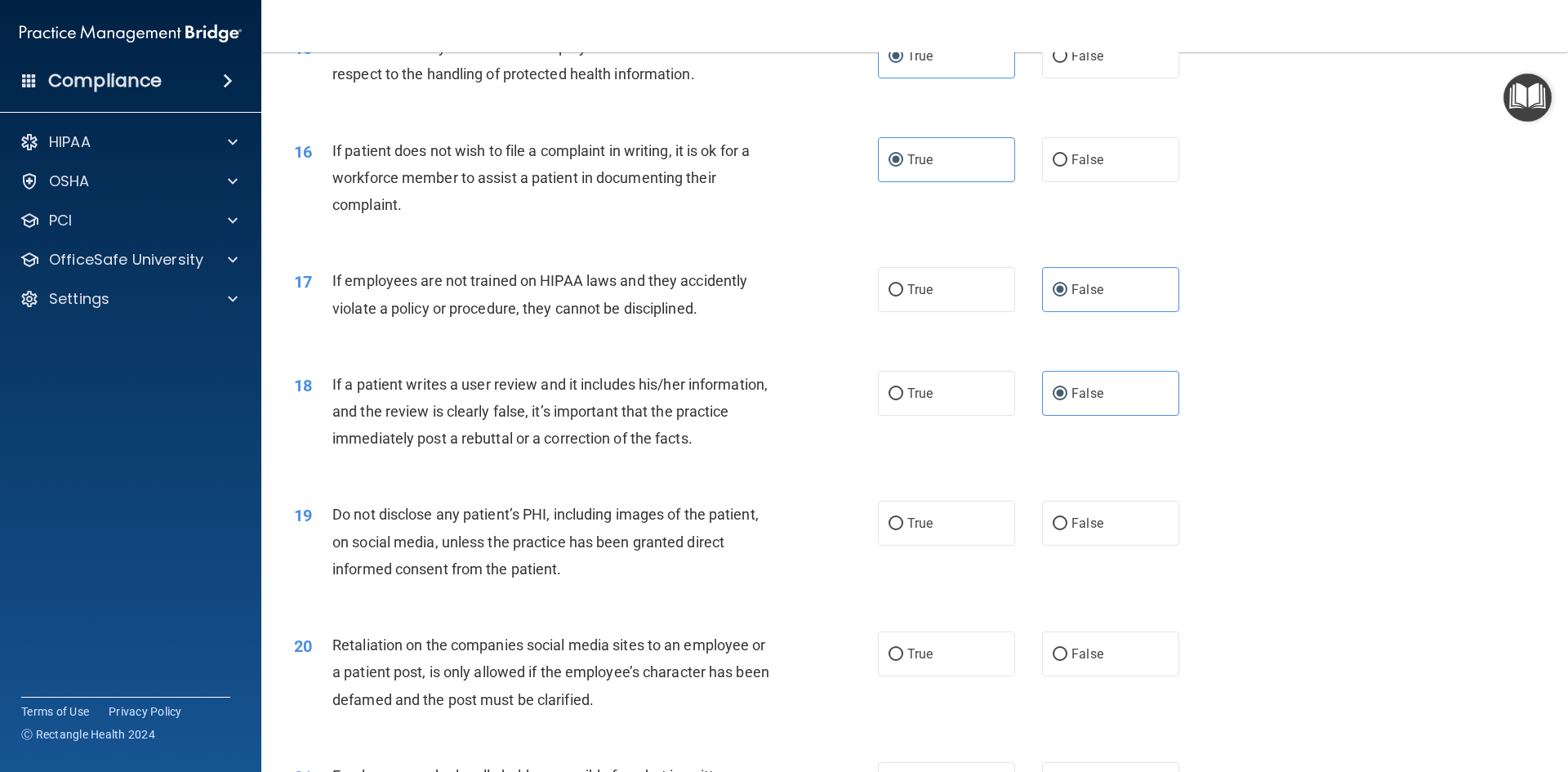
scroll to position [2041, 0]
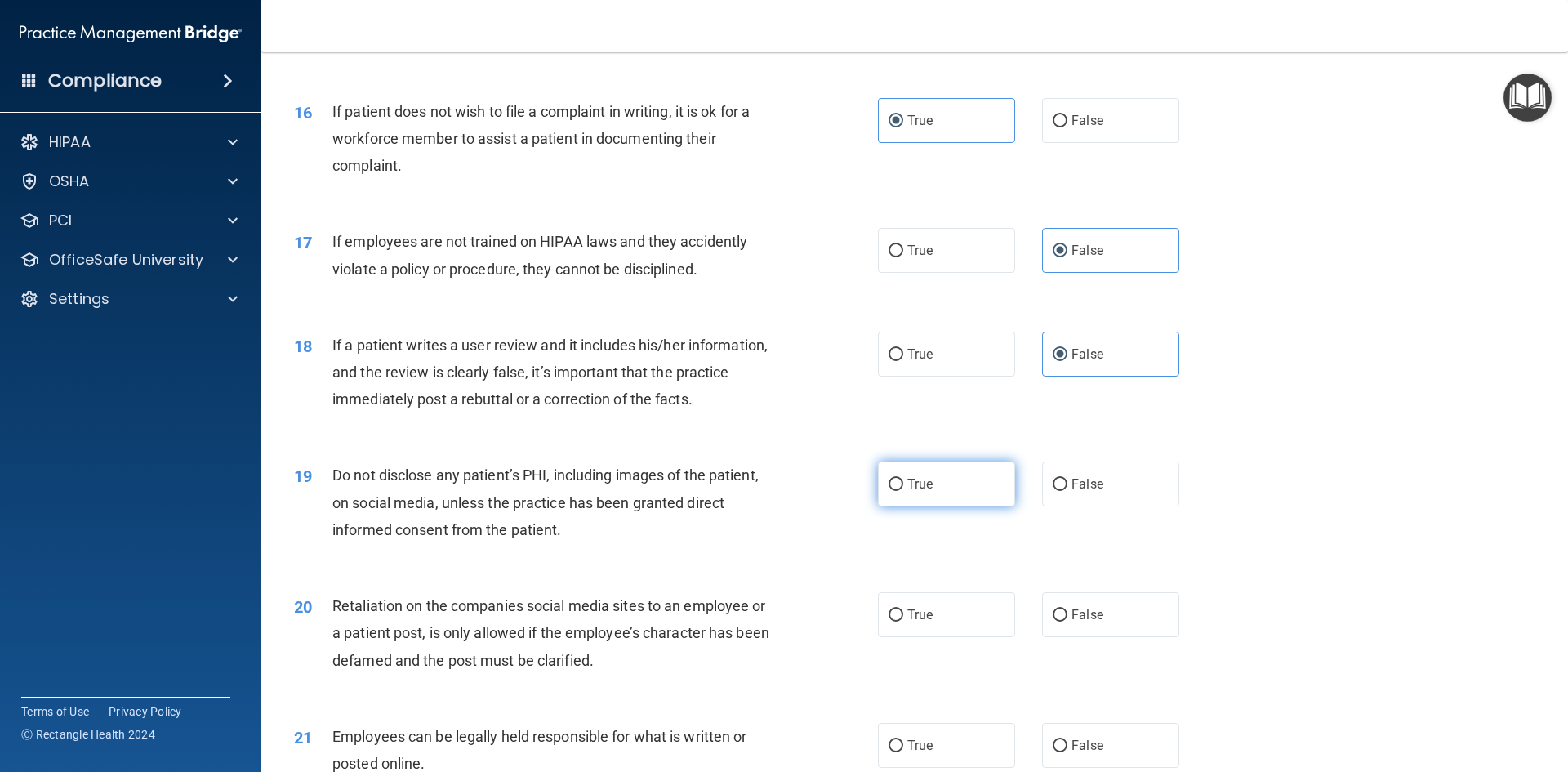
click at [908, 492] on span "True" at bounding box center [919, 484] width 25 height 16
click at [903, 491] on input "True" at bounding box center [895, 484] width 15 height 12
radio input "true"
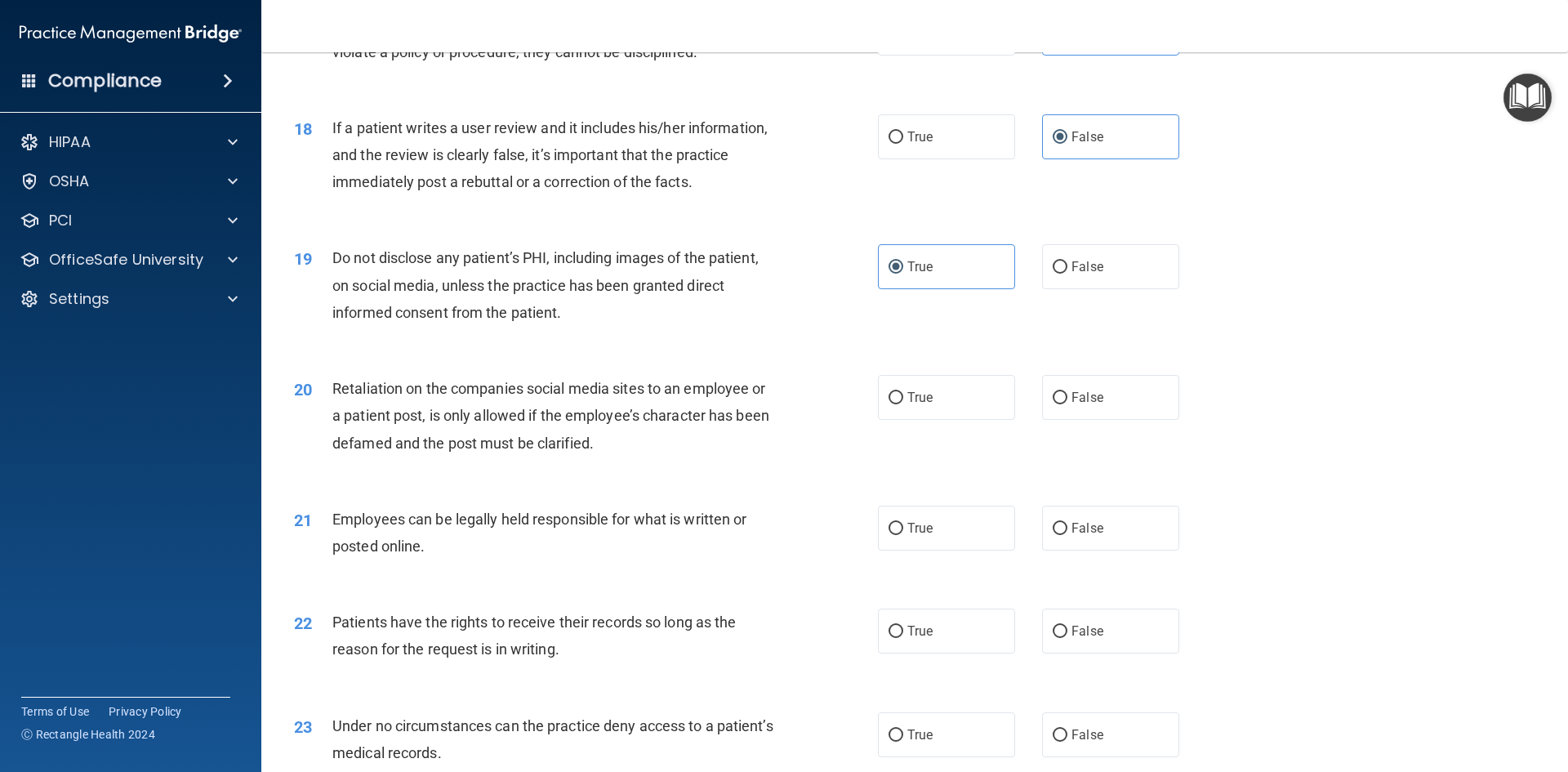
scroll to position [2286, 0]
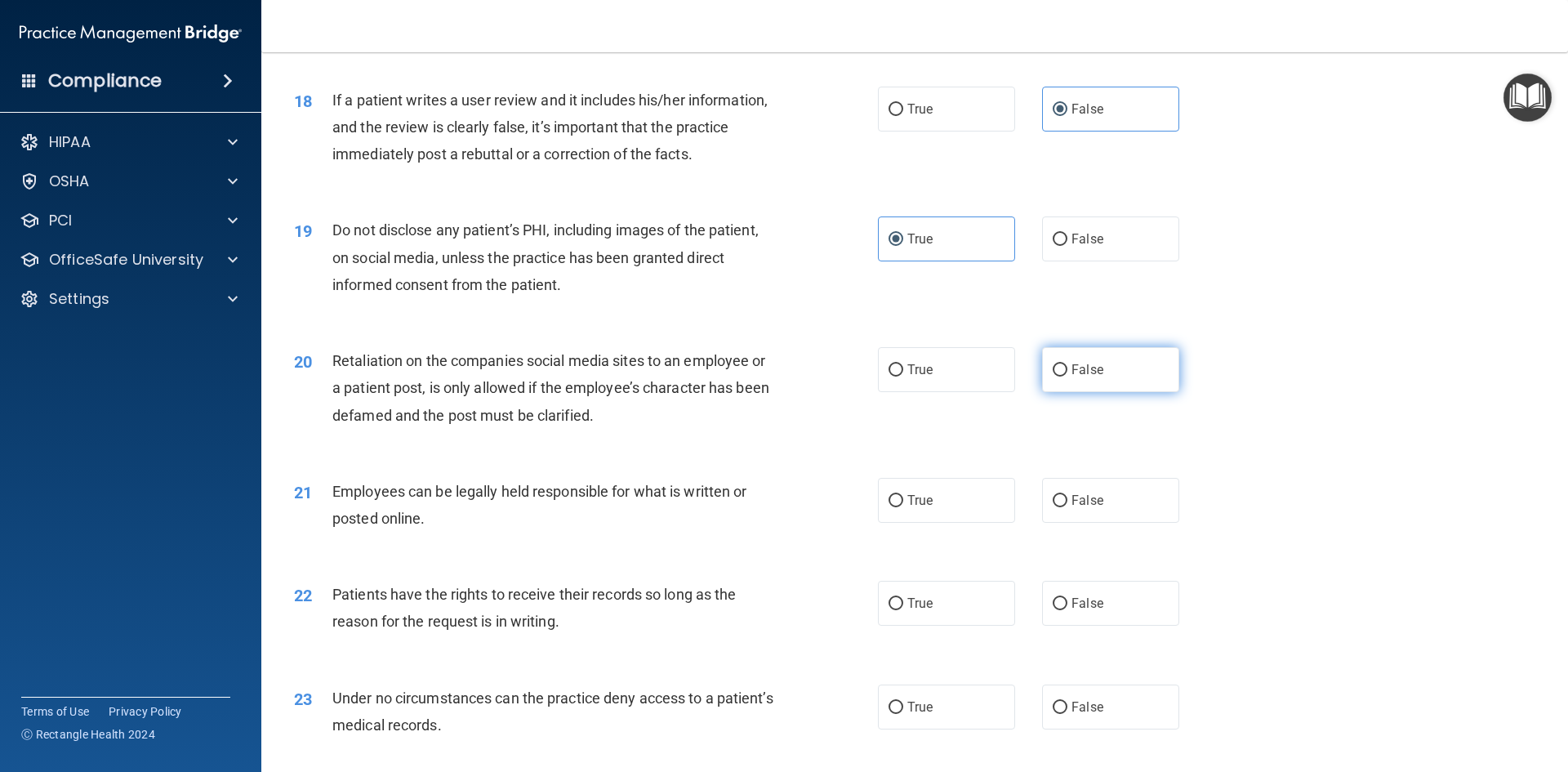
click at [1047, 392] on label "False" at bounding box center [1110, 369] width 137 height 45
click at [1052, 376] on input "False" at bounding box center [1059, 370] width 15 height 12
radio input "true"
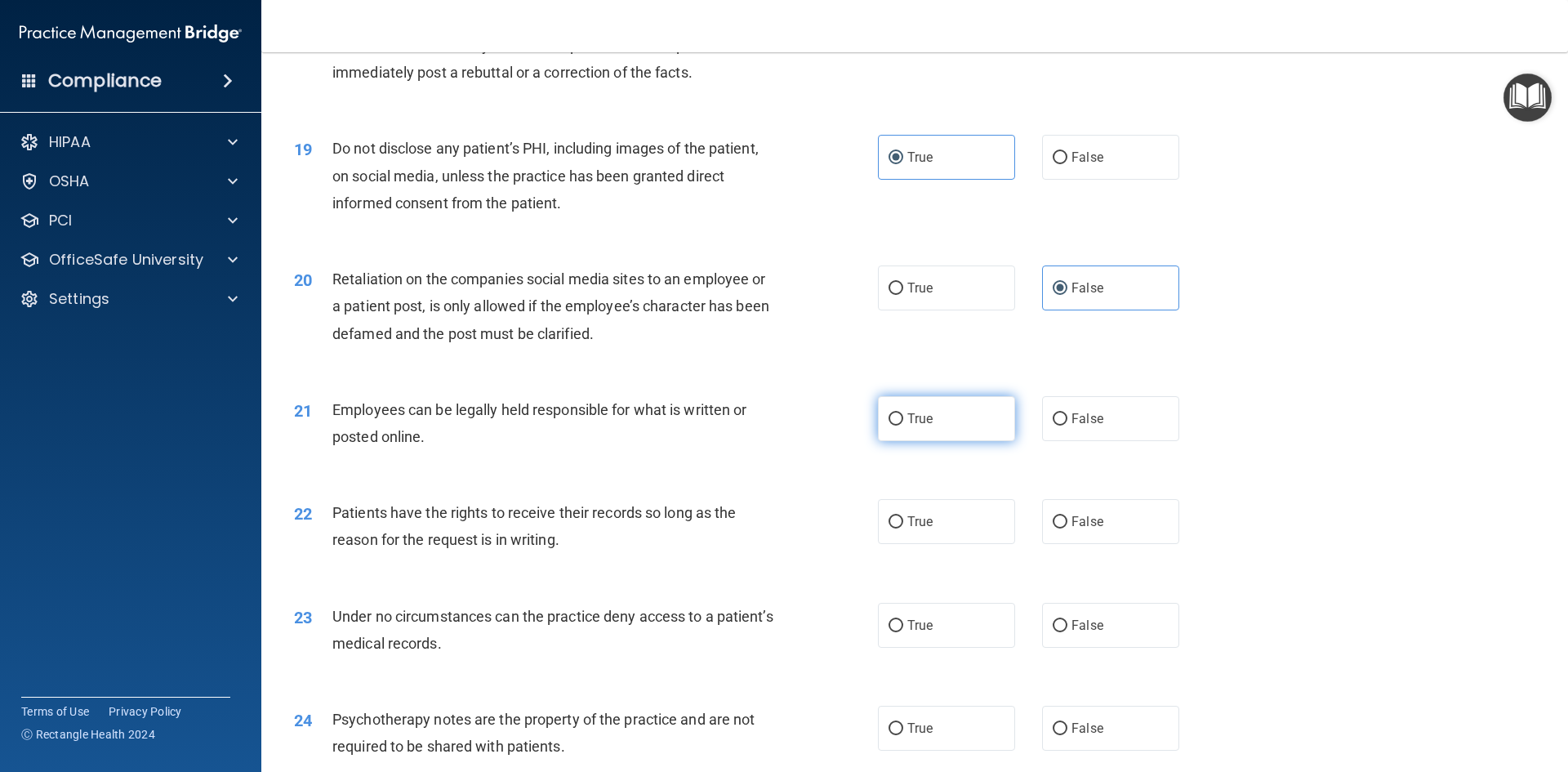
click at [924, 441] on label "True" at bounding box center [946, 418] width 137 height 45
click at [903, 425] on input "True" at bounding box center [895, 419] width 15 height 12
radio input "true"
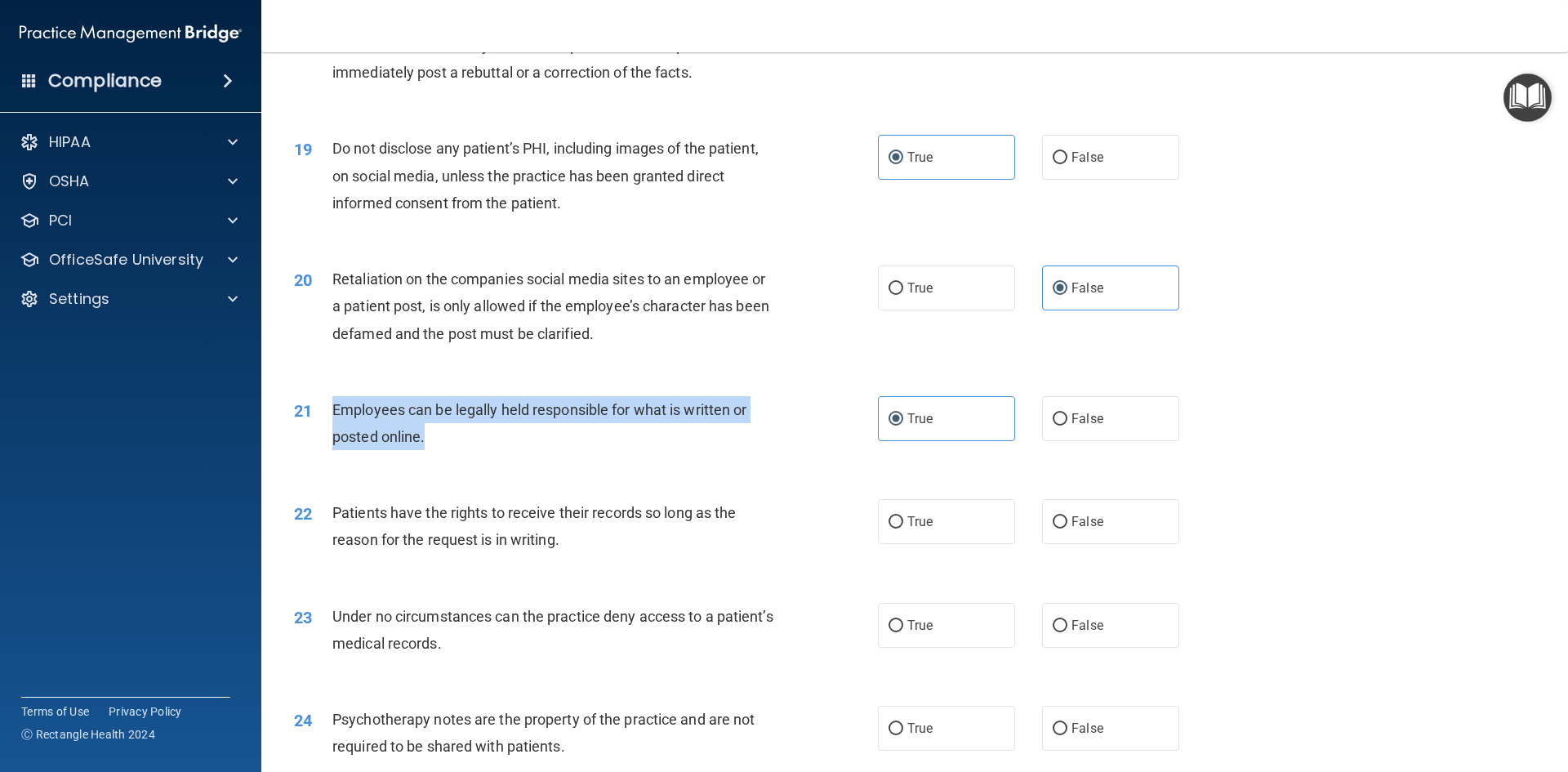
drag, startPoint x: 333, startPoint y: 432, endPoint x: 403, endPoint y: 450, distance: 71.7
click at [473, 450] on div "Employees can be legally held responsible for what is written or posted online." at bounding box center [560, 423] width 456 height 54
drag, startPoint x: 349, startPoint y: 435, endPoint x: 781, endPoint y: 472, distance: 434.3
click at [783, 450] on div "Employees can be legally held responsible for what is written or posted online." at bounding box center [560, 423] width 456 height 54
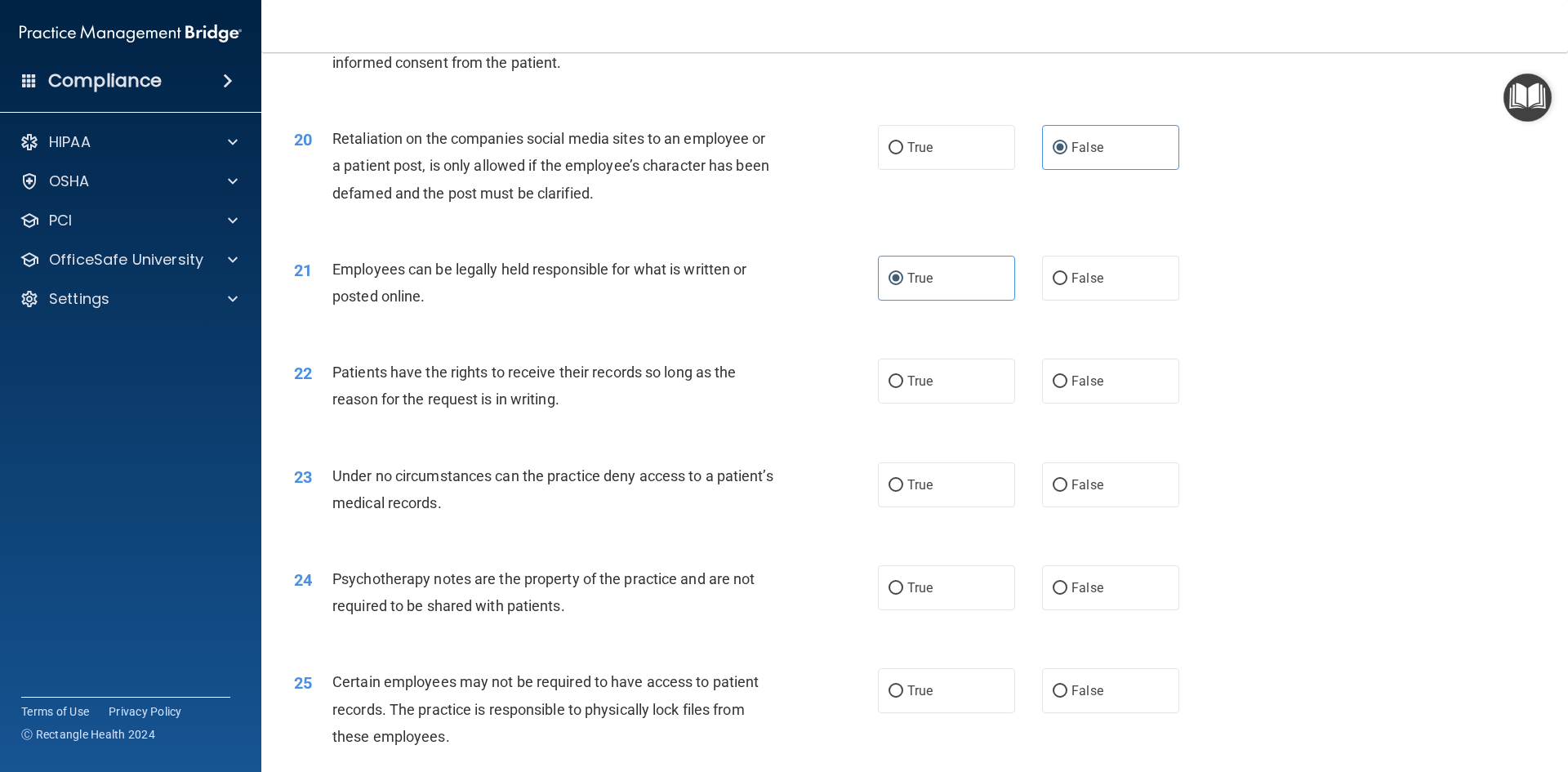
scroll to position [2531, 0]
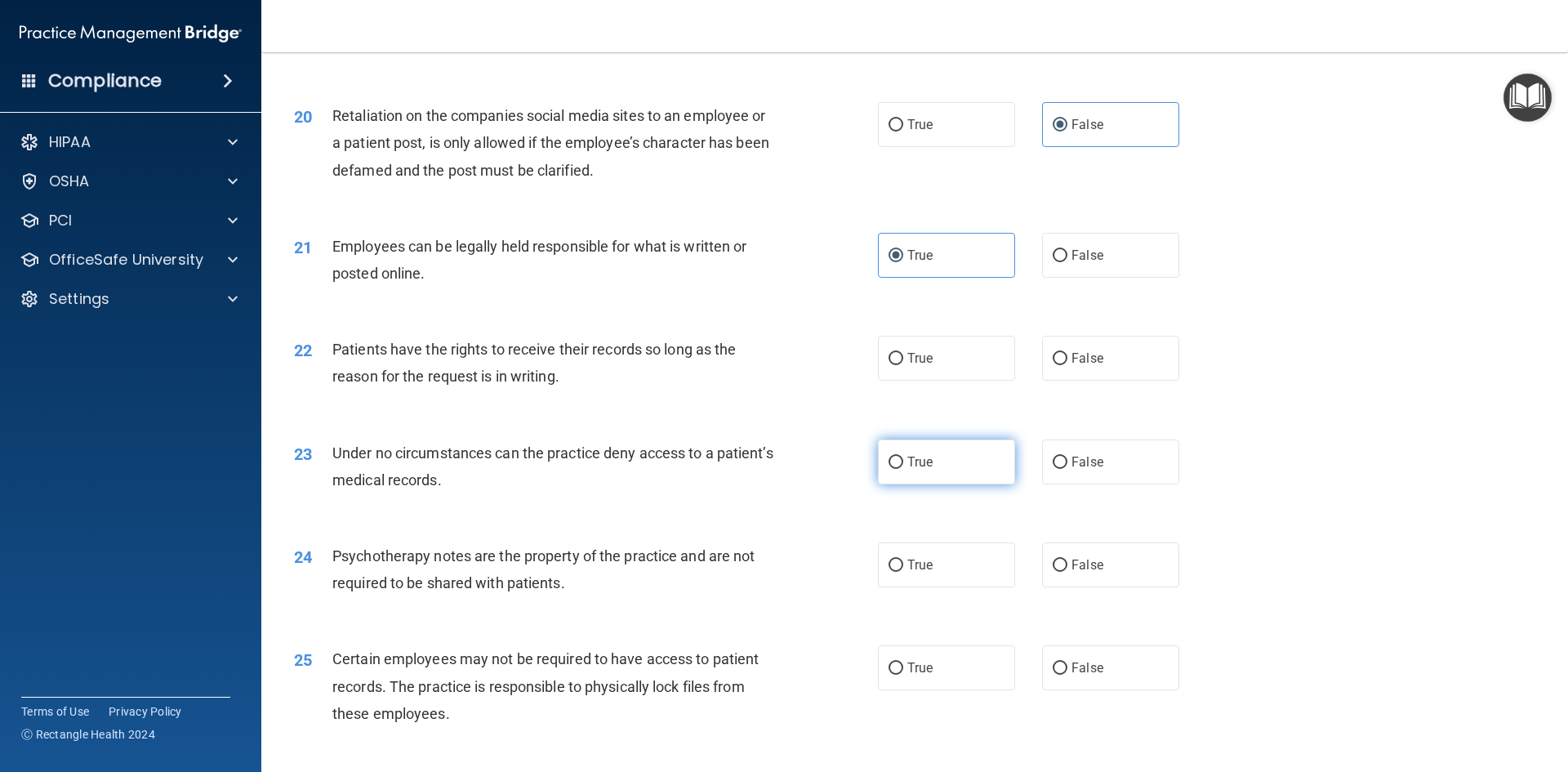
click at [914, 469] on span "True" at bounding box center [919, 462] width 25 height 16
click at [903, 469] on input "True" at bounding box center [895, 462] width 15 height 12
radio input "true"
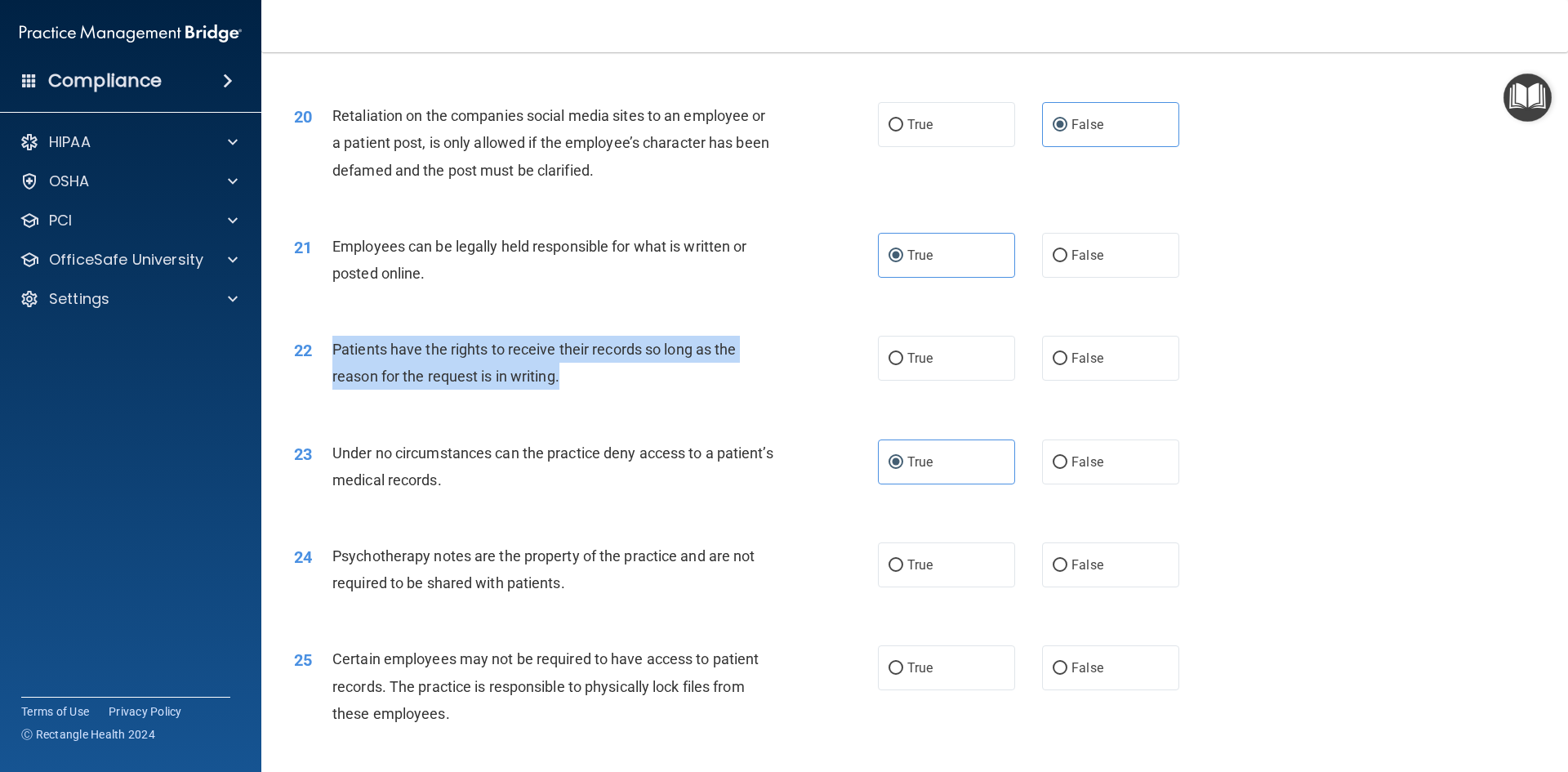
drag, startPoint x: 334, startPoint y: 373, endPoint x: 572, endPoint y: 415, distance: 241.2
click at [572, 389] on div "Patients have the rights to receive their records so long as the reason for the…" at bounding box center [560, 363] width 456 height 54
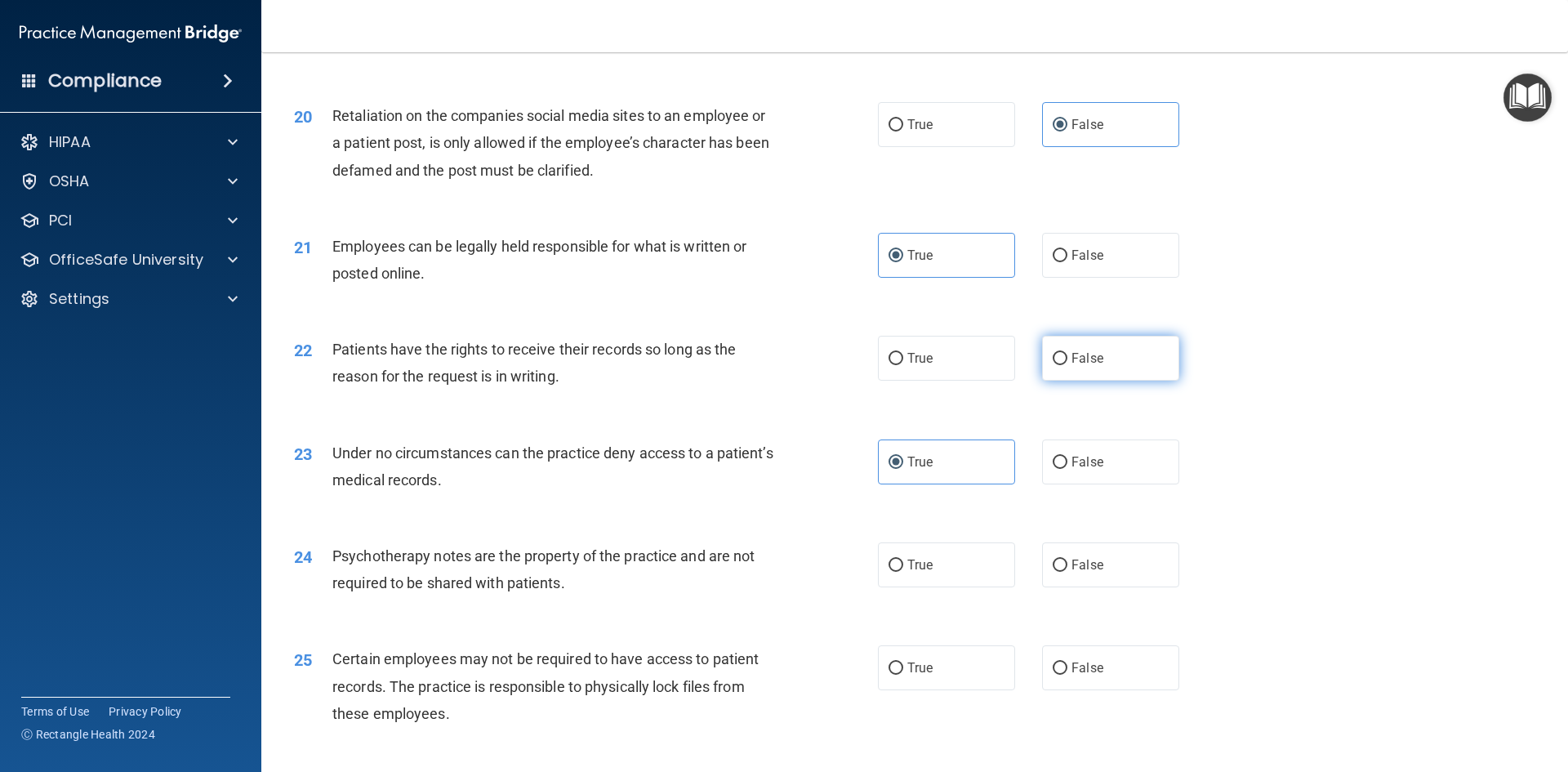
click at [1084, 366] on span "False" at bounding box center [1087, 358] width 32 height 16
click at [1067, 365] on input "False" at bounding box center [1059, 359] width 15 height 12
radio input "true"
click at [615, 522] on div "23 Under no circumstances can the practice deny access to a patient’s medical r…" at bounding box center [915, 470] width 1266 height 103
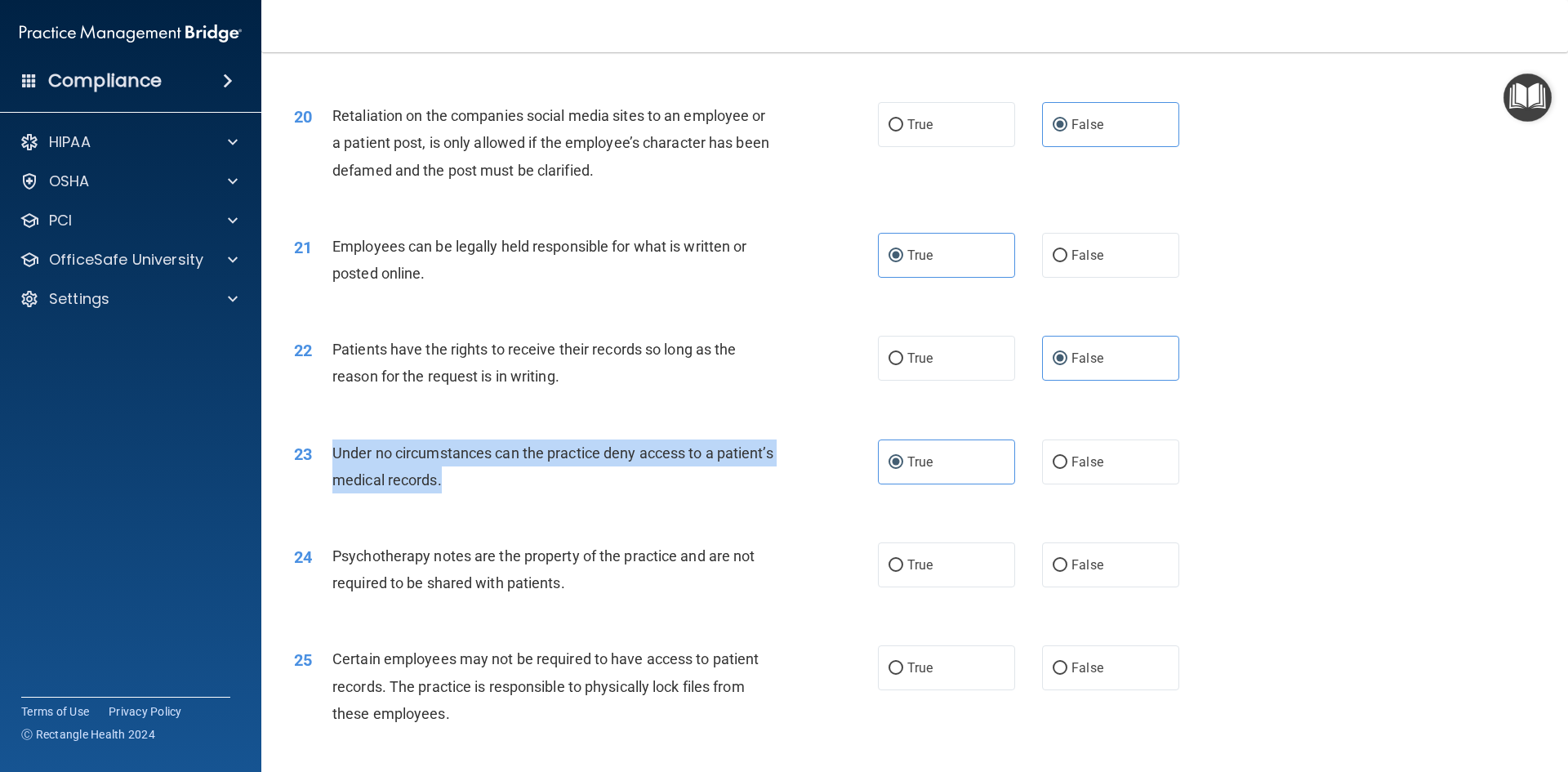
drag, startPoint x: 327, startPoint y: 475, endPoint x: 445, endPoint y: 502, distance: 120.6
click at [514, 501] on div "23 Under no circumstances can the practice deny access to a patient’s medical r…" at bounding box center [585, 470] width 633 height 62
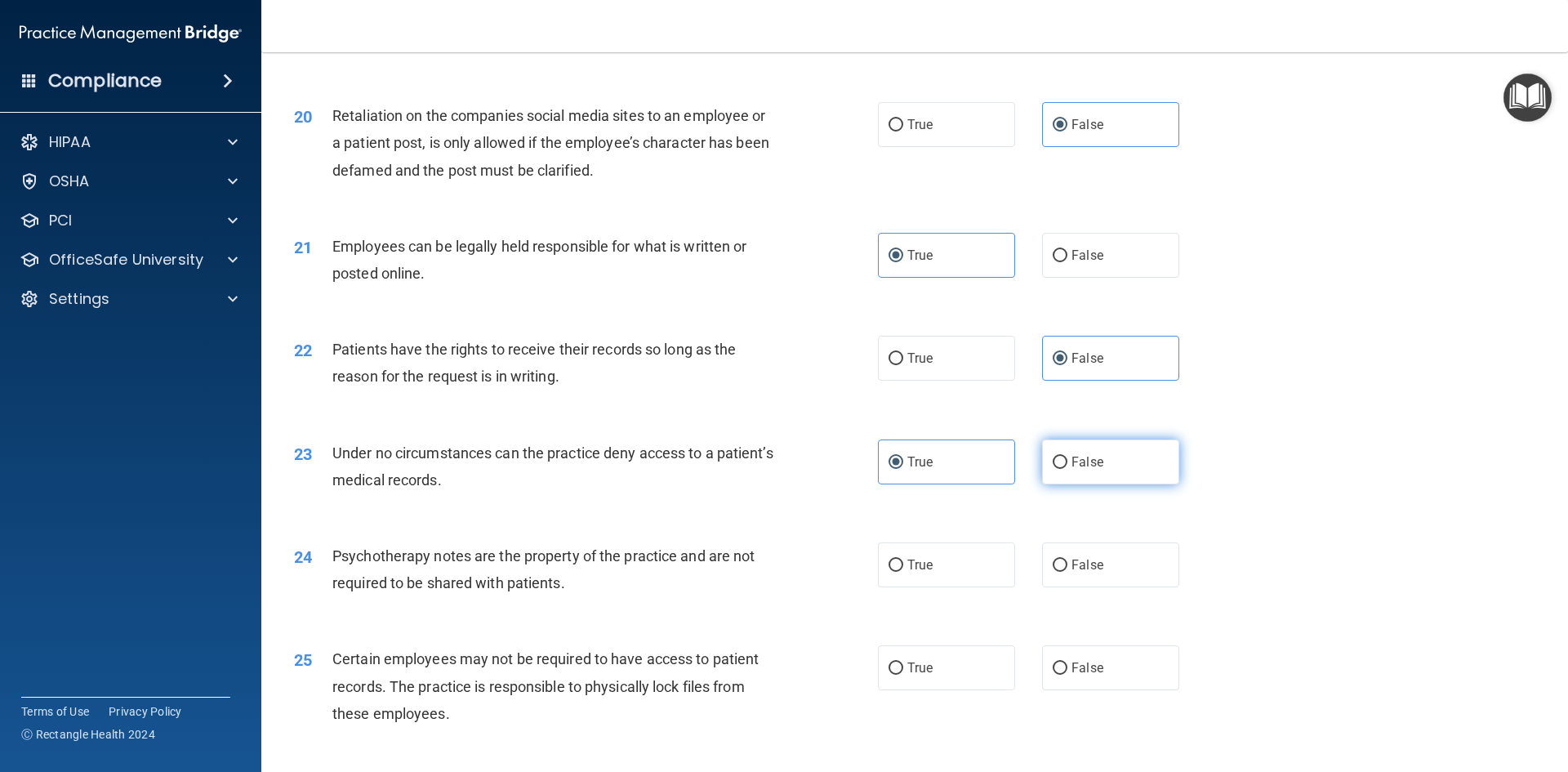
click at [1091, 469] on span "False" at bounding box center [1087, 462] width 32 height 16
click at [1067, 469] on input "False" at bounding box center [1059, 462] width 15 height 12
radio input "true"
radio input "false"
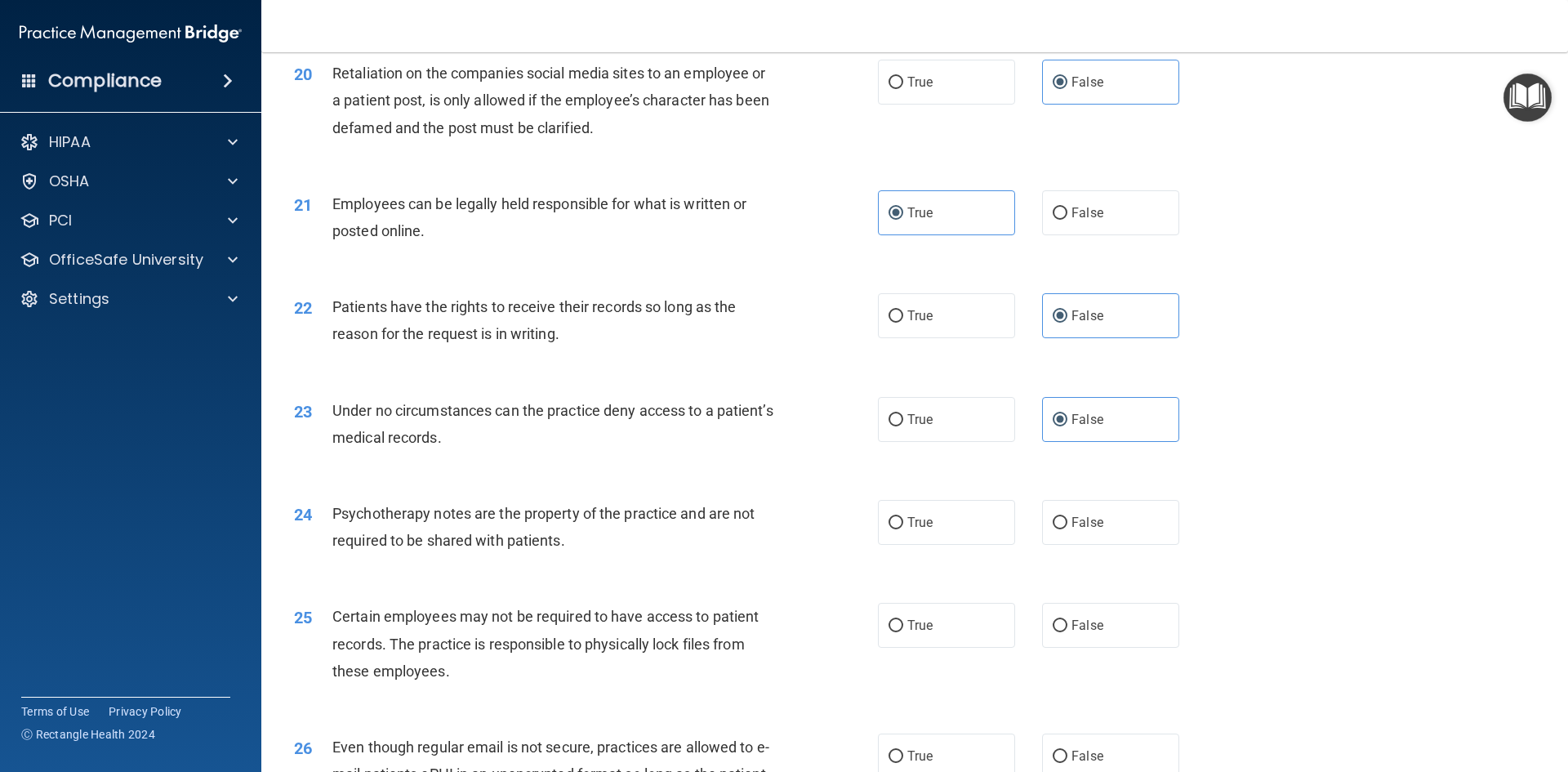
scroll to position [2613, 0]
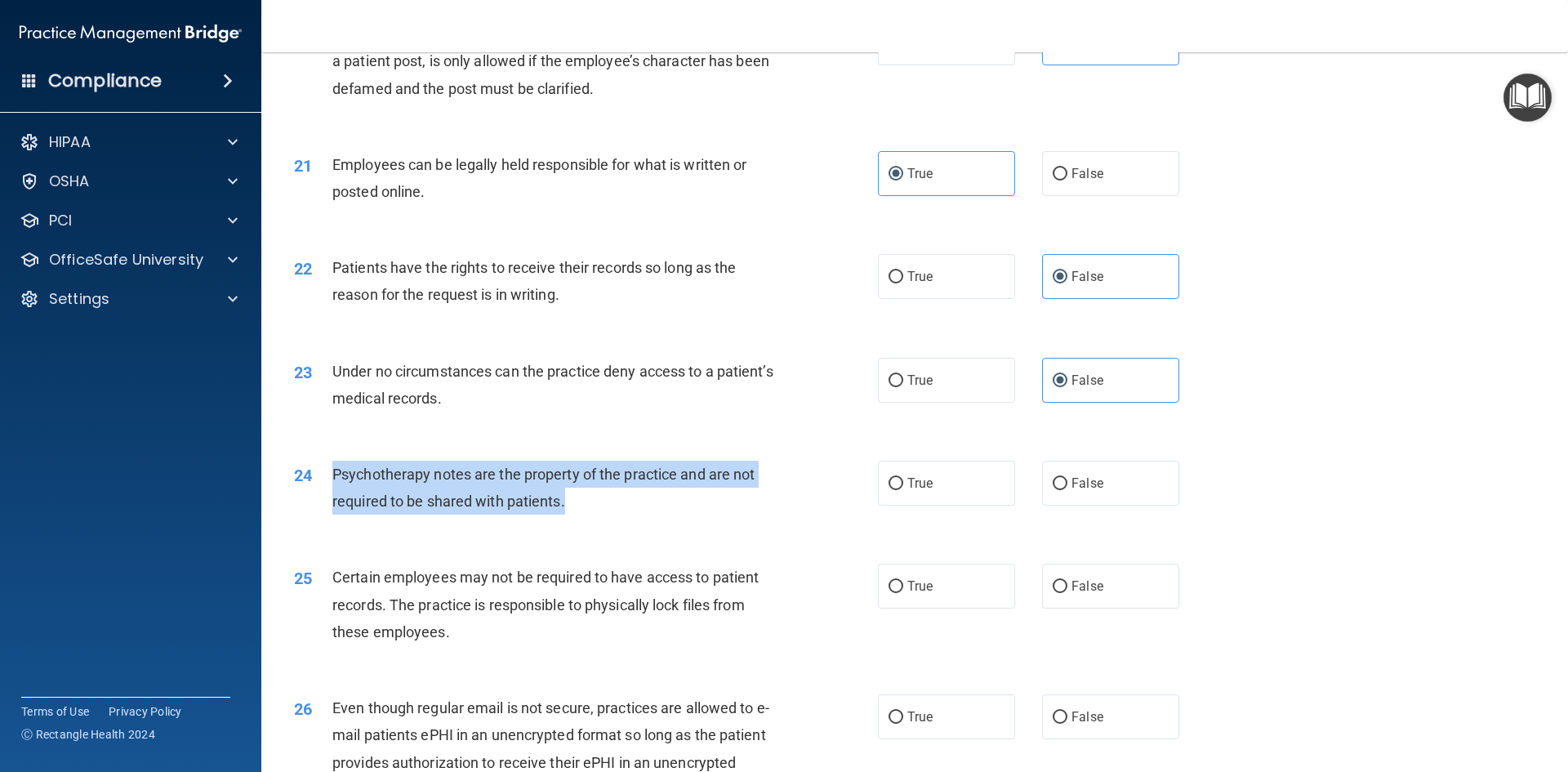
drag, startPoint x: 331, startPoint y: 494, endPoint x: 559, endPoint y: 526, distance: 230.0
click at [618, 514] on div "Psychotherapy notes are the property of the practice and are not required to be…" at bounding box center [560, 488] width 456 height 54
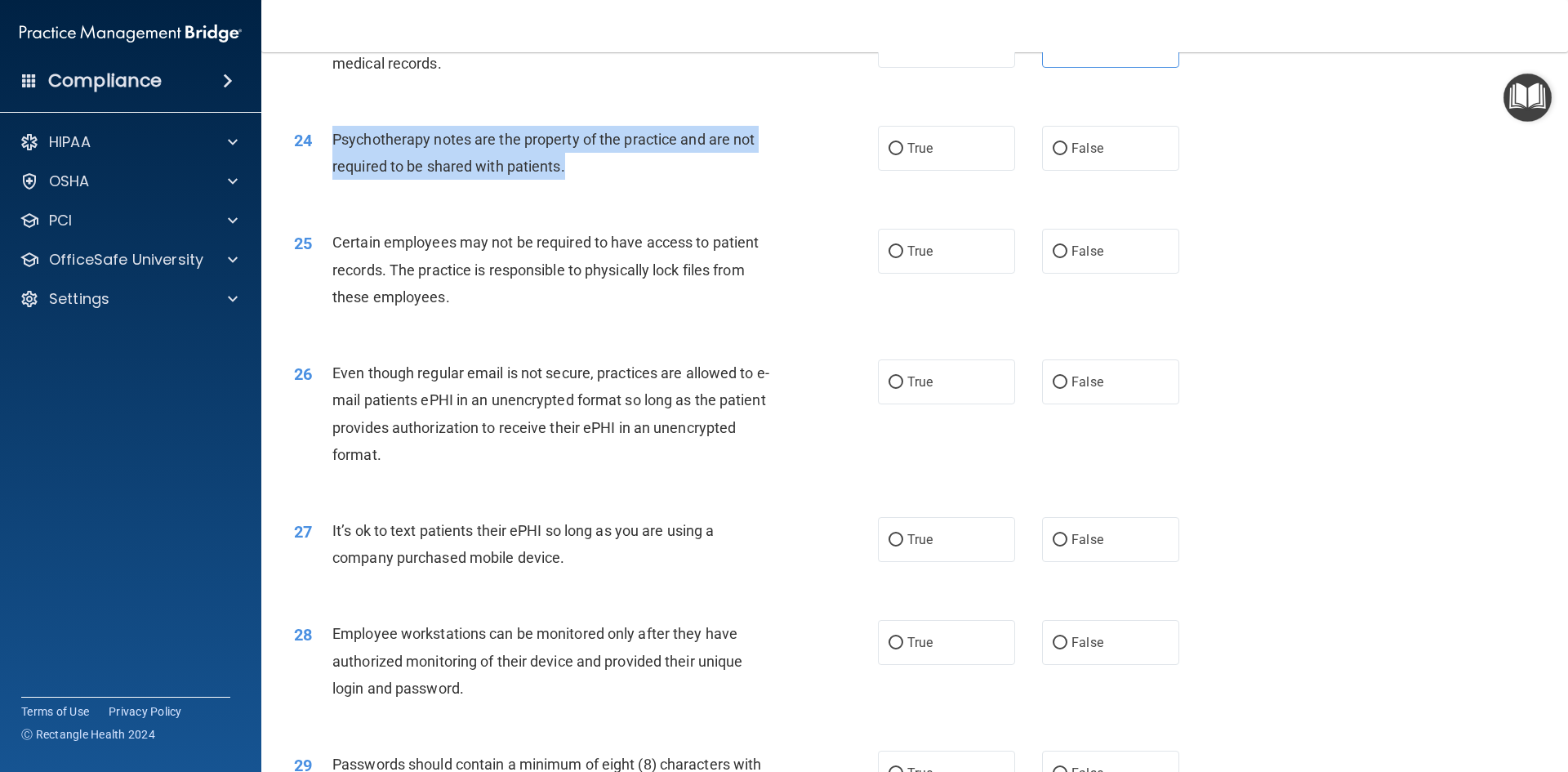
scroll to position [2919, 0]
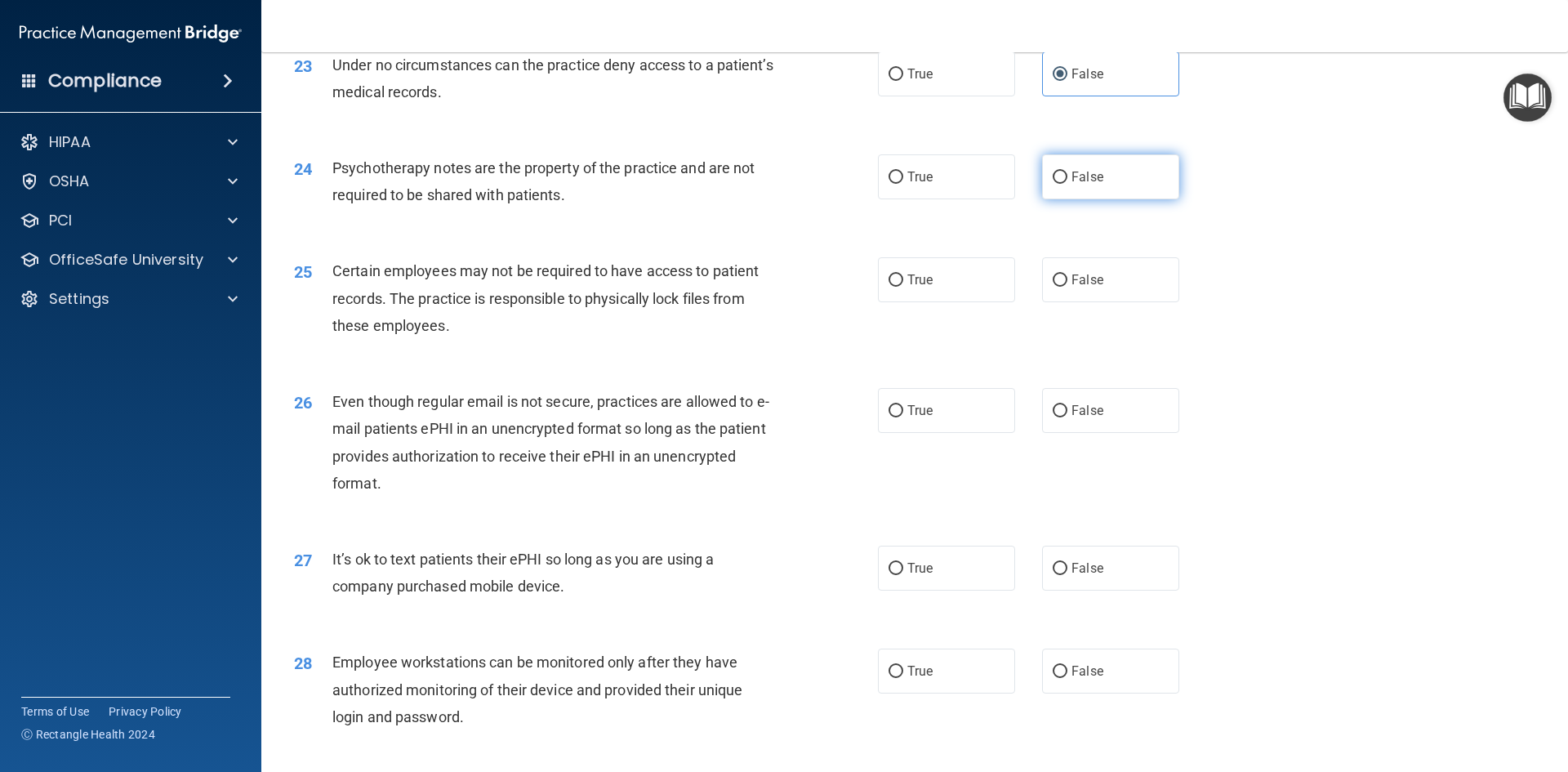
click at [1062, 199] on label "False" at bounding box center [1110, 176] width 137 height 45
click at [1062, 184] on input "False" at bounding box center [1059, 177] width 15 height 12
radio input "true"
click at [901, 302] on label "True" at bounding box center [946, 279] width 137 height 45
click at [901, 287] on input "True" at bounding box center [895, 280] width 15 height 12
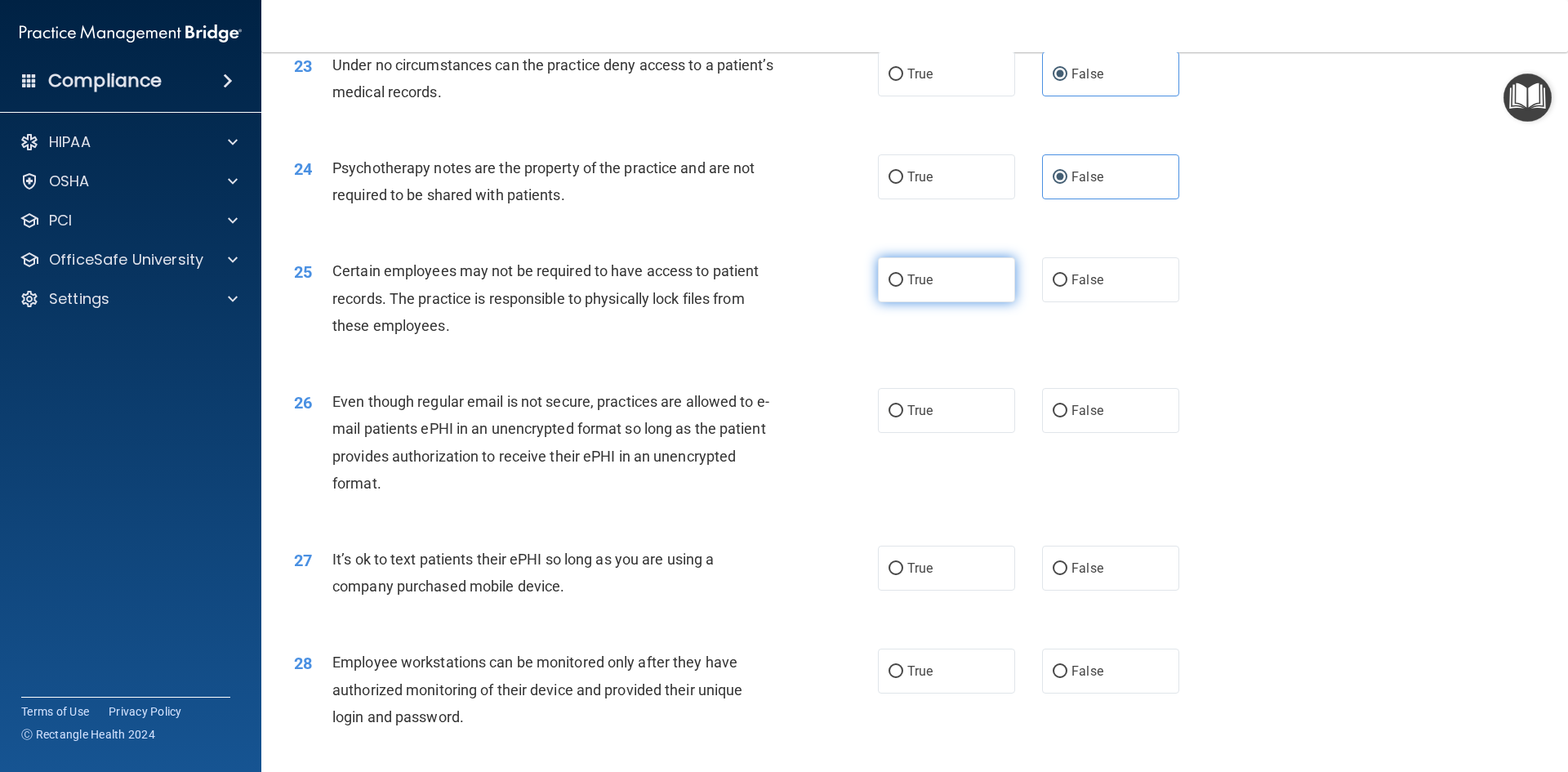
radio input "true"
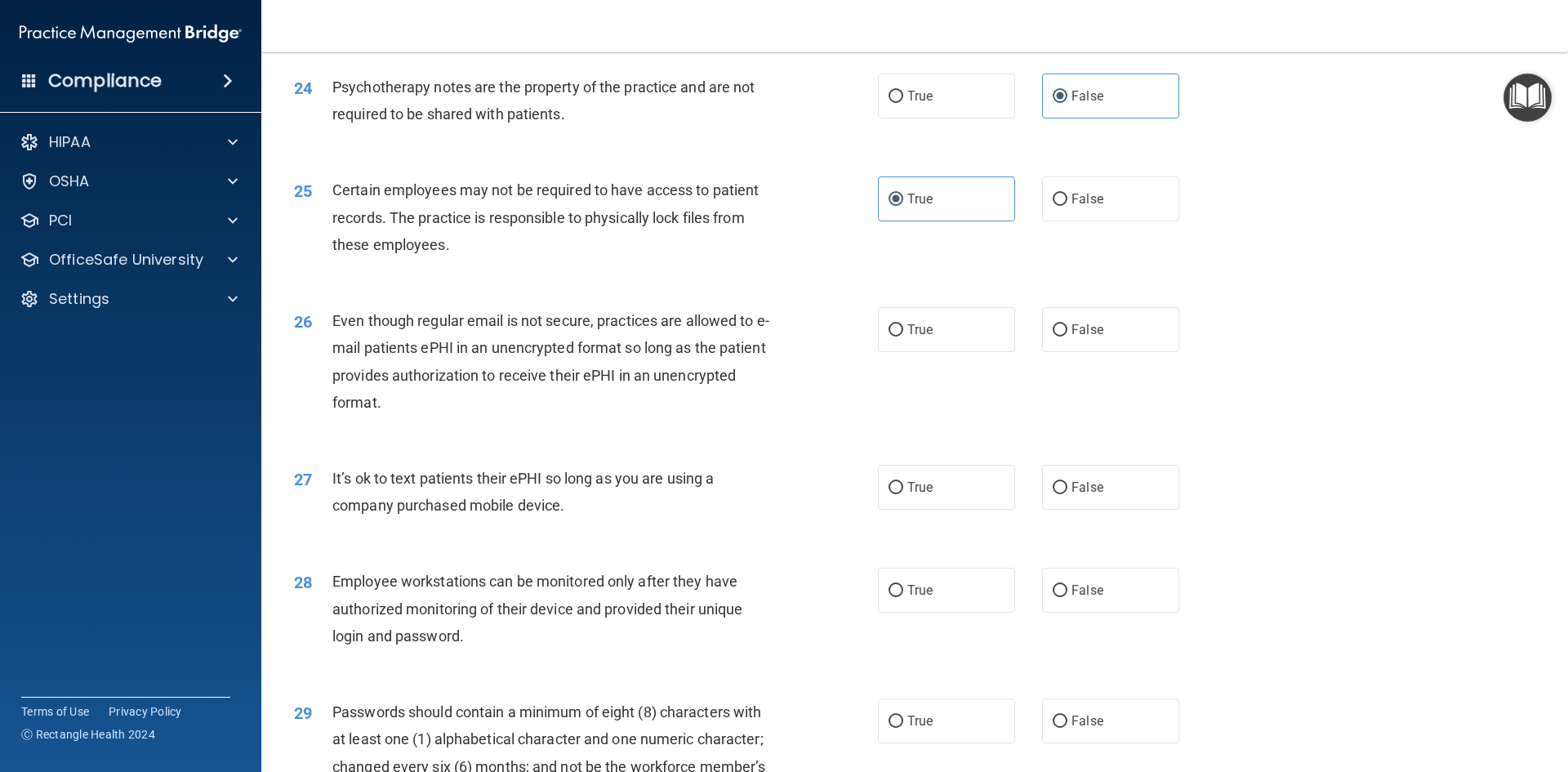
scroll to position [3001, 0]
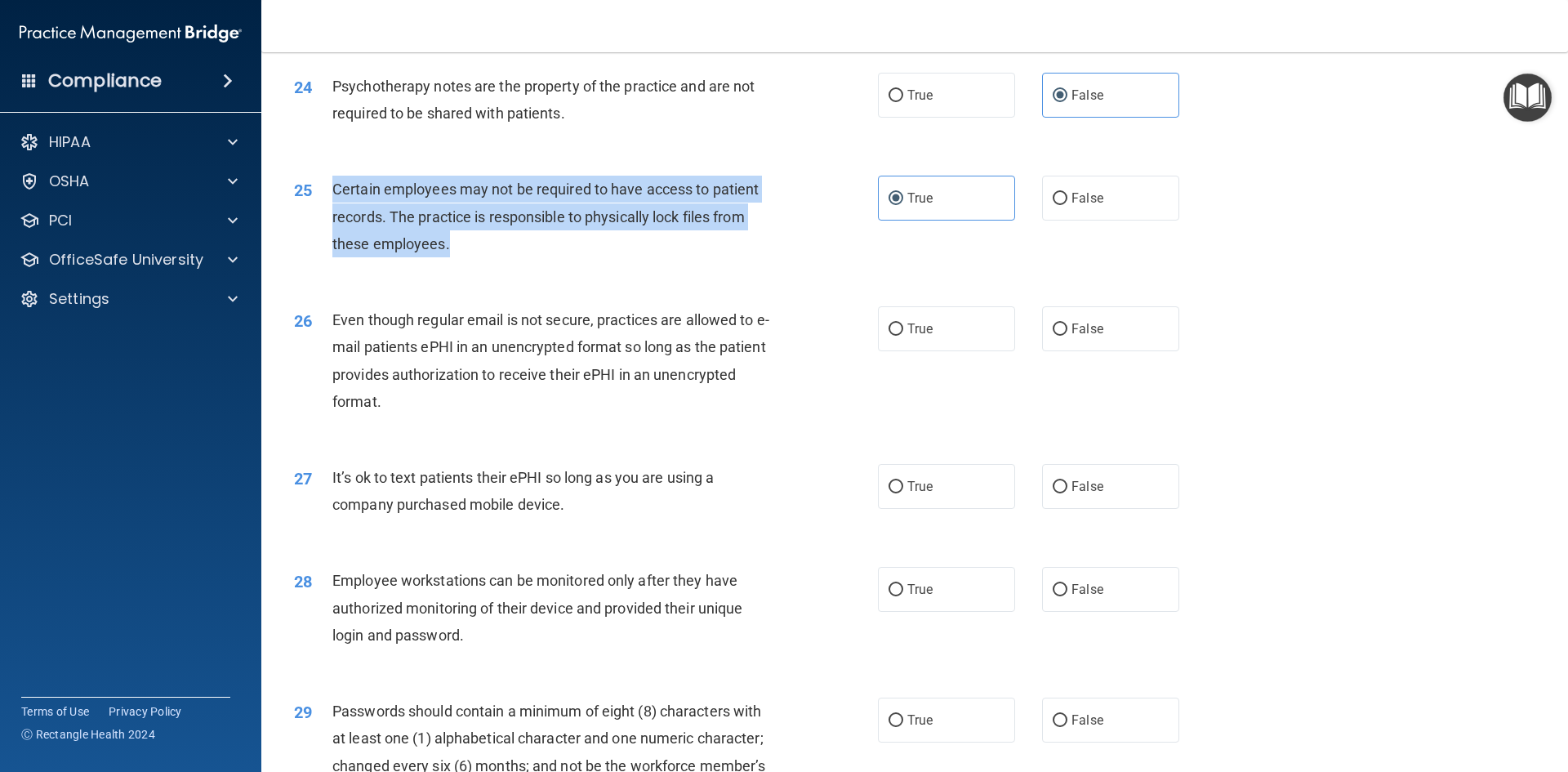
drag, startPoint x: 328, startPoint y: 211, endPoint x: 363, endPoint y: 233, distance: 40.8
click at [465, 265] on div "25 Certain employees may not be required to have access to patient records. The…" at bounding box center [585, 221] width 633 height 90
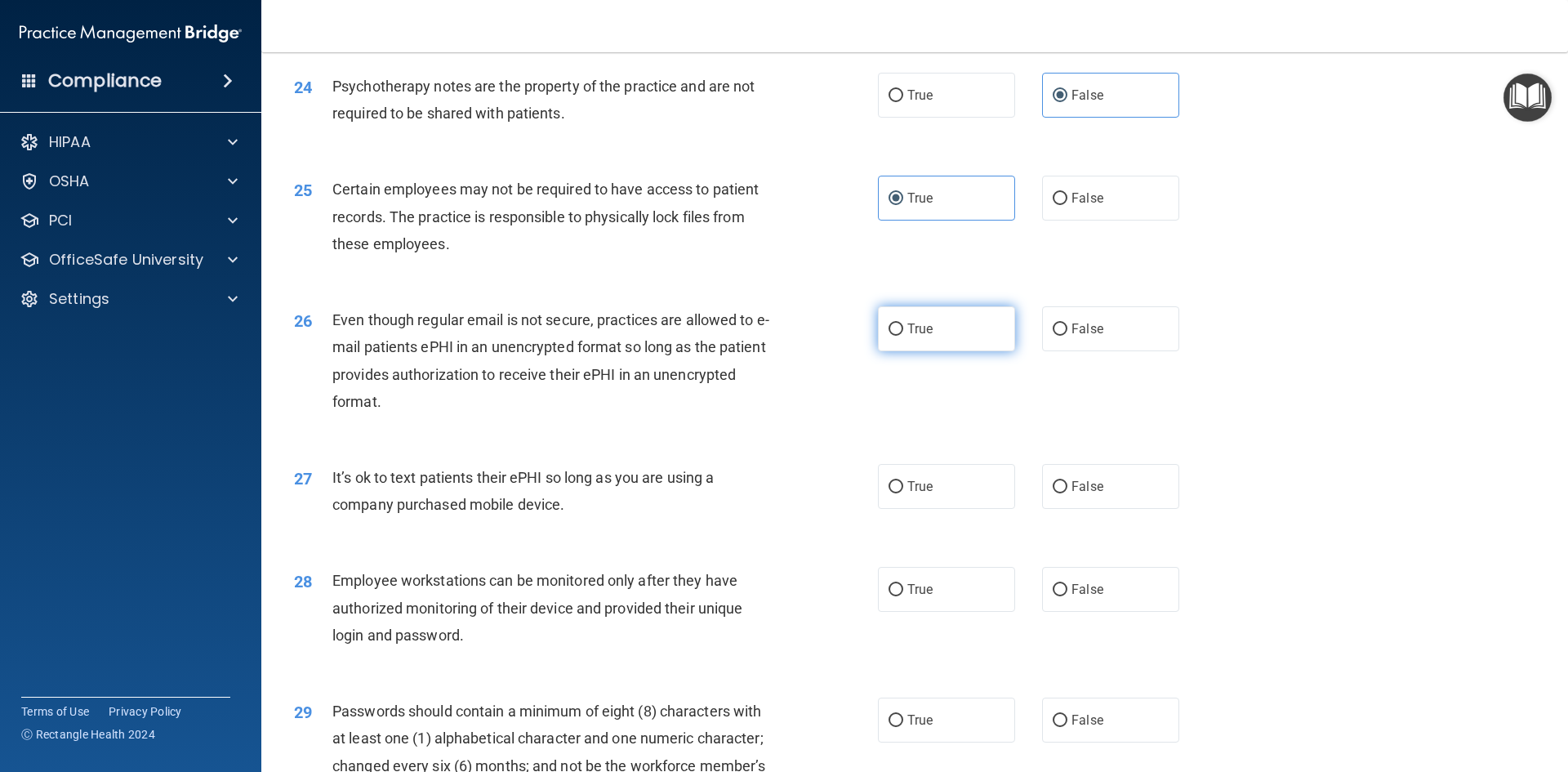
click at [907, 336] on span "True" at bounding box center [919, 329] width 25 height 16
click at [903, 336] on input "True" at bounding box center [895, 329] width 15 height 12
radio input "true"
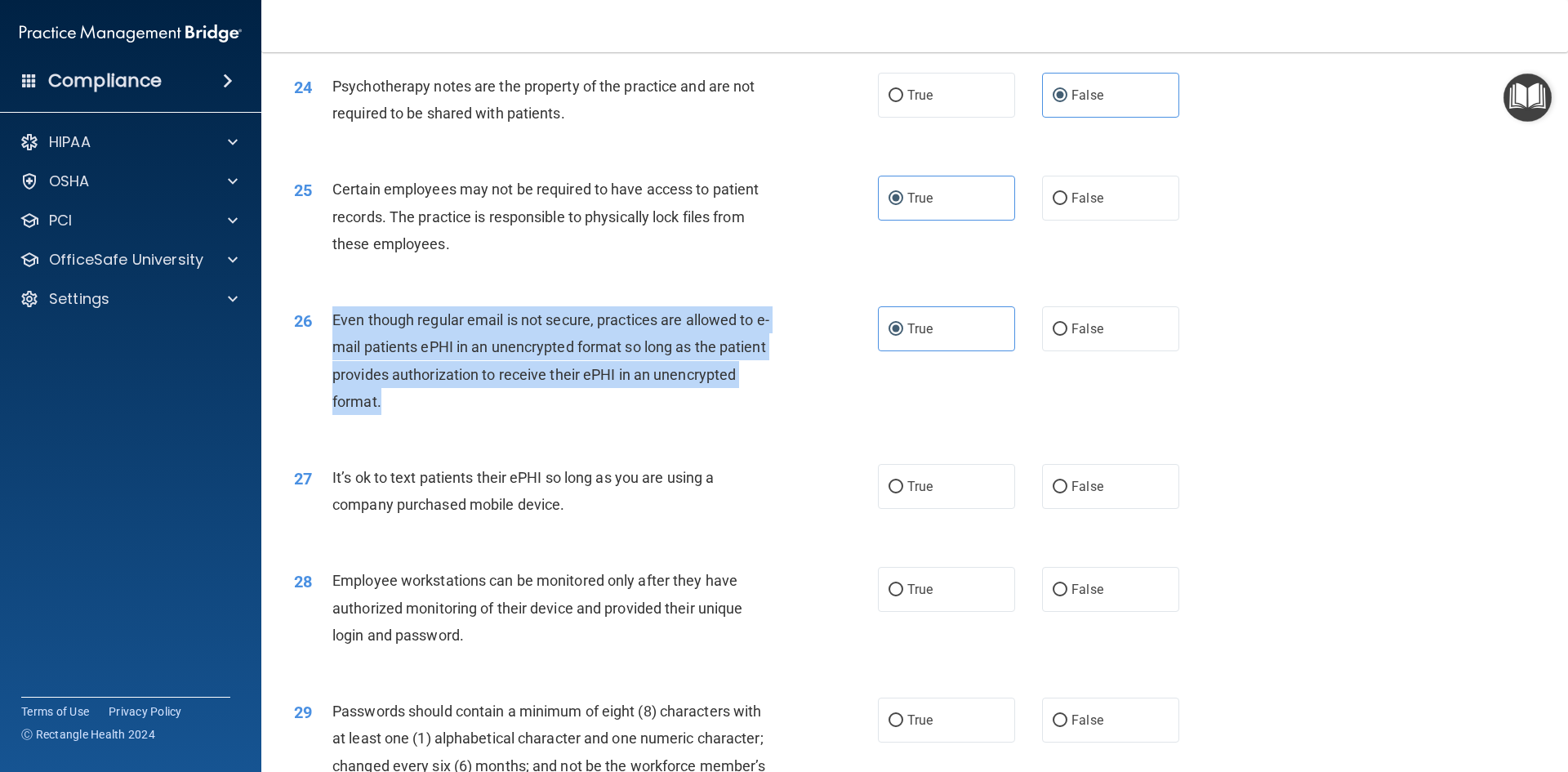
drag, startPoint x: 330, startPoint y: 343, endPoint x: 370, endPoint y: 392, distance: 63.3
click at [389, 421] on div "26 Even though regular email is not secure, practices are allowed to e-mail pat…" at bounding box center [585, 364] width 633 height 117
drag, startPoint x: 357, startPoint y: 501, endPoint x: 576, endPoint y: 536, distance: 222.4
click at [576, 526] on div "27 It’s ok to text patients their ePHI so long as you are using a company purch…" at bounding box center [585, 495] width 633 height 62
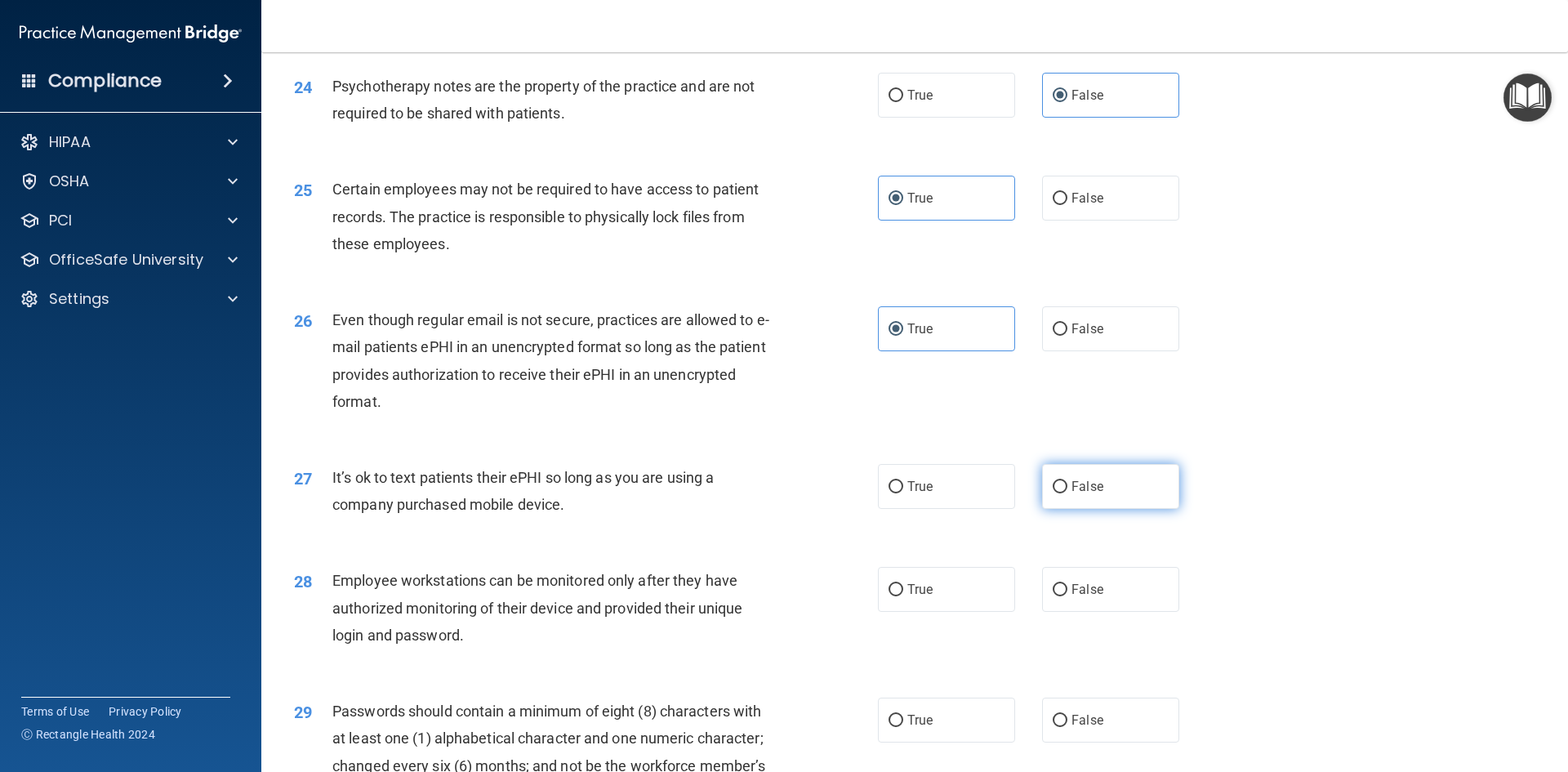
click at [1077, 504] on label "False" at bounding box center [1110, 486] width 137 height 45
click at [1067, 493] on input "False" at bounding box center [1059, 487] width 15 height 12
radio input "true"
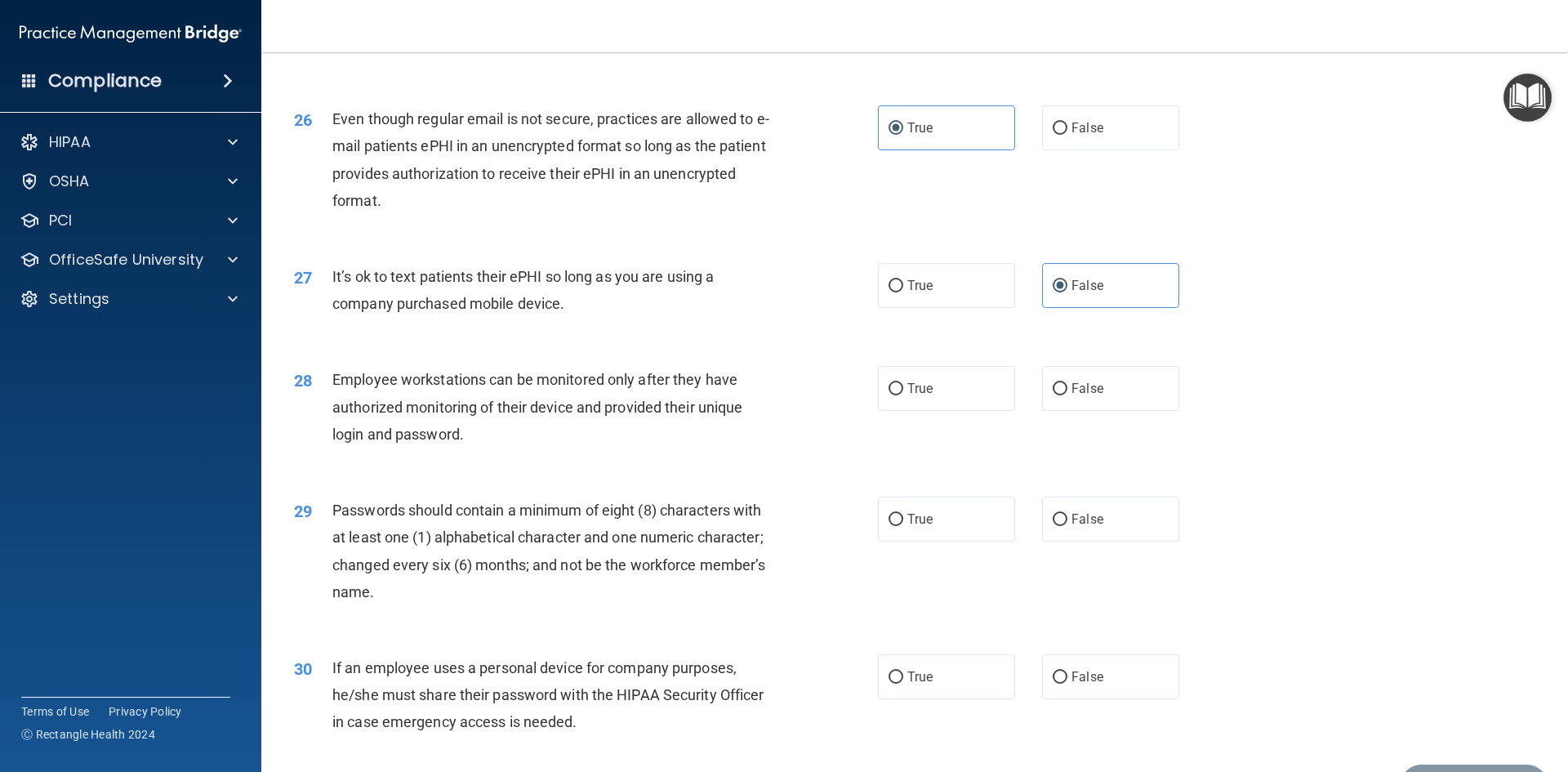
scroll to position [3246, 0]
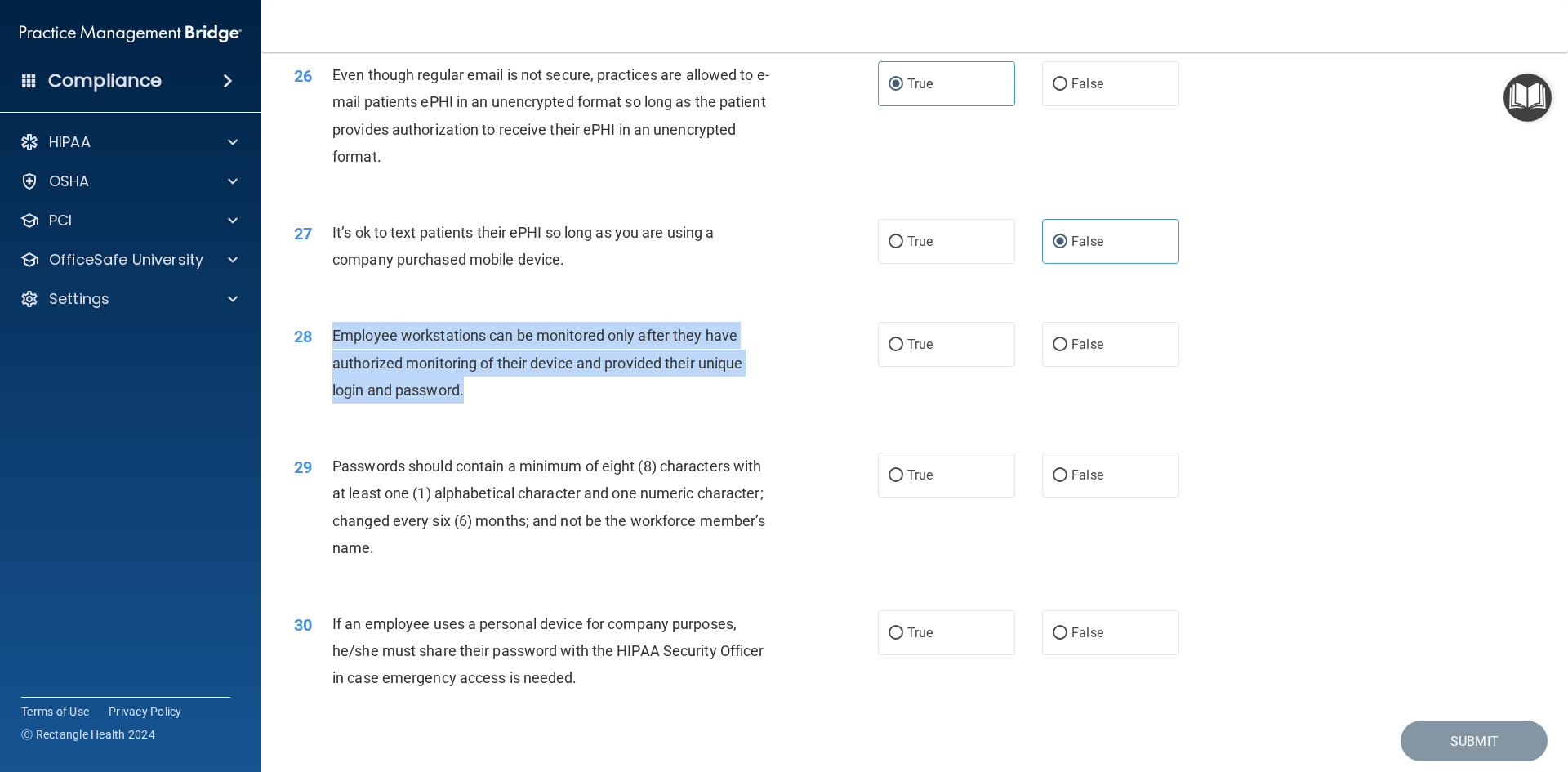
drag, startPoint x: 332, startPoint y: 360, endPoint x: 539, endPoint y: 433, distance: 219.0
click at [539, 412] on div "28 Employee workstations can be monitored only after they have authorized monit…" at bounding box center [585, 367] width 633 height 90
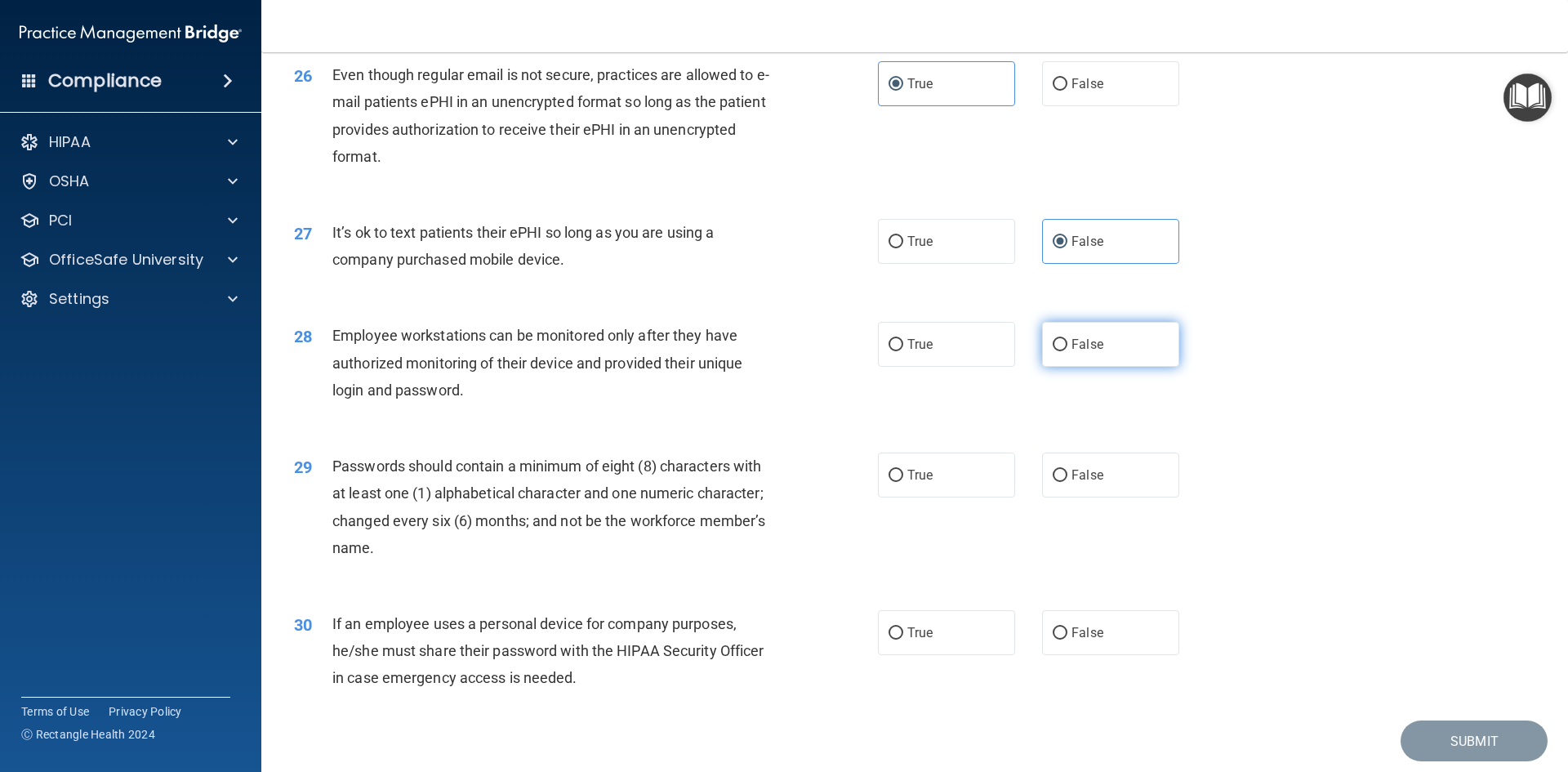
click at [1084, 352] on span "False" at bounding box center [1087, 344] width 32 height 16
click at [1067, 351] on input "False" at bounding box center [1059, 345] width 15 height 12
radio input "true"
click at [952, 497] on label "True" at bounding box center [946, 474] width 137 height 45
click at [903, 482] on input "True" at bounding box center [895, 475] width 15 height 12
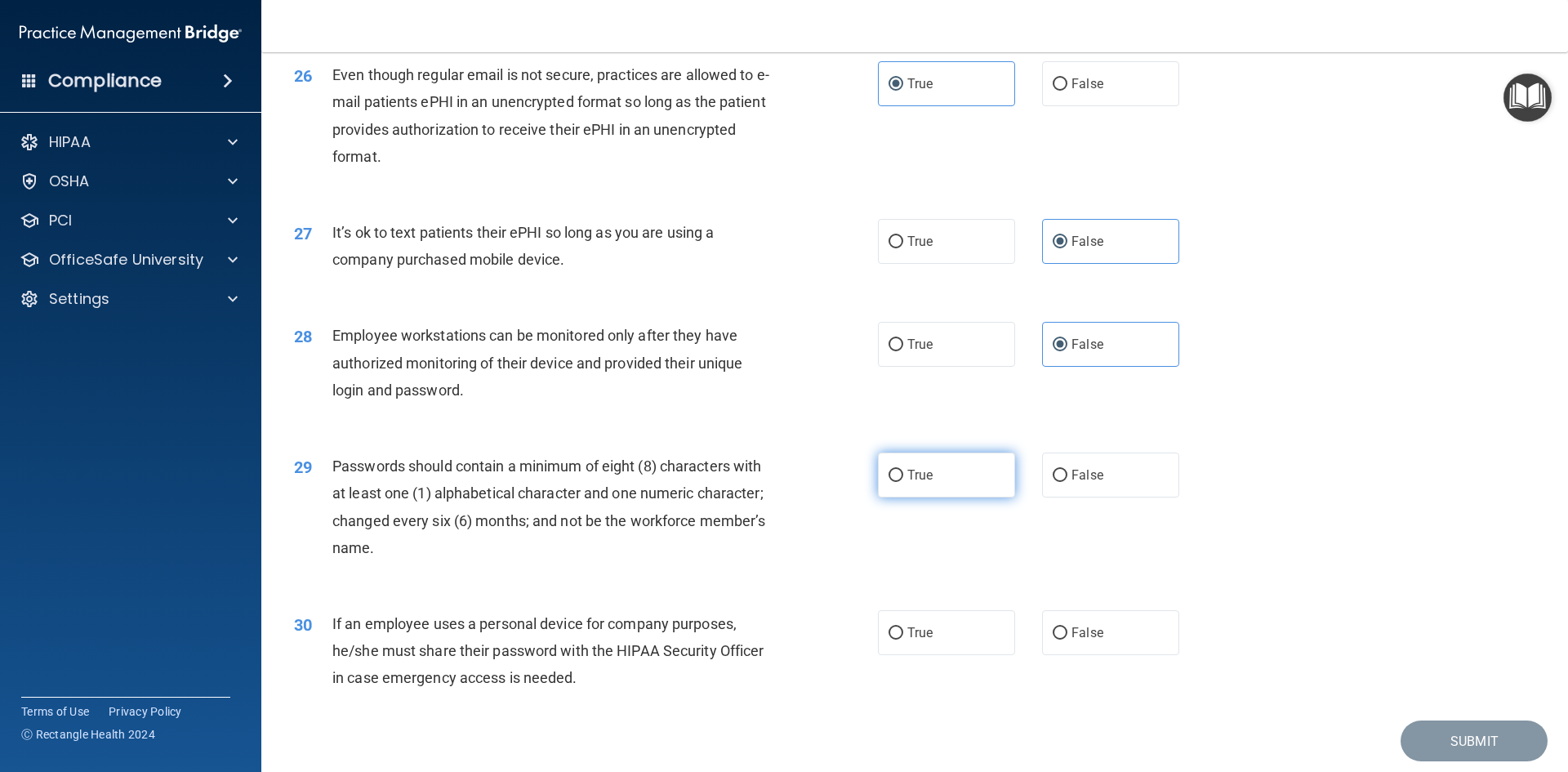
radio input "true"
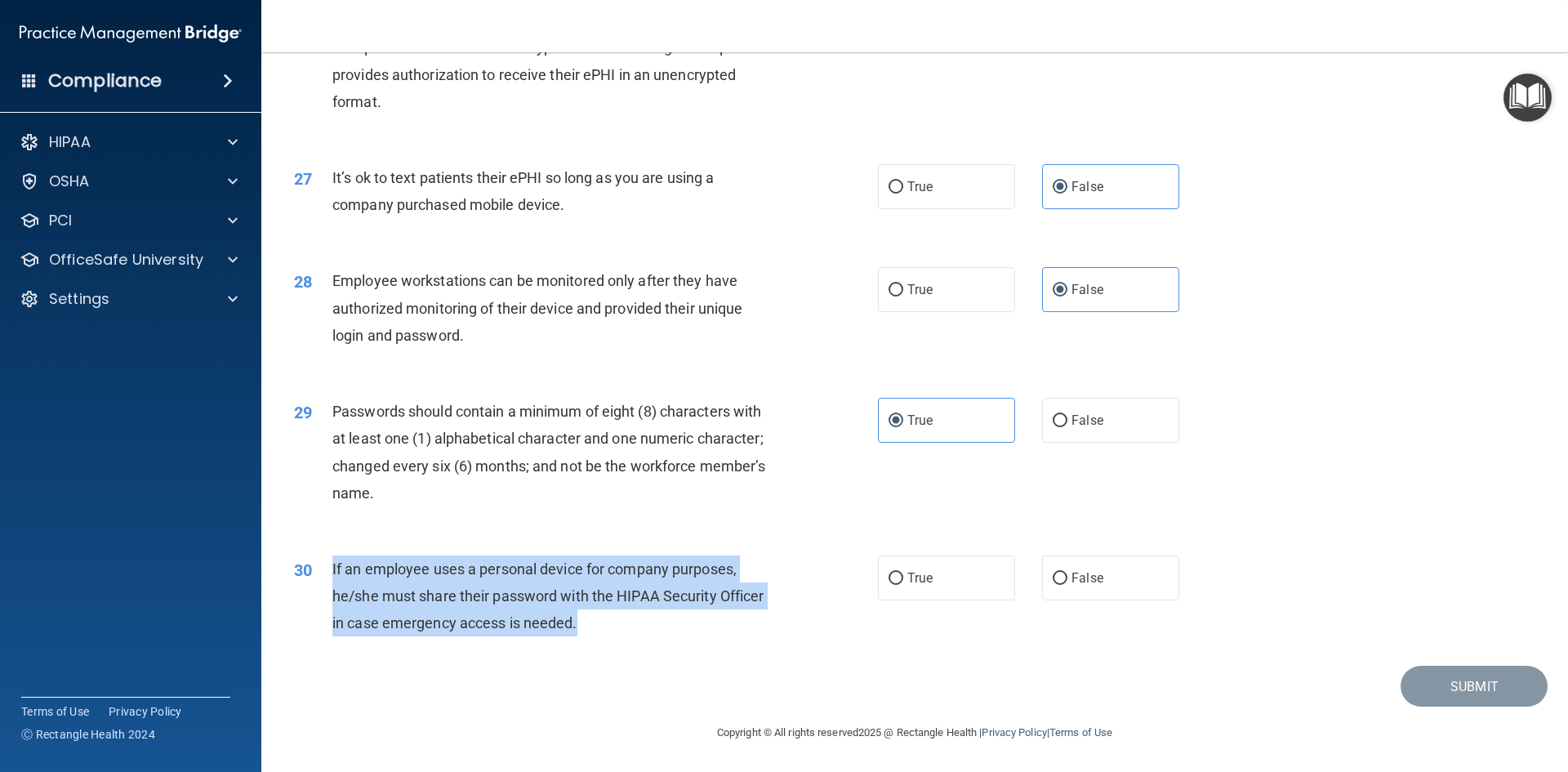
drag, startPoint x: 331, startPoint y: 567, endPoint x: 645, endPoint y: 641, distance: 322.0
click at [645, 641] on div "30 If an employee uses a personal device for company purposes, he/she must shar…" at bounding box center [585, 600] width 633 height 90
click at [1052, 576] on input "False" at bounding box center [1059, 578] width 15 height 12
radio input "true"
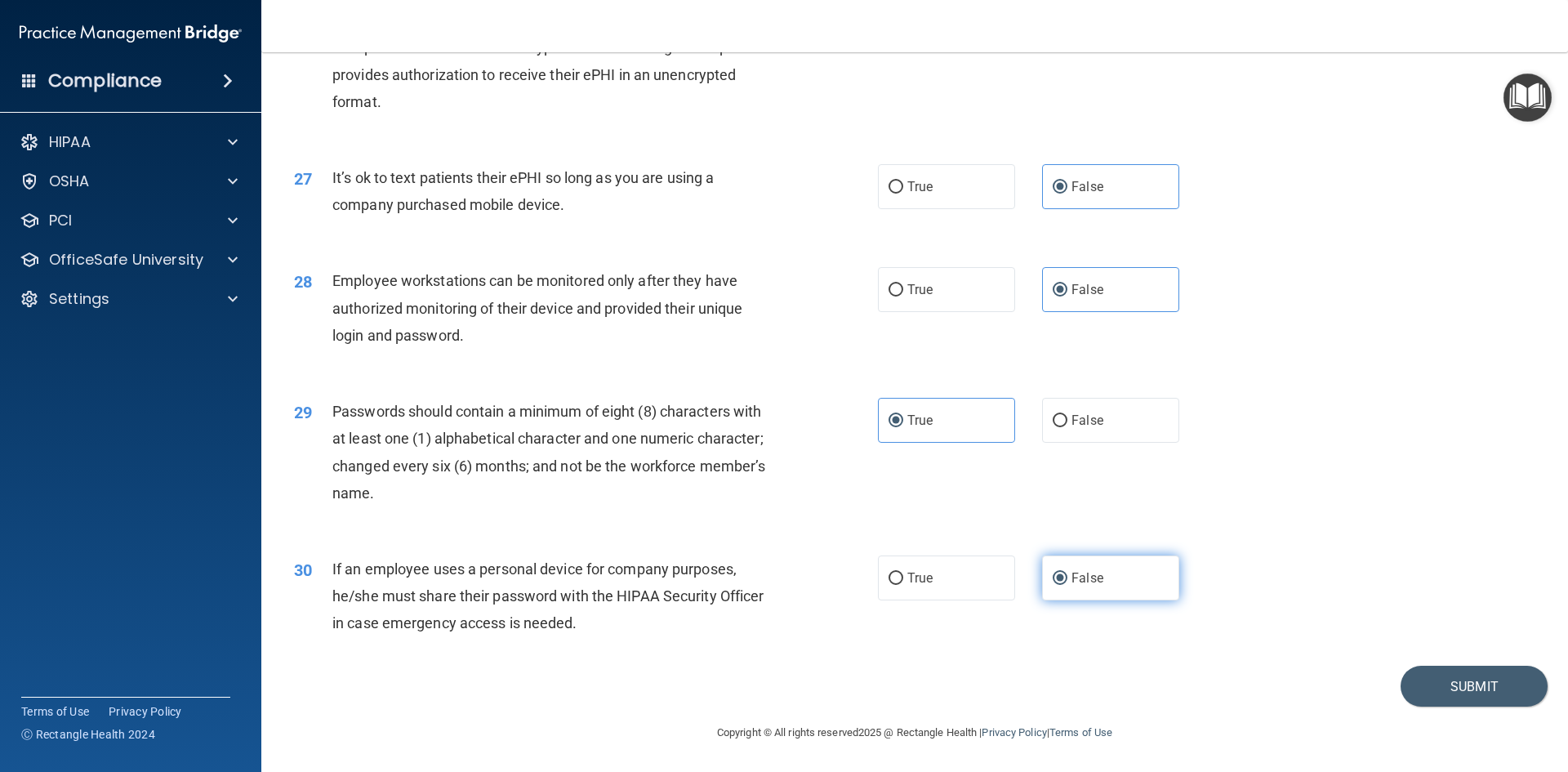
click at [1075, 573] on span "False" at bounding box center [1087, 578] width 32 height 16
click at [1067, 573] on input "False" at bounding box center [1059, 578] width 15 height 12
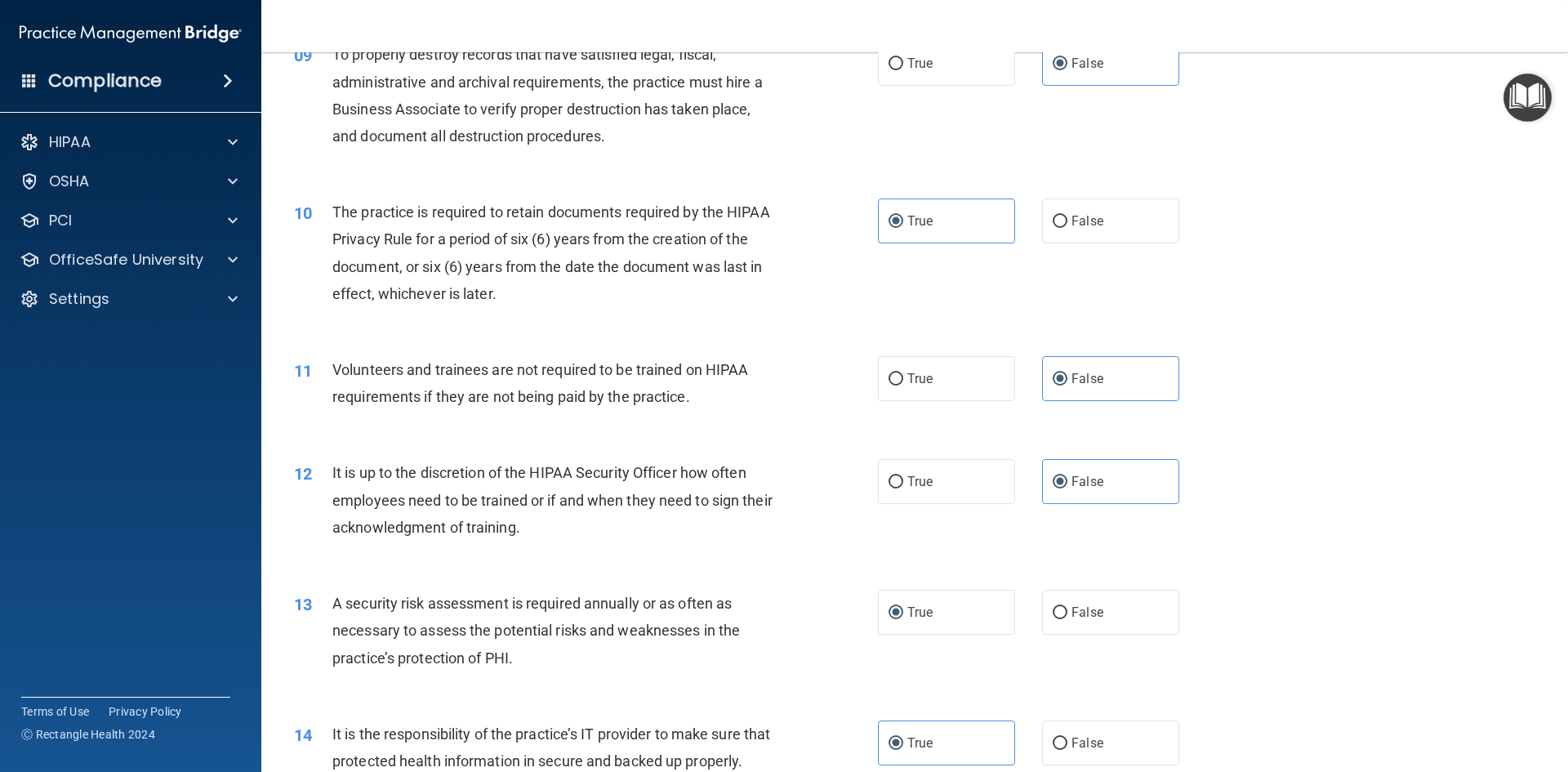
scroll to position [1204, 0]
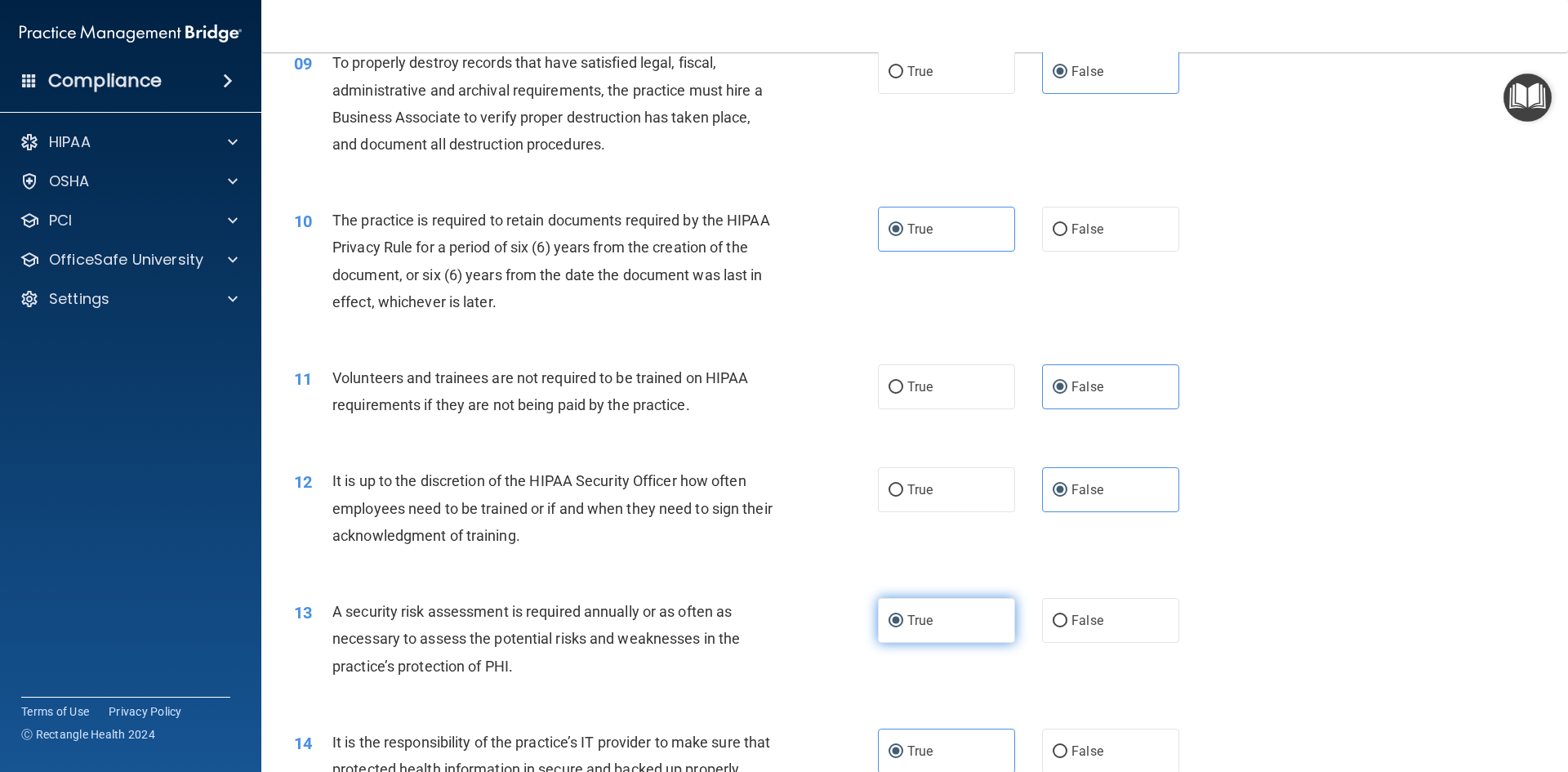
click at [932, 614] on label "True" at bounding box center [946, 620] width 137 height 45
click at [903, 615] on input "True" at bounding box center [895, 621] width 15 height 12
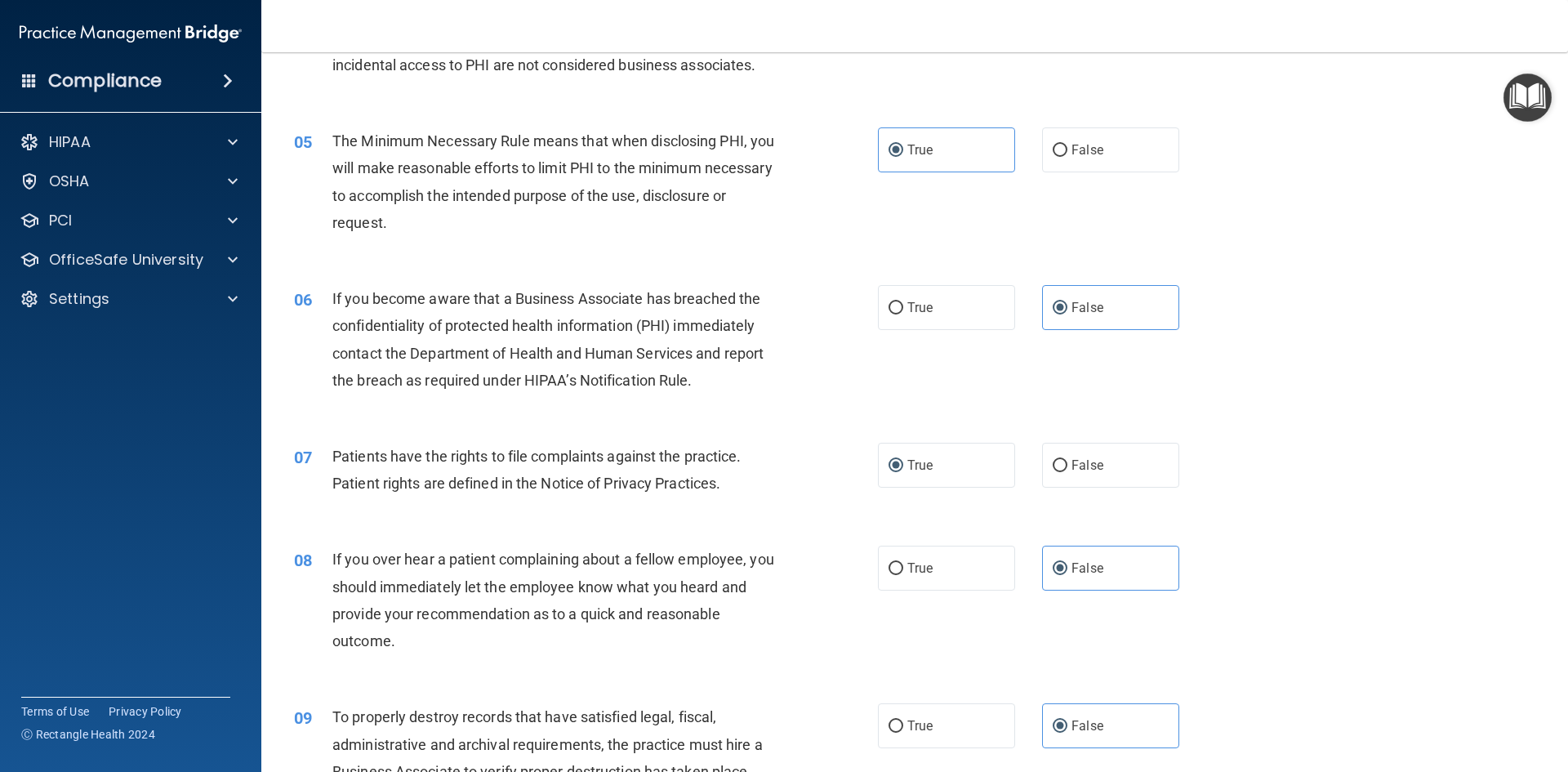
scroll to position [469, 0]
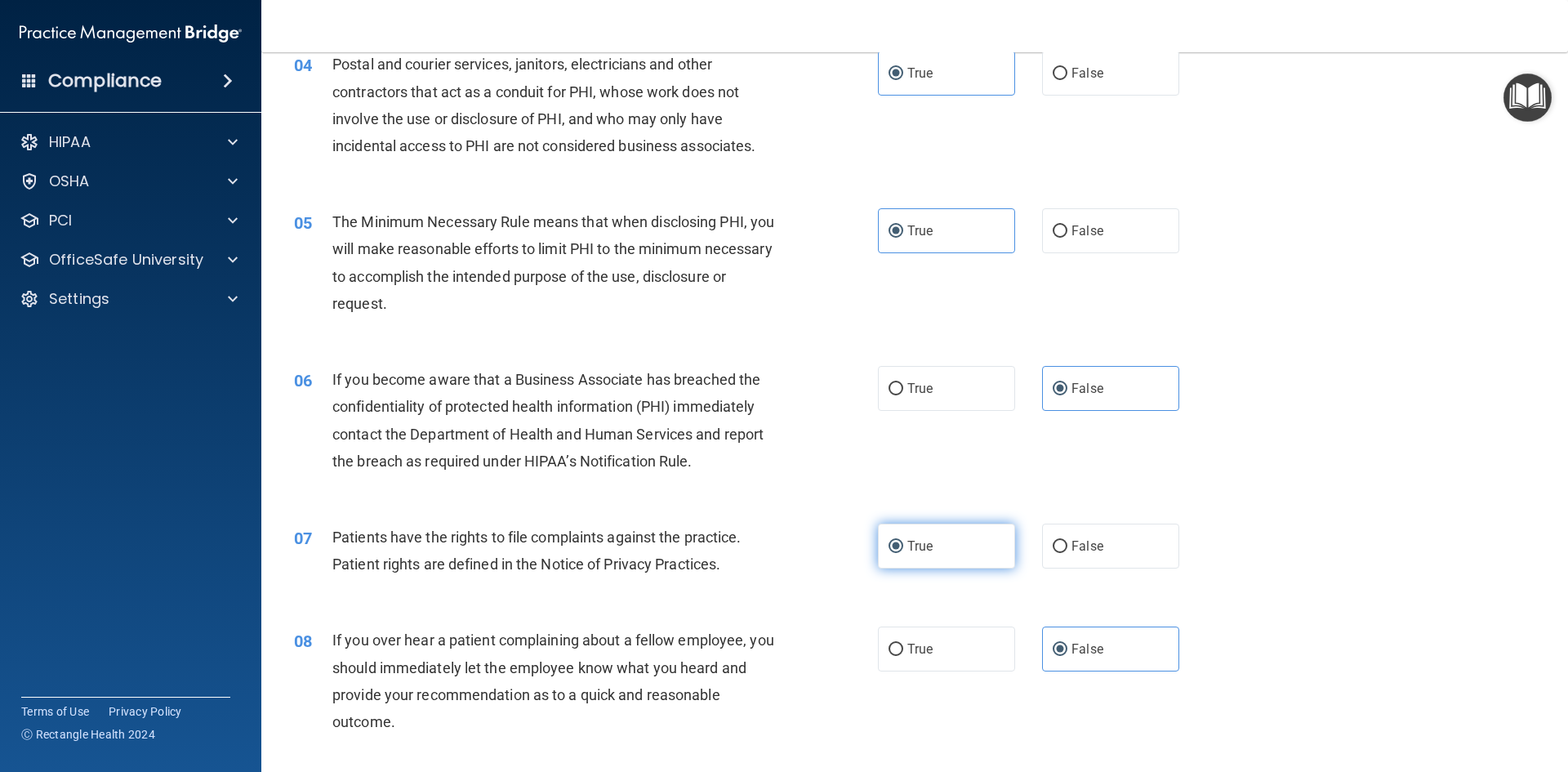
click at [914, 553] on span "True" at bounding box center [919, 546] width 25 height 16
click at [903, 553] on input "True" at bounding box center [895, 547] width 15 height 12
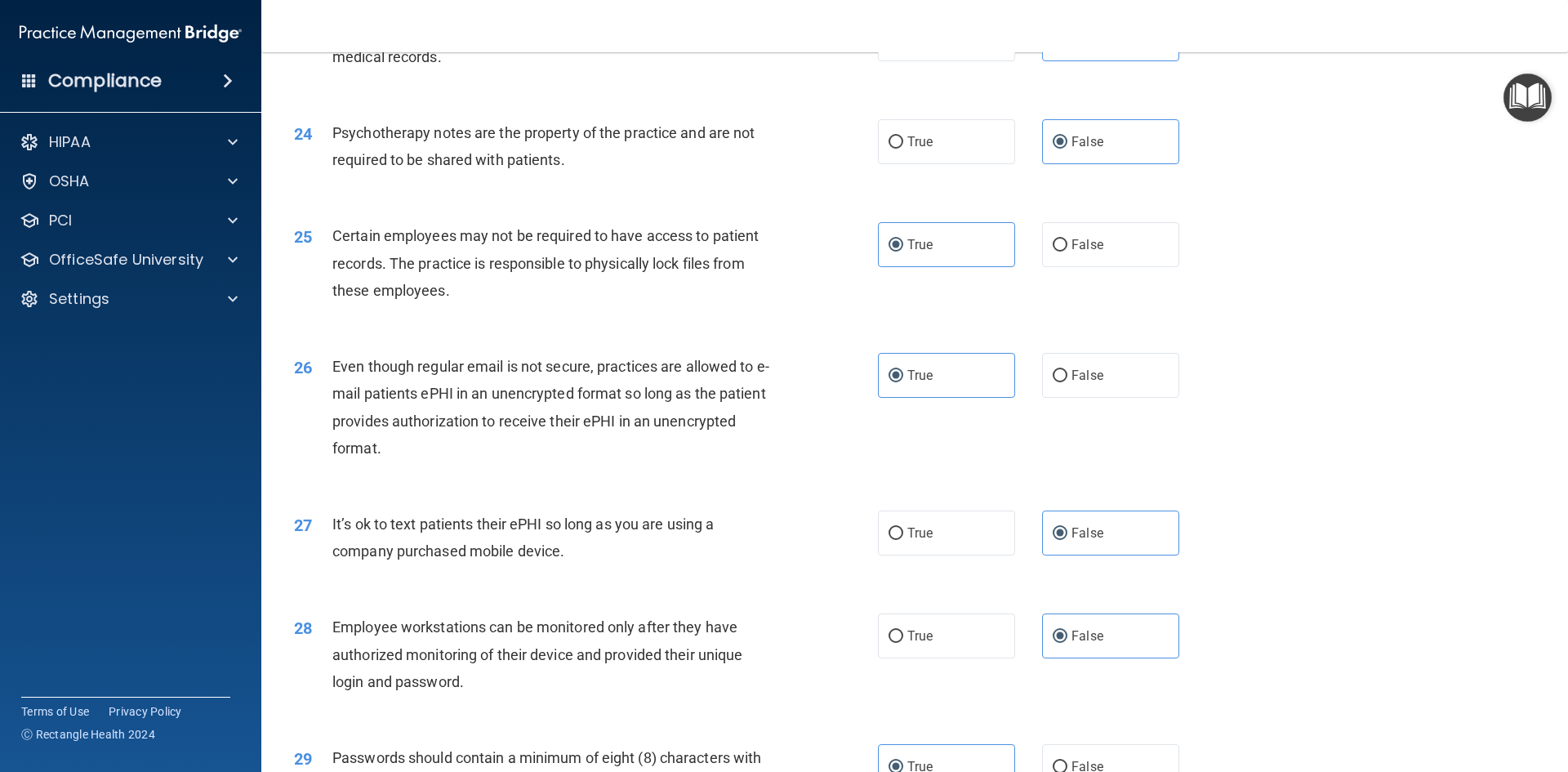
scroll to position [3327, 0]
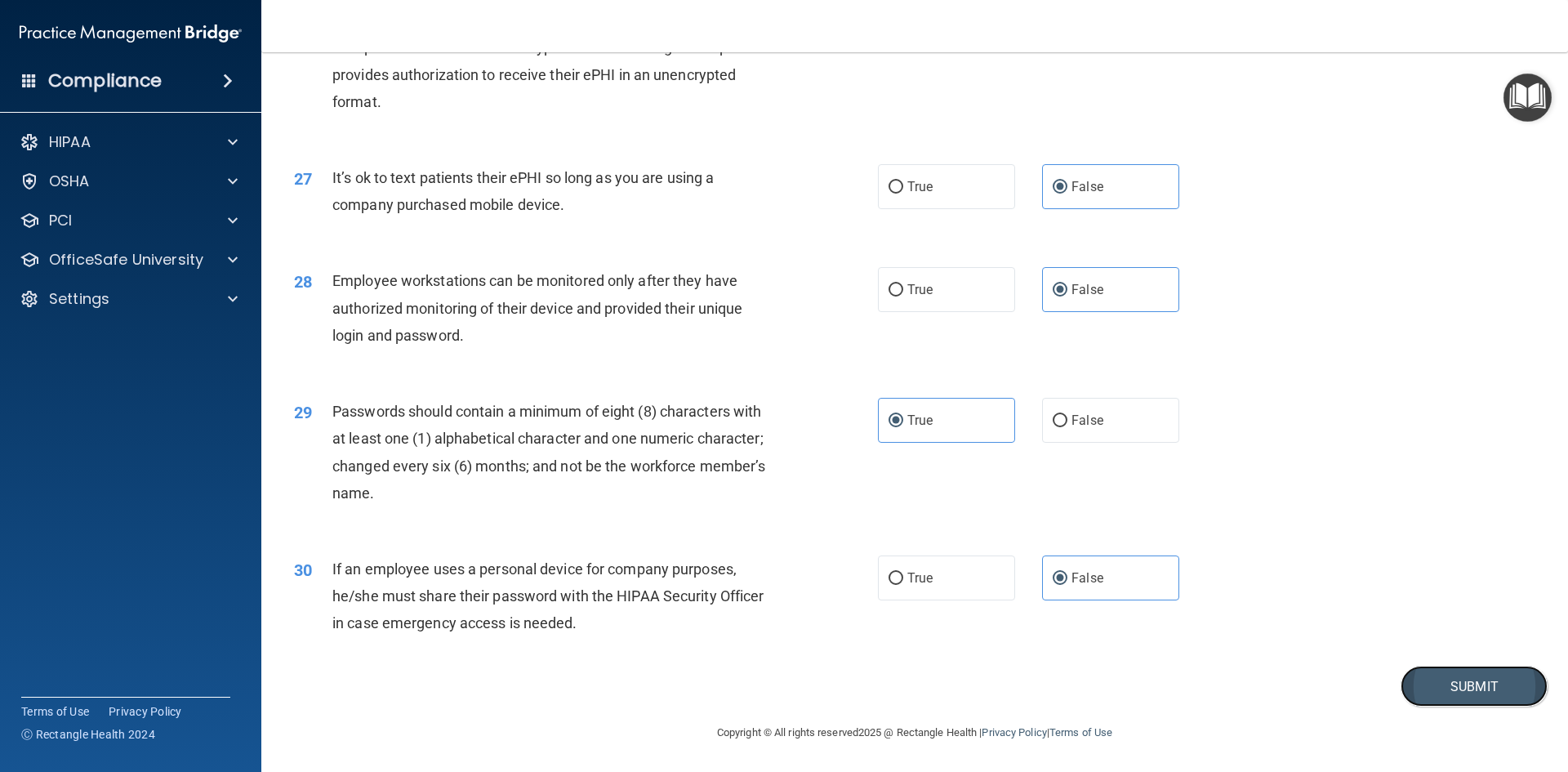
click at [1435, 679] on button "Submit" at bounding box center [1473, 686] width 147 height 42
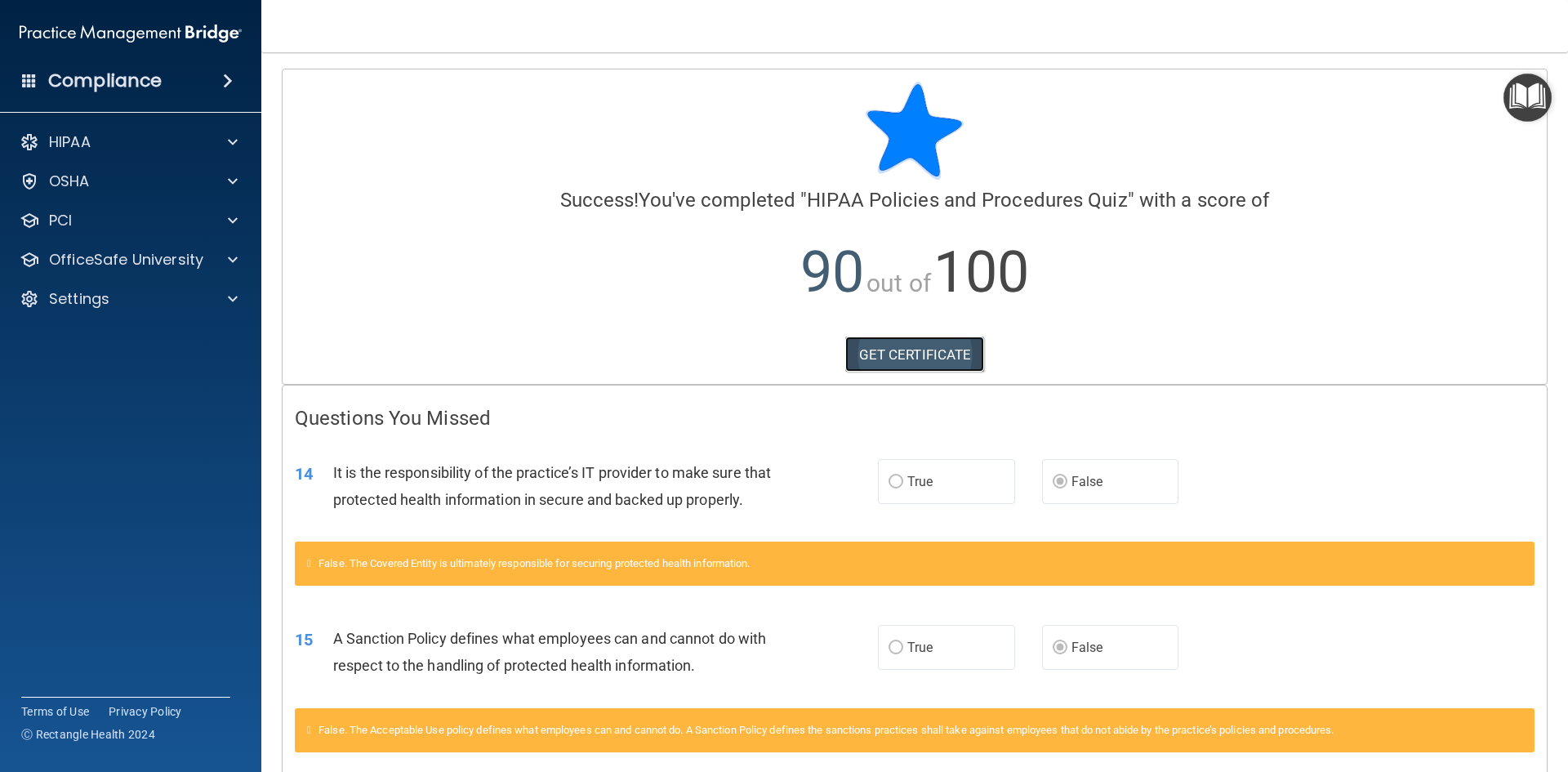
click at [902, 356] on link "GET CERTIFICATE" at bounding box center [915, 354] width 140 height 36
click at [214, 251] on div at bounding box center [230, 260] width 41 height 20
click at [151, 304] on div "HIPAA Training" at bounding box center [122, 299] width 223 height 16
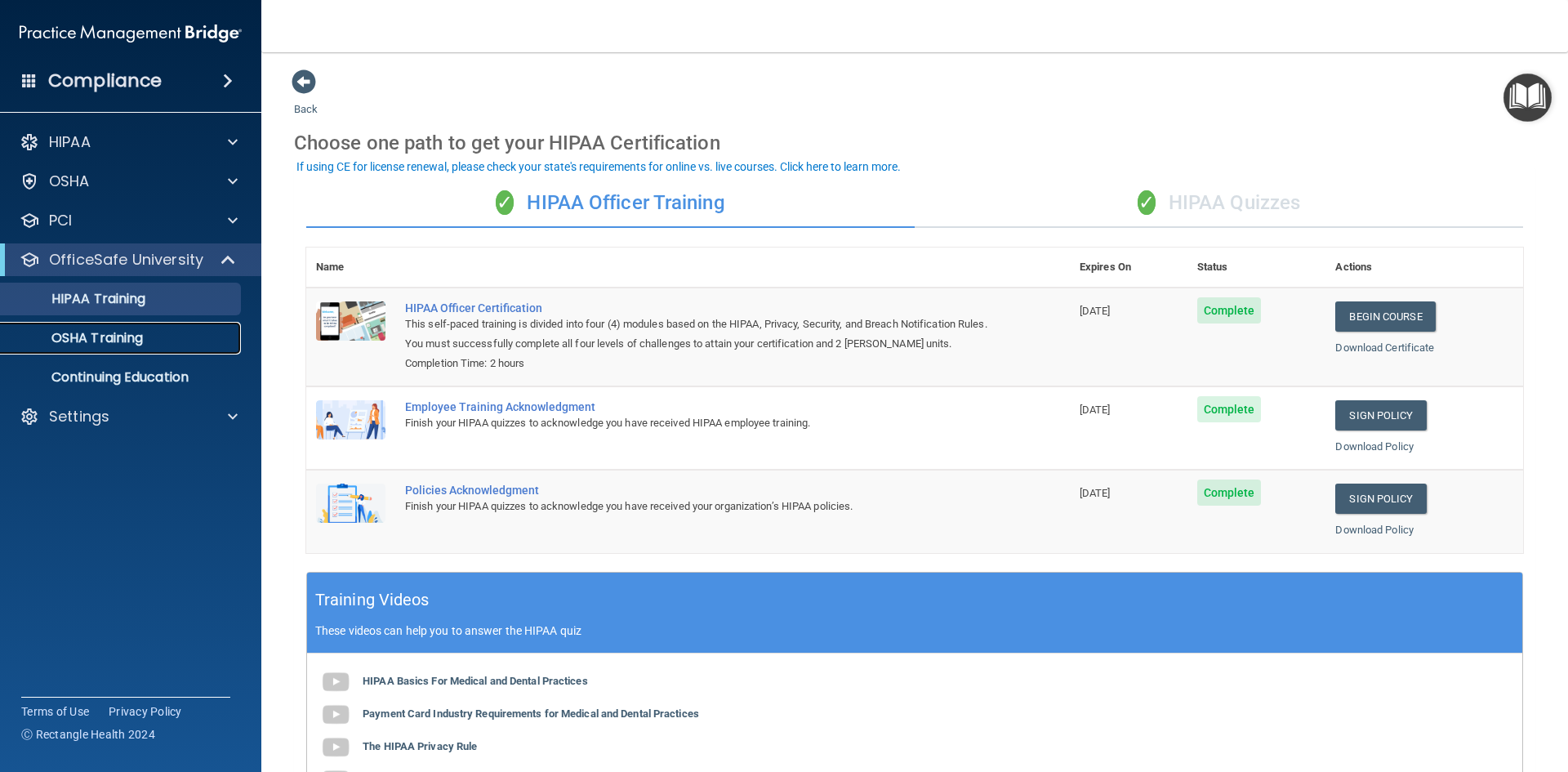
click at [131, 349] on link "OSHA Training" at bounding box center [112, 338] width 257 height 33
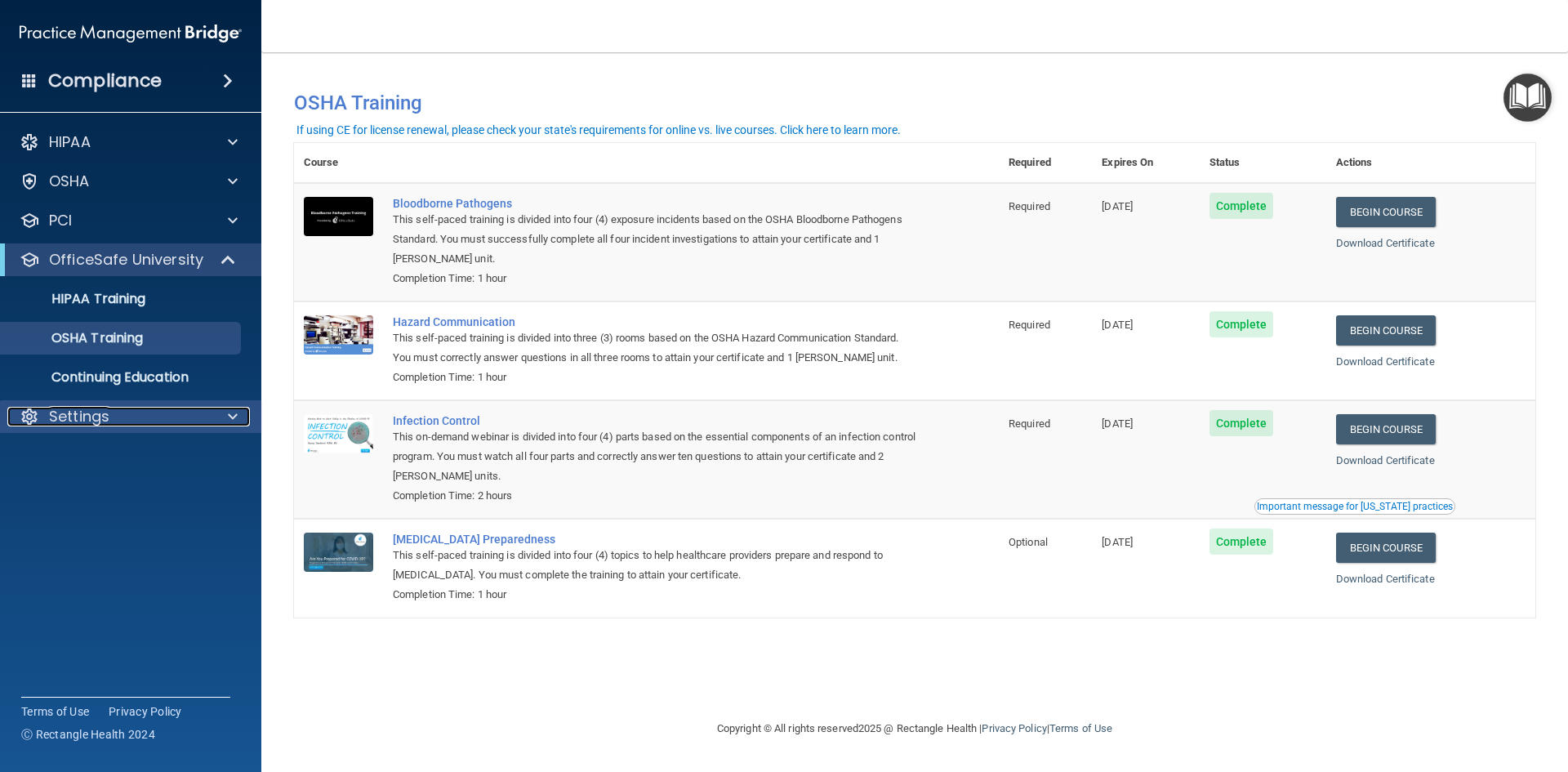
click at [71, 407] on p "Settings" at bounding box center [79, 417] width 60 height 20
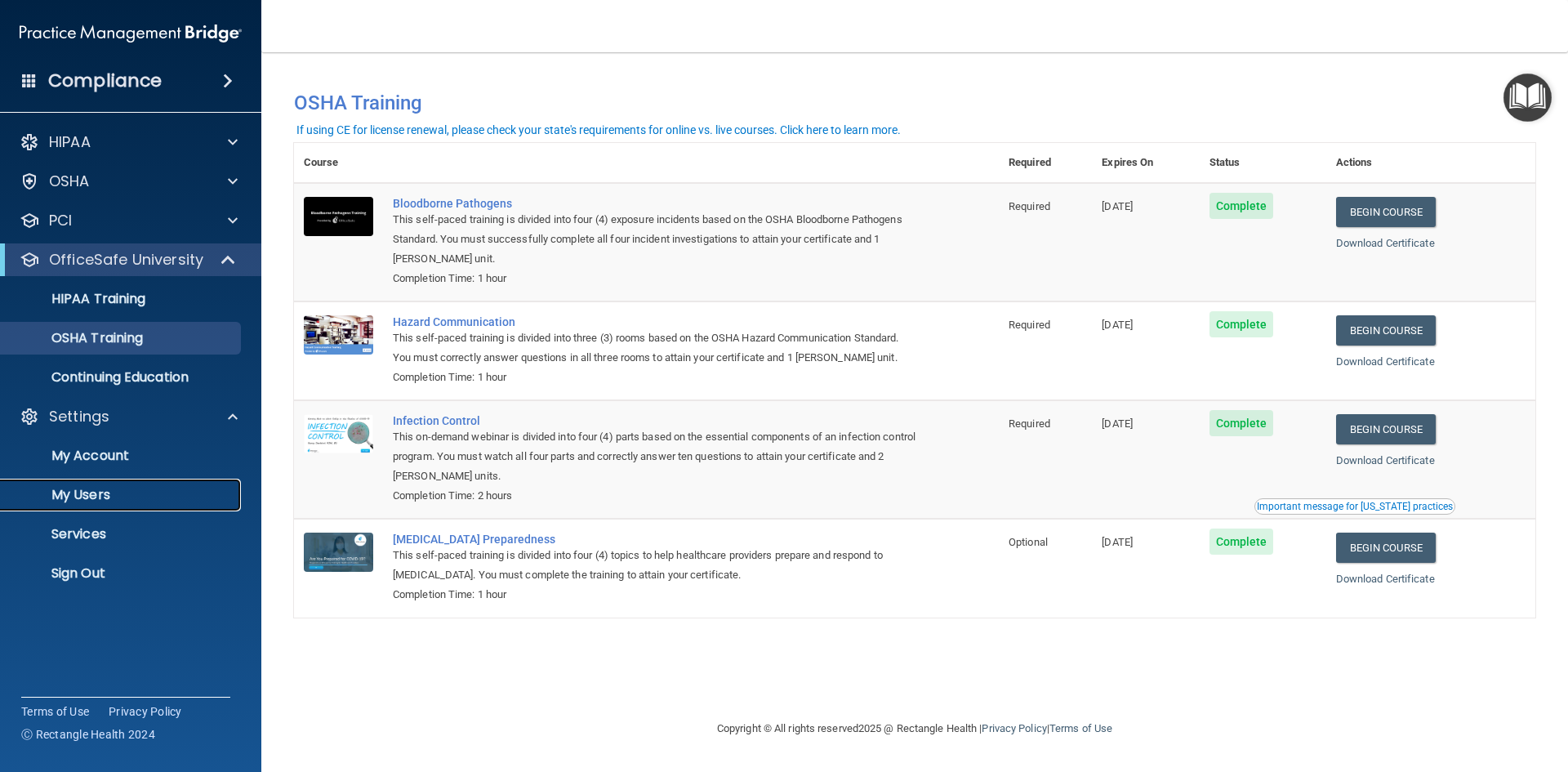
click at [126, 489] on p "My Users" at bounding box center [122, 495] width 223 height 16
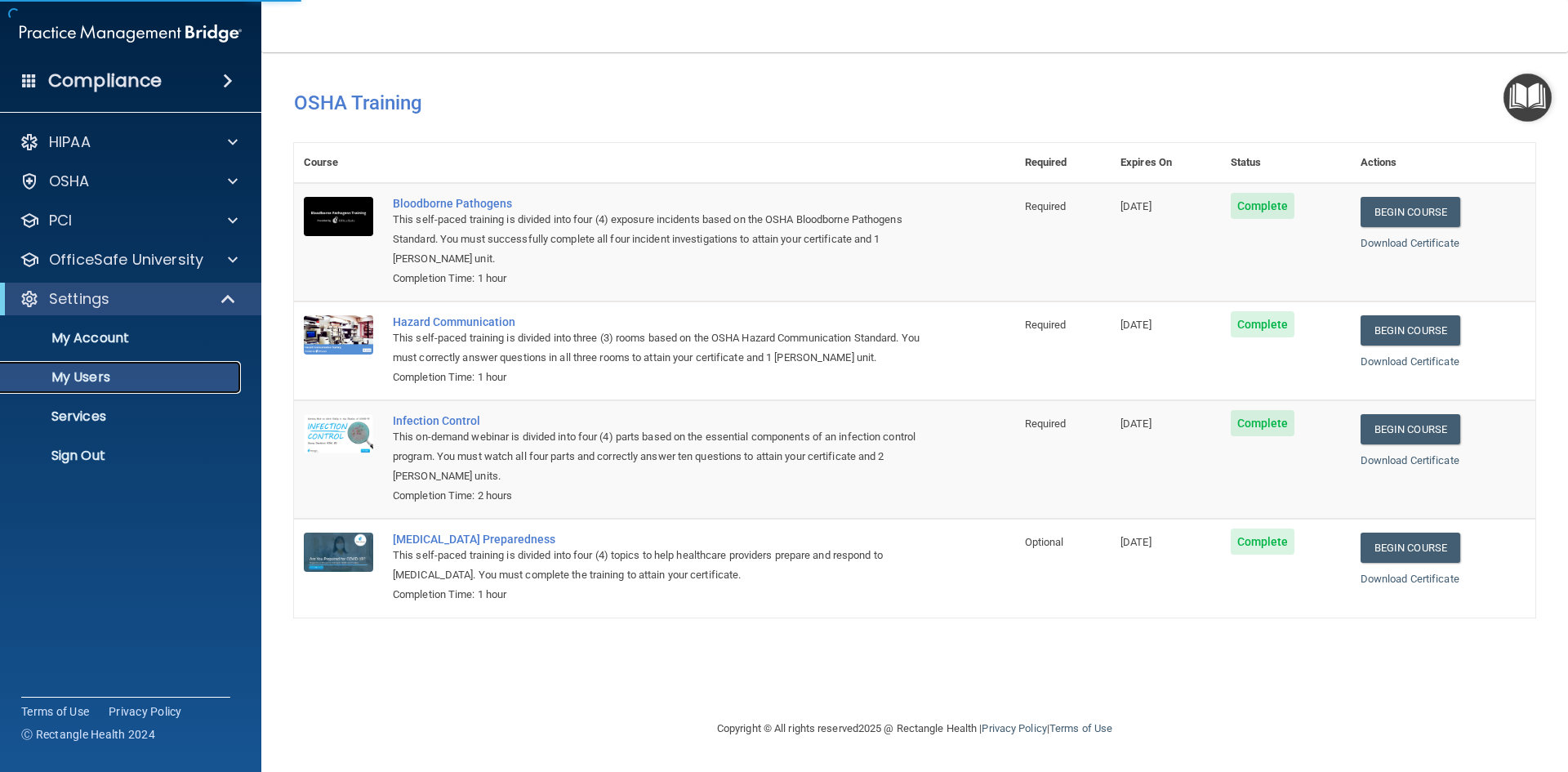
select select "20"
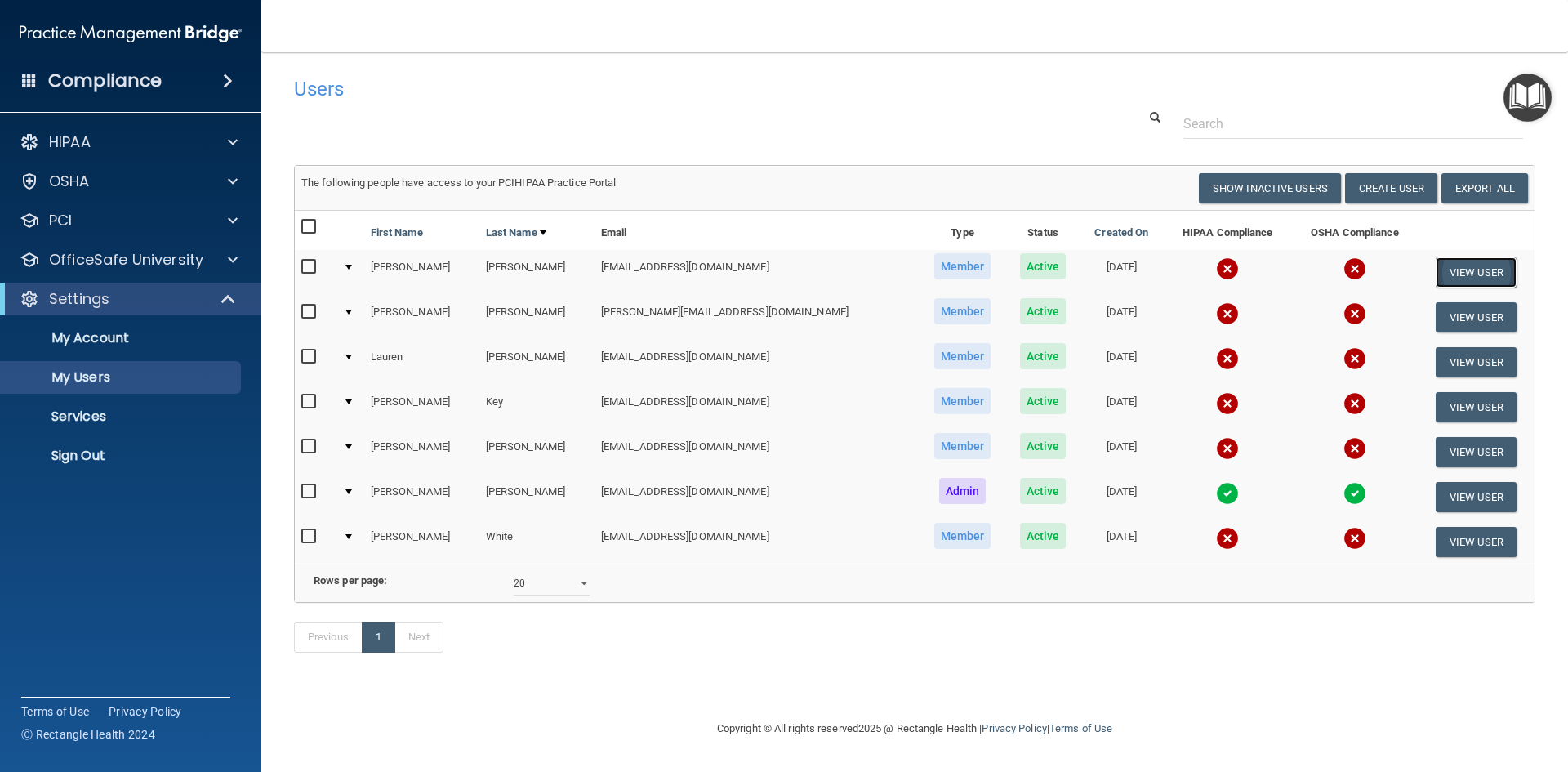
click at [1473, 268] on button "View User" at bounding box center [1475, 272] width 81 height 30
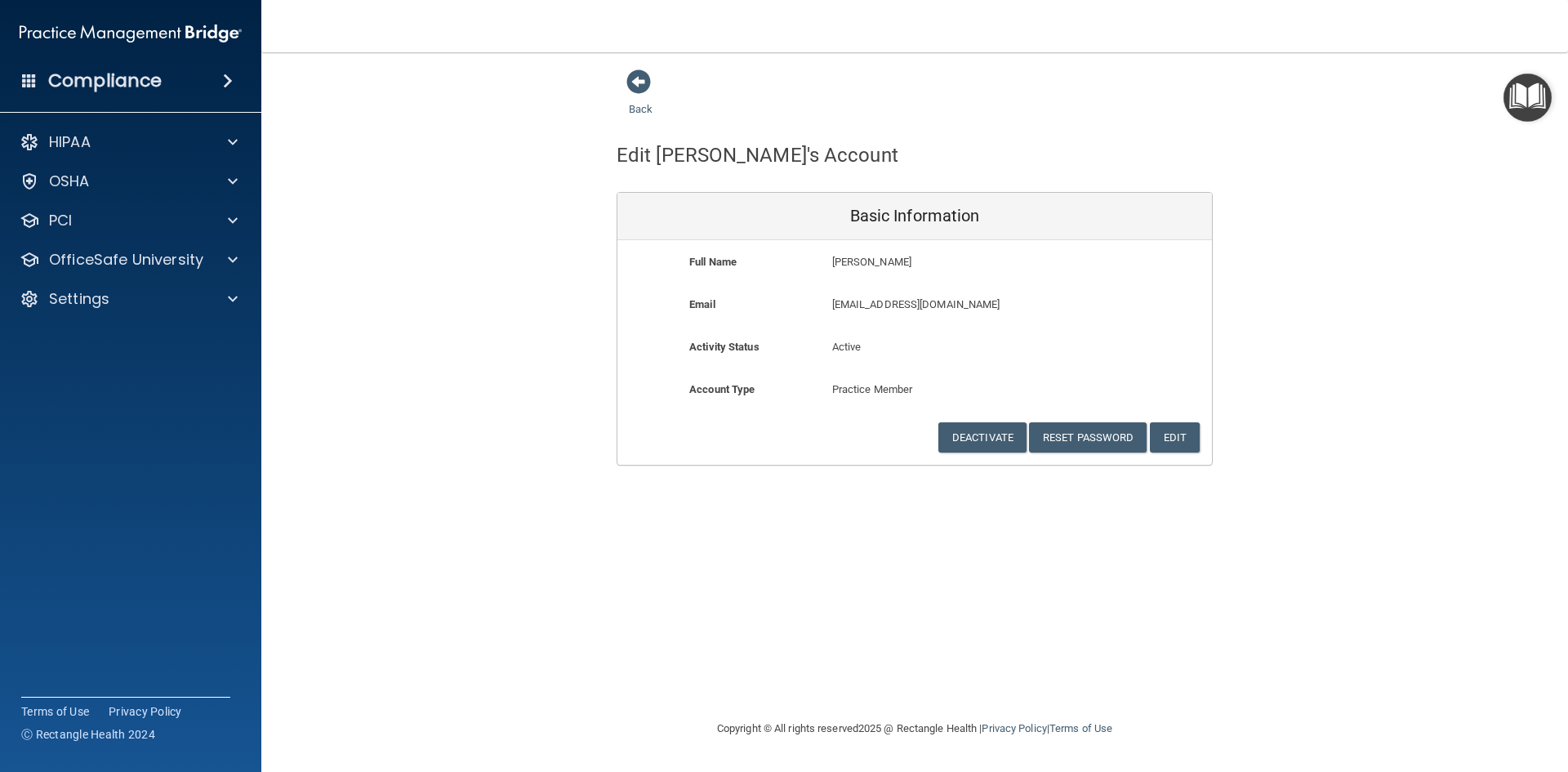
click at [714, 589] on div "Back Edit [PERSON_NAME]'s Account Basic Information Full Name [PERSON_NAME] [PE…" at bounding box center [914, 386] width 1241 height 634
click at [634, 82] on span at bounding box center [638, 81] width 24 height 24
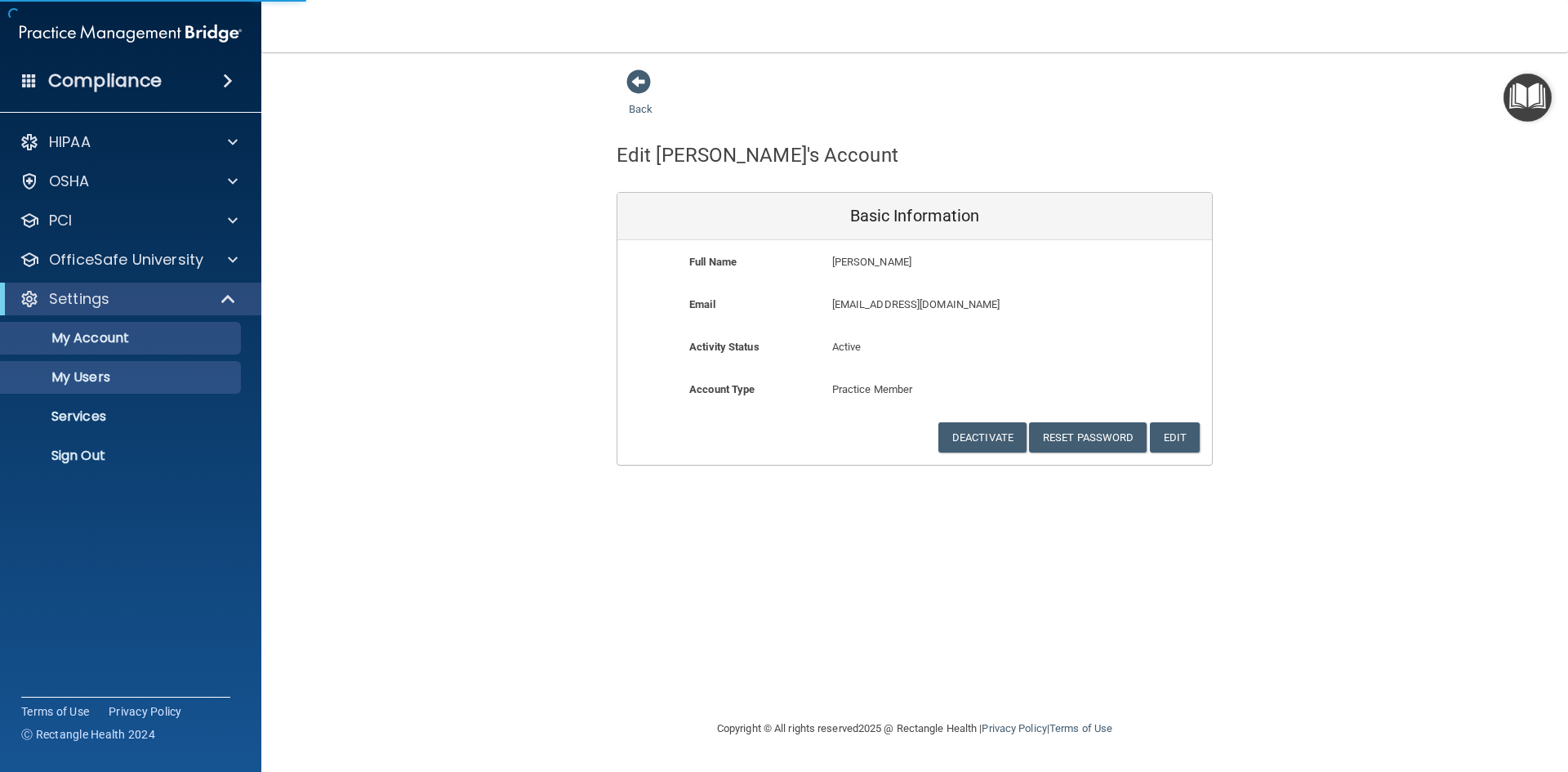
select select "20"
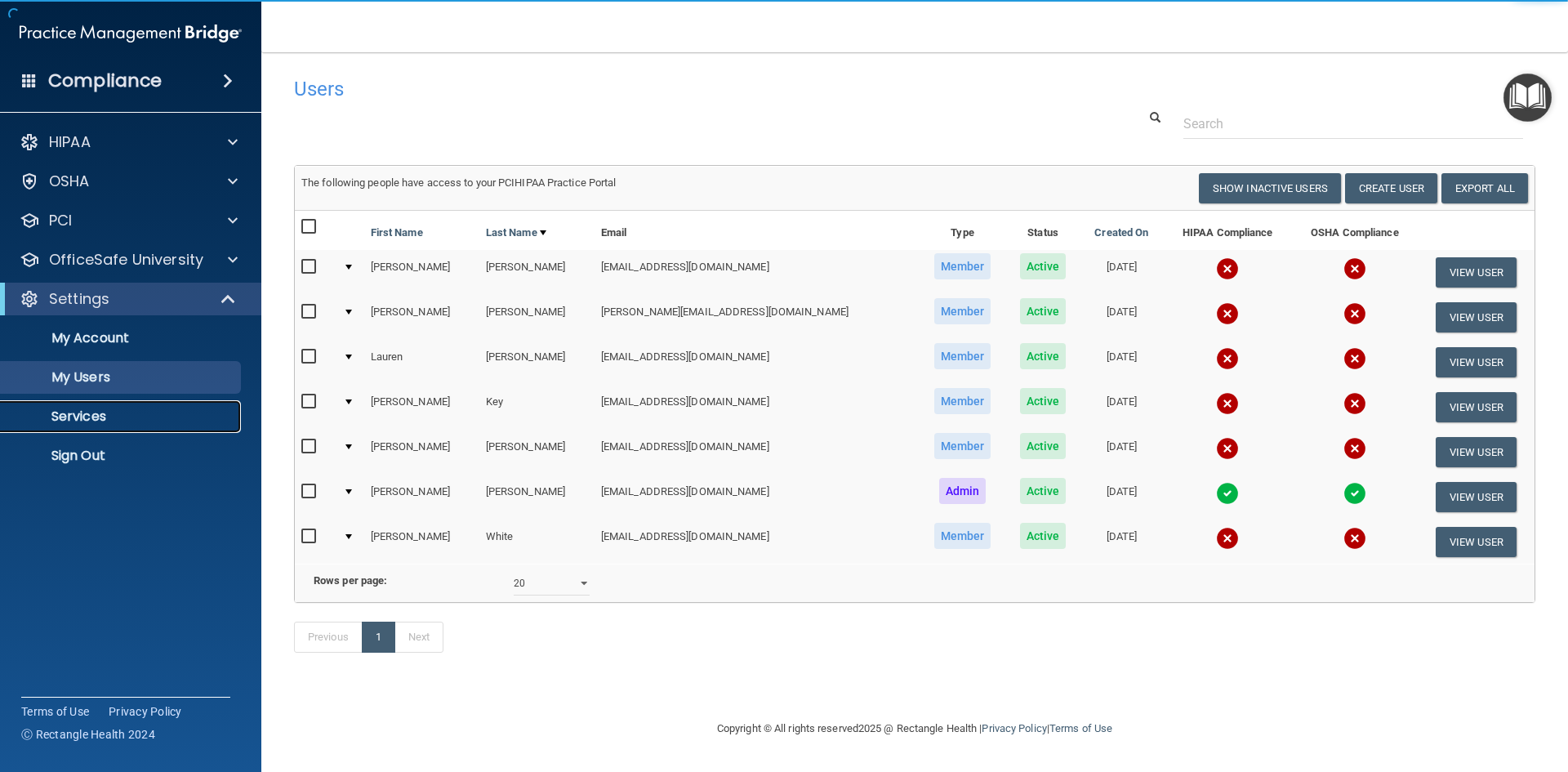
click at [162, 420] on p "Services" at bounding box center [122, 416] width 223 height 16
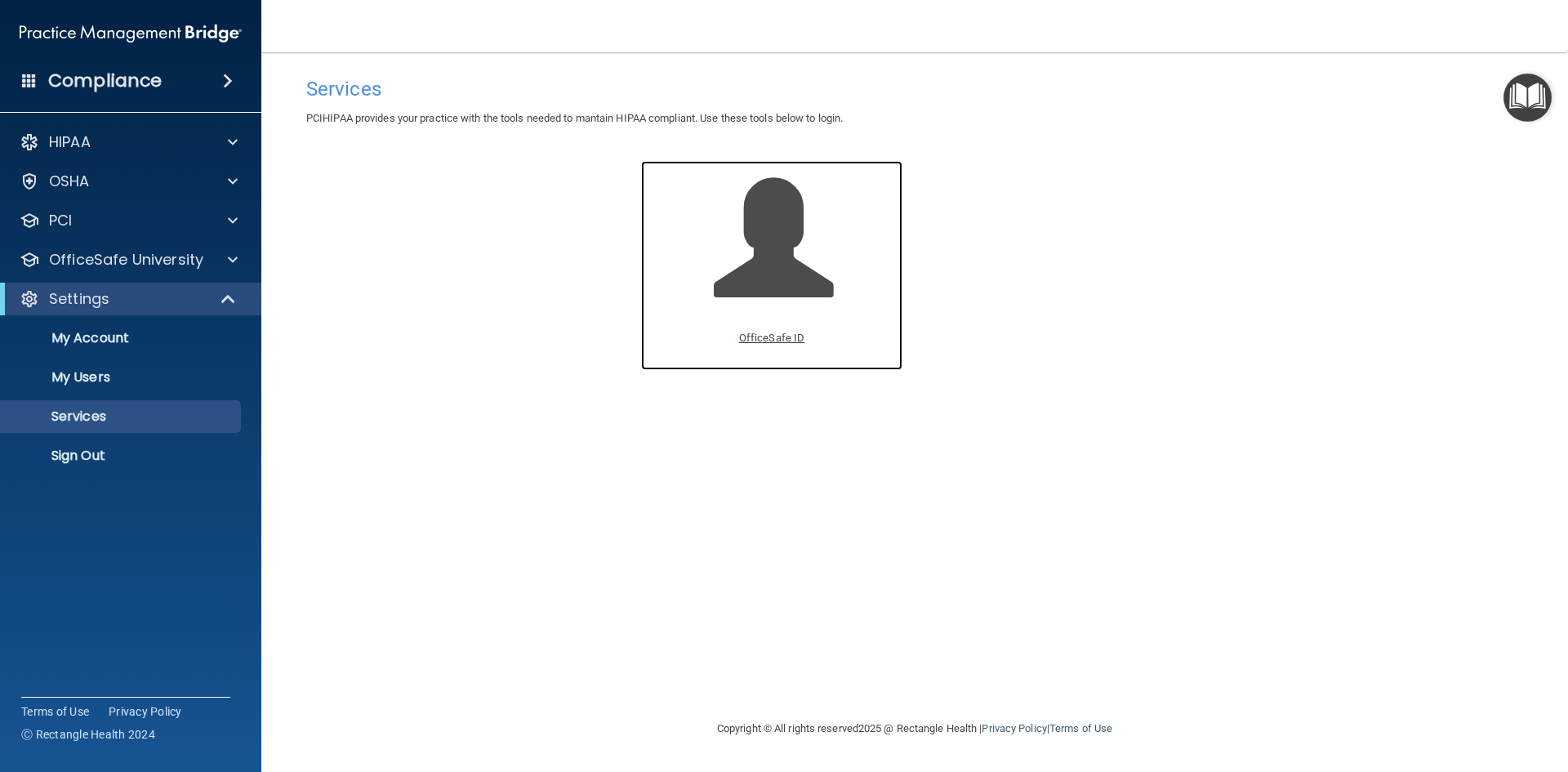
click at [780, 221] on span at bounding box center [791, 250] width 155 height 143
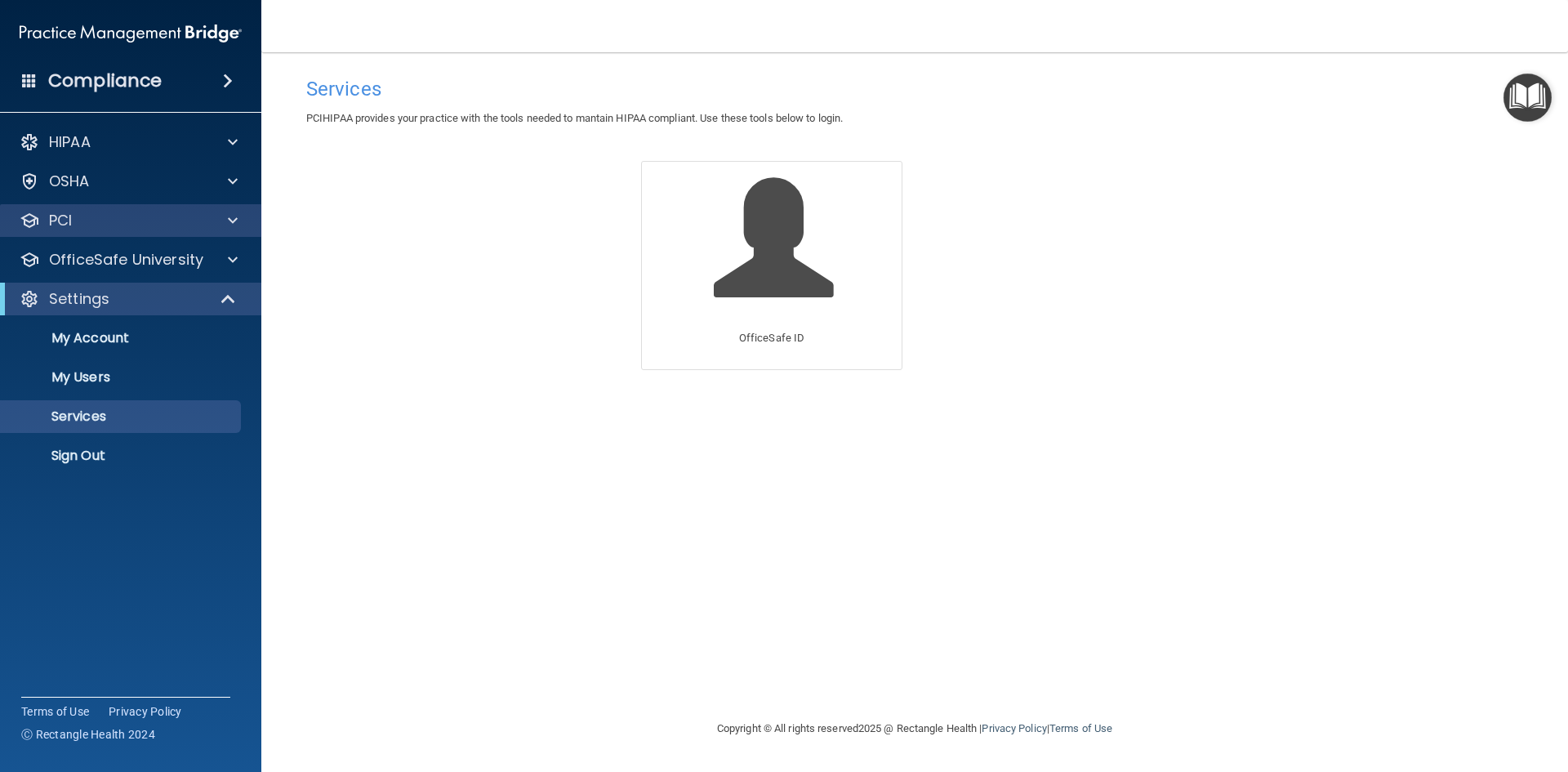
click at [98, 234] on div "PCI" at bounding box center [131, 220] width 262 height 33
click at [225, 218] on div at bounding box center [230, 221] width 41 height 20
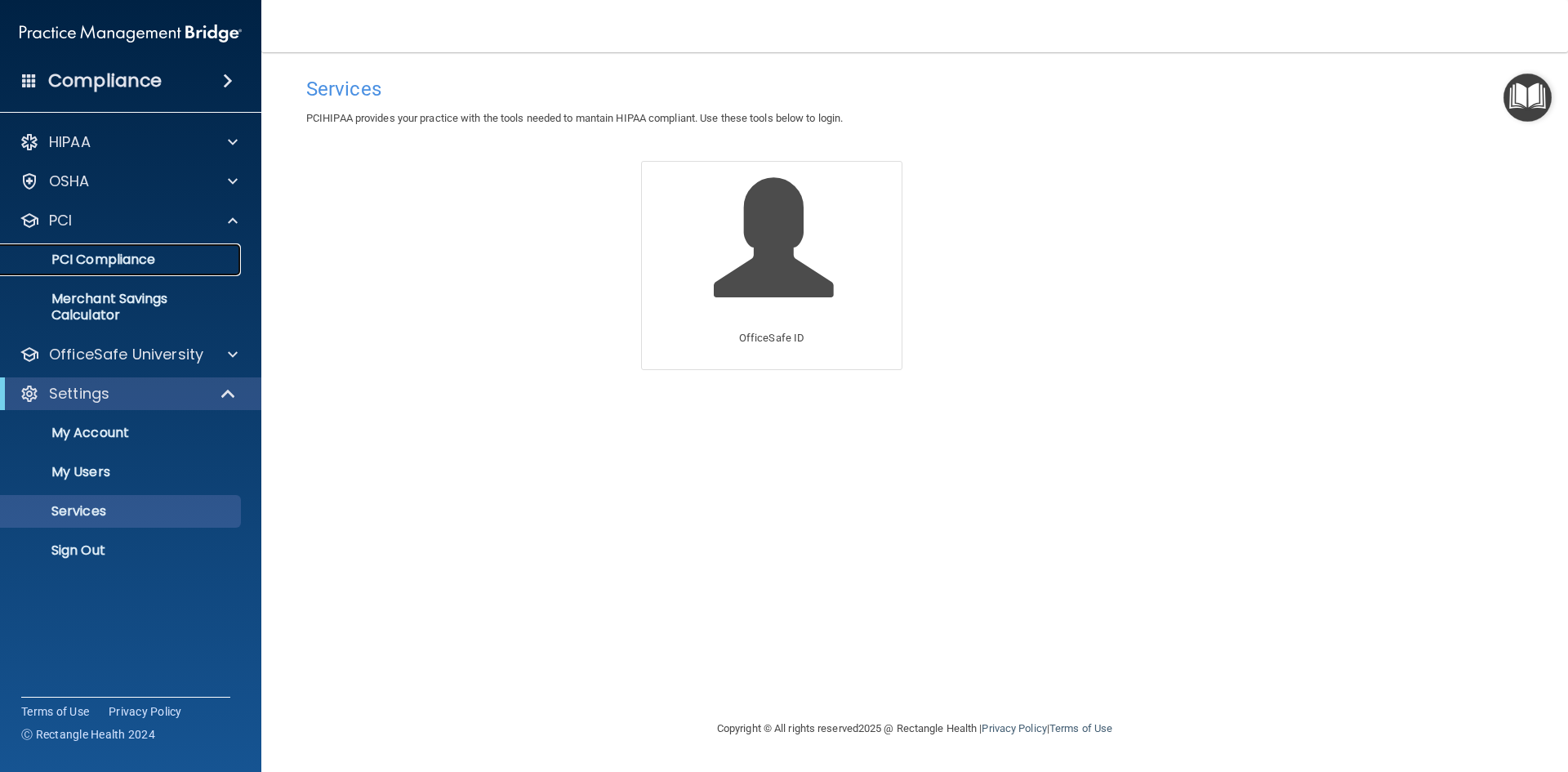
click at [162, 260] on p "PCI Compliance" at bounding box center [122, 259] width 223 height 16
click at [160, 184] on div "OSHA" at bounding box center [108, 181] width 202 height 20
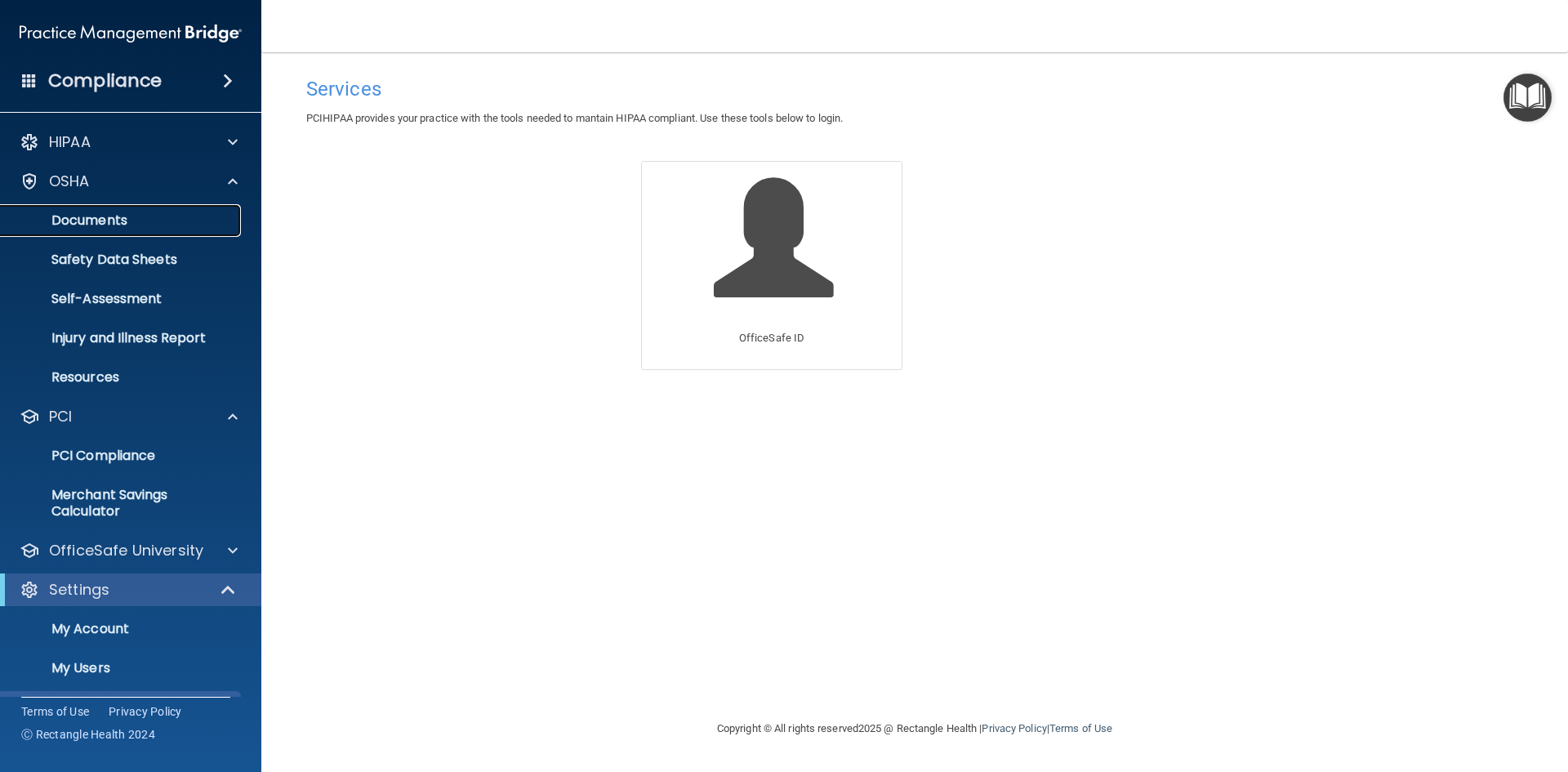
click at [154, 212] on p "Documents" at bounding box center [122, 220] width 223 height 16
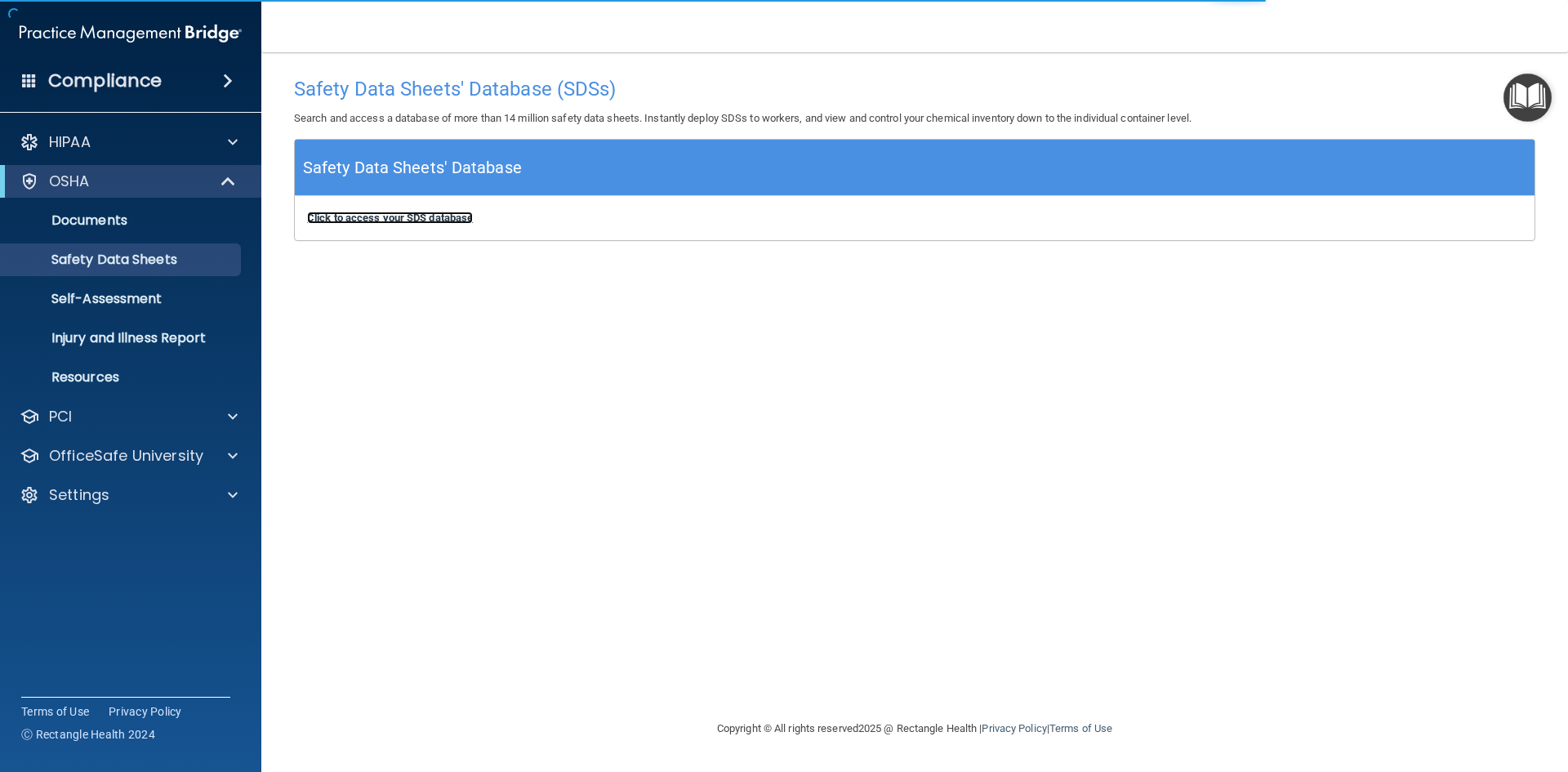
click at [417, 220] on b "Click to access your SDS database" at bounding box center [390, 217] width 166 height 12
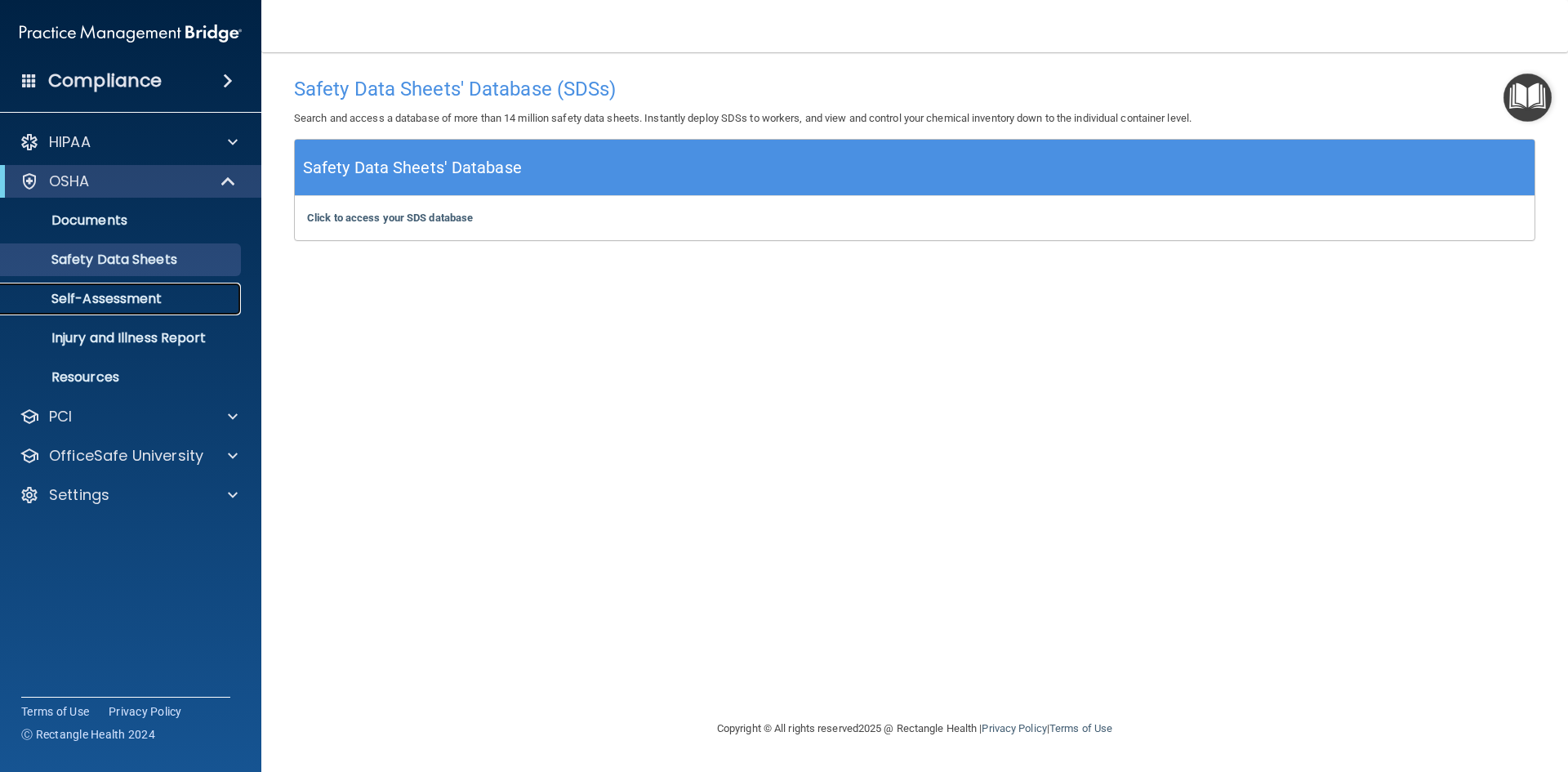
click at [109, 291] on p "Self-Assessment" at bounding box center [122, 299] width 223 height 16
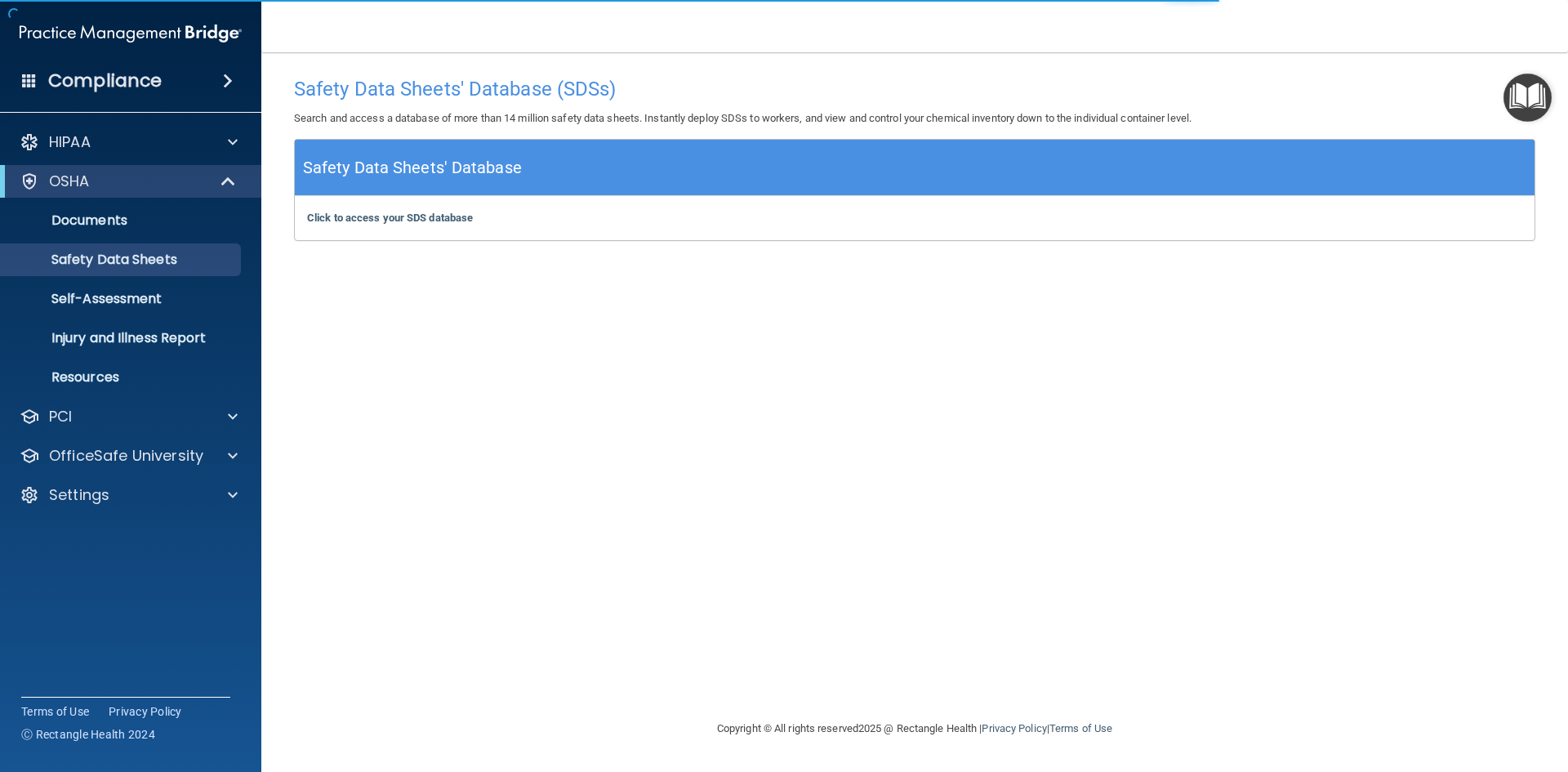
click at [370, 225] on div "Click to access your SDS database Click to access your SDS database" at bounding box center [914, 218] width 1239 height 44
click at [387, 227] on div "Click to access your SDS database Click to access your SDS database" at bounding box center [914, 218] width 1239 height 44
click at [387, 216] on b "Click to access your SDS database" at bounding box center [390, 217] width 166 height 12
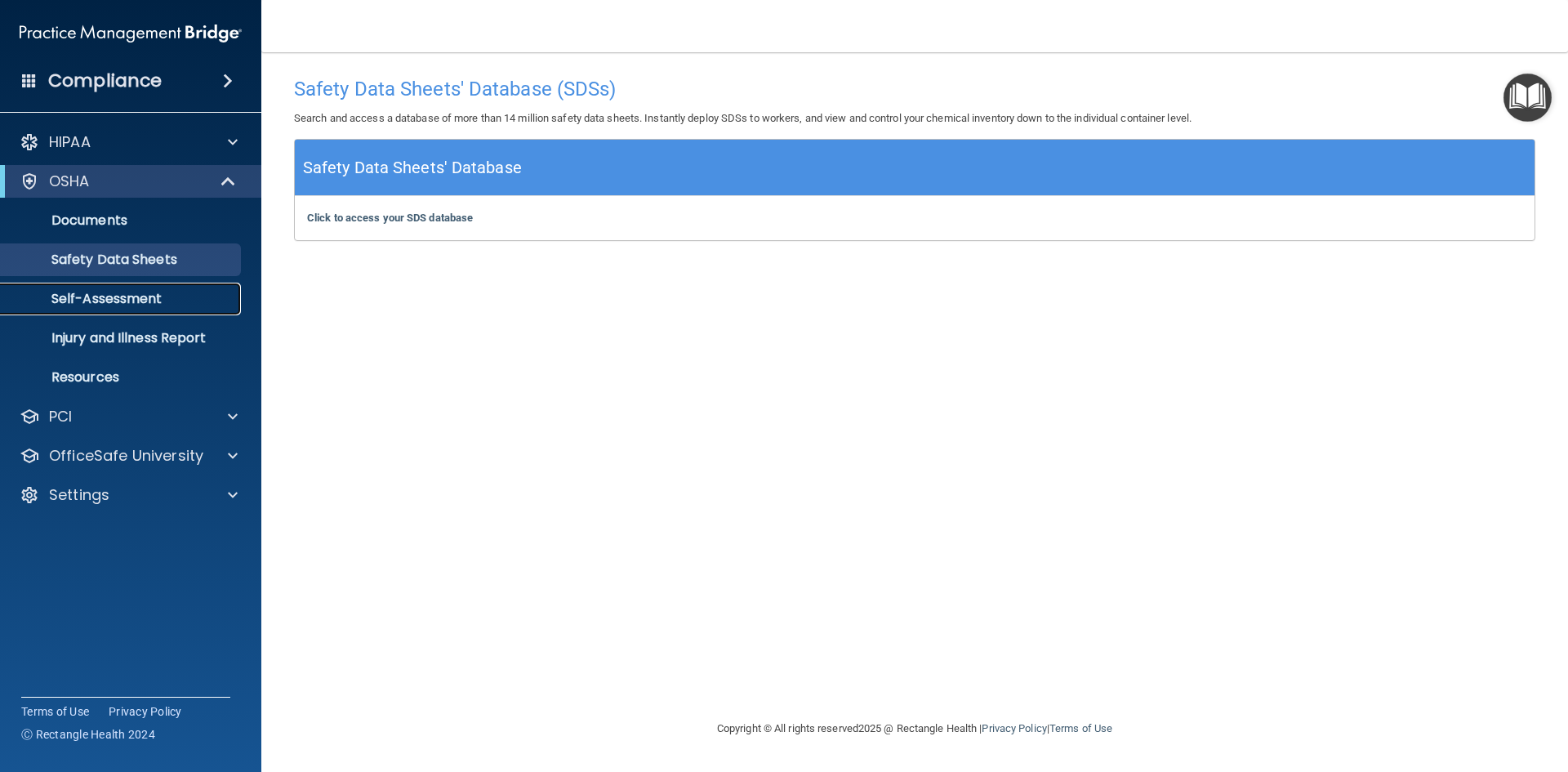
click at [136, 297] on p "Self-Assessment" at bounding box center [122, 299] width 223 height 16
